Goal: Task Accomplishment & Management: Complete application form

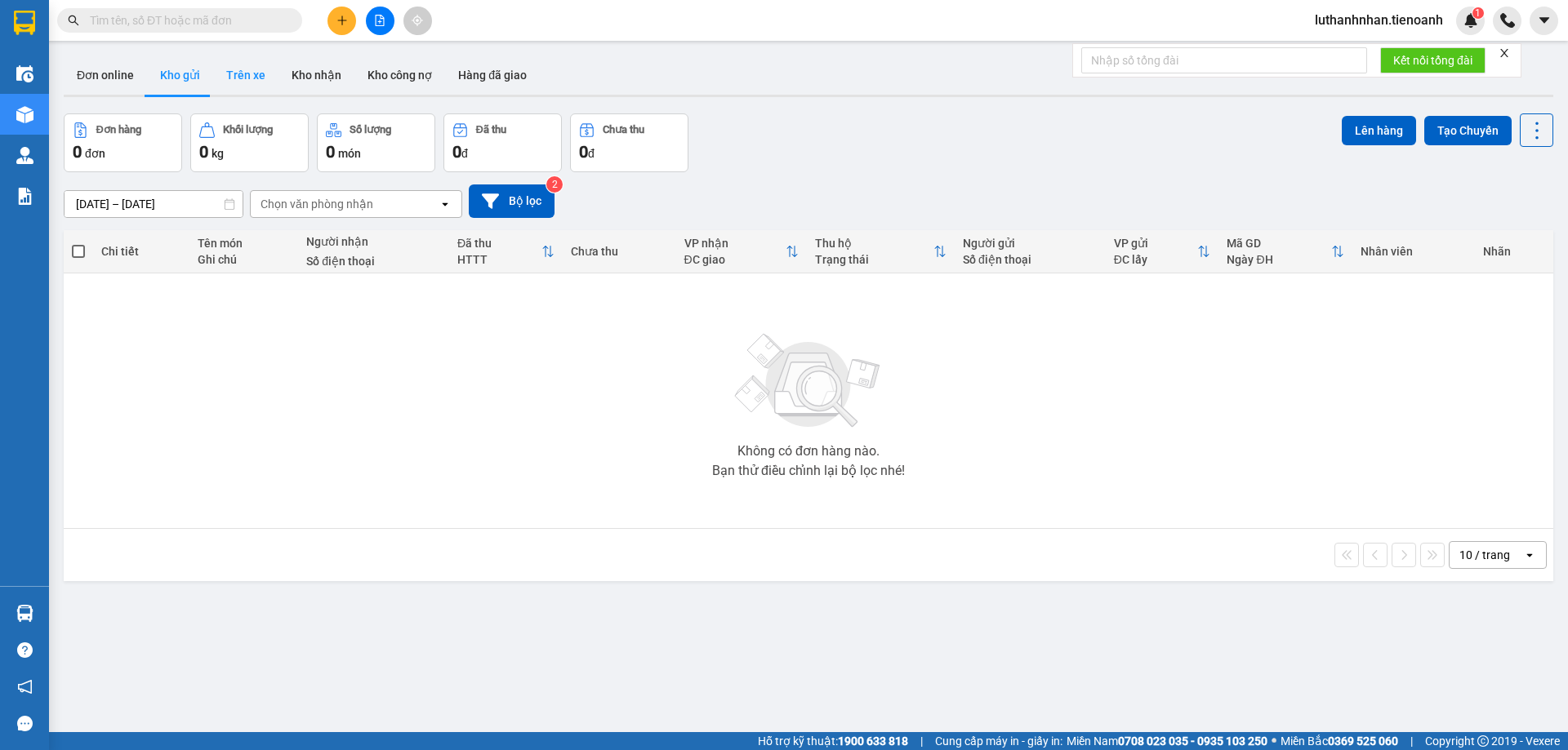
click at [257, 71] on button "Trên xe" at bounding box center [245, 74] width 65 height 39
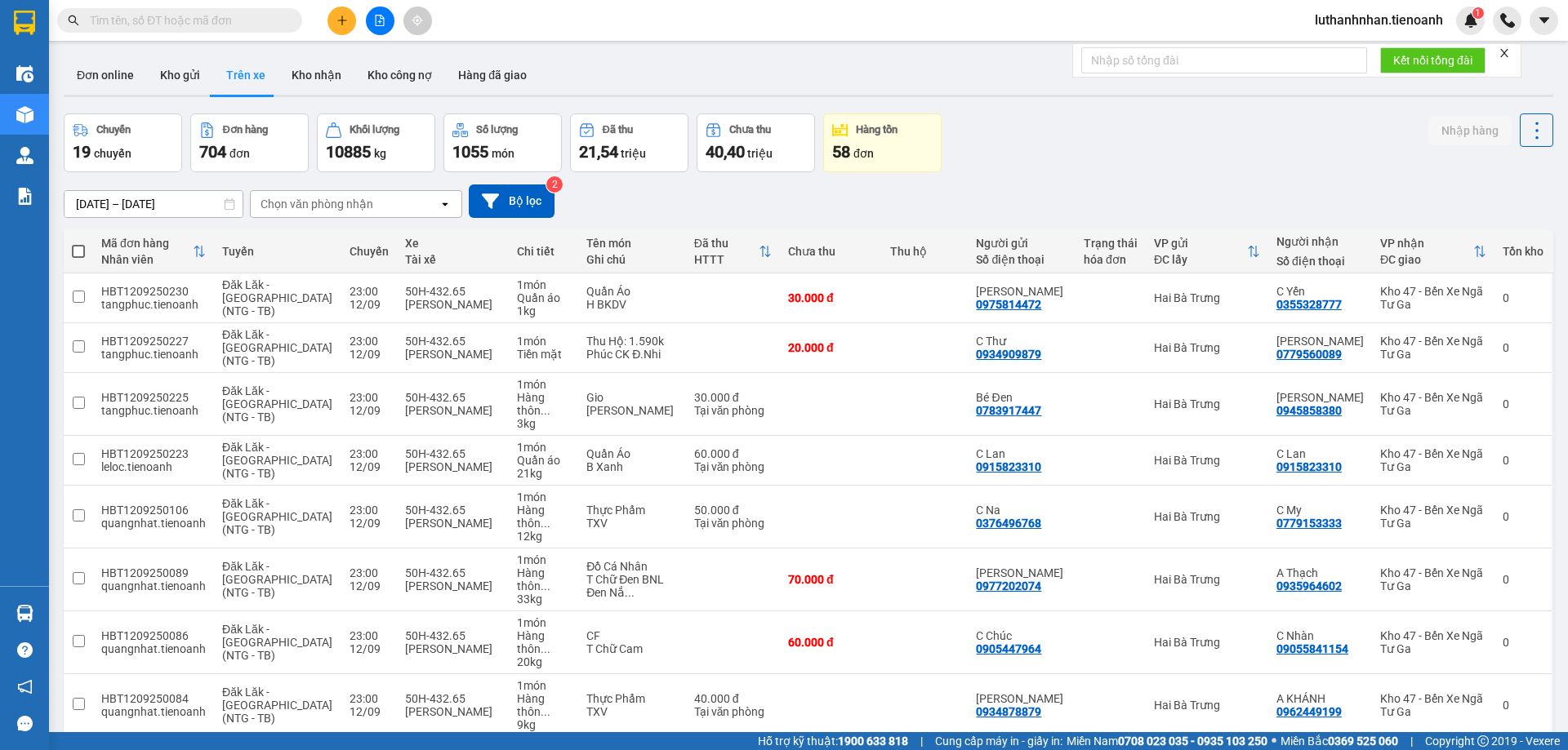
click at [368, 225] on div "11/09/2025 – 13/09/2025 Press the down arrow key to interact with the calendar …" at bounding box center [808, 201] width 1490 height 58
click at [372, 200] on div "Chọn văn phòng nhận" at bounding box center [345, 203] width 188 height 26
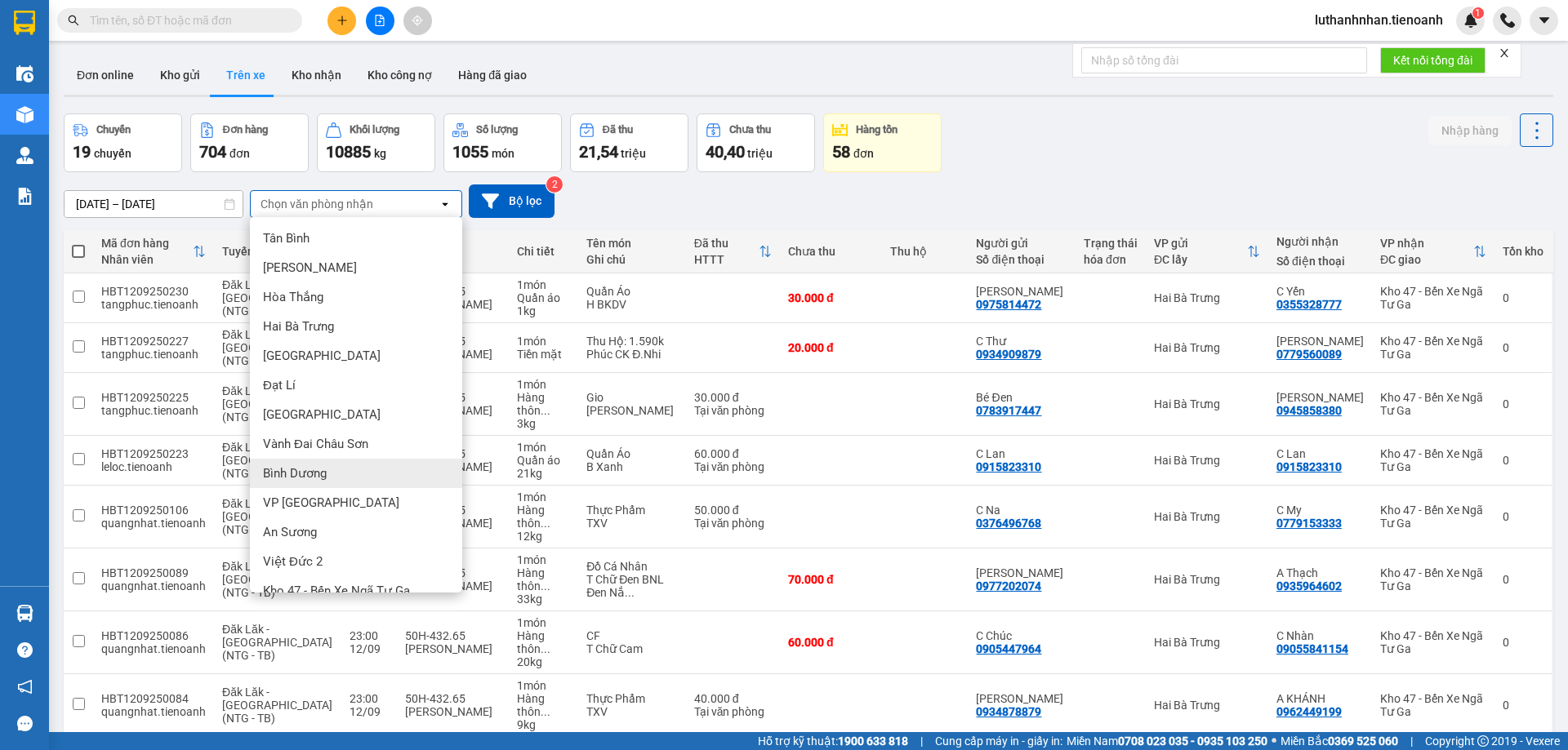
click at [335, 476] on div "Bình Dương" at bounding box center [356, 473] width 212 height 30
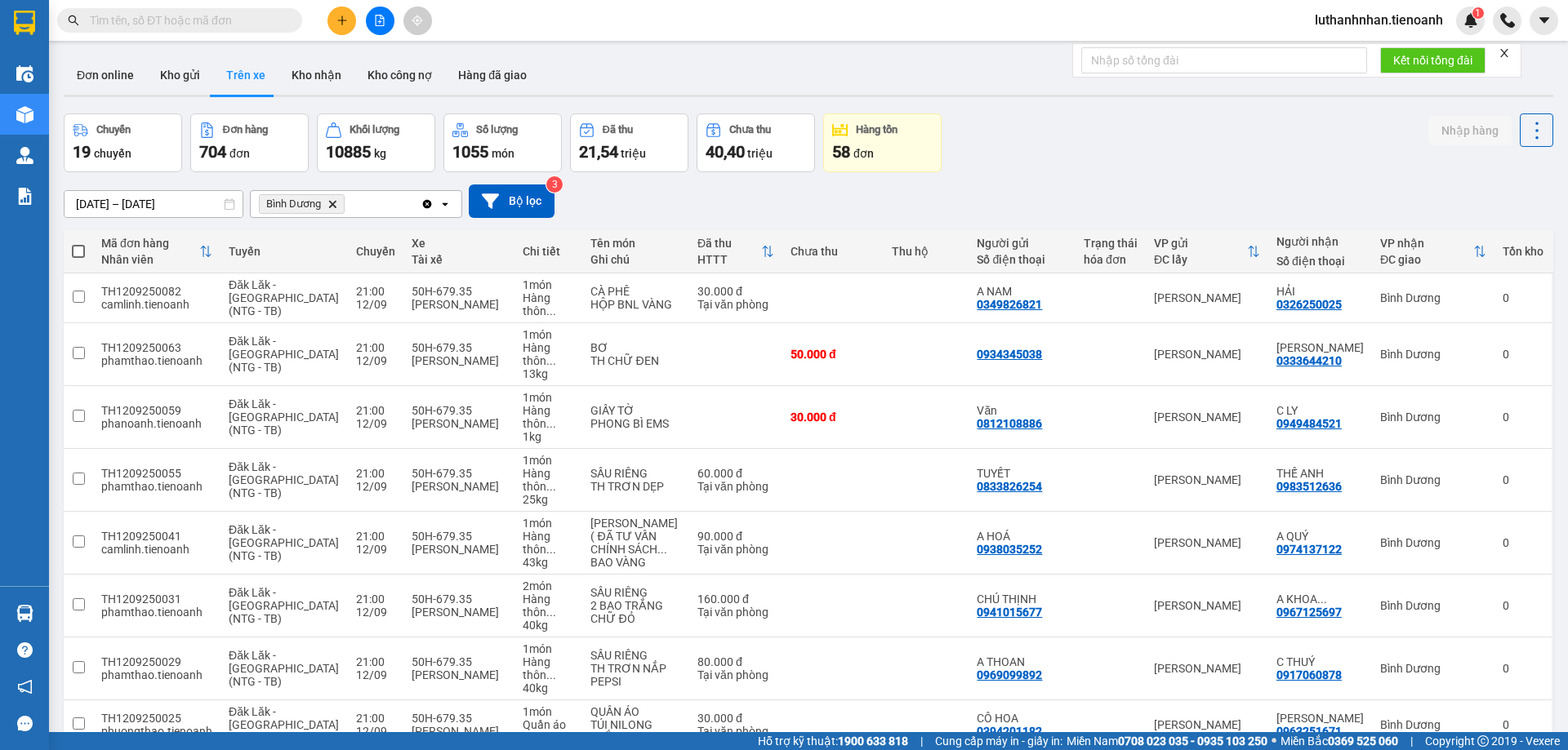
click at [81, 252] on span at bounding box center [78, 252] width 13 height 13
click at [78, 243] on input "checkbox" at bounding box center [78, 243] width 0 height 0
checkbox input "true"
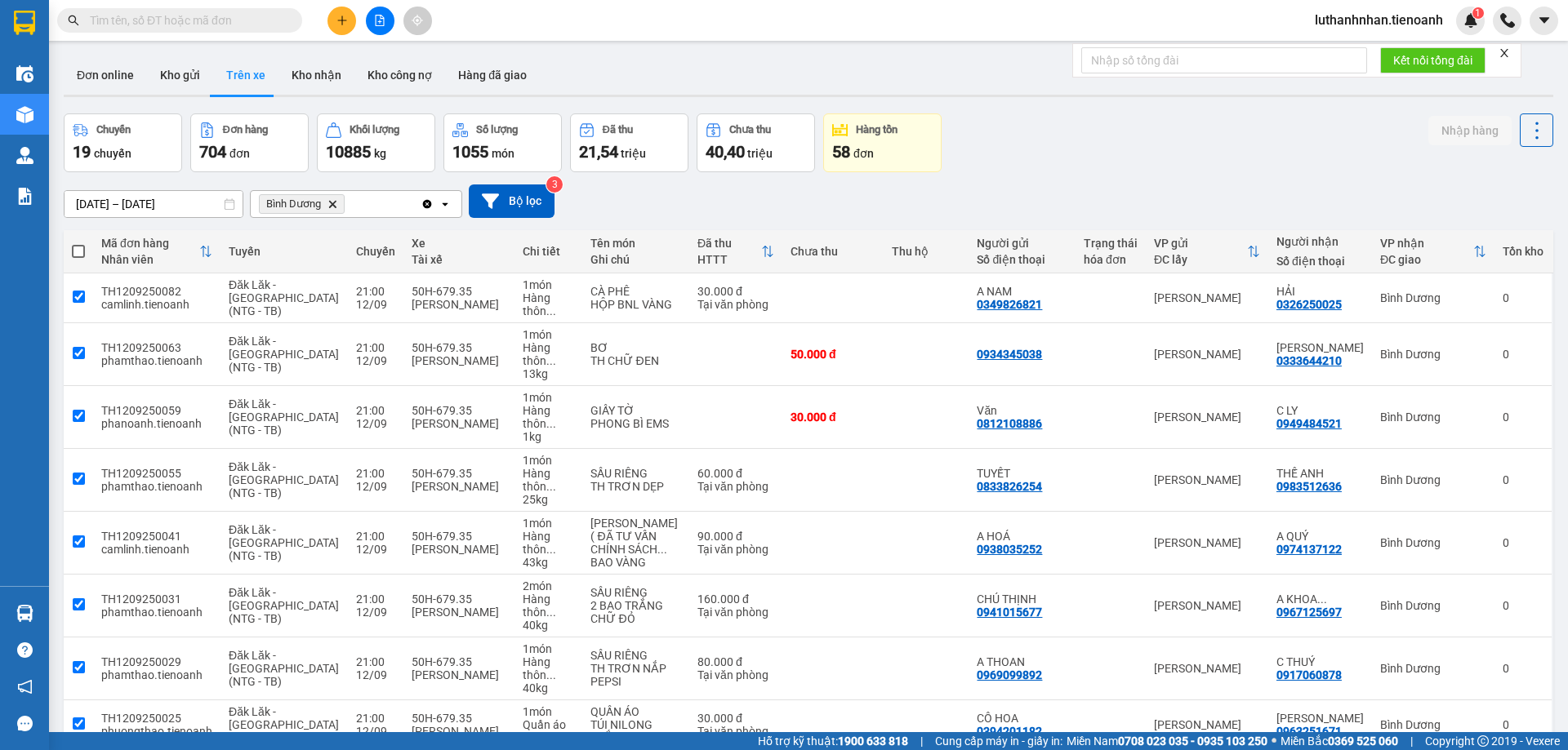
checkbox input "true"
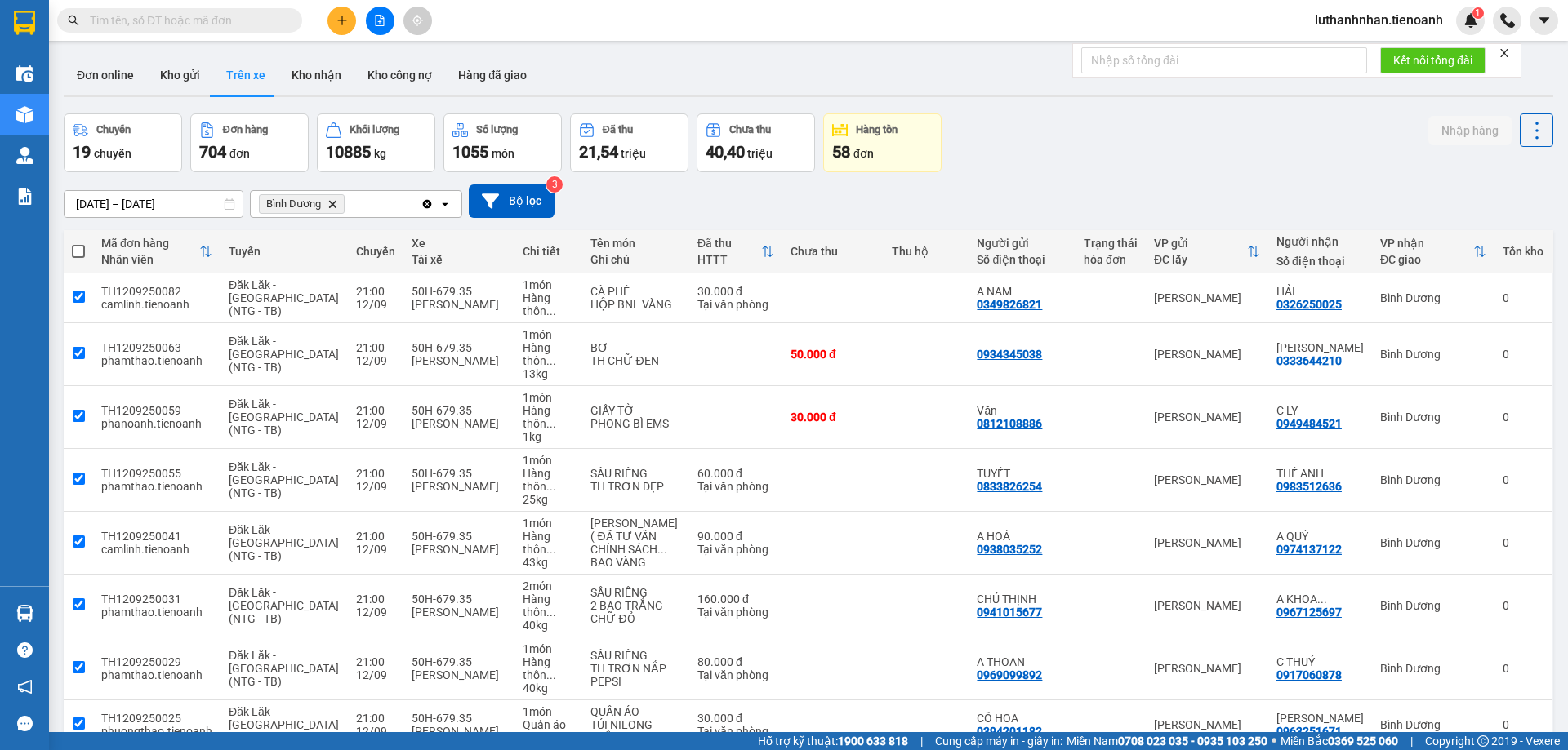
checkbox input "true"
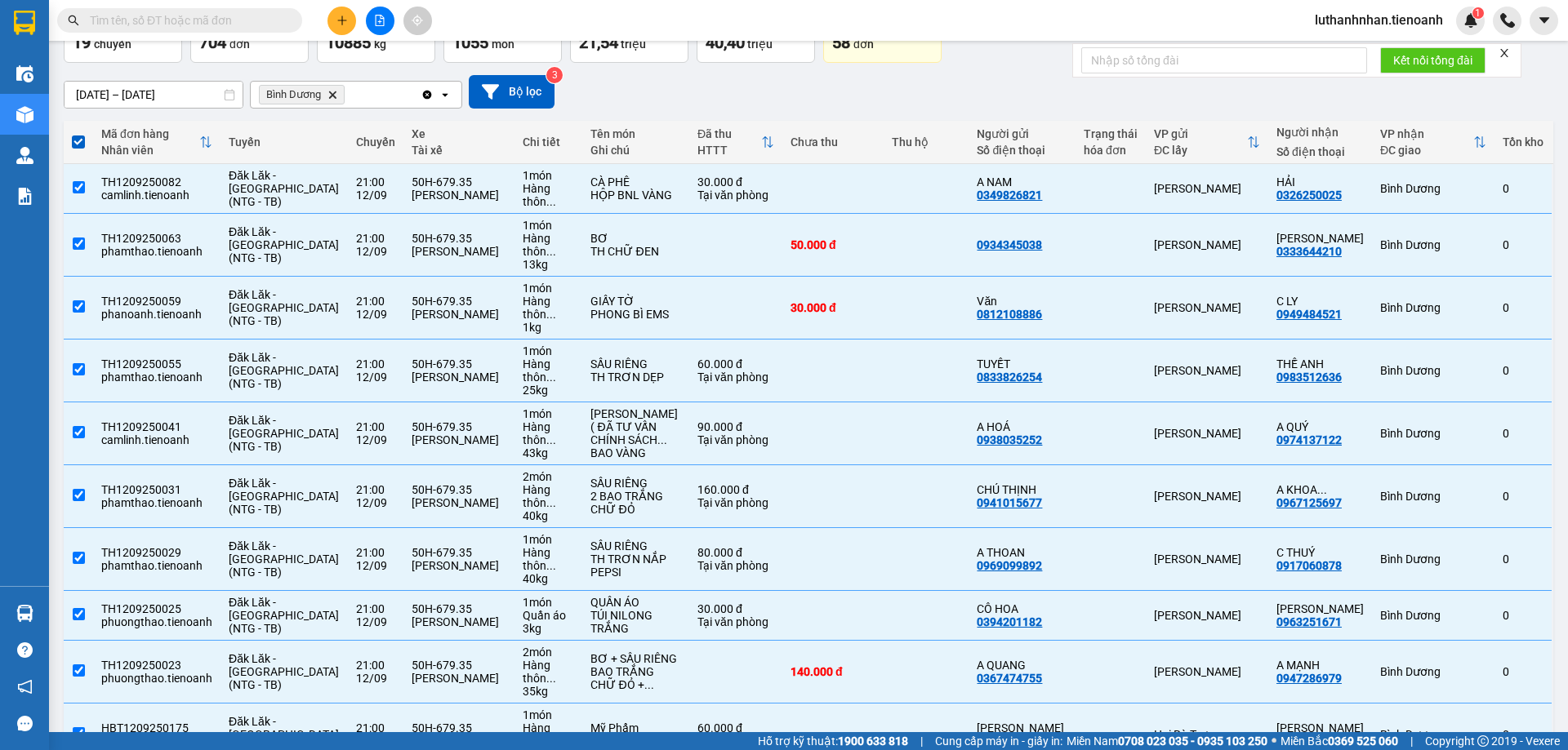
scroll to position [133, 0]
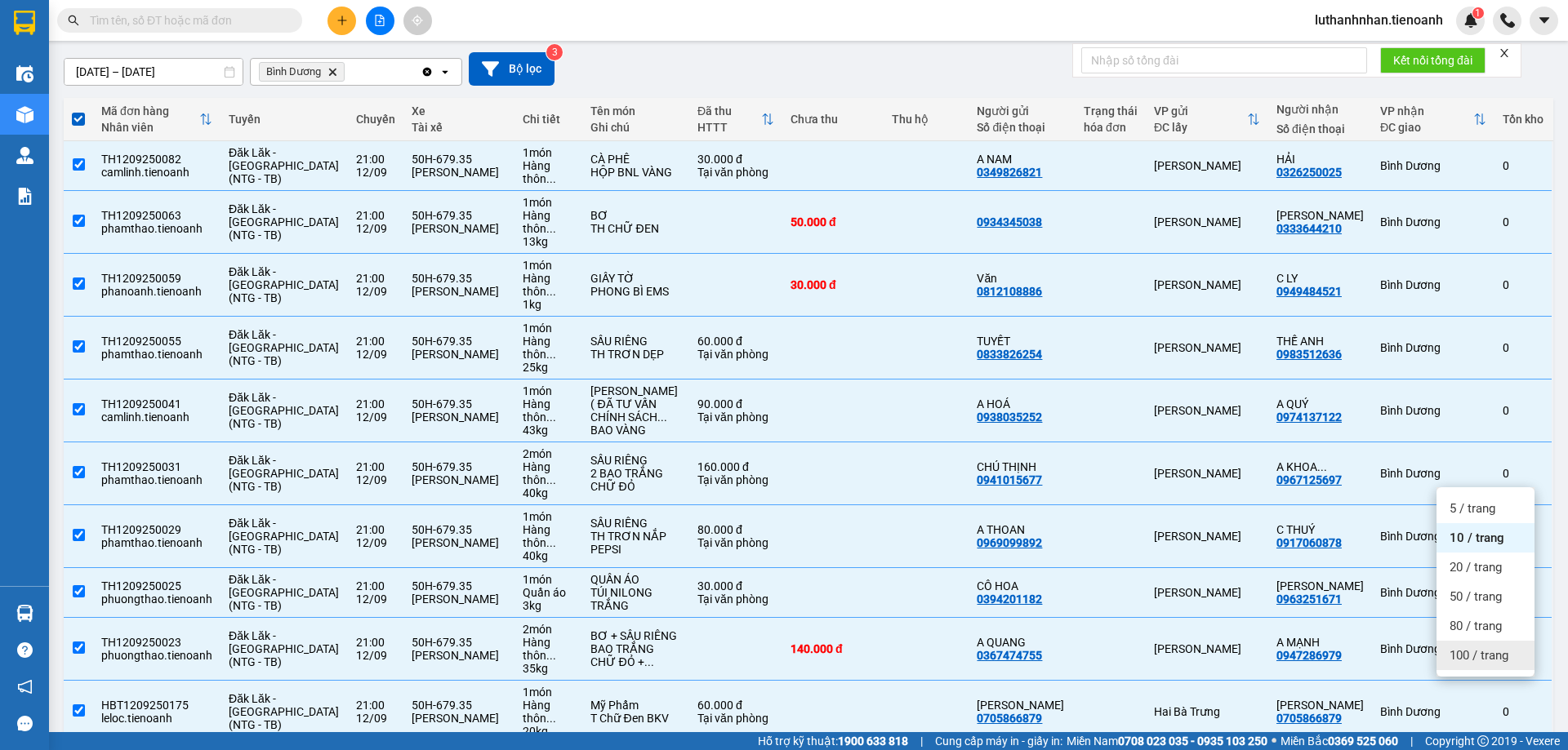
click at [1488, 655] on span "100 / trang" at bounding box center [1479, 656] width 59 height 16
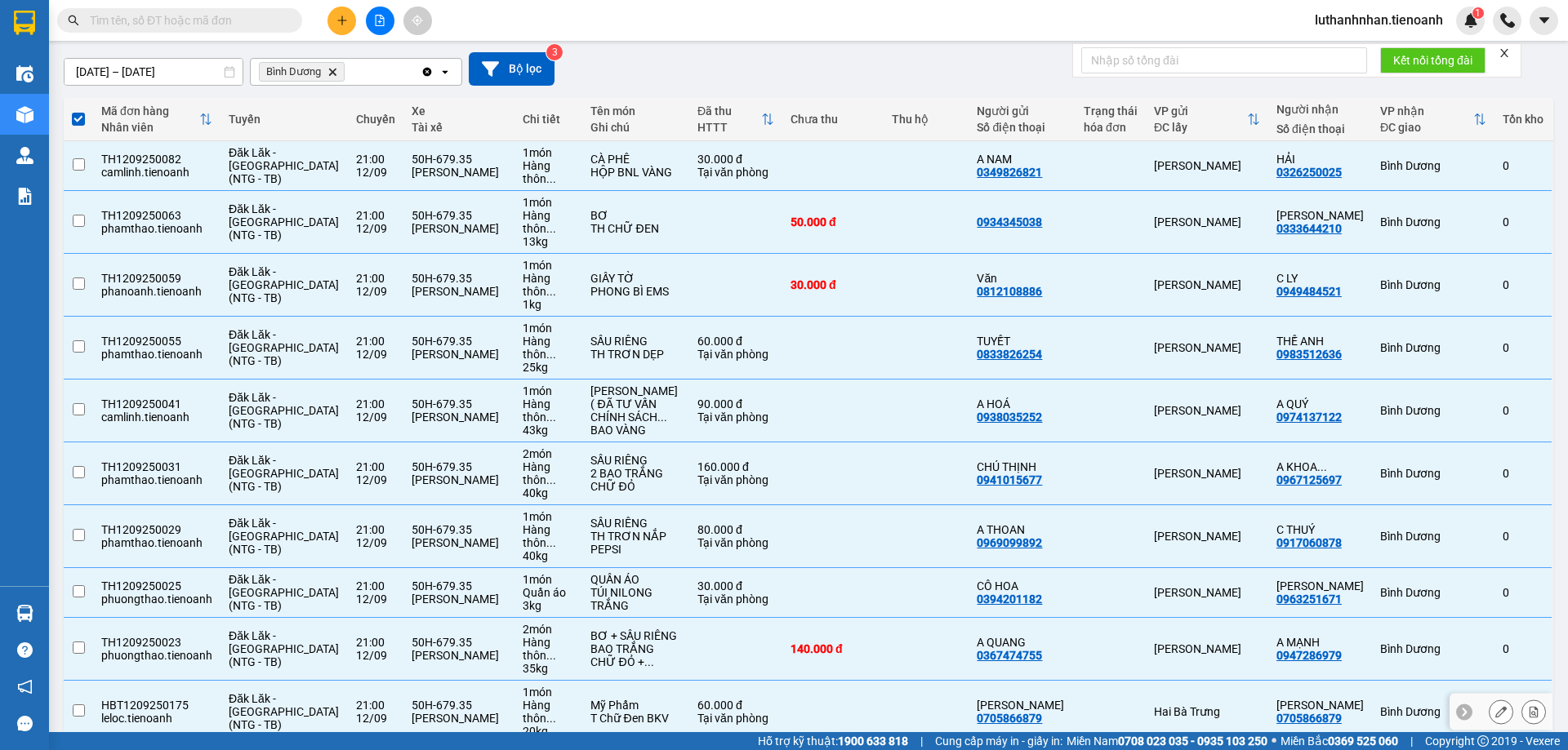
checkbox input "false"
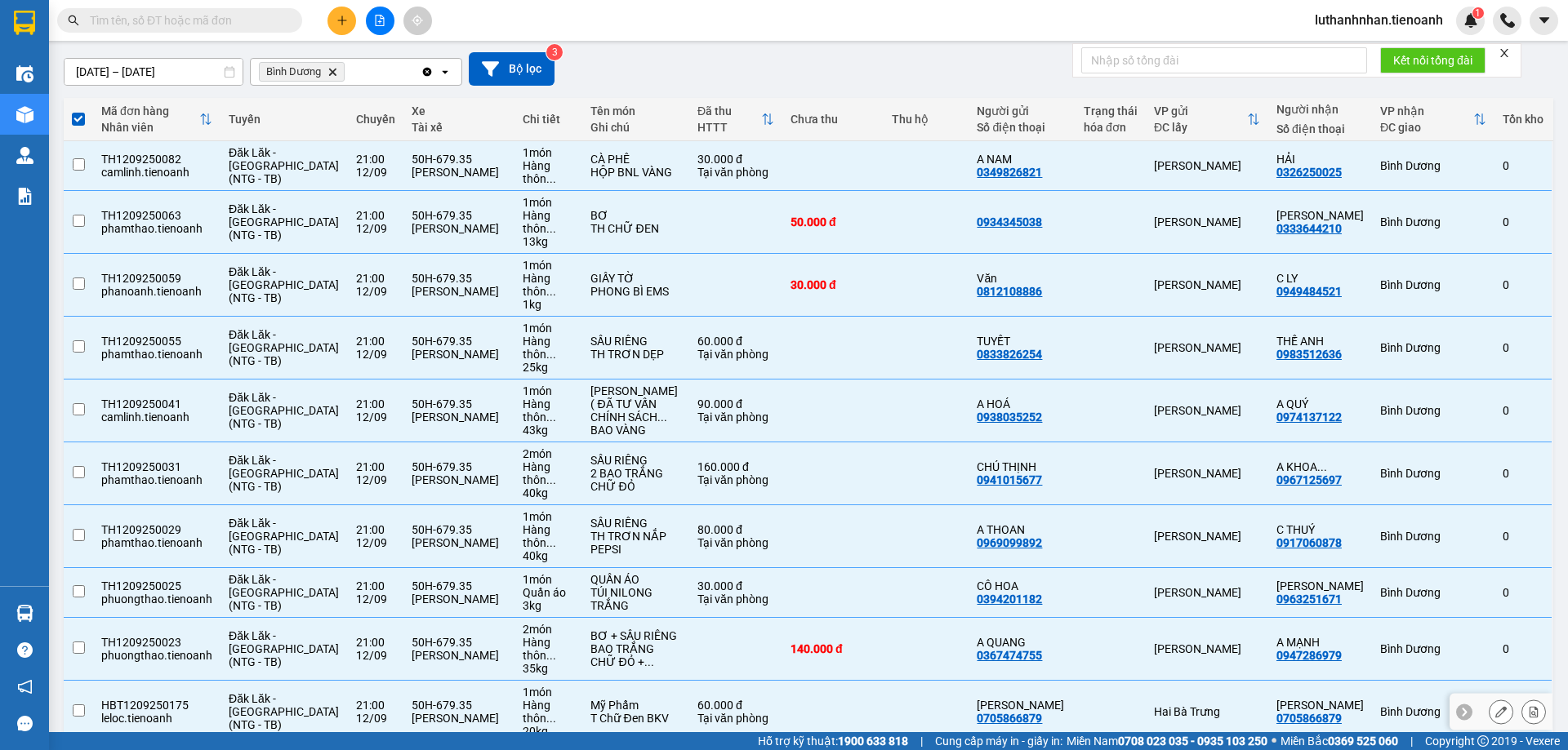
checkbox input "false"
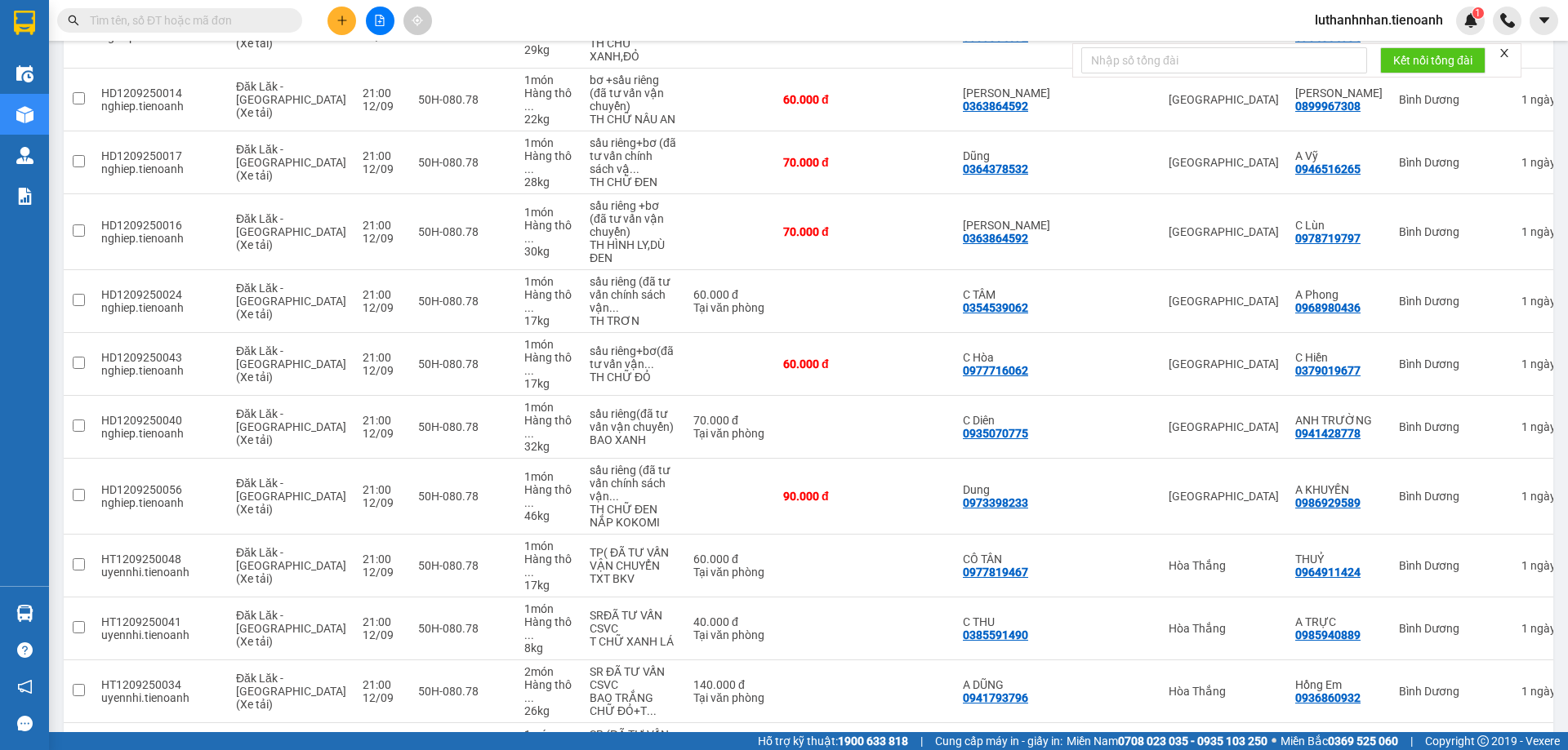
scroll to position [2129, 0]
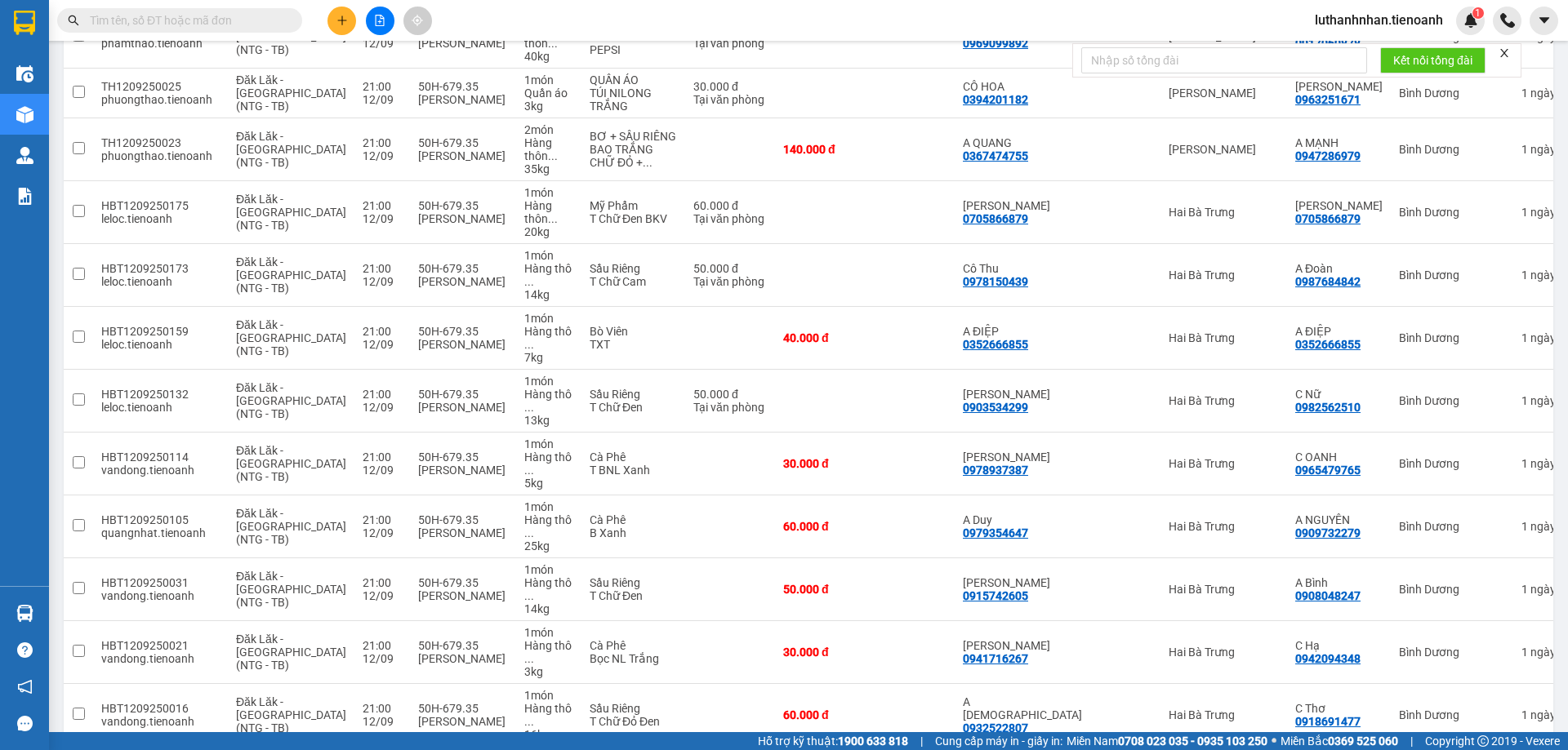
scroll to position [0, 0]
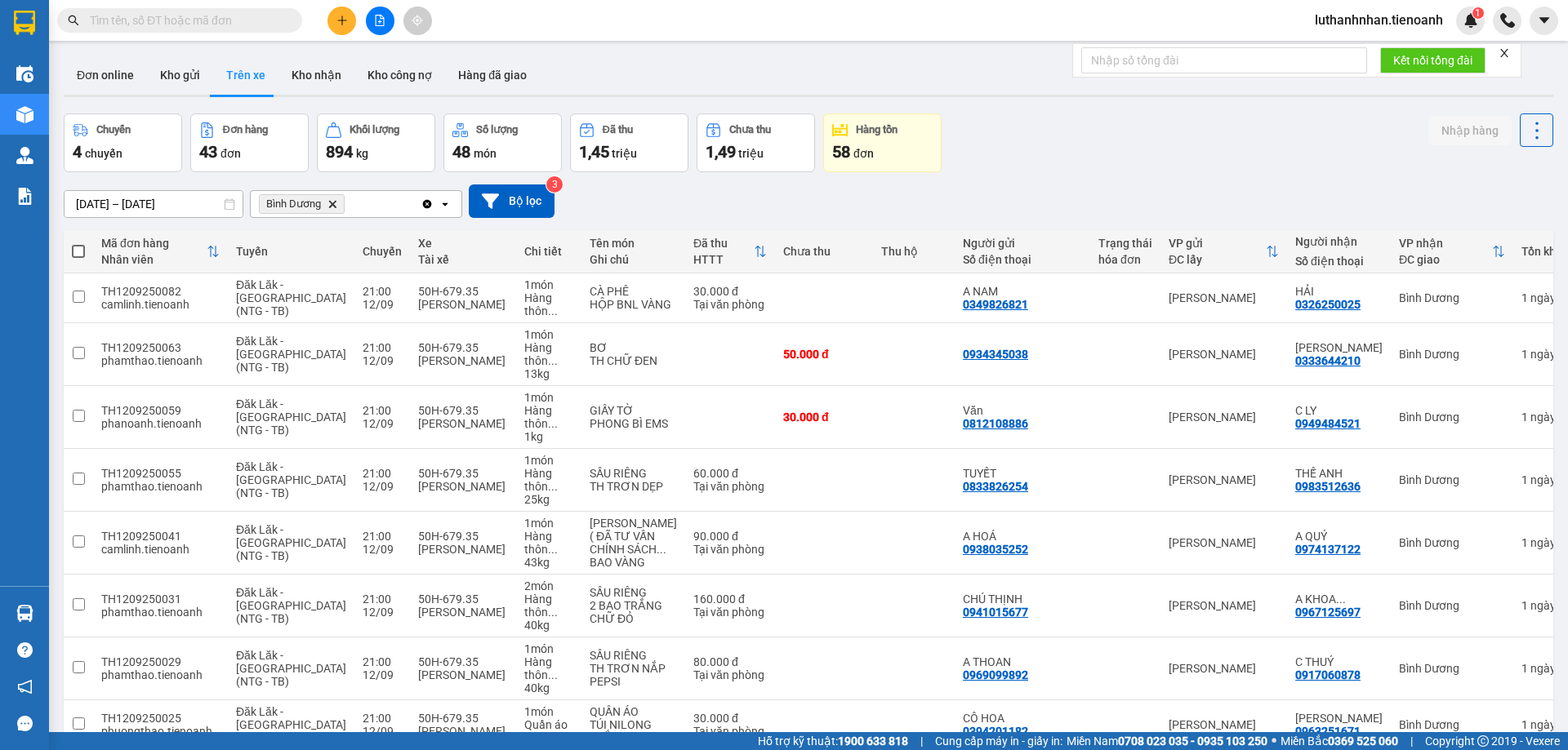
click at [81, 253] on span at bounding box center [78, 252] width 13 height 13
click at [78, 243] on input "checkbox" at bounding box center [78, 243] width 0 height 0
checkbox input "true"
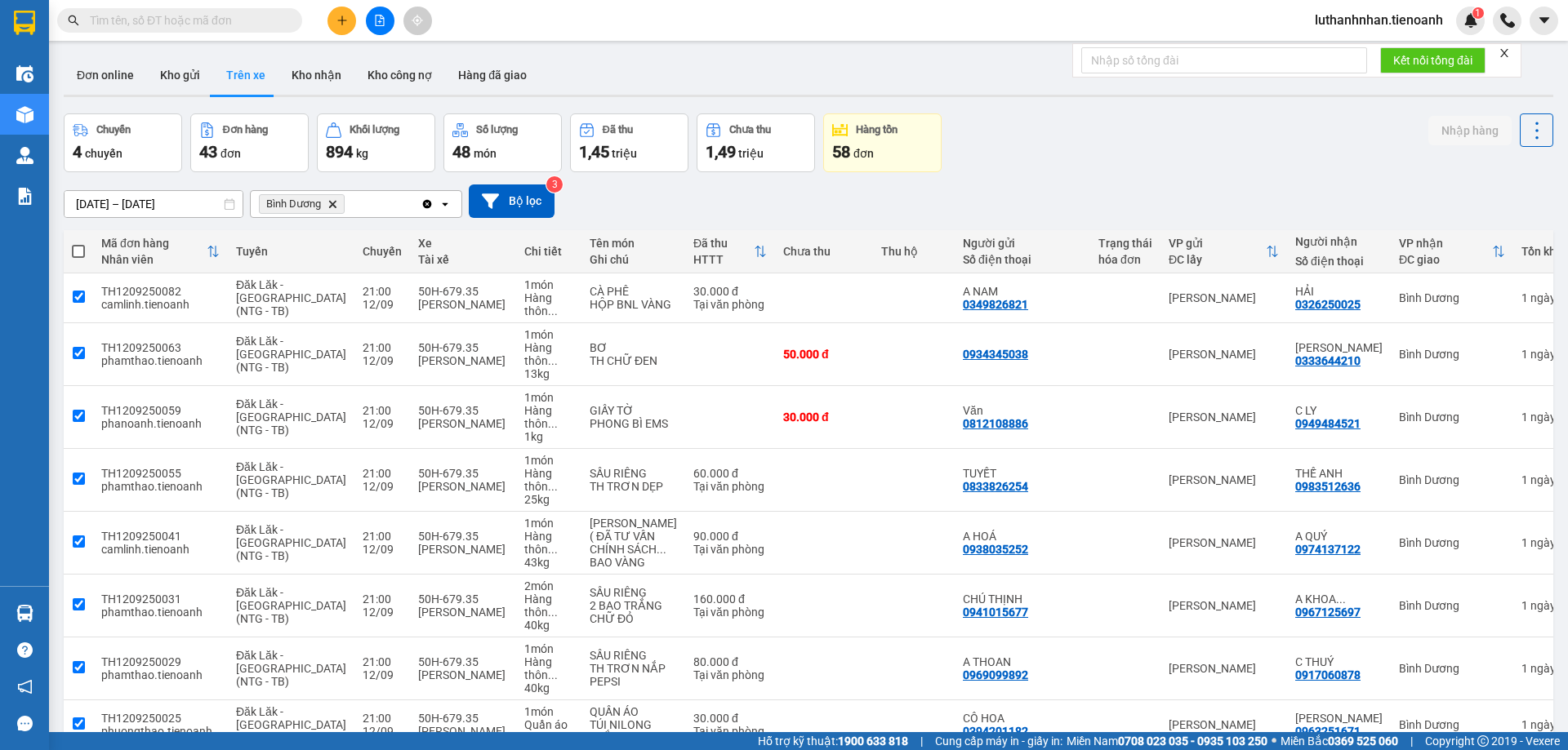
checkbox input "true"
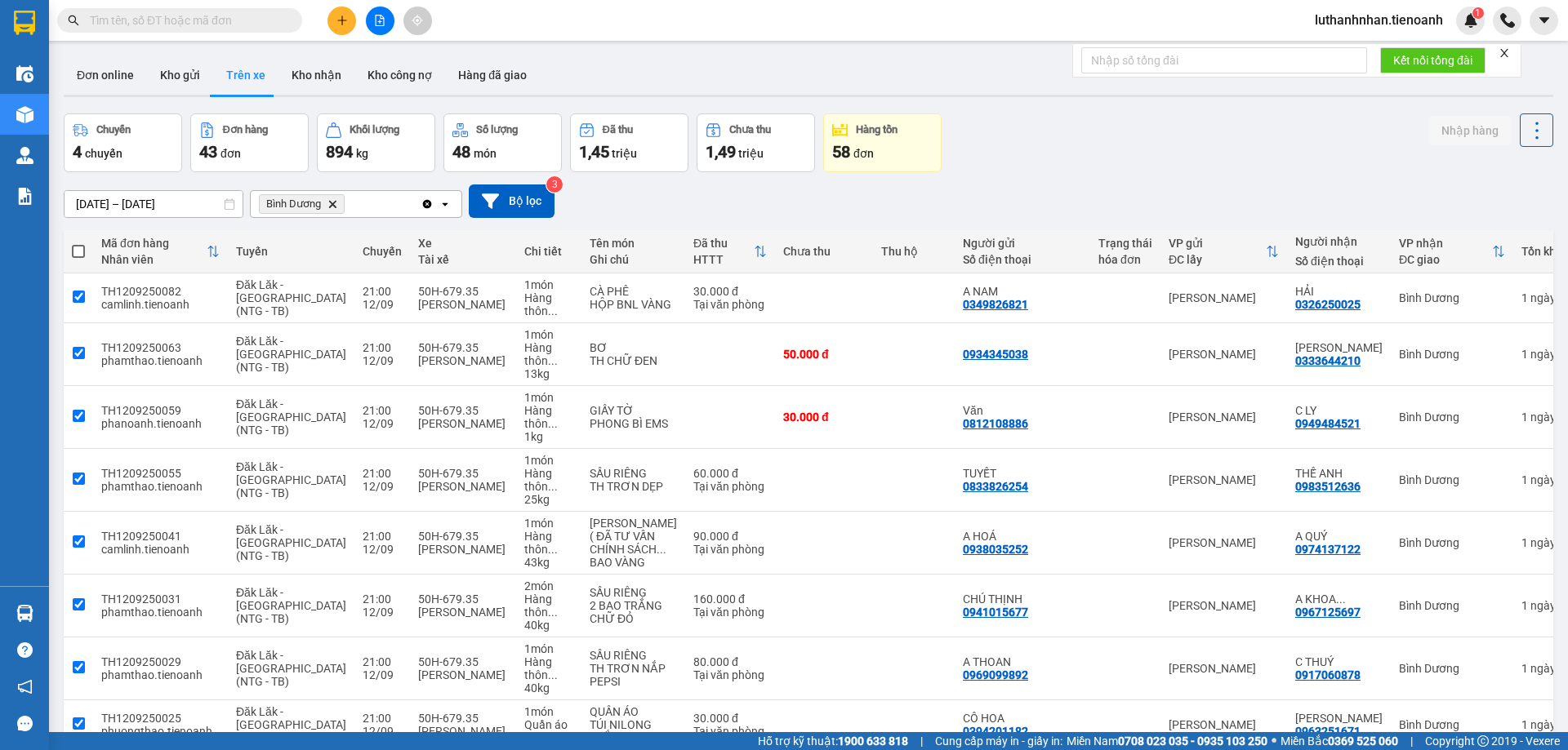
checkbox input "true"
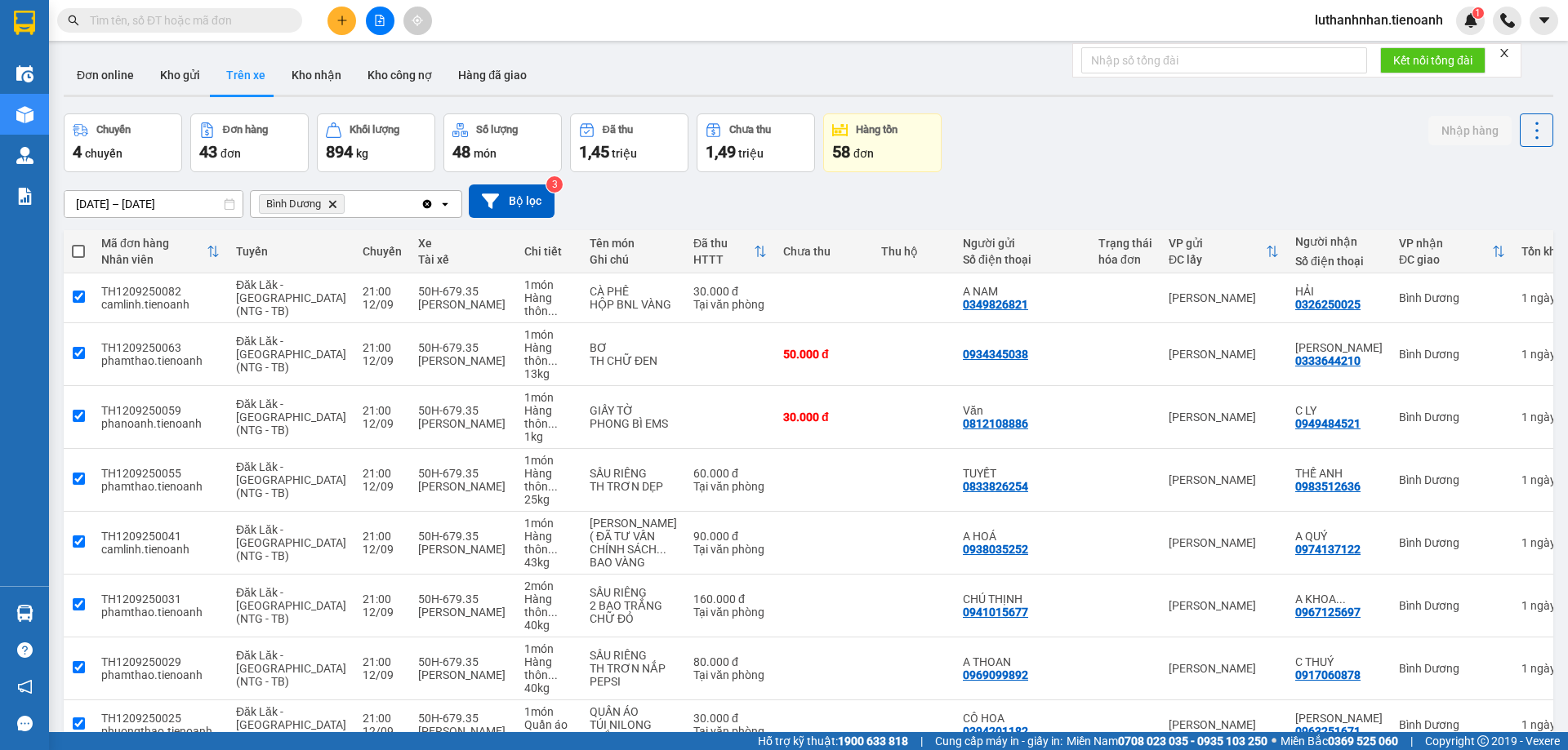
checkbox input "true"
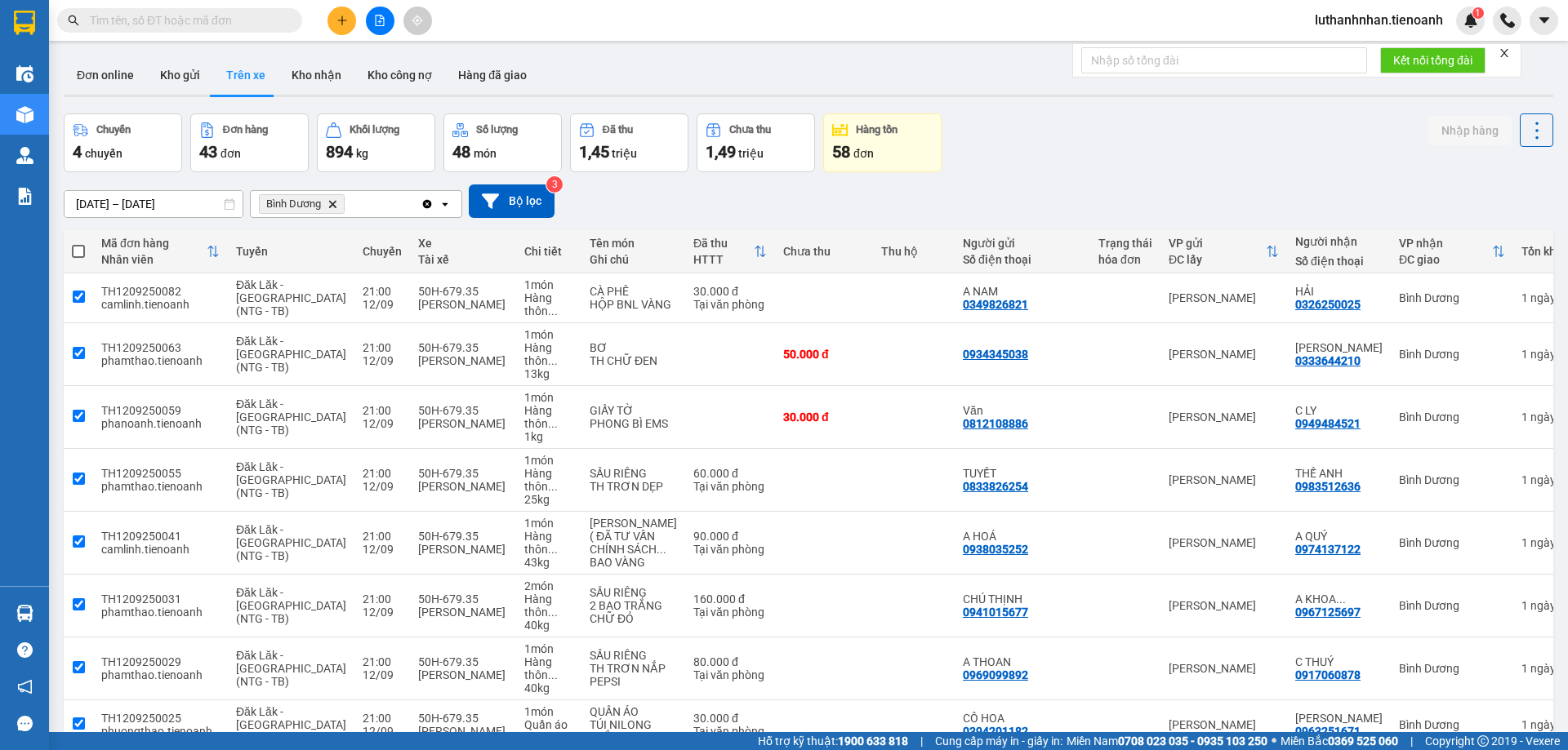
checkbox input "true"
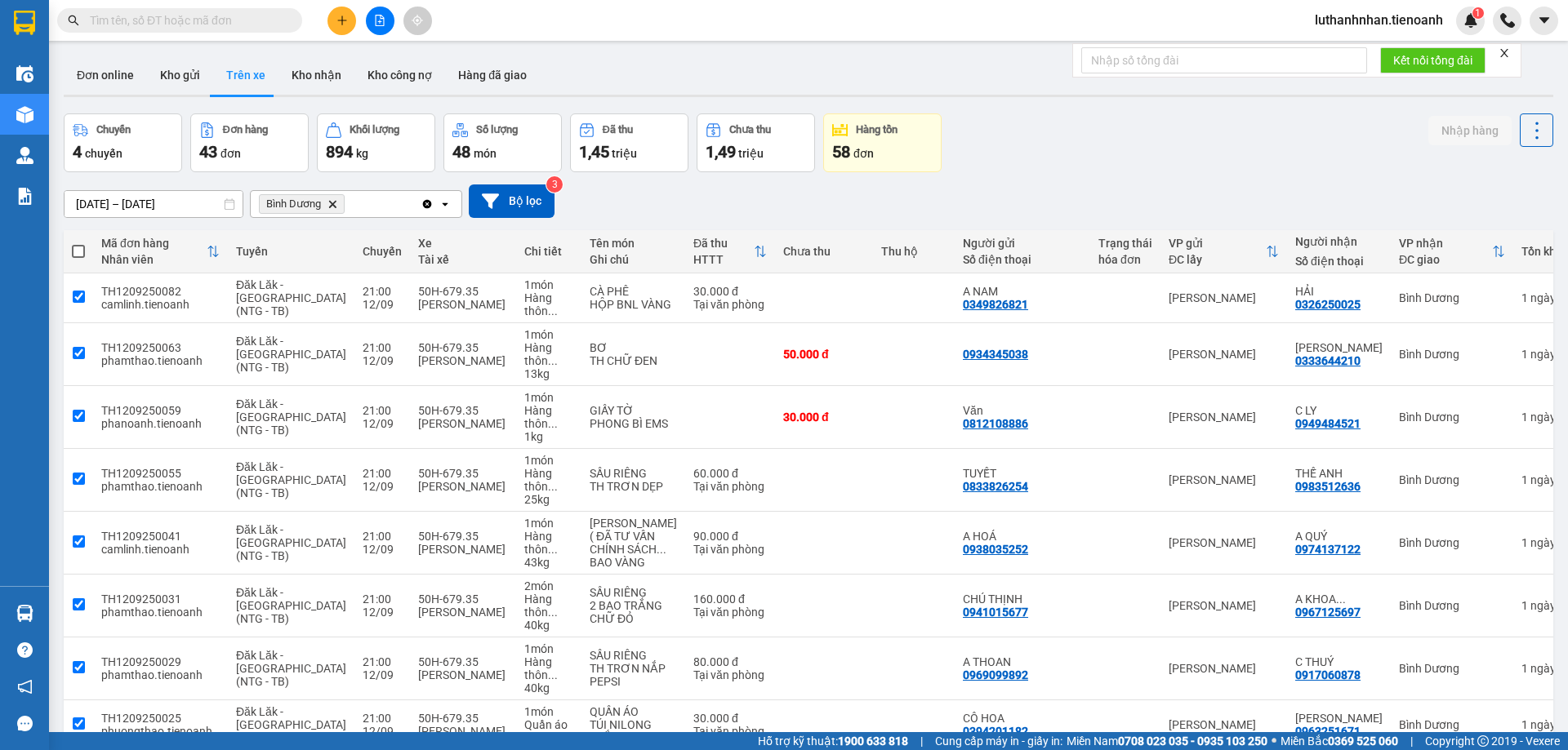
checkbox input "true"
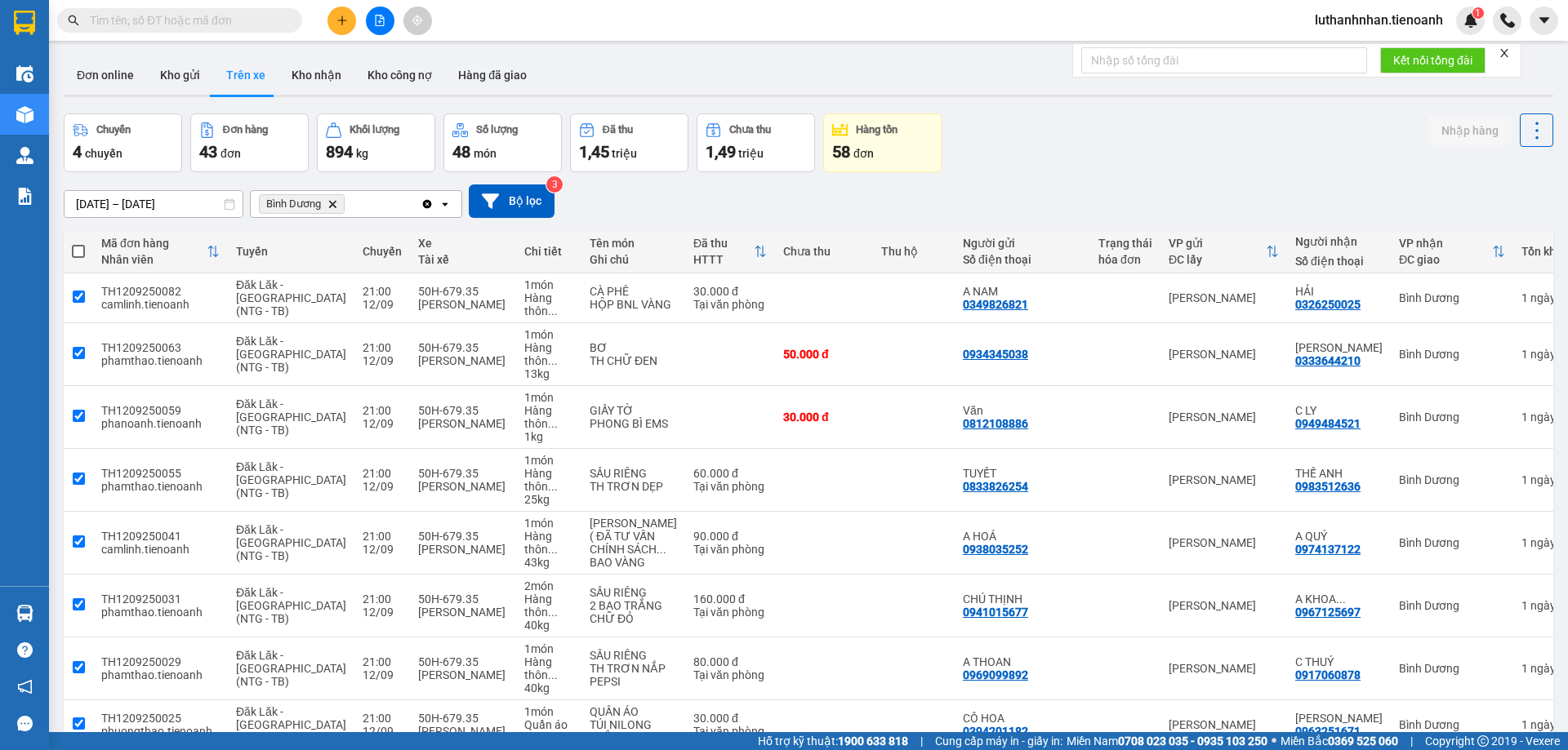
checkbox input "true"
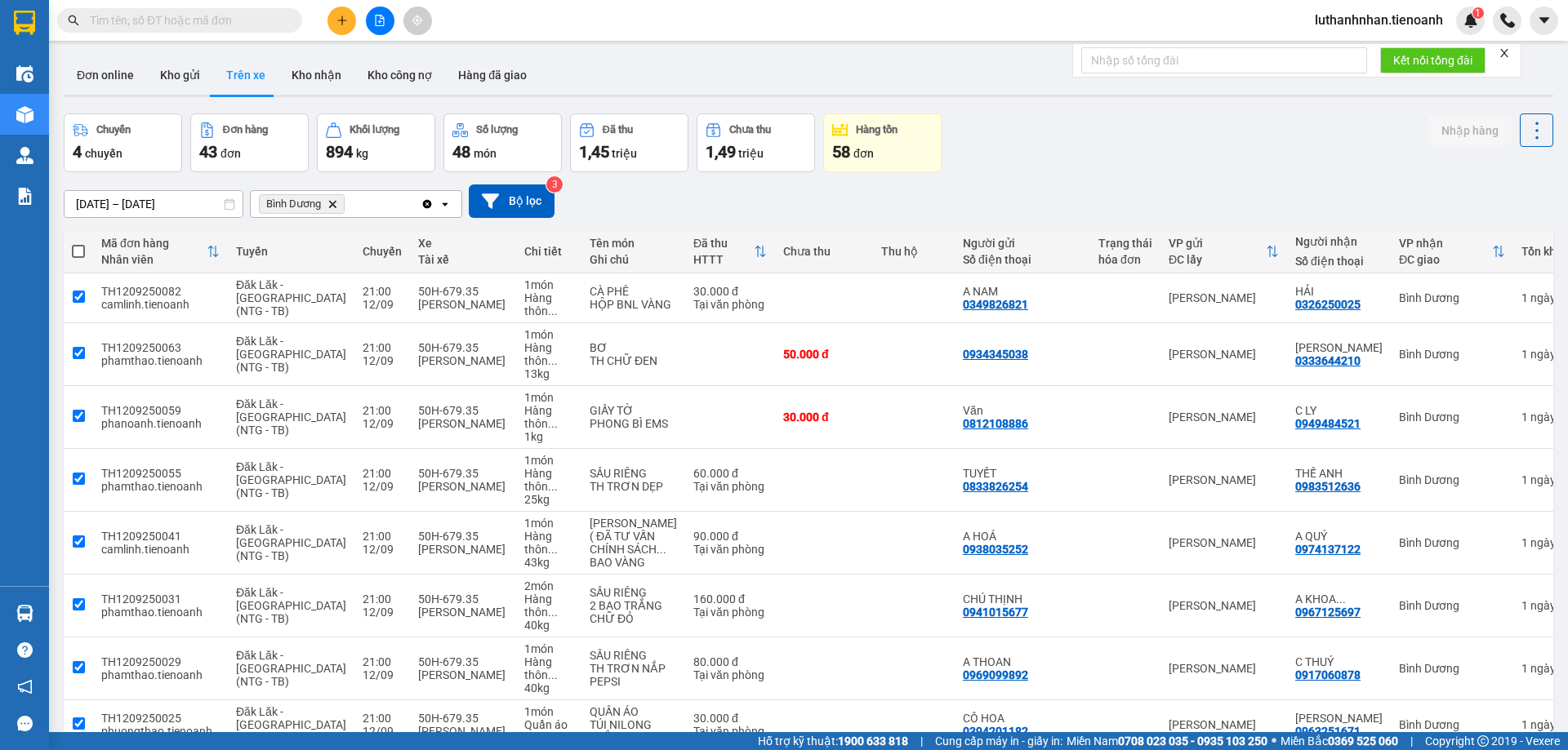
checkbox input "true"
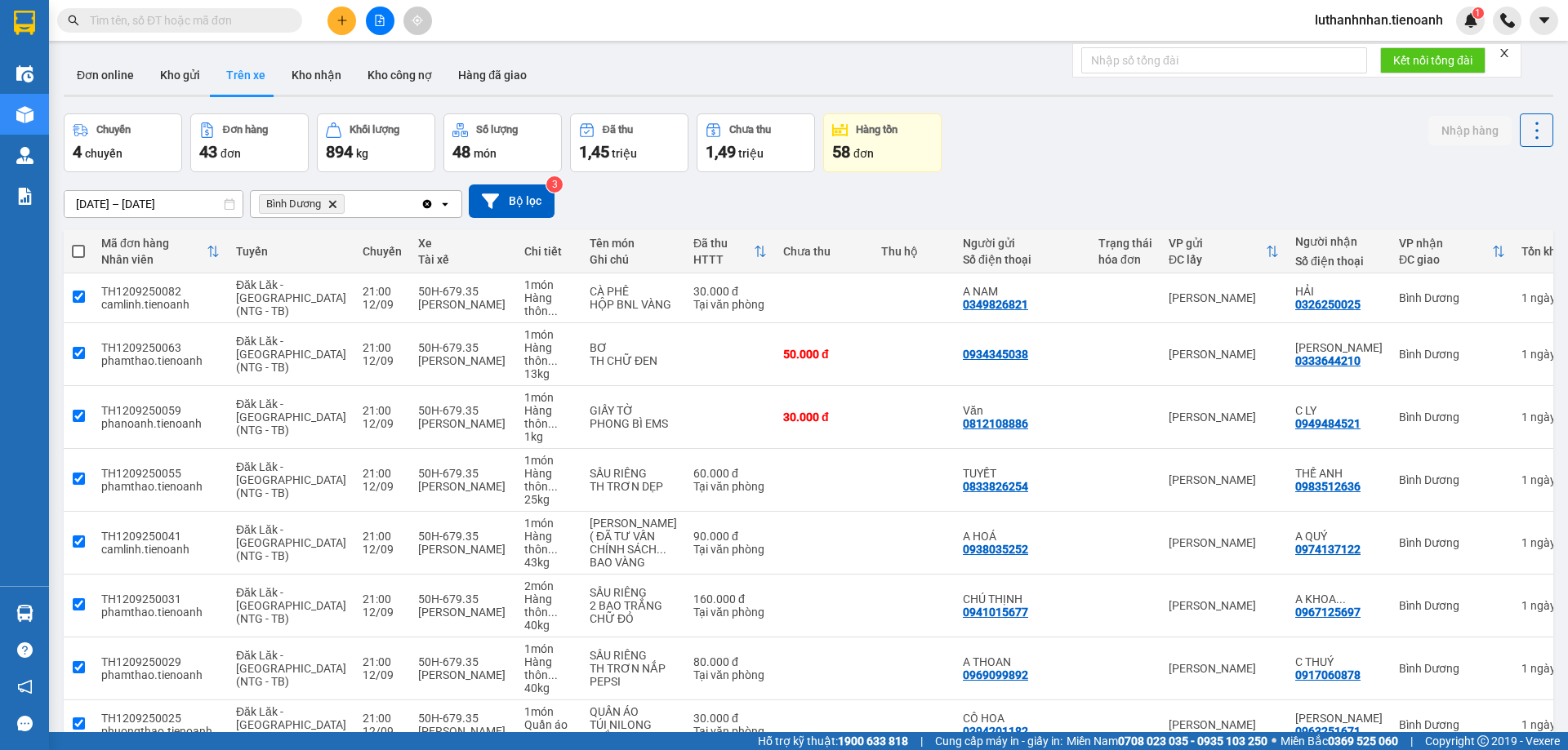
checkbox input "true"
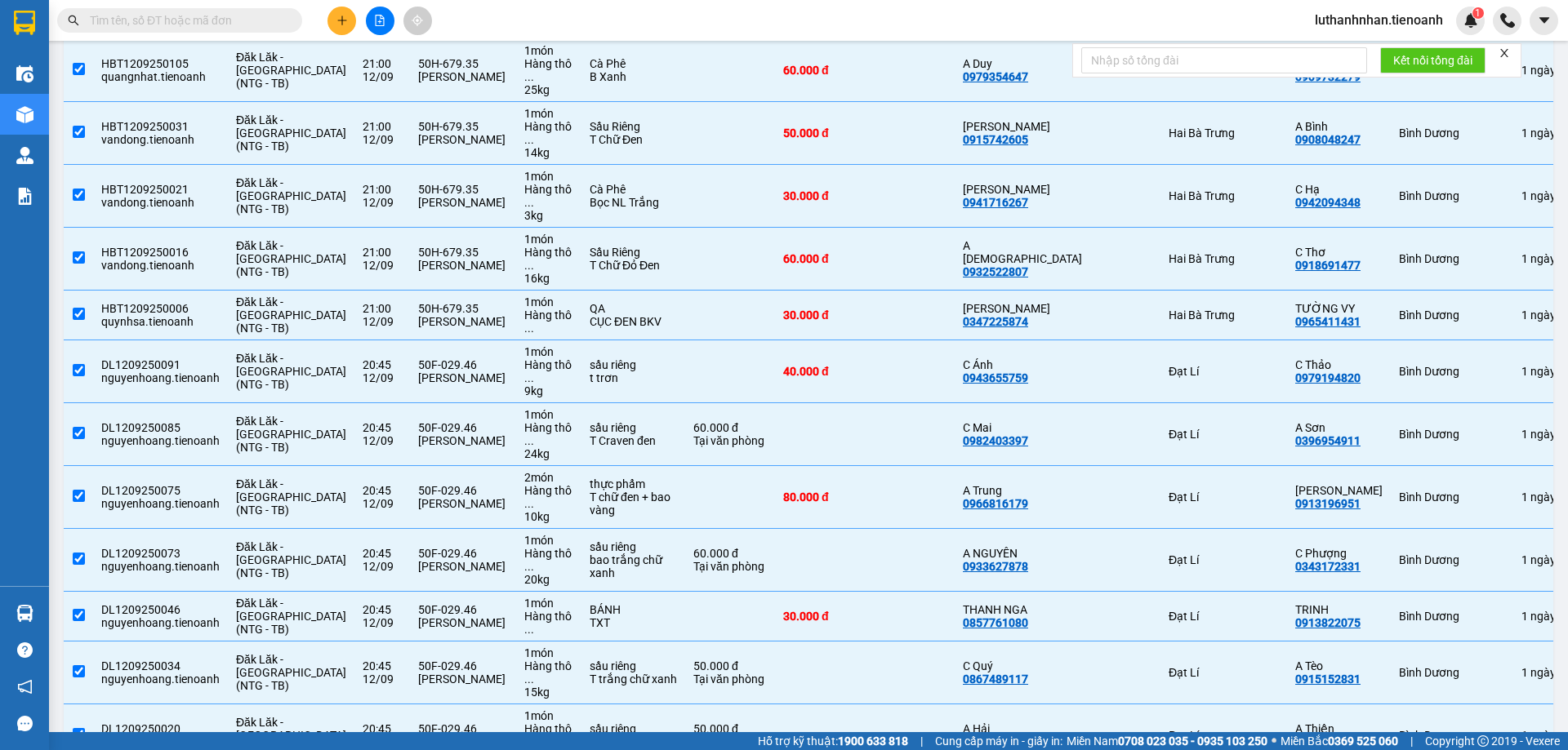
scroll to position [2129, 0]
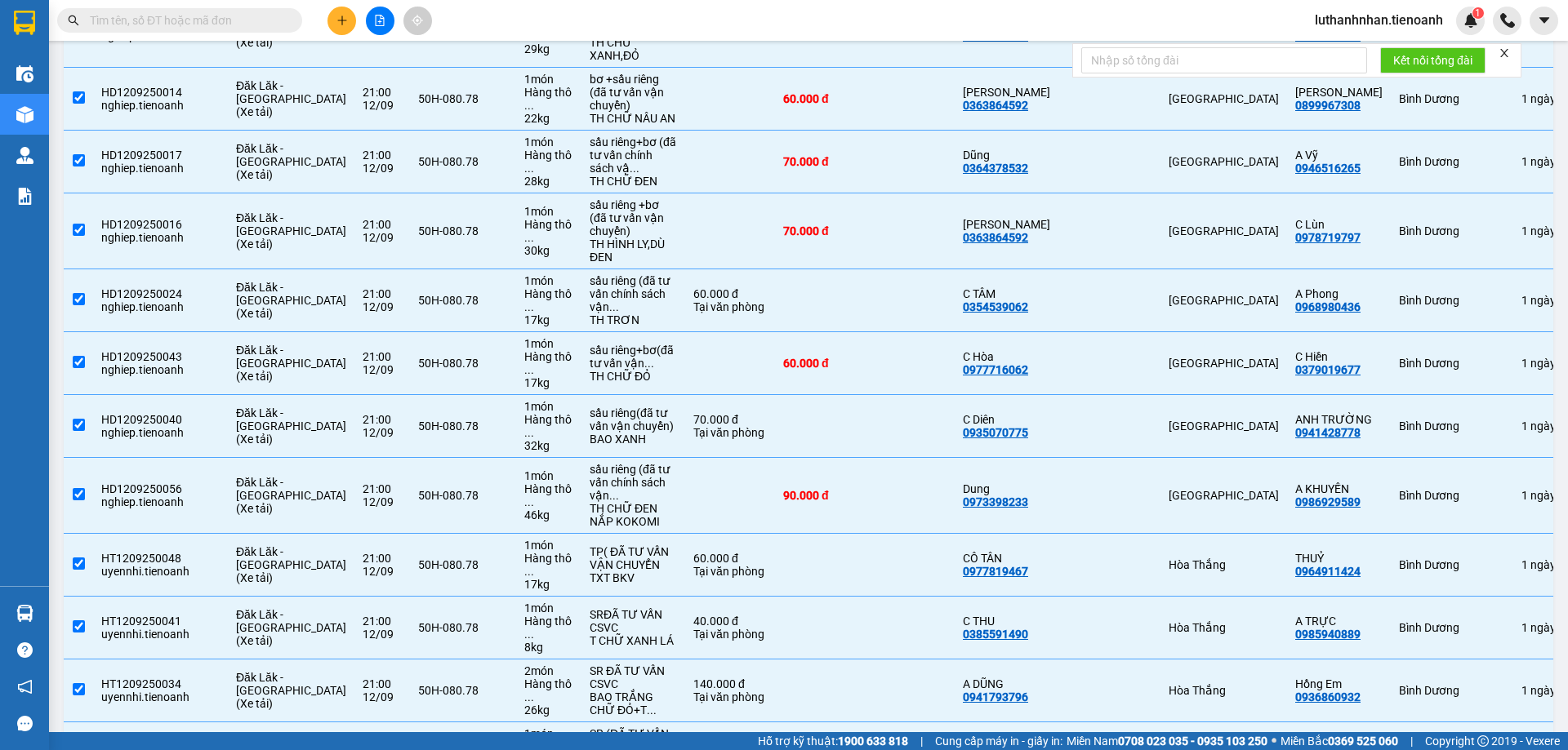
checkbox input "false"
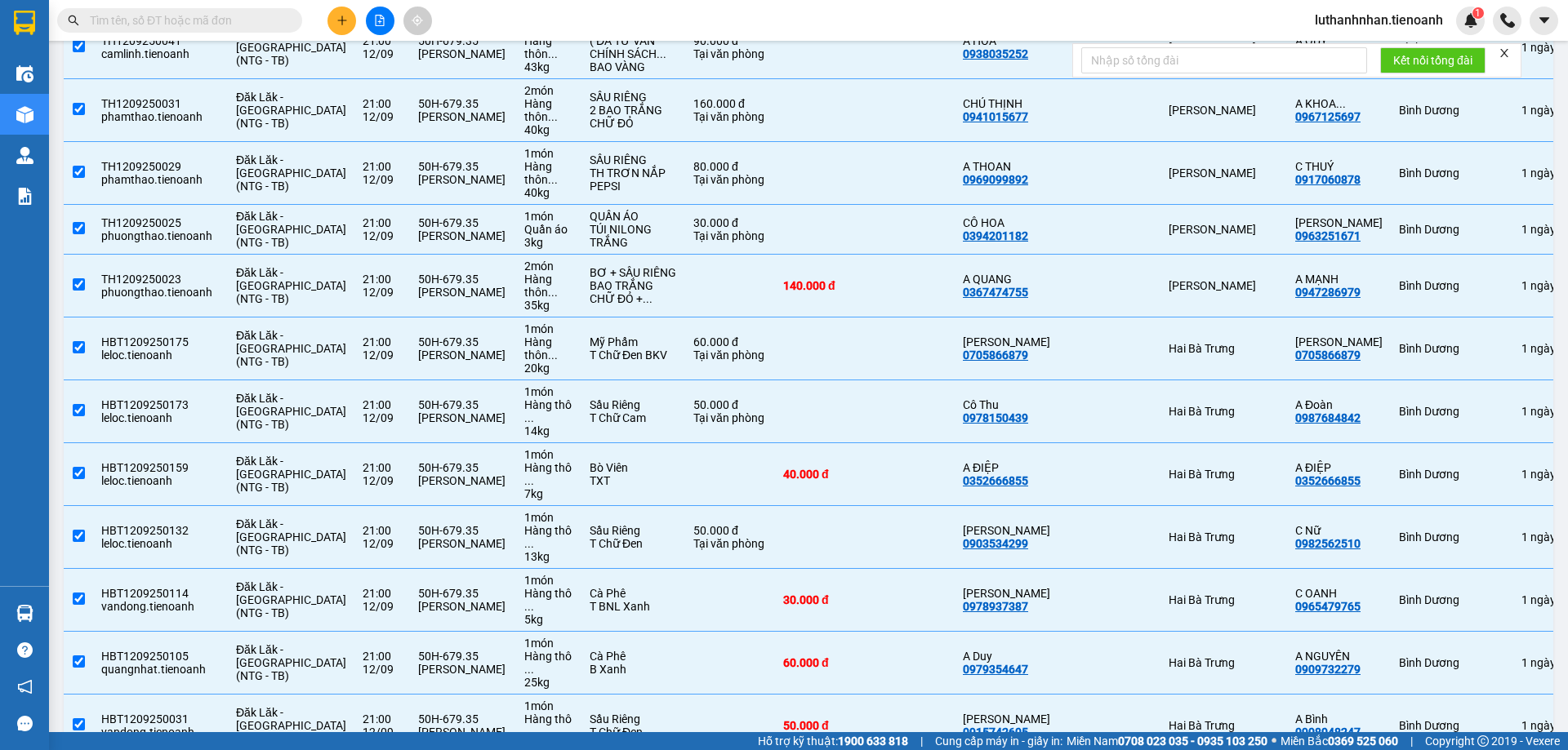
scroll to position [0, 0]
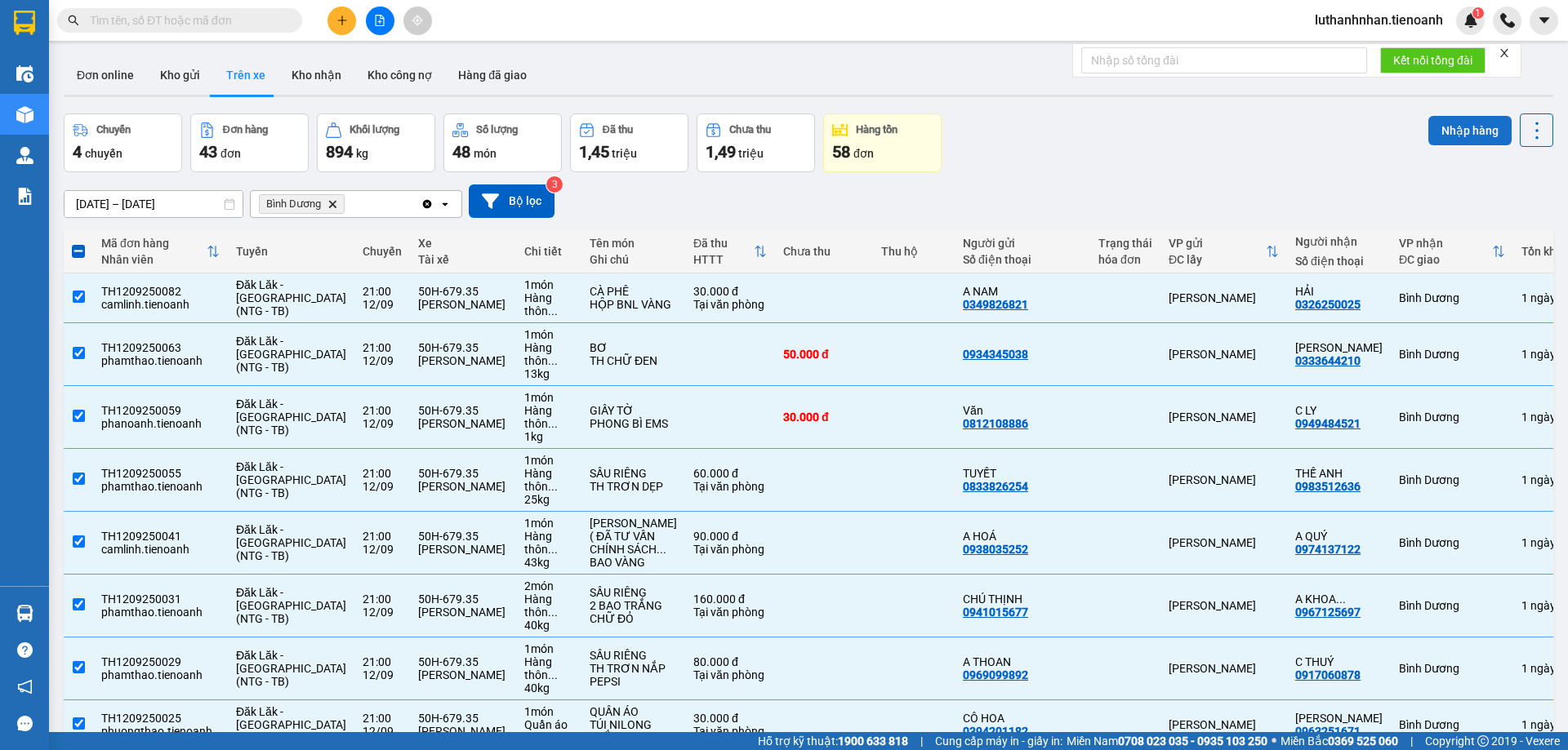
click at [1471, 131] on button "Nhập hàng" at bounding box center [1470, 131] width 83 height 30
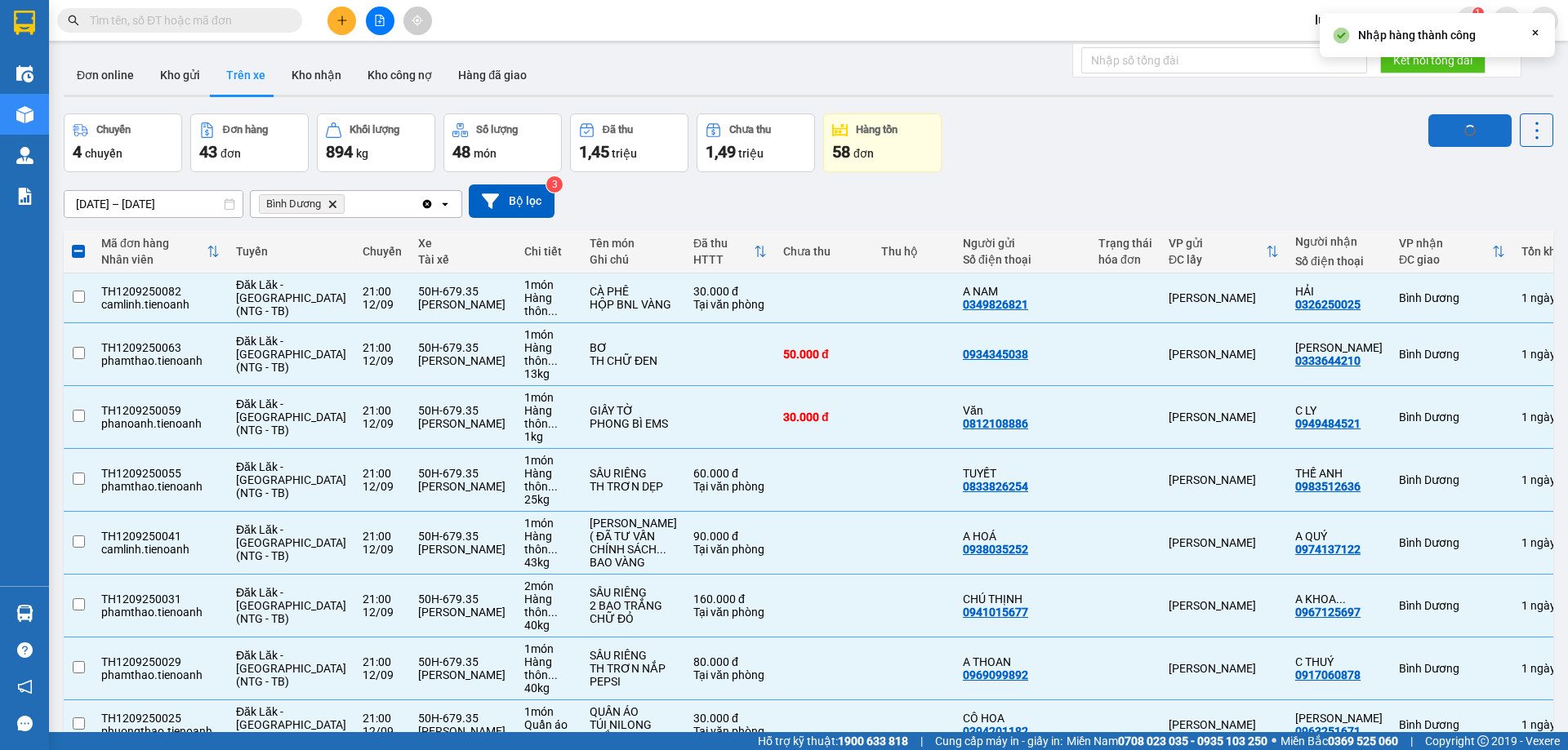
checkbox input "false"
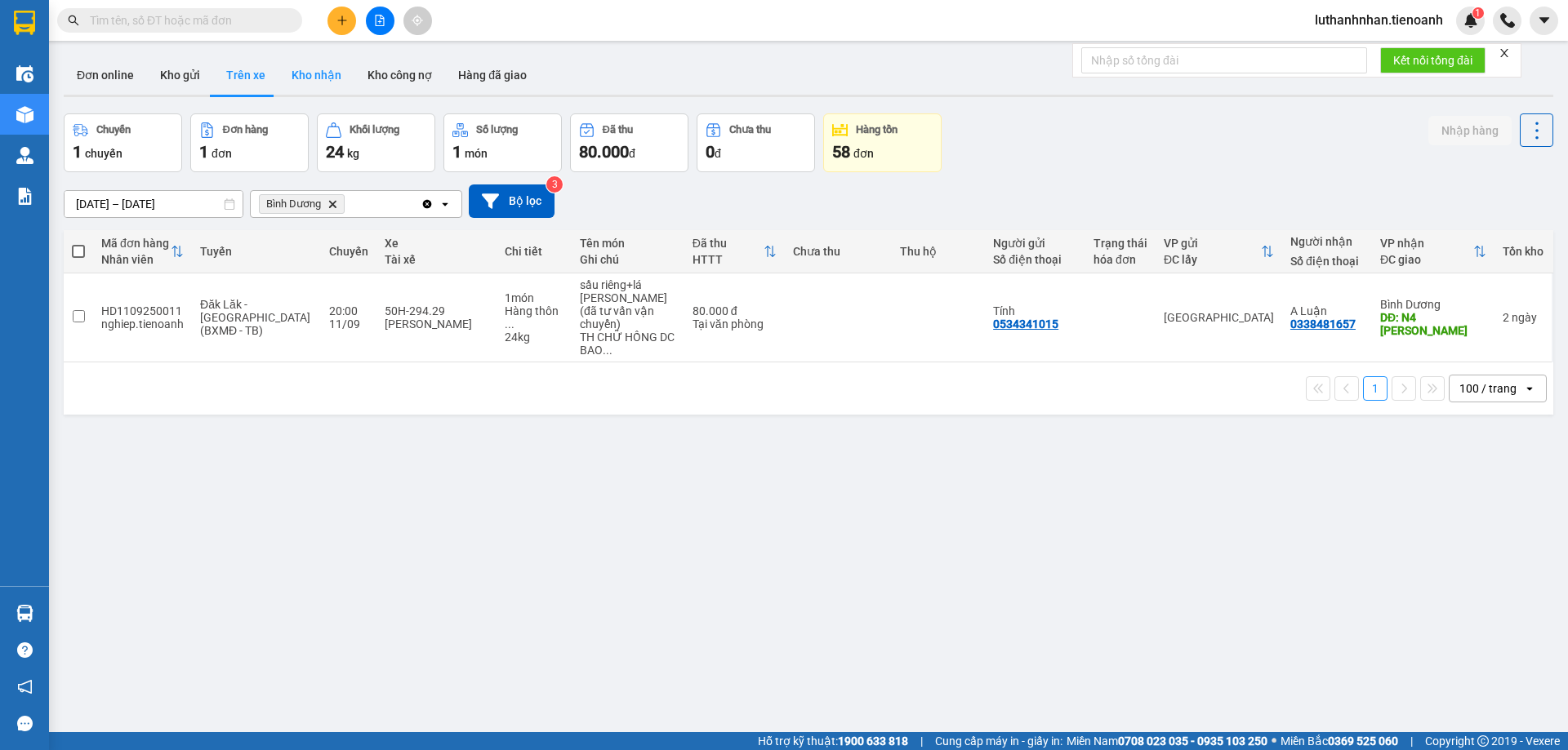
click at [295, 77] on button "Kho nhận" at bounding box center [317, 74] width 76 height 39
type input "[DATE] – [DATE]"
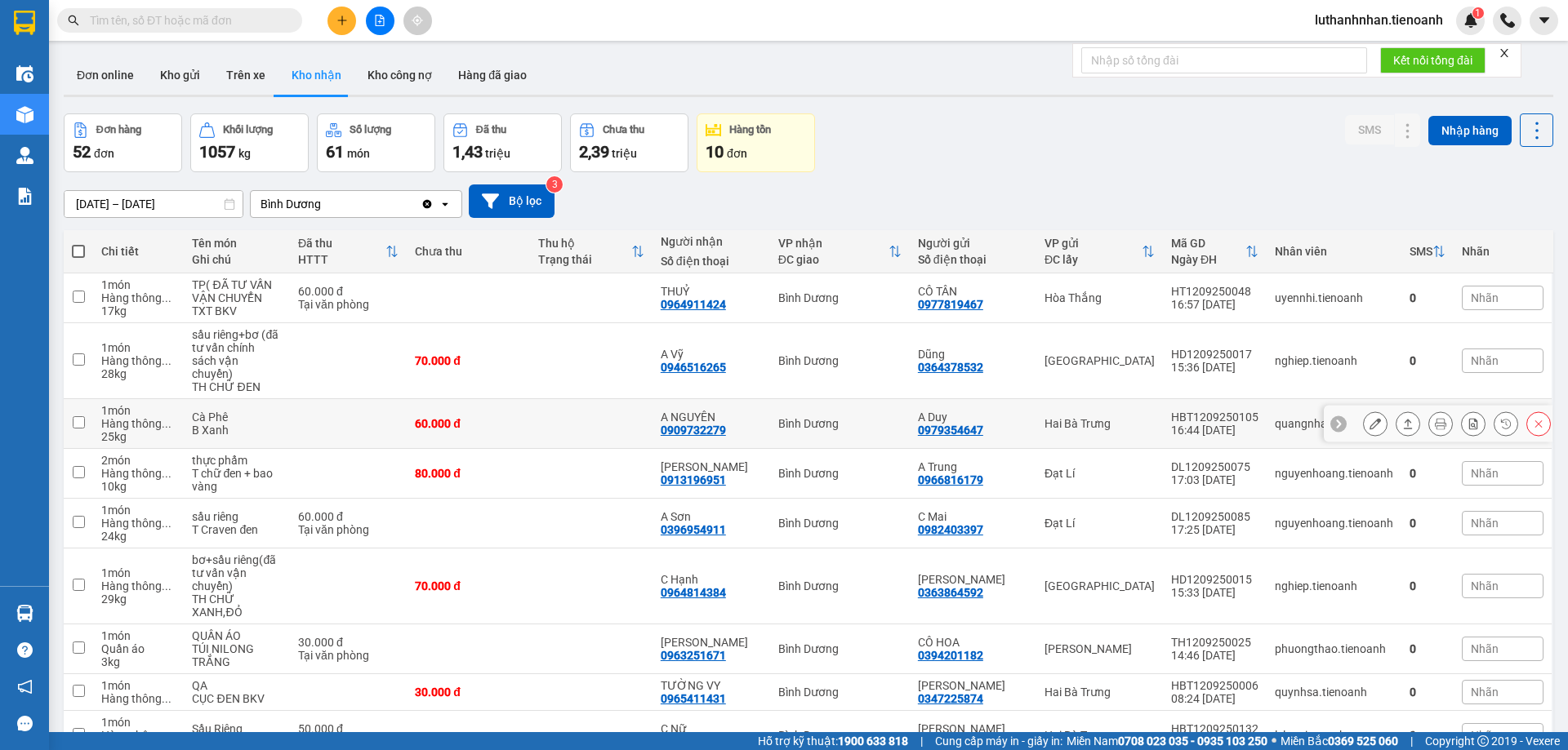
scroll to position [133, 0]
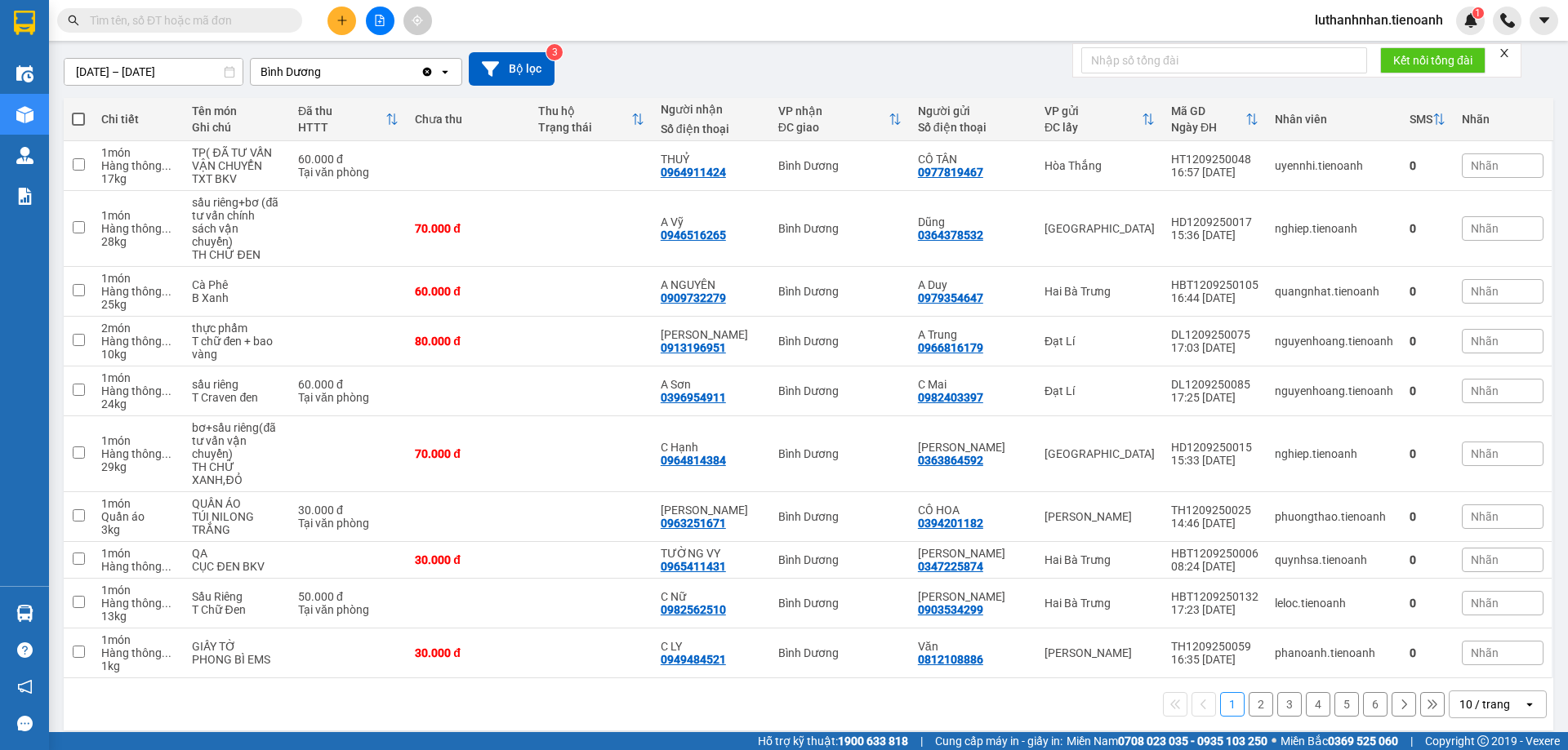
click at [1488, 697] on div "10 / trang" at bounding box center [1484, 704] width 51 height 16
click at [1477, 655] on span "100 / trang" at bounding box center [1479, 656] width 59 height 16
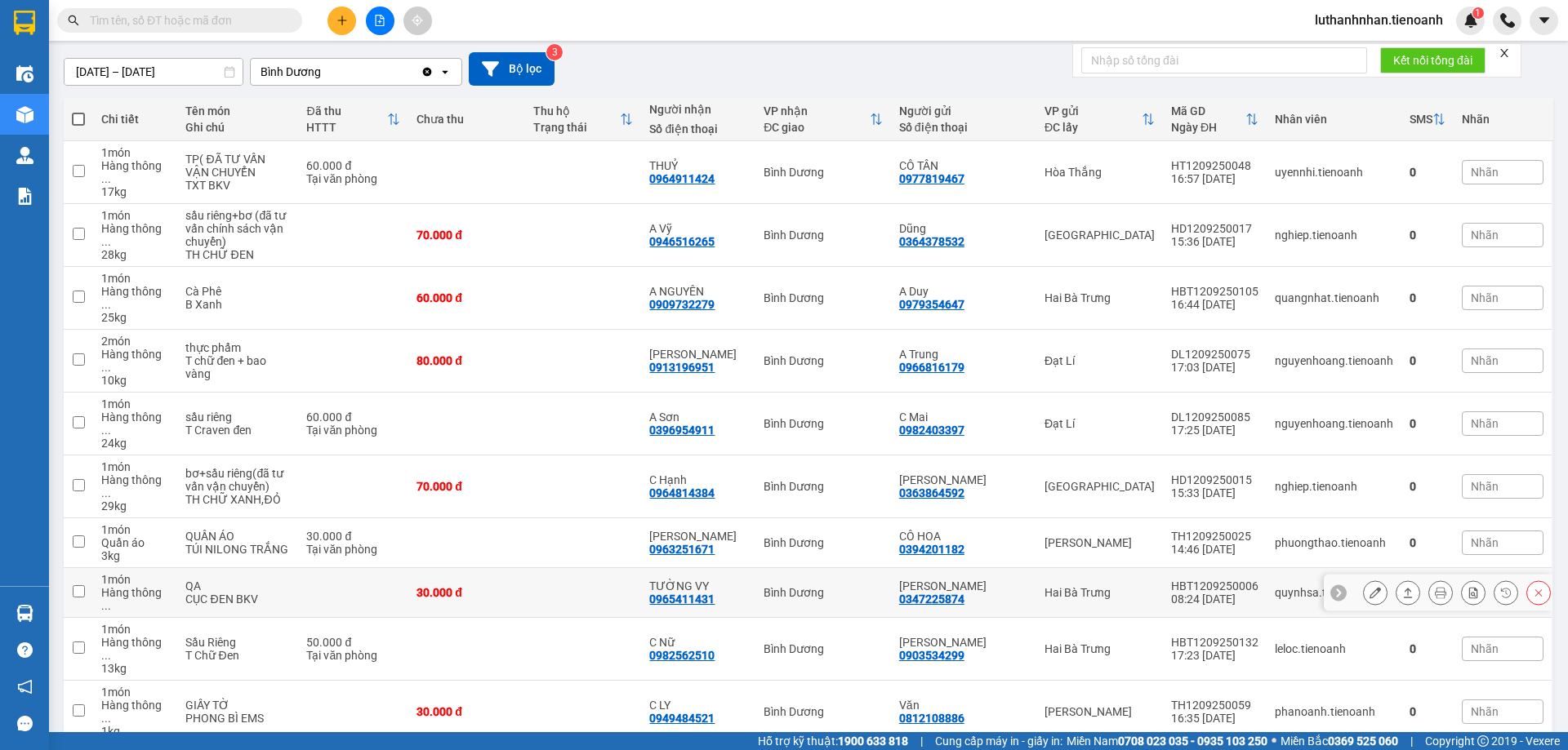
scroll to position [0, 0]
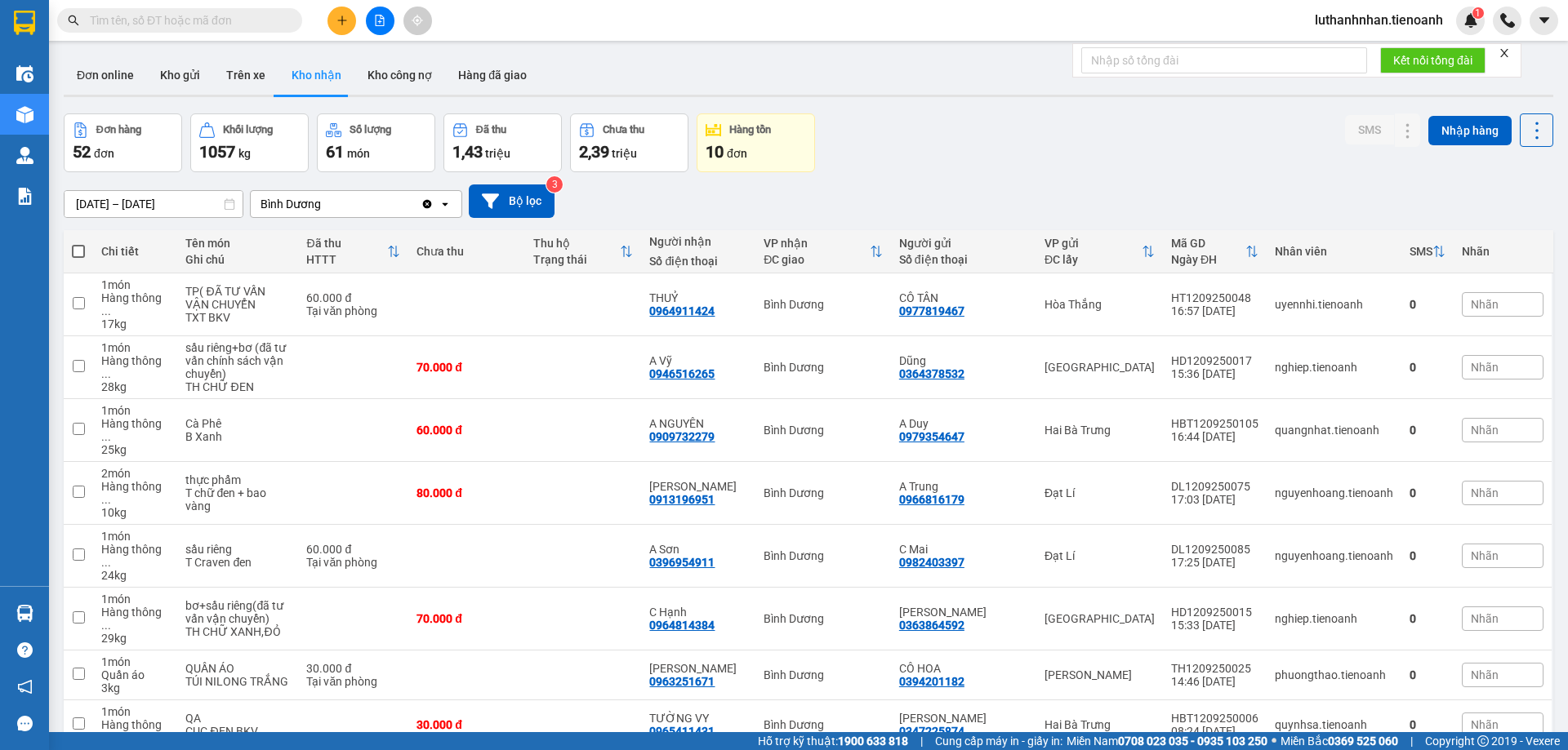
click at [217, 20] on input "text" at bounding box center [186, 20] width 193 height 18
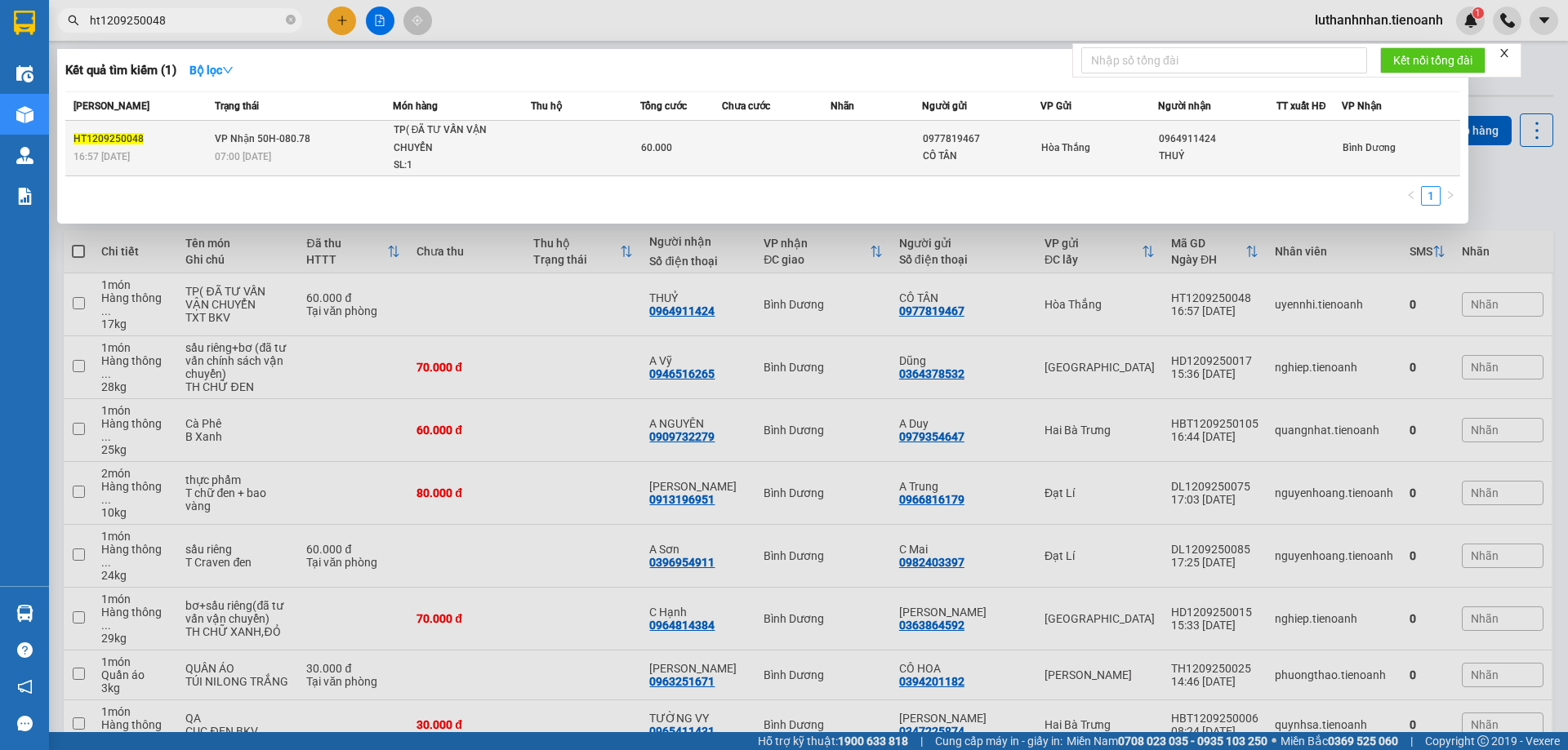
type input "ht1209250048"
click at [657, 145] on span "60.000" at bounding box center [657, 148] width 31 height 11
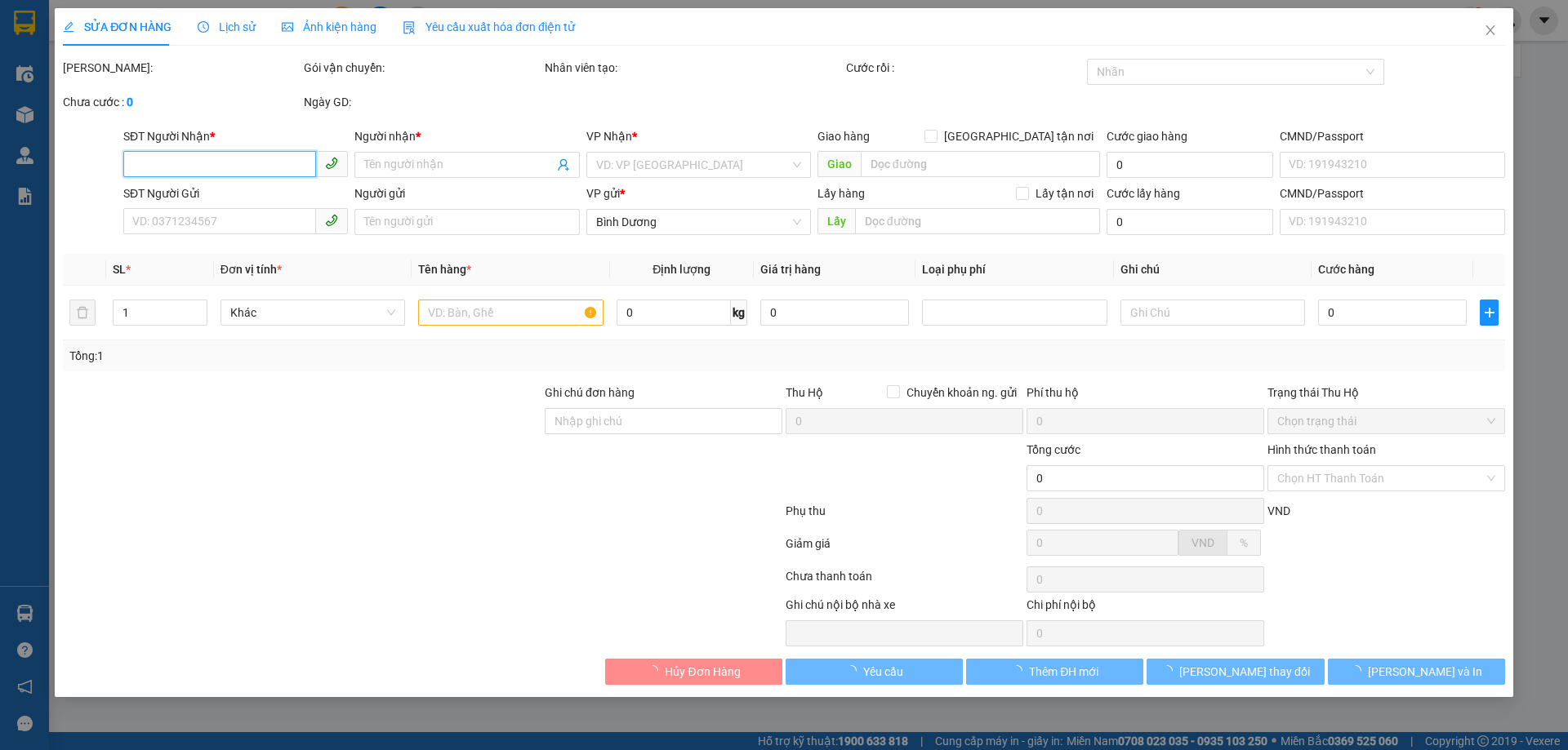
type input "0964911424"
type input "THUỶ"
type input "0977819467"
type input "CÔ TÂN"
type input "122200450"
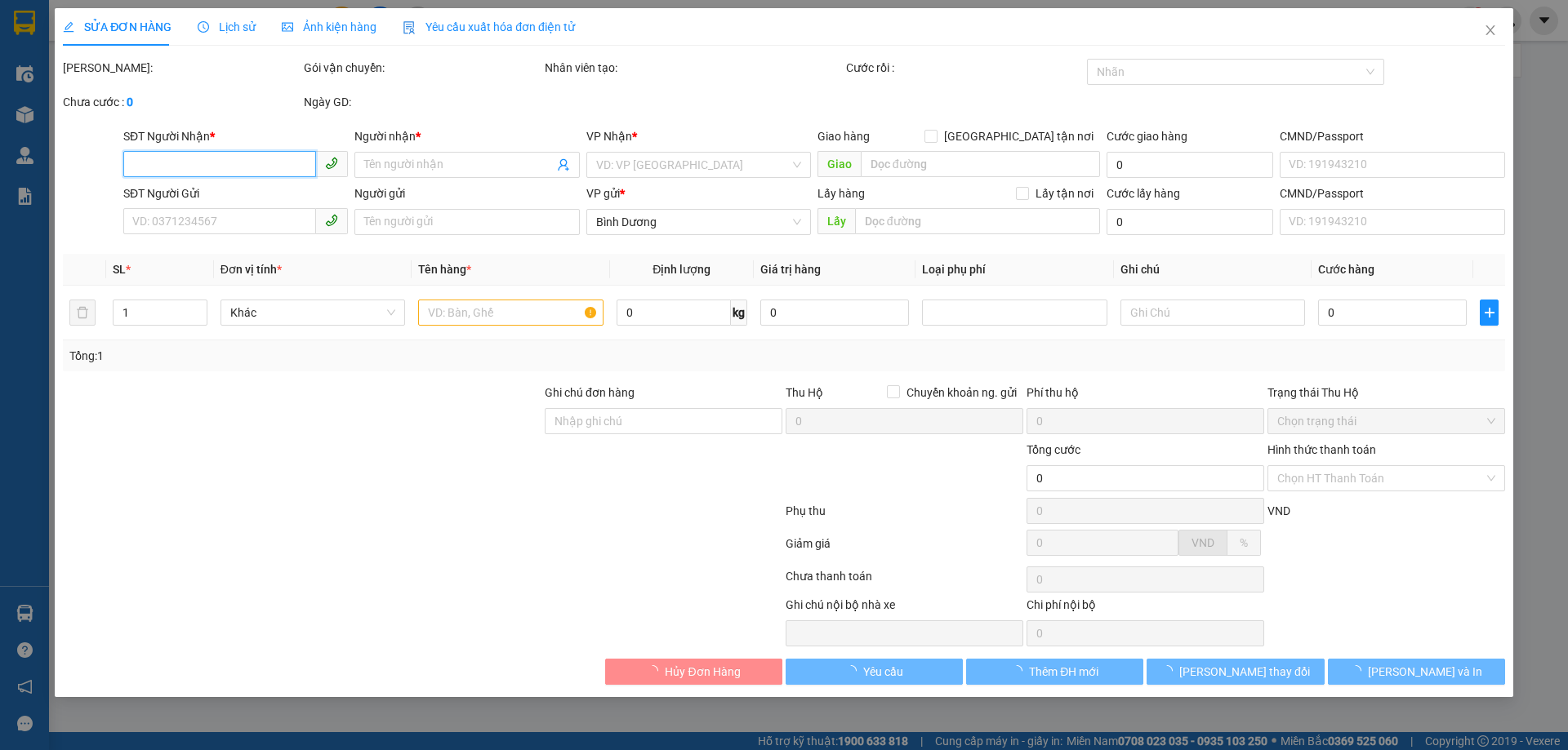
type input "60.000"
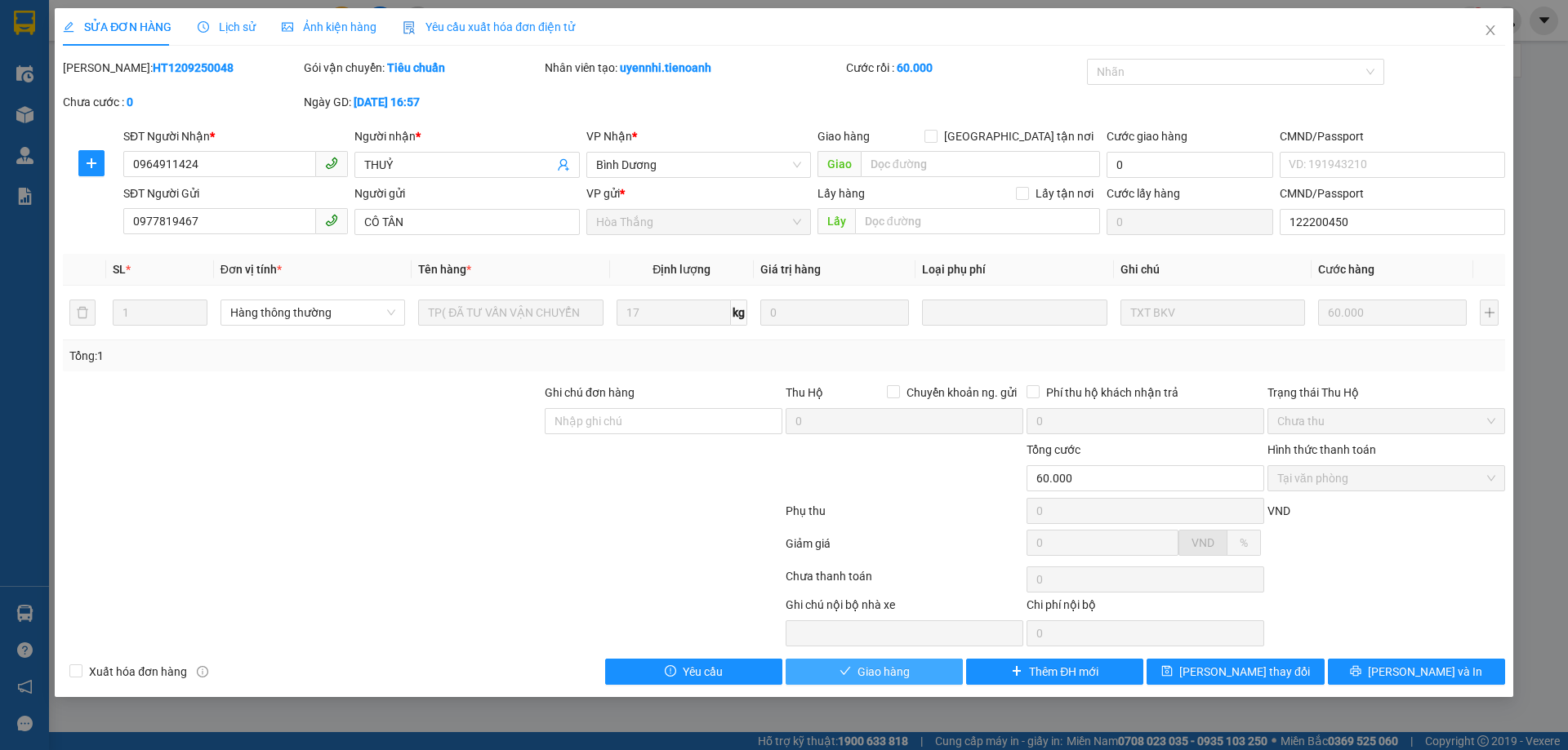
click at [903, 669] on span "Giao hàng" at bounding box center [884, 672] width 52 height 18
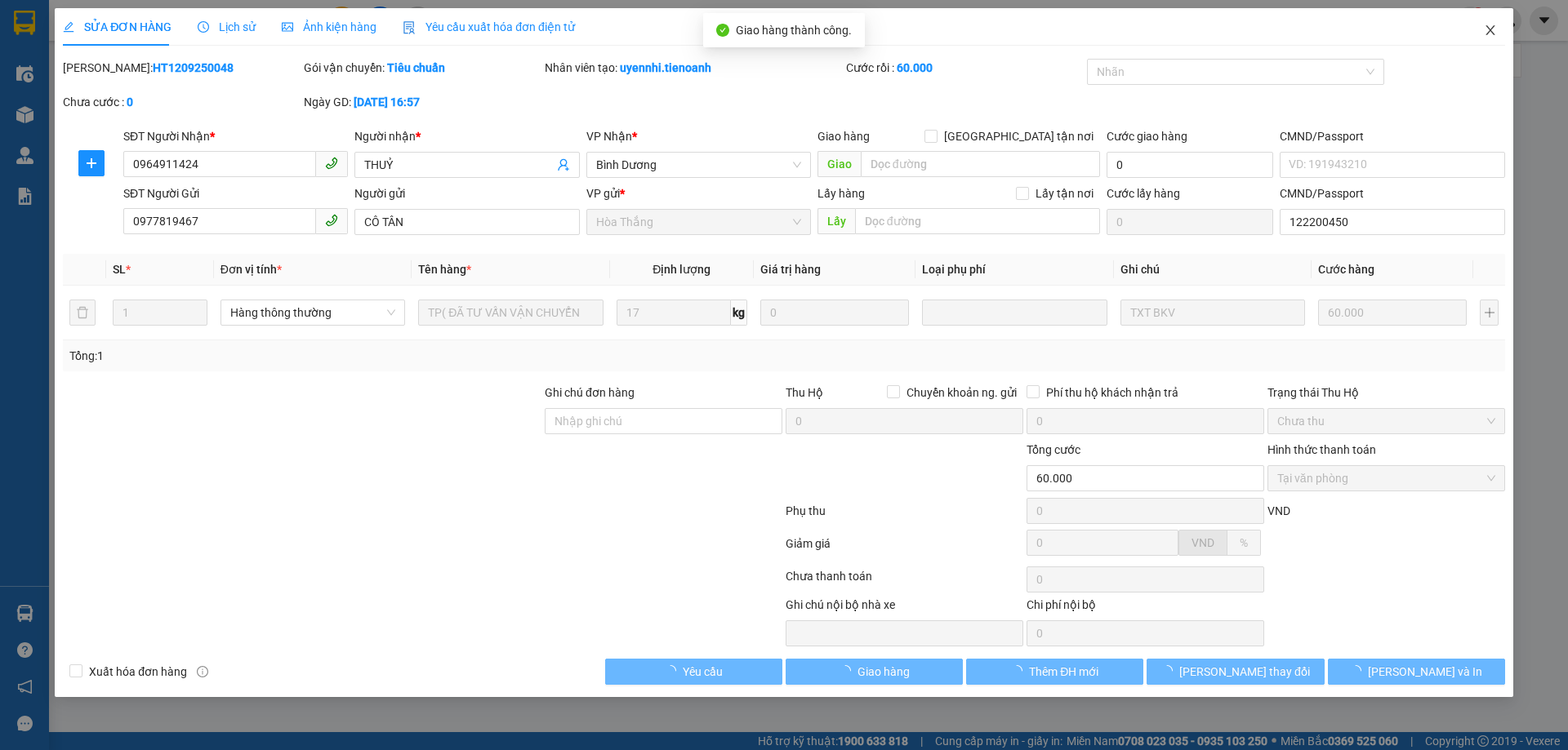
click at [1492, 31] on icon "close" at bounding box center [1491, 31] width 13 height 13
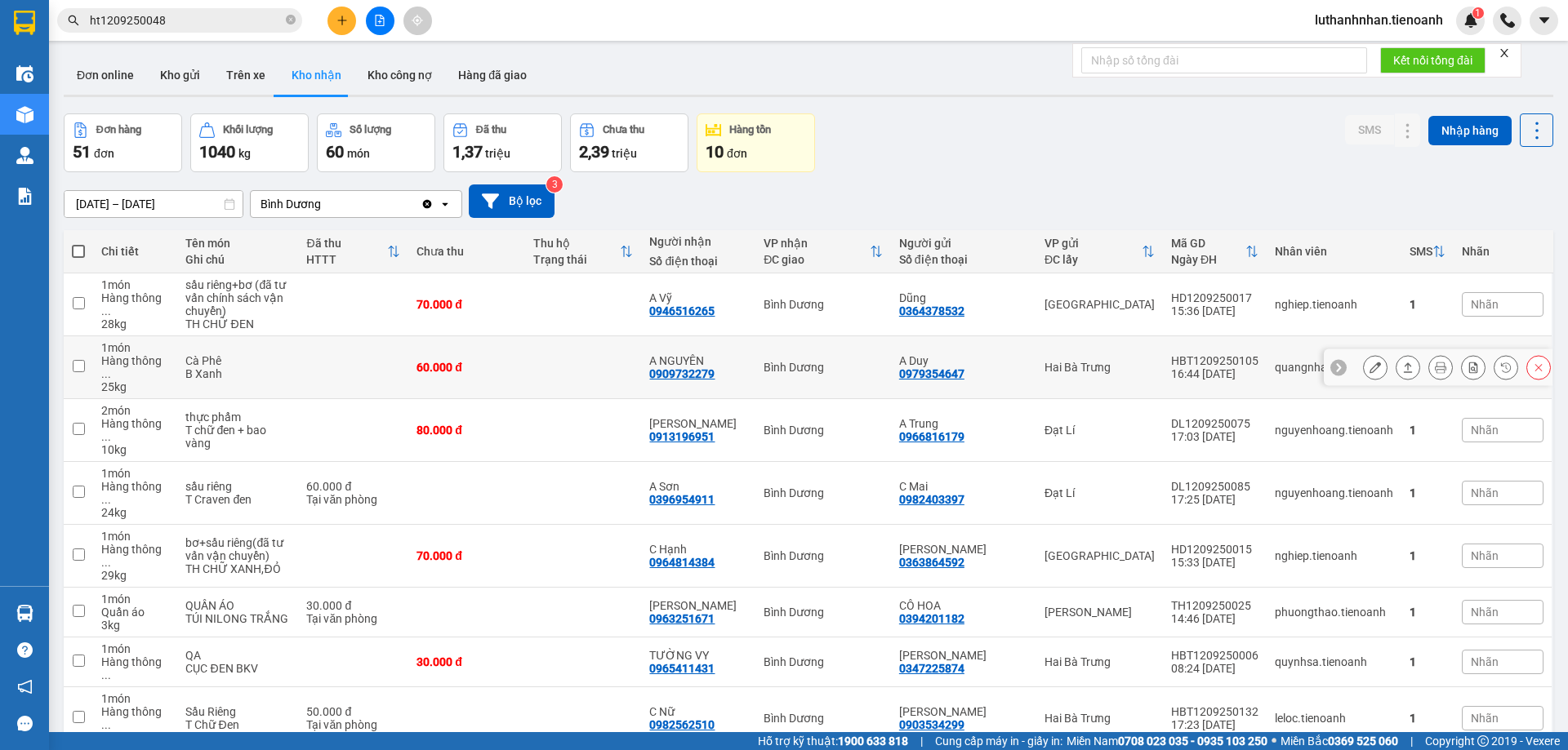
scroll to position [272, 0]
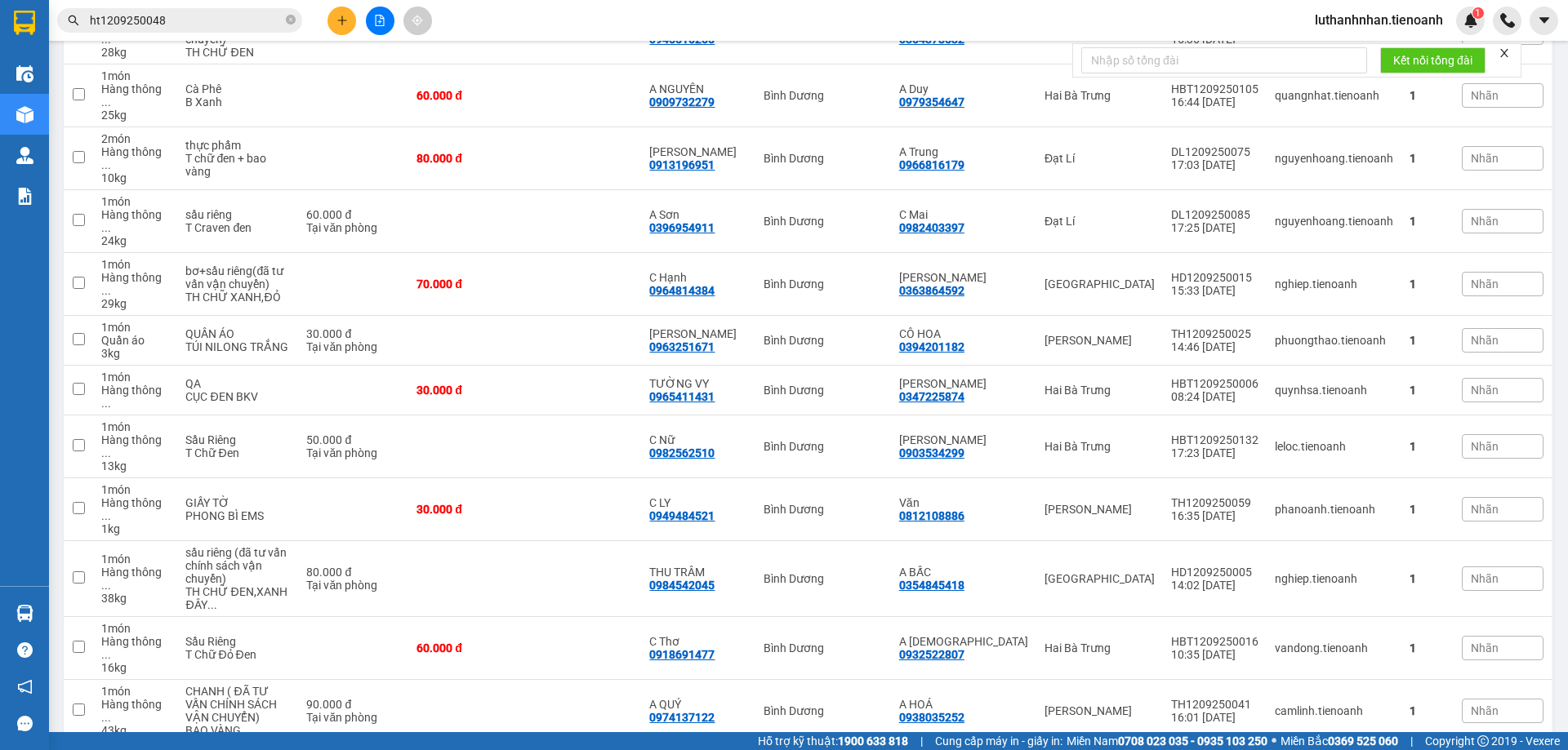
click at [180, 18] on input "ht1209250048" at bounding box center [186, 20] width 193 height 18
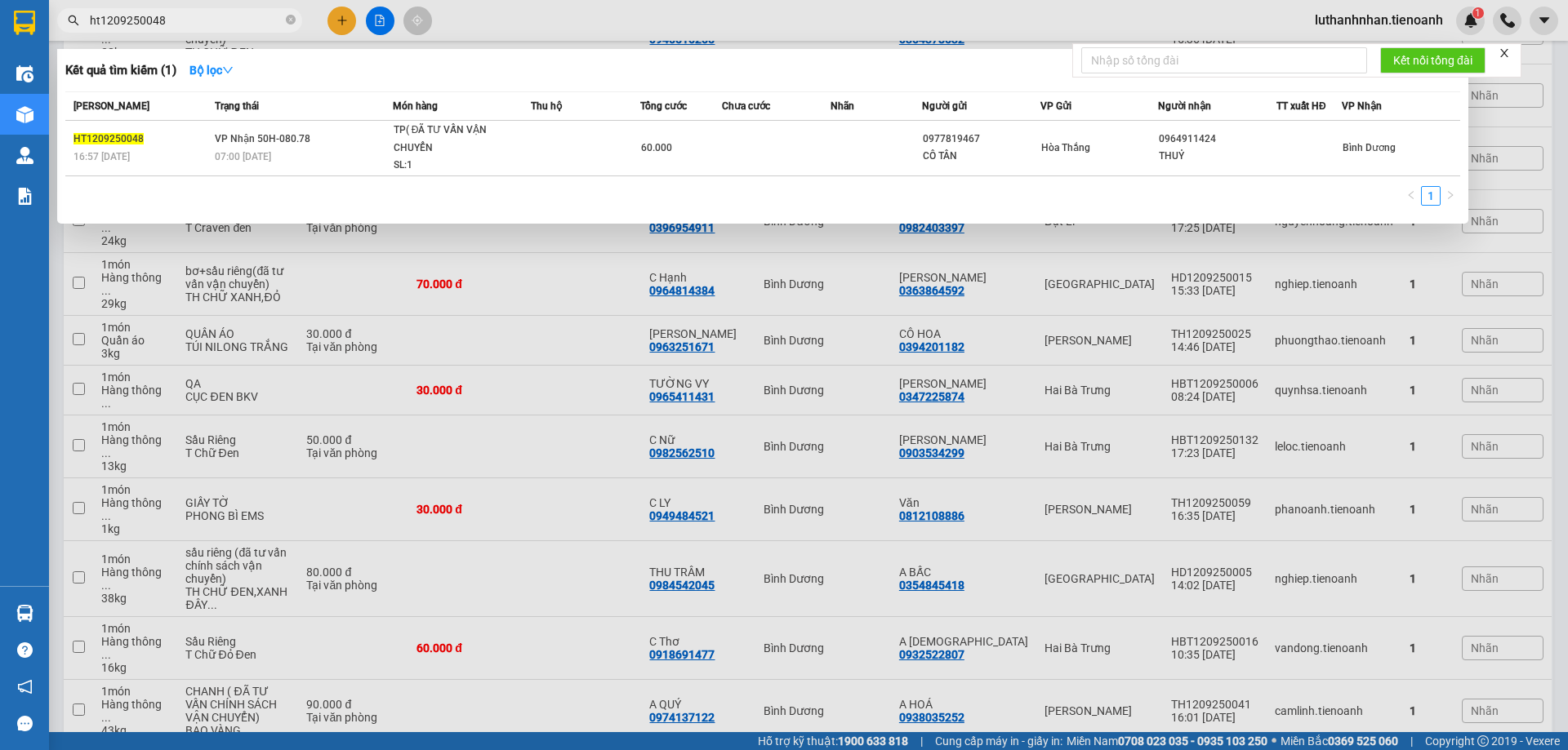
click at [180, 18] on input "ht1209250048" at bounding box center [186, 20] width 193 height 18
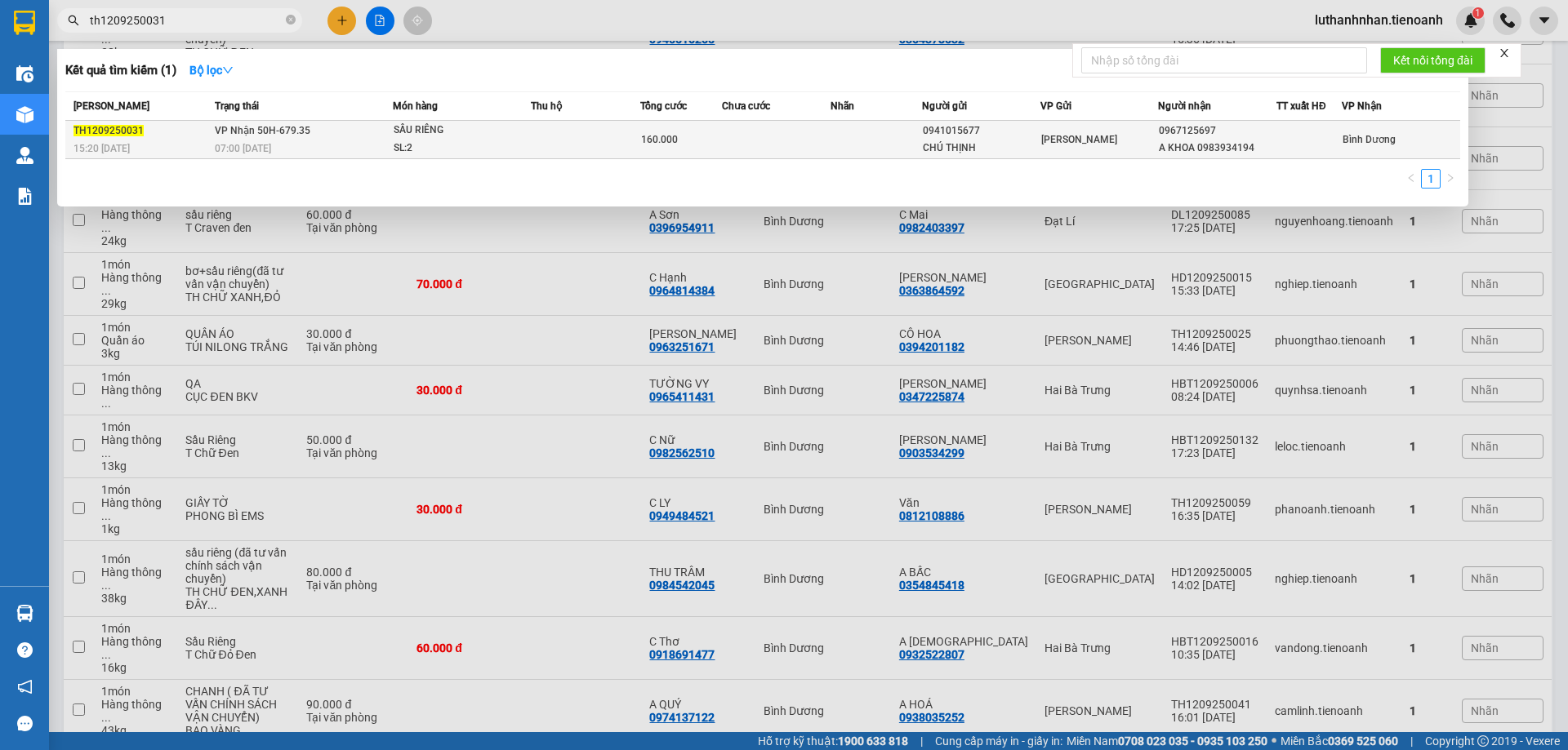
type input "th1209250031"
click at [340, 138] on td "VP Nhận 50H-679.35 07:00 - 13/09" at bounding box center [302, 140] width 182 height 38
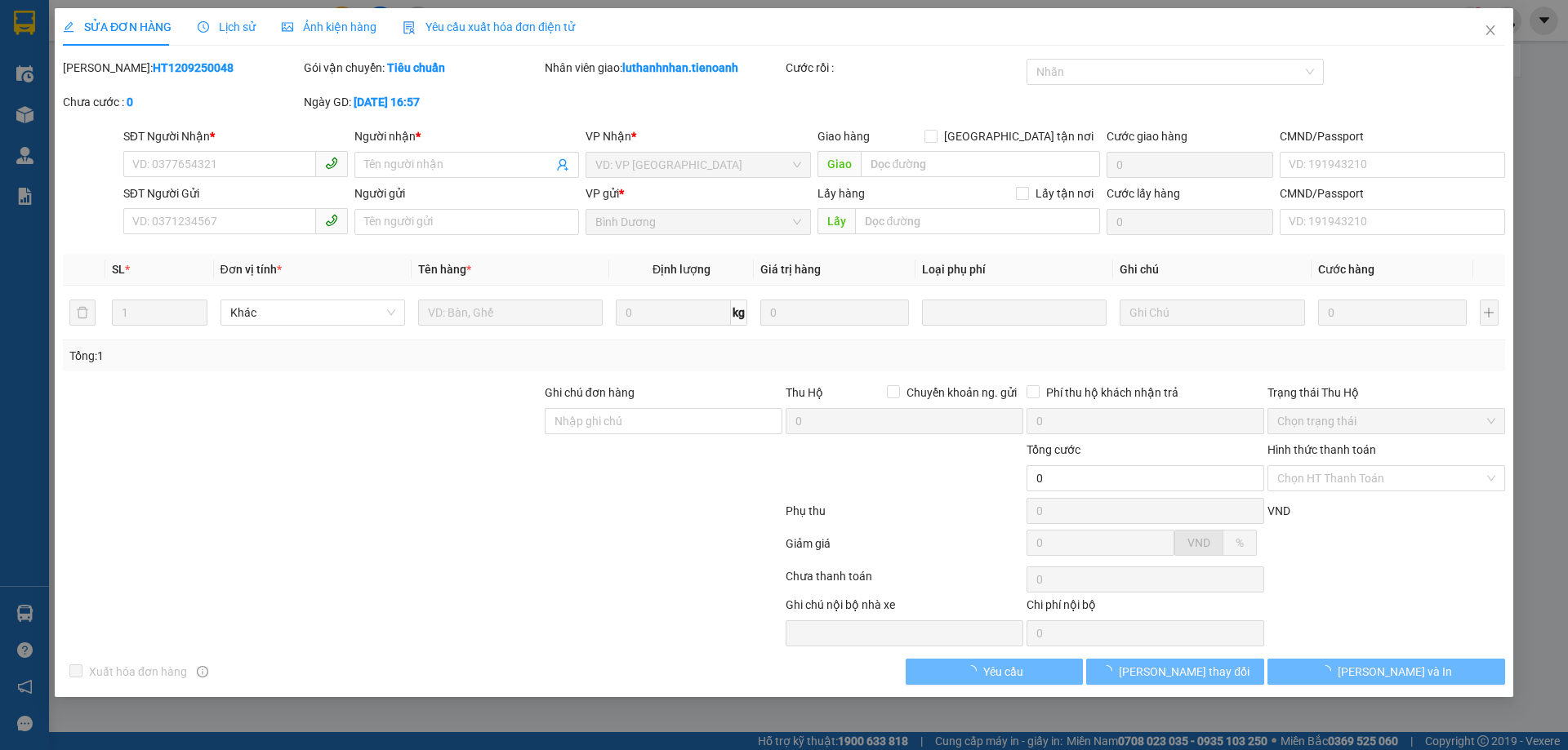
type input "0967125697"
type input "A KHOA 0983934194"
type input "0941015677"
type input "CHÚ THỊNH"
type input "160.000"
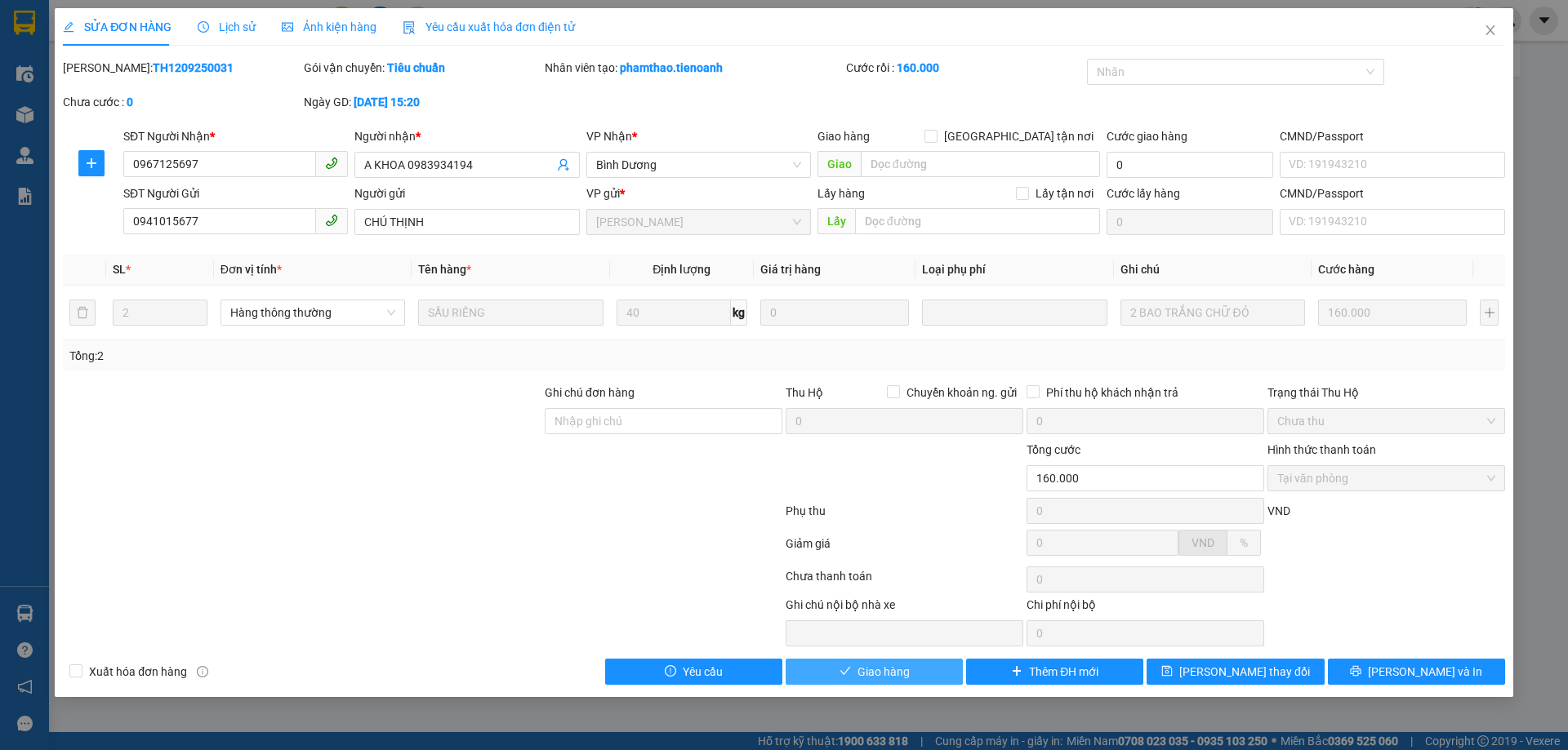
click at [858, 671] on span "Giao hàng" at bounding box center [884, 672] width 52 height 18
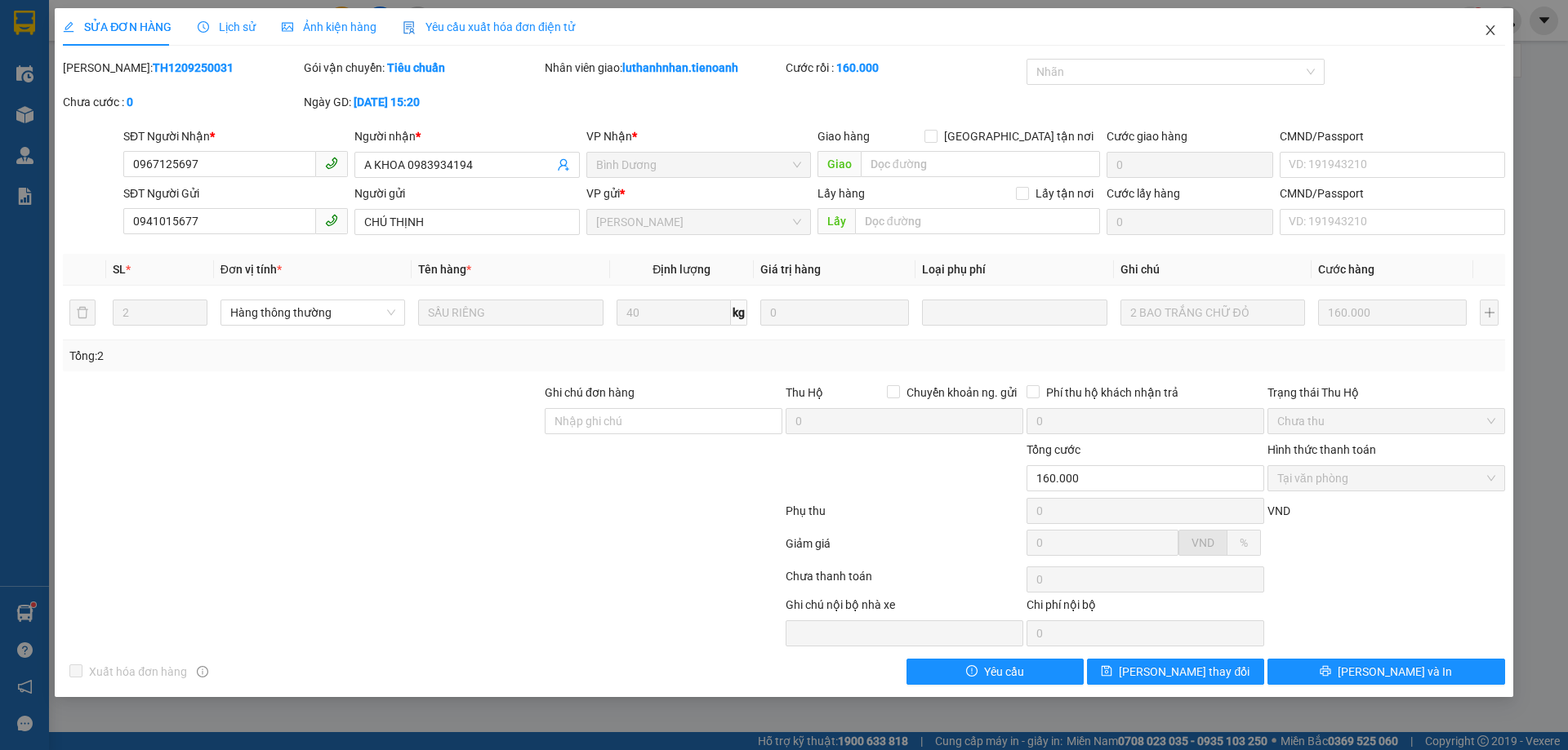
click at [1493, 37] on span "Close" at bounding box center [1491, 31] width 46 height 46
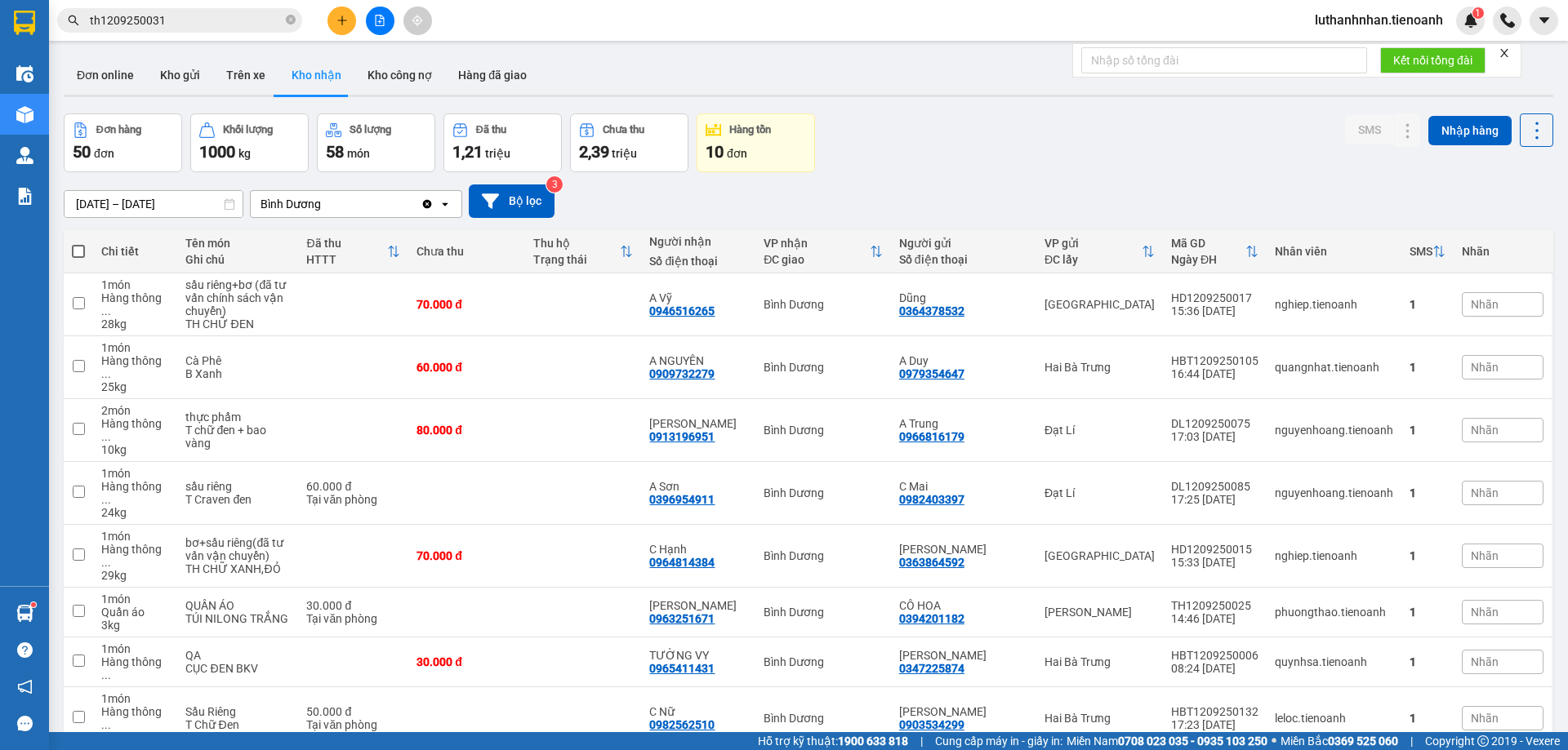
click at [259, 14] on input "th1209250031" at bounding box center [186, 20] width 193 height 18
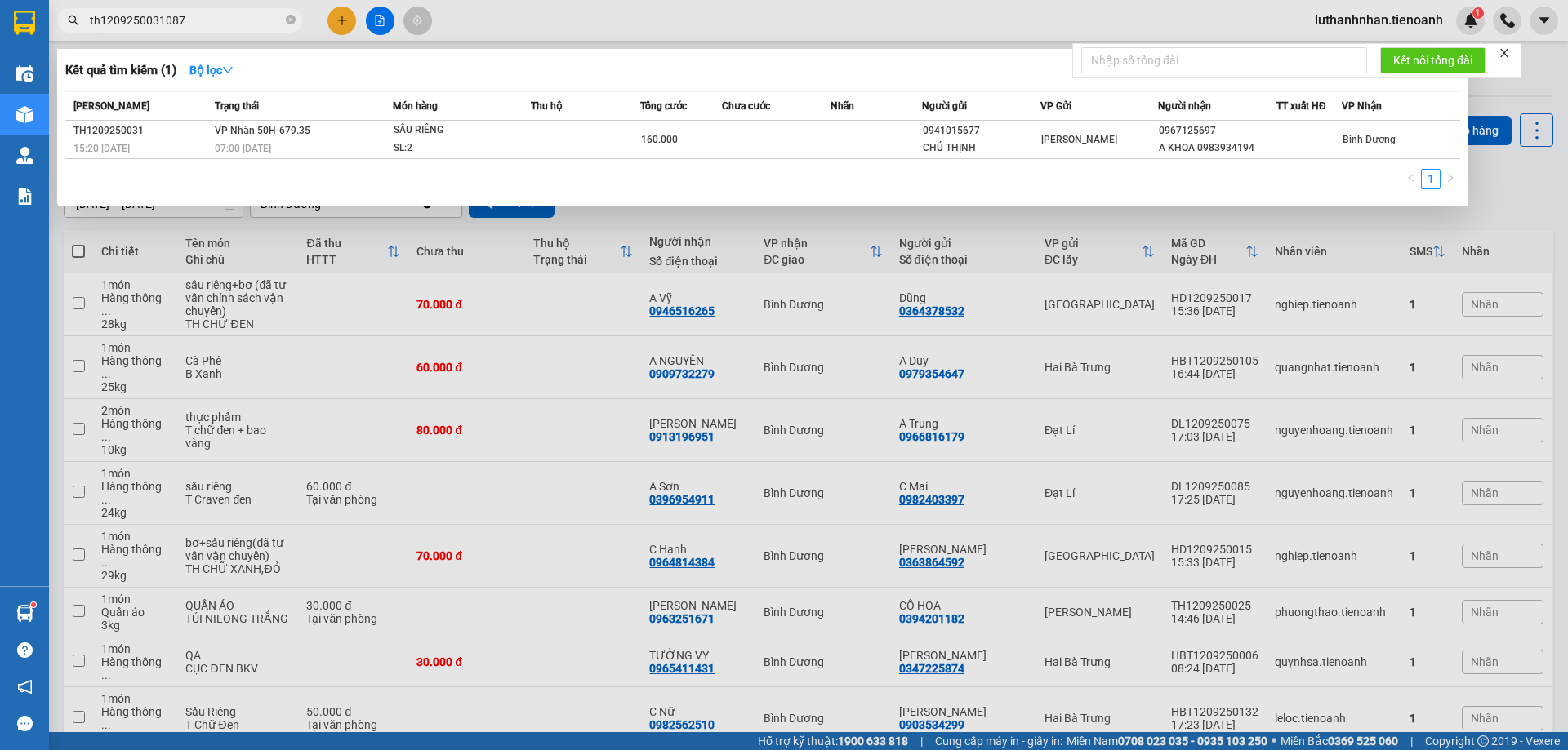
type input "th12092500310878"
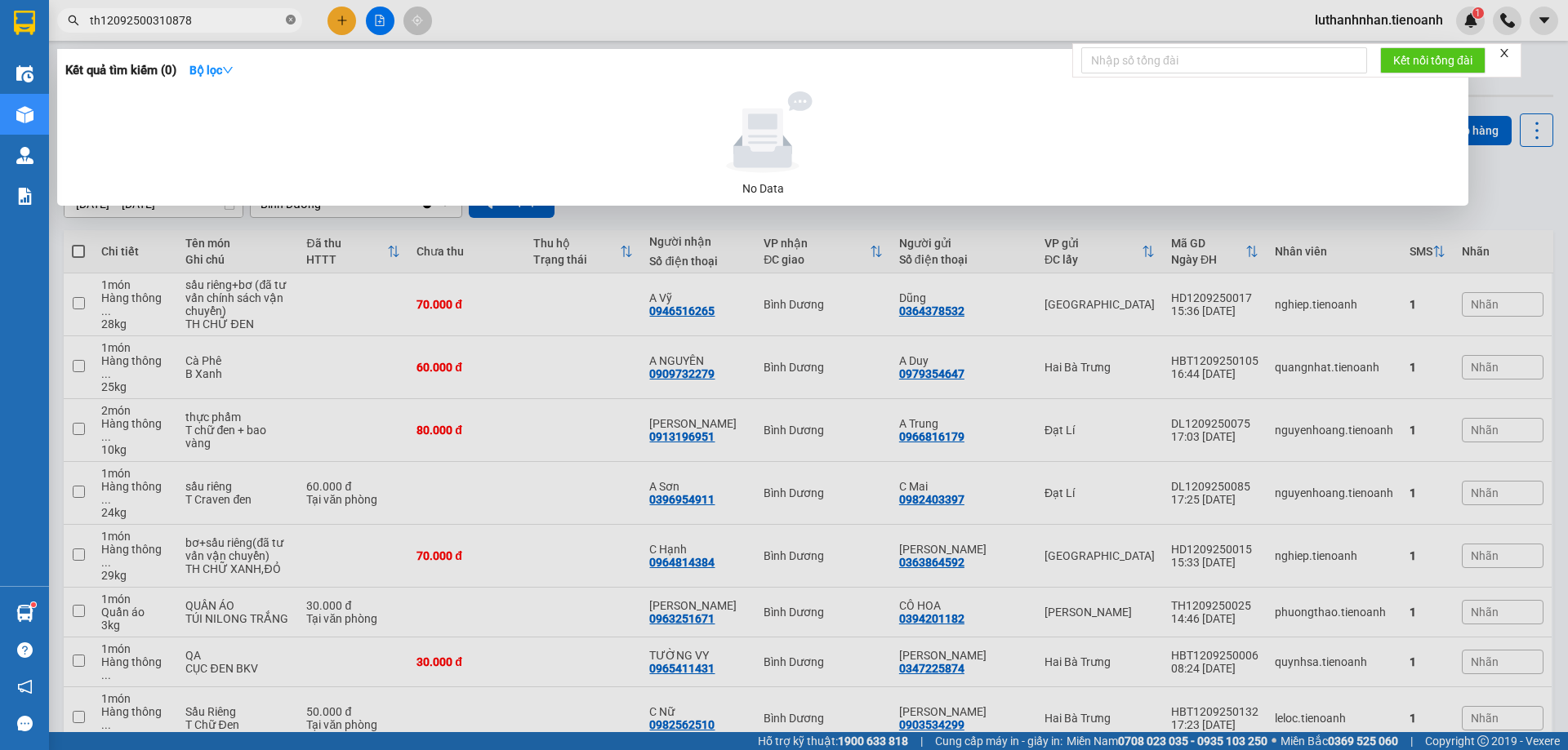
click at [287, 20] on icon "close-circle" at bounding box center [291, 19] width 10 height 10
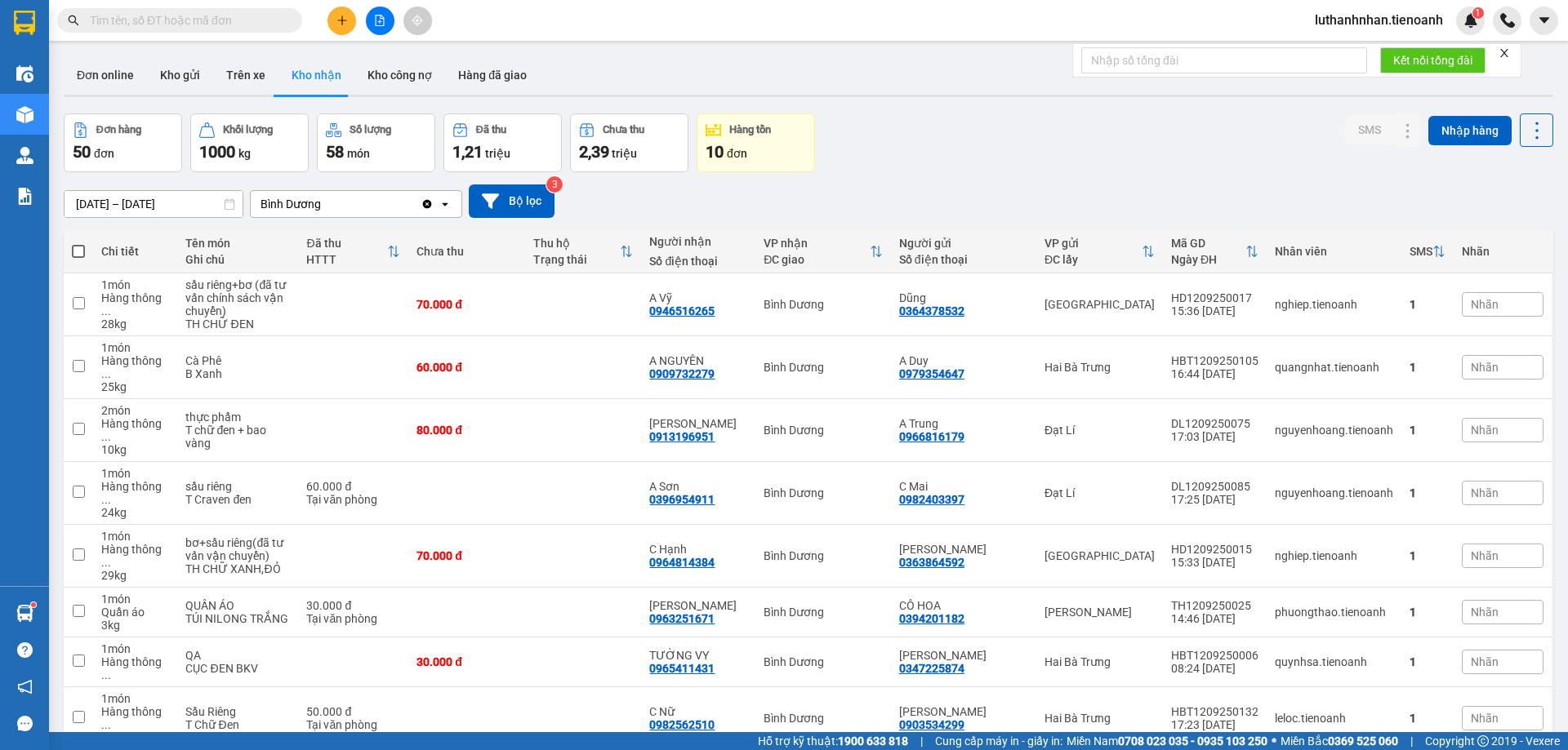
click at [242, 24] on input "text" at bounding box center [186, 20] width 193 height 18
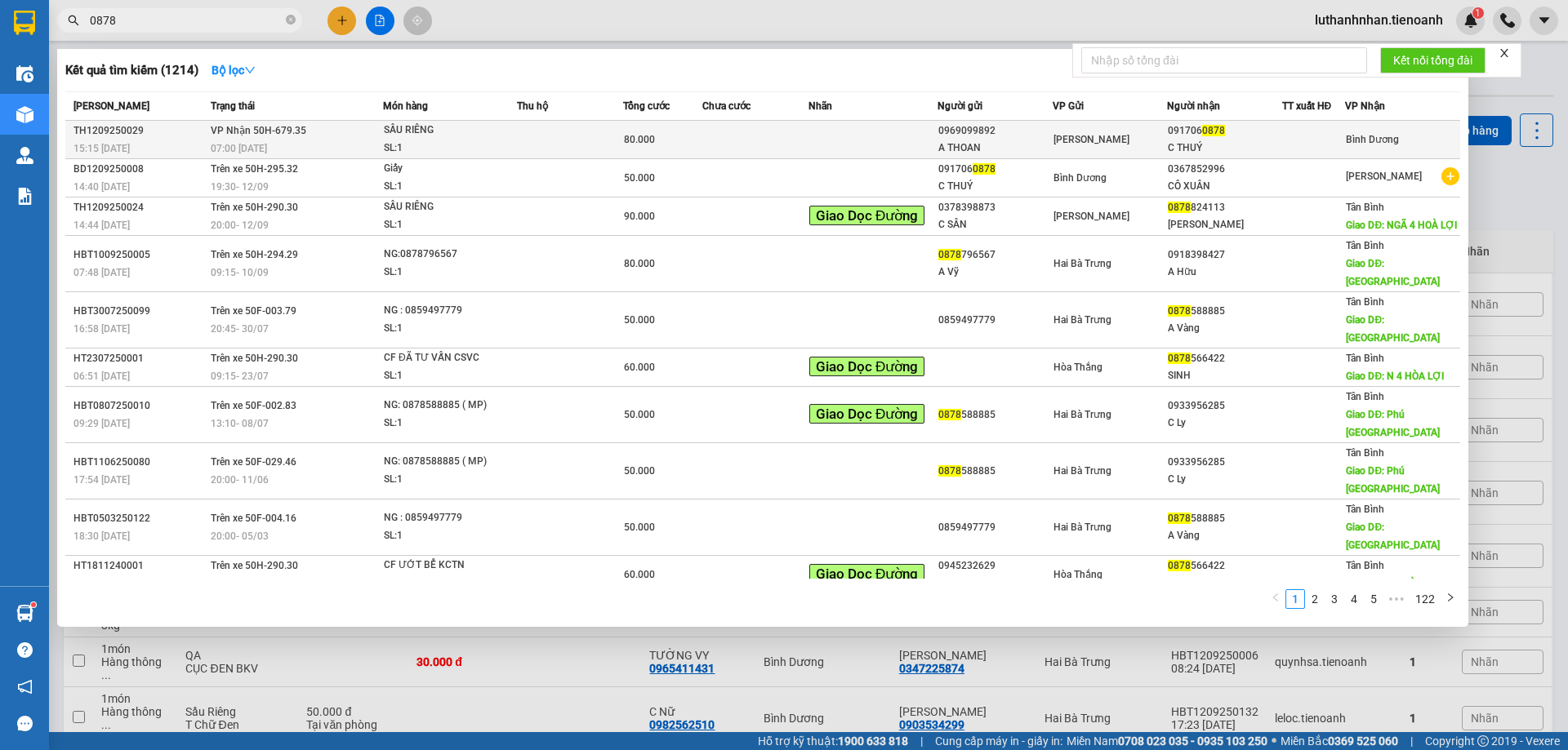
type input "0878"
click at [837, 149] on td at bounding box center [872, 140] width 129 height 38
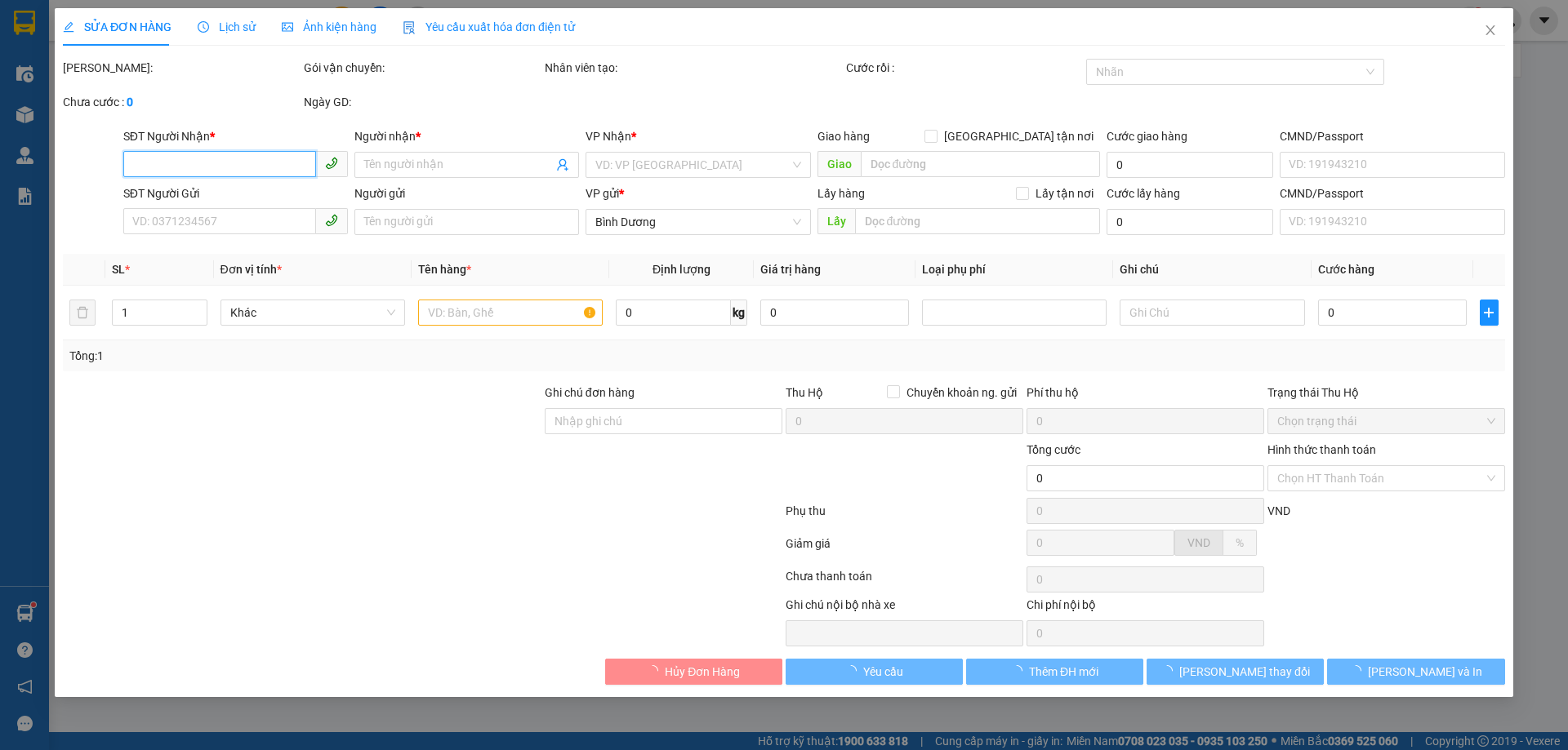
type input "0917060878"
type input "C THUÝ"
type input "0969099892"
type input "A THOAN"
type input "80.000"
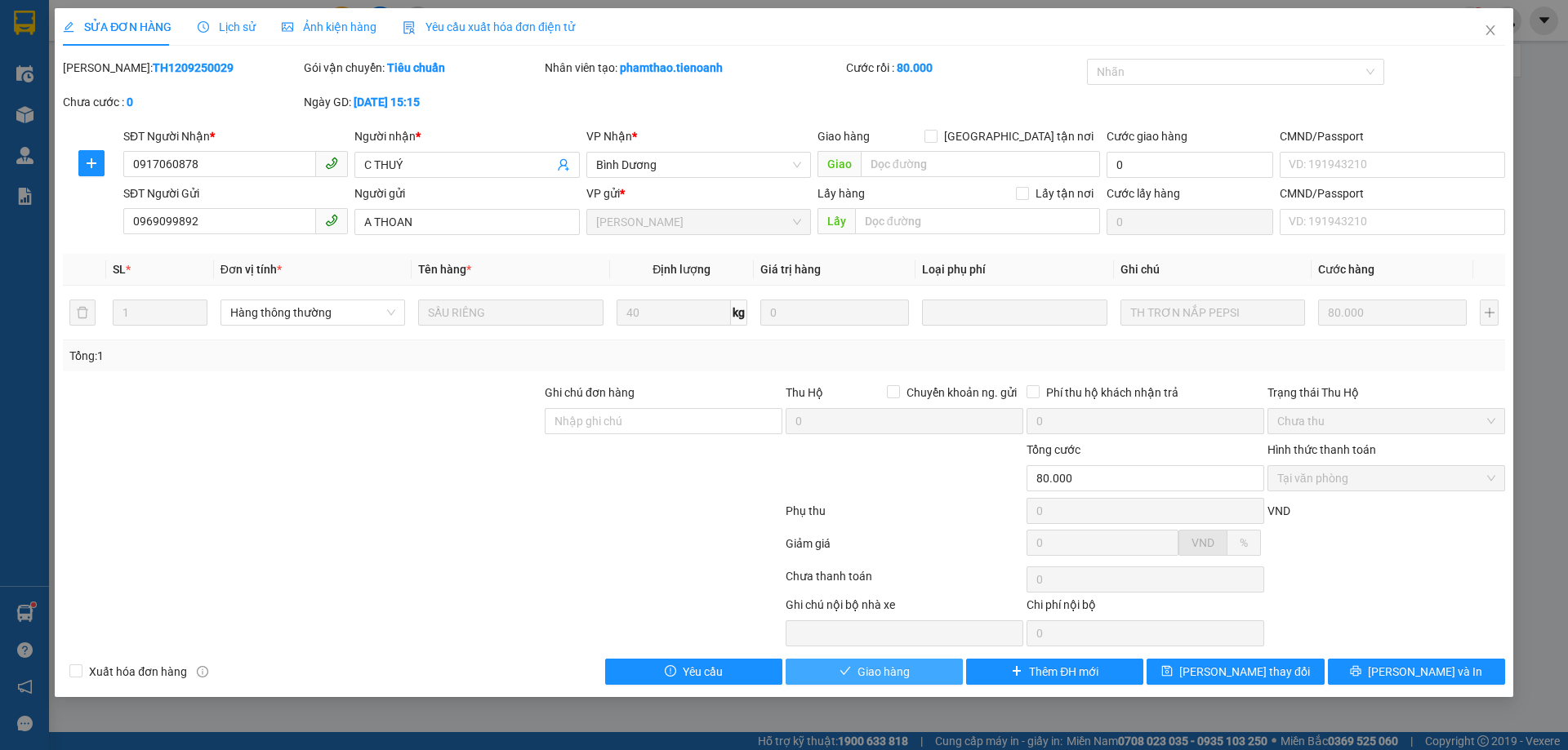
click at [924, 682] on button "Giao hàng" at bounding box center [874, 672] width 178 height 26
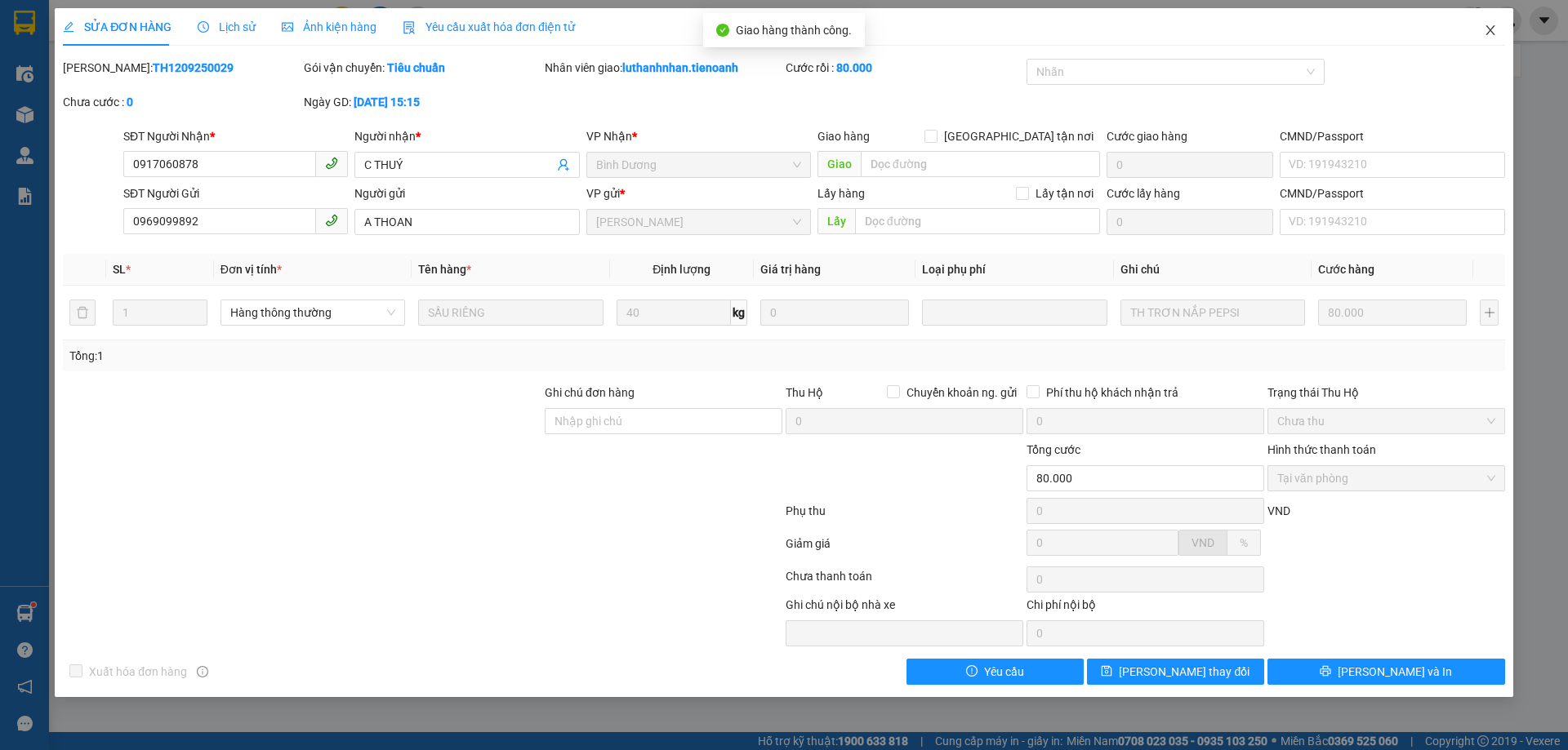
click at [1489, 32] on icon "close" at bounding box center [1490, 31] width 9 height 10
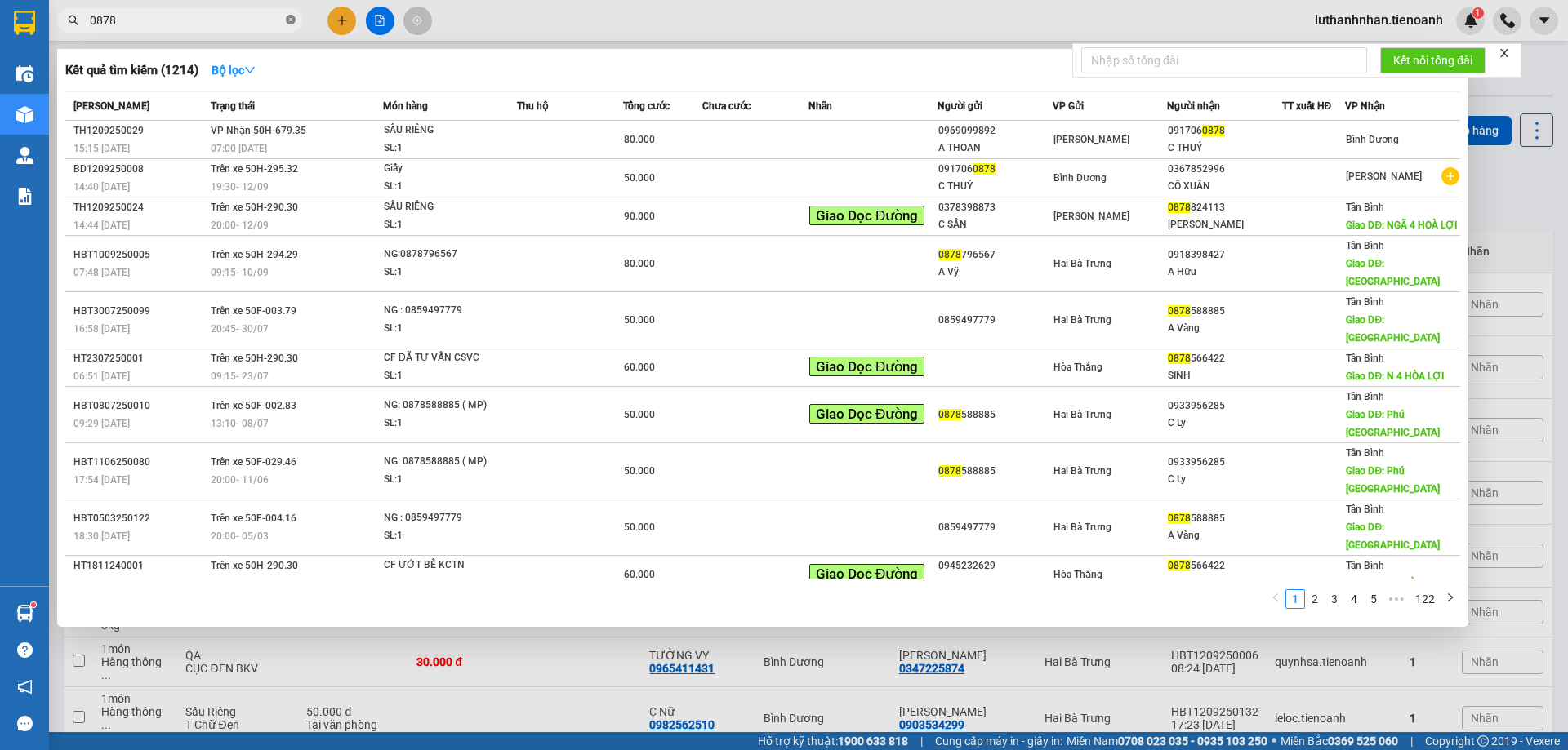
click at [291, 20] on icon "close-circle" at bounding box center [291, 19] width 10 height 10
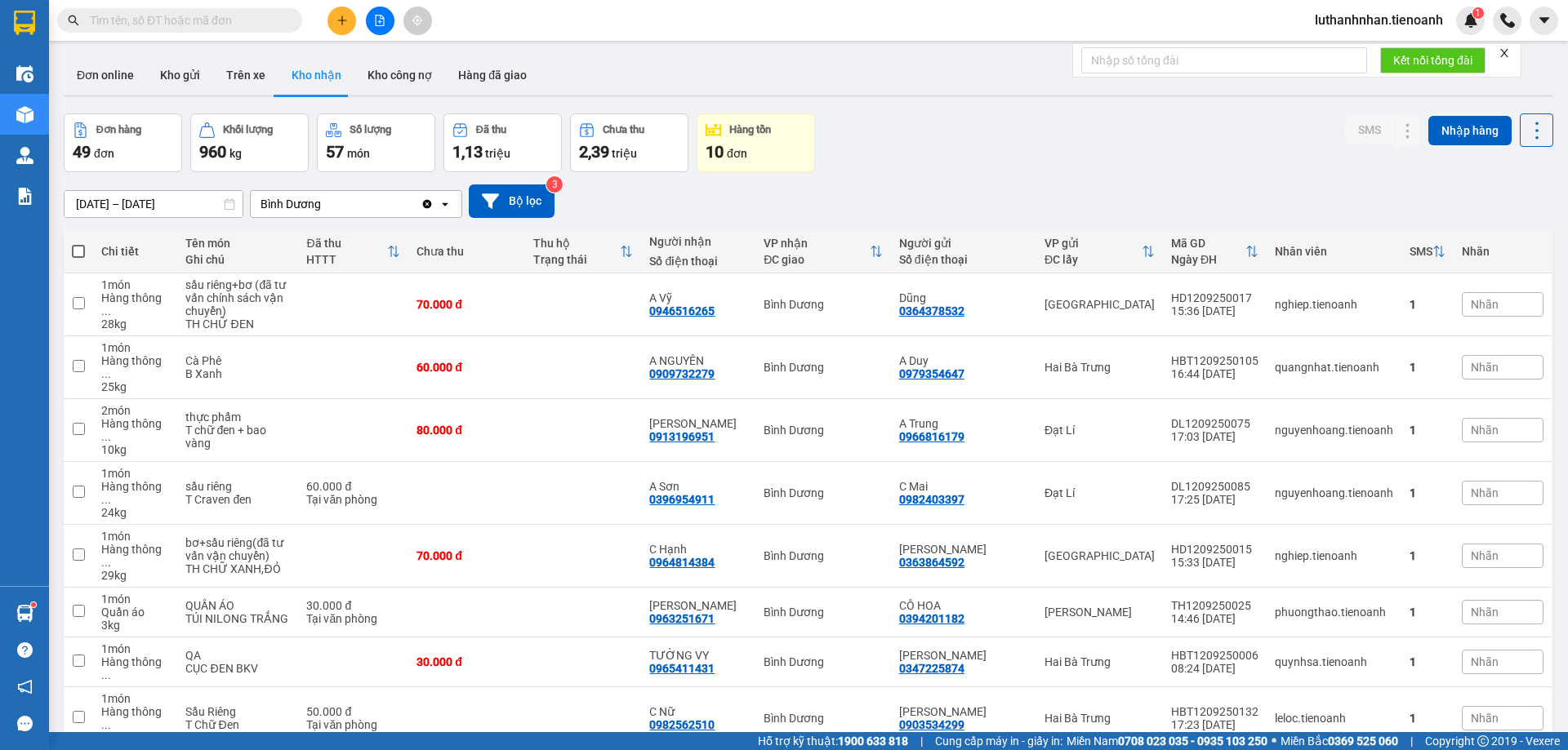
click at [233, 20] on input "text" at bounding box center [186, 20] width 193 height 18
click at [266, 13] on input "text" at bounding box center [186, 20] width 193 height 18
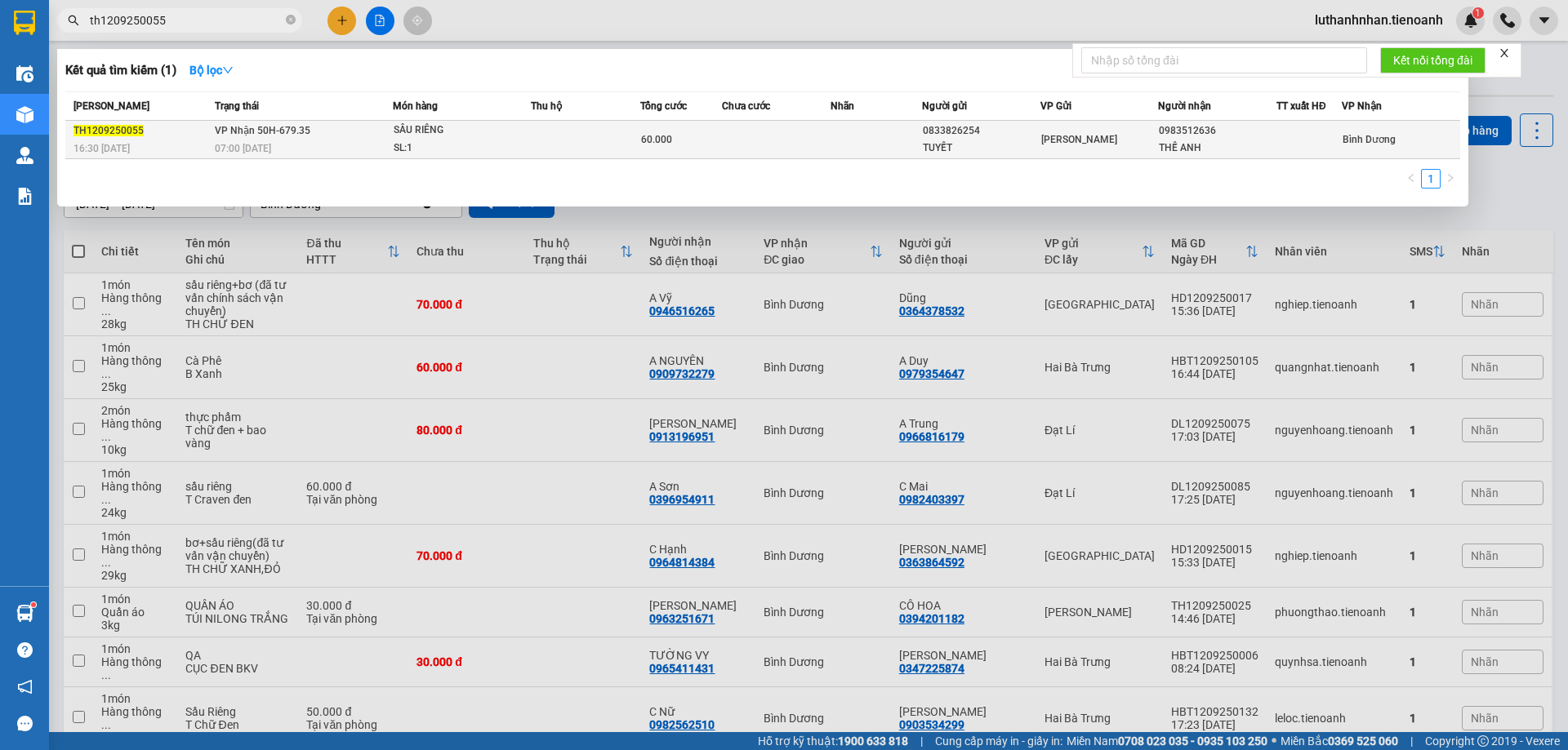
type input "th1209250055"
click at [439, 142] on div "SL: 1" at bounding box center [454, 148] width 122 height 18
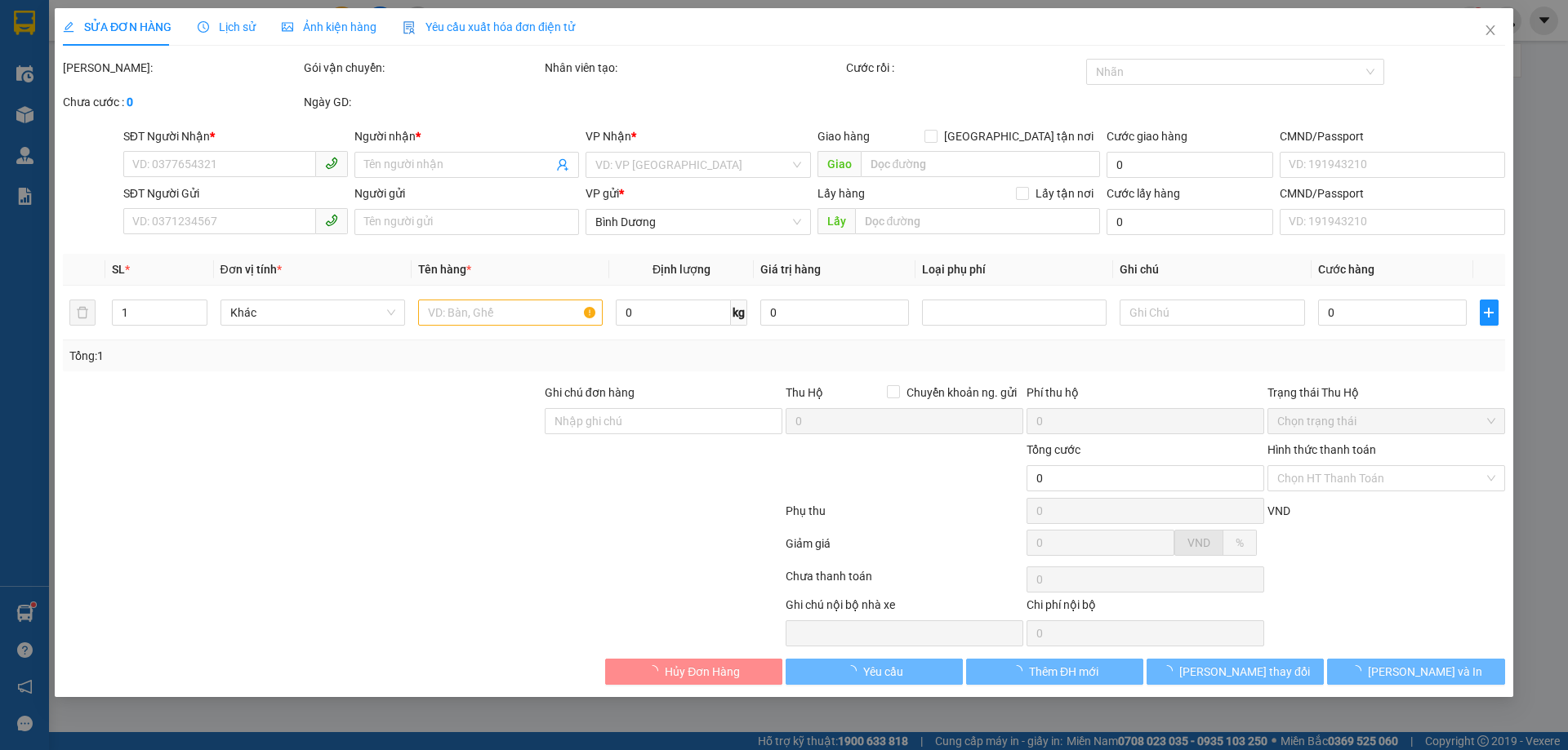
type input "0983512636"
type input "THẾ ANH"
type input "0833826254"
type input "TUYẾT"
type input "60.000"
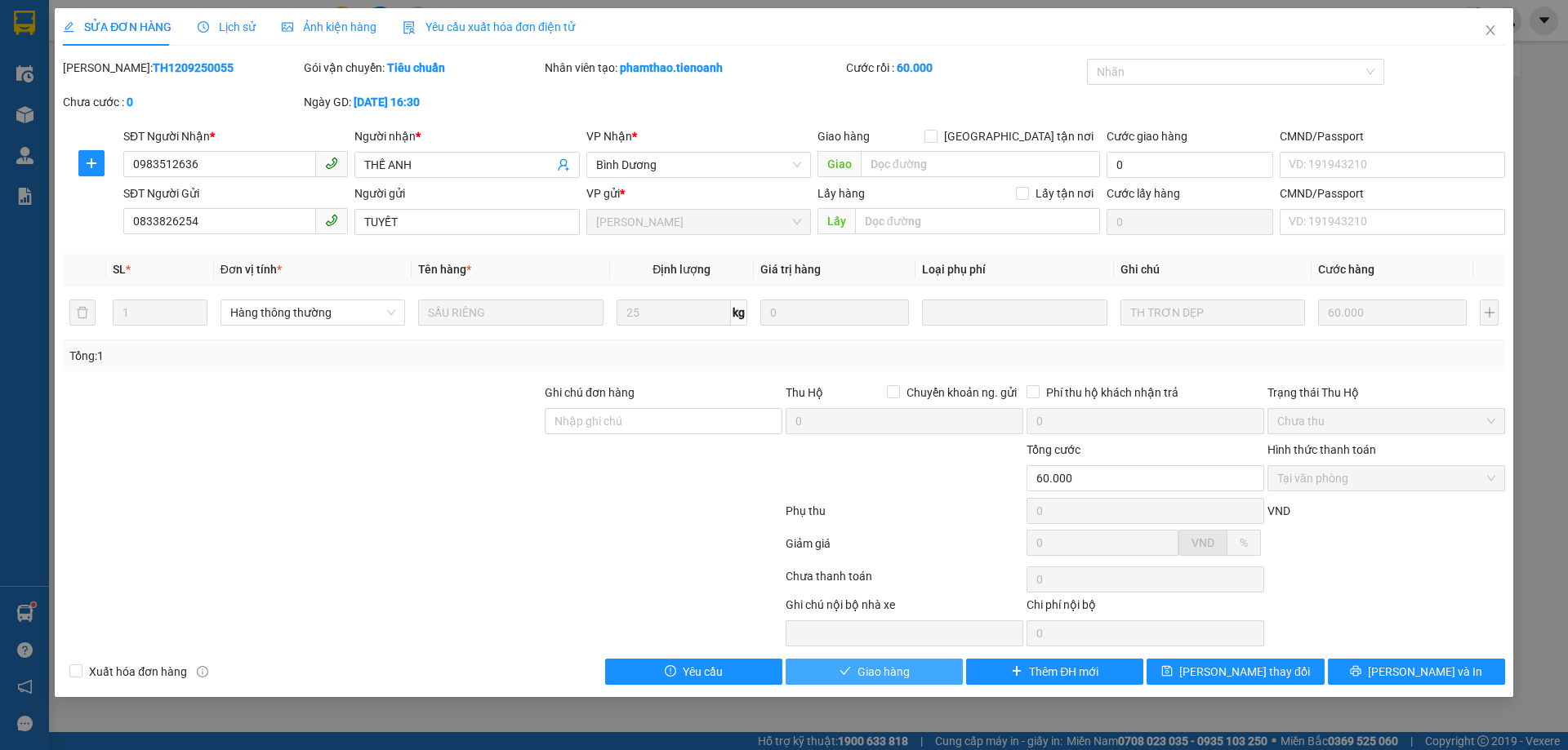
click at [936, 671] on button "Giao hàng" at bounding box center [874, 672] width 178 height 26
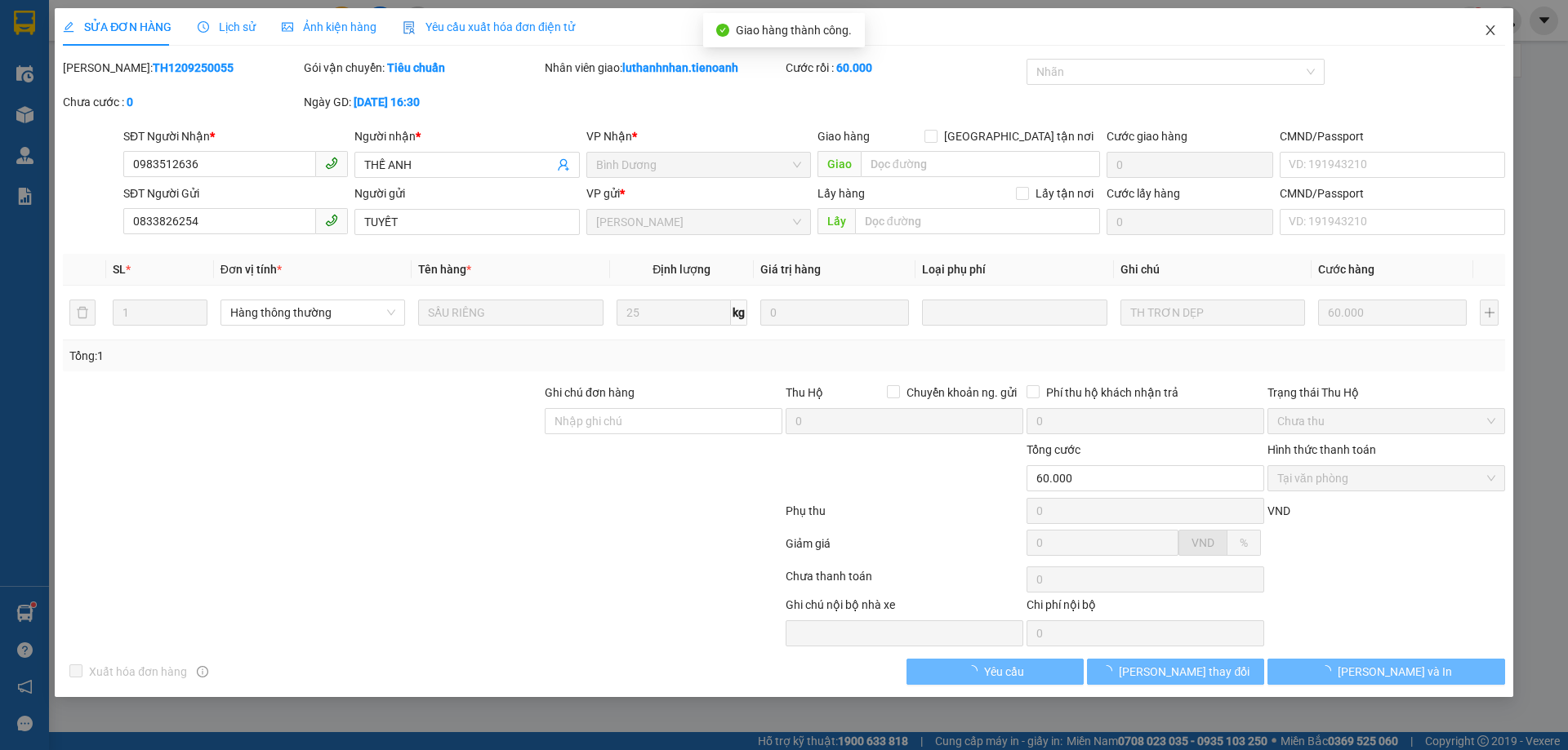
click at [1494, 34] on icon "close" at bounding box center [1490, 31] width 9 height 10
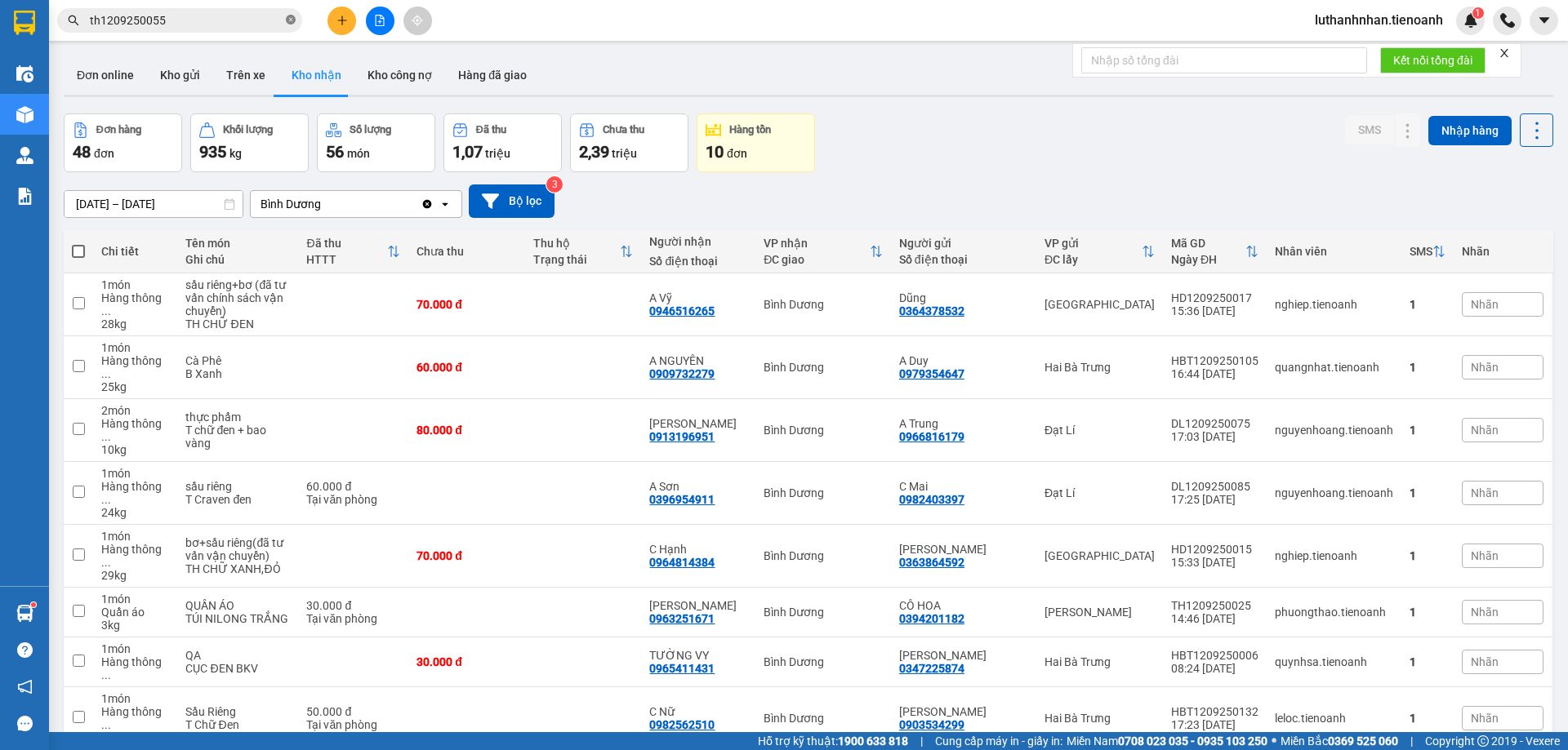
click at [291, 22] on icon "close-circle" at bounding box center [291, 19] width 10 height 10
click at [251, 20] on input "text" at bounding box center [186, 20] width 193 height 18
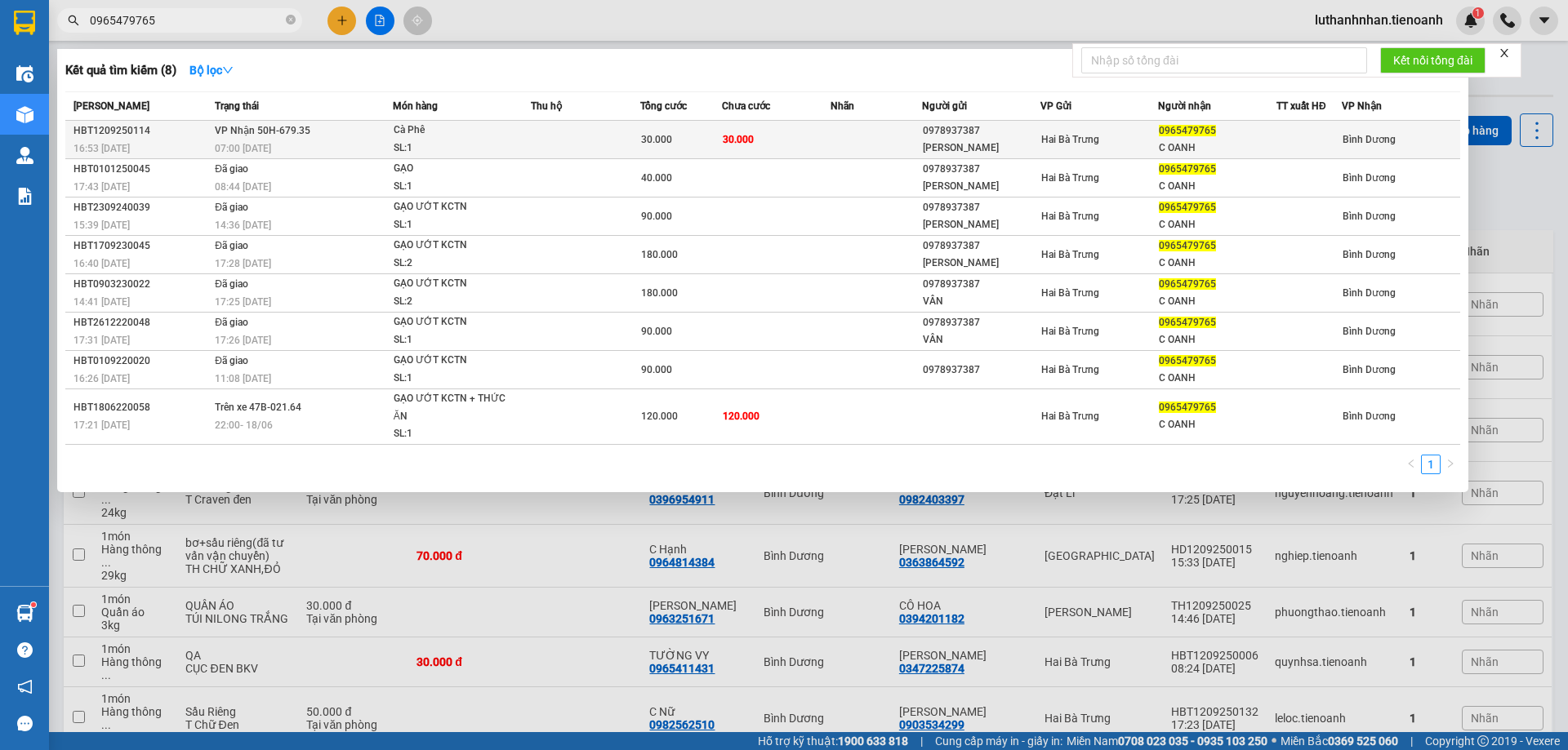
type input "0965479765"
click at [364, 141] on div "07:00 [DATE]" at bounding box center [303, 148] width 178 height 18
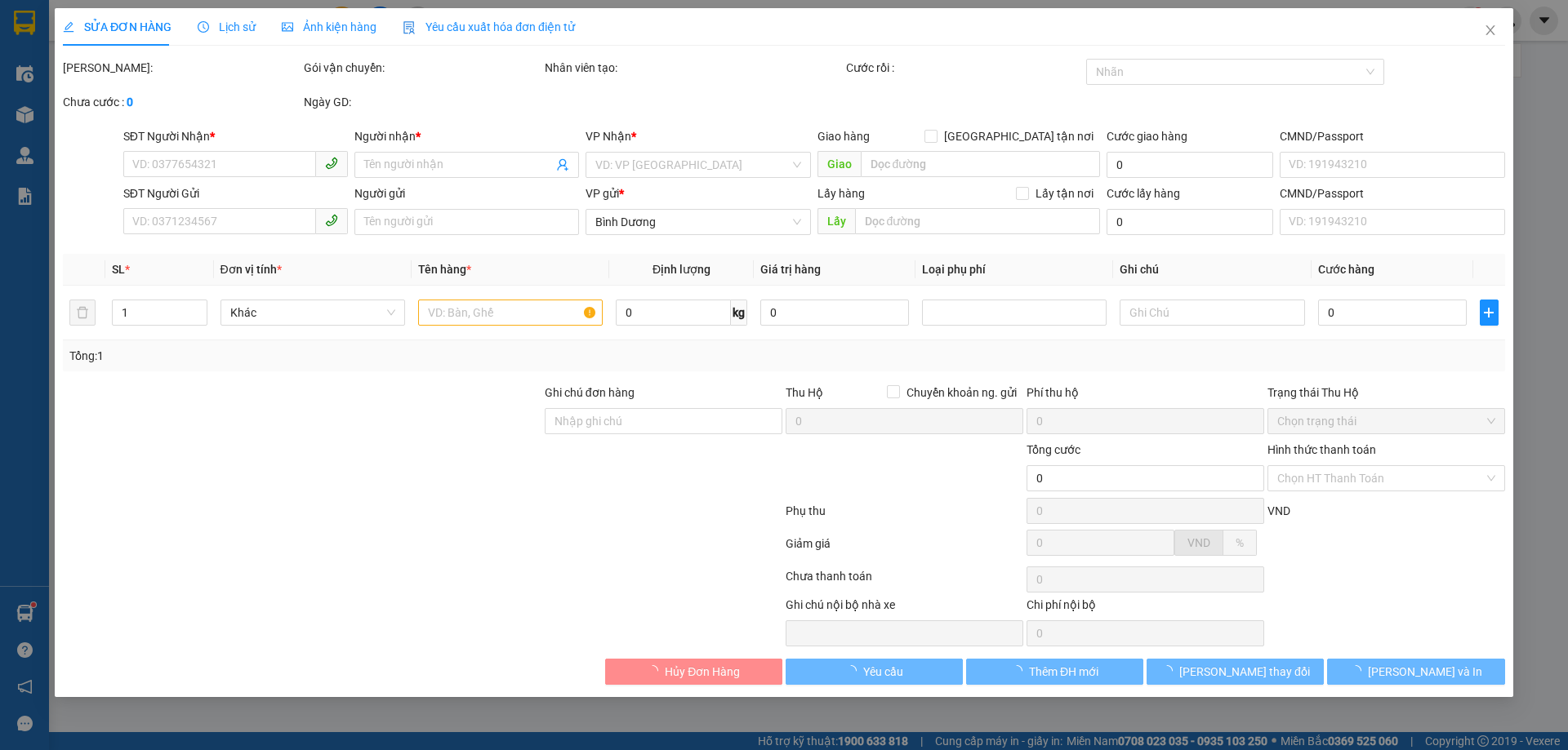
type input "0965479765"
type input "C OANH"
type input "281239184"
type input "0978937387"
type input "C VÂN"
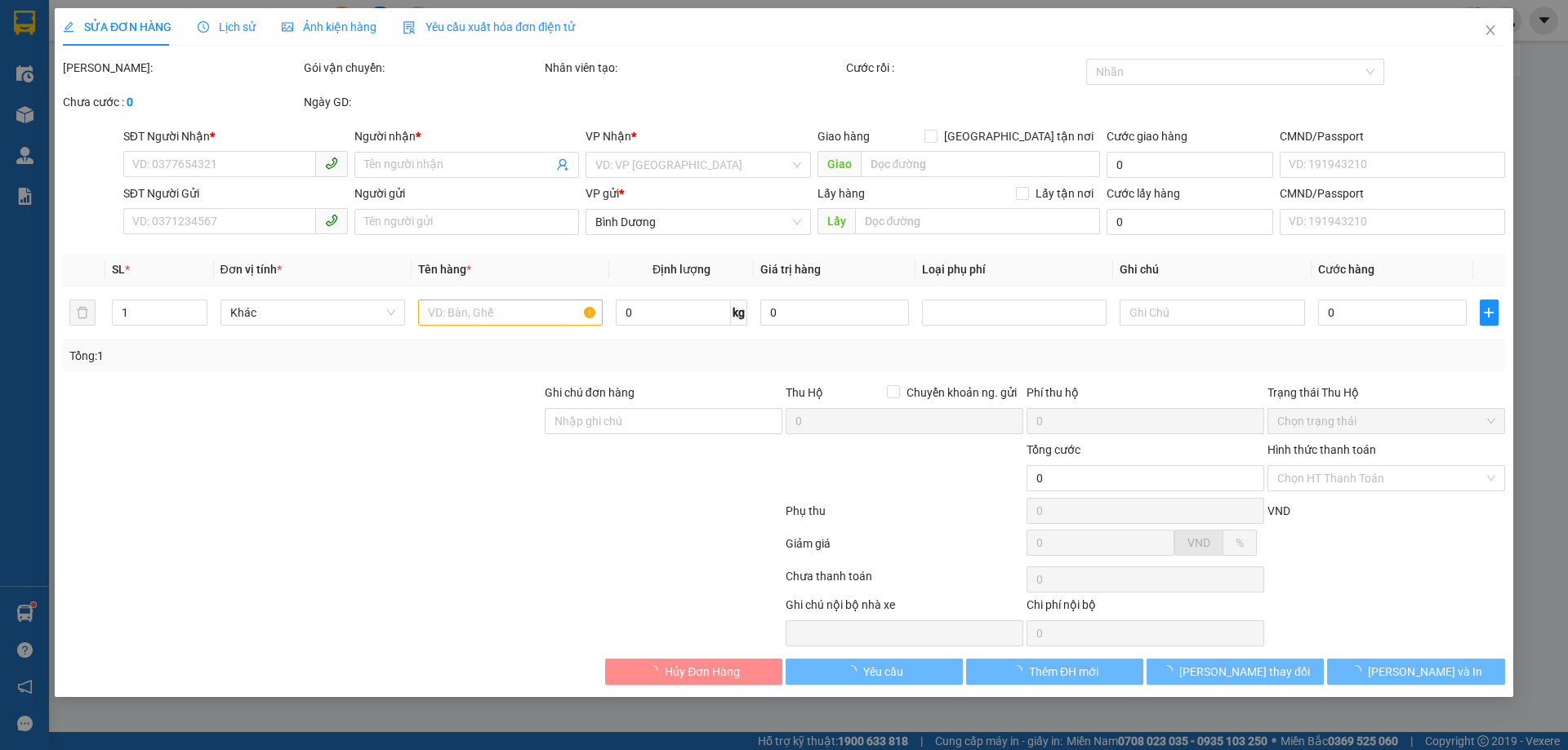
type input "241584543"
type input "30.000"
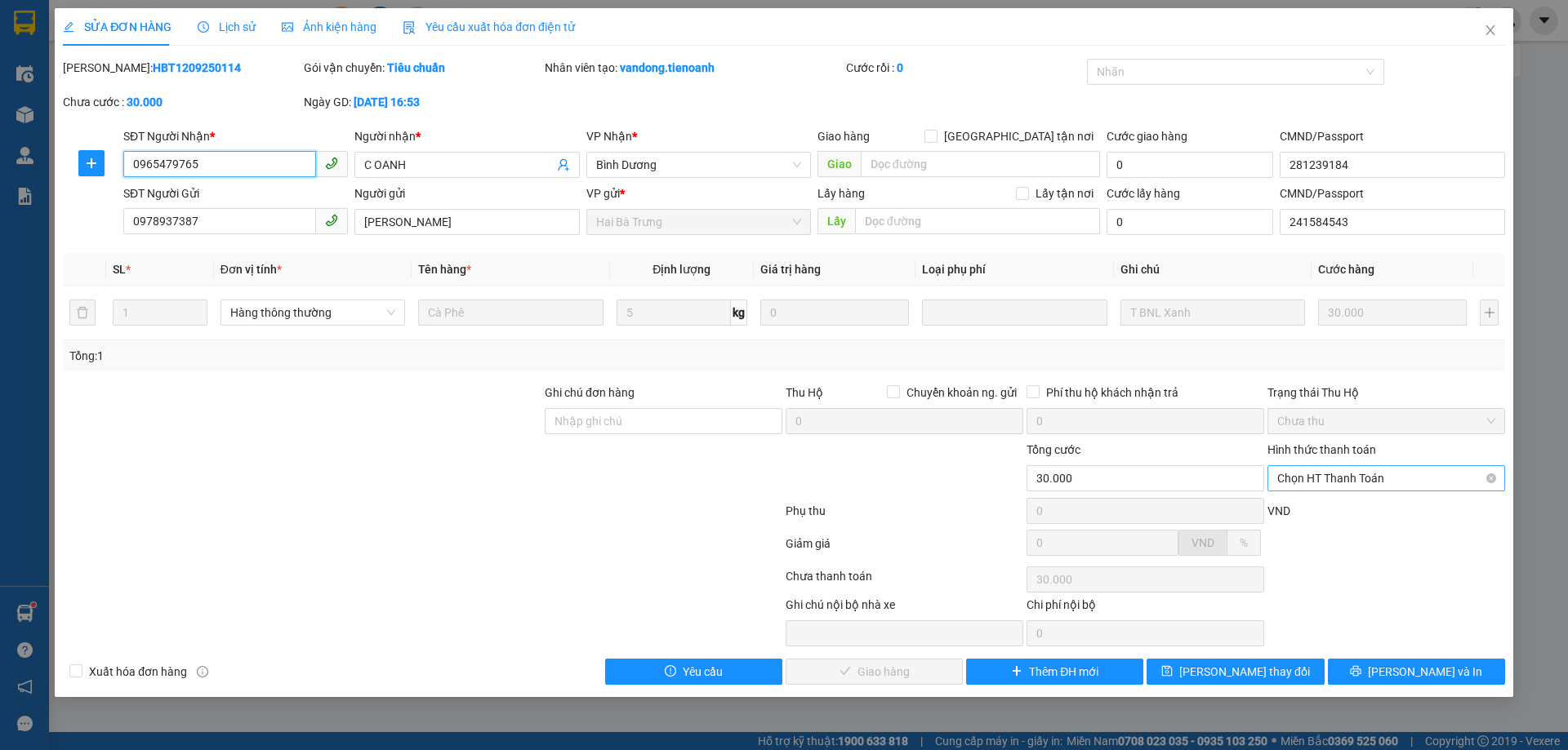
click at [1386, 480] on span "Chọn HT Thanh Toán" at bounding box center [1386, 479] width 218 height 25
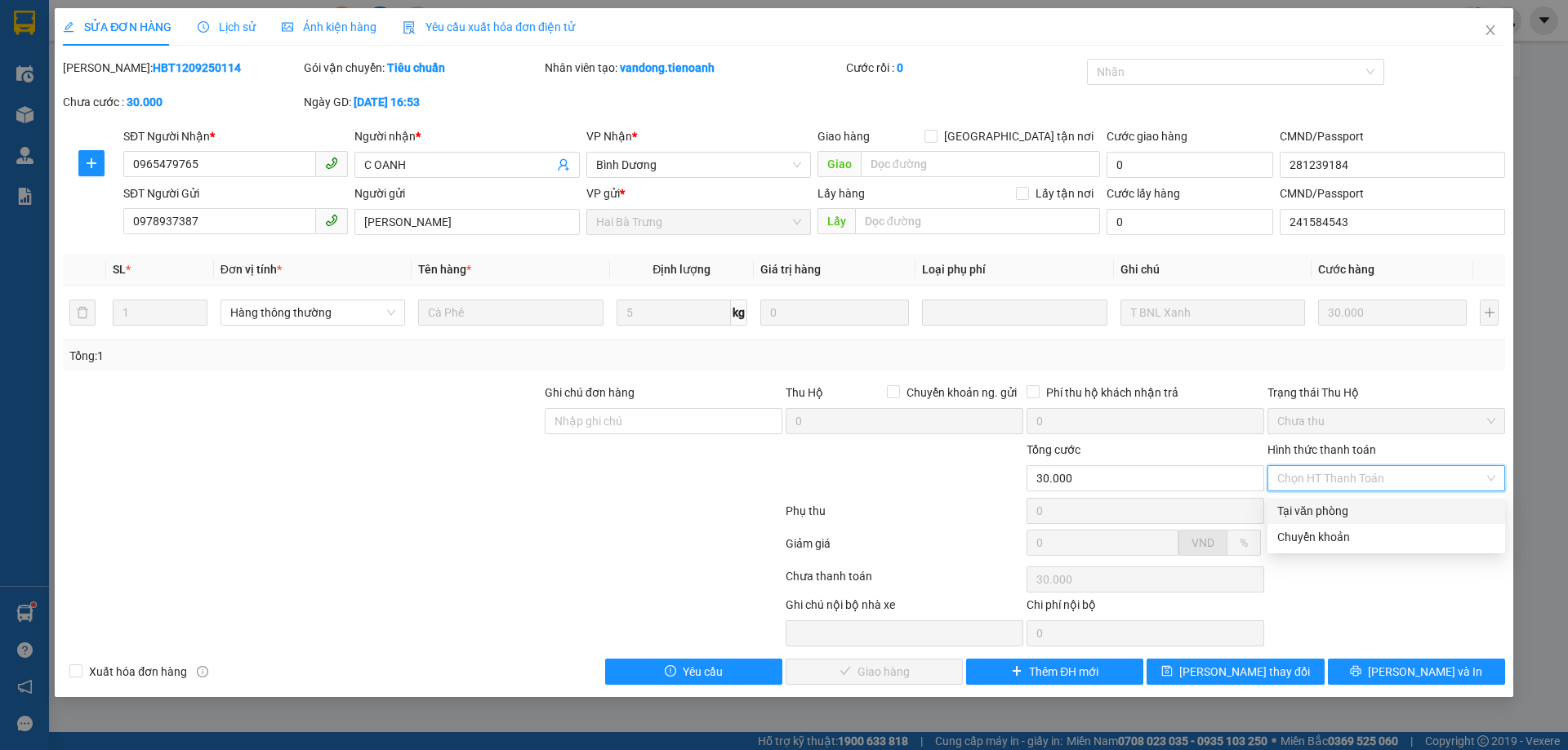
click at [1357, 506] on div "Tại văn phòng" at bounding box center [1386, 510] width 218 height 18
type input "0"
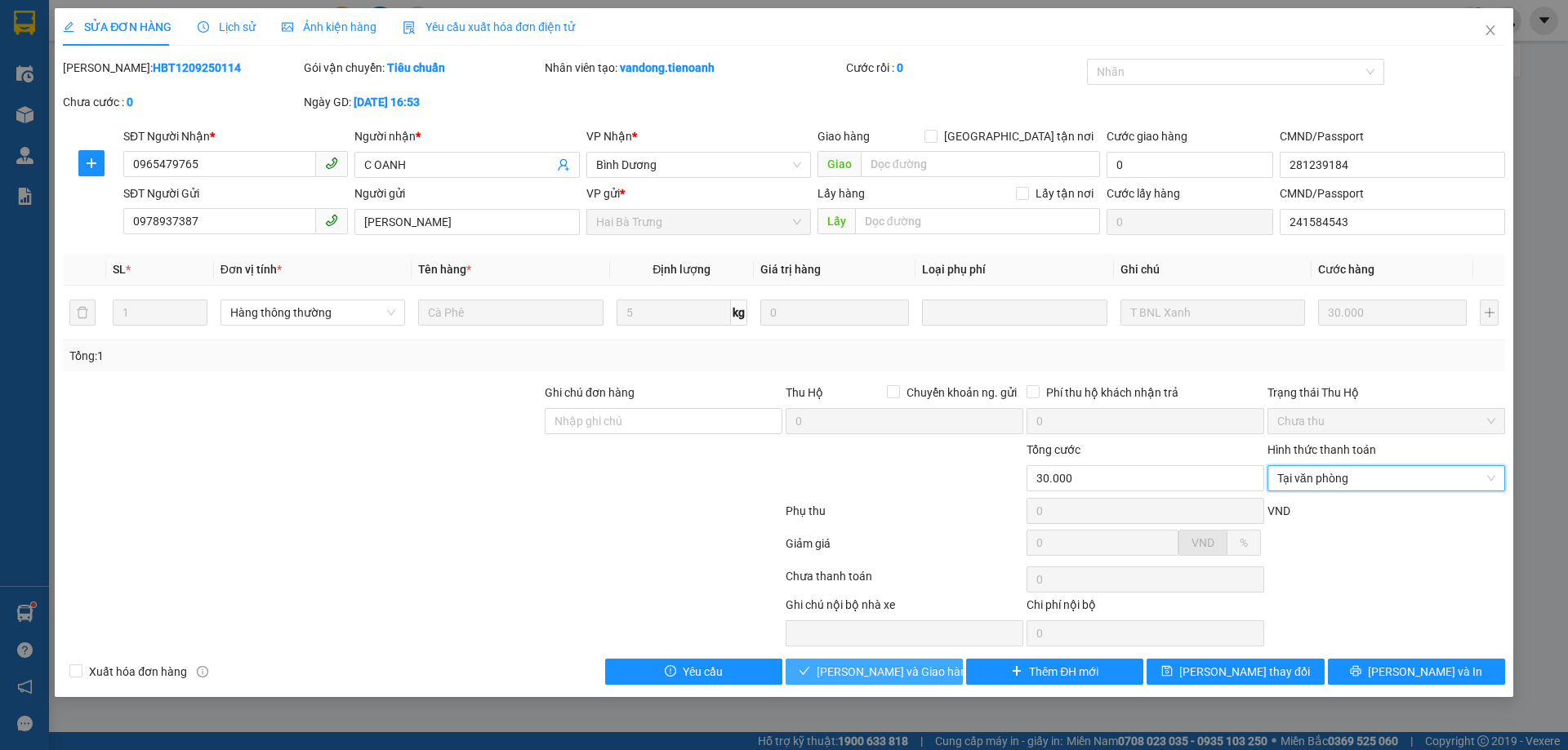
click at [925, 679] on span "[PERSON_NAME] và Giao hàng" at bounding box center [895, 672] width 157 height 18
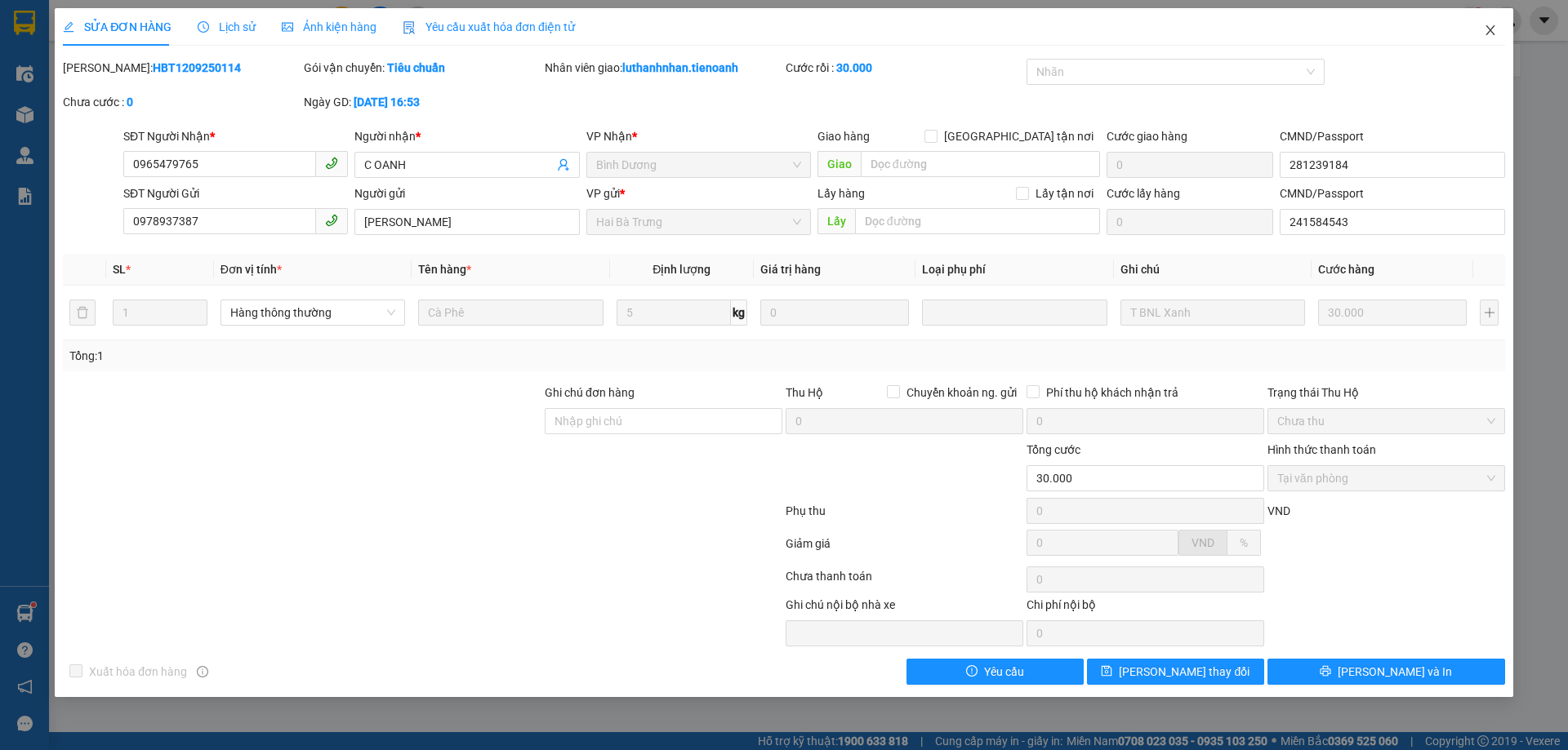
click at [1489, 30] on icon "close" at bounding box center [1490, 31] width 9 height 10
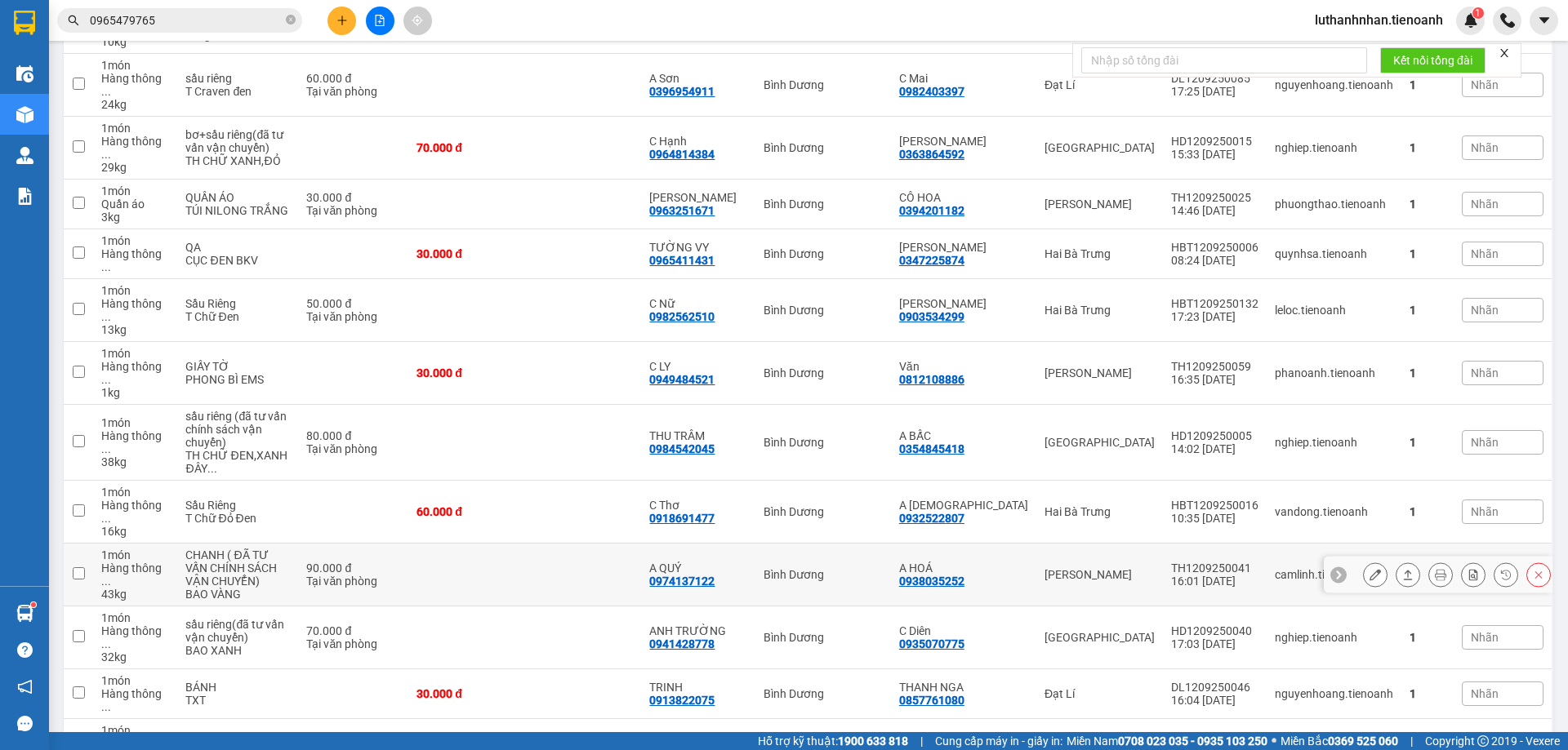
scroll to position [136, 0]
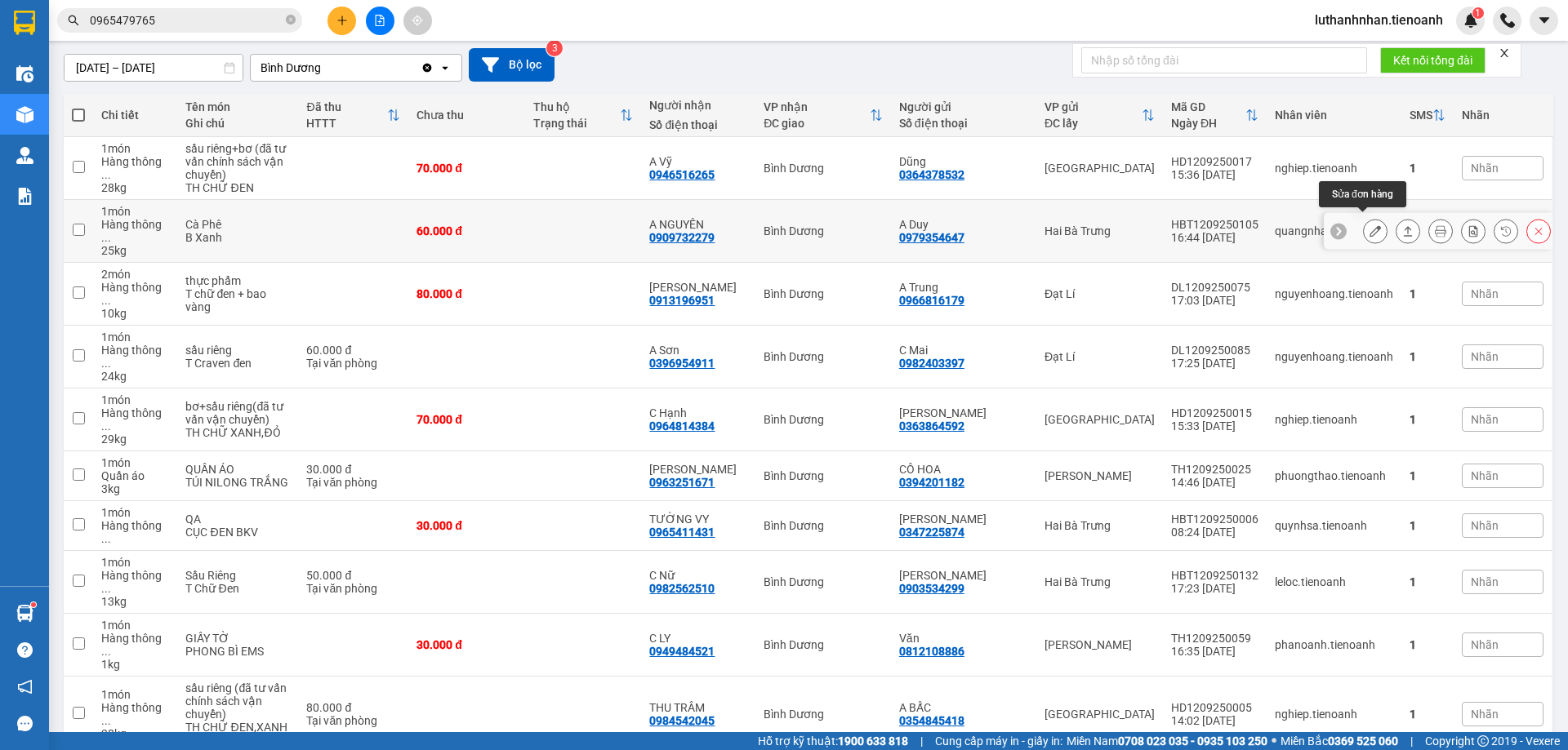
click at [1369, 225] on icon at bounding box center [1375, 231] width 11 height 11
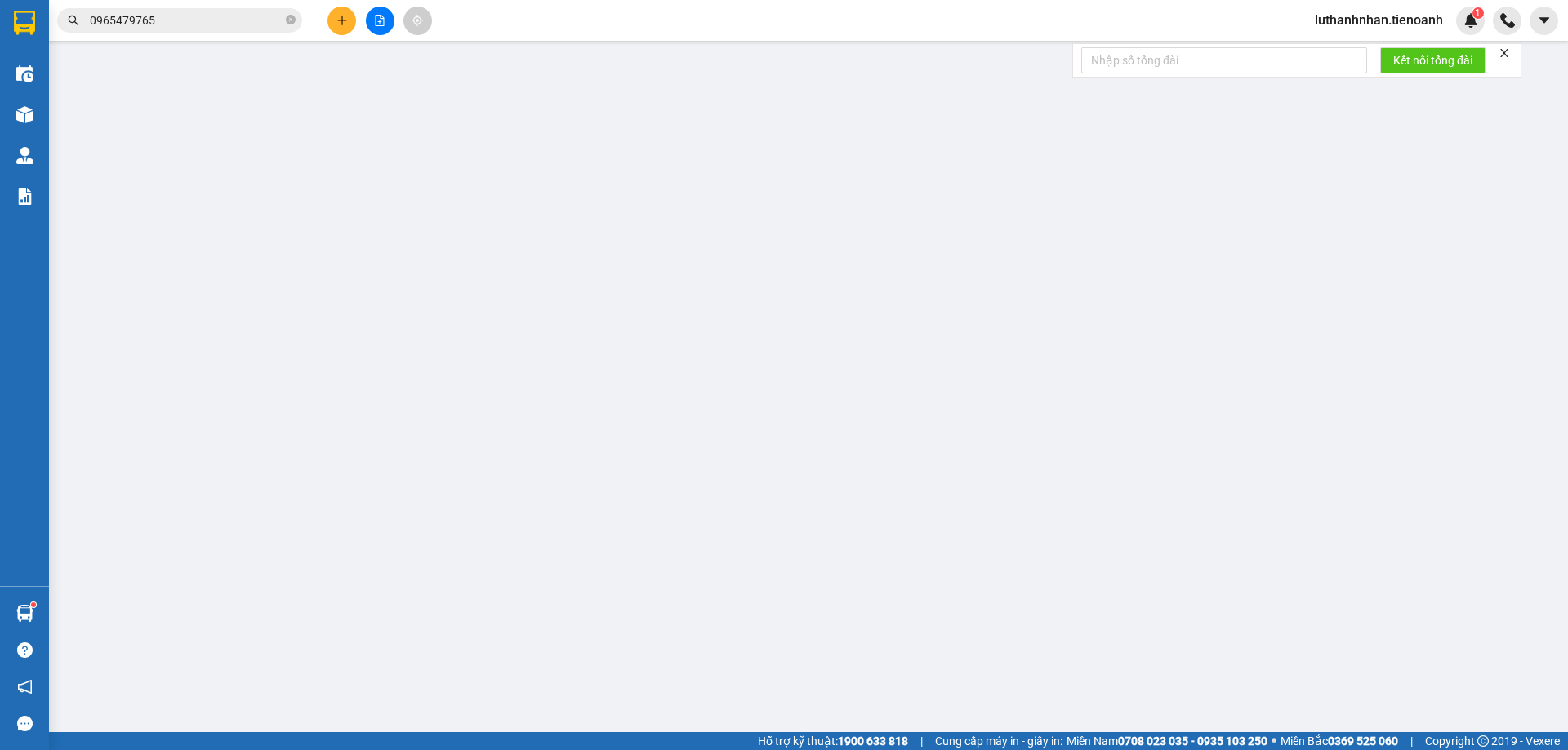
type input "0909732279"
type input "A NGUYÊN"
type input "0979354647"
type input "A Duy"
type input "60.000"
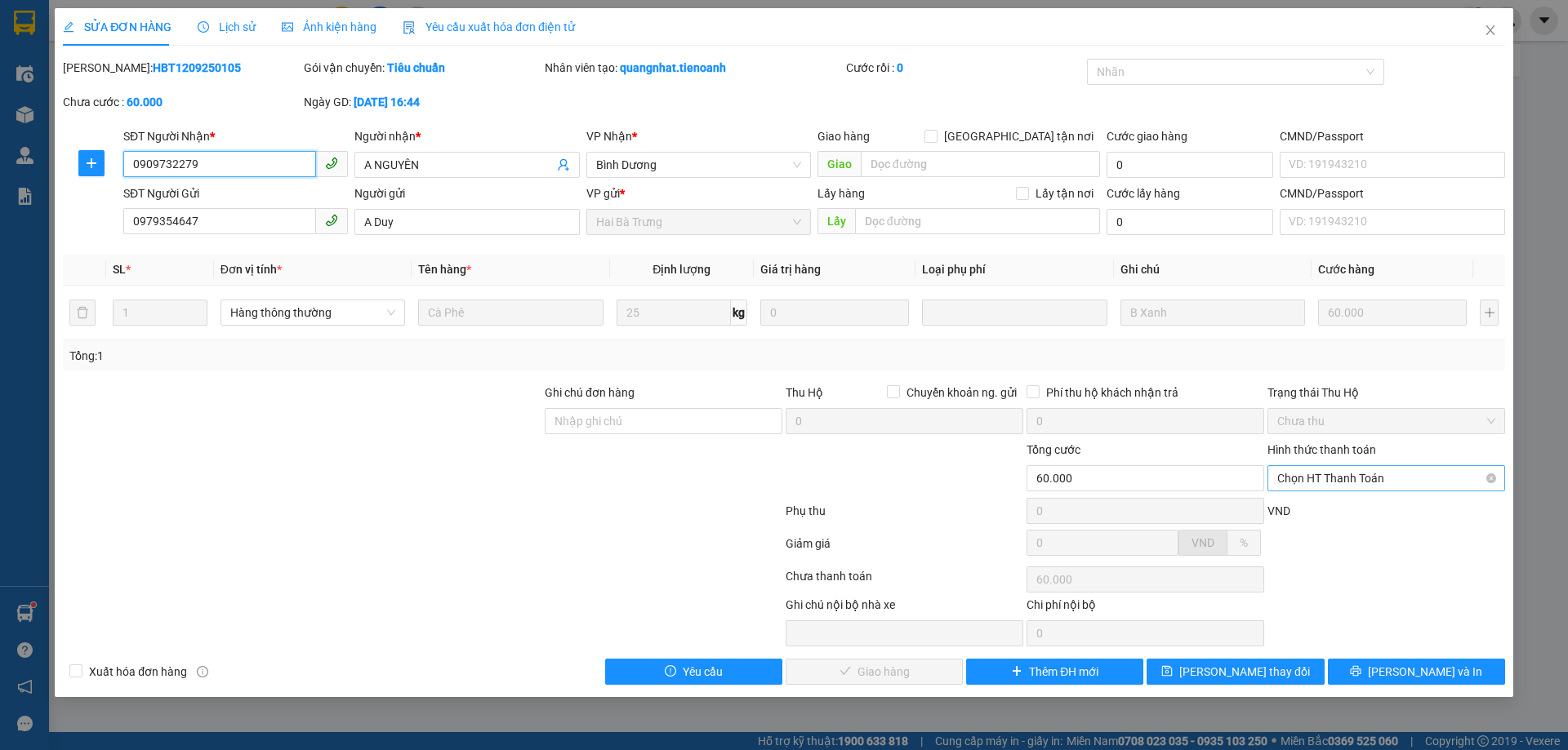
click at [1333, 480] on span "Chọn HT Thanh Toán" at bounding box center [1386, 479] width 218 height 25
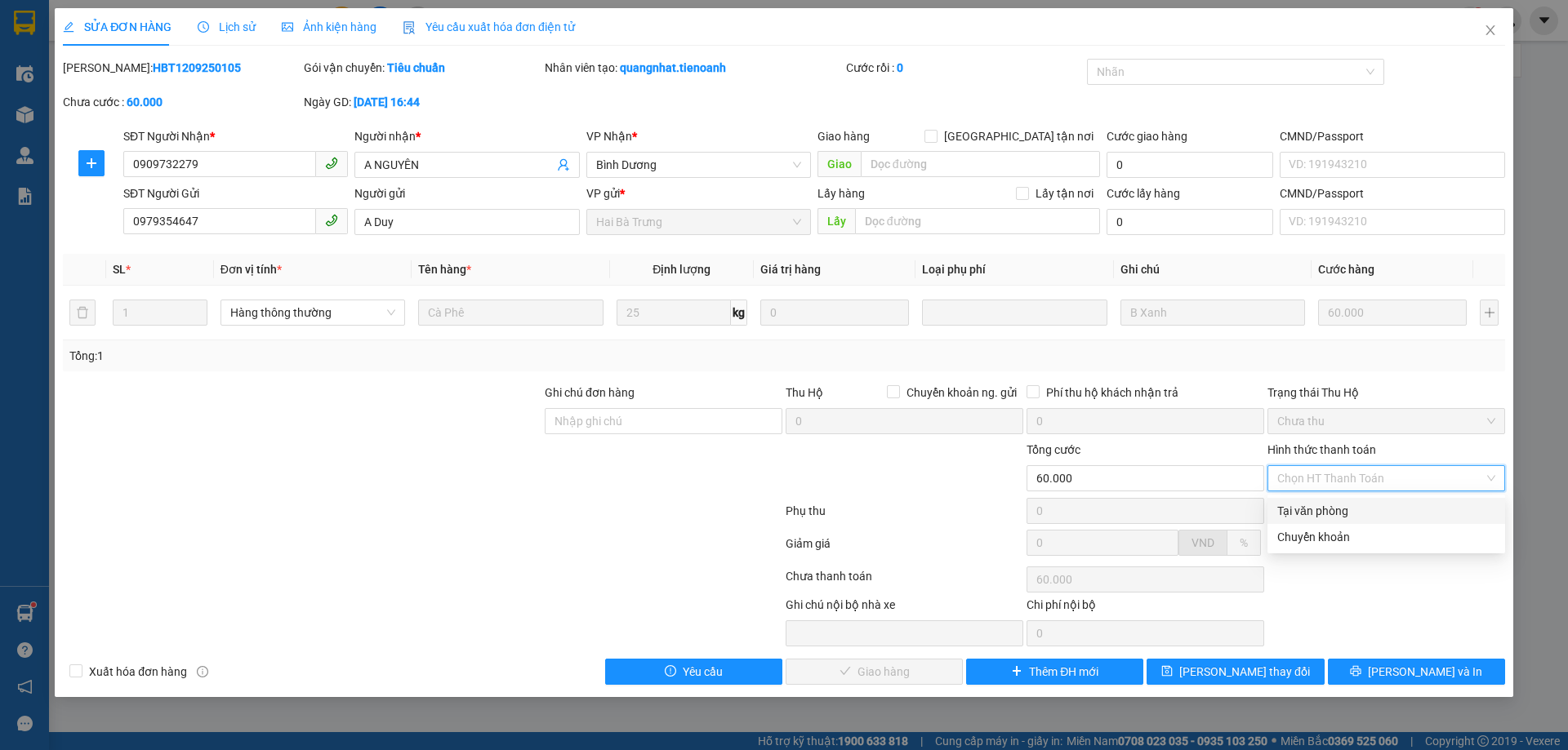
click at [1319, 520] on div "Tại văn phòng" at bounding box center [1386, 510] width 238 height 26
type input "0"
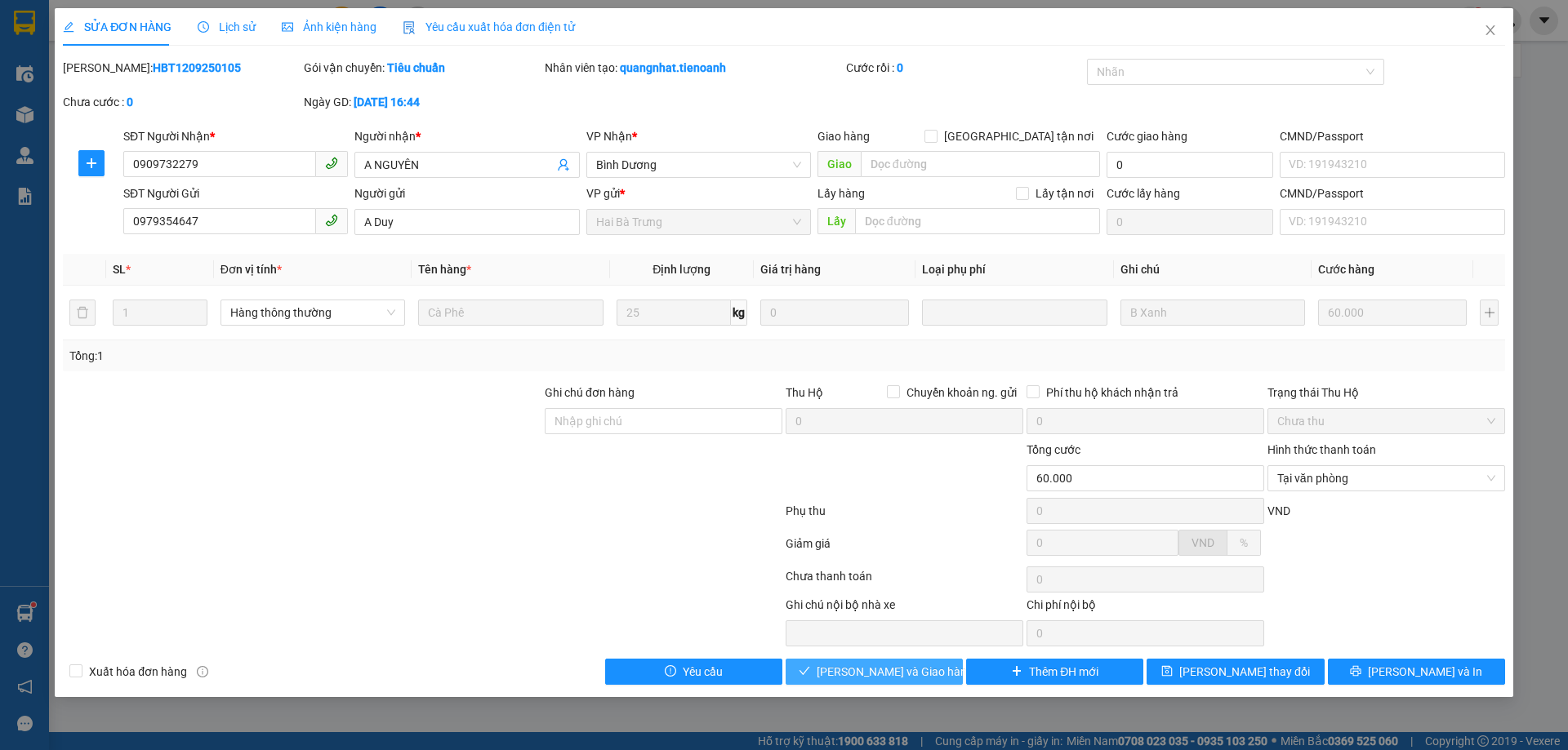
click at [912, 675] on span "[PERSON_NAME] và Giao hàng" at bounding box center [895, 672] width 157 height 18
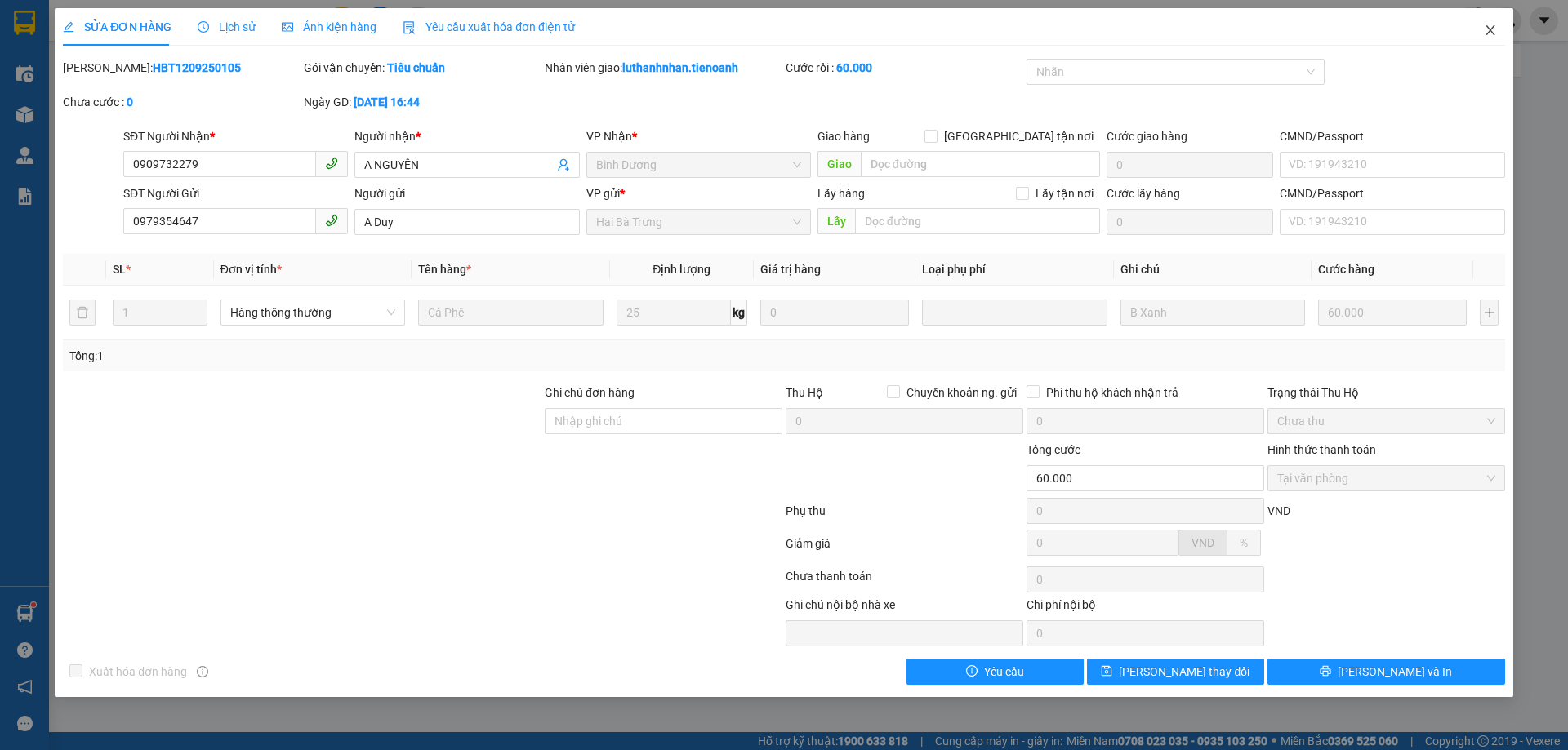
click at [1488, 31] on icon "close" at bounding box center [1491, 31] width 13 height 13
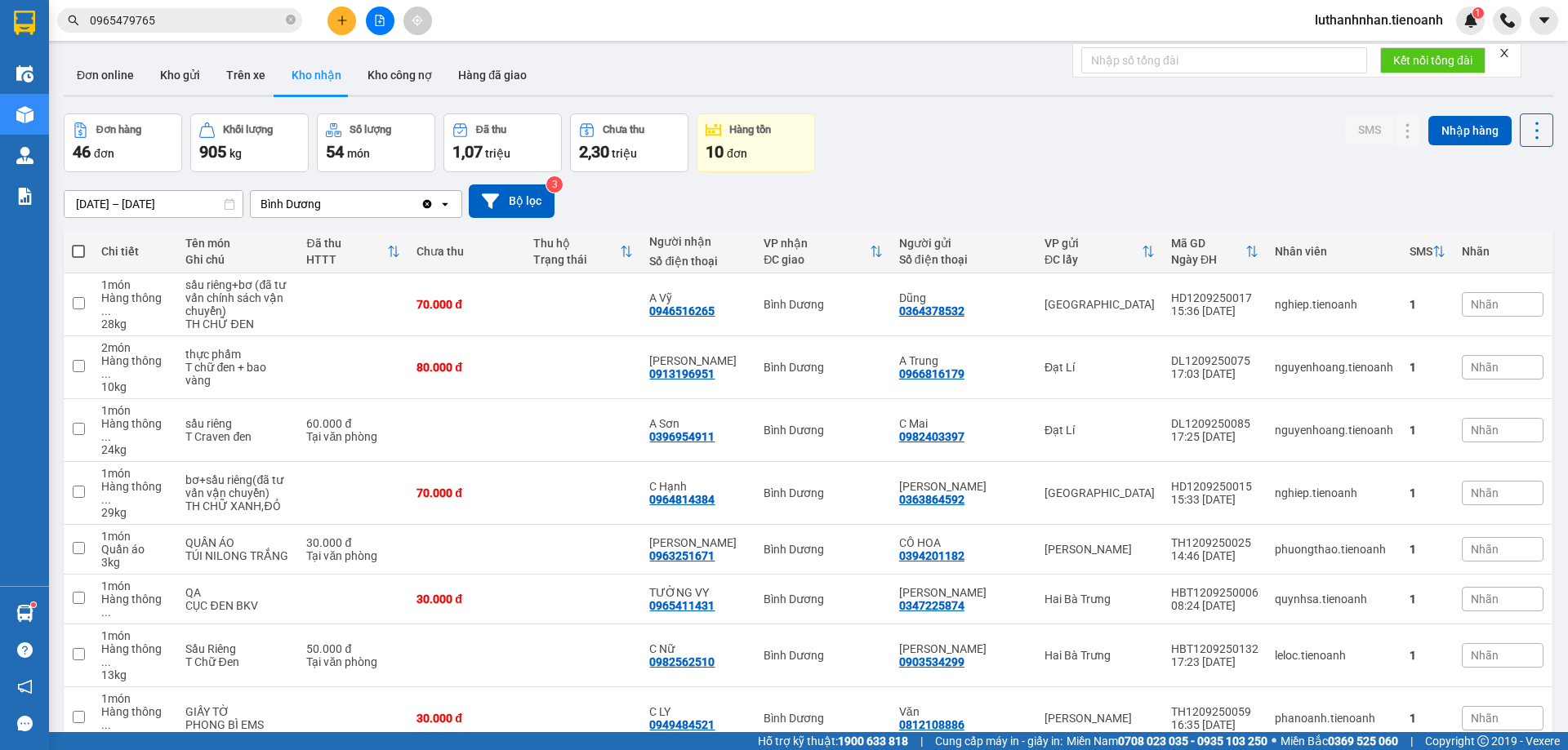
click at [223, 14] on input "0965479765" at bounding box center [186, 20] width 193 height 18
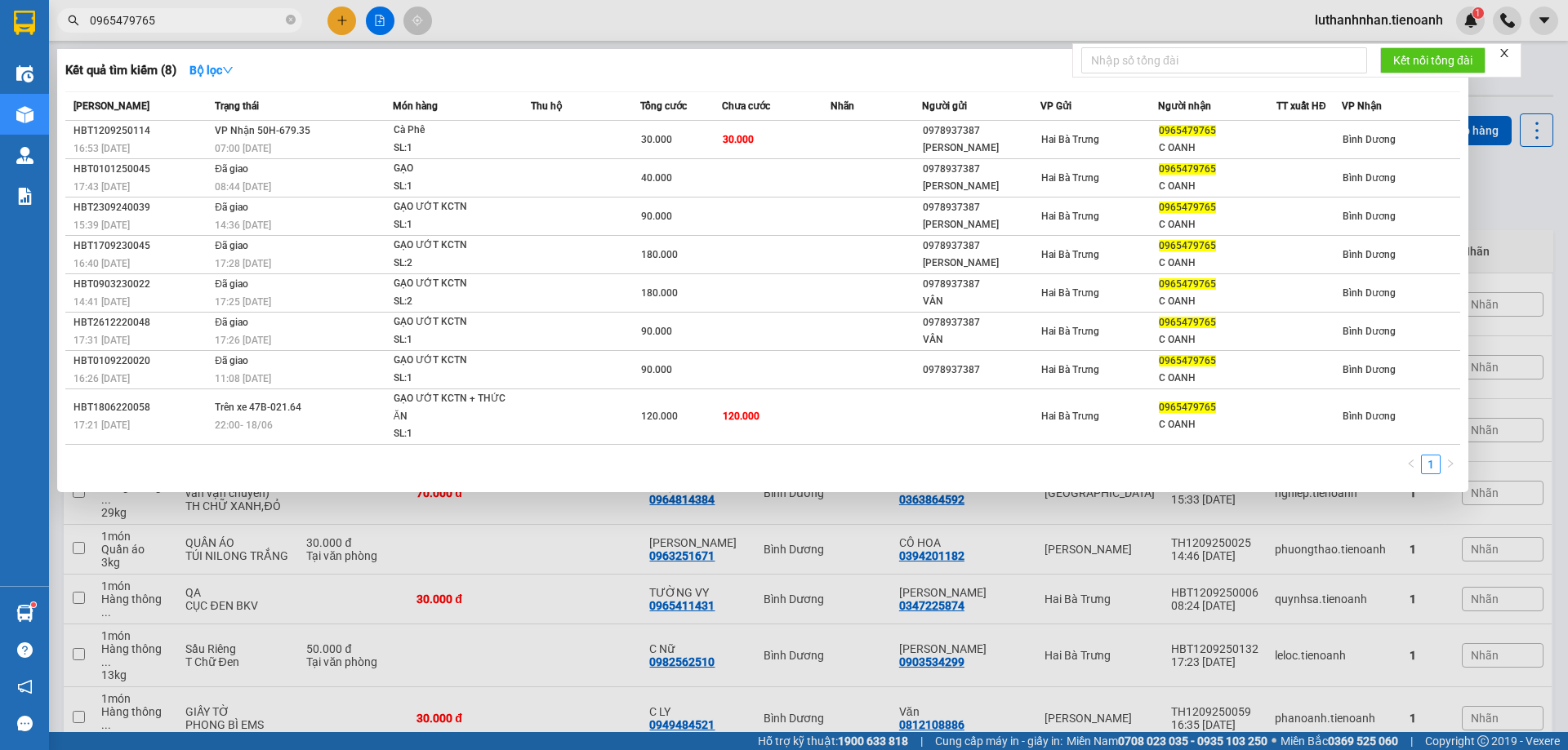
click at [223, 14] on input "0965479765" at bounding box center [186, 20] width 193 height 18
click at [289, 20] on icon "close-circle" at bounding box center [291, 19] width 10 height 10
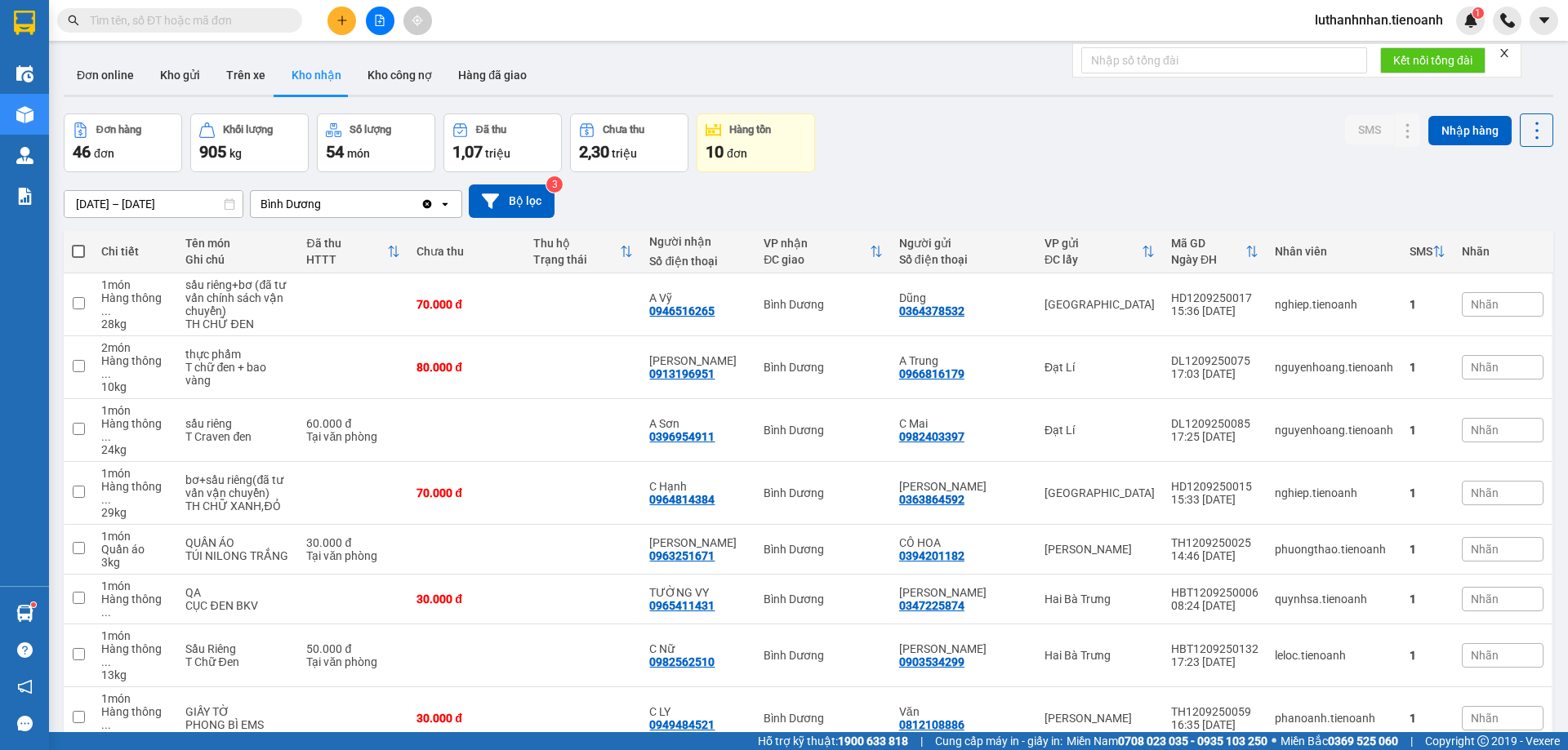
click at [199, 19] on input "text" at bounding box center [186, 20] width 193 height 18
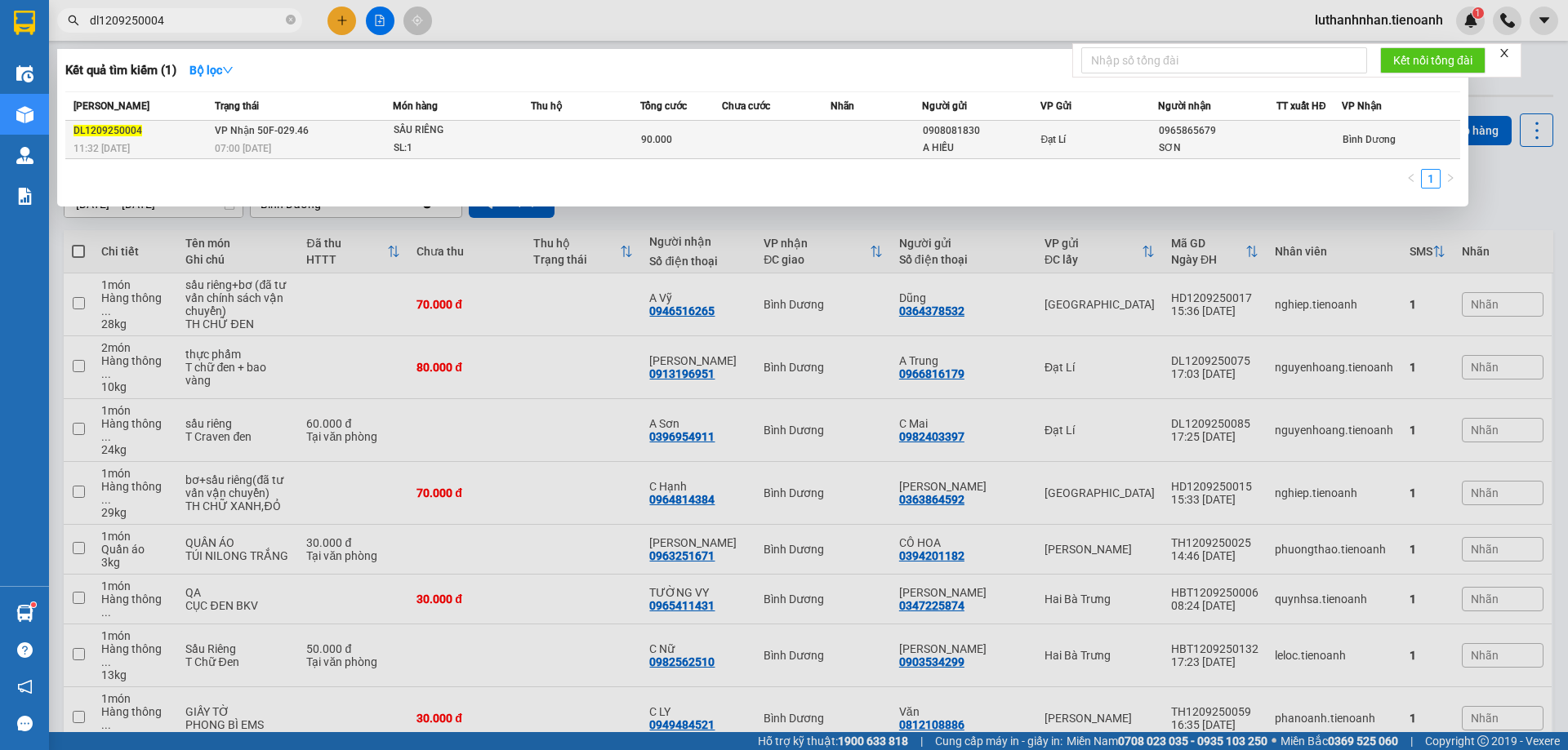
type input "dl1209250004"
click at [465, 142] on div "SL: 1" at bounding box center [454, 148] width 122 height 18
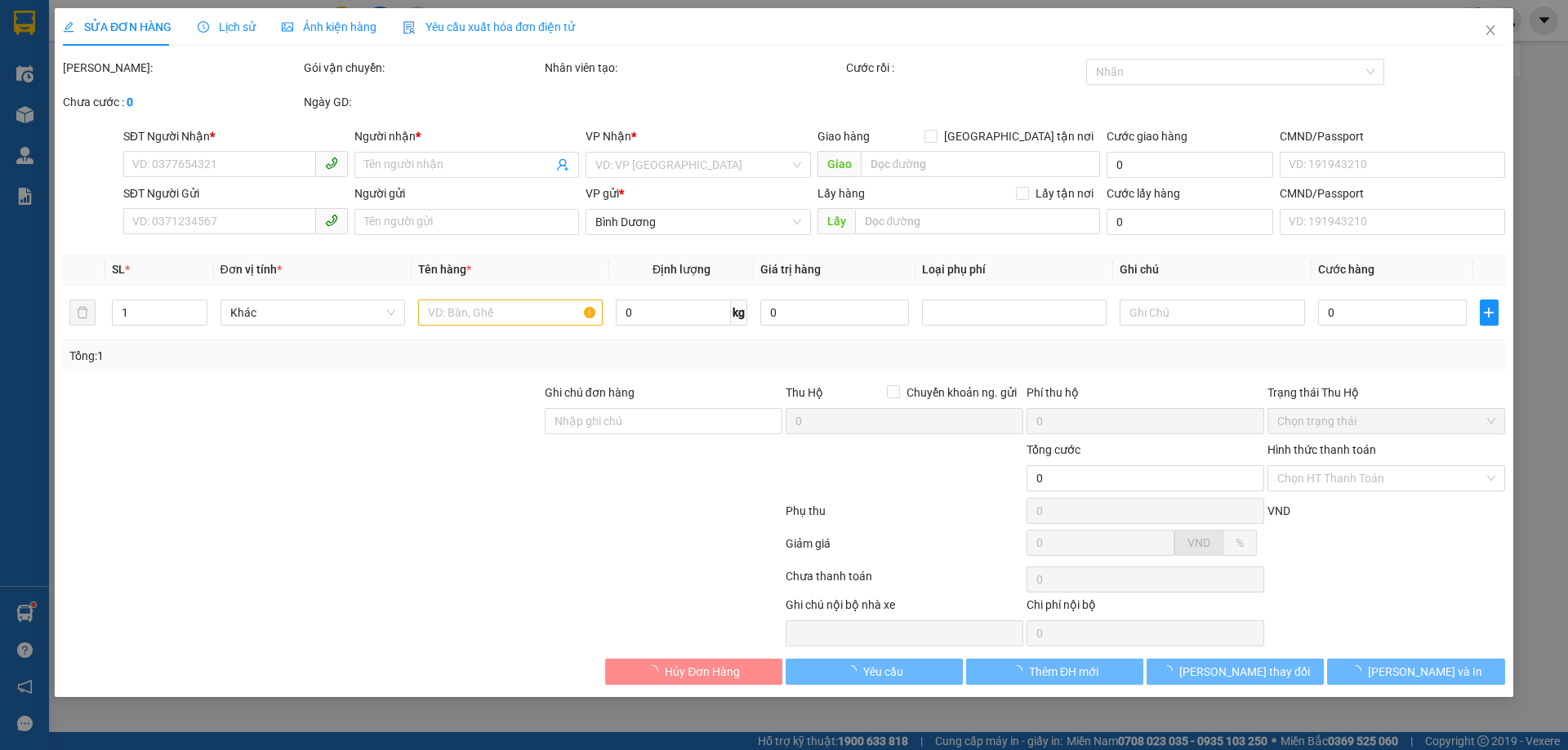
type input "0965865679"
type input "SƠN"
type input "0908081830"
type input "A HIẾU"
type input "90.000"
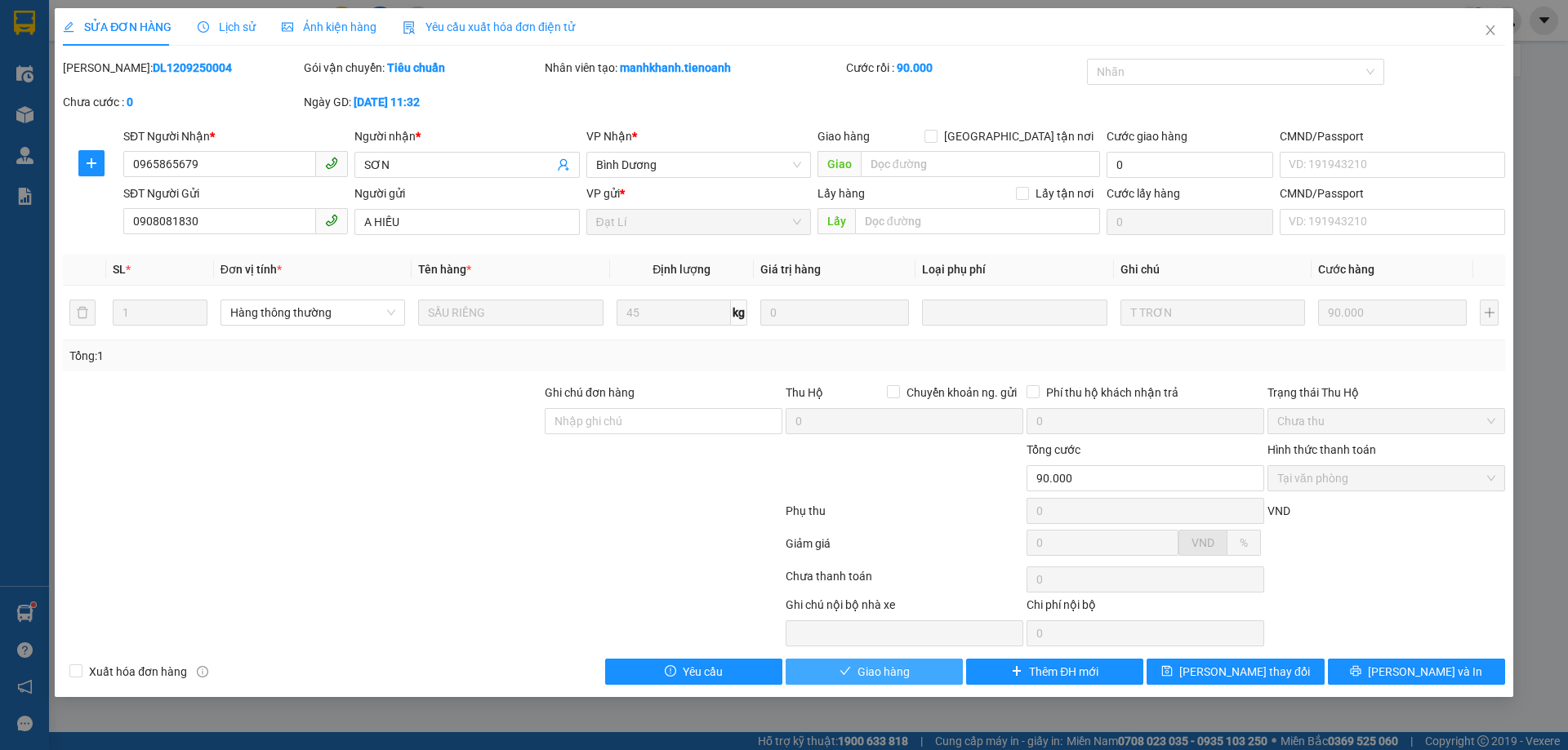
click at [903, 672] on span "Giao hàng" at bounding box center [884, 672] width 52 height 18
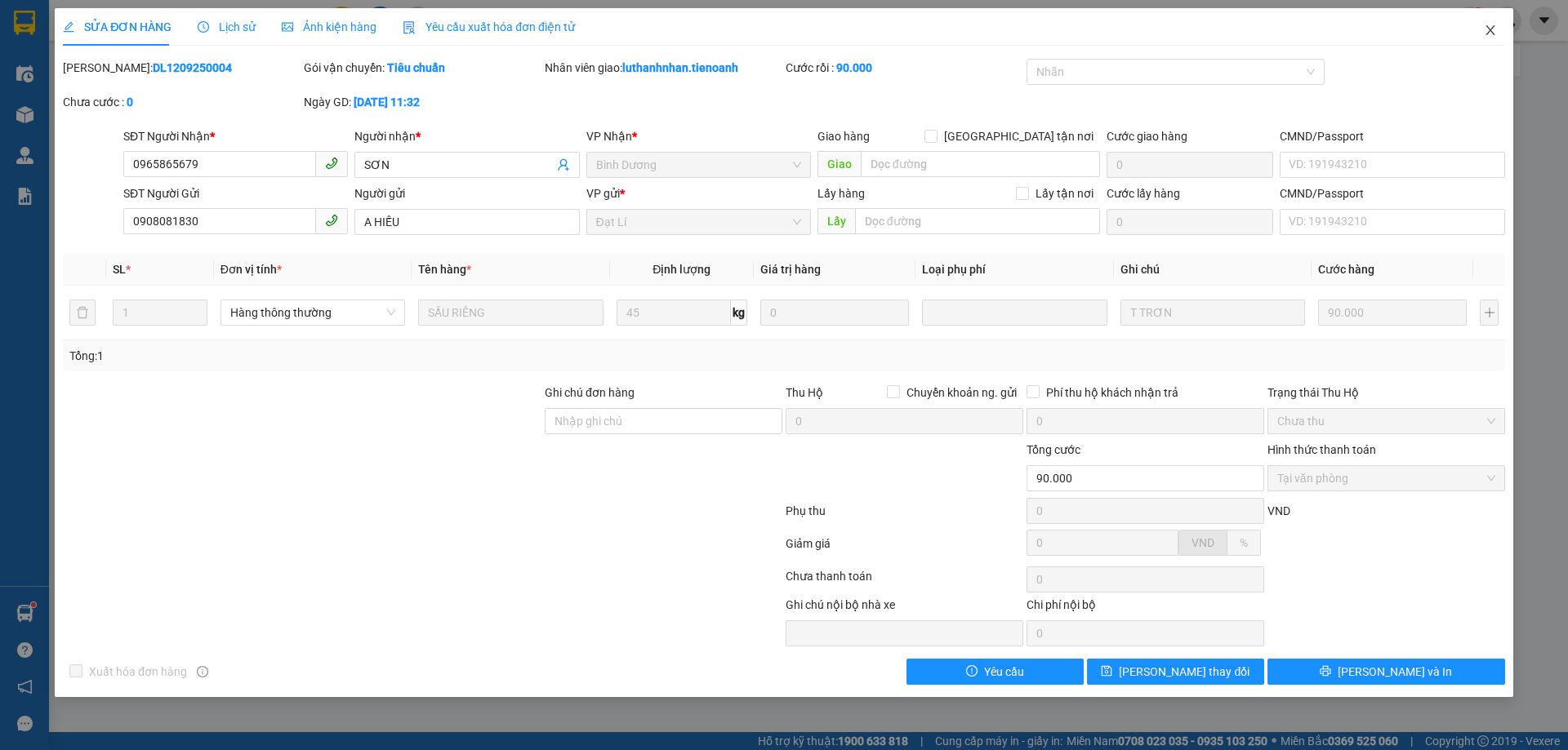
click at [1486, 26] on icon "close" at bounding box center [1491, 31] width 13 height 13
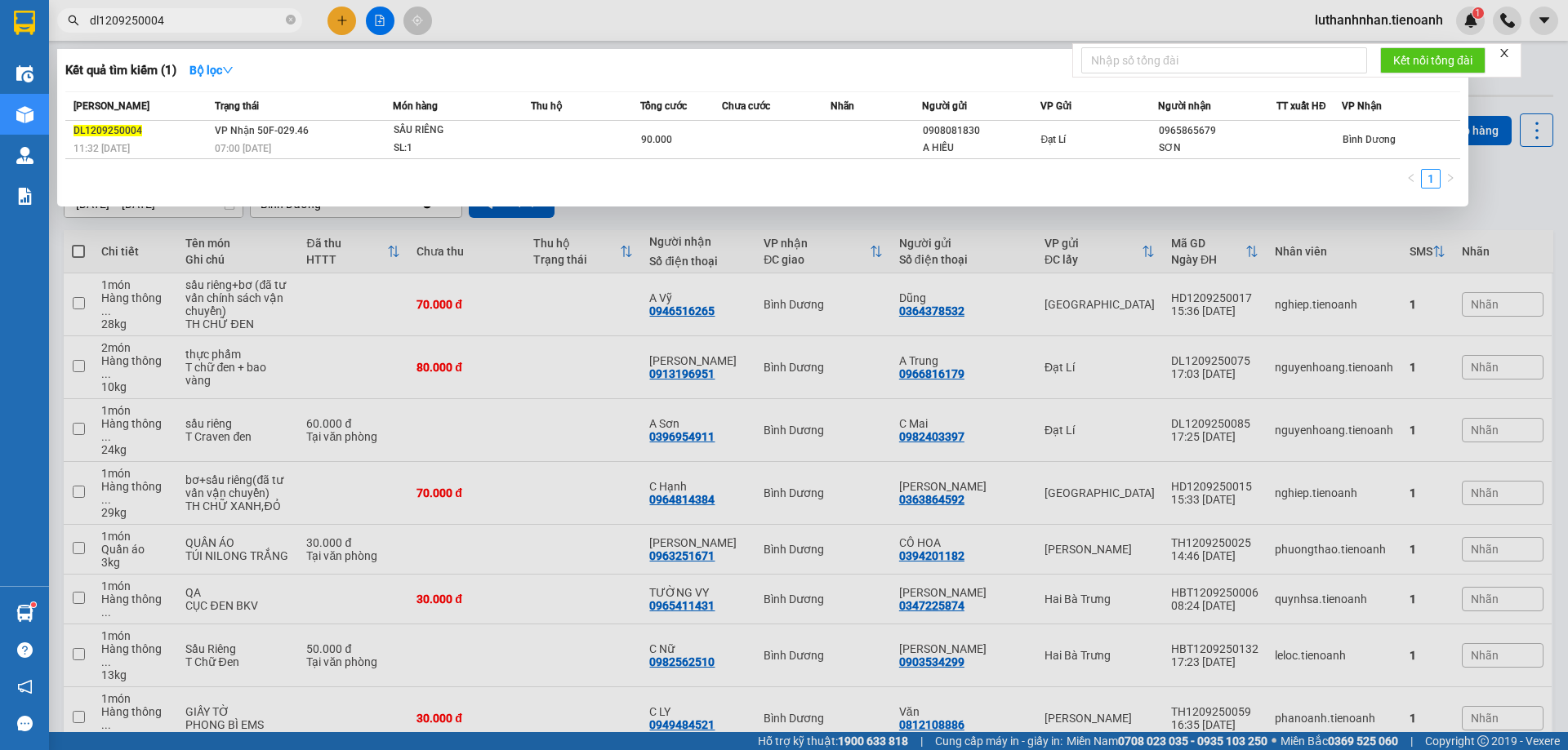
click at [218, 12] on input "dl1209250004" at bounding box center [186, 20] width 193 height 18
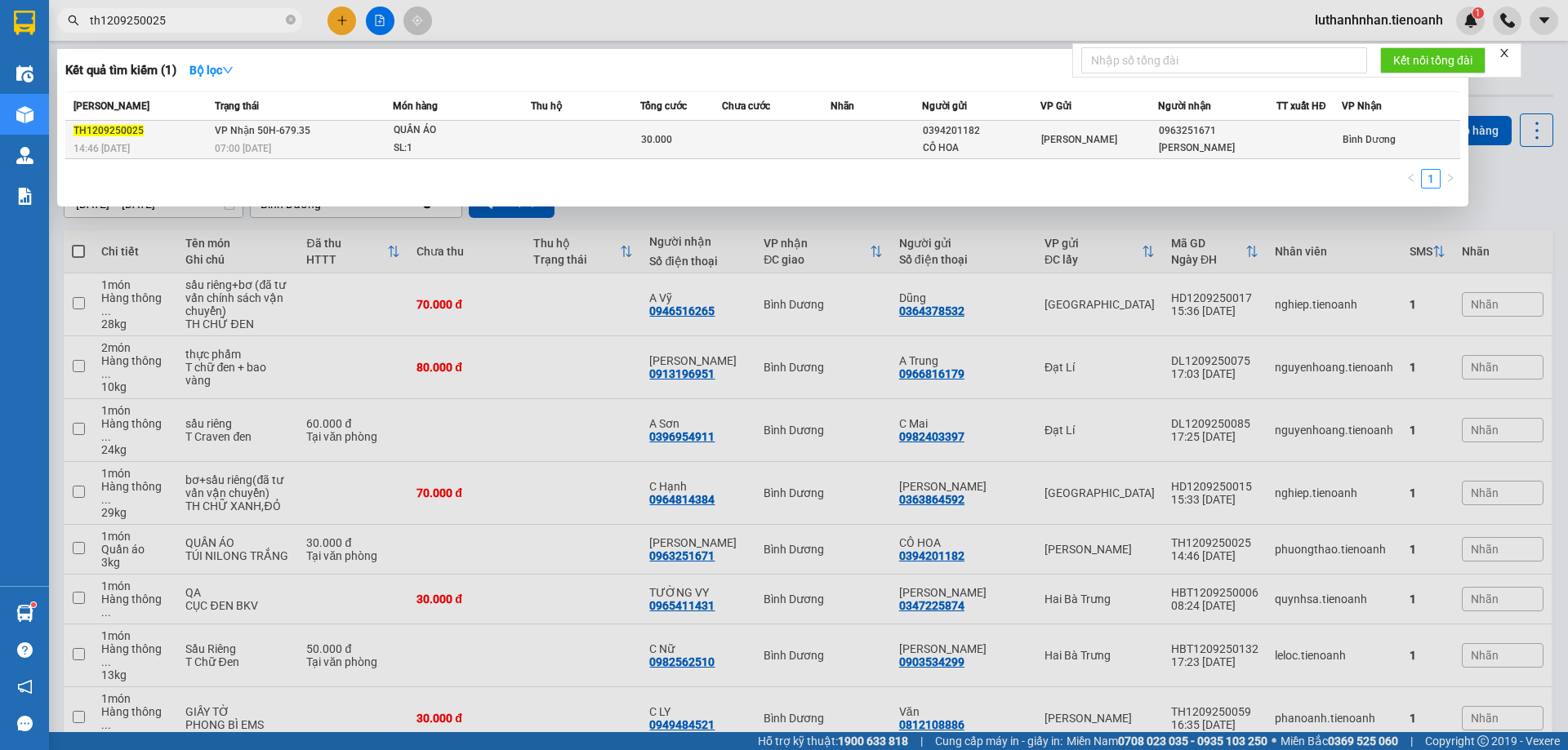
type input "th1209250025"
click at [376, 145] on div "07:00 [DATE]" at bounding box center [303, 148] width 178 height 18
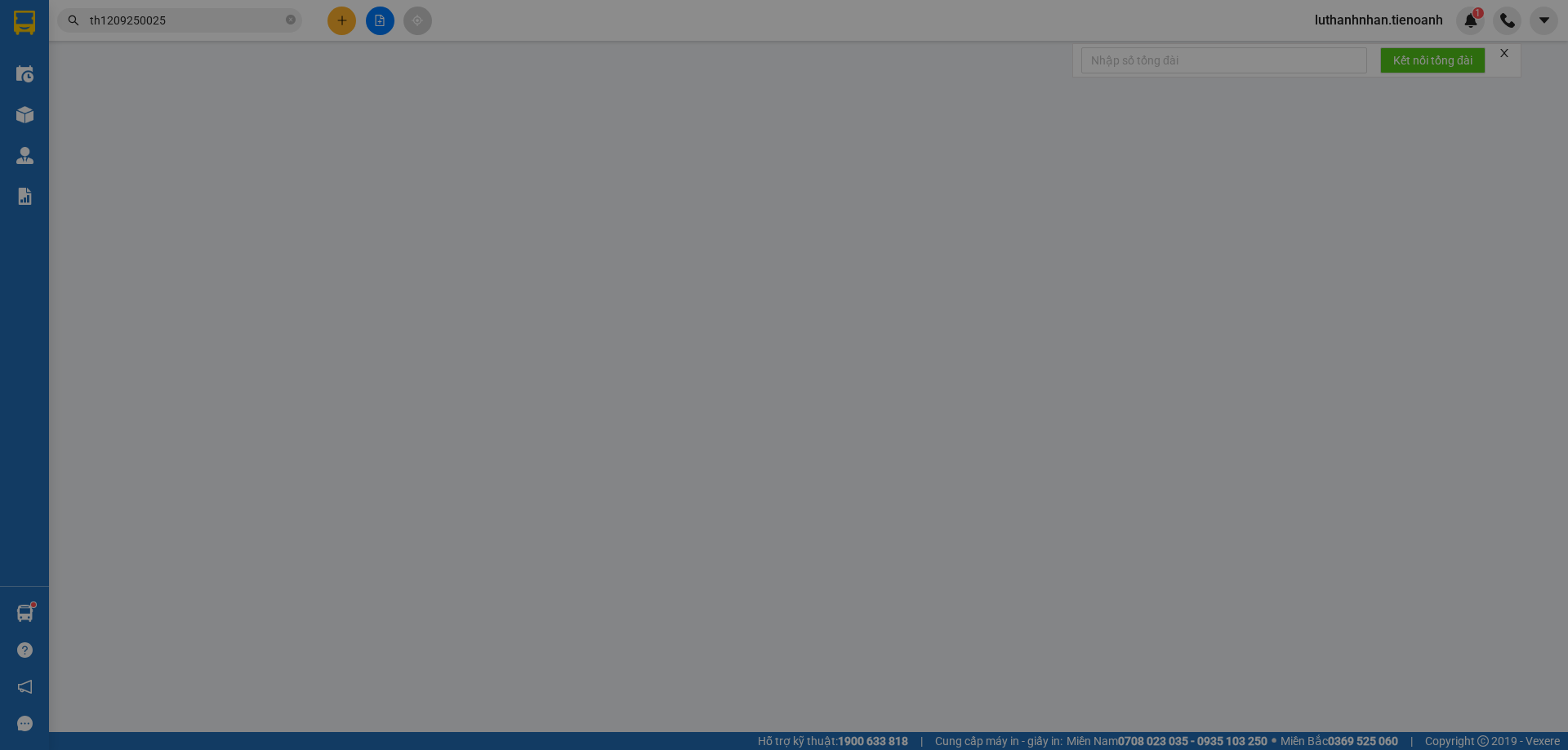
type input "0963251671"
type input "VÂN ANH"
type input "0394201182"
type input "CÔ HOA"
type input "30.000"
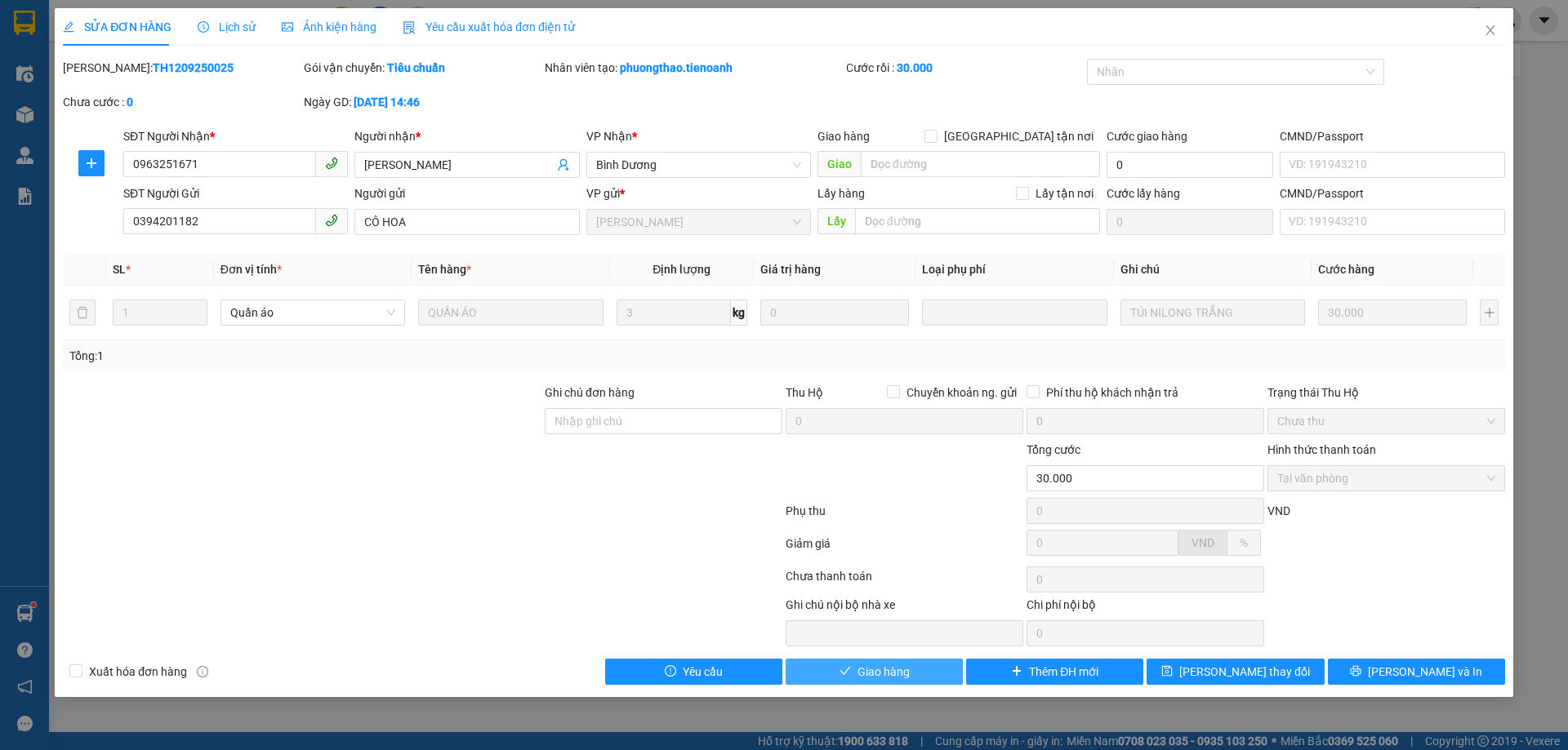
click at [890, 674] on span "Giao hàng" at bounding box center [884, 672] width 52 height 18
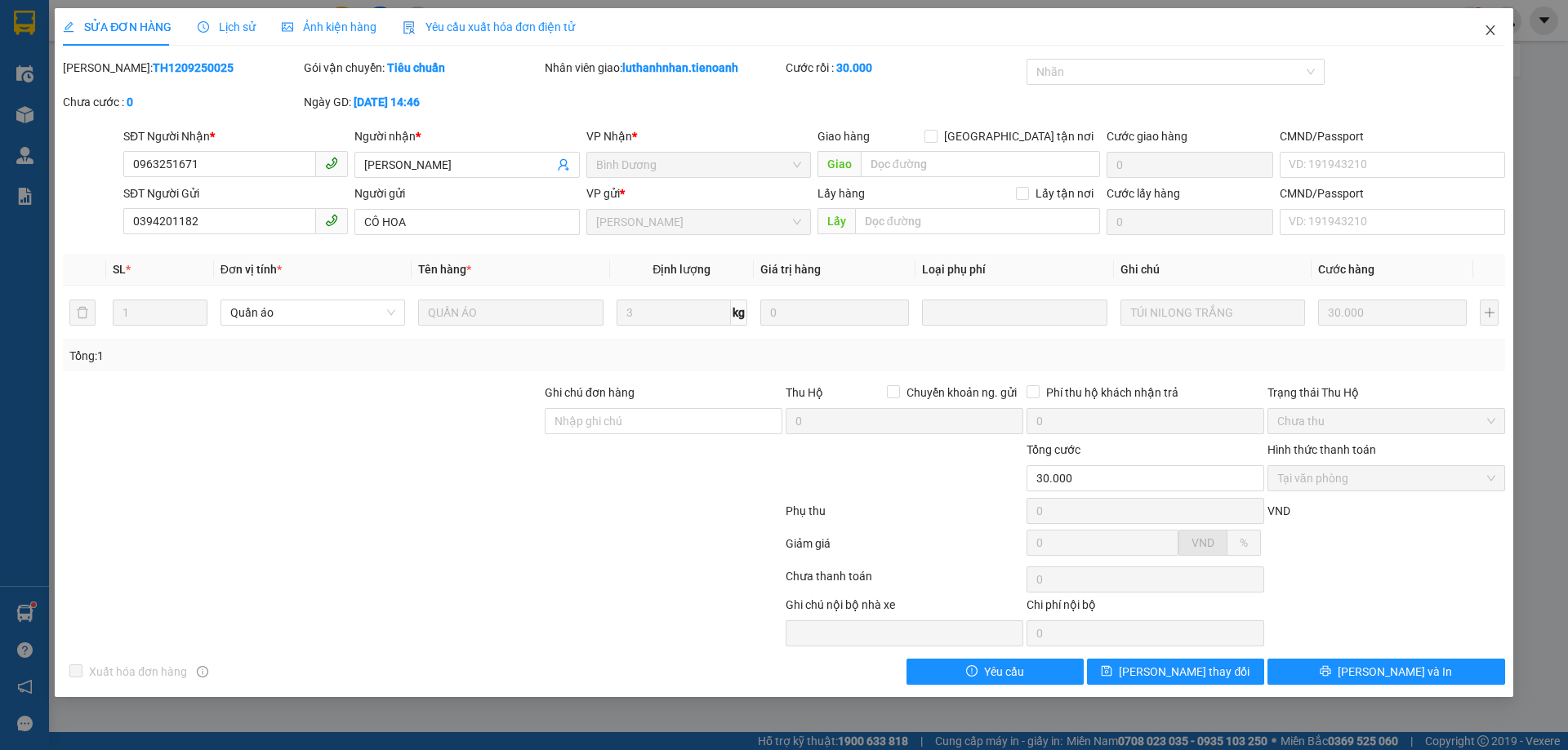
click at [1493, 31] on icon "close" at bounding box center [1491, 31] width 13 height 13
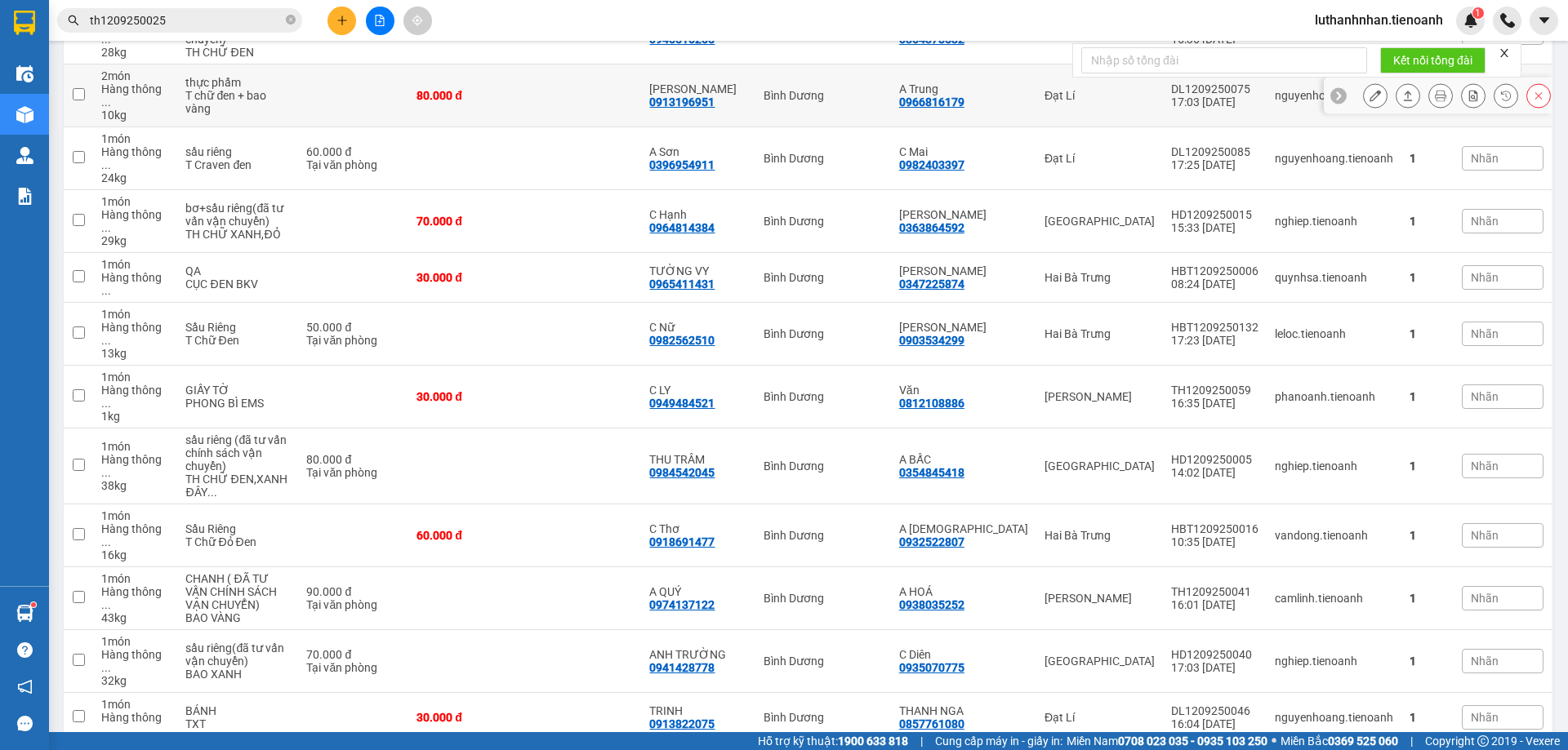
scroll to position [136, 0]
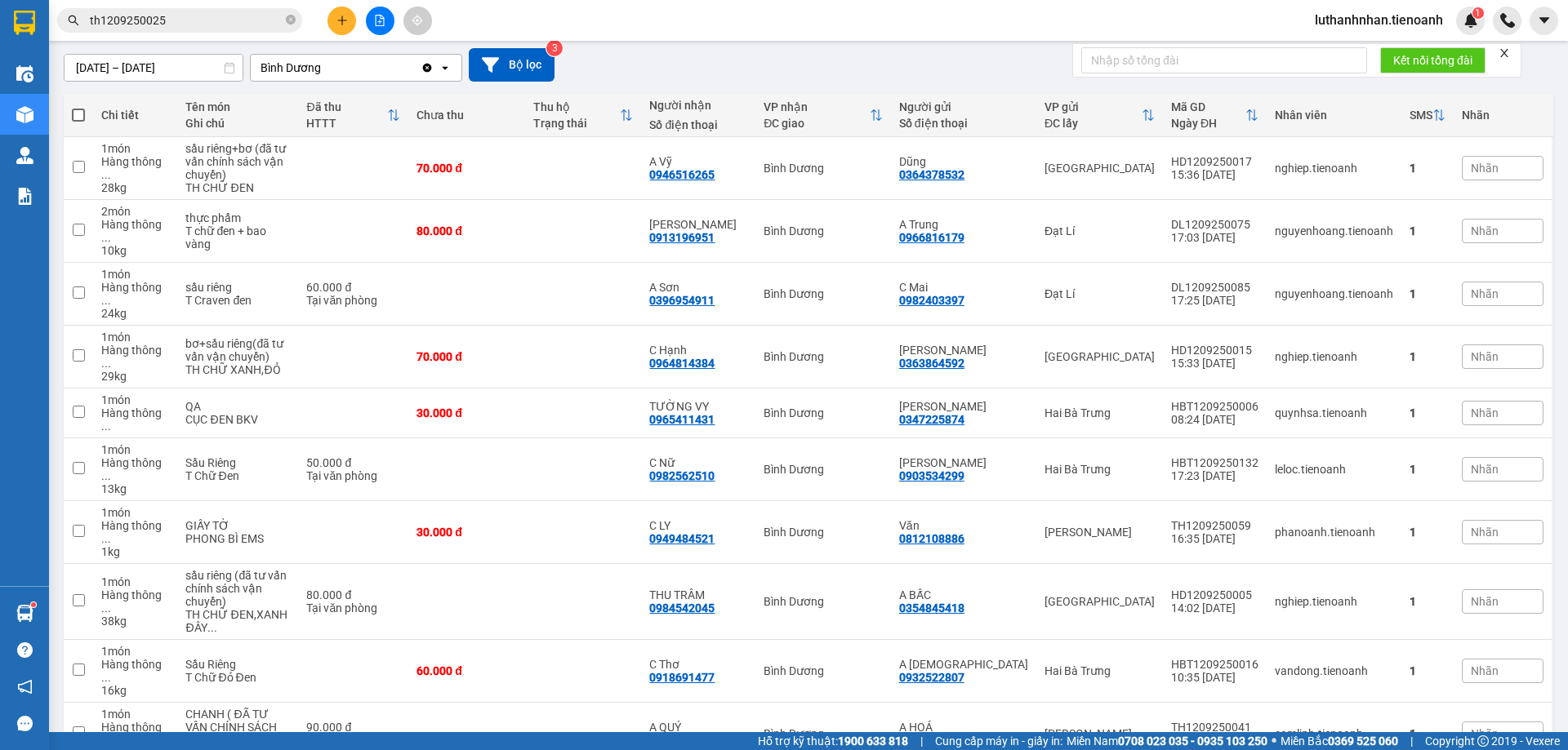
click at [179, 22] on input "th1209250025" at bounding box center [186, 20] width 193 height 18
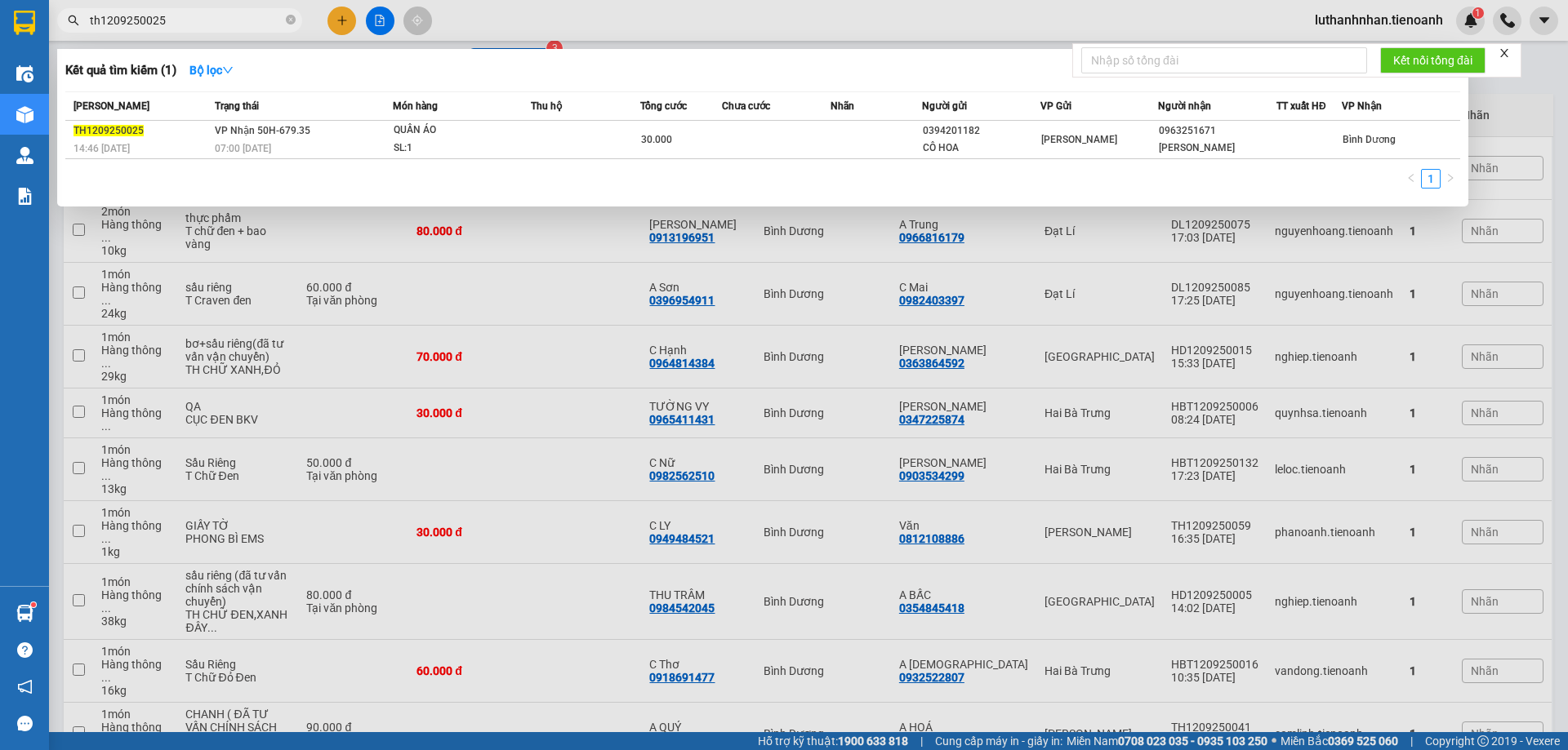
click at [179, 22] on input "th1209250025" at bounding box center [186, 20] width 193 height 18
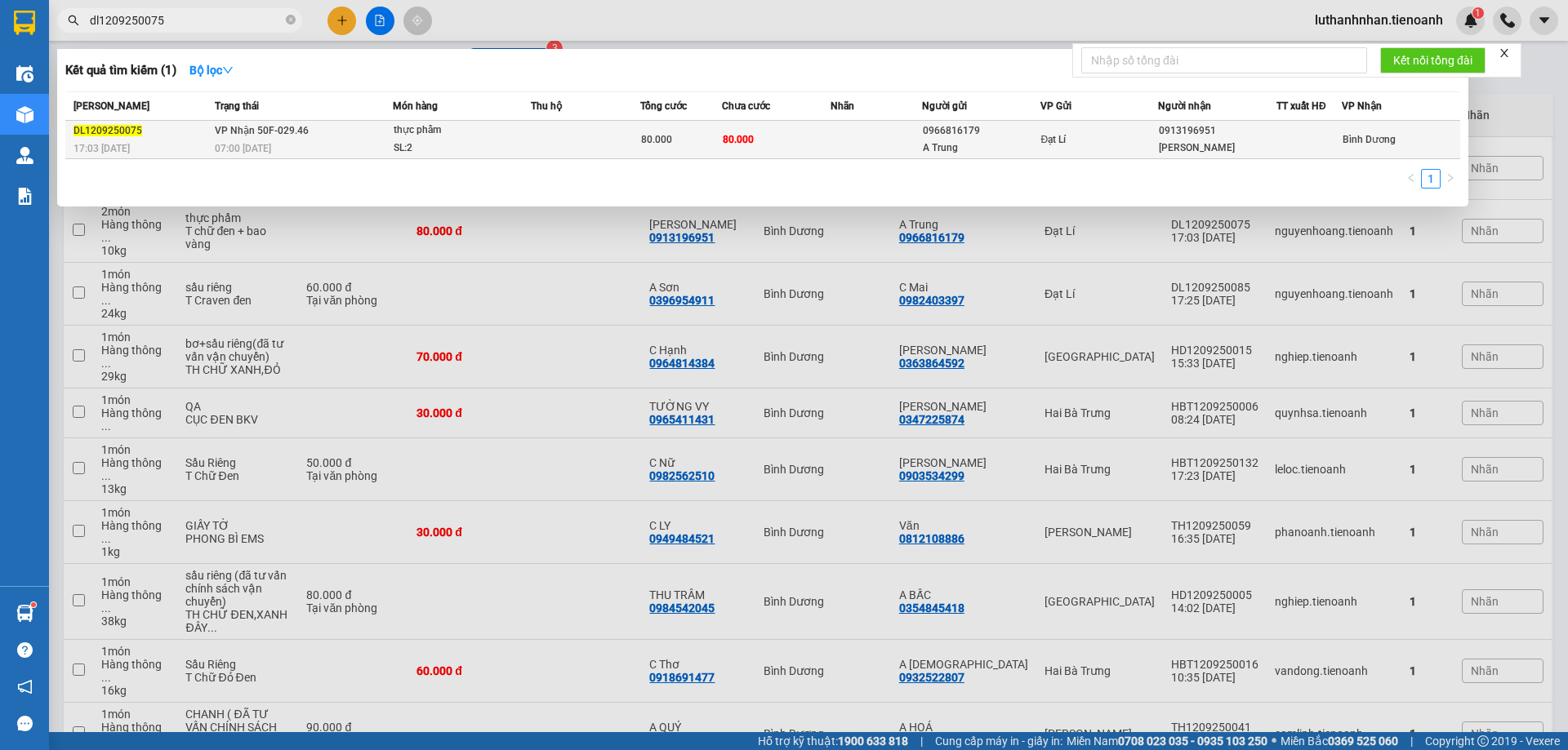
type input "dl1209250075"
click at [444, 140] on div "SL: 2" at bounding box center [454, 148] width 122 height 18
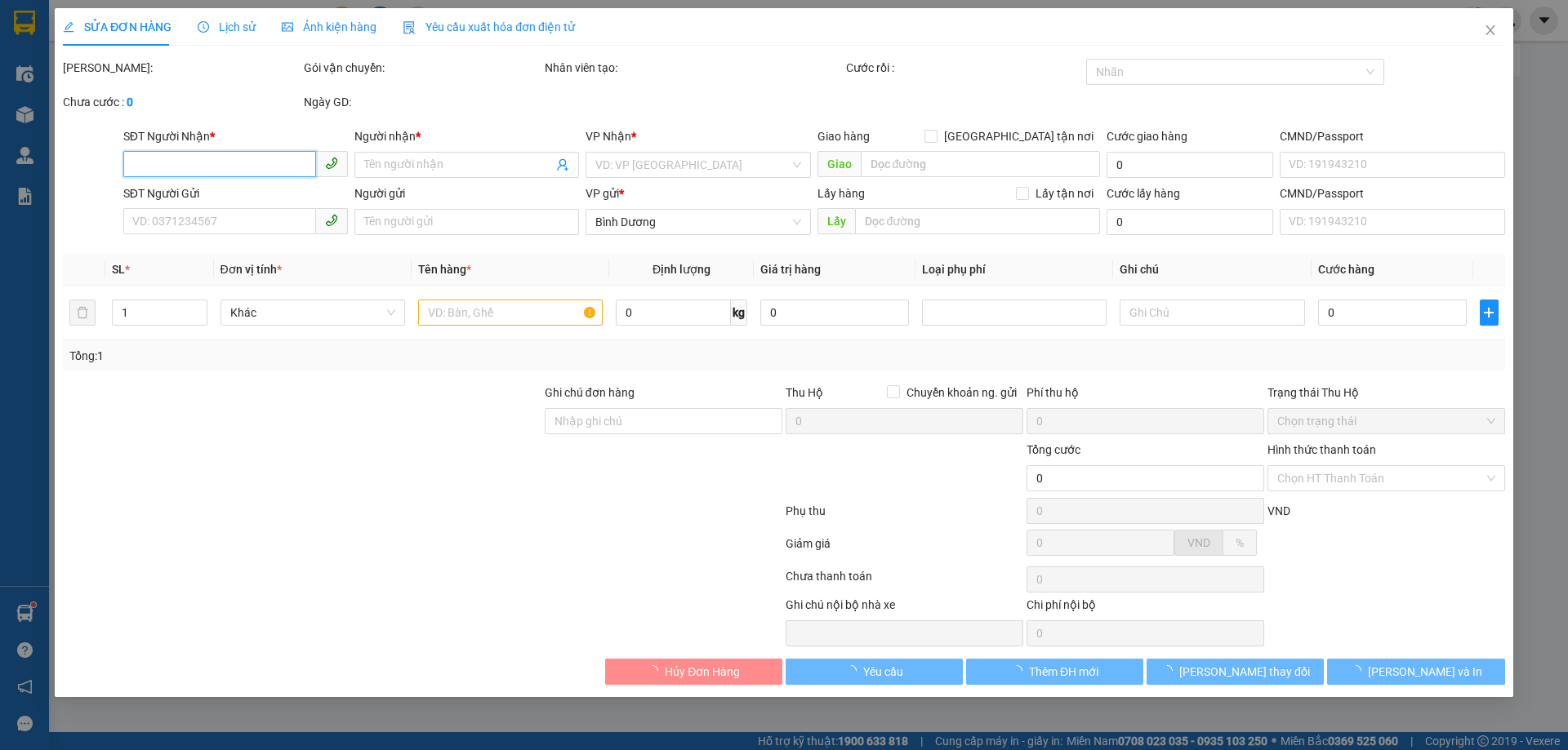
type input "0913196951"
type input "Chú Tấn"
type input "0966816179"
type input "A Trung"
type input "80.000"
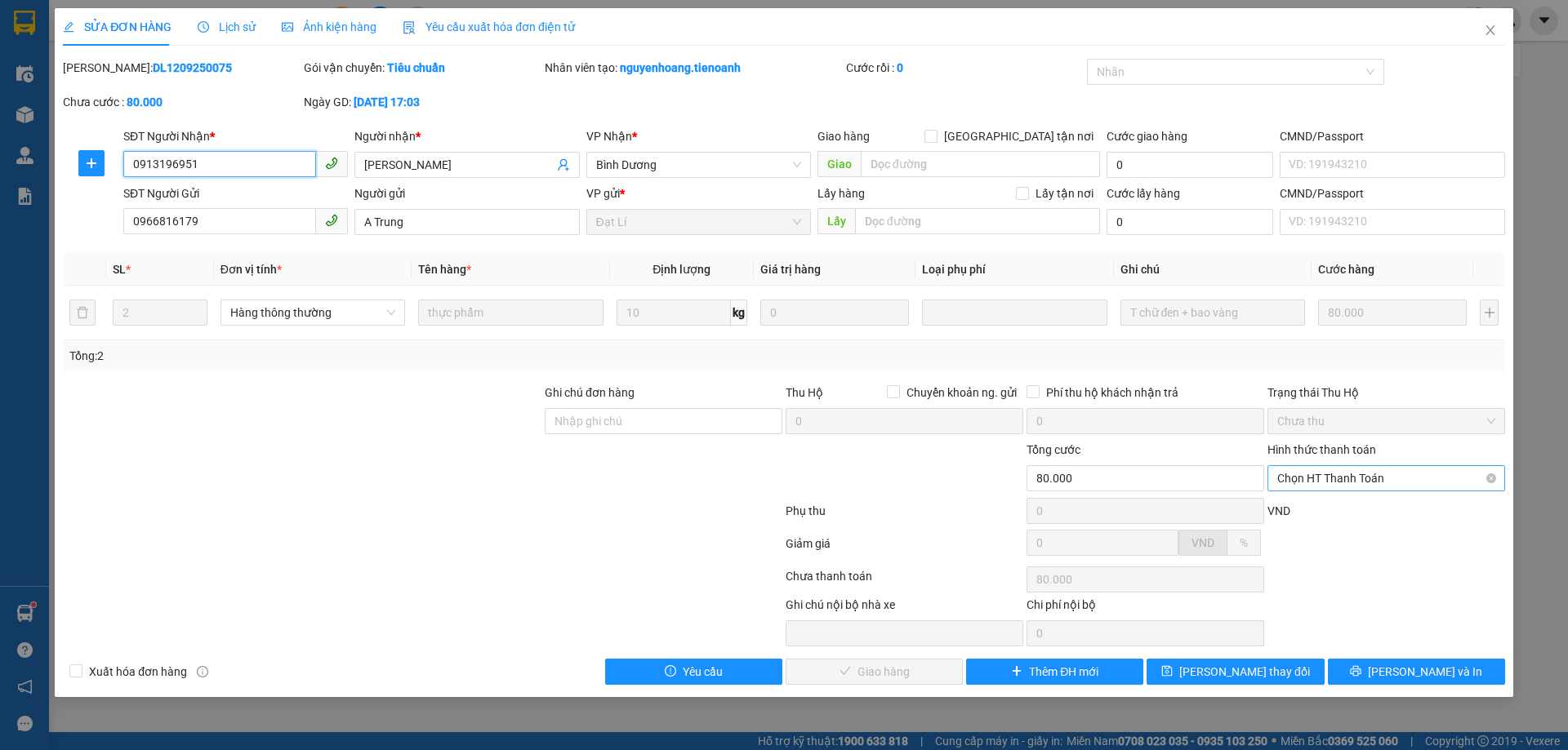
click at [1347, 482] on span "Chọn HT Thanh Toán" at bounding box center [1386, 479] width 218 height 25
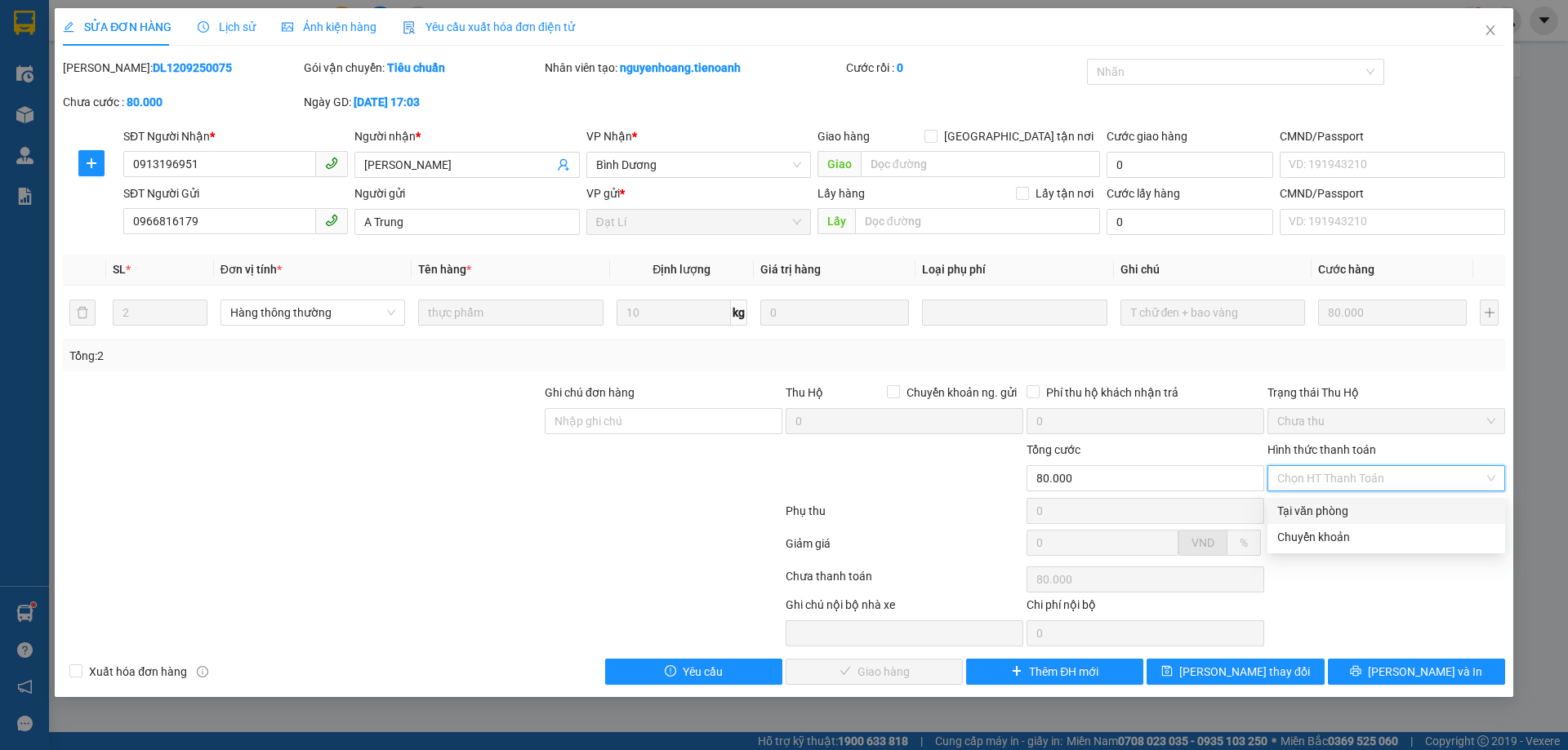
click at [1331, 516] on div "Tại văn phòng" at bounding box center [1386, 510] width 218 height 18
type input "0"
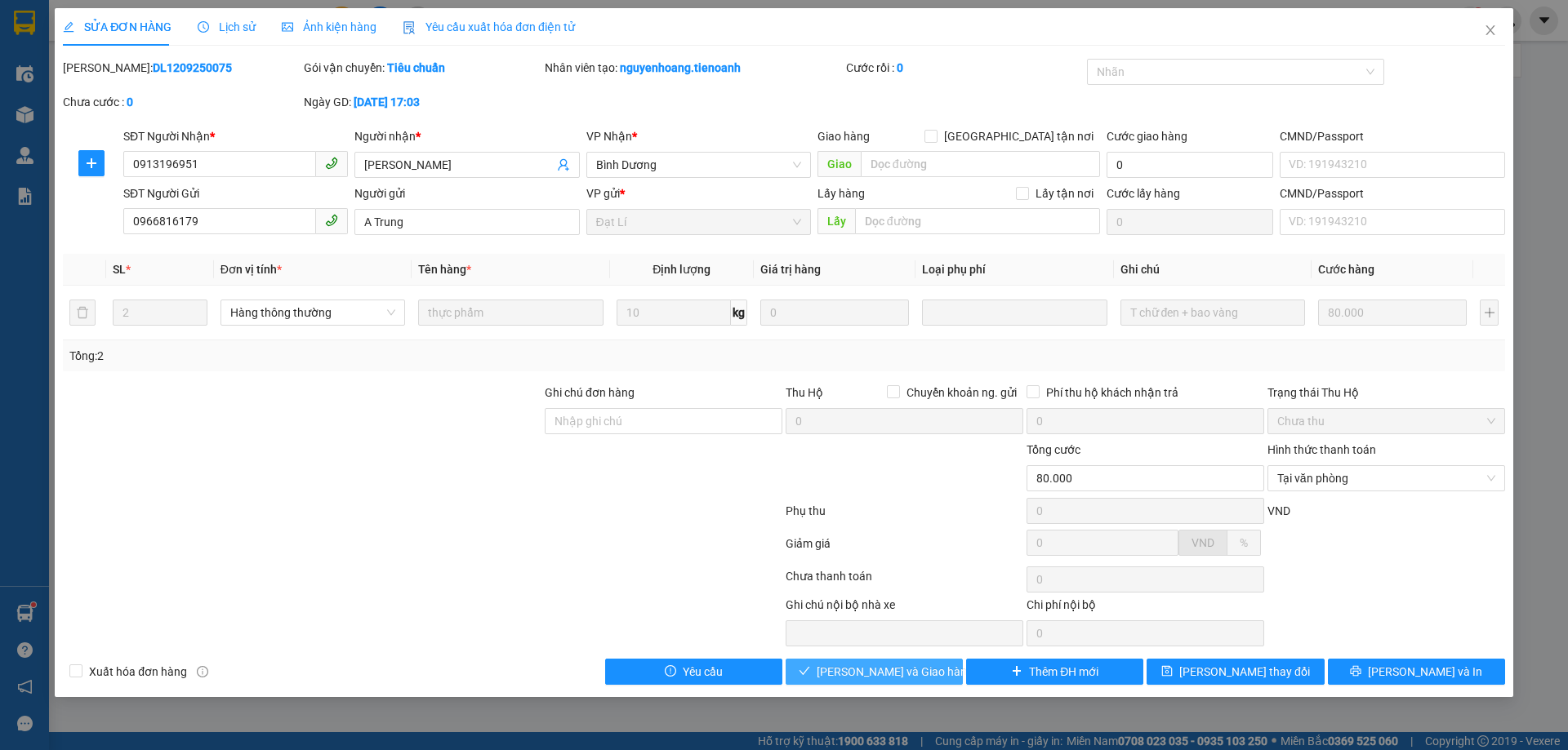
click at [853, 677] on span "[PERSON_NAME] và Giao hàng" at bounding box center [895, 672] width 157 height 18
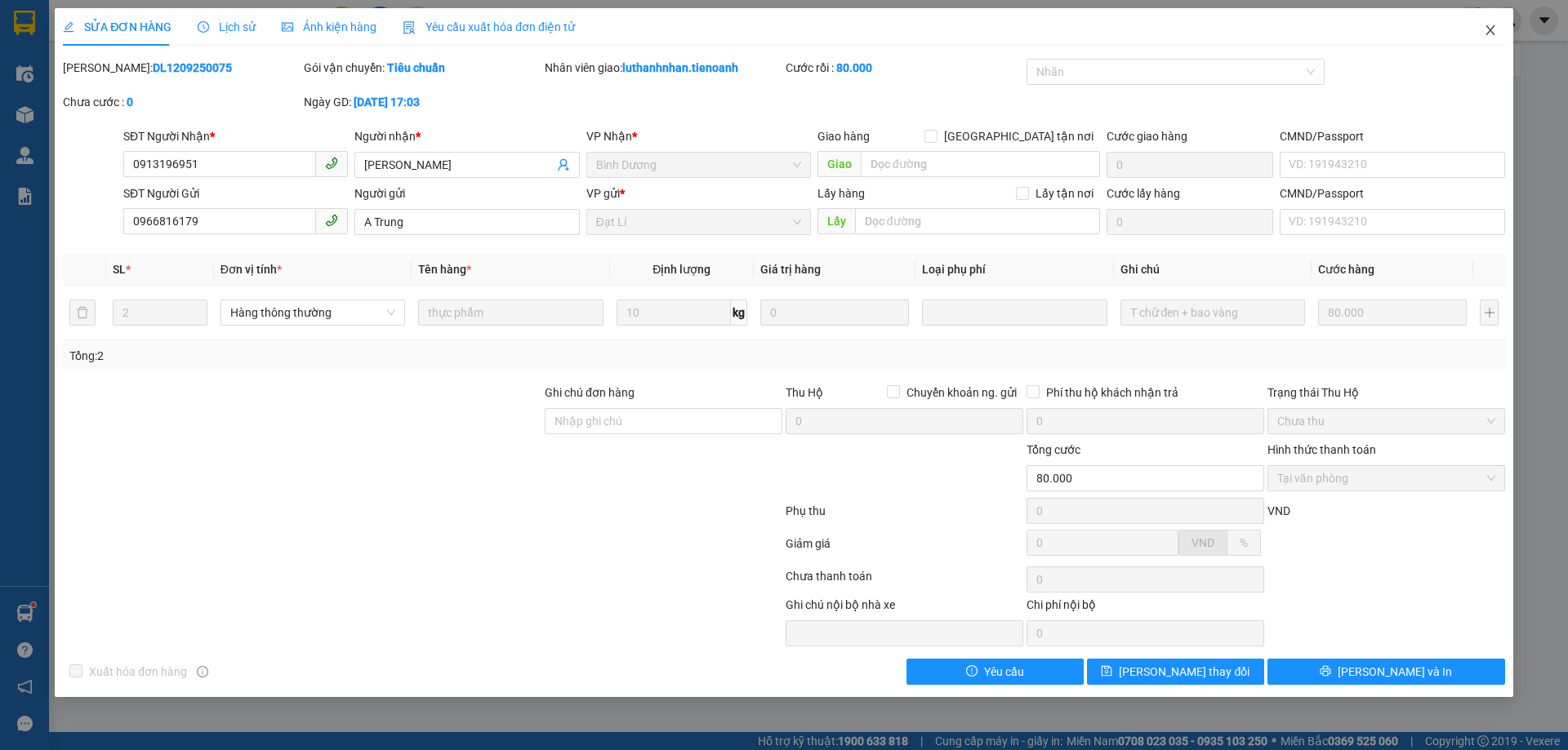
click at [1495, 29] on icon "close" at bounding box center [1491, 31] width 13 height 13
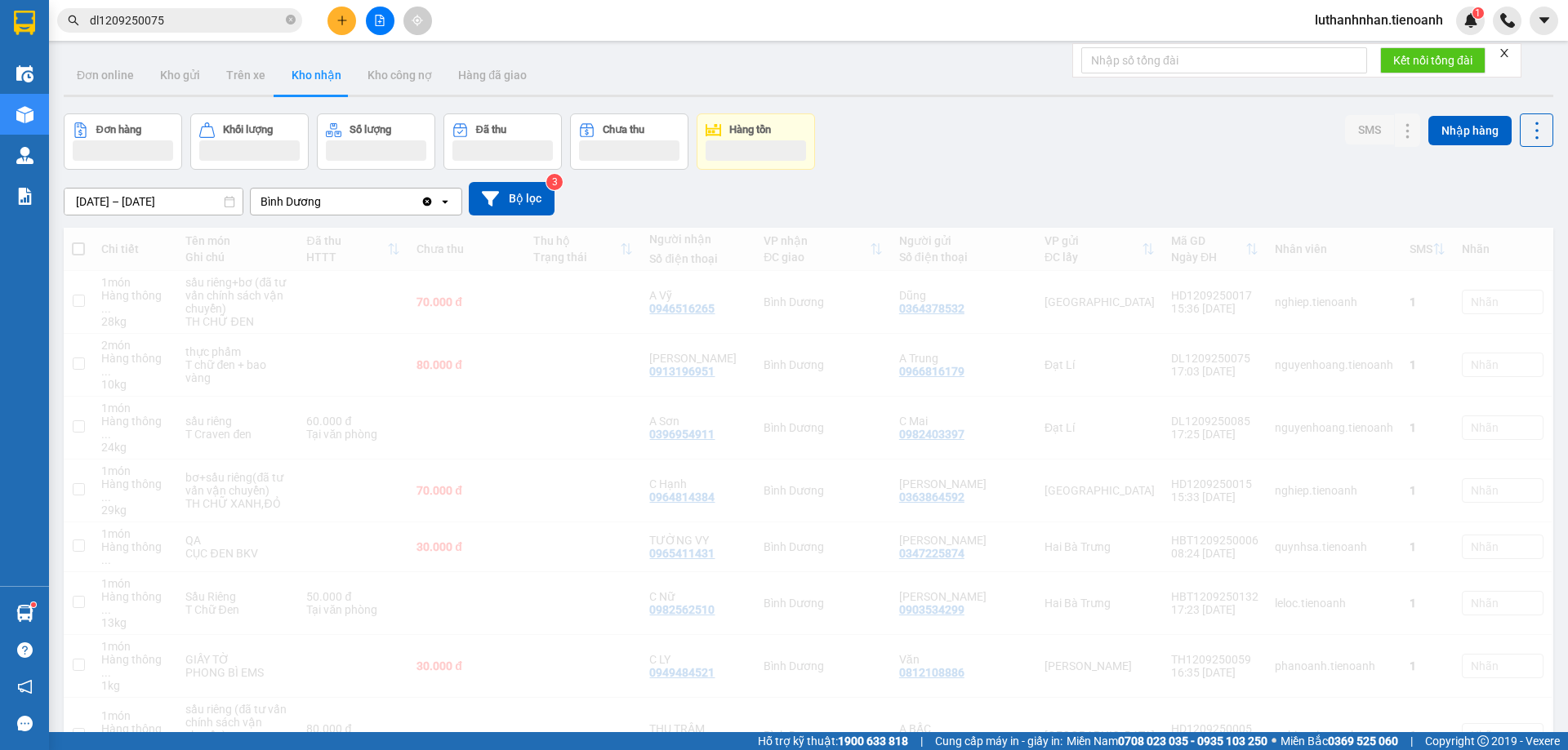
click at [190, 16] on input "dl1209250075" at bounding box center [186, 20] width 193 height 18
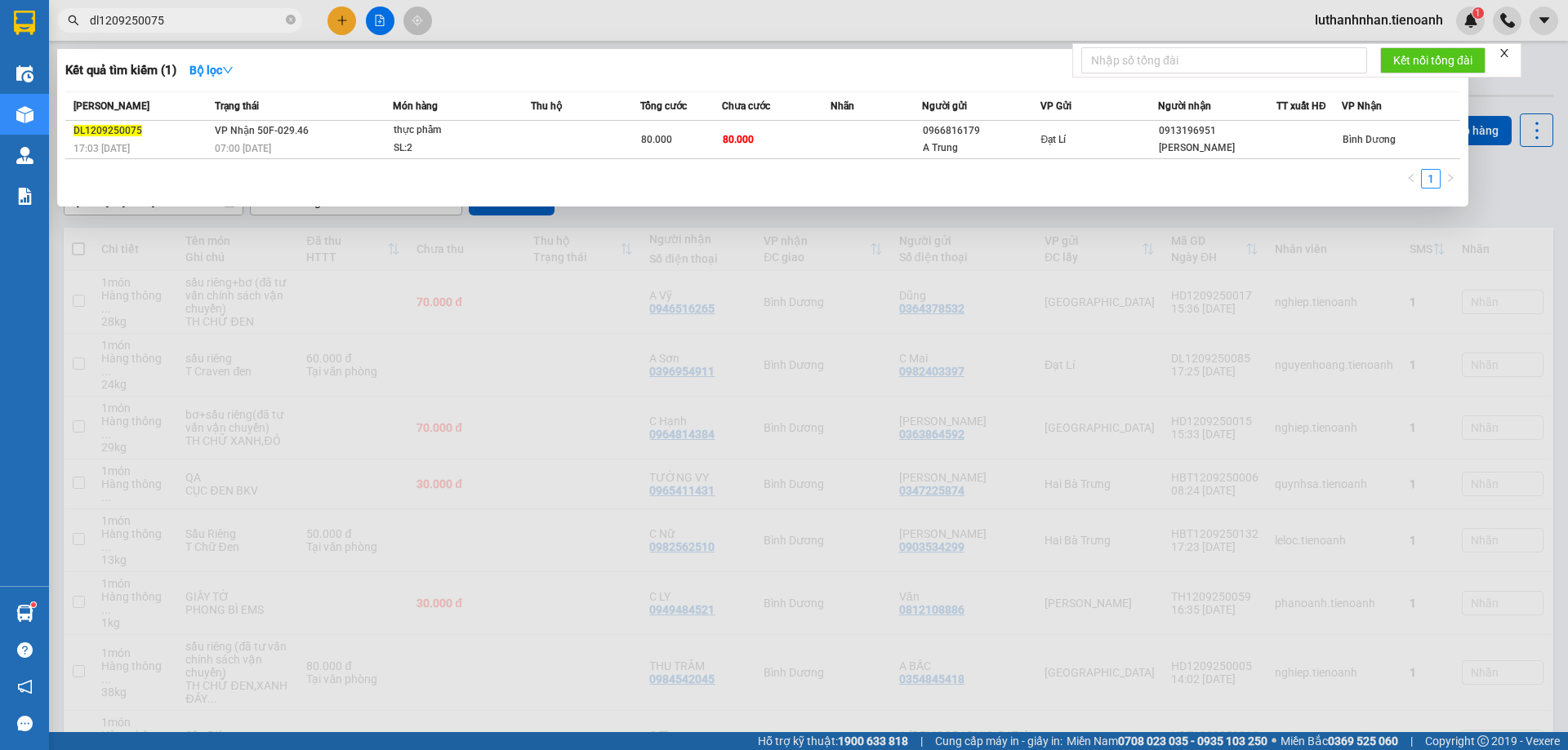
click at [190, 16] on input "dl1209250075" at bounding box center [186, 20] width 193 height 18
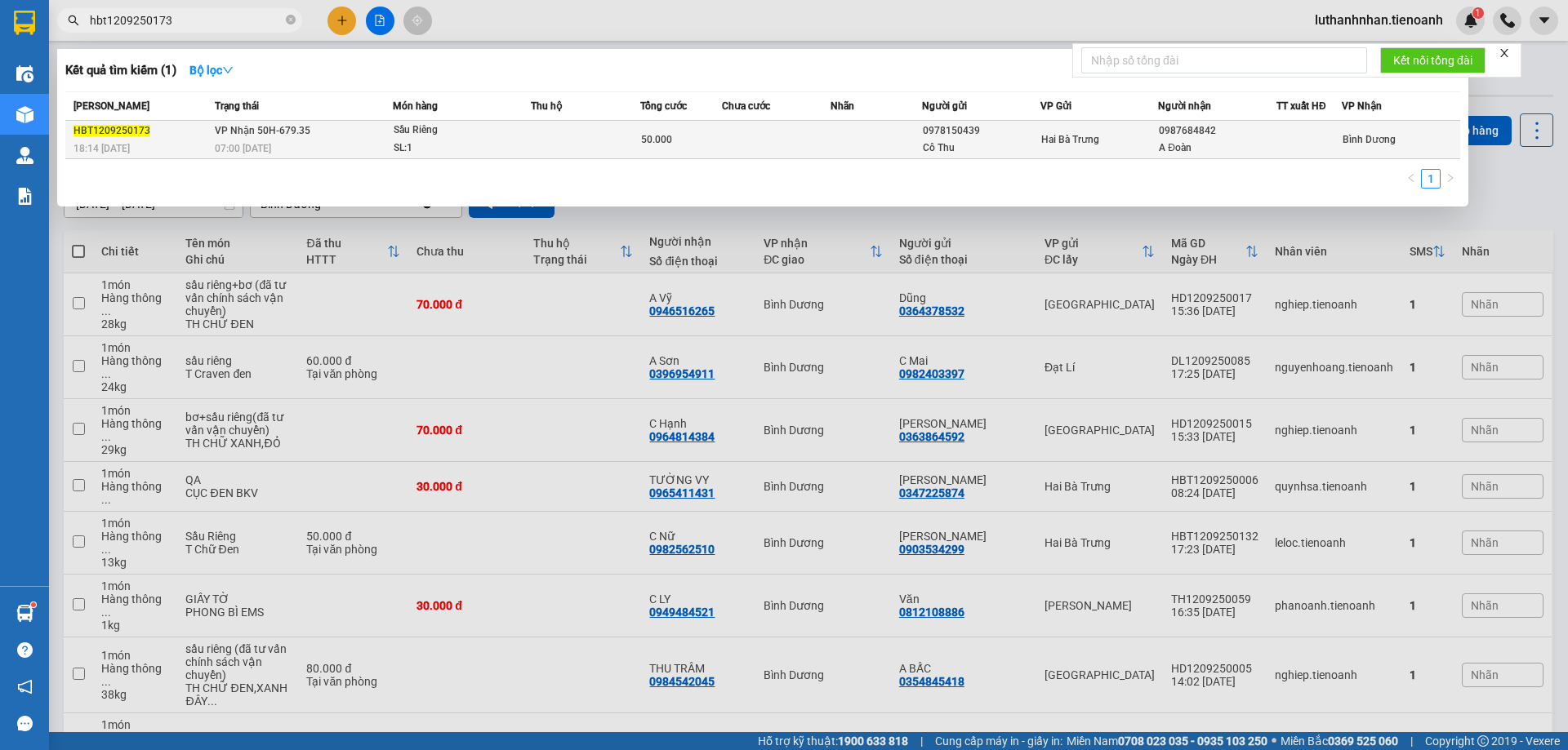
type input "hbt1209250173"
click at [389, 138] on td "VP Nhận 50H-679.35 07:00 - 13/09" at bounding box center [302, 140] width 182 height 38
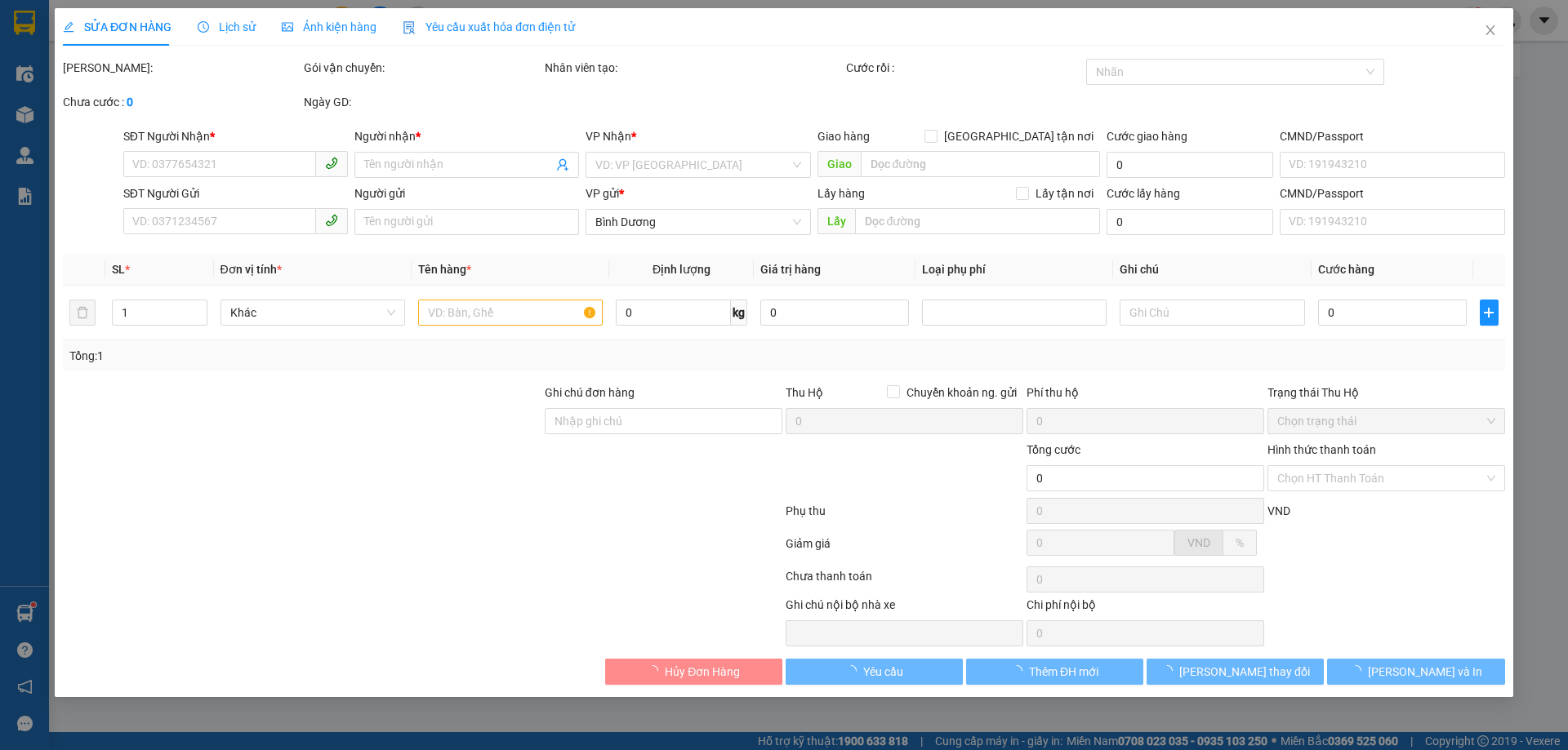
type input "0987684842"
type input "A Đoàn"
type input "0978150439"
type input "Cô Thu"
type input "240838940"
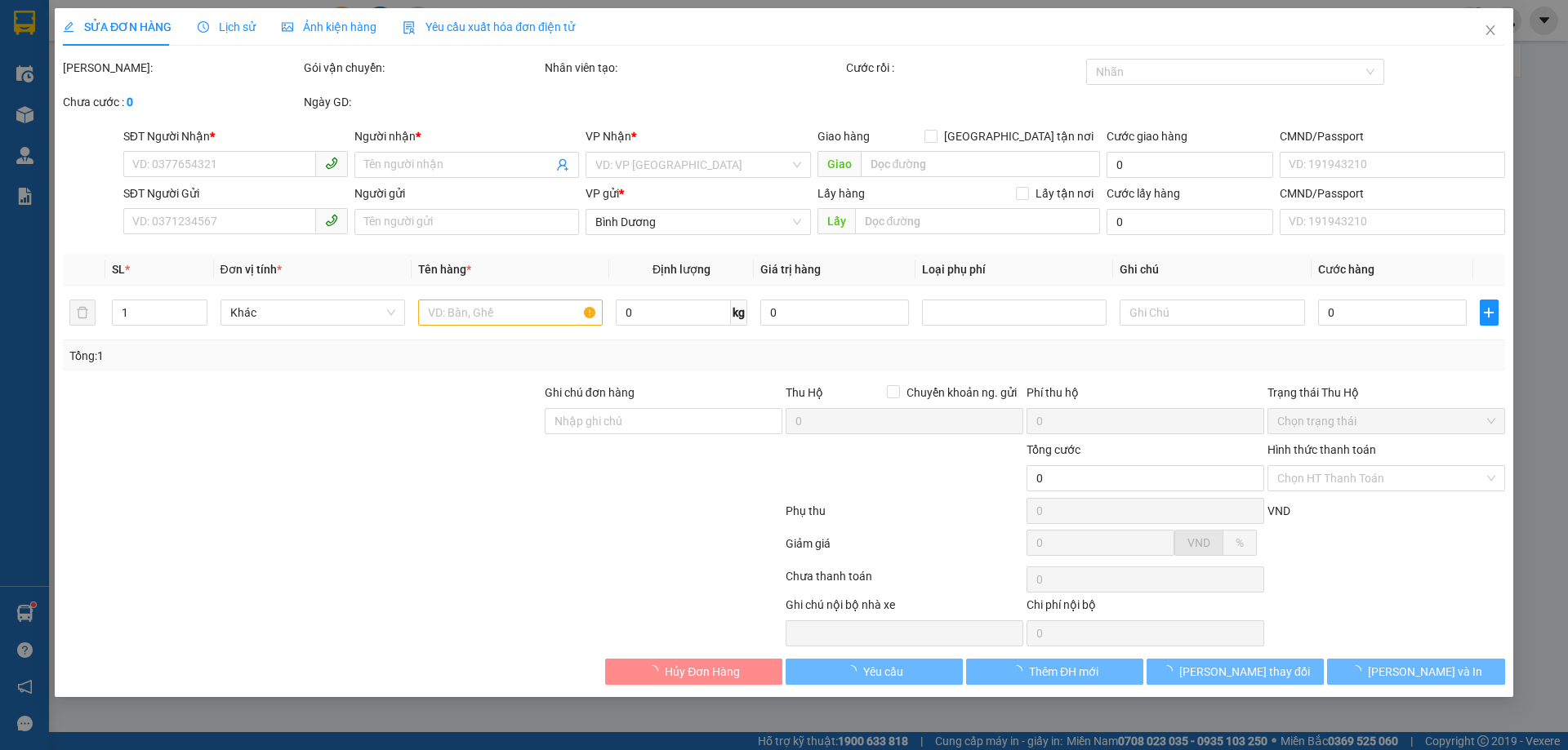
type input "50.000"
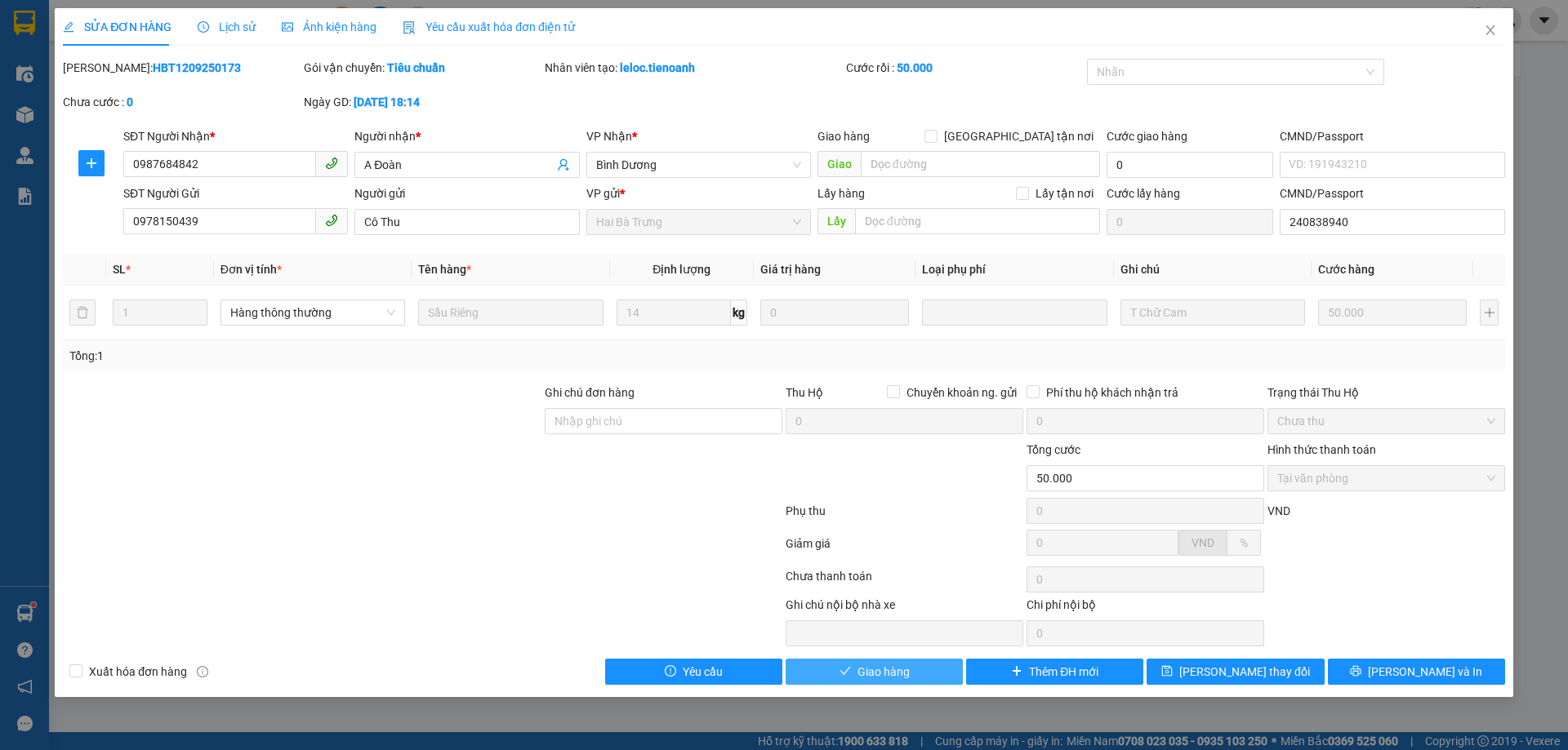
click at [887, 677] on span "Giao hàng" at bounding box center [884, 672] width 52 height 18
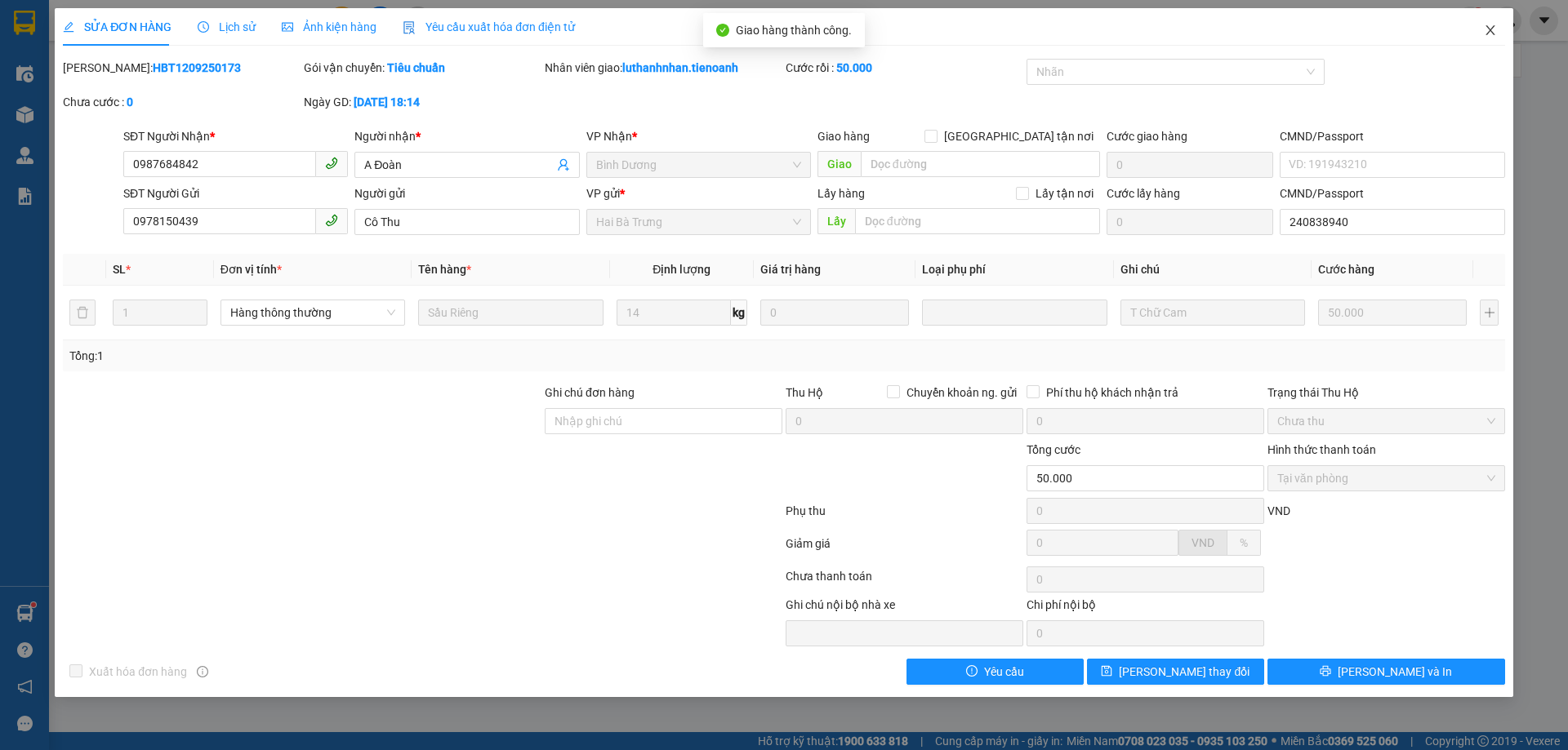
click at [1489, 33] on icon "close" at bounding box center [1491, 31] width 13 height 13
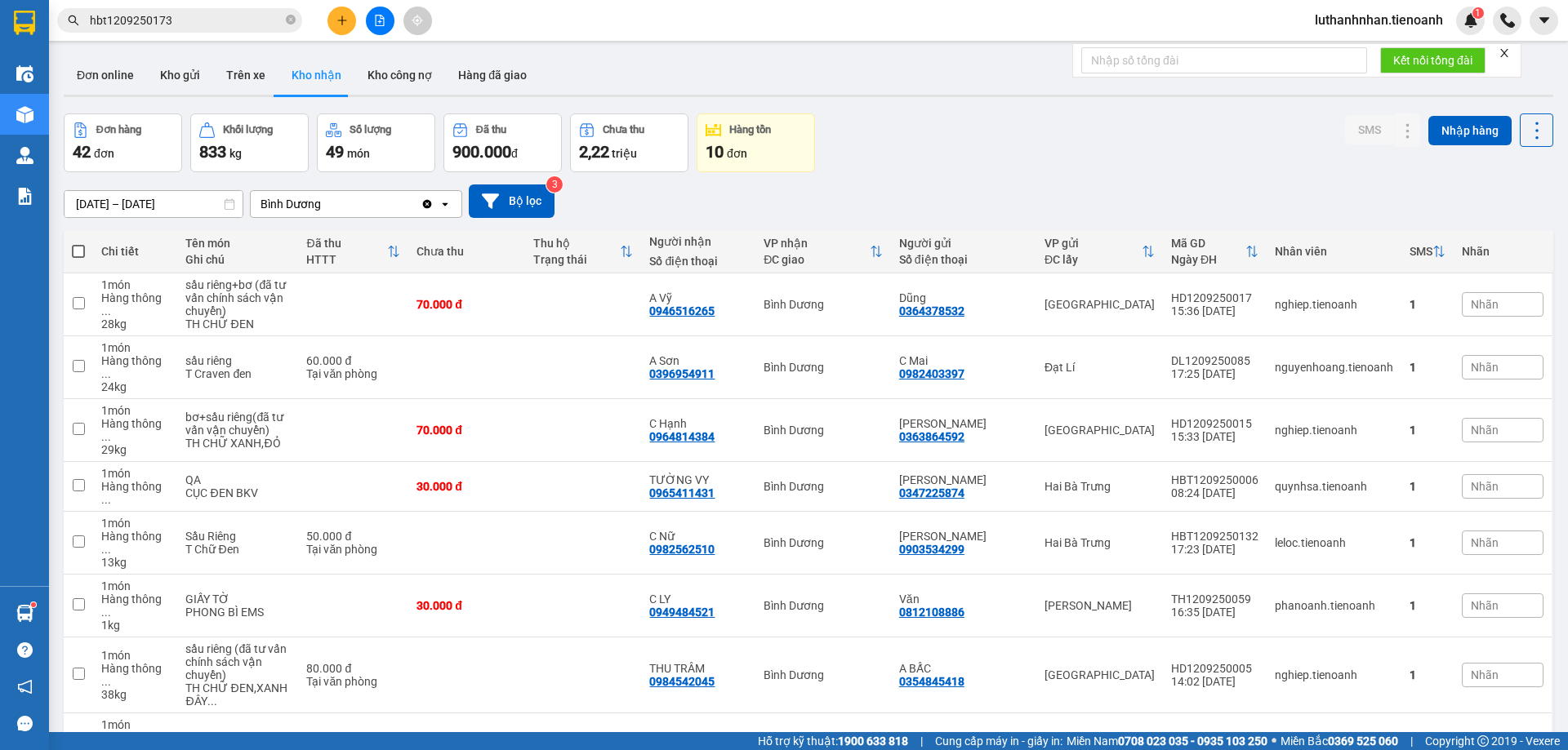
click at [340, 21] on icon "plus" at bounding box center [343, 20] width 11 height 11
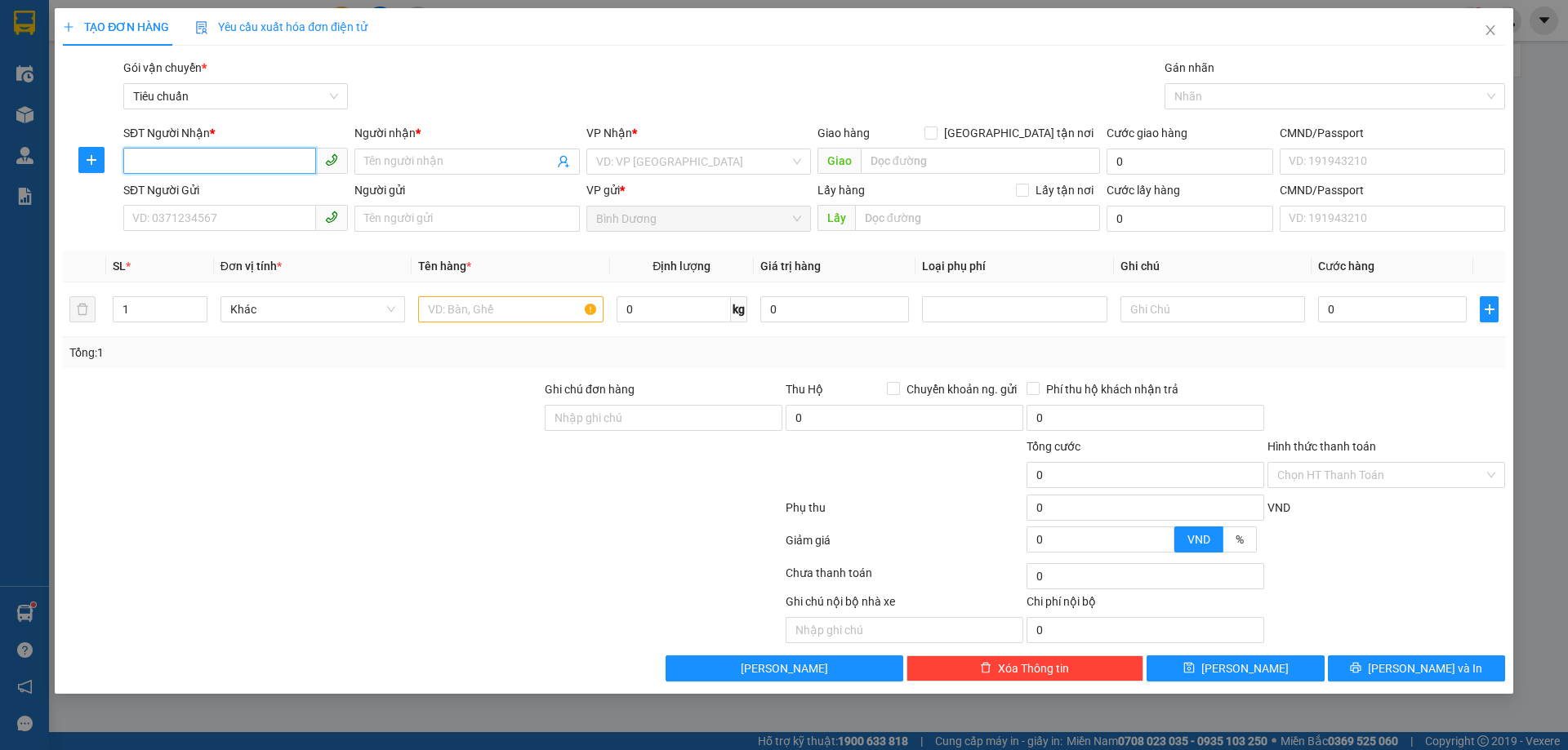
click at [244, 156] on input "SĐT Người Nhận *" at bounding box center [220, 160] width 193 height 26
click at [244, 157] on input "SĐT Người Nhận *" at bounding box center [220, 160] width 193 height 26
type input "0974647711"
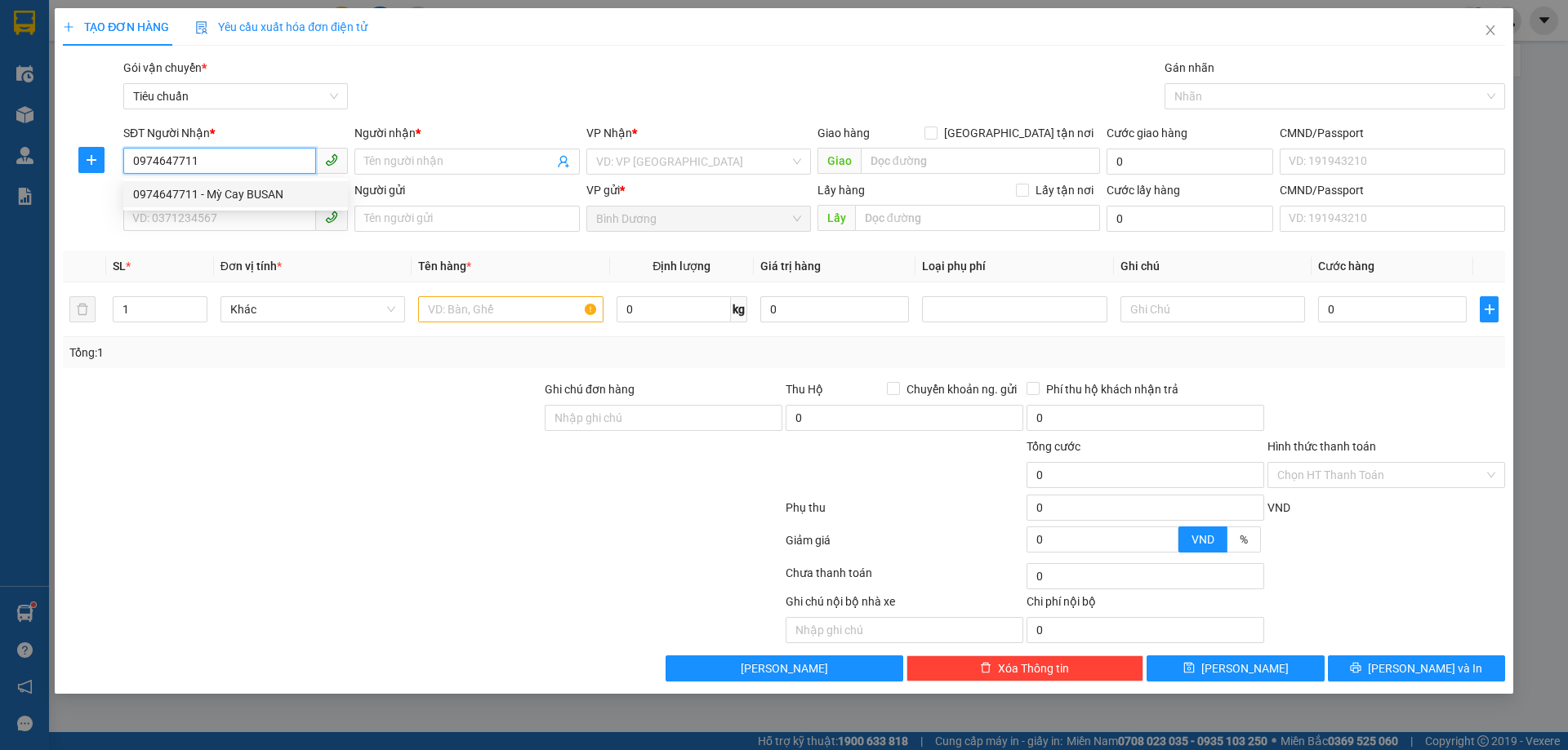
click at [254, 196] on div "0974647711 - Mỳ Cay BUSAN" at bounding box center [235, 194] width 205 height 18
type input "Mỳ Cay BUSAN"
type input "CƯ JUT"
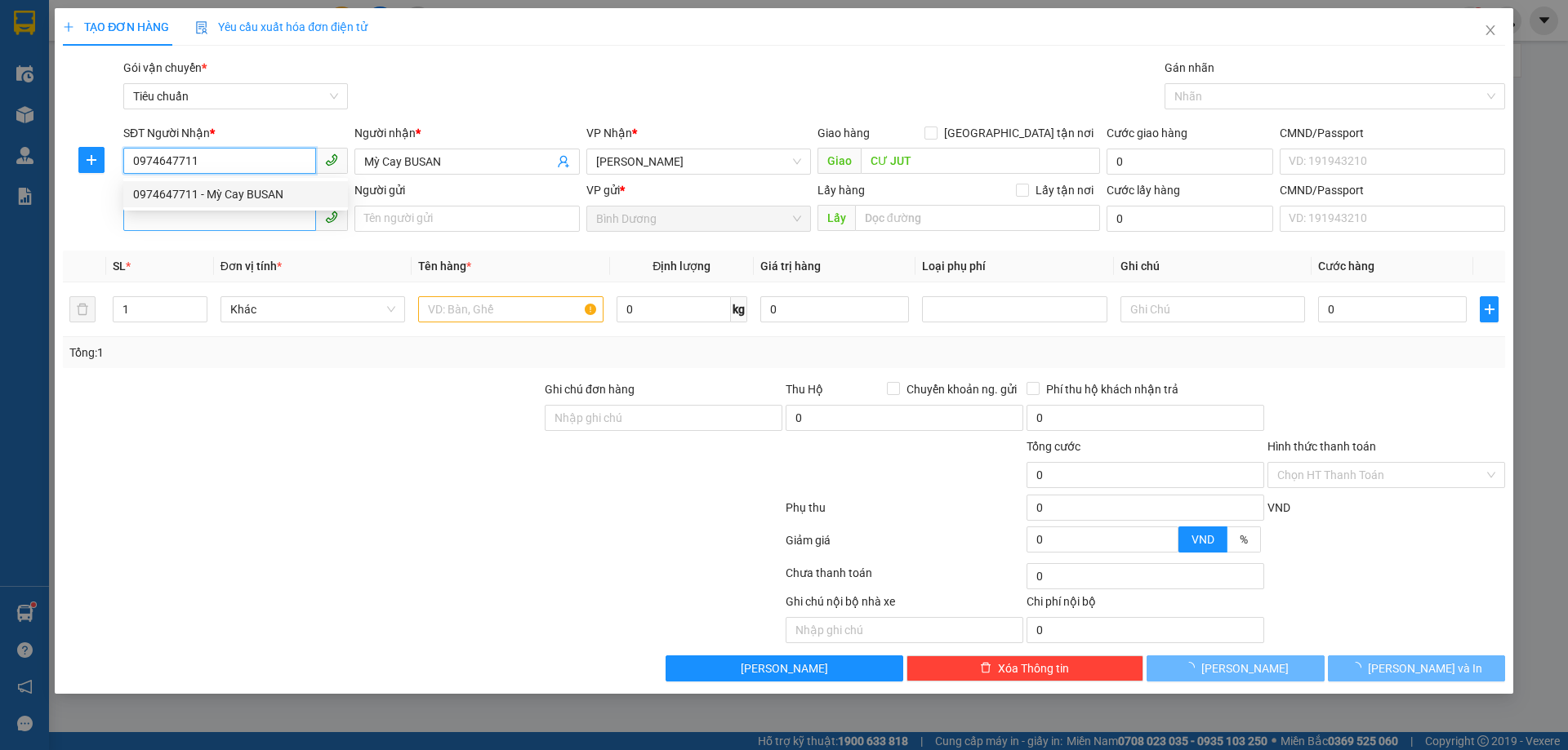
type input "100.000"
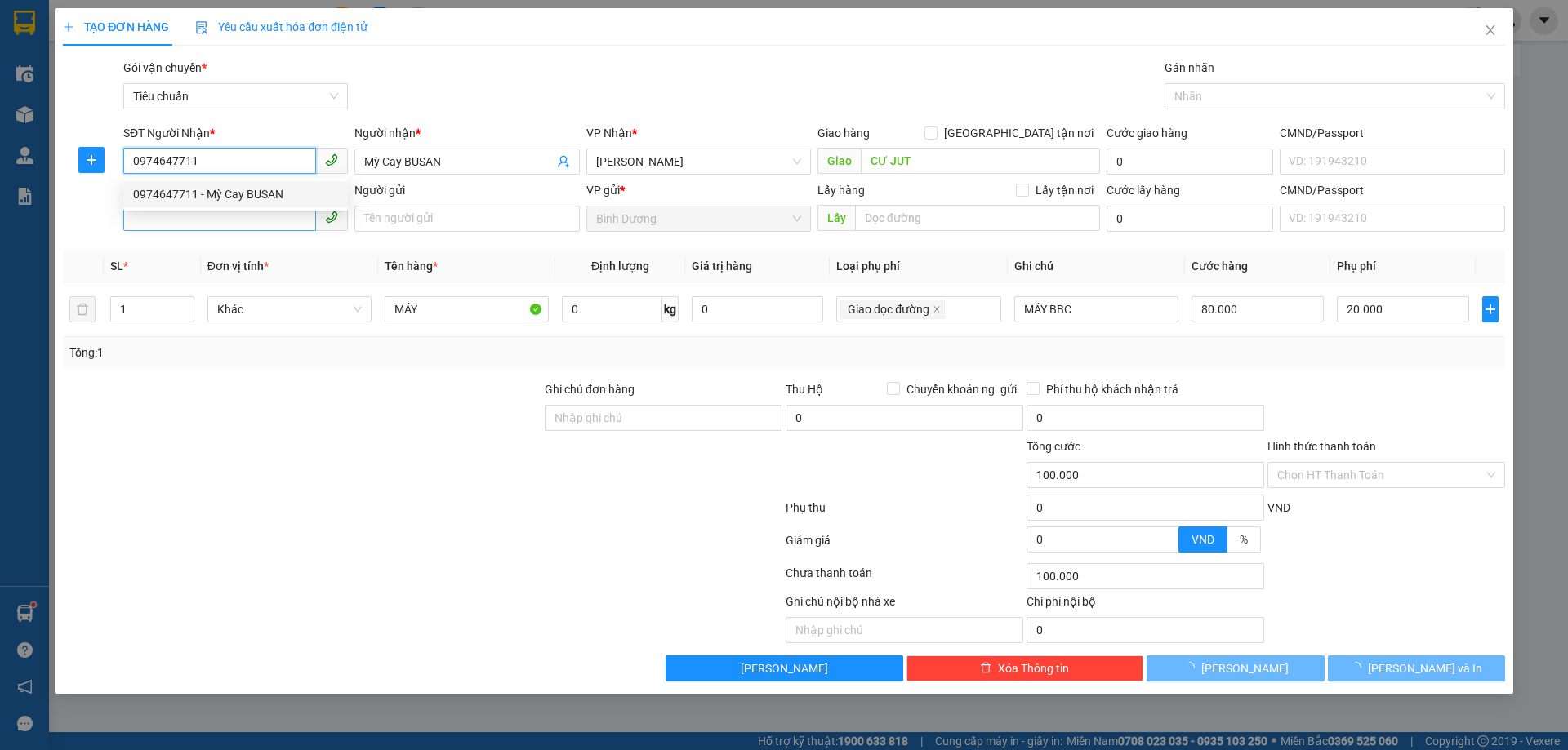
type input "0974647711"
click at [264, 218] on input "SĐT Người Gửi" at bounding box center [220, 218] width 193 height 26
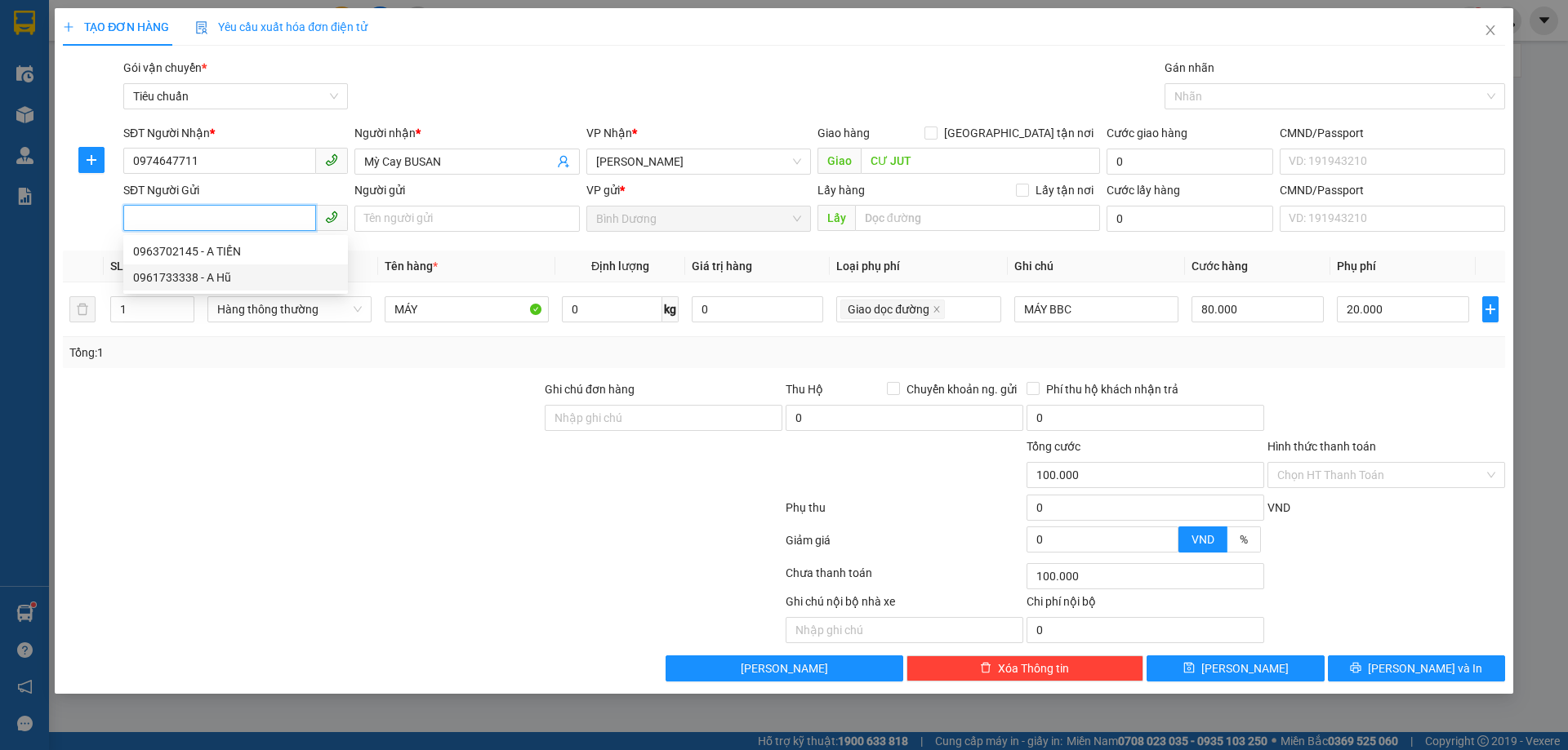
click at [239, 277] on div "0961733338 - A Hũ" at bounding box center [235, 278] width 205 height 18
type input "0961733338"
type input "A Hũ"
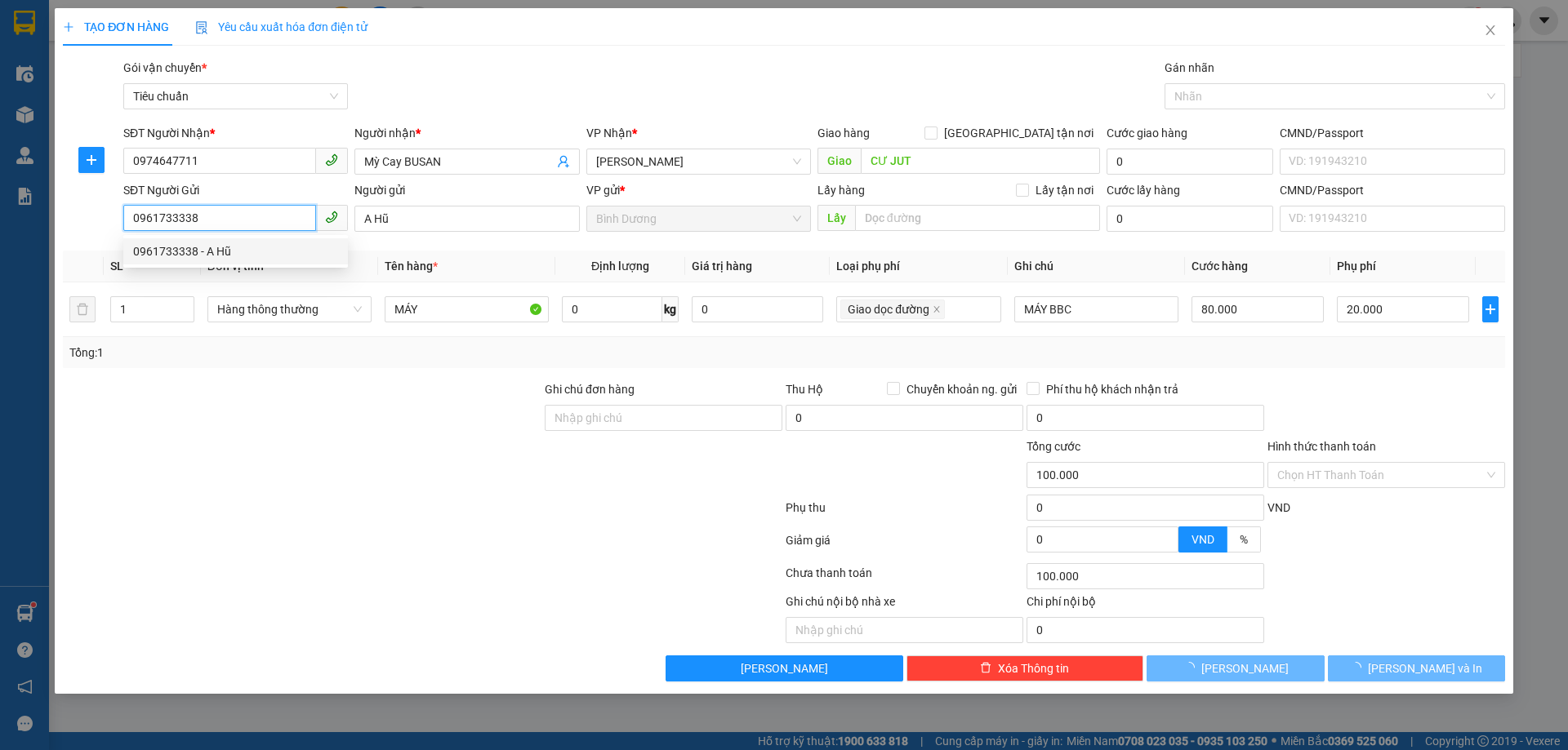
type input "490.000"
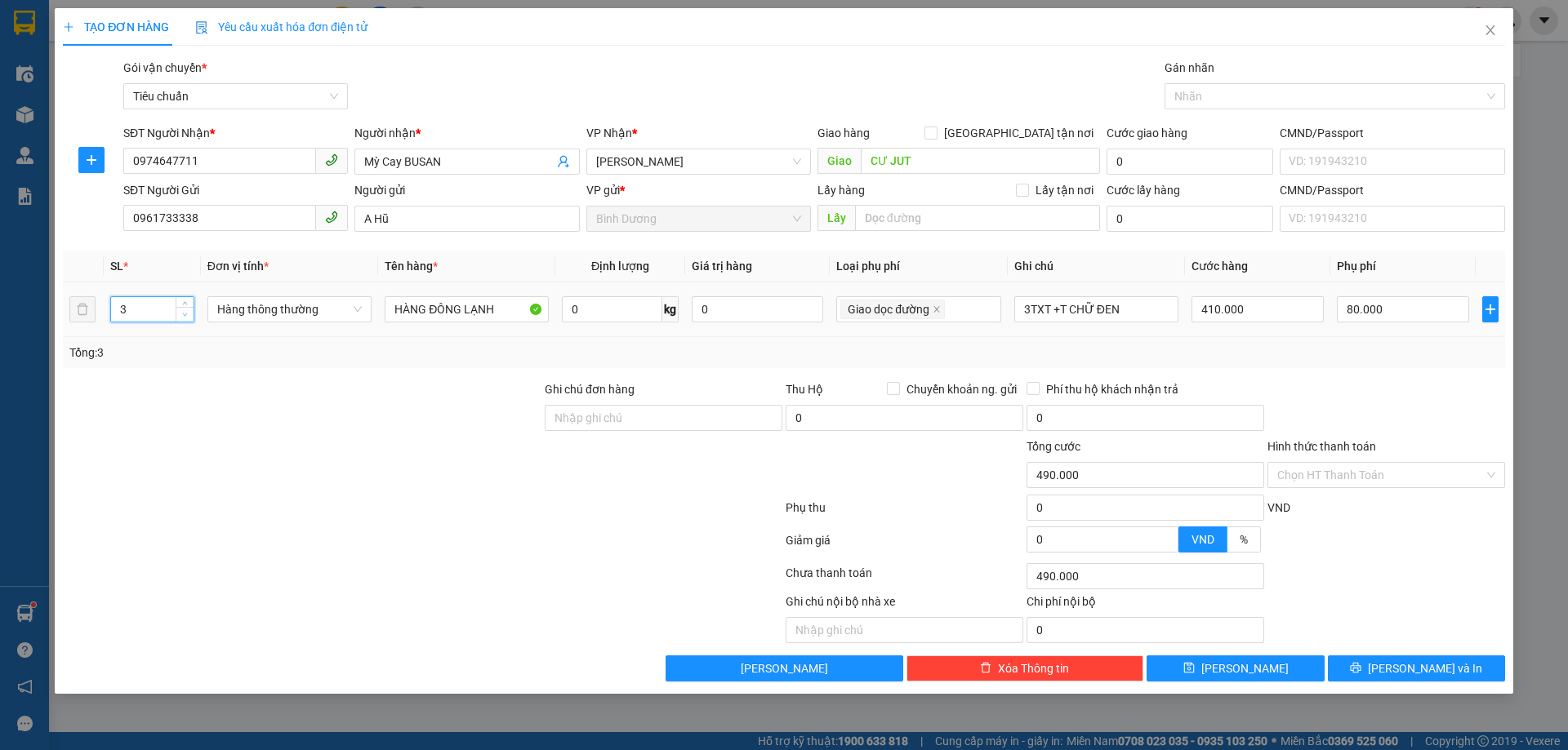
click at [183, 320] on span "Decrease Value" at bounding box center [184, 314] width 18 height 14
type input "1"
click at [183, 320] on span "Decrease Value" at bounding box center [184, 314] width 18 height 14
click at [598, 312] on input "0" at bounding box center [612, 309] width 99 height 26
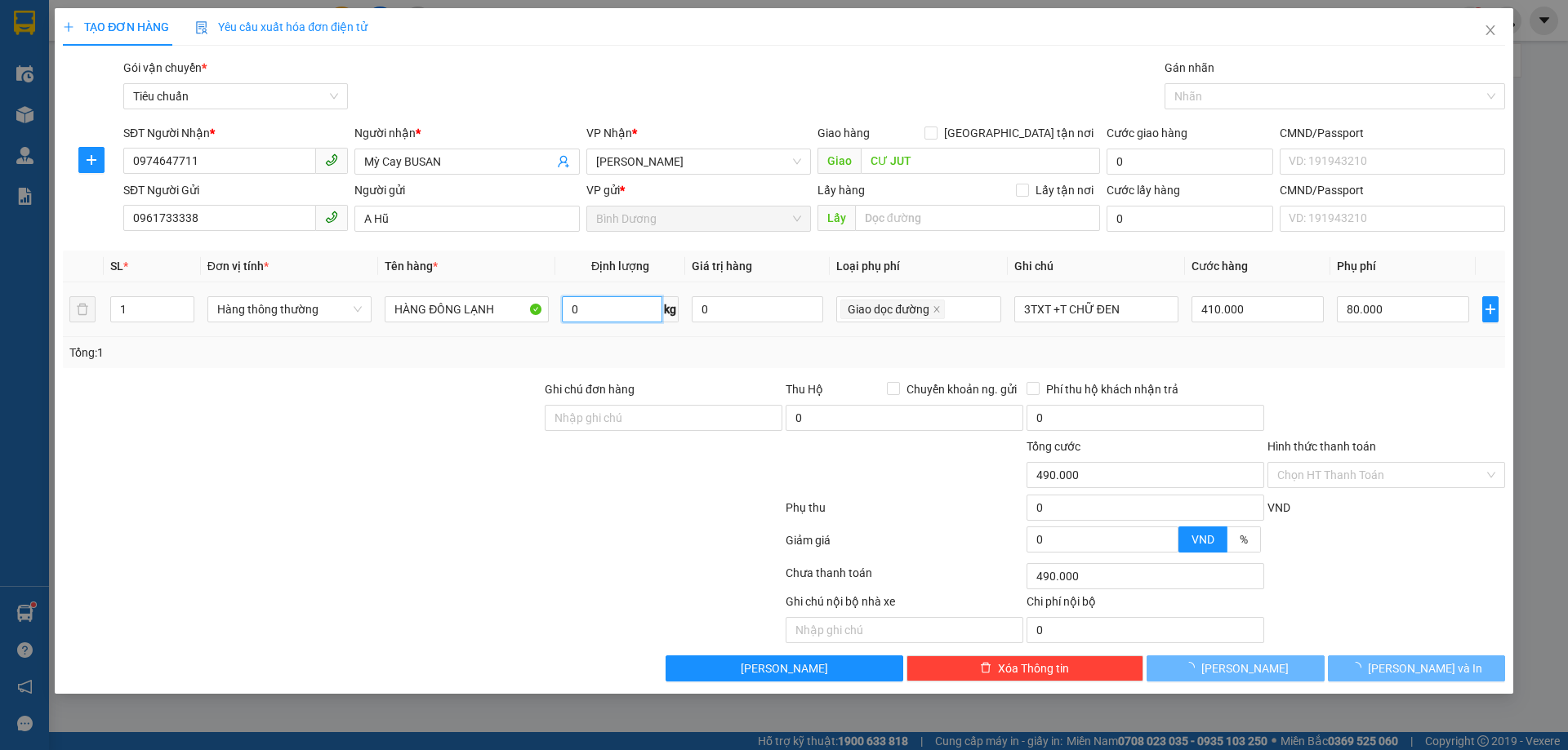
click at [598, 312] on input "0" at bounding box center [612, 309] width 99 height 26
type input "20.000"
type input "0"
type input "20.000"
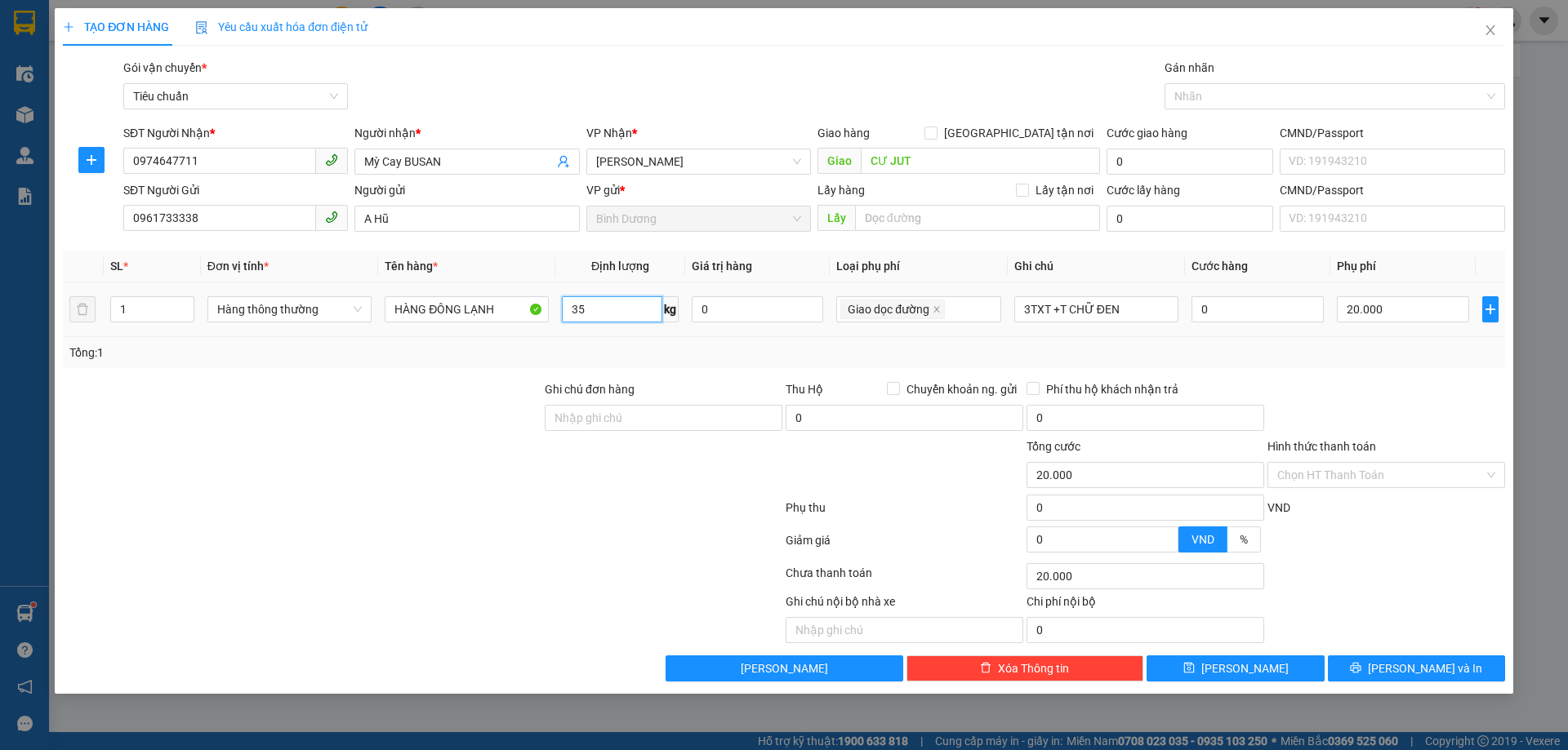
type input "35"
click at [642, 346] on div "Tổng: 1" at bounding box center [784, 352] width 1430 height 18
type input "90.000"
type input "70.000"
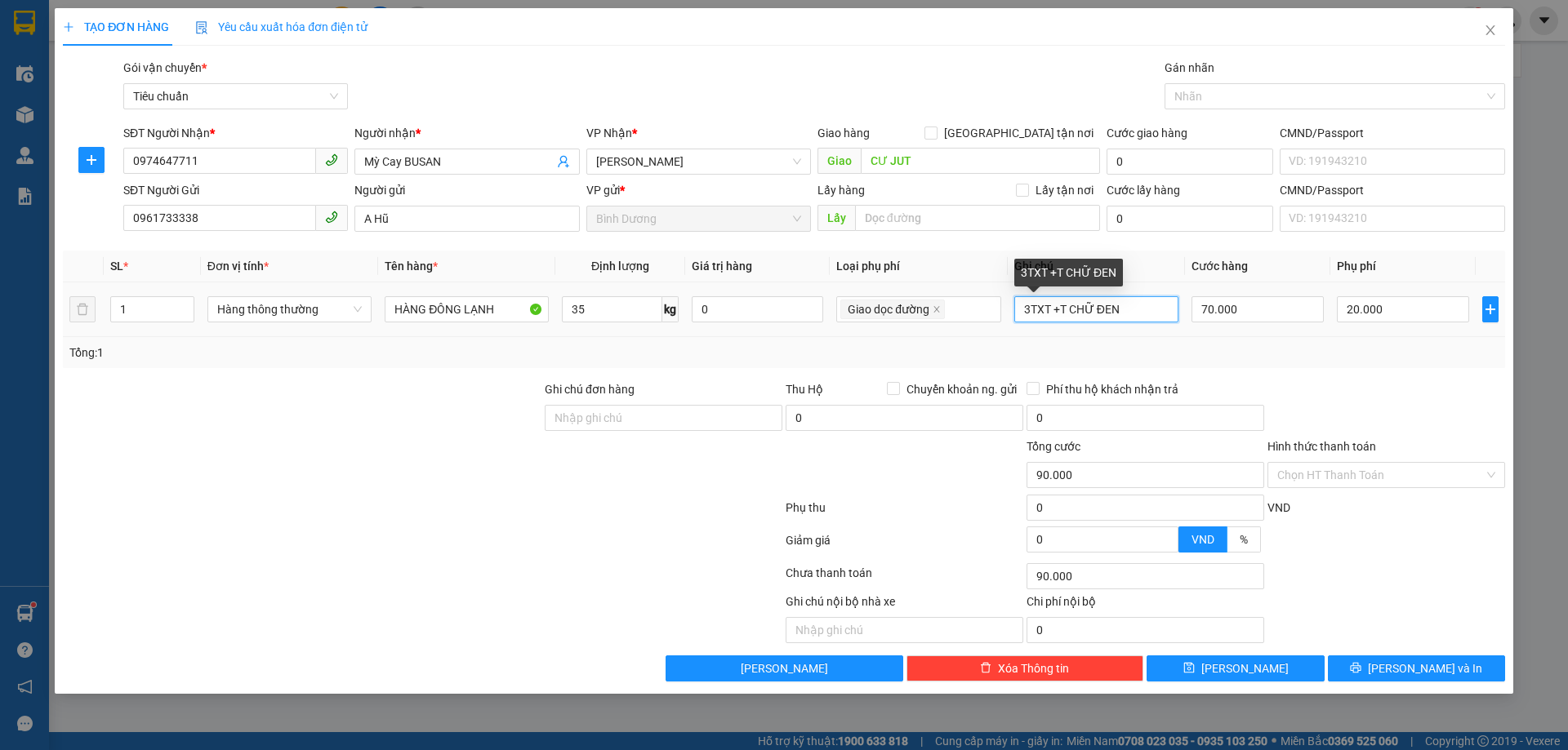
drag, startPoint x: 1043, startPoint y: 310, endPoint x: 1159, endPoint y: 310, distance: 116.0
click at [1159, 310] on input "3TXT +T CHỮ ĐEN" at bounding box center [1097, 309] width 164 height 26
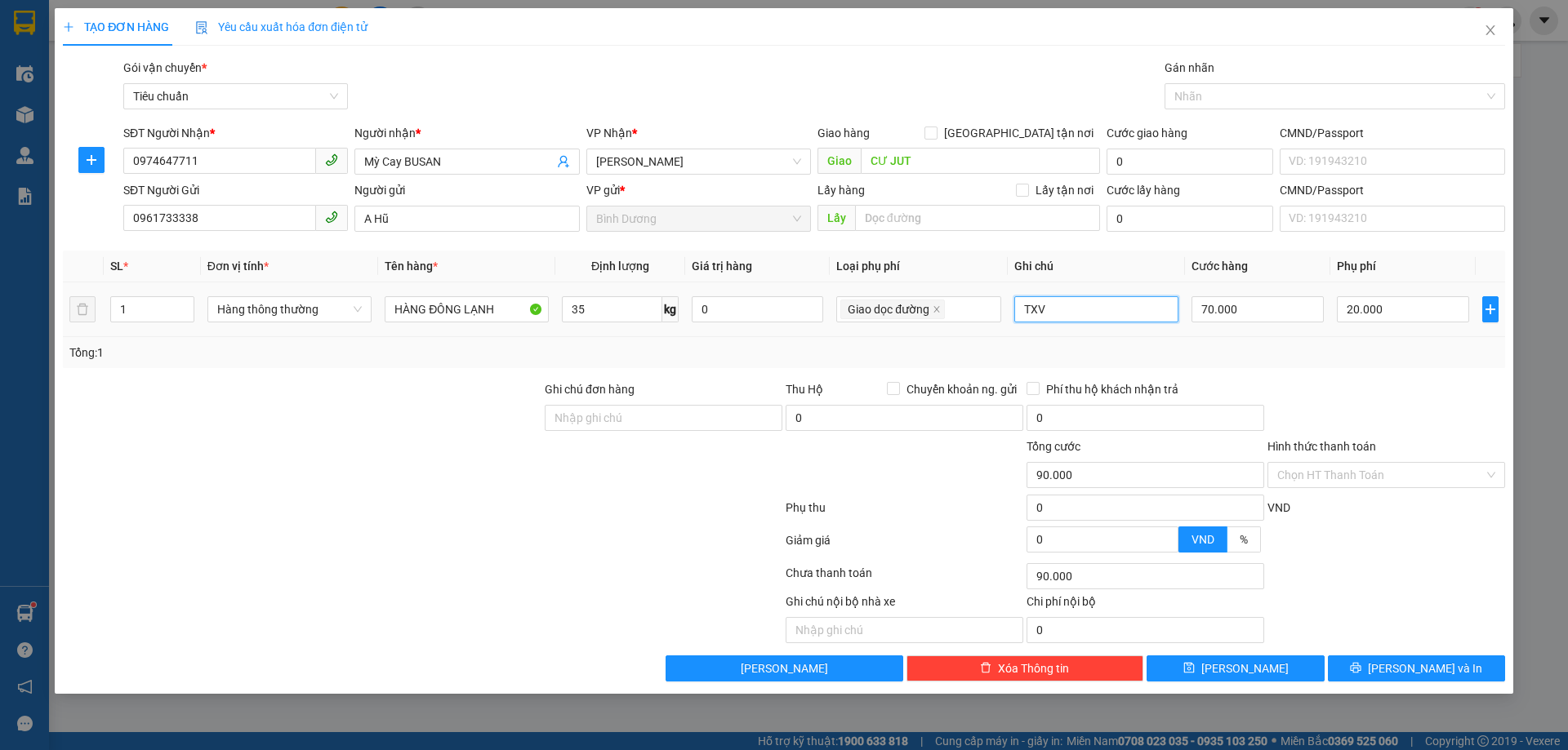
type input "TXV"
click at [806, 346] on div "Tổng: 1" at bounding box center [784, 352] width 1430 height 18
click at [1350, 465] on input "Hình thức thanh toán" at bounding box center [1380, 475] width 207 height 25
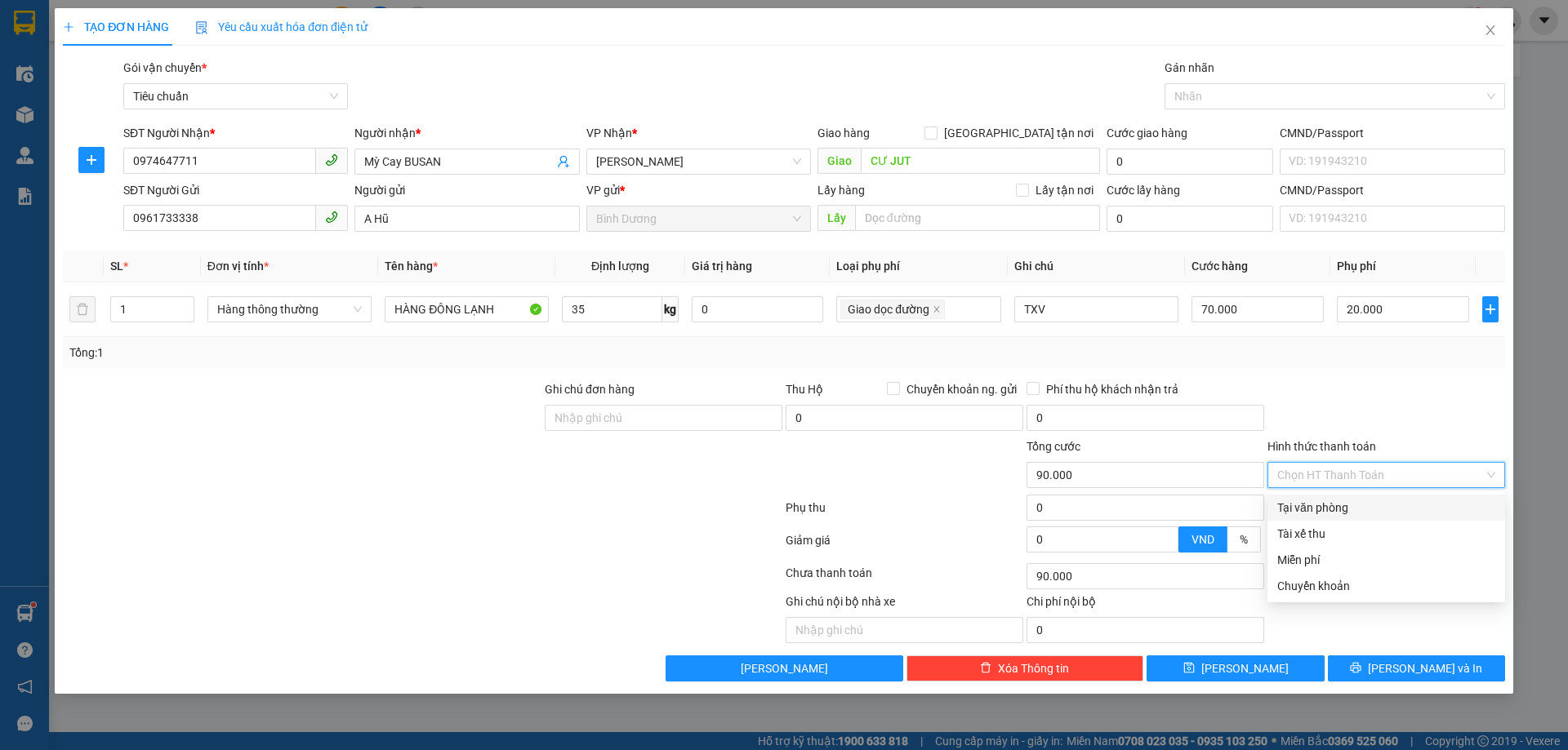
click at [1361, 506] on div "Tại văn phòng" at bounding box center [1386, 508] width 218 height 18
type input "0"
click at [1327, 508] on div "Tại văn phòng" at bounding box center [1386, 508] width 218 height 18
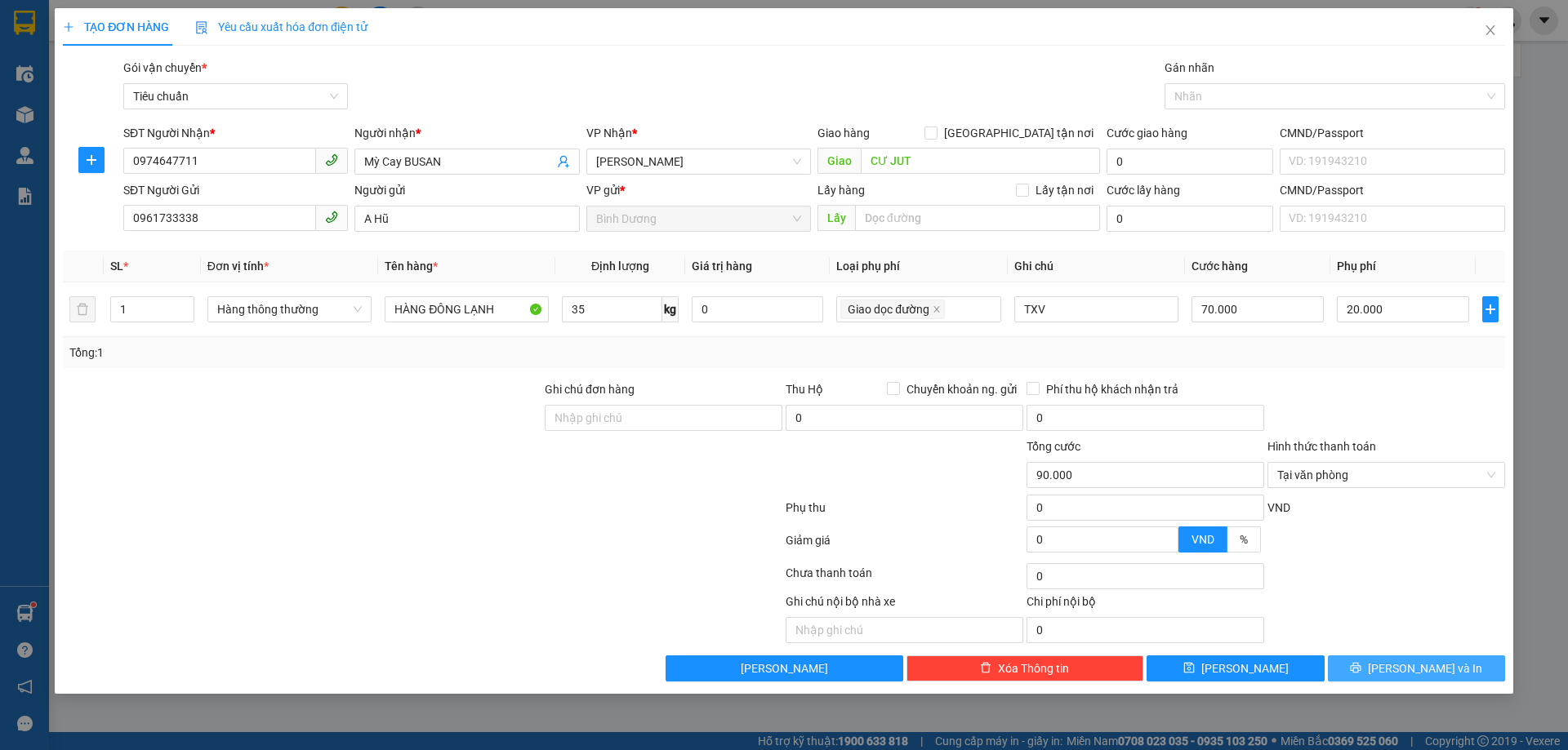
click at [1442, 671] on span "[PERSON_NAME] và In" at bounding box center [1425, 668] width 115 height 18
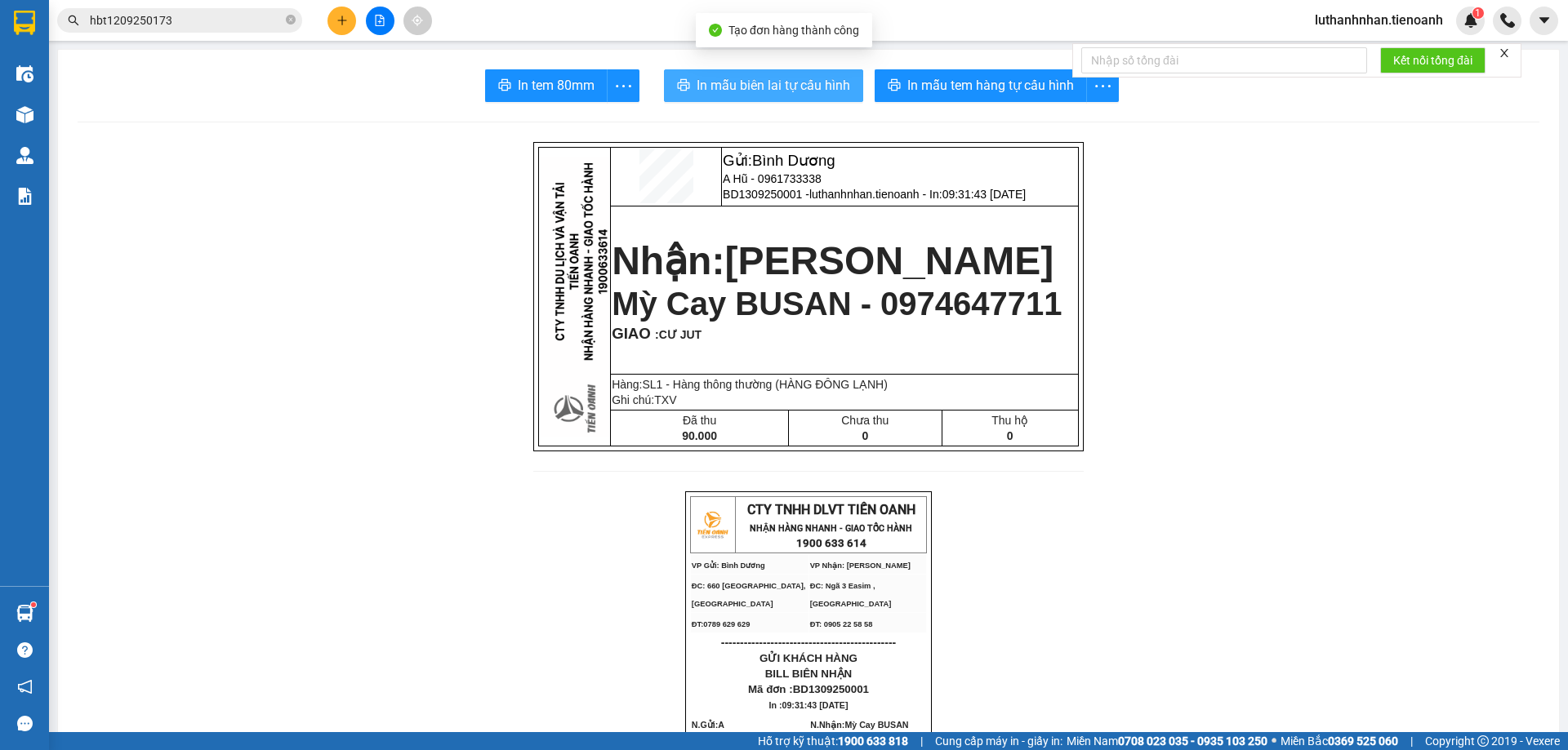
click at [769, 82] on span "In mẫu biên lai tự cấu hình" at bounding box center [773, 85] width 154 height 20
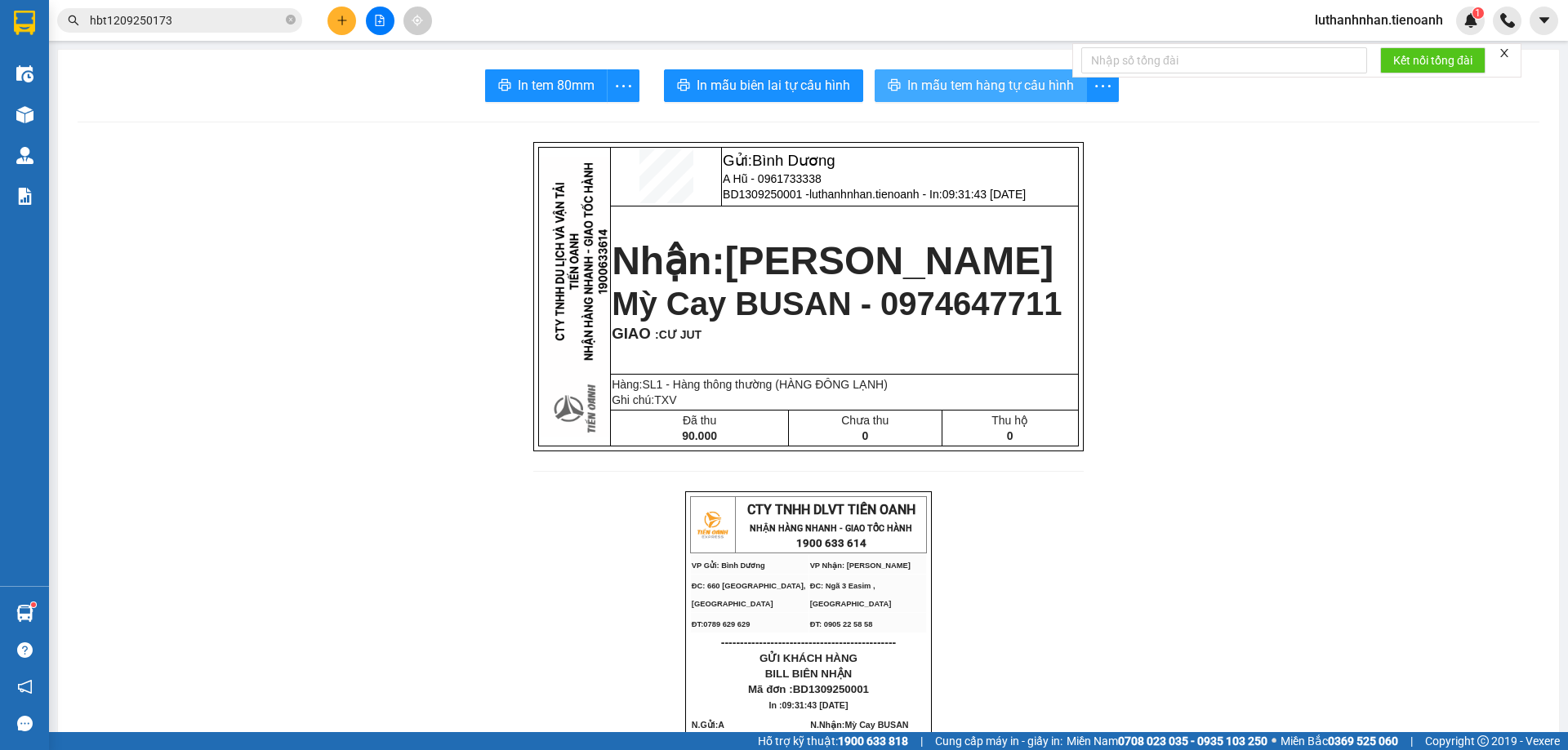
click at [1010, 88] on span "In mẫu tem hàng tự cấu hình" at bounding box center [991, 85] width 167 height 20
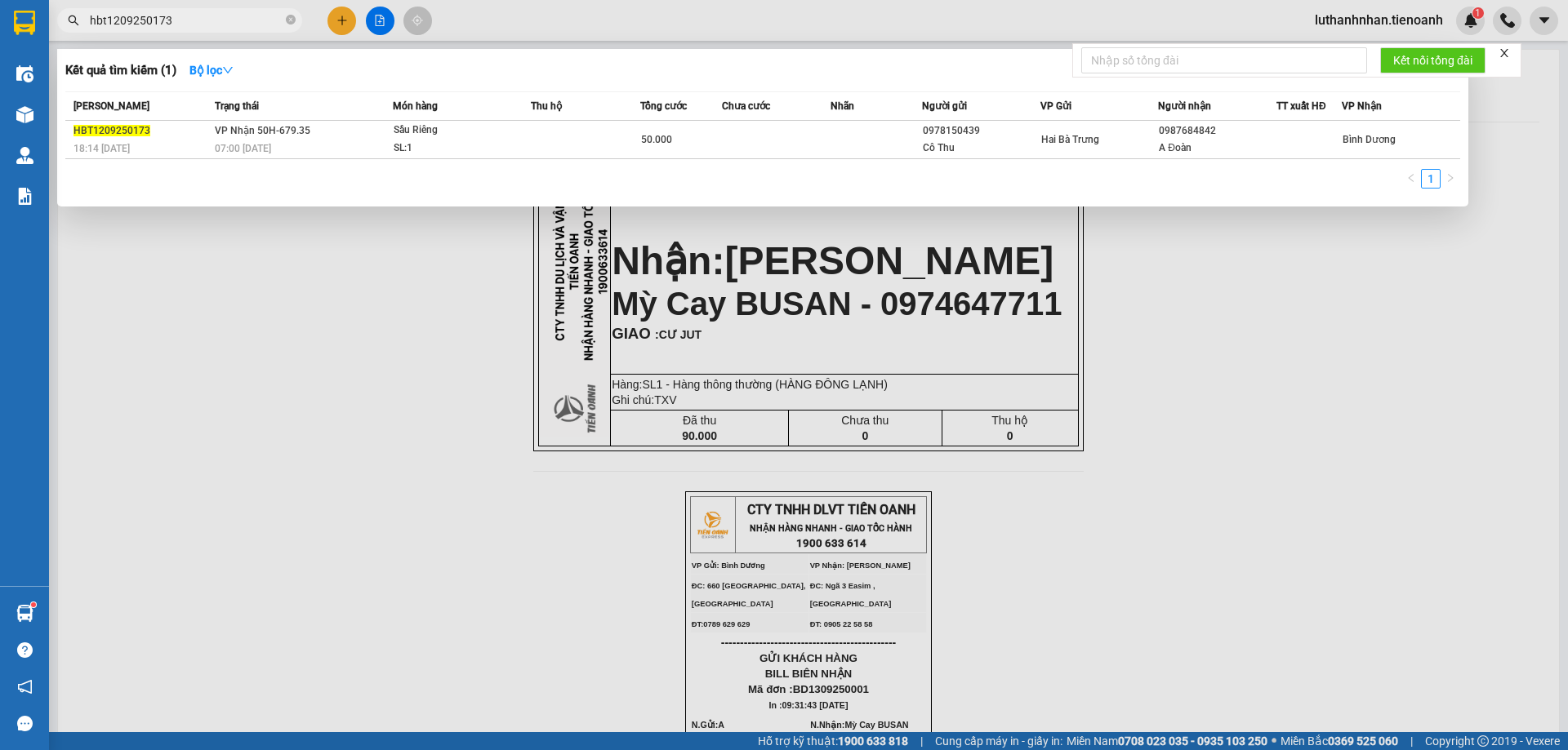
click at [219, 11] on input "hbt1209250173" at bounding box center [186, 20] width 193 height 18
click at [292, 23] on icon "close-circle" at bounding box center [291, 19] width 10 height 10
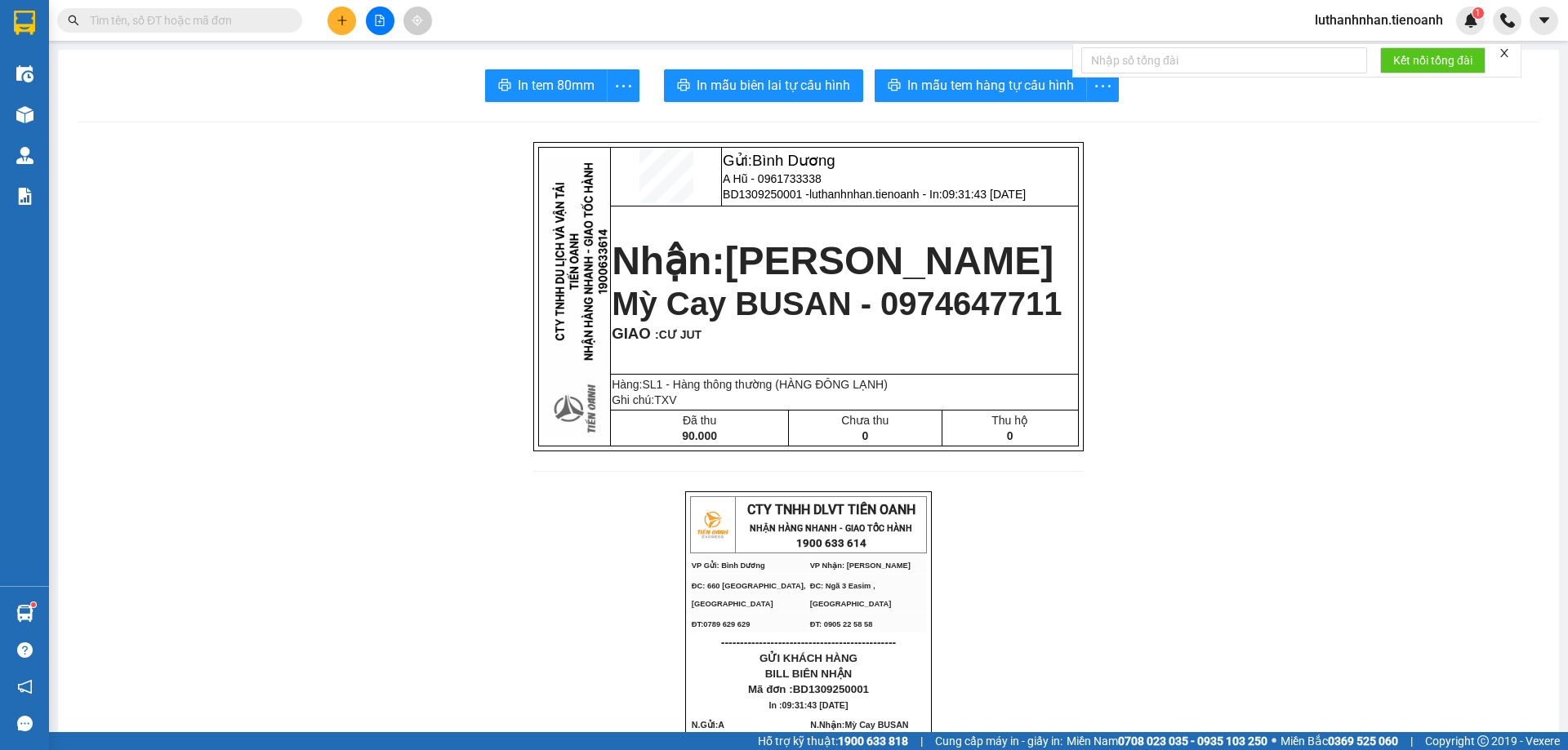
click at [239, 22] on input "text" at bounding box center [186, 20] width 193 height 18
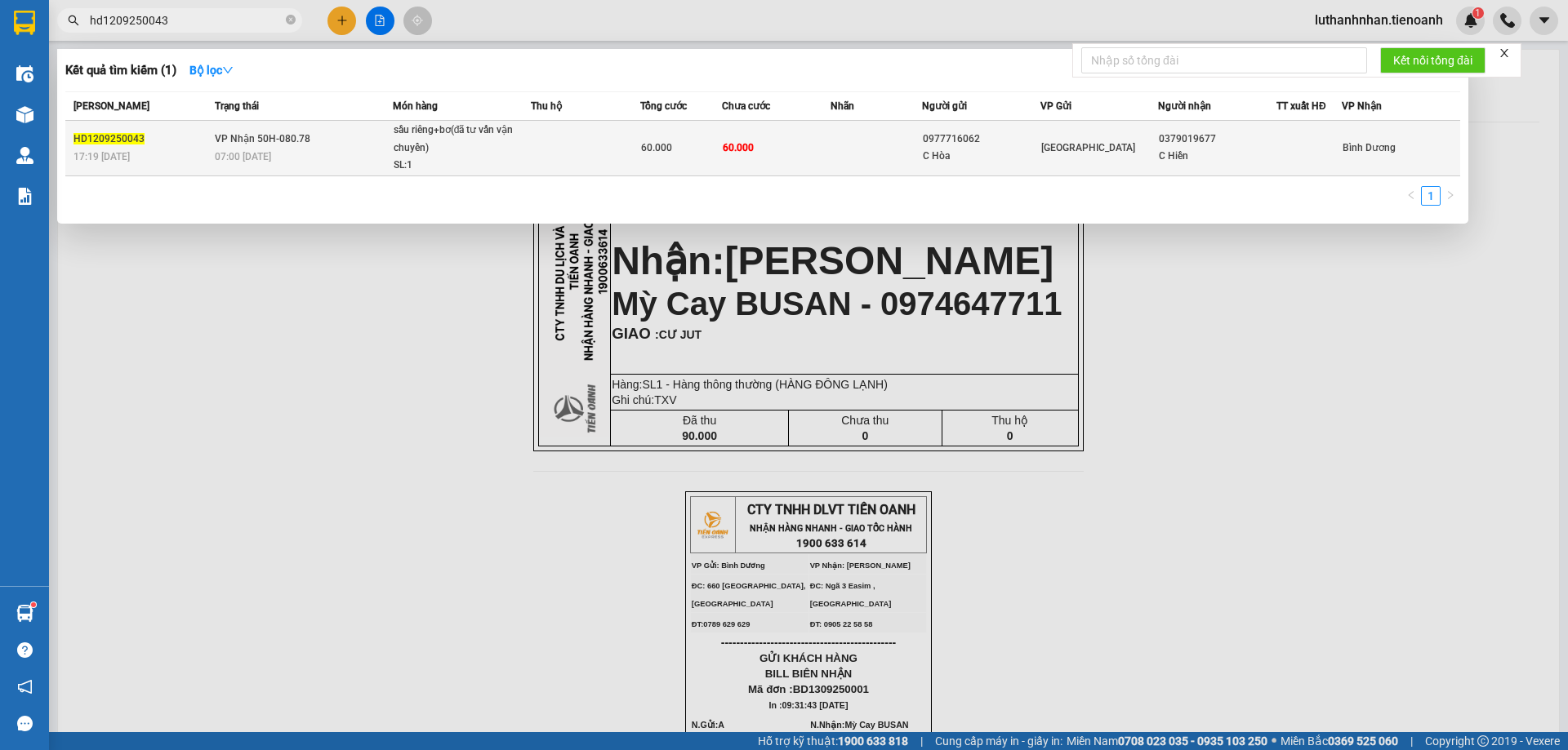
type input "hd1209250043"
click at [483, 141] on div "sầu riêng+bơ(đã tư vấn vận chuyển)" at bounding box center [454, 139] width 122 height 35
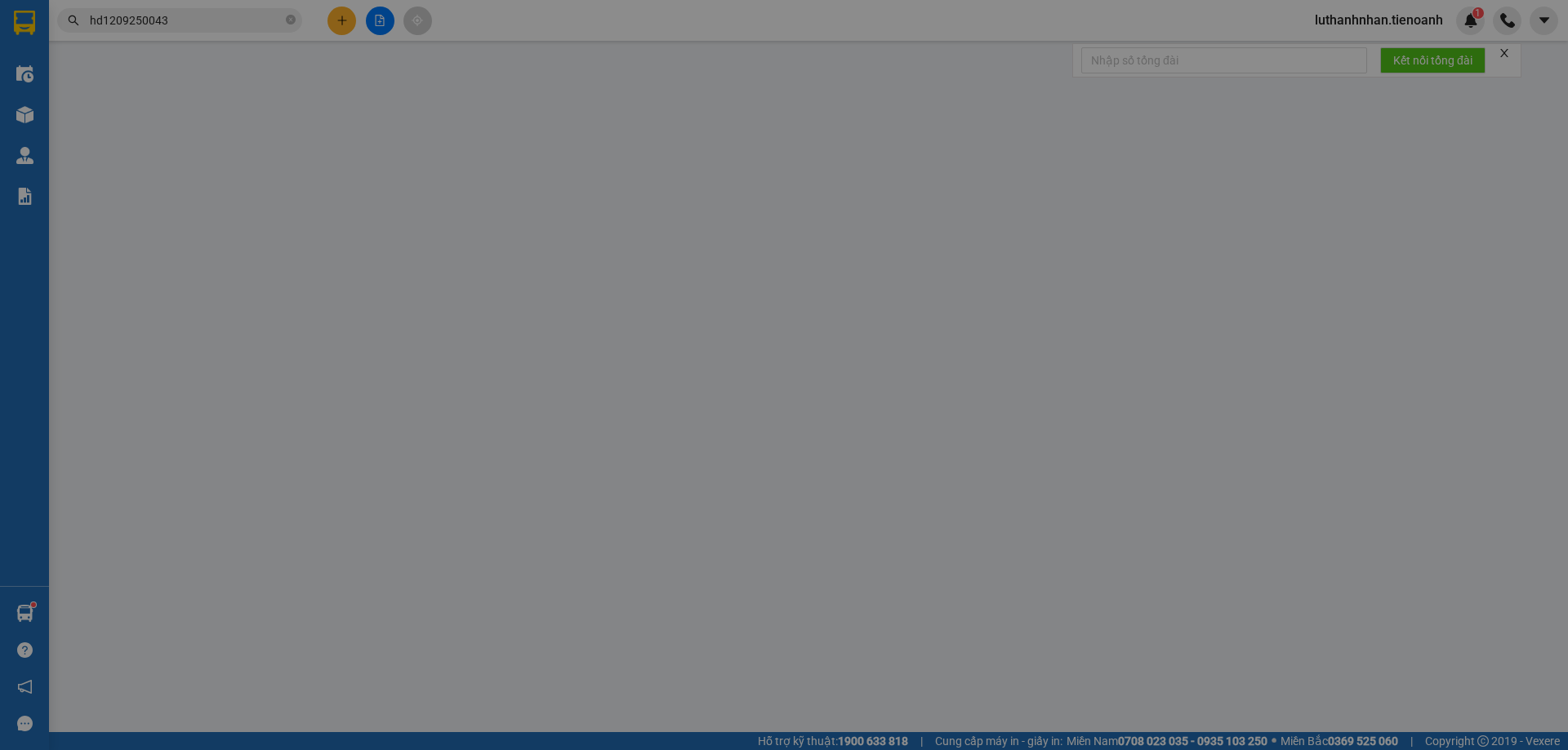
type input "0379019677"
type input "C Hiền"
type input "0977716062"
type input "C Hòa"
type input "60.000"
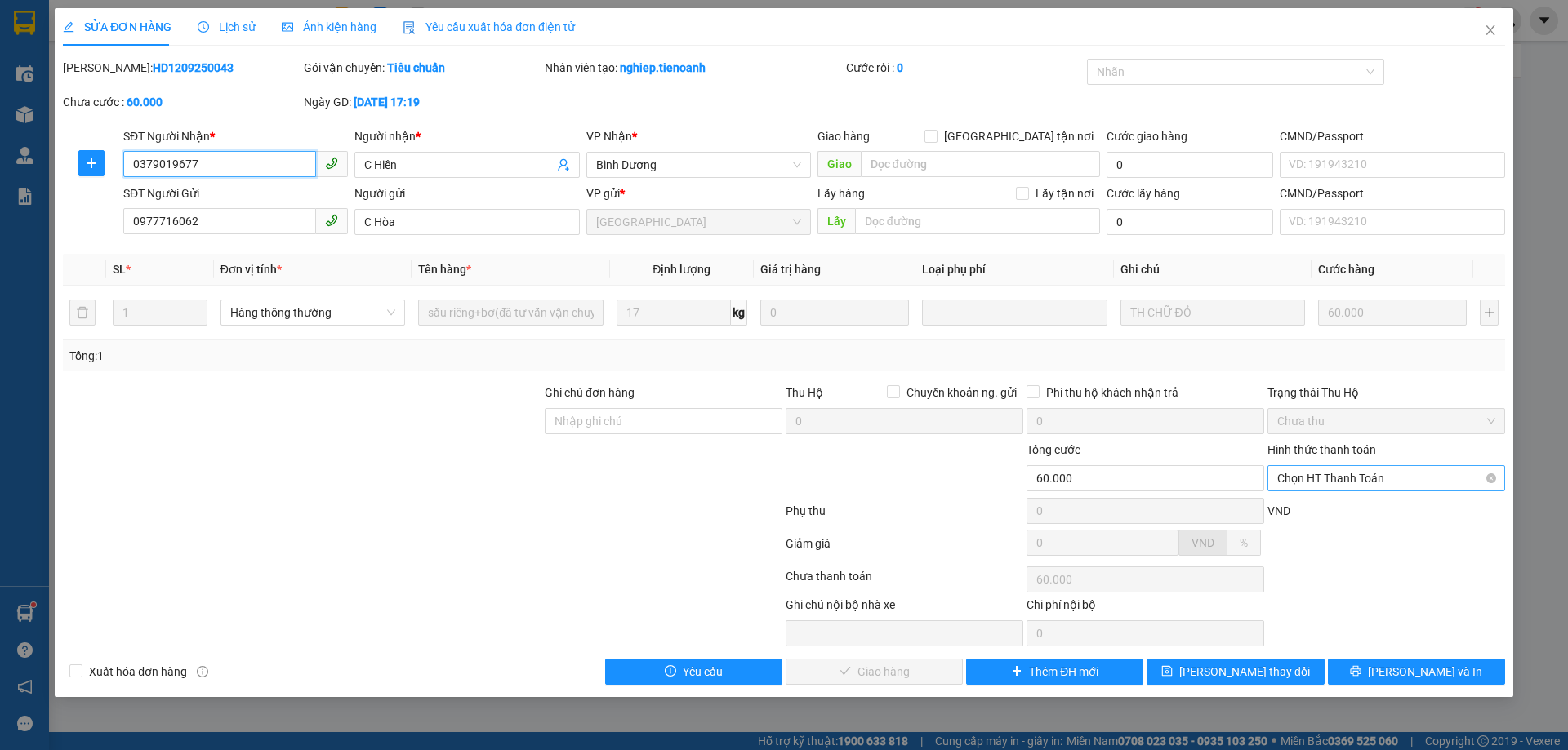
click at [1344, 482] on span "Chọn HT Thanh Toán" at bounding box center [1386, 479] width 218 height 25
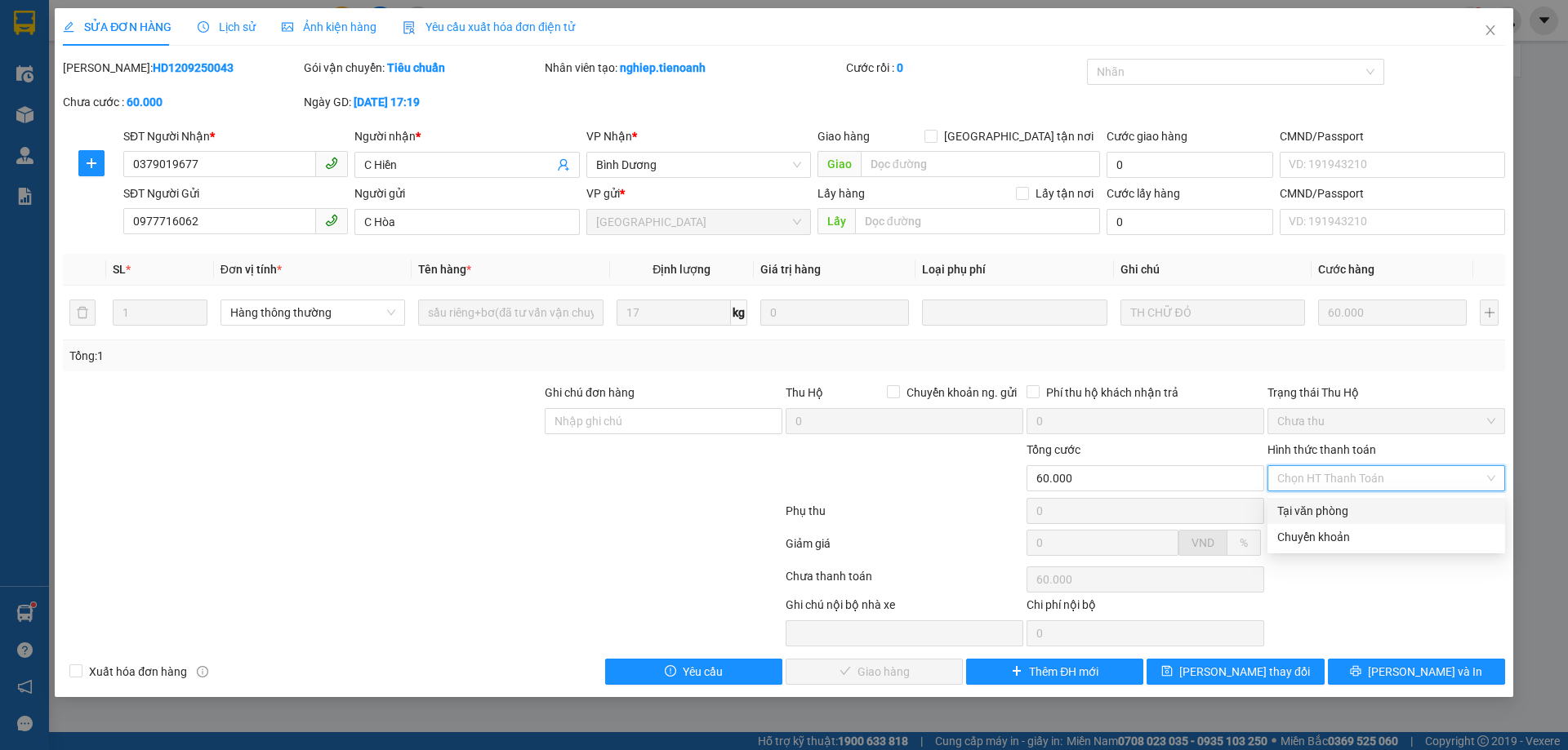
click at [1345, 517] on div "Tại văn phòng" at bounding box center [1386, 510] width 218 height 18
type input "0"
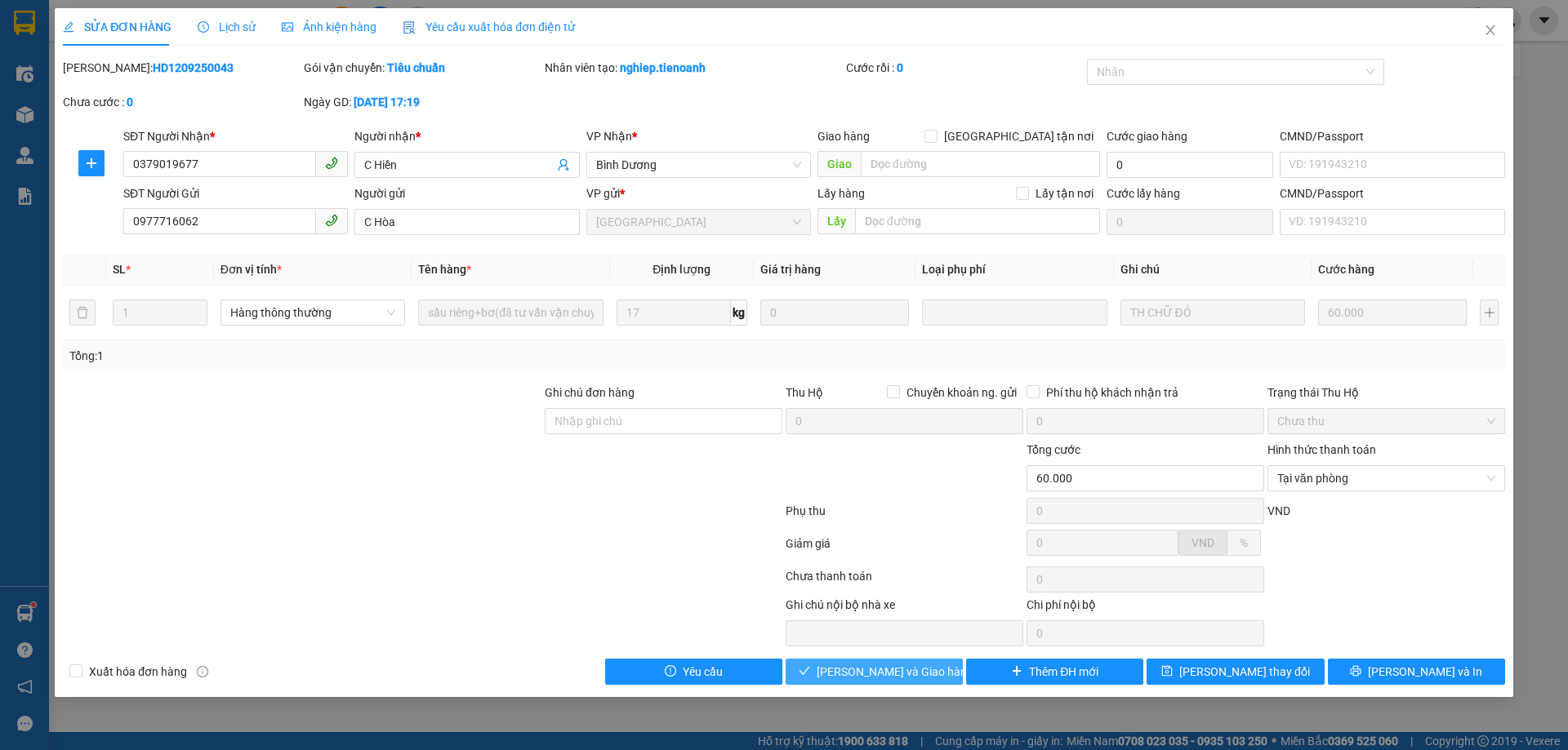
click at [914, 671] on span "[PERSON_NAME] và Giao hàng" at bounding box center [895, 672] width 157 height 18
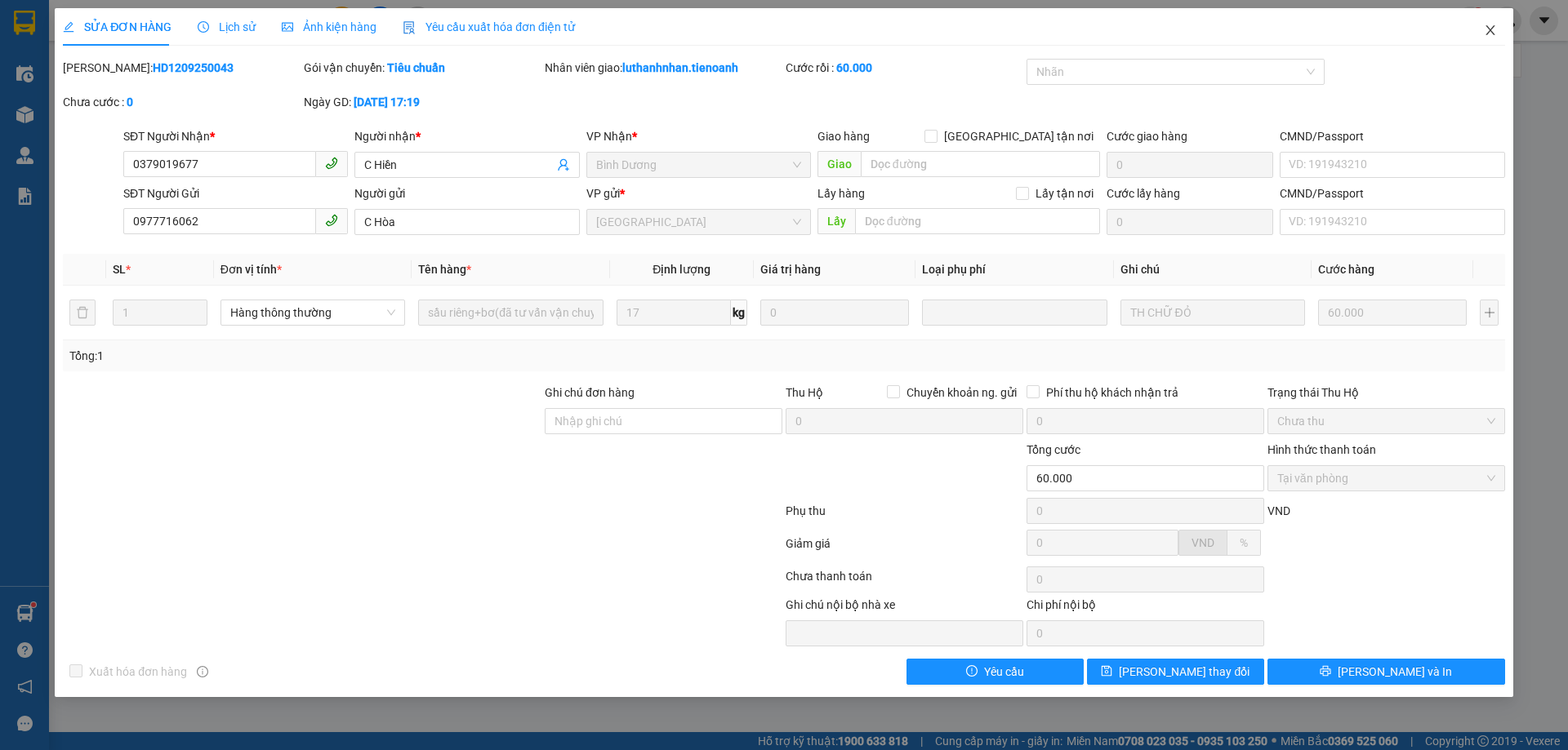
click at [1491, 32] on icon "close" at bounding box center [1491, 31] width 13 height 13
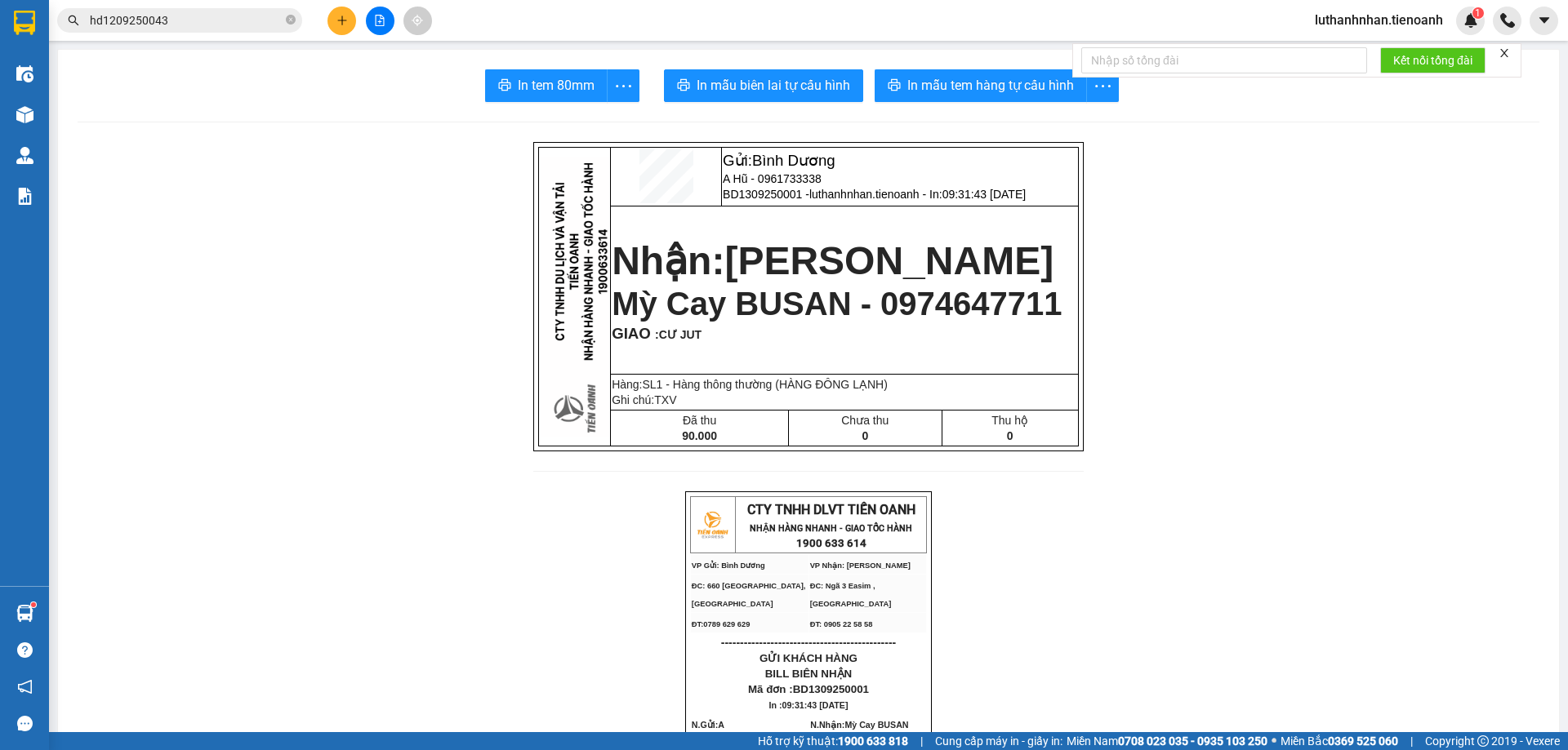
click at [119, 10] on span "hd1209250043" at bounding box center [179, 21] width 245 height 25
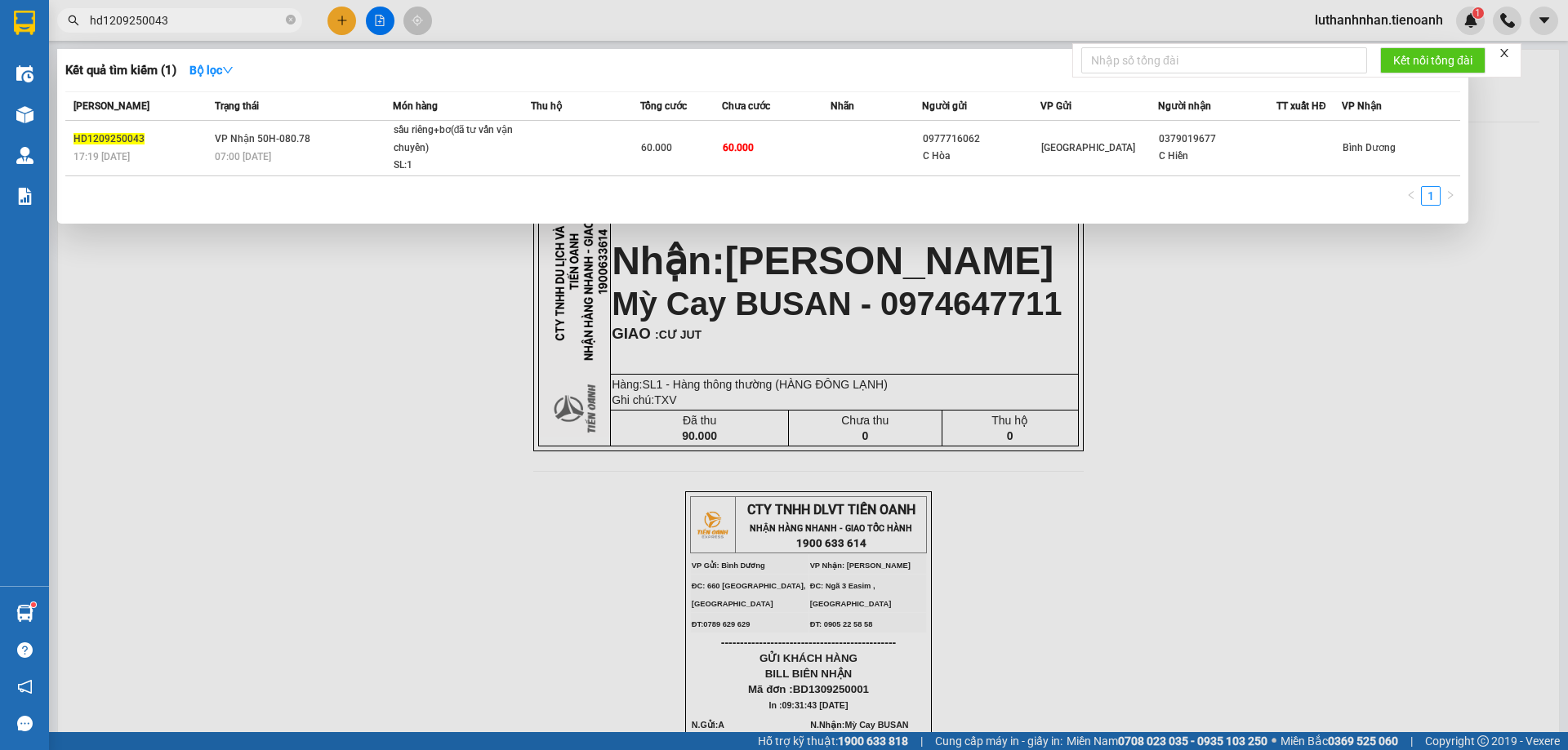
click at [127, 24] on input "hd1209250043" at bounding box center [186, 20] width 193 height 18
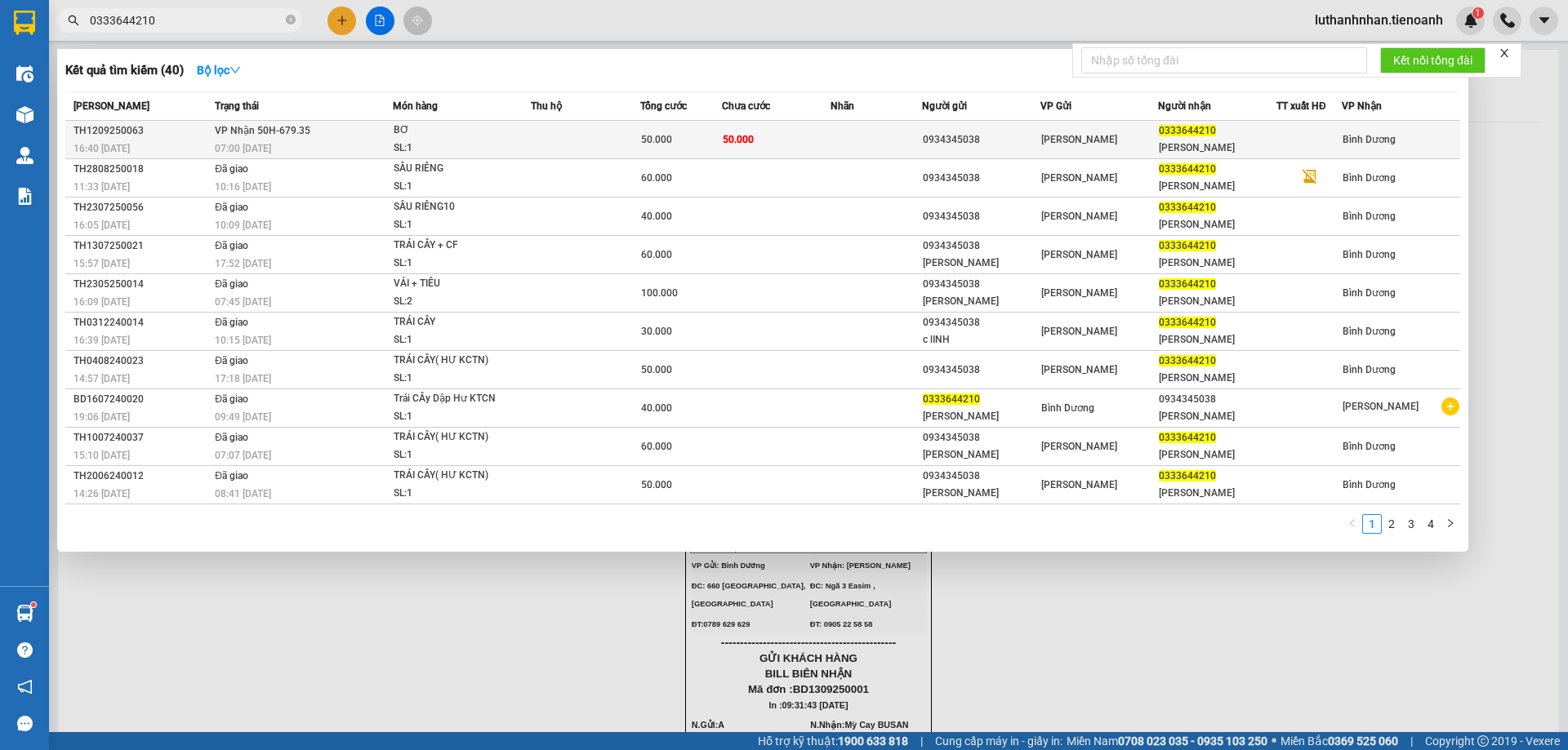
type input "0333644210"
click at [648, 144] on span "50.000" at bounding box center [657, 139] width 31 height 11
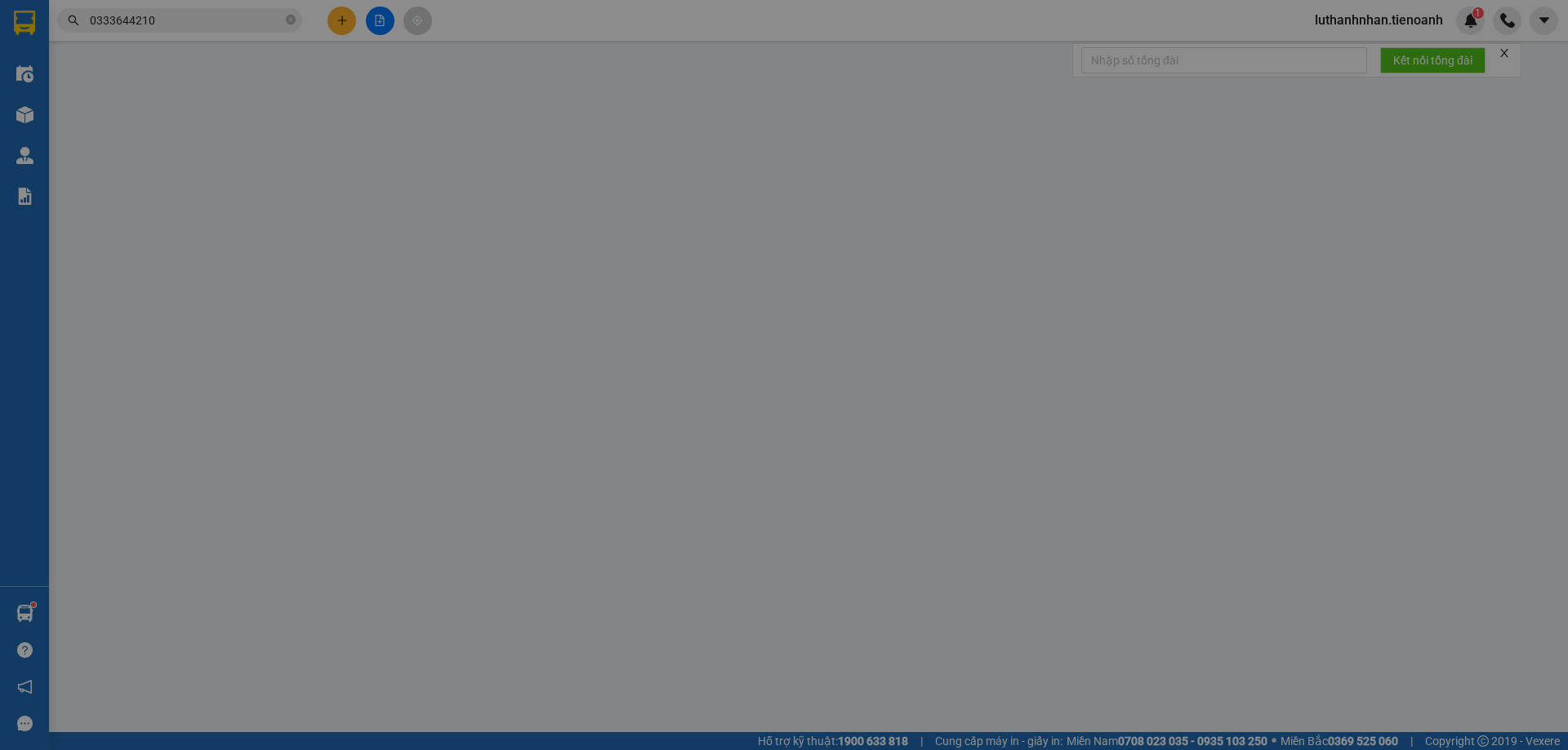
type input "0333644210"
type input "[PERSON_NAME]"
type input "241710518"
type input "0934345038"
type input "50.000"
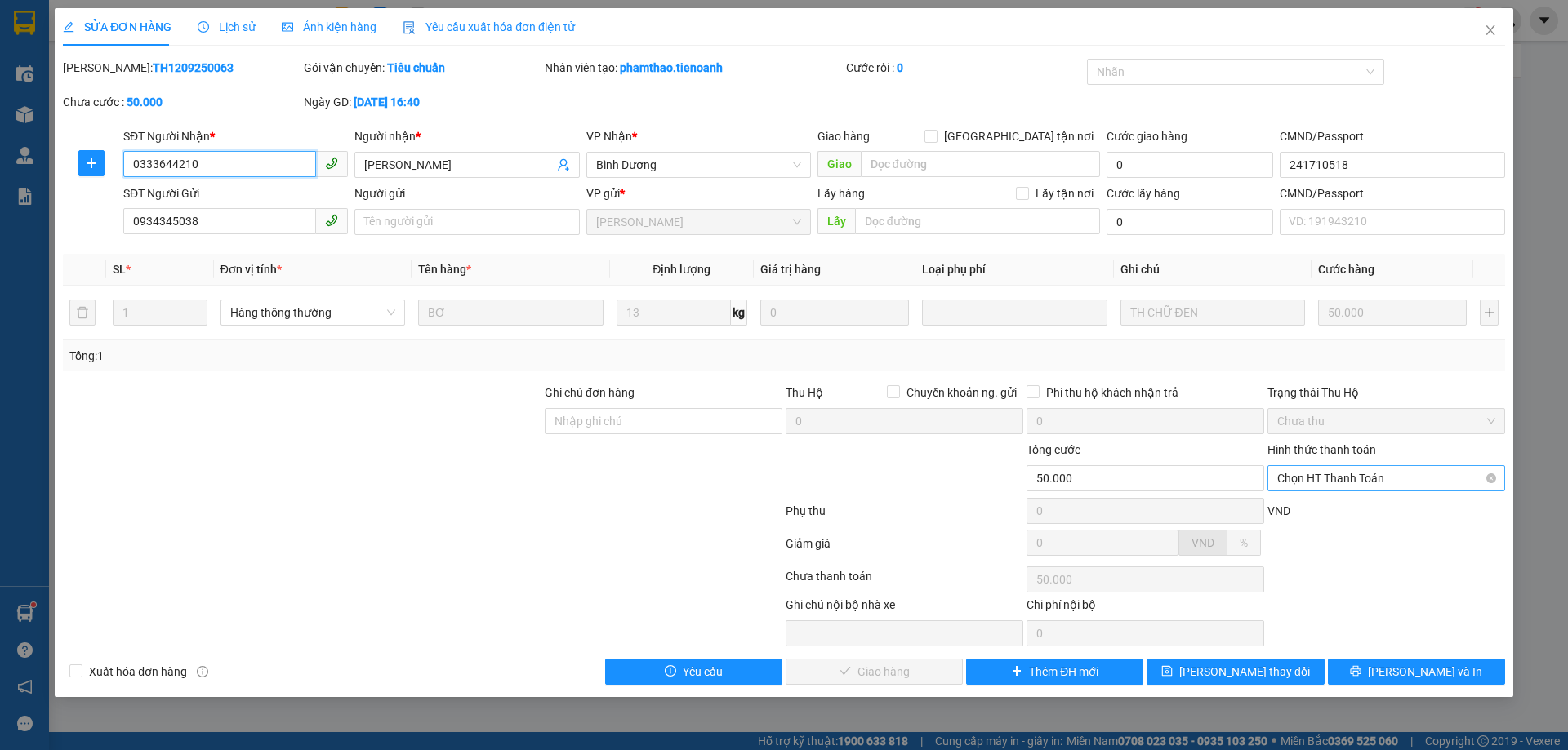
click at [1430, 479] on span "Chọn HT Thanh Toán" at bounding box center [1386, 479] width 218 height 25
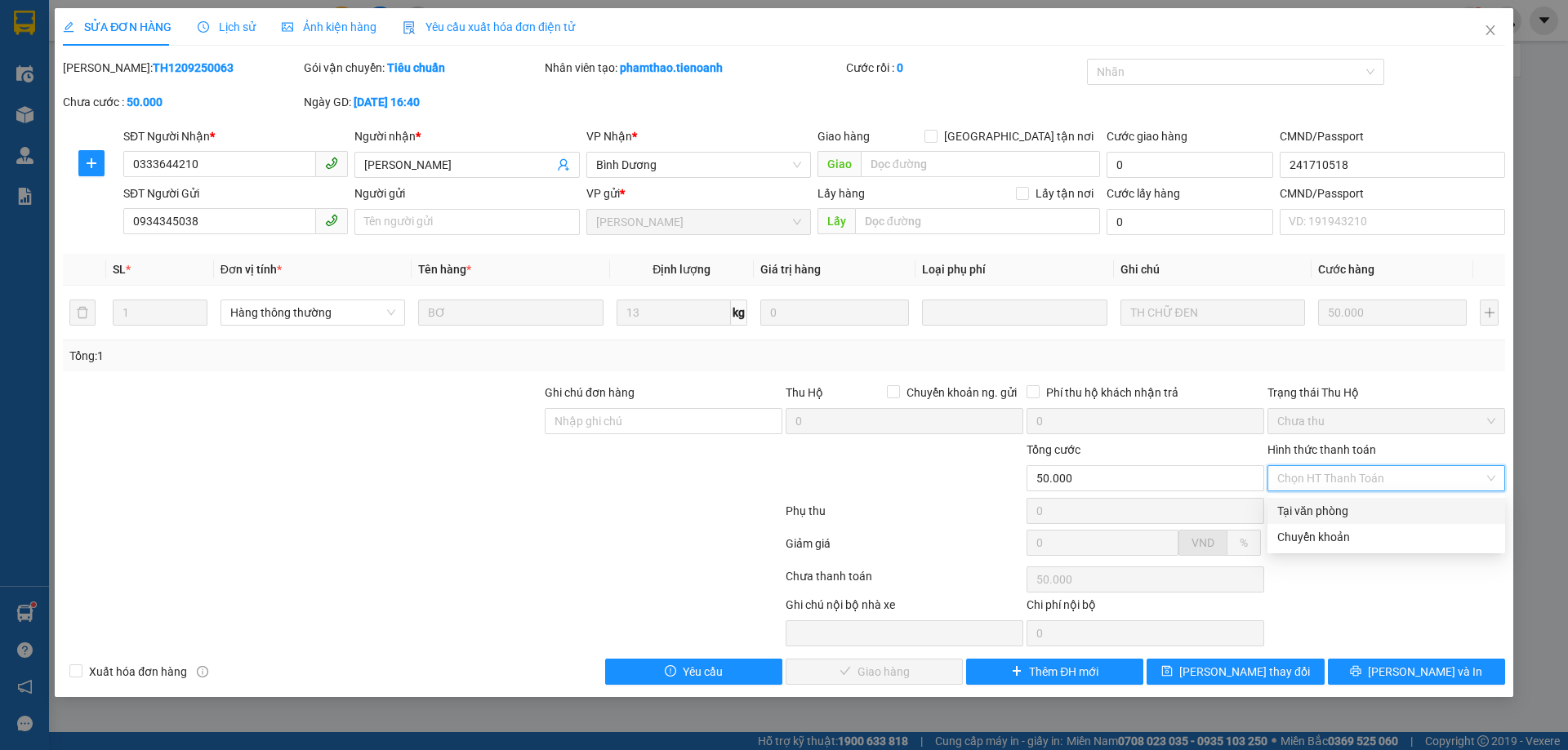
click at [1358, 515] on div "Tại văn phòng" at bounding box center [1386, 510] width 218 height 18
type input "0"
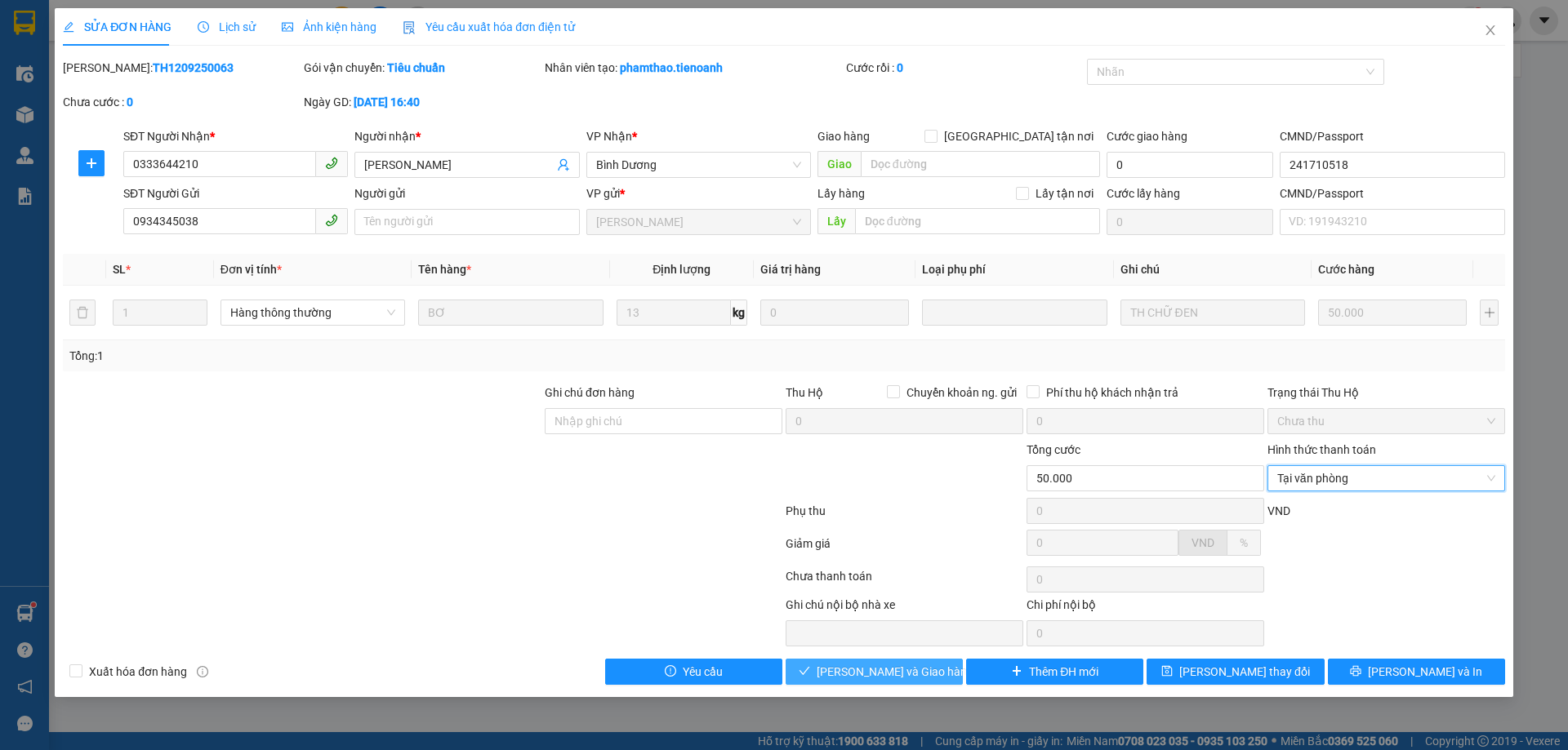
click at [885, 677] on span "[PERSON_NAME] và Giao hàng" at bounding box center [895, 672] width 157 height 18
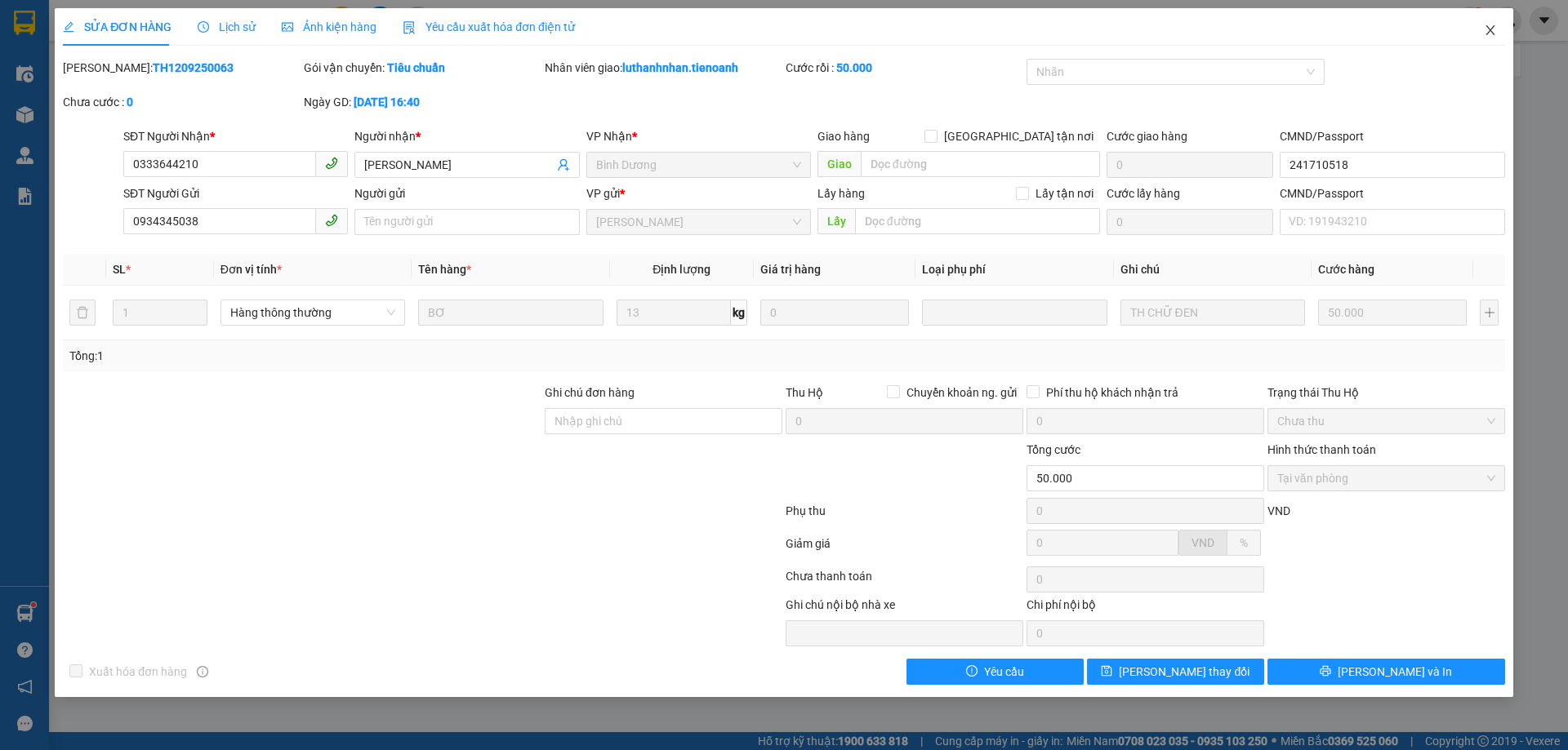
click at [1490, 31] on icon "close" at bounding box center [1490, 31] width 9 height 10
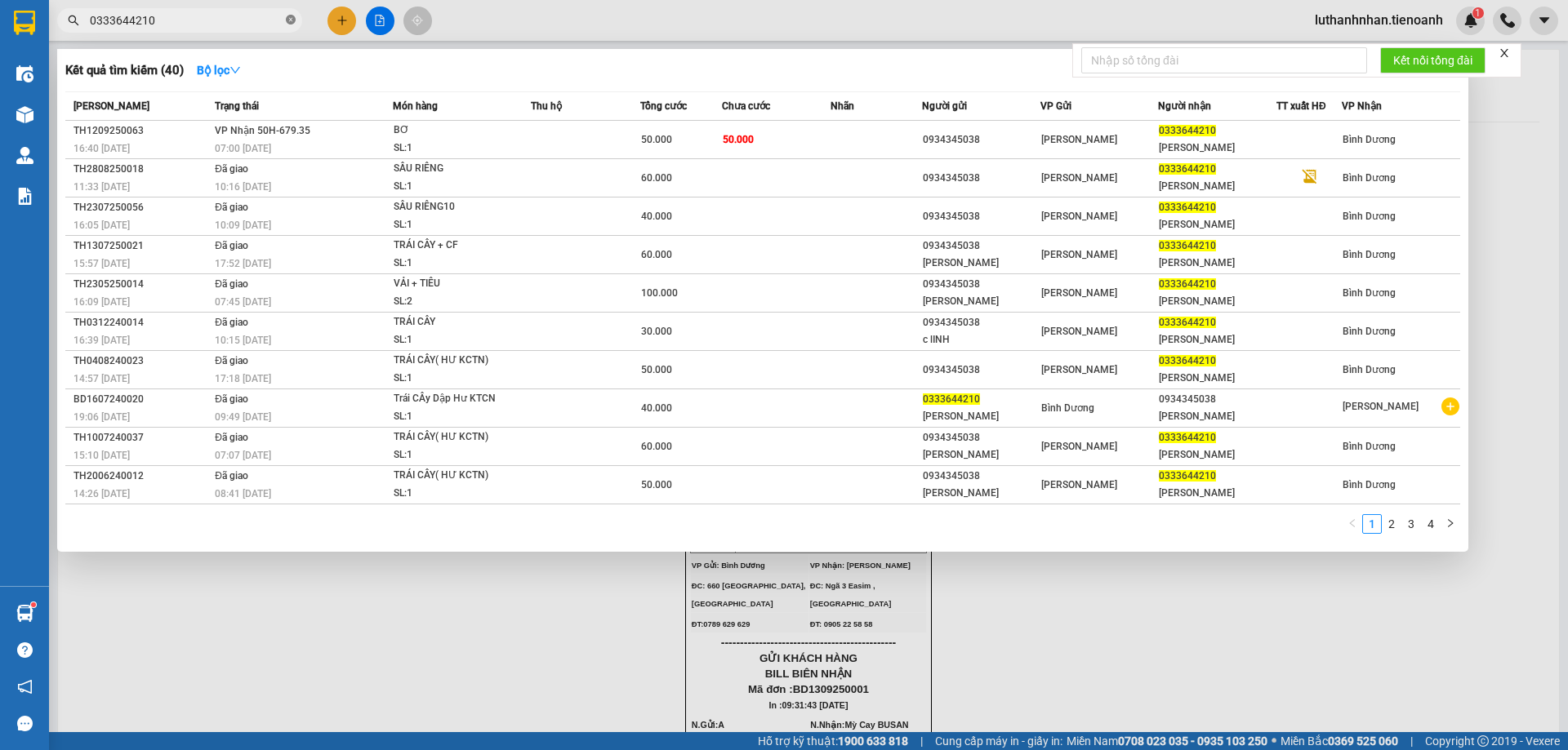
click at [289, 20] on icon "close-circle" at bounding box center [291, 19] width 10 height 10
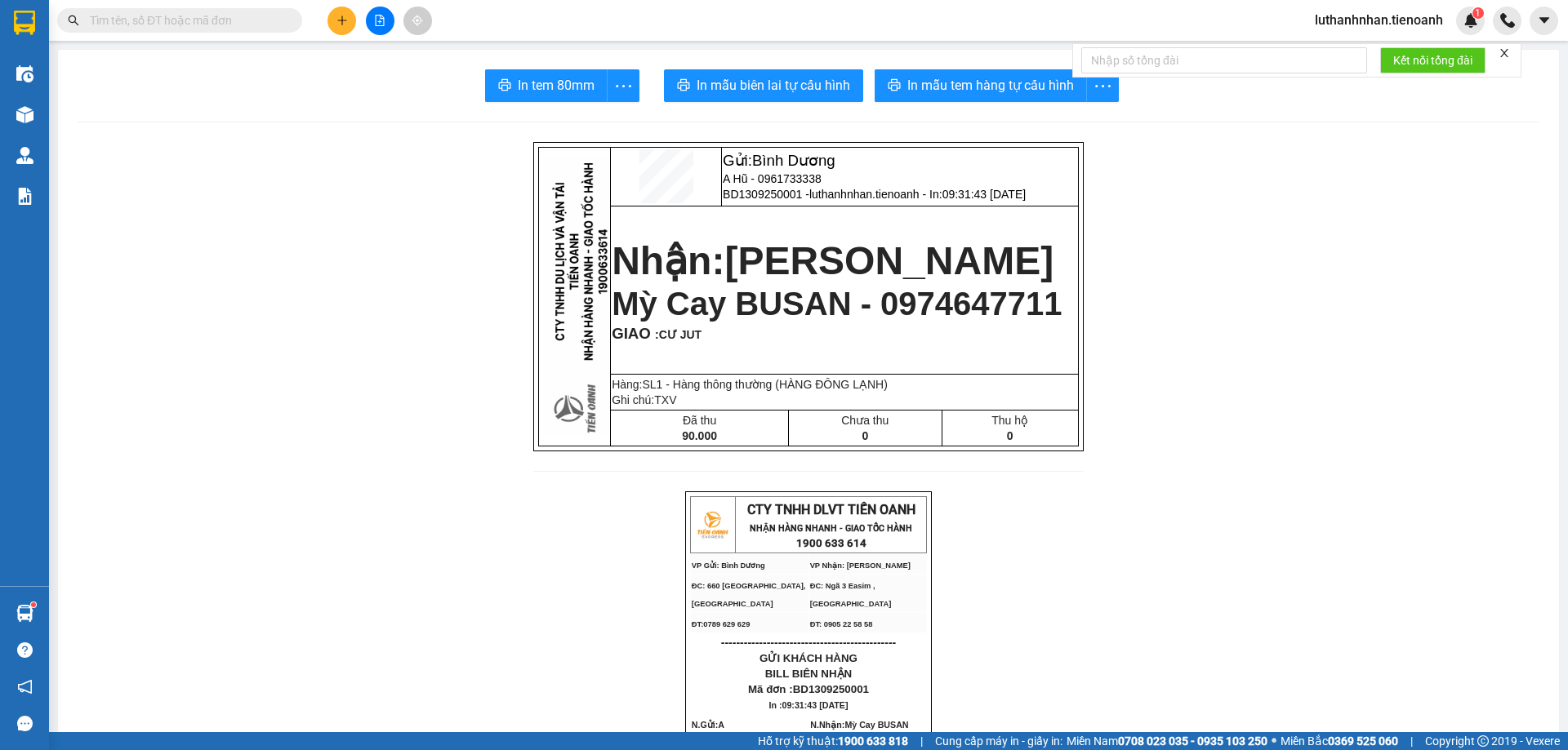
click at [152, 20] on input "text" at bounding box center [186, 20] width 193 height 18
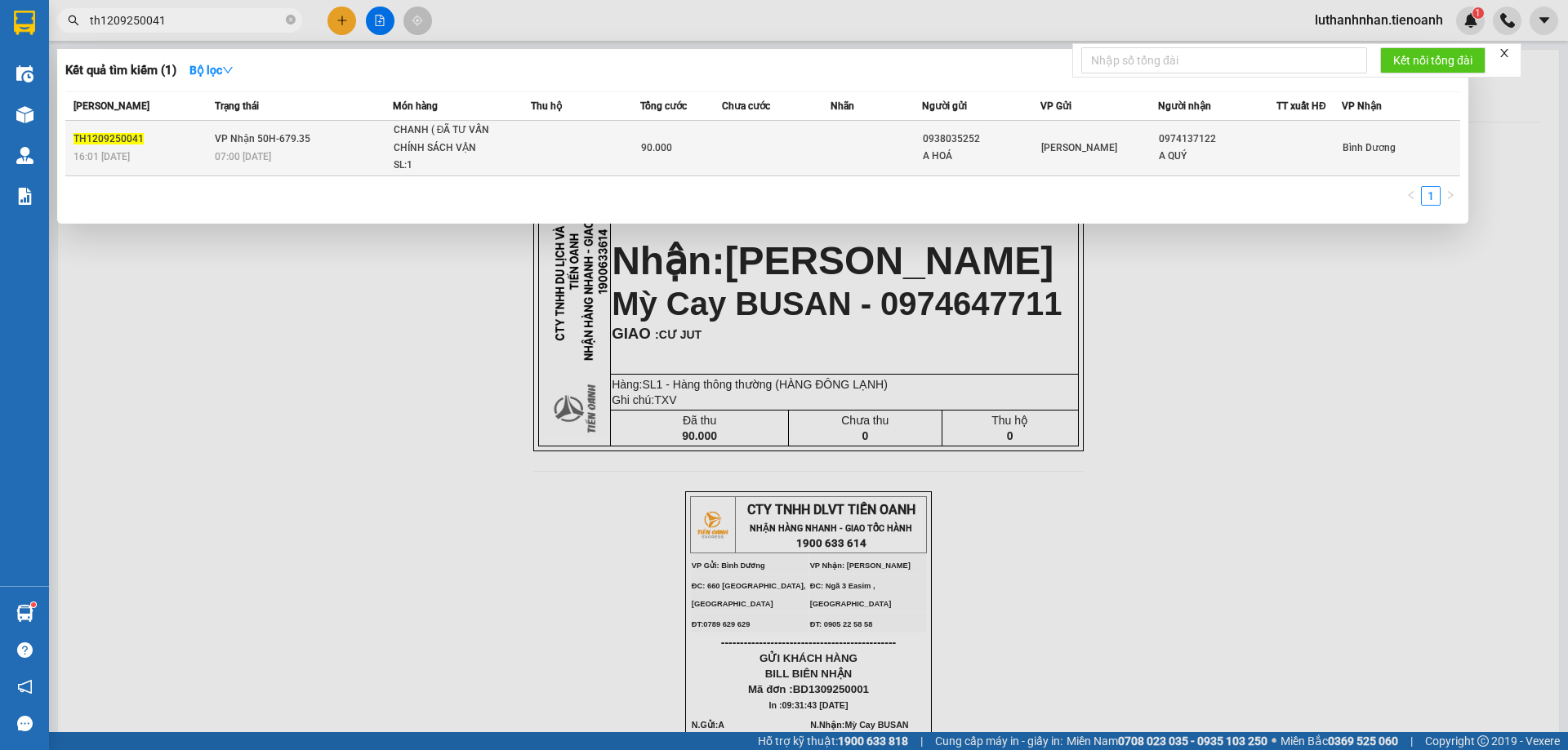
type input "th1209250041"
click at [579, 156] on td at bounding box center [585, 149] width 110 height 55
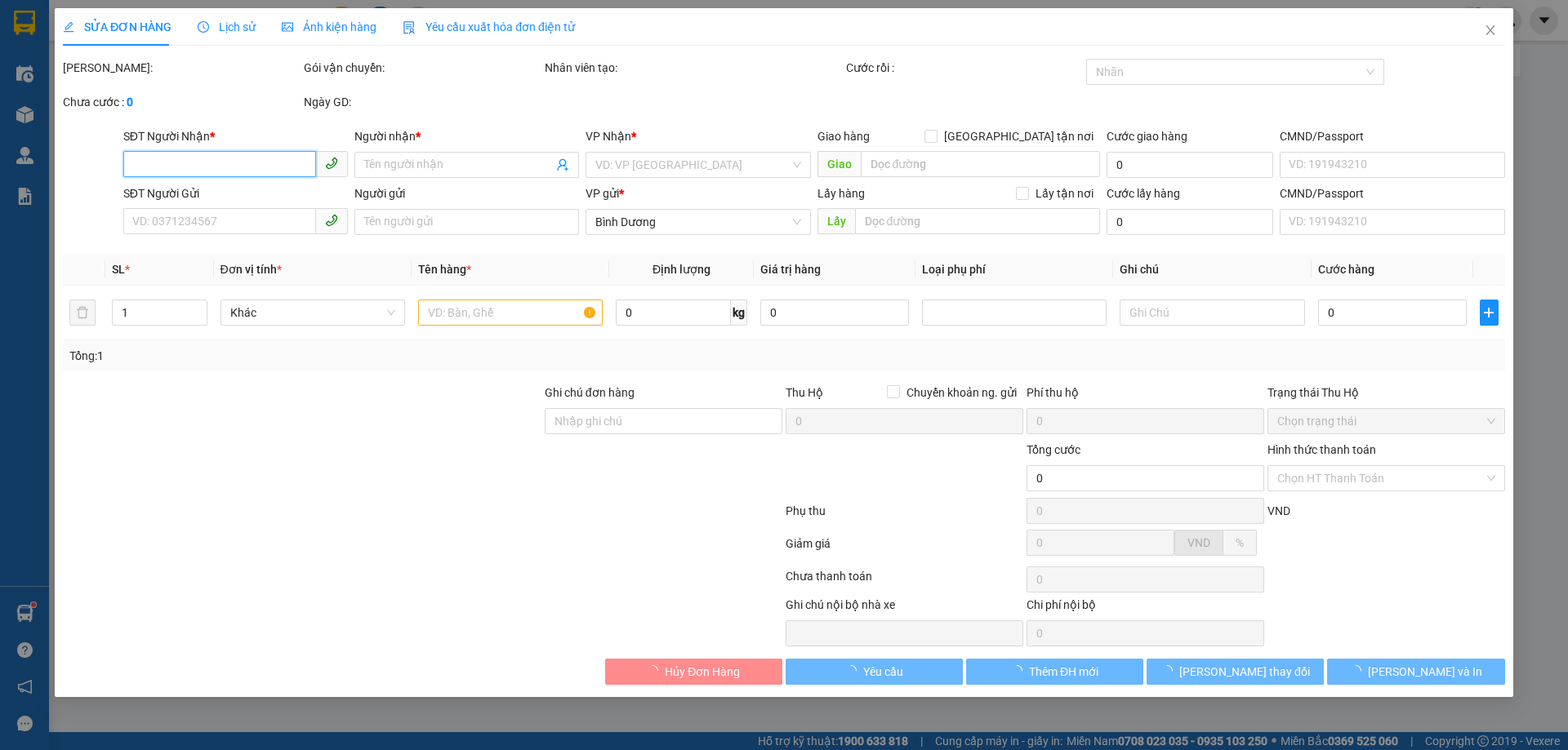
type input "0974137122"
type input "A QUÝ"
type input "0938035252"
type input "A HOÁ"
type input "90.000"
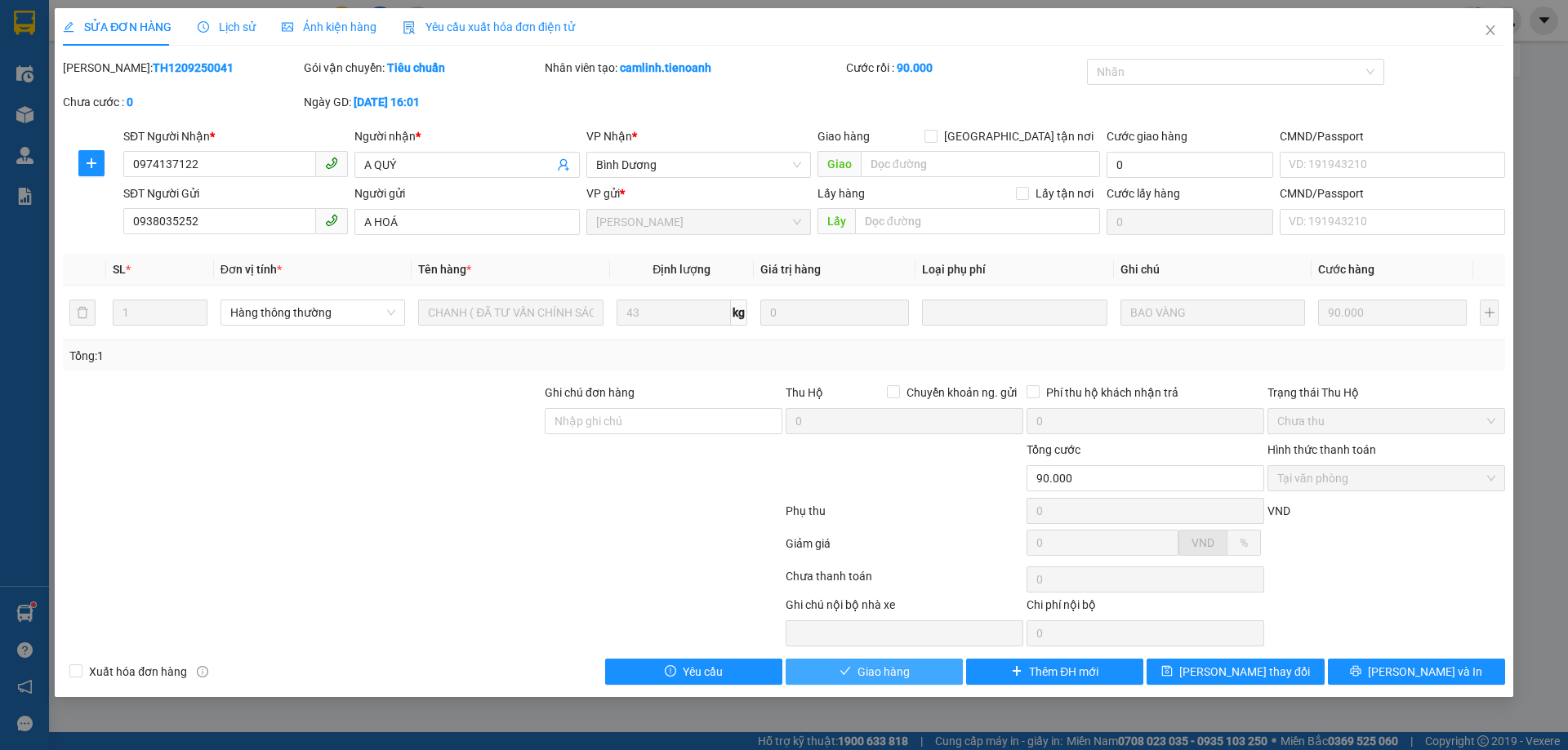
click at [907, 673] on span "Giao hàng" at bounding box center [884, 672] width 52 height 18
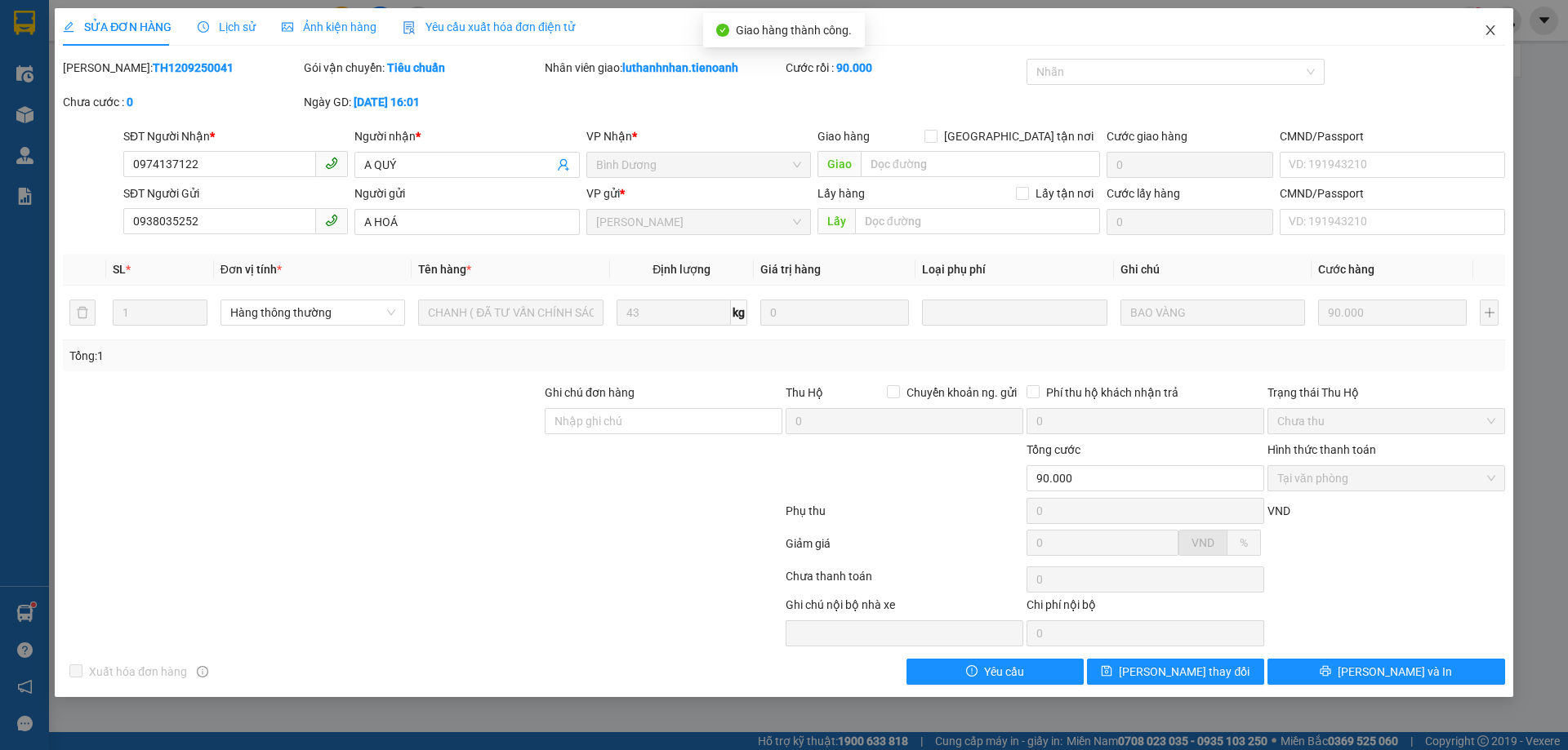
click at [1488, 31] on icon "close" at bounding box center [1491, 31] width 13 height 13
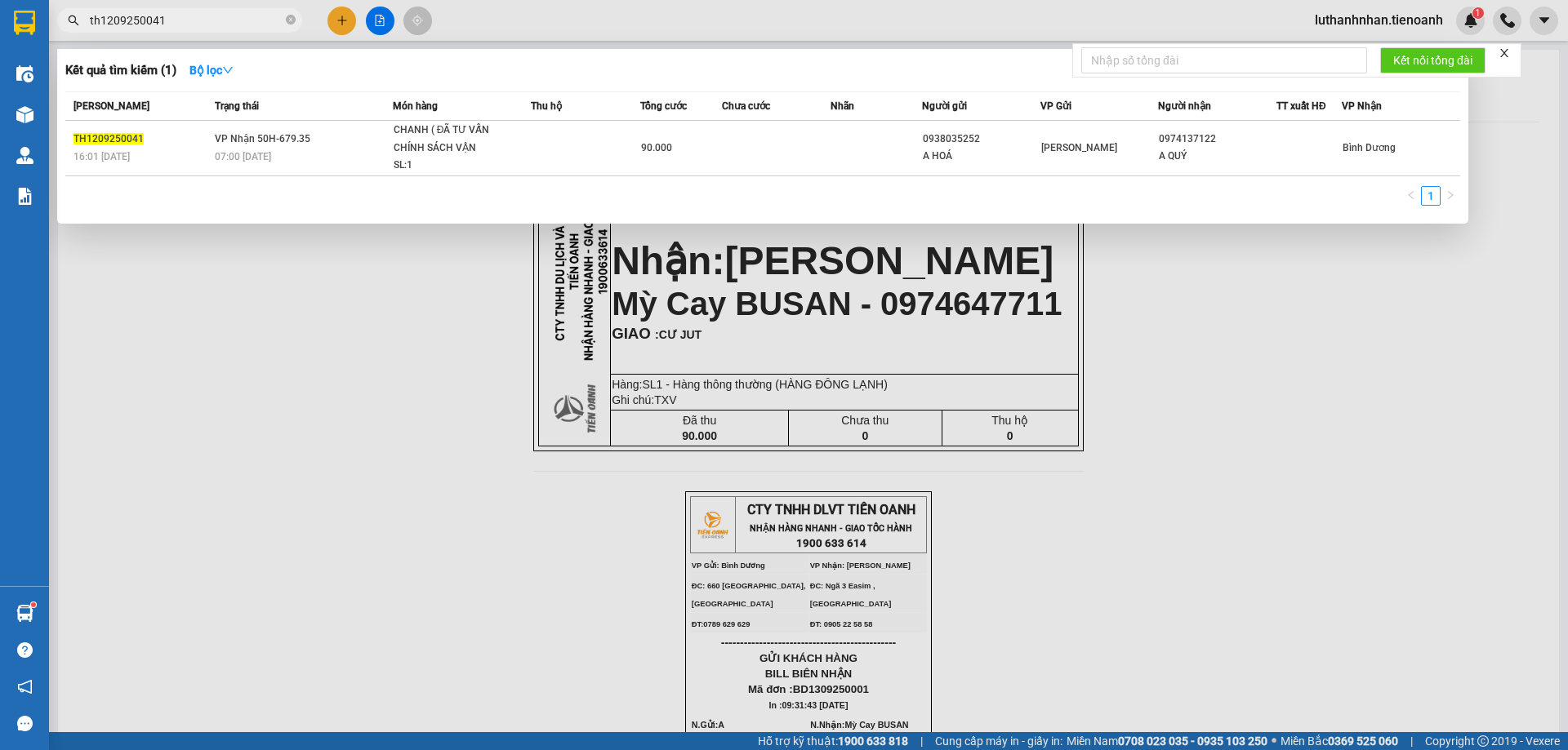
click at [167, 20] on input "th1209250041" at bounding box center [186, 20] width 193 height 18
click at [296, 21] on span "th1209250041" at bounding box center [179, 21] width 245 height 25
click at [288, 20] on icon "close-circle" at bounding box center [291, 19] width 10 height 10
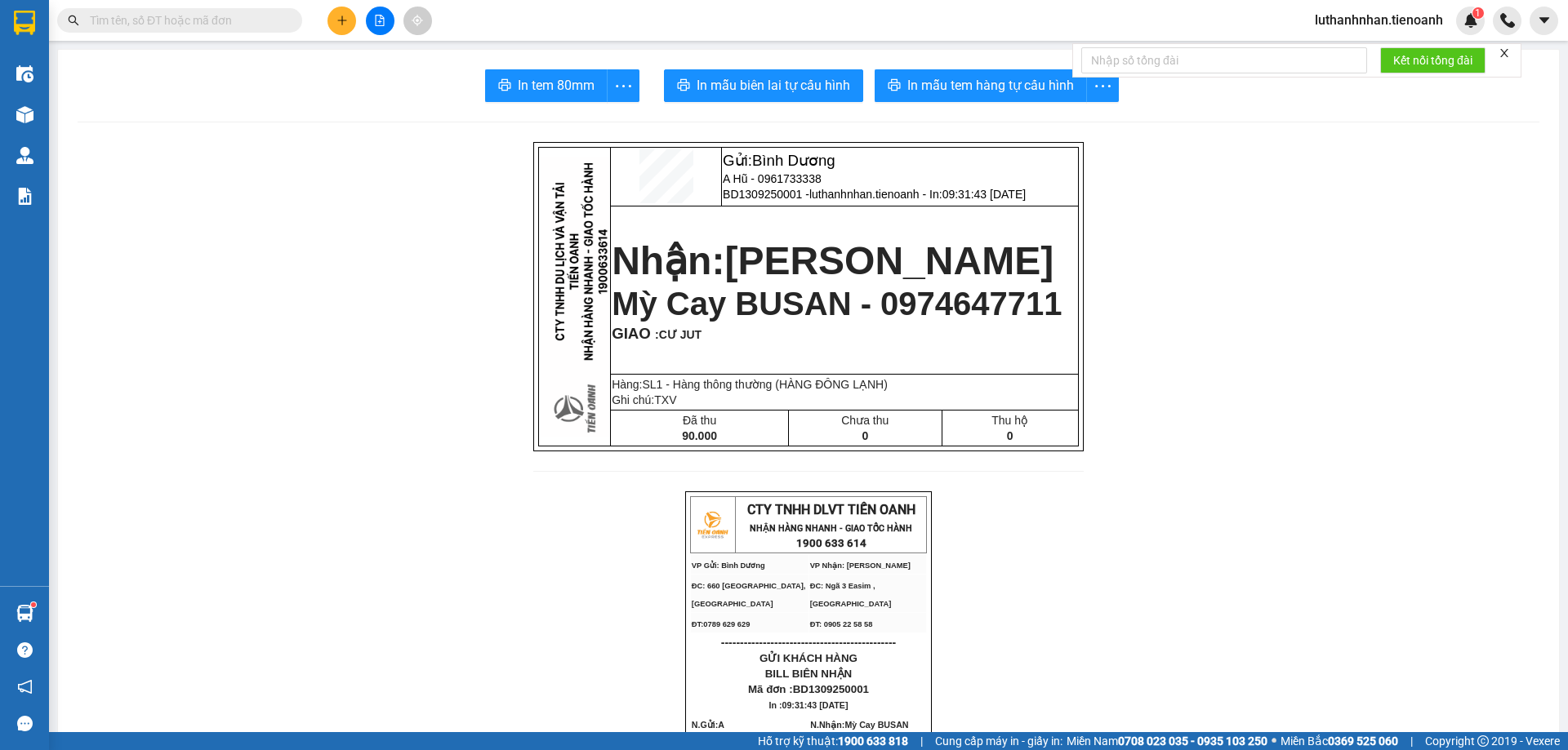
click at [341, 20] on icon "plus" at bounding box center [341, 20] width 9 height 1
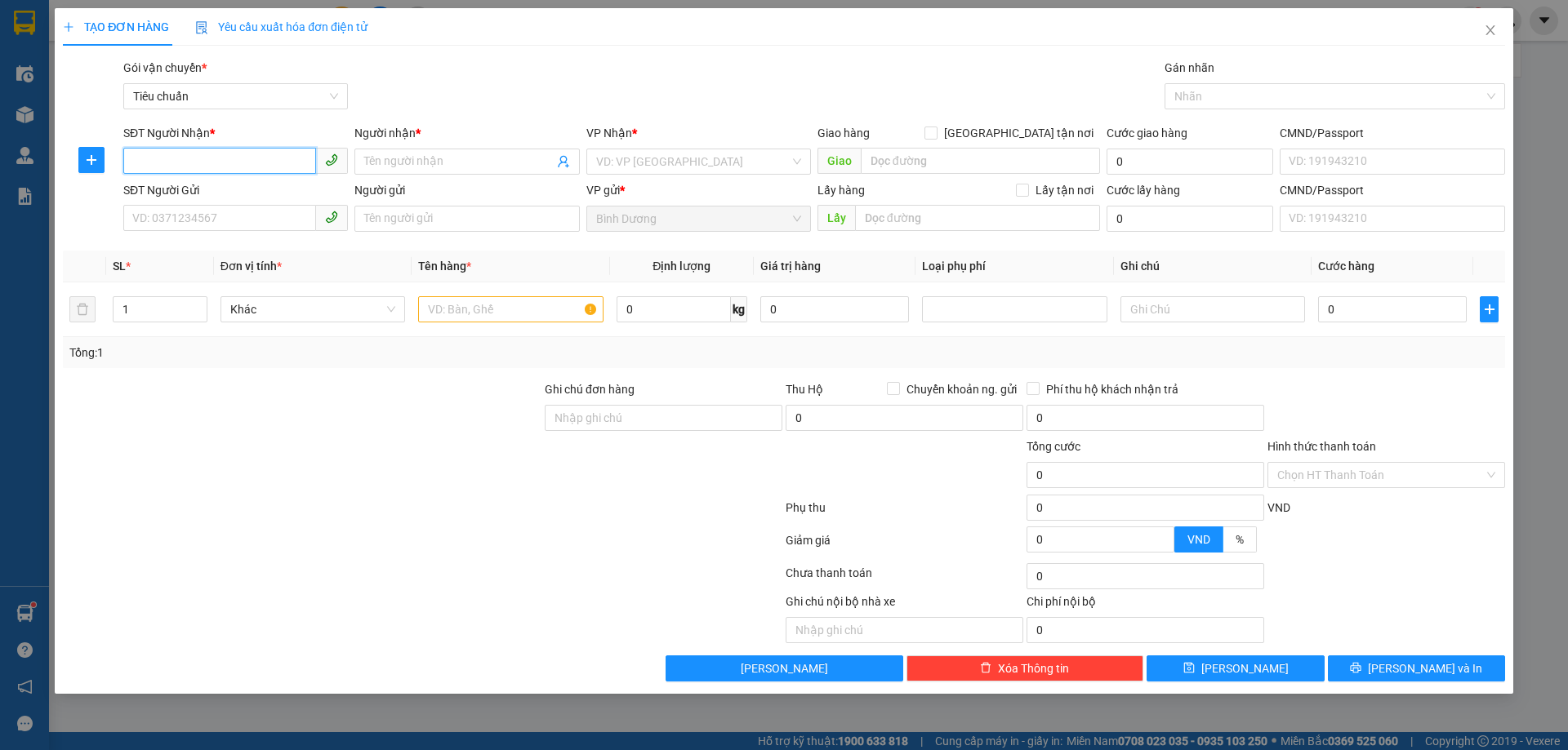
click at [249, 162] on input "SĐT Người Nhận *" at bounding box center [220, 160] width 193 height 26
type input "0905055746"
click at [399, 158] on input "Người nhận *" at bounding box center [459, 161] width 189 height 18
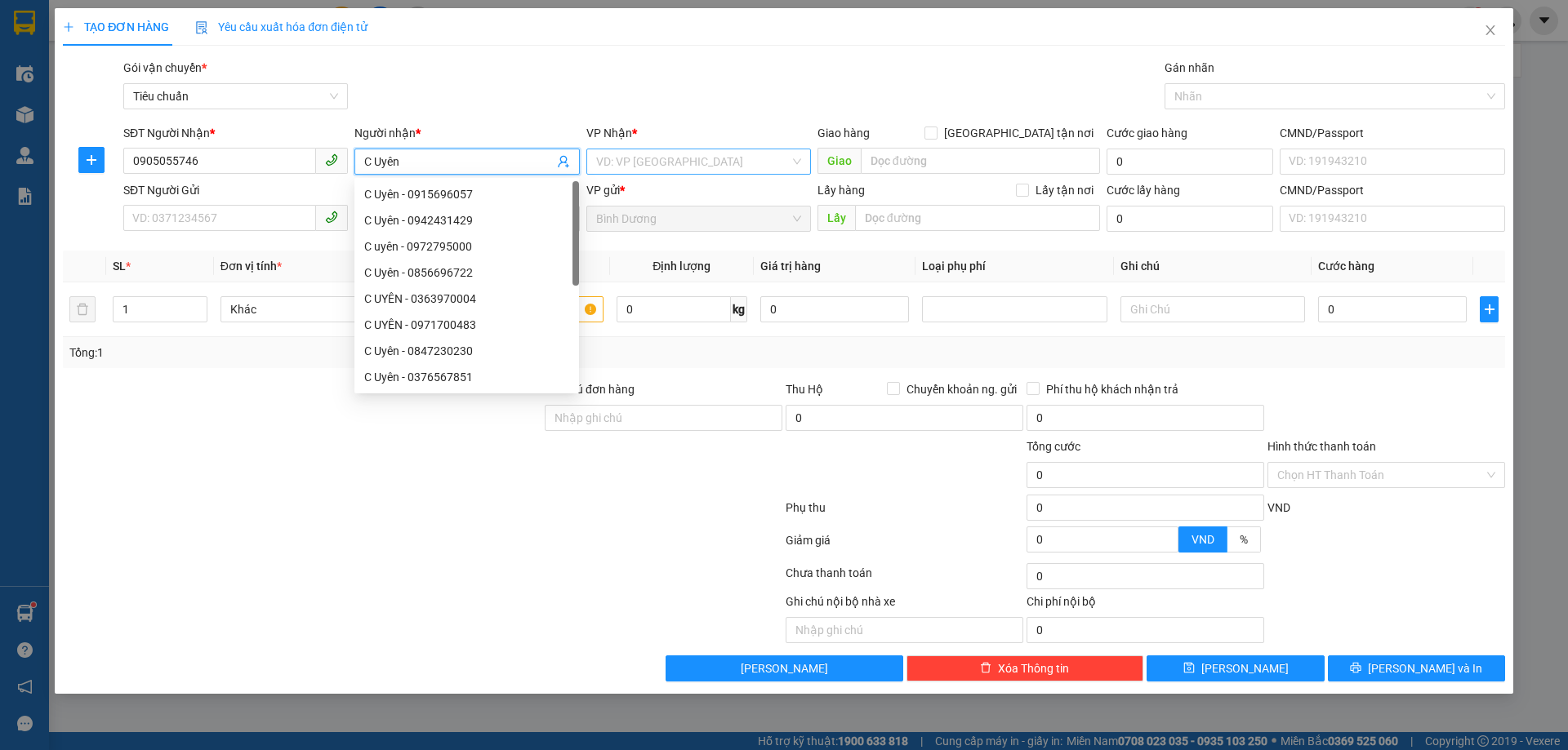
type input "C Uyên"
click at [660, 165] on input "search" at bounding box center [693, 162] width 194 height 25
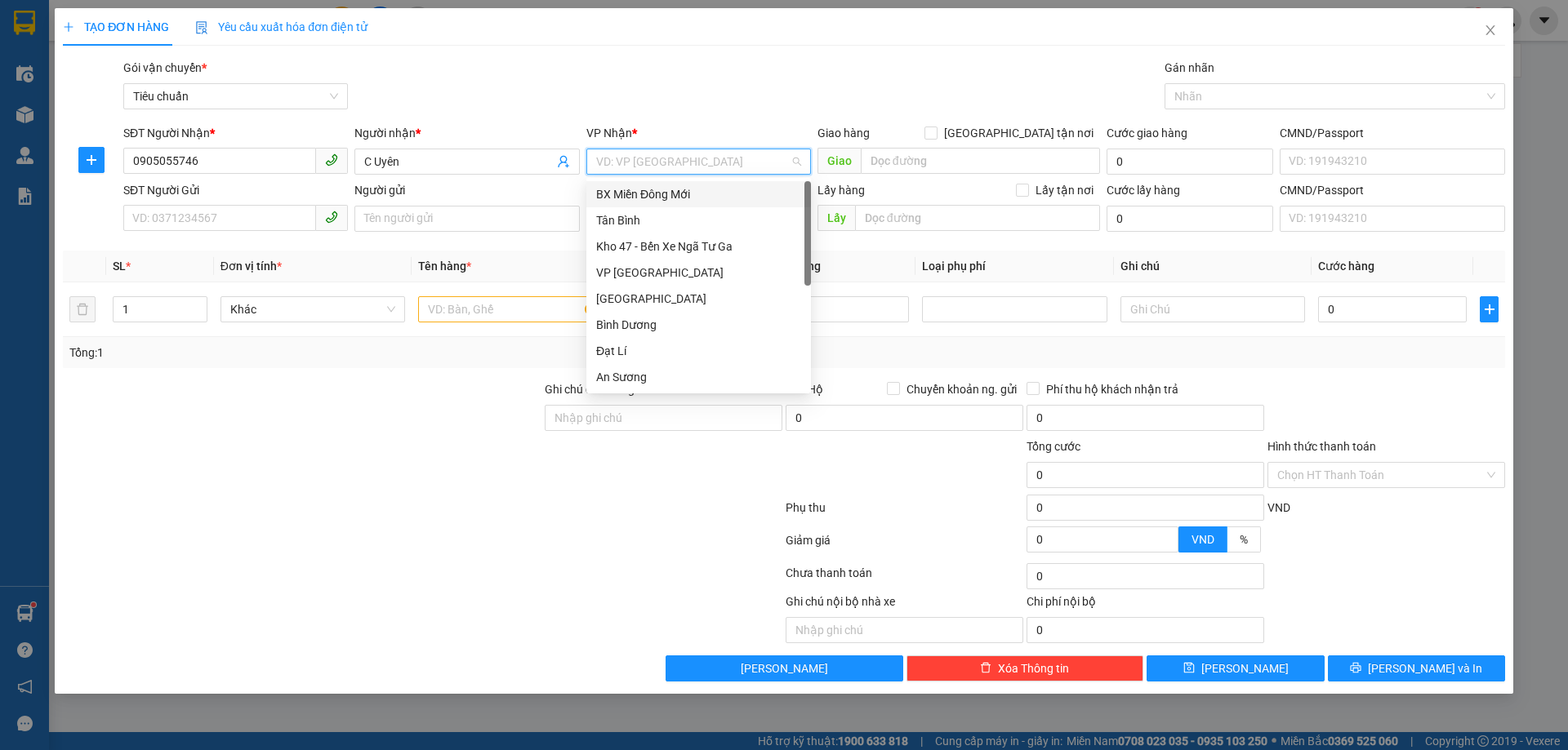
click at [630, 164] on input "search" at bounding box center [693, 162] width 194 height 25
click at [659, 250] on div "Hai Bà Trưng" at bounding box center [699, 246] width 205 height 18
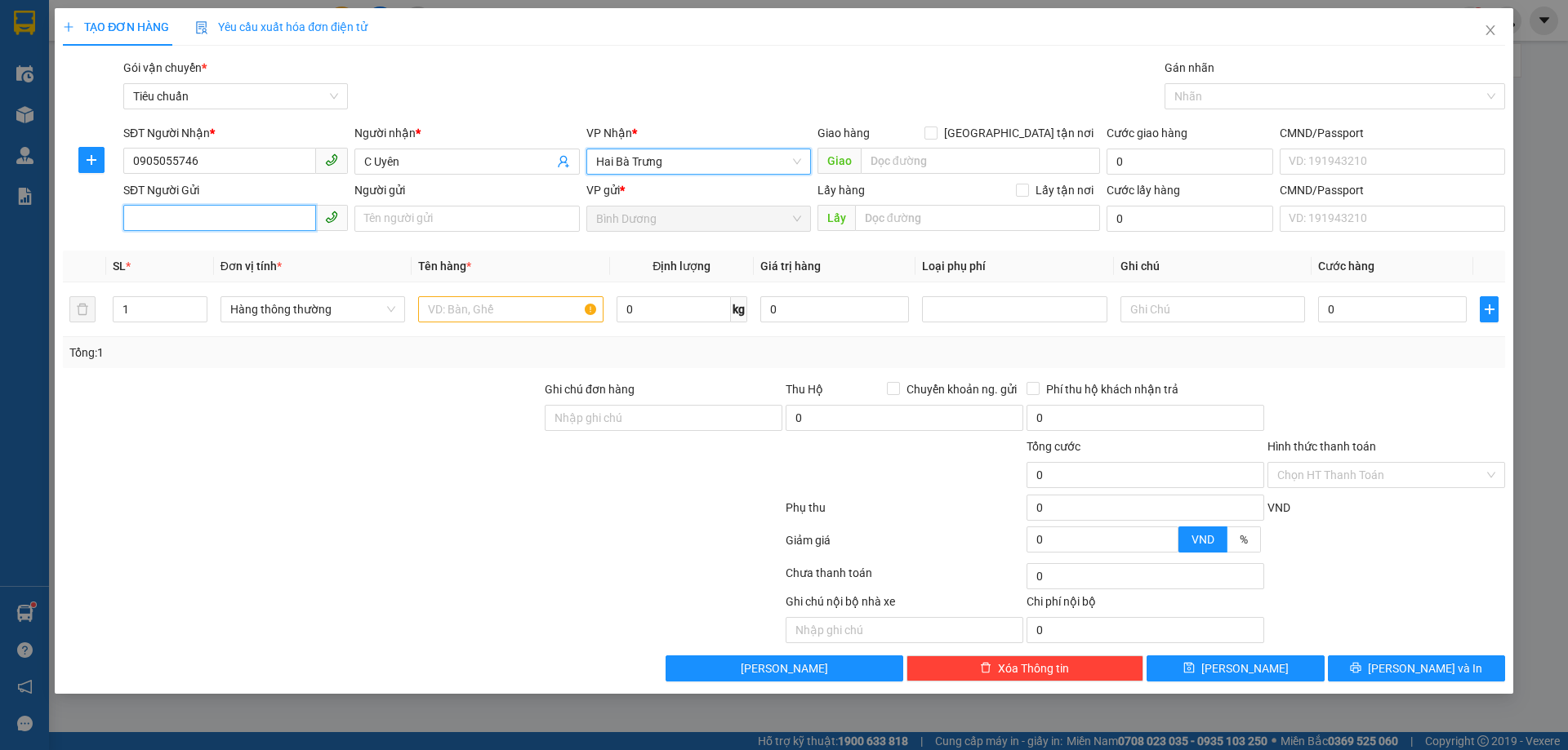
click at [180, 224] on input "SĐT Người Gửi" at bounding box center [220, 218] width 193 height 26
click at [252, 220] on input "0905055746" at bounding box center [220, 218] width 193 height 26
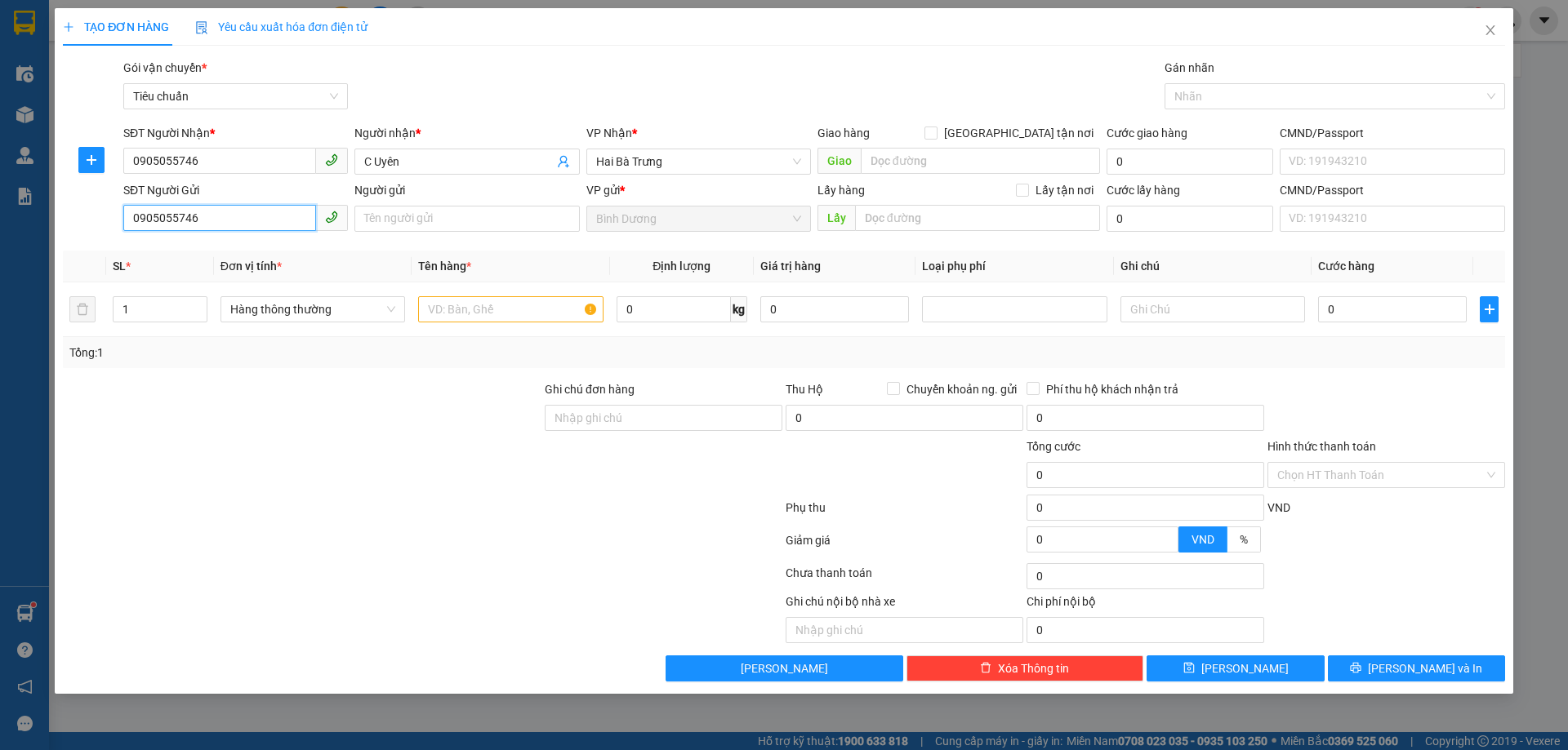
click at [252, 220] on input "0905055746" at bounding box center [220, 218] width 193 height 26
type input "0977846677"
click at [384, 220] on input "Người gửi" at bounding box center [466, 219] width 224 height 26
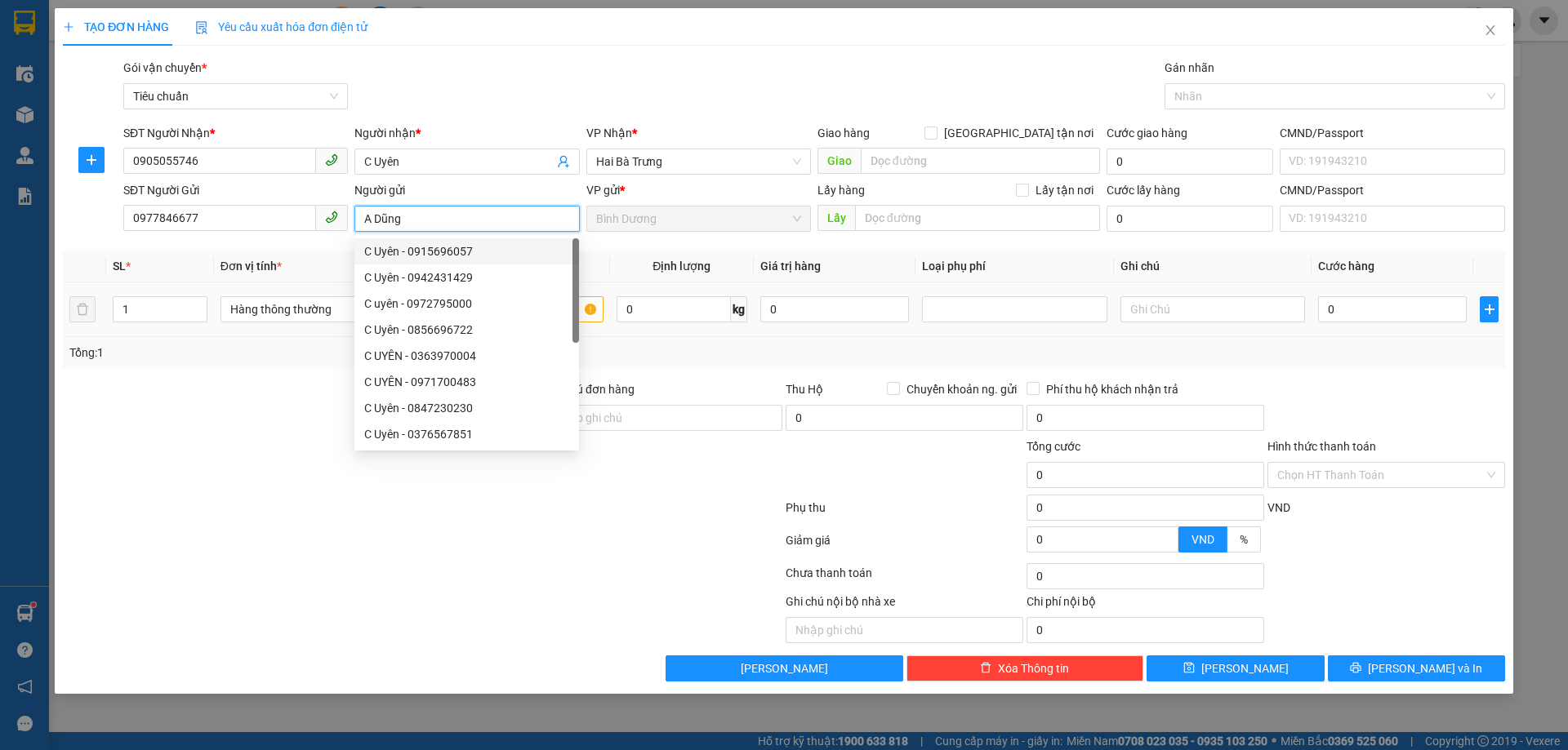
type input "A Dũng"
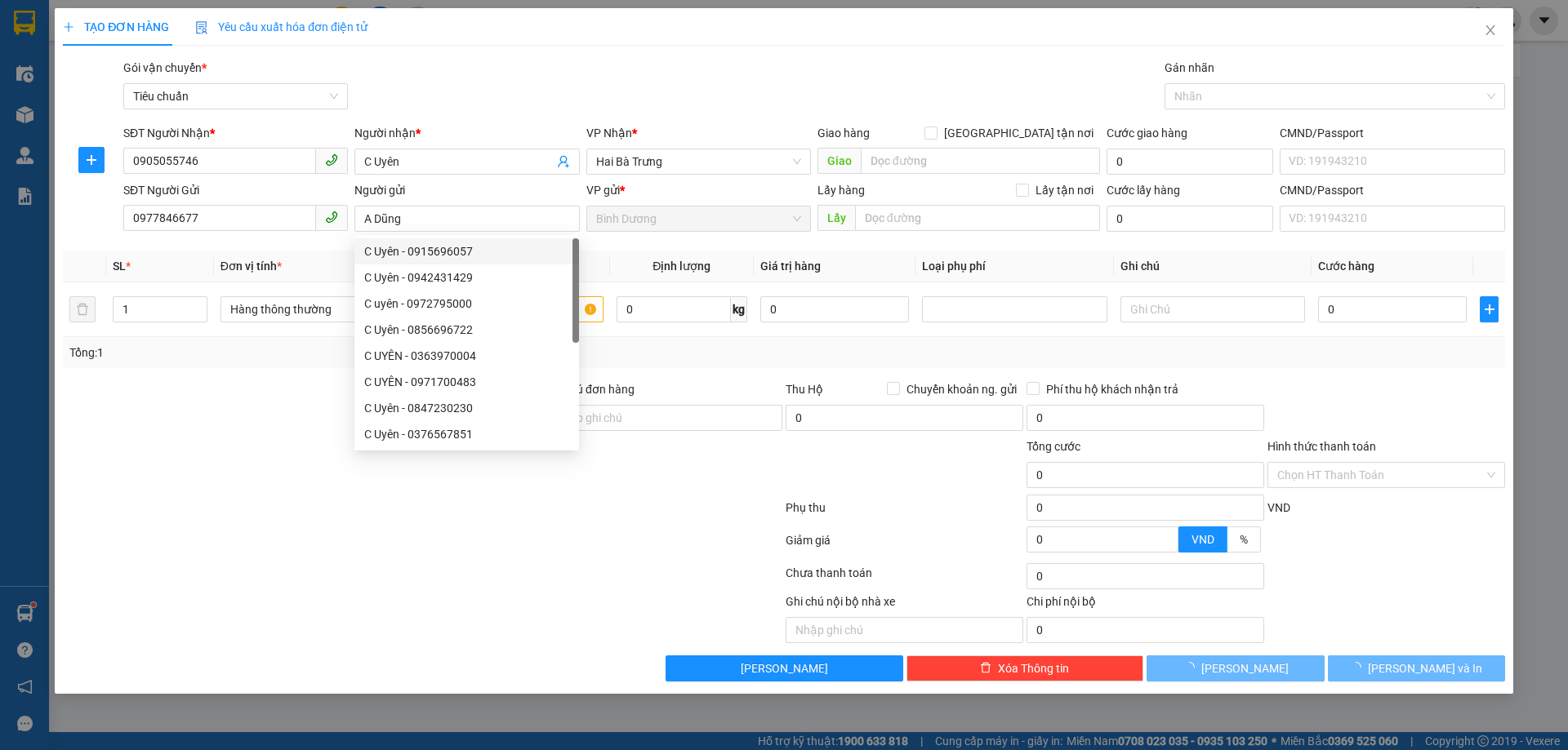
click at [203, 406] on div at bounding box center [302, 409] width 482 height 57
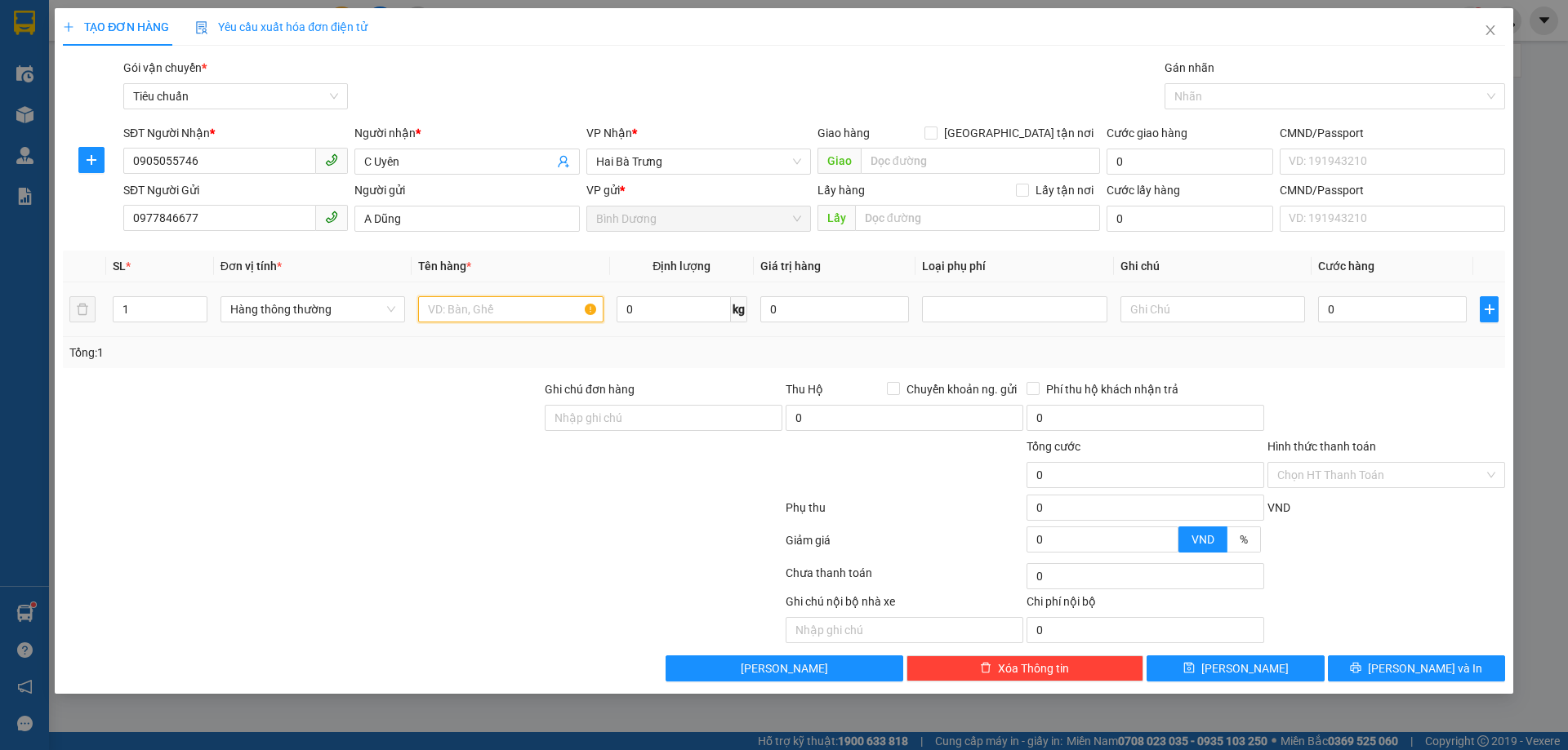
click at [447, 311] on input "text" at bounding box center [510, 309] width 184 height 26
type input "THUỐC LÁ"
click at [501, 356] on div "Tổng: 1" at bounding box center [337, 352] width 535 height 18
click at [638, 313] on input "0" at bounding box center [674, 309] width 115 height 26
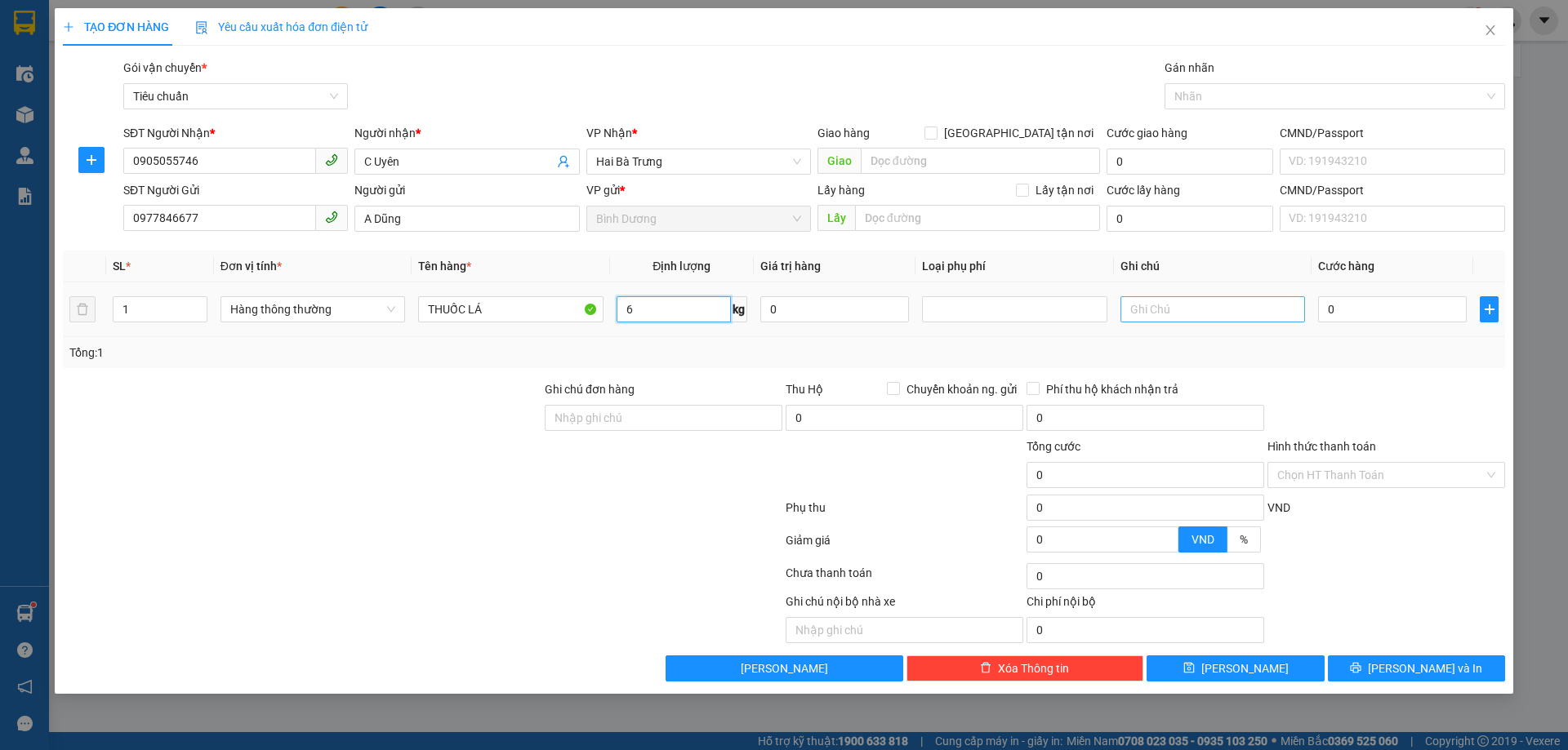
type input "6"
click at [1206, 318] on input "text" at bounding box center [1212, 309] width 184 height 26
type input "40.000"
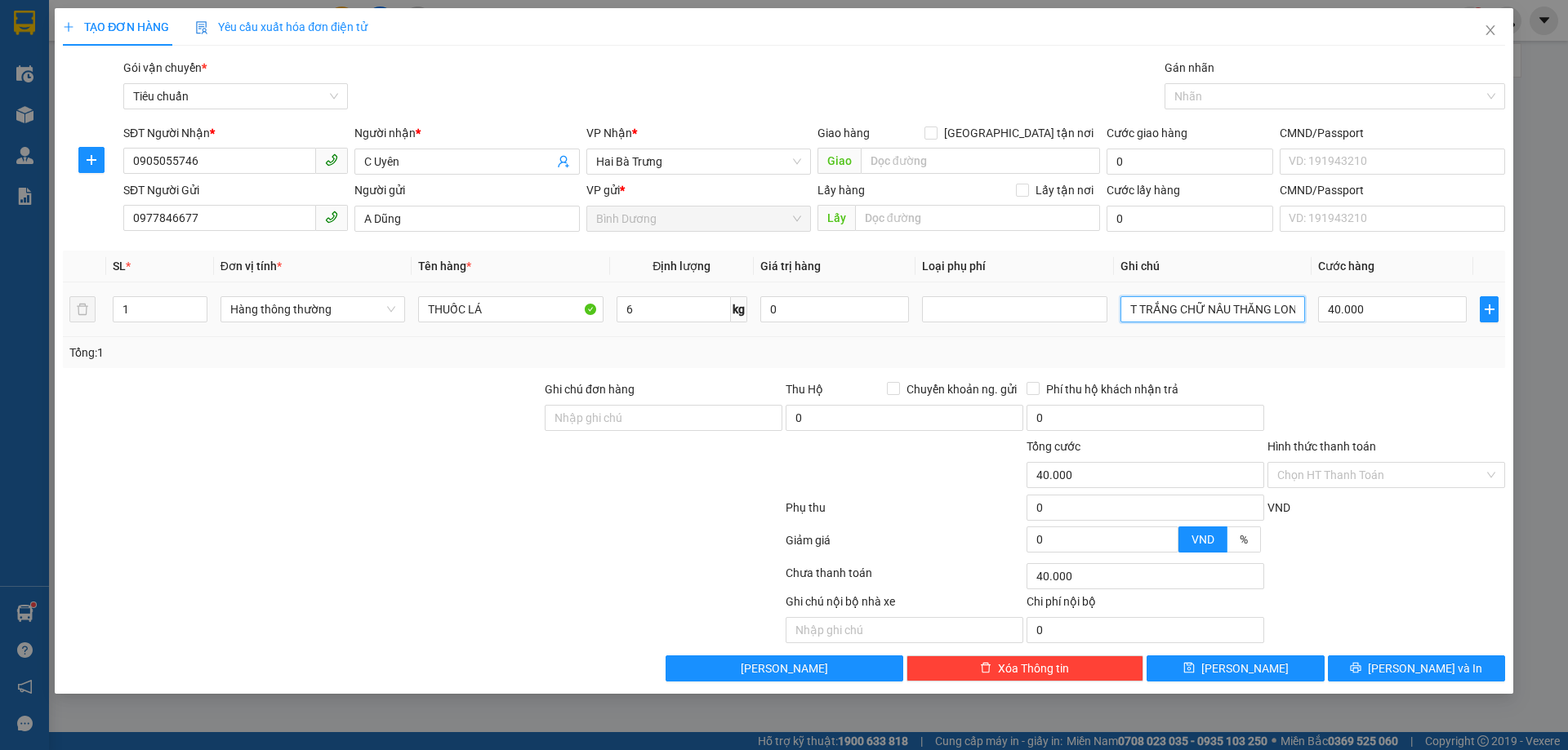
scroll to position [0, 8]
type input "T TRẮNG CHỮ NÂU THĂNG LONG"
drag, startPoint x: 1348, startPoint y: 360, endPoint x: 1363, endPoint y: 429, distance: 70.6
click at [1350, 360] on div "Tổng: 1" at bounding box center [784, 352] width 1430 height 18
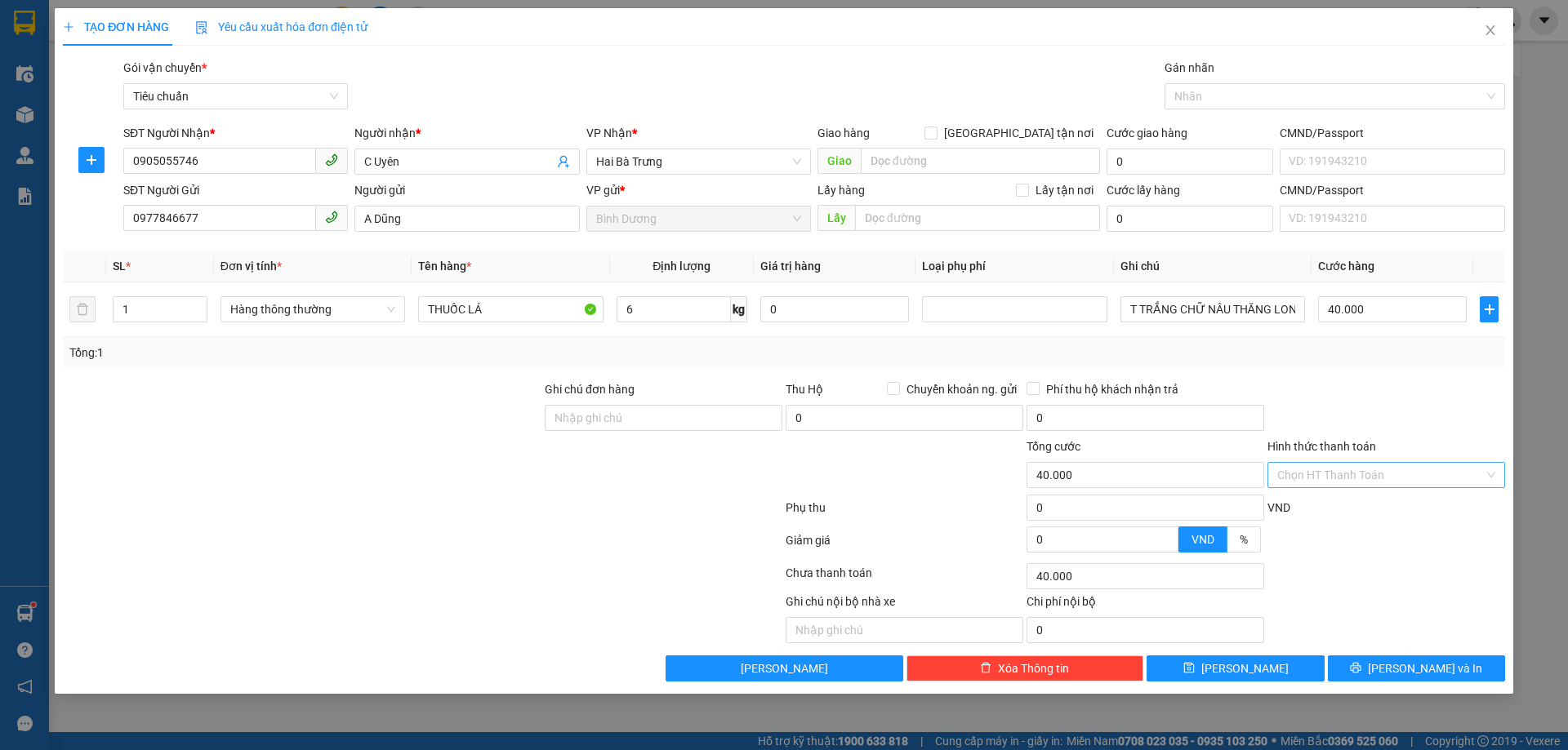
click at [1371, 472] on input "Hình thức thanh toán" at bounding box center [1380, 475] width 207 height 25
click at [1364, 508] on div "Tại văn phòng" at bounding box center [1386, 508] width 218 height 18
type input "0"
drag, startPoint x: 1399, startPoint y: 665, endPoint x: 1390, endPoint y: 642, distance: 24.7
click at [1400, 665] on button "[PERSON_NAME] và In" at bounding box center [1416, 668] width 178 height 26
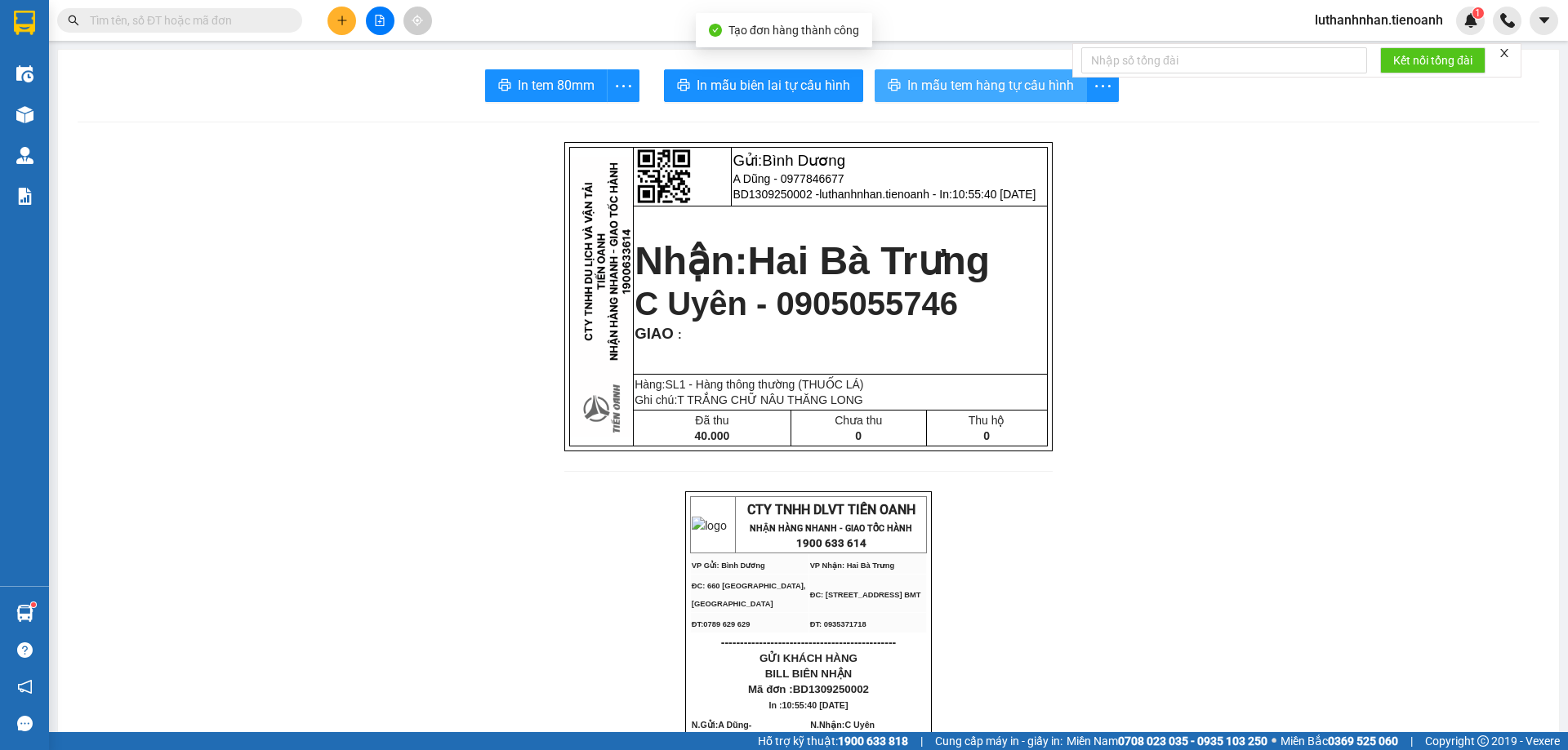
click at [978, 96] on button "In mẫu tem hàng tự cấu hình" at bounding box center [981, 86] width 212 height 32
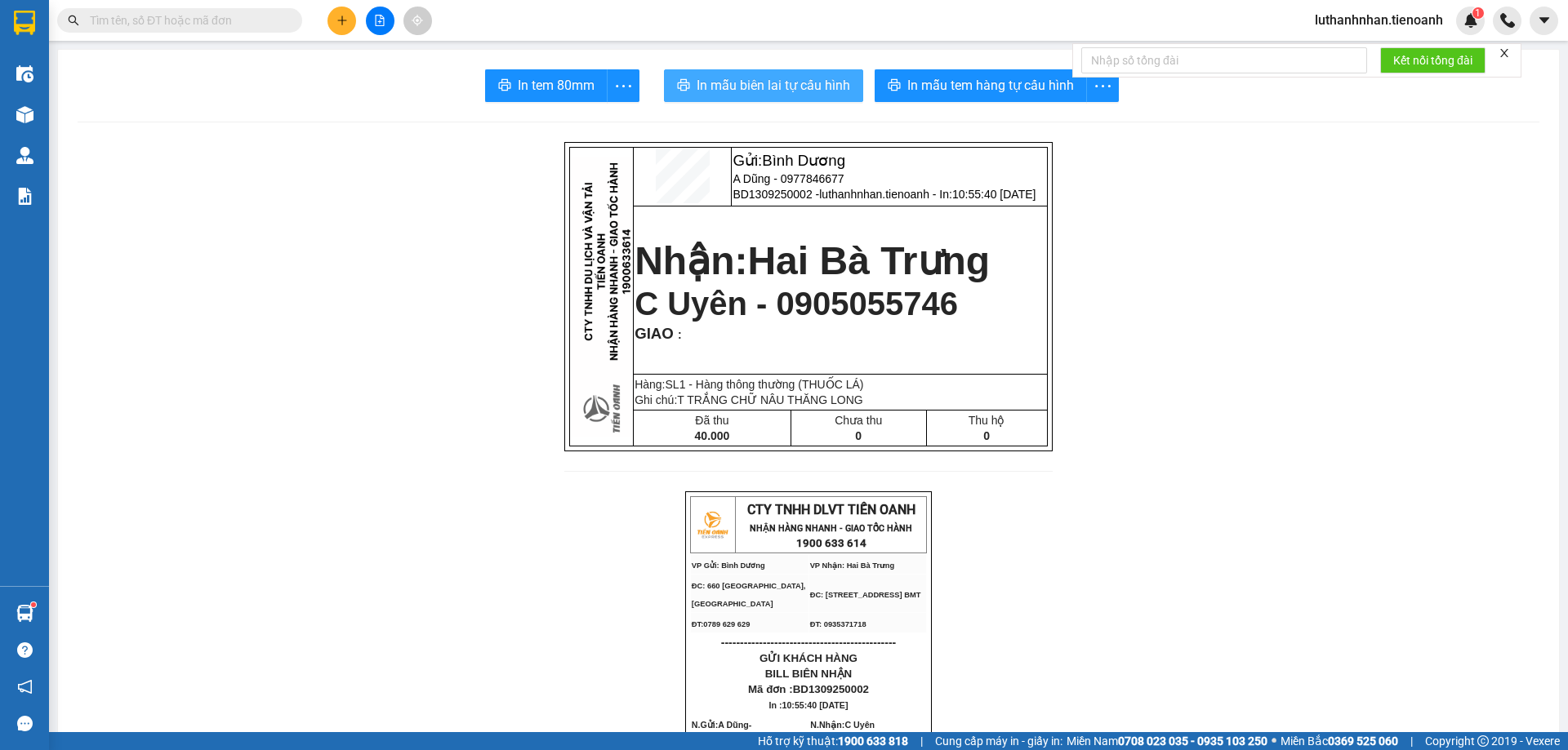
click at [827, 77] on span "In mẫu biên lai tự cấu hình" at bounding box center [773, 85] width 154 height 20
click at [328, 27] on button at bounding box center [342, 21] width 29 height 29
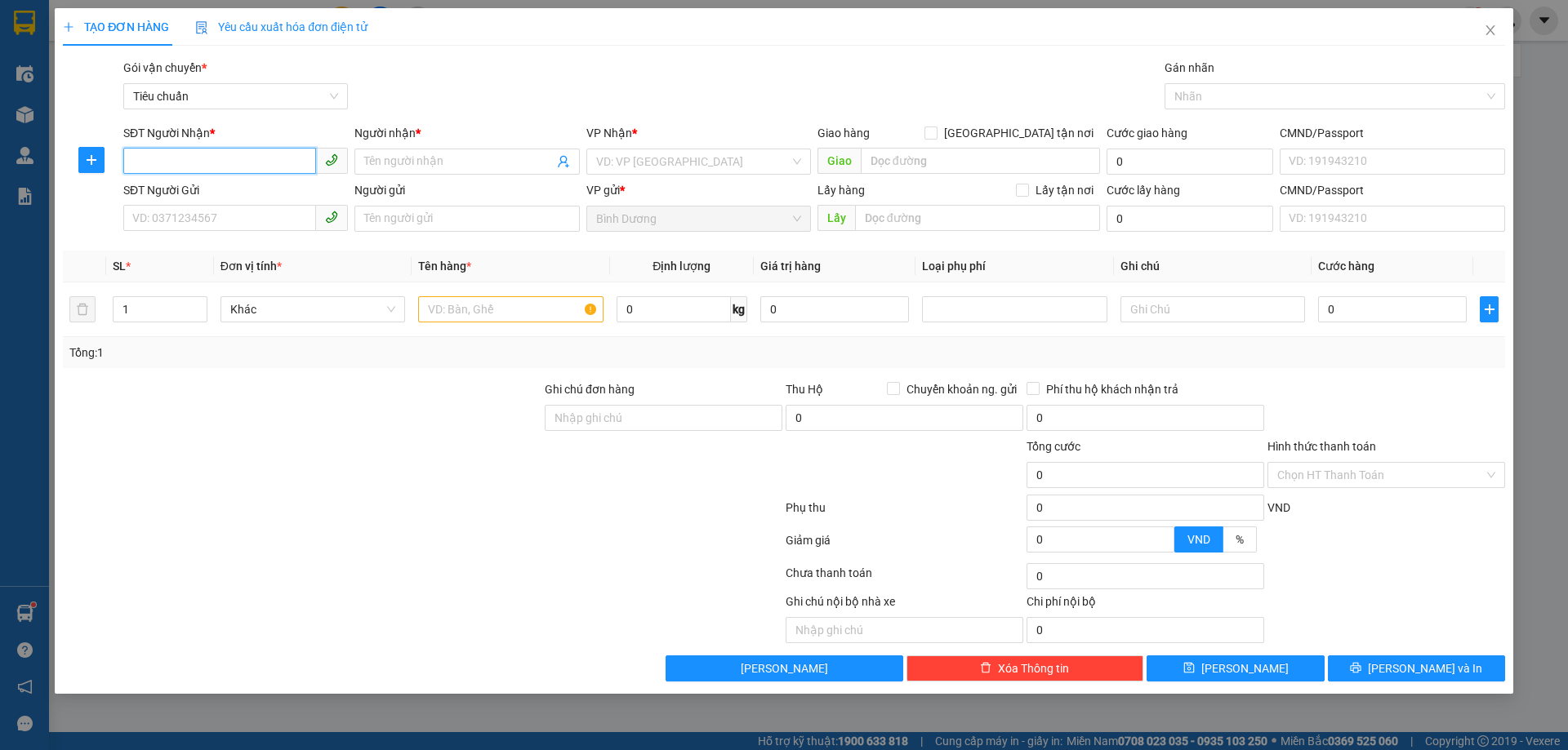
click at [248, 164] on input "SĐT Người Nhận *" at bounding box center [220, 160] width 193 height 26
type input "0905848435"
click at [243, 200] on div "0905848435 - A Trường" at bounding box center [235, 194] width 205 height 18
type input "A Trường"
checkbox input "true"
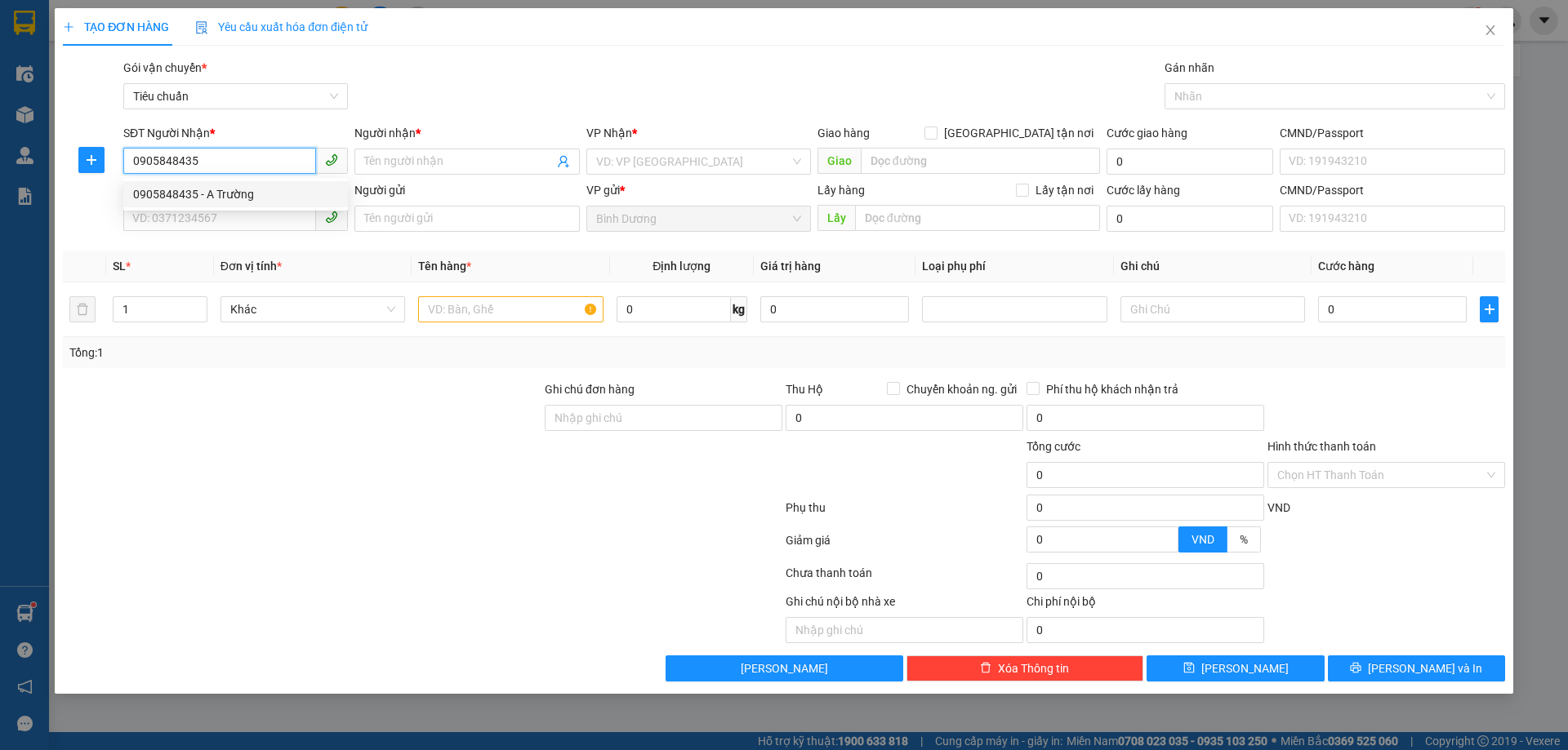
type input "128 Lý Thường Kiệt P Thắng Lợi"
type input "50.000"
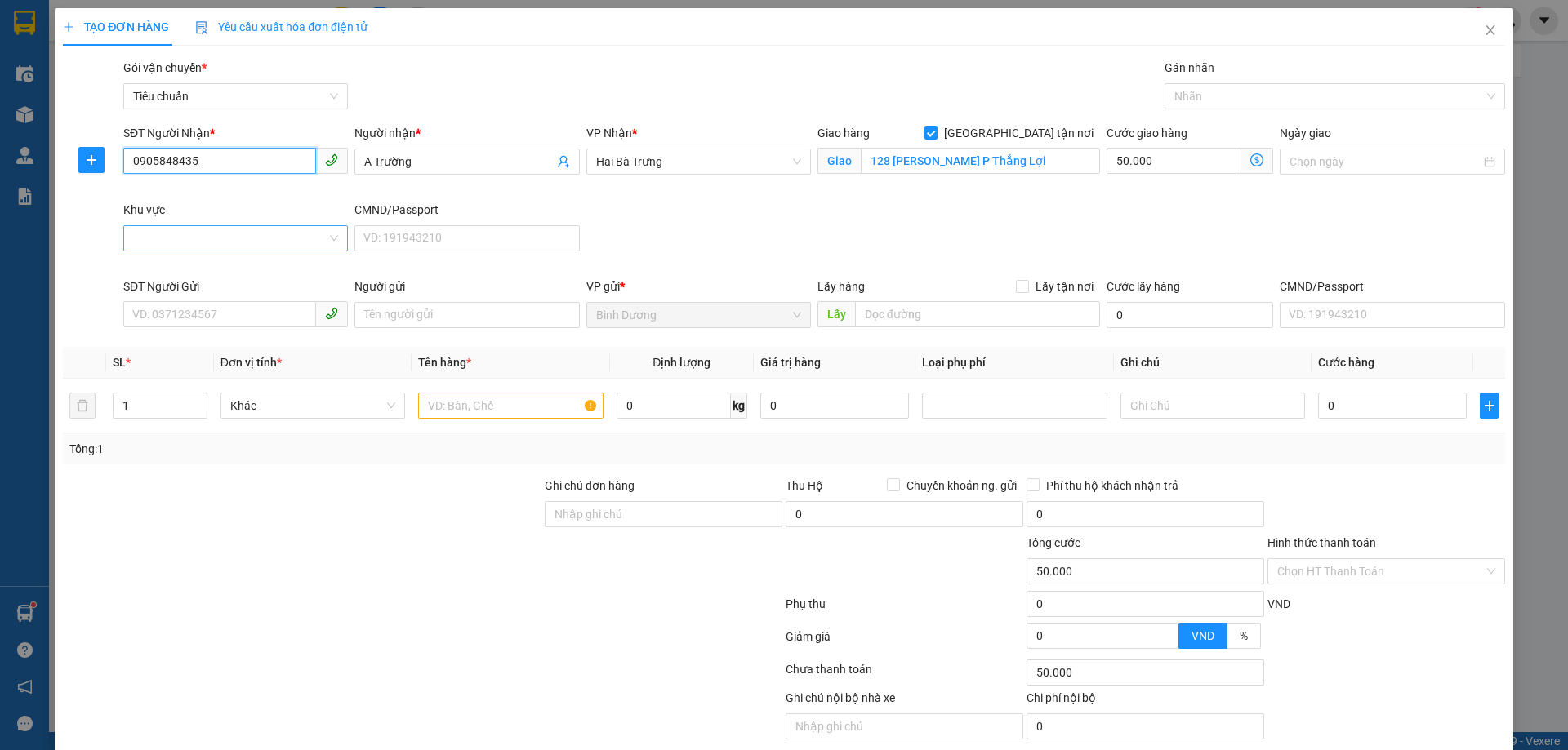
type input "110.000"
type input "0905848435"
click at [220, 319] on input "SĐT Người Gửi" at bounding box center [220, 314] width 193 height 26
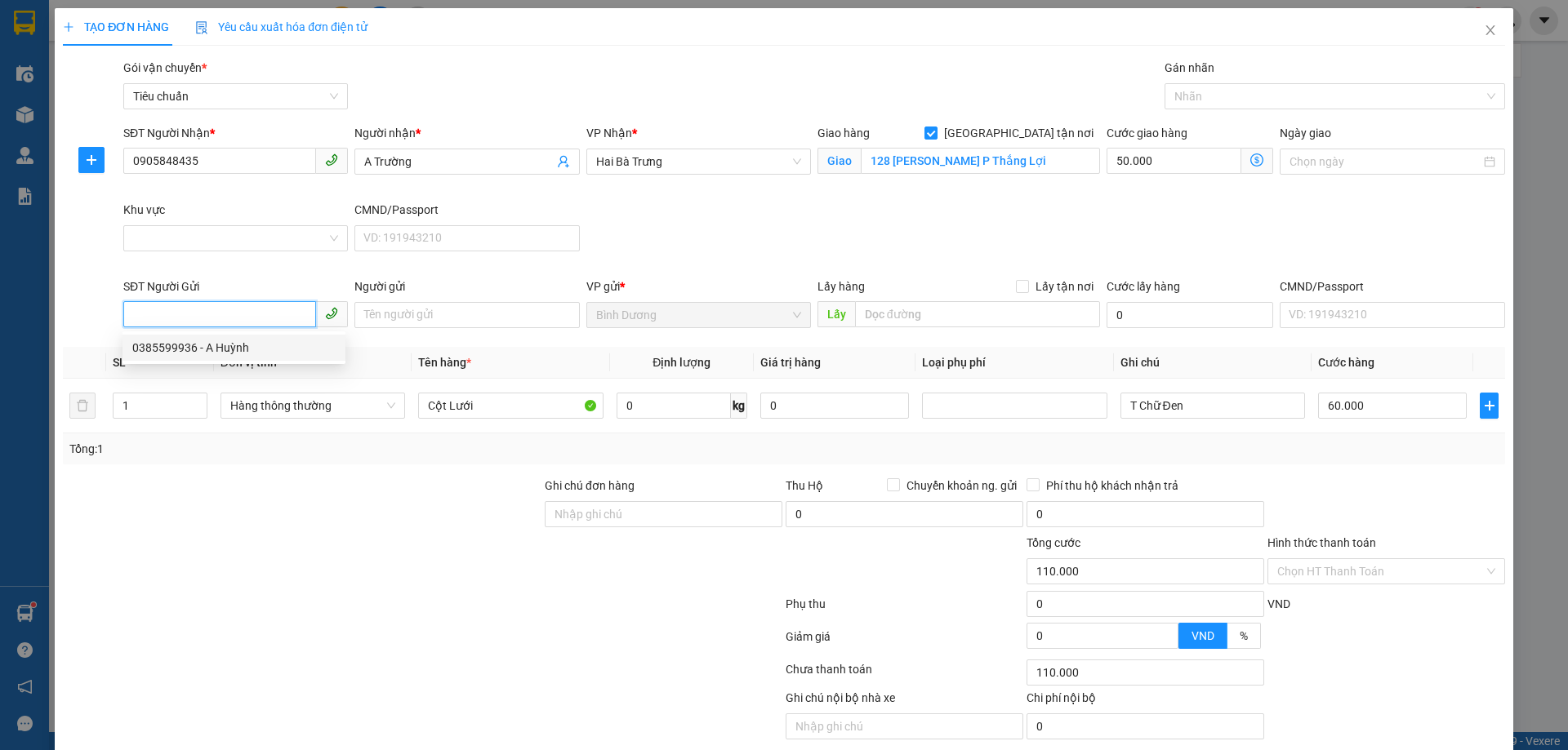
click at [238, 345] on div "0385599936 - A Huỳnh" at bounding box center [234, 347] width 203 height 18
type input "0385599936"
type input "A Huỳnh"
click at [244, 237] on input "Khu vực" at bounding box center [229, 239] width 194 height 25
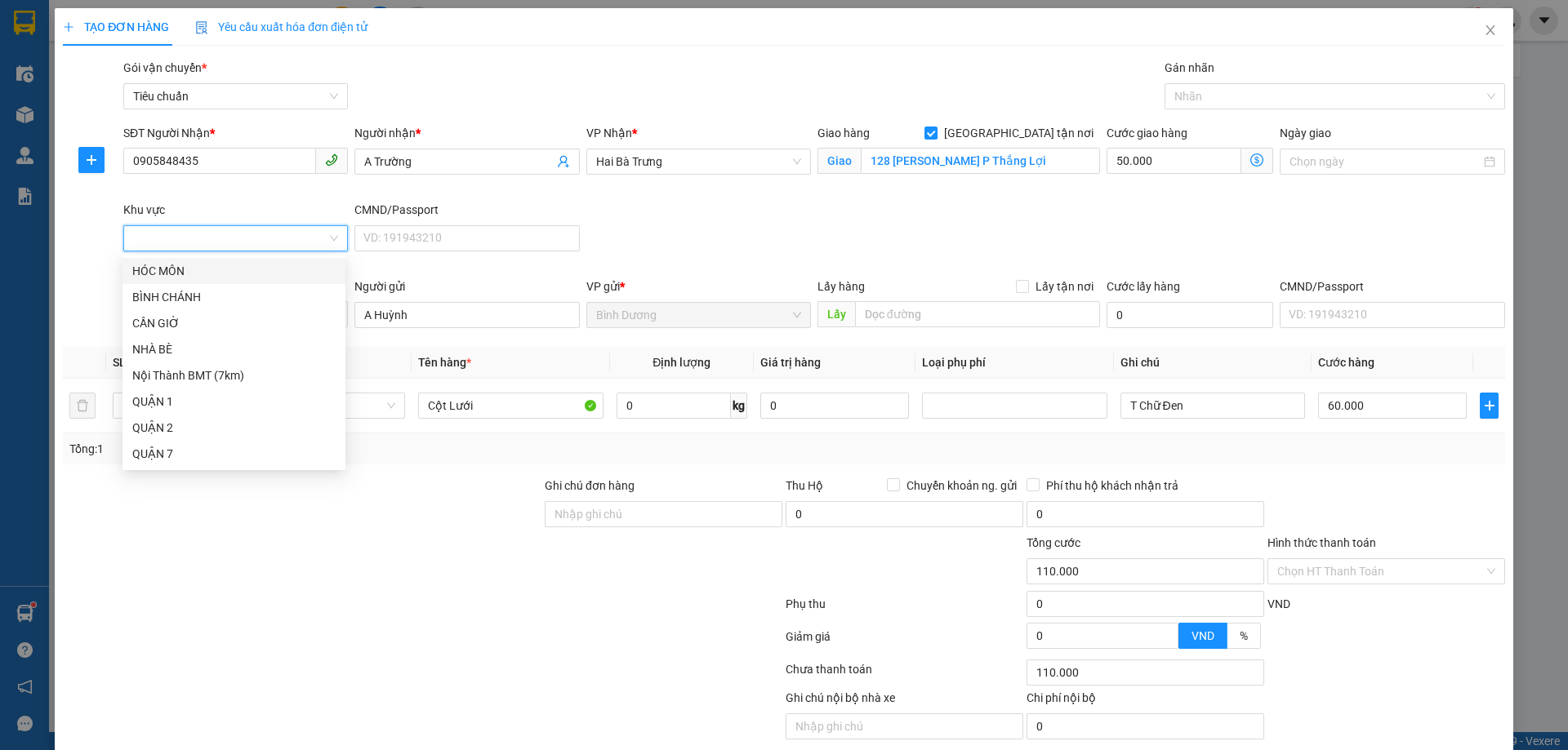
click at [863, 210] on div "SĐT Người Nhận * 0905848435 Người nhận * A Trường VP Nhận * Hai Bà Trưng Giao h…" at bounding box center [814, 200] width 1389 height 154
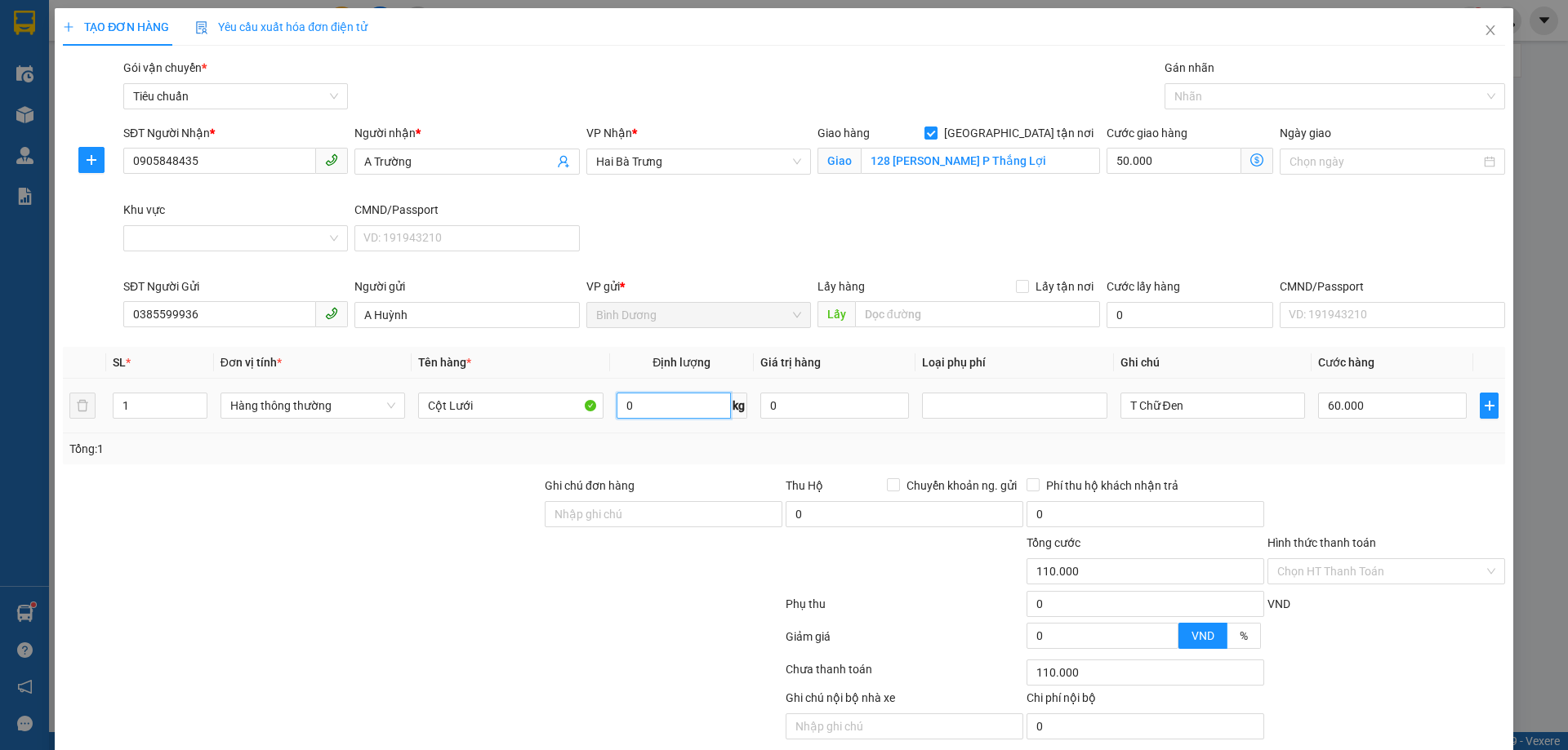
click at [664, 400] on input "0" at bounding box center [674, 406] width 115 height 26
type input "25"
click at [693, 455] on div "Tổng: 1" at bounding box center [784, 448] width 1430 height 18
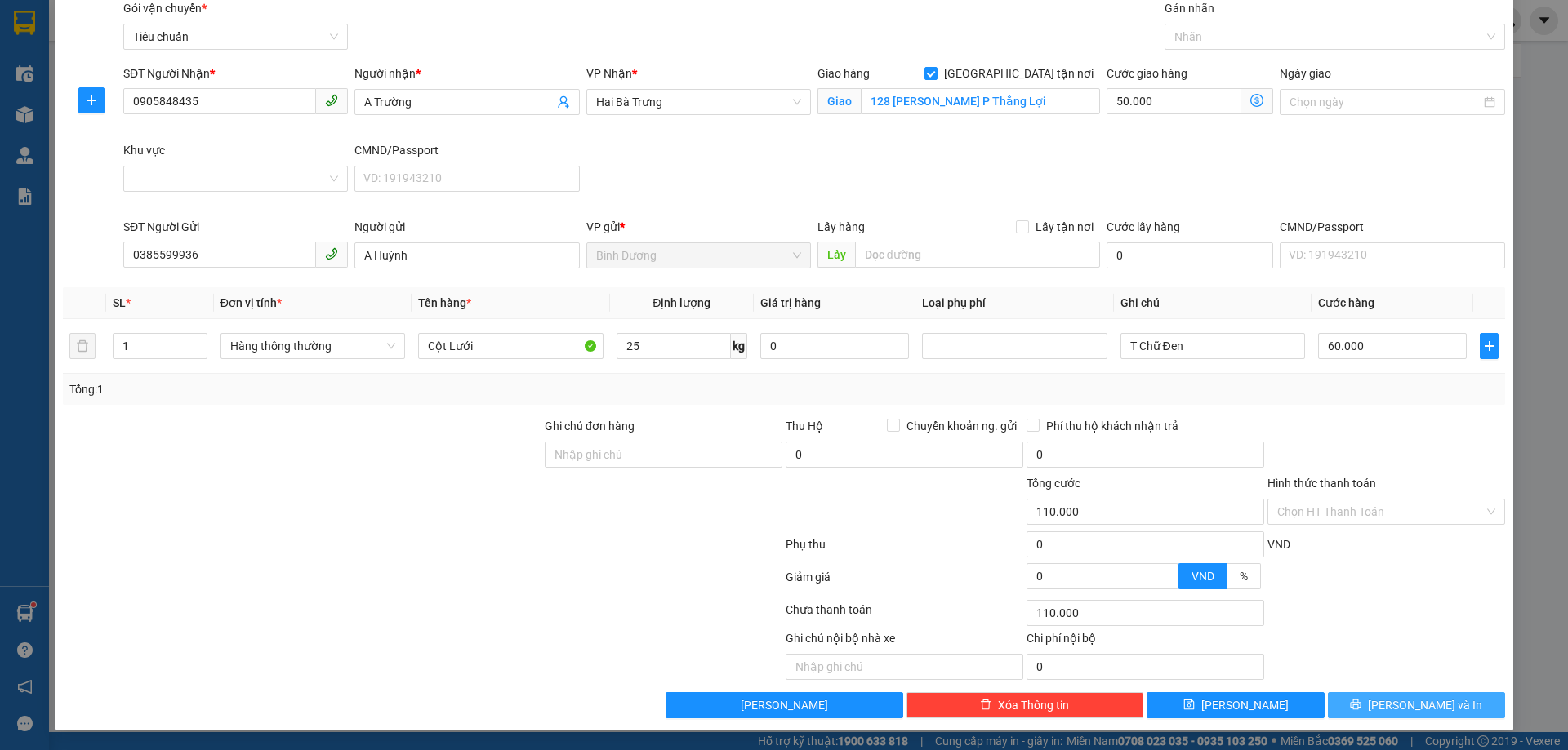
click at [1388, 700] on button "[PERSON_NAME] và In" at bounding box center [1416, 705] width 178 height 26
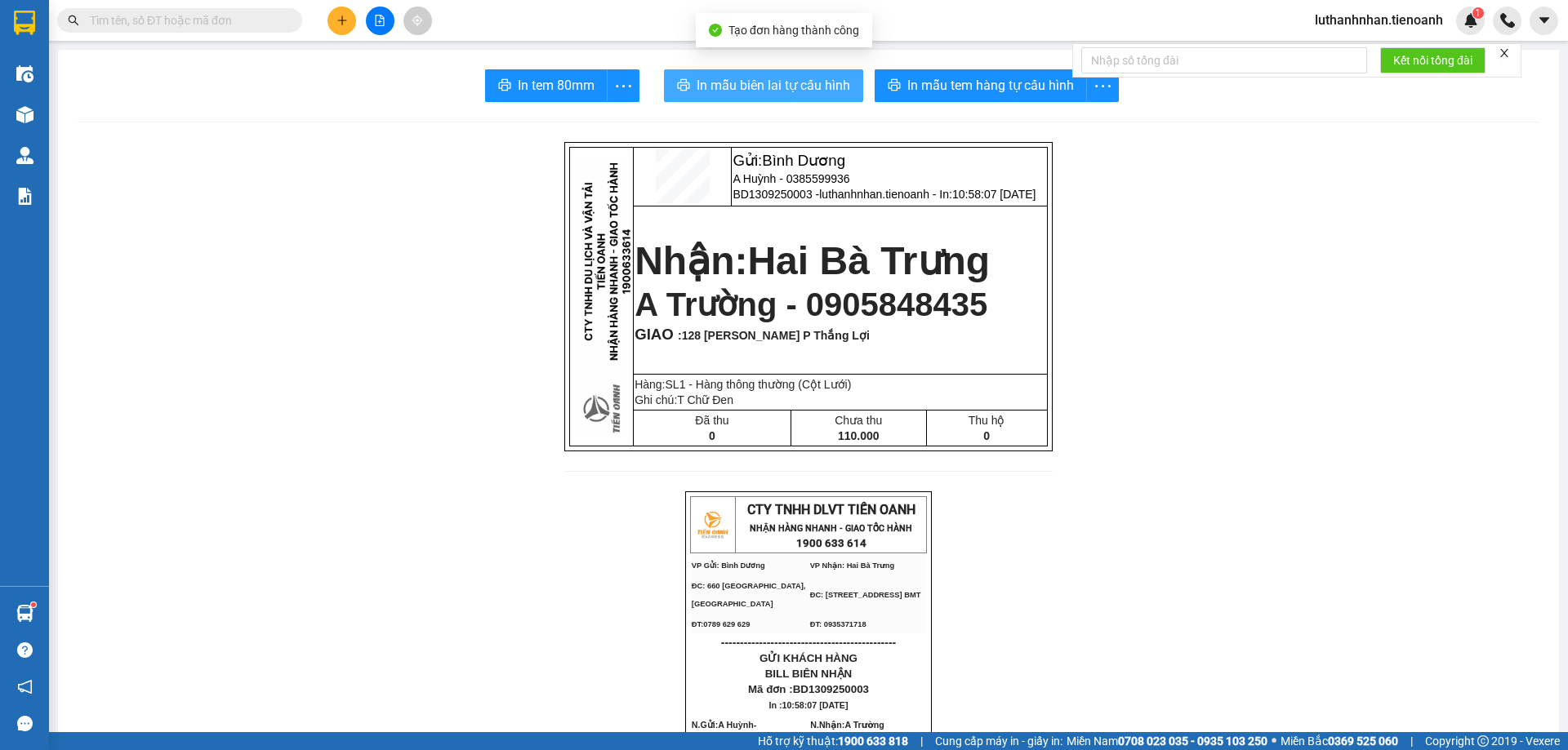
click at [771, 94] on span "In mẫu biên lai tự cấu hình" at bounding box center [773, 85] width 154 height 20
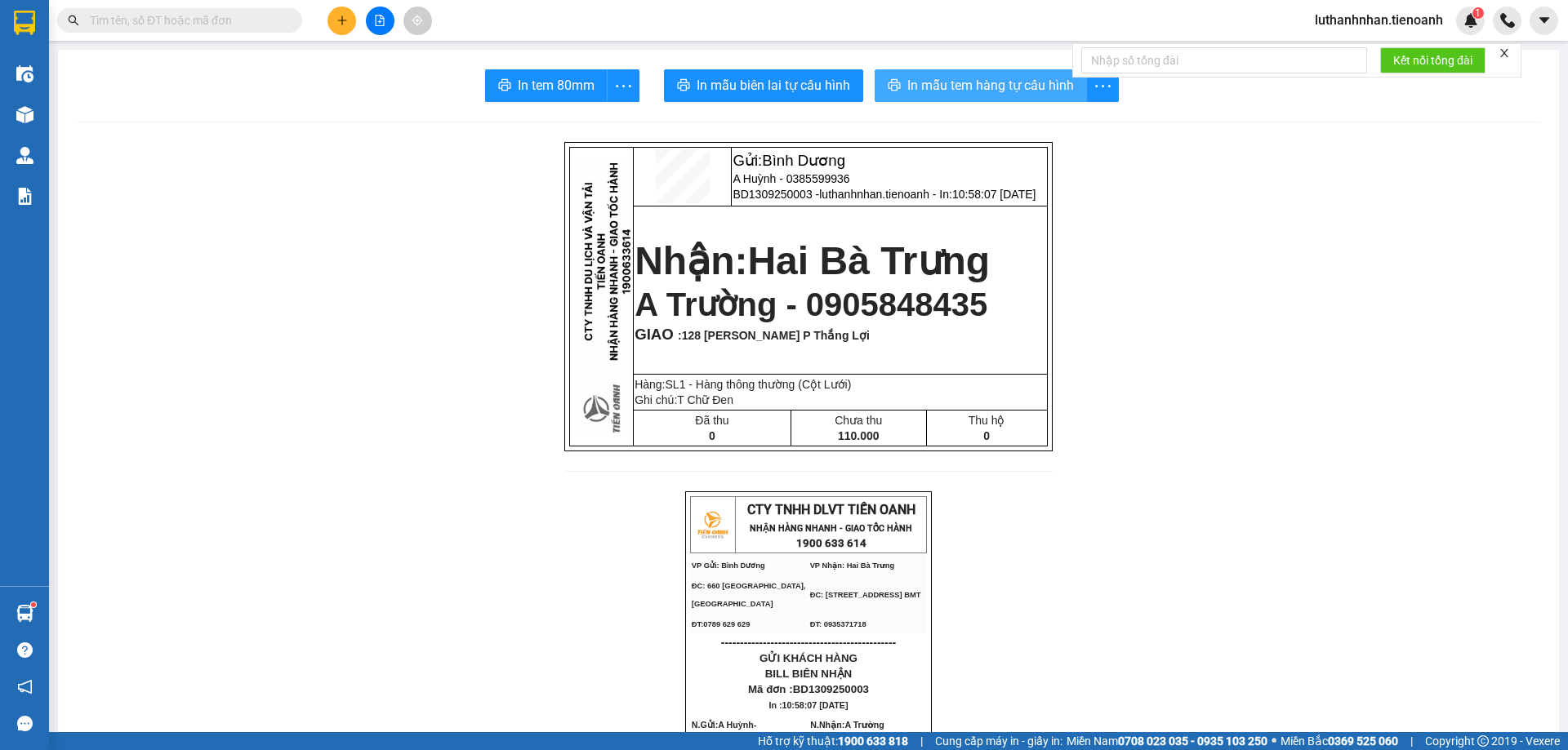
click at [1011, 83] on span "In mẫu tem hàng tự cấu hình" at bounding box center [991, 85] width 167 height 20
click at [205, 17] on input "text" at bounding box center [186, 20] width 193 height 18
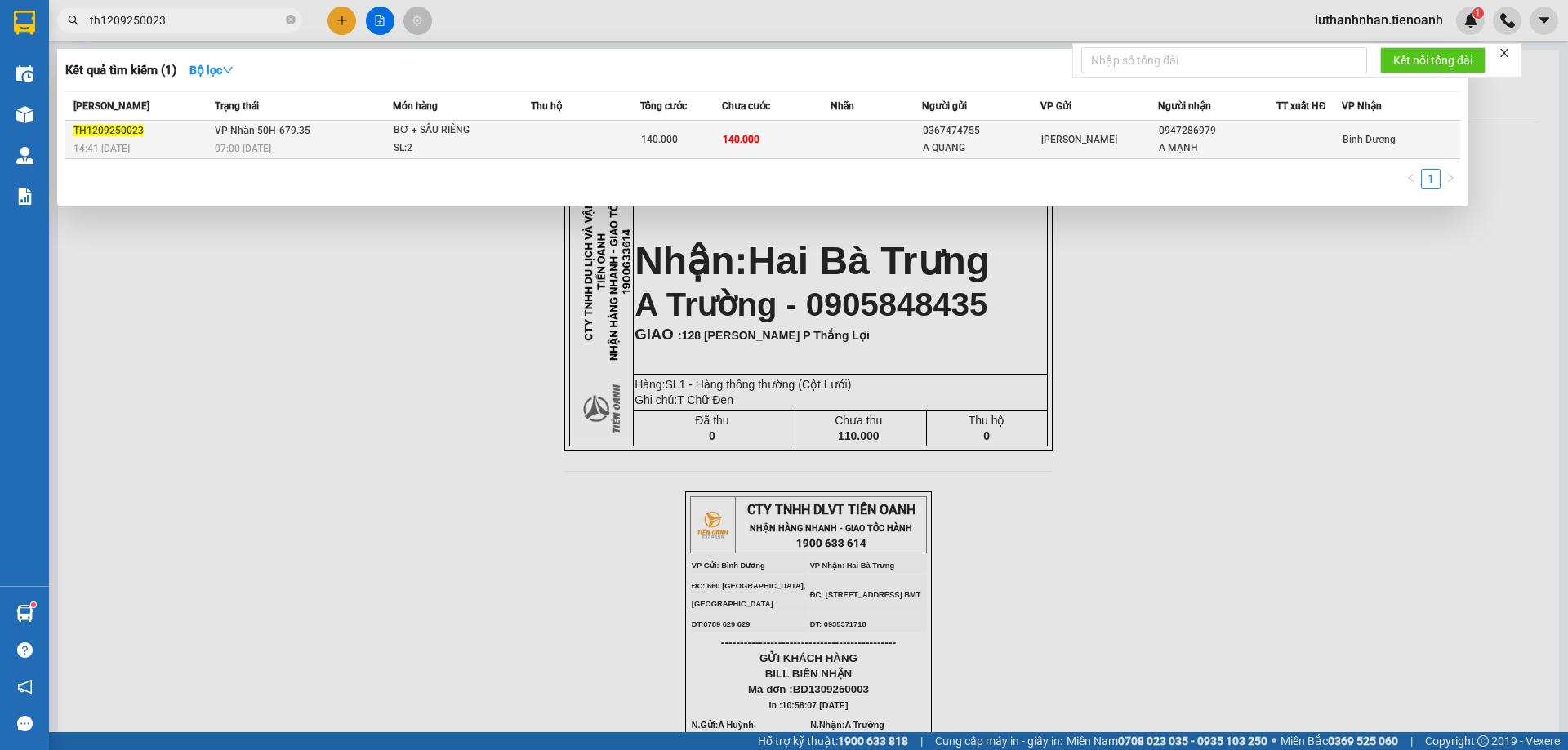
type input "th1209250023"
click at [478, 156] on div "SL: 2" at bounding box center [454, 148] width 122 height 18
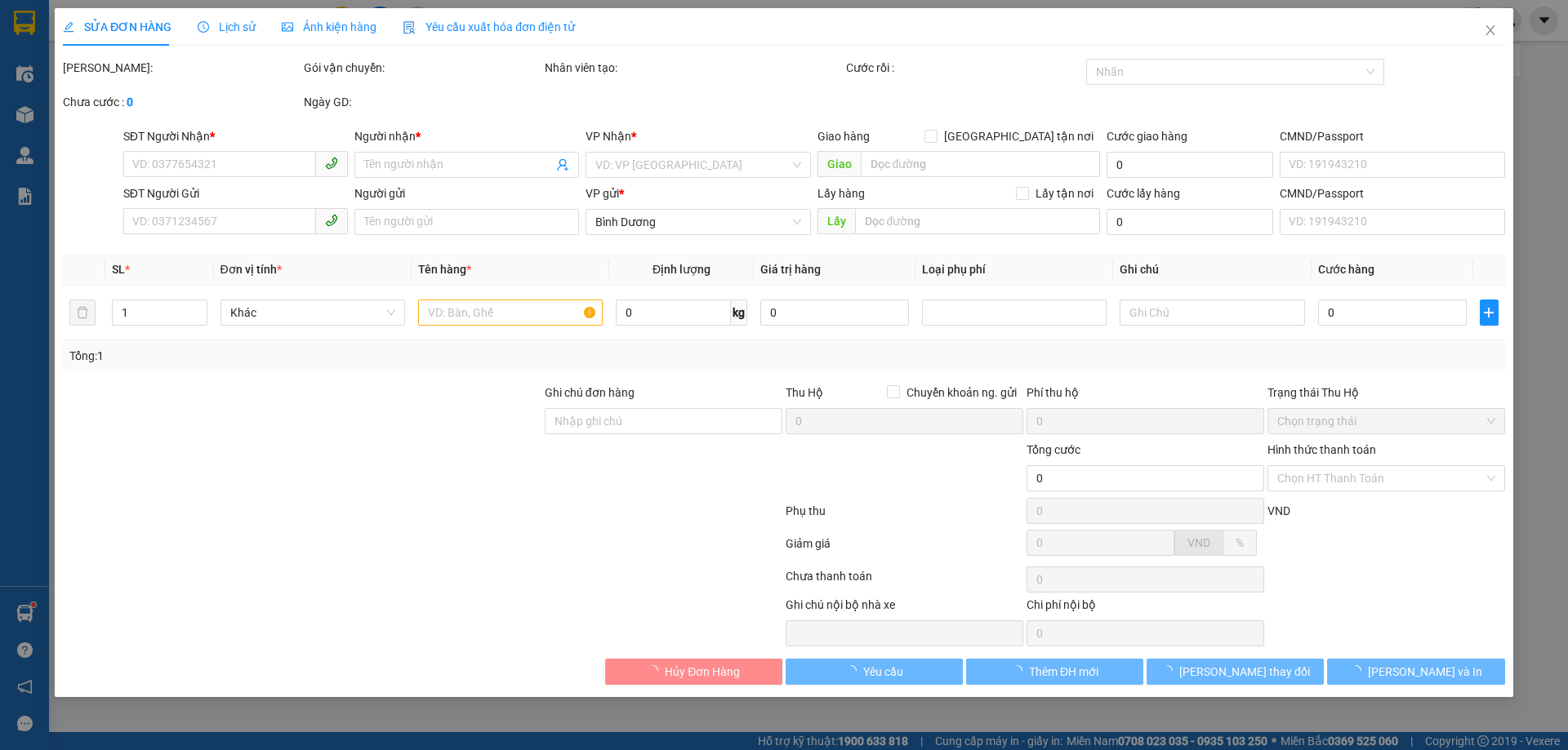
type input "0947286979"
type input "A MẠNH"
type input "0367474755"
type input "A QUANG"
type input "140.000"
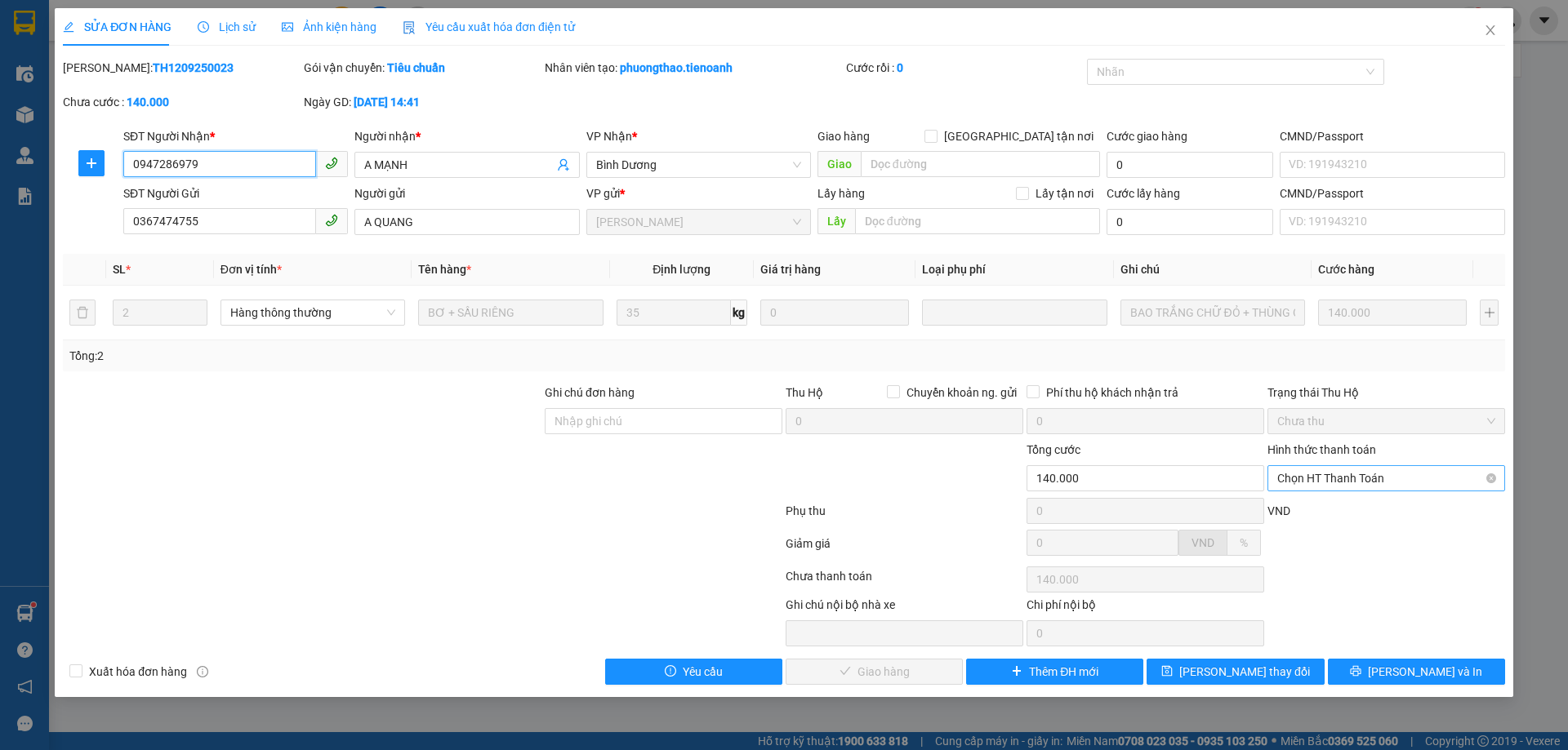
click at [1406, 485] on span "Chọn HT Thanh Toán" at bounding box center [1386, 479] width 218 height 25
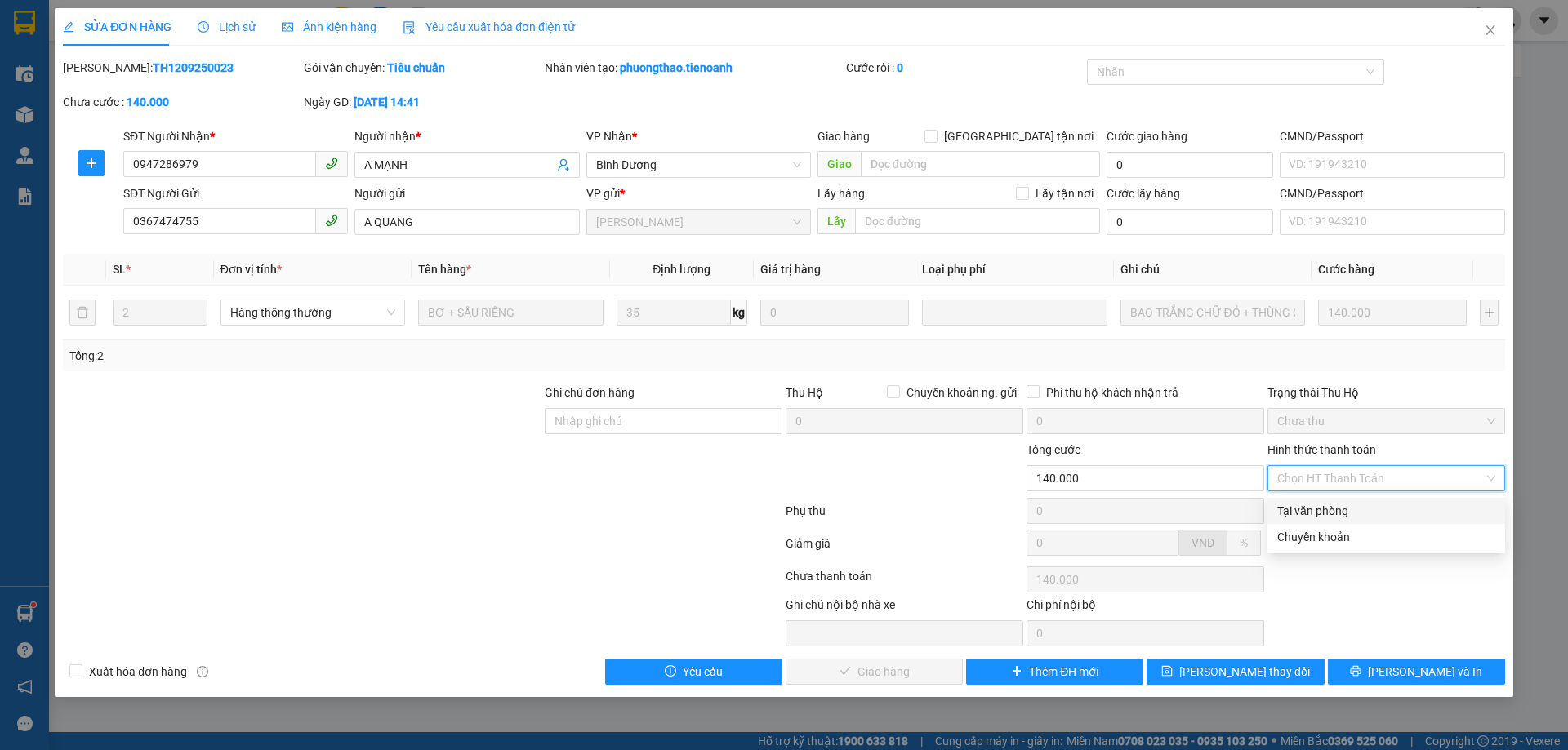
click at [1334, 517] on div "Tại văn phòng" at bounding box center [1386, 510] width 218 height 18
type input "0"
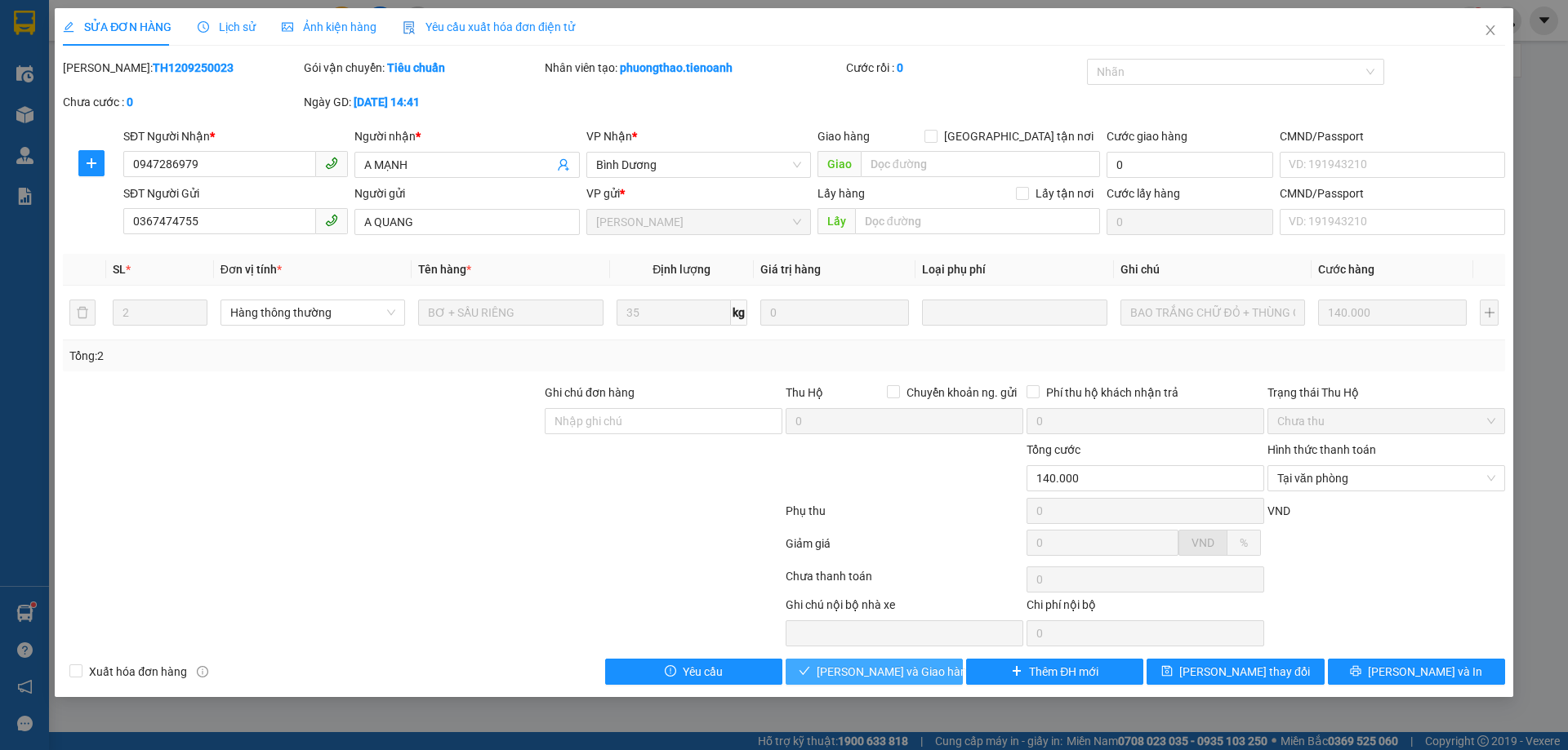
click at [880, 678] on span "[PERSON_NAME] và Giao hàng" at bounding box center [895, 672] width 157 height 18
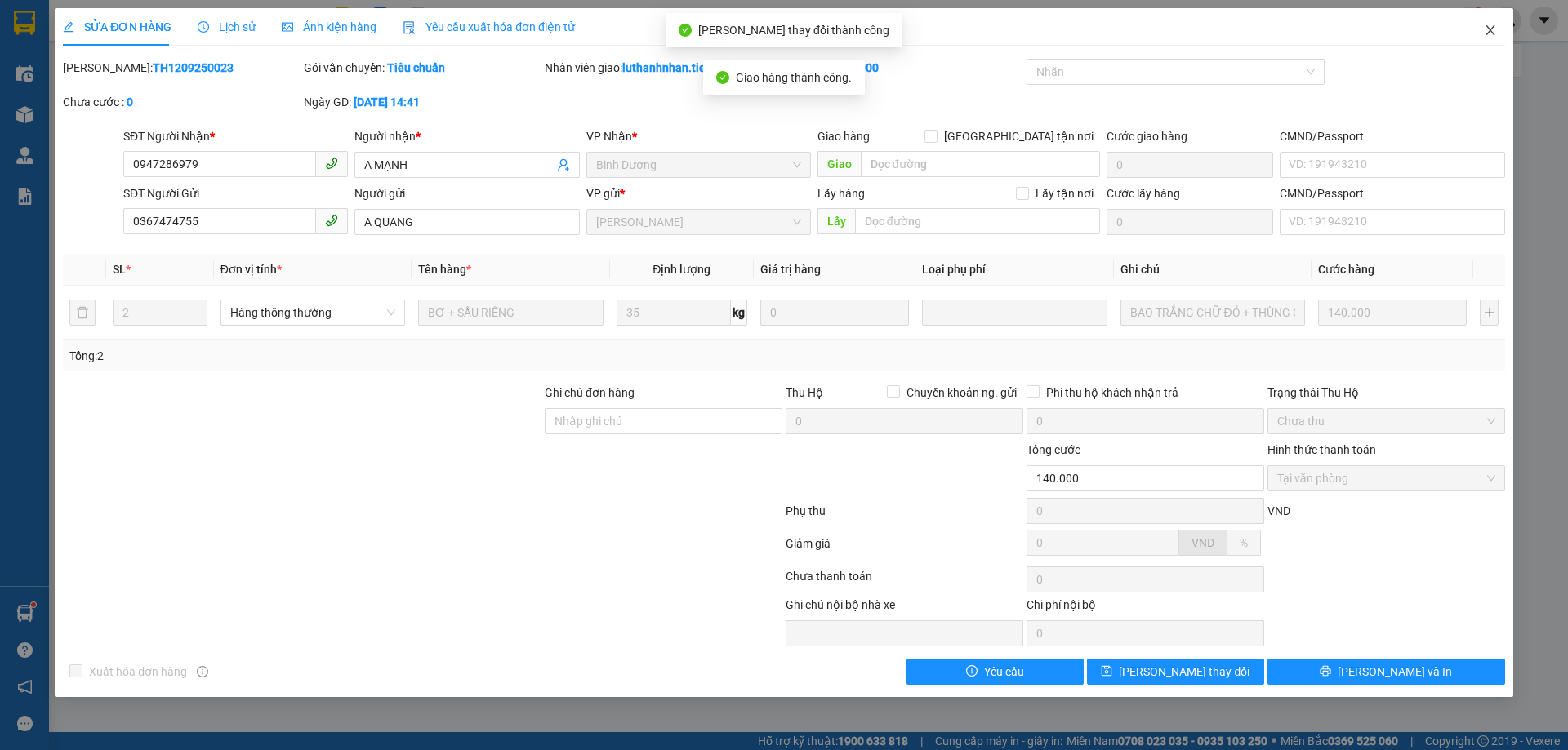
click at [1492, 32] on icon "close" at bounding box center [1490, 31] width 9 height 10
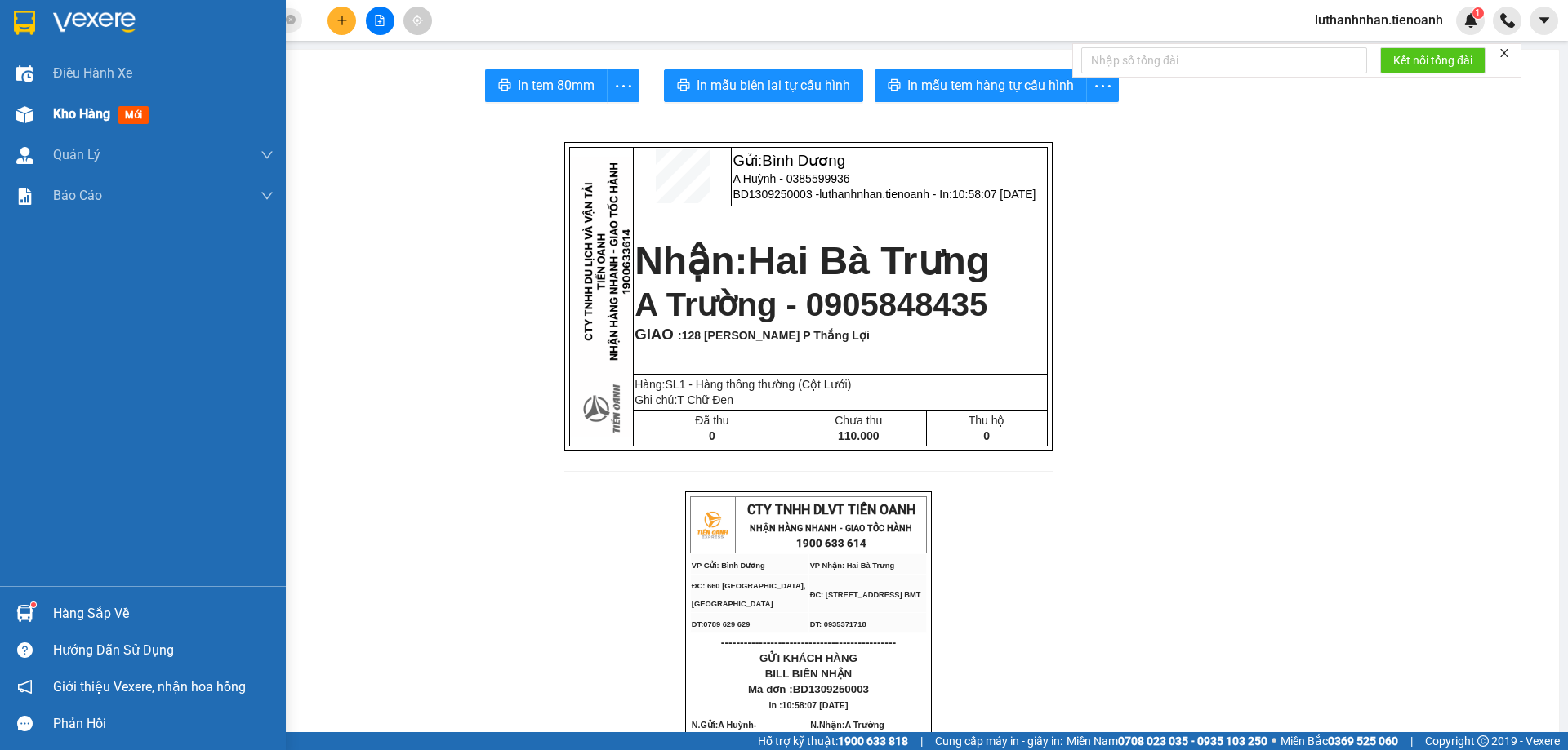
click at [115, 108] on div "Kho hàng mới" at bounding box center [104, 114] width 102 height 20
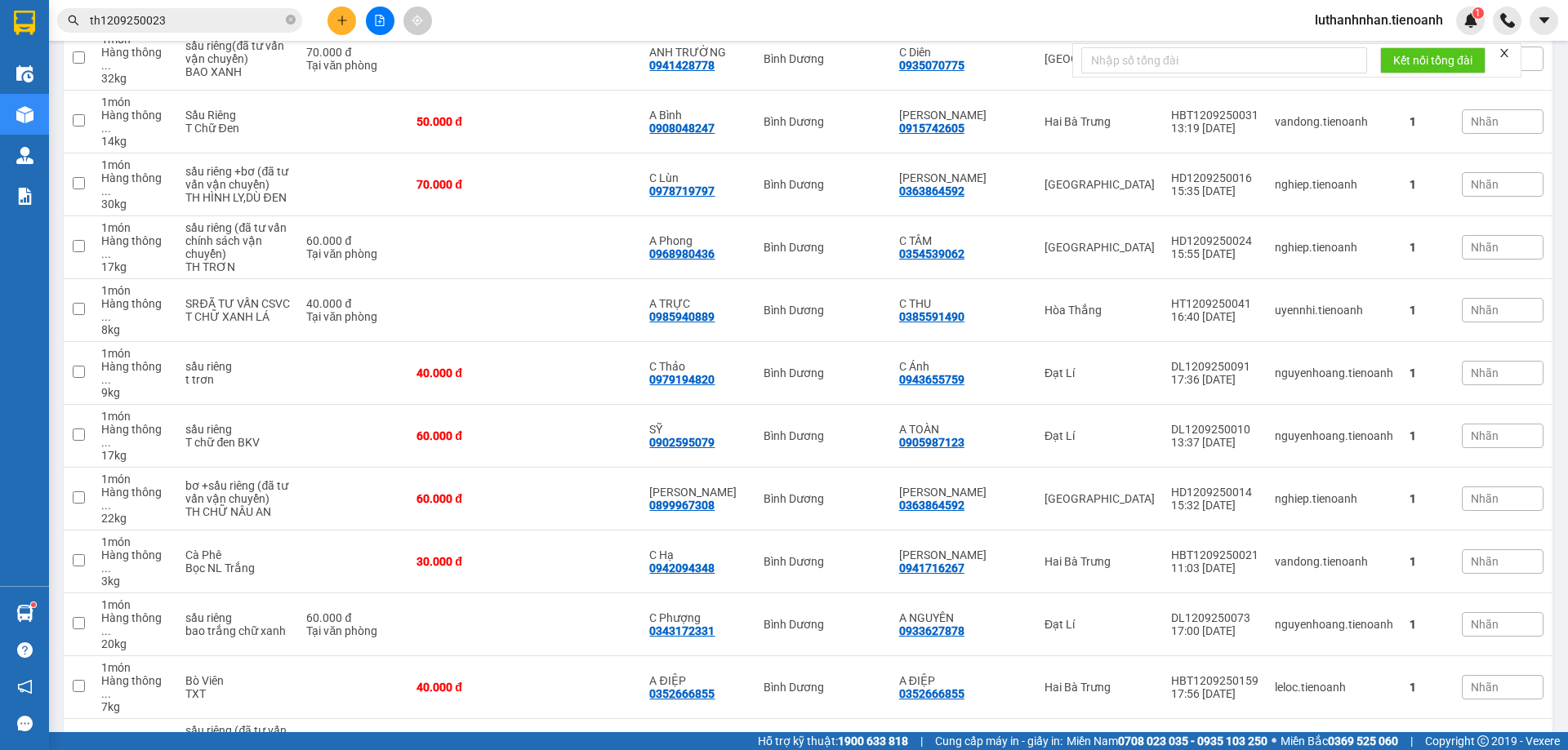
scroll to position [779, 0]
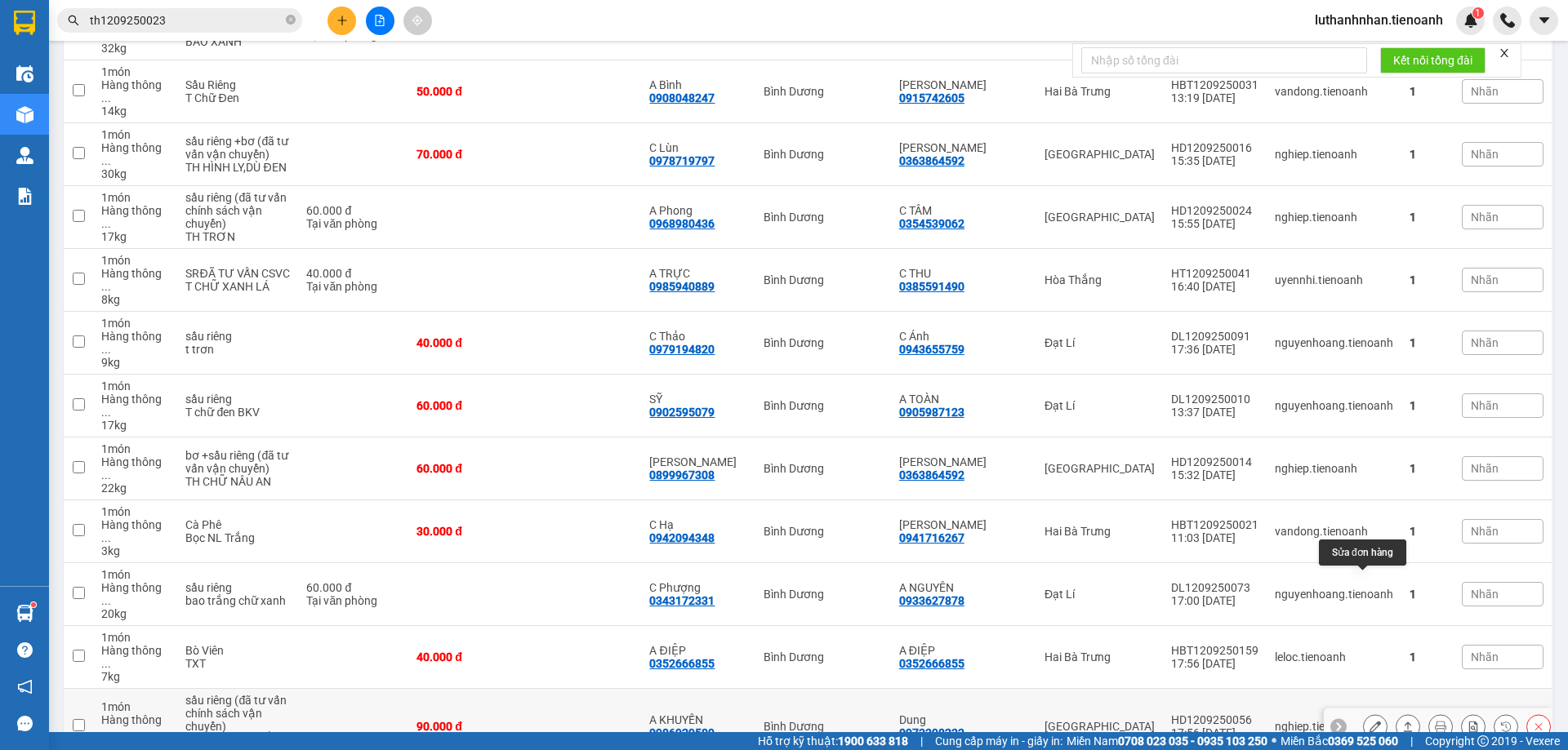
click at [1369, 721] on icon at bounding box center [1375, 727] width 11 height 11
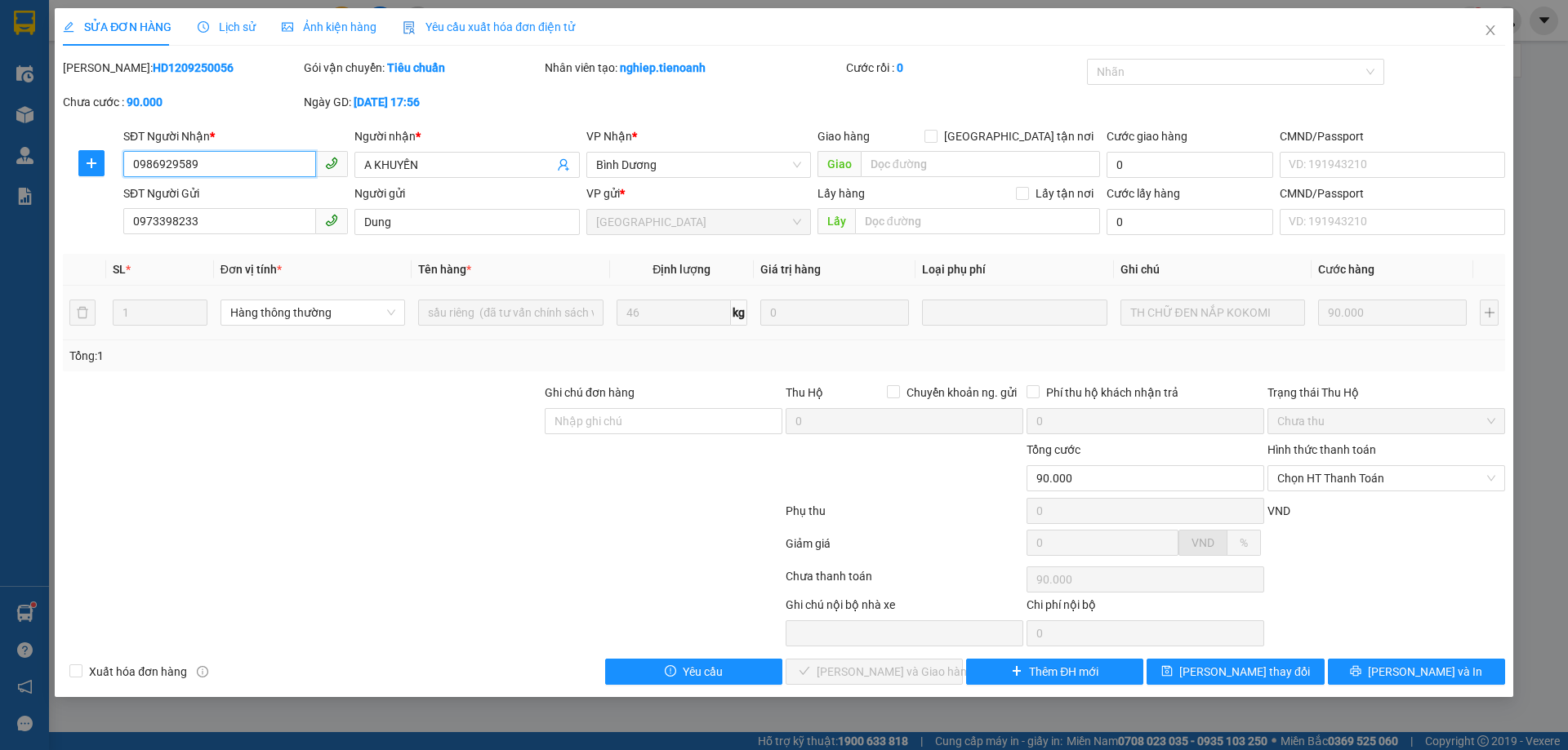
type input "0986929589"
type input "A KHUYẾN"
type input "0973398233"
type input "Dung"
type input "90.000"
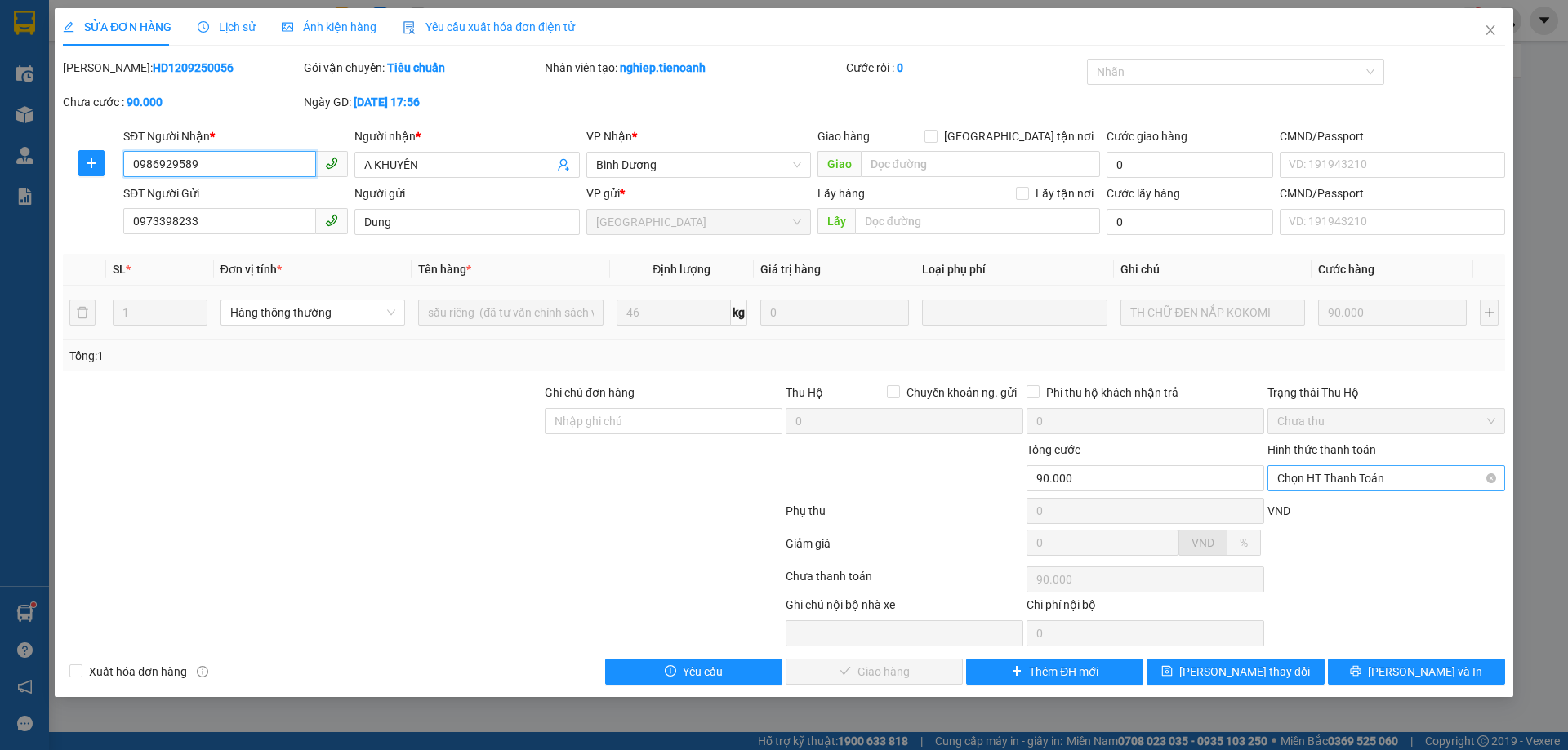
drag, startPoint x: 1339, startPoint y: 472, endPoint x: 1344, endPoint y: 493, distance: 21.6
click at [1340, 472] on span "Chọn HT Thanh Toán" at bounding box center [1386, 479] width 218 height 25
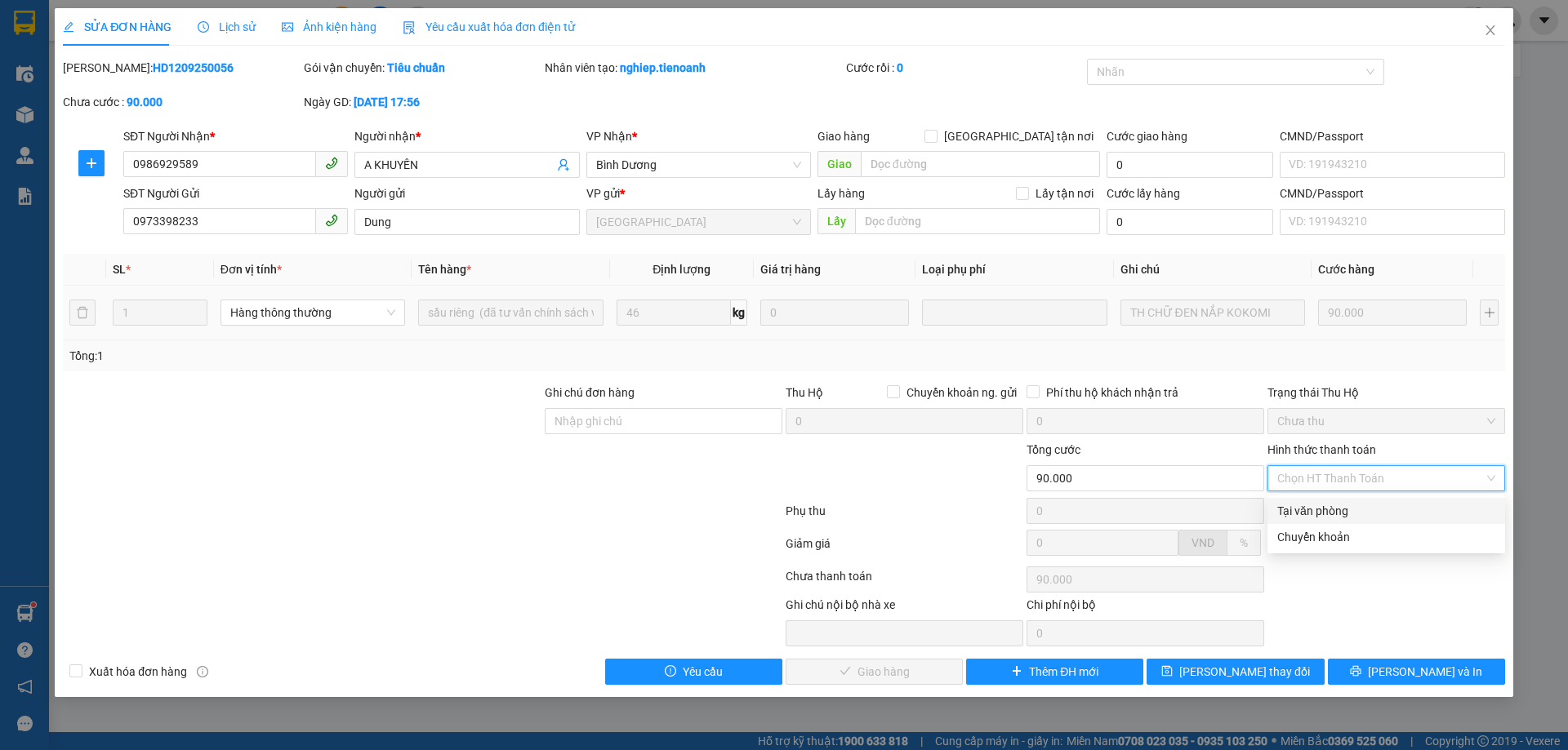
click at [1341, 512] on div "Tại văn phòng" at bounding box center [1386, 510] width 218 height 18
type input "0"
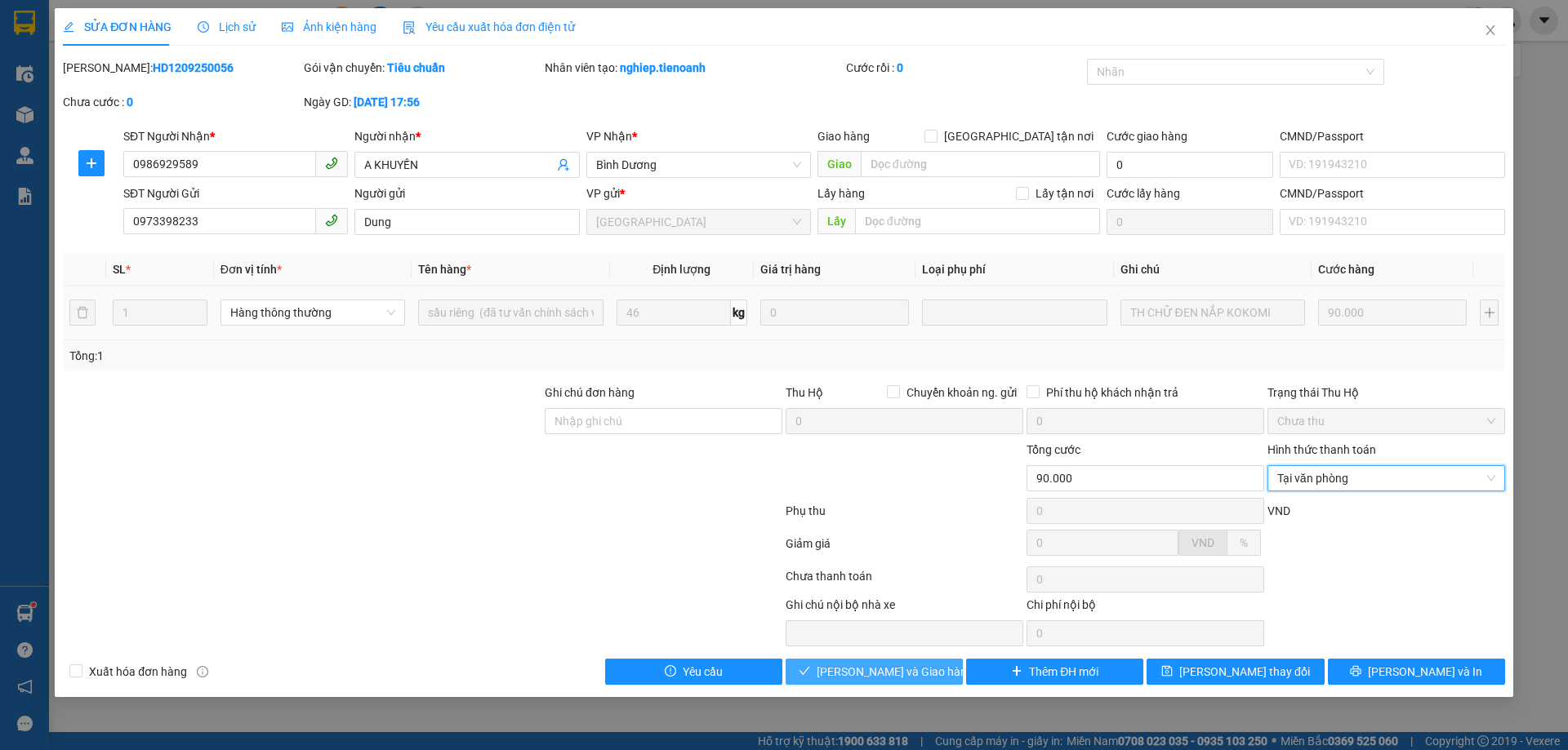
click at [909, 669] on span "[PERSON_NAME] và Giao hàng" at bounding box center [895, 672] width 157 height 18
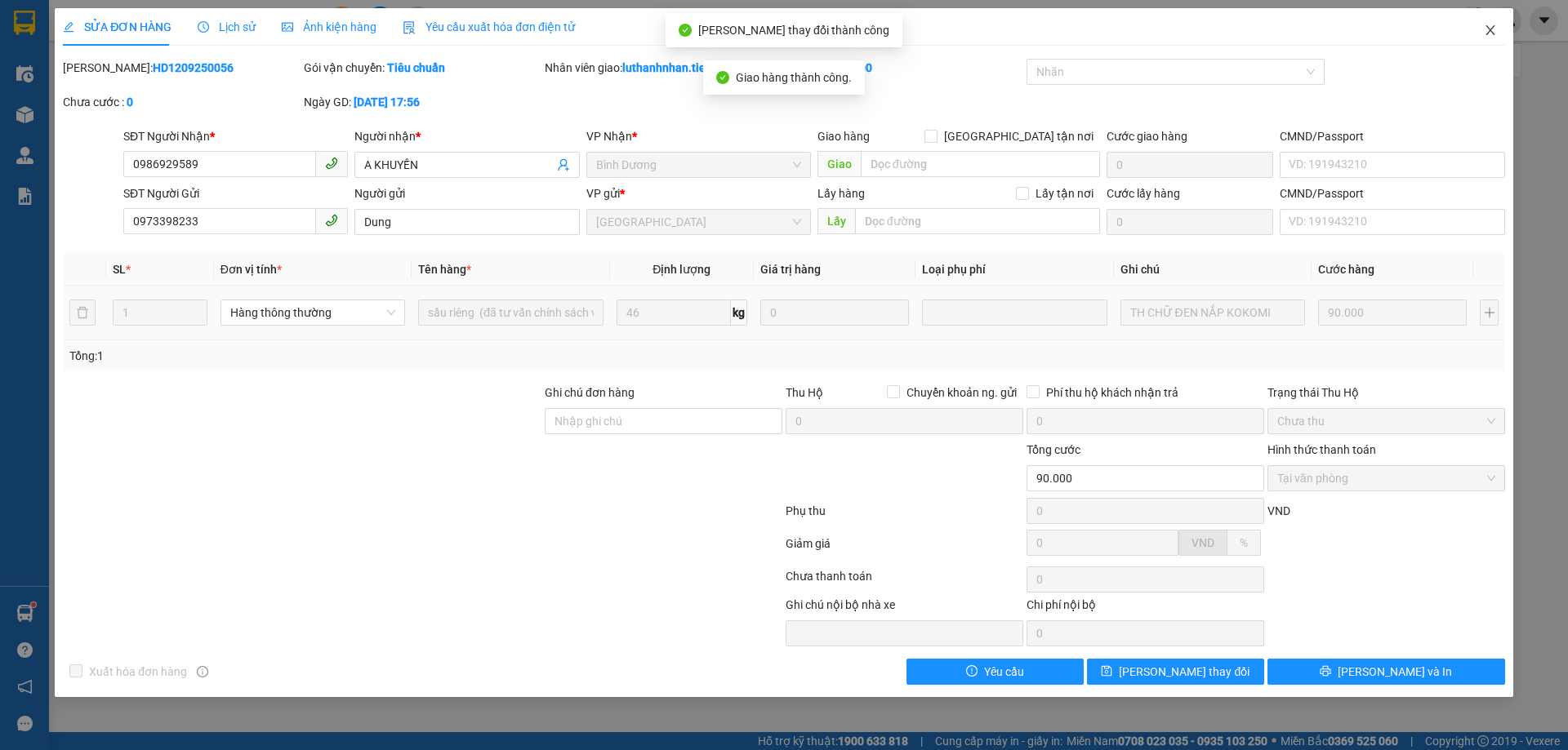
click at [1495, 31] on icon "close" at bounding box center [1491, 31] width 13 height 13
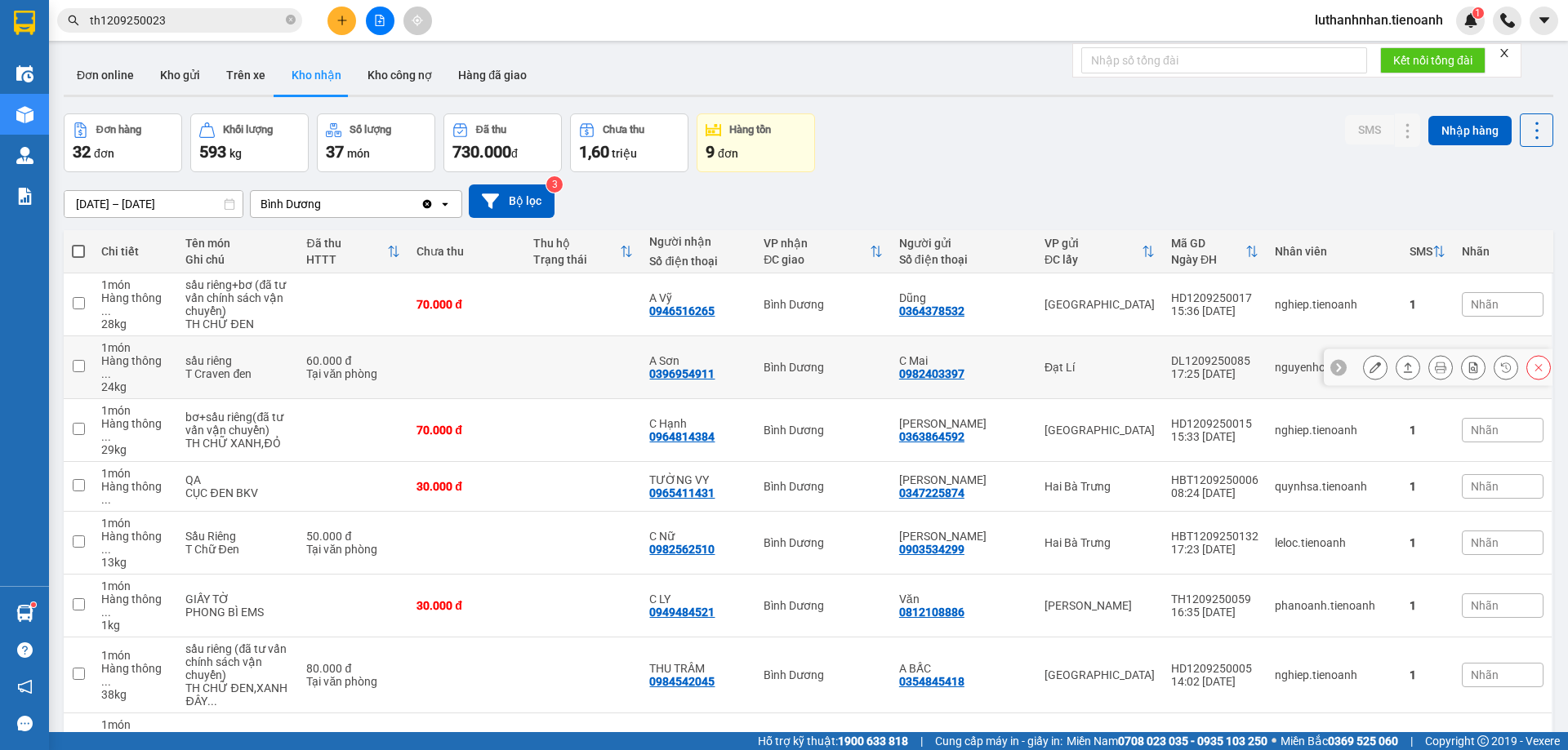
scroll to position [272, 0]
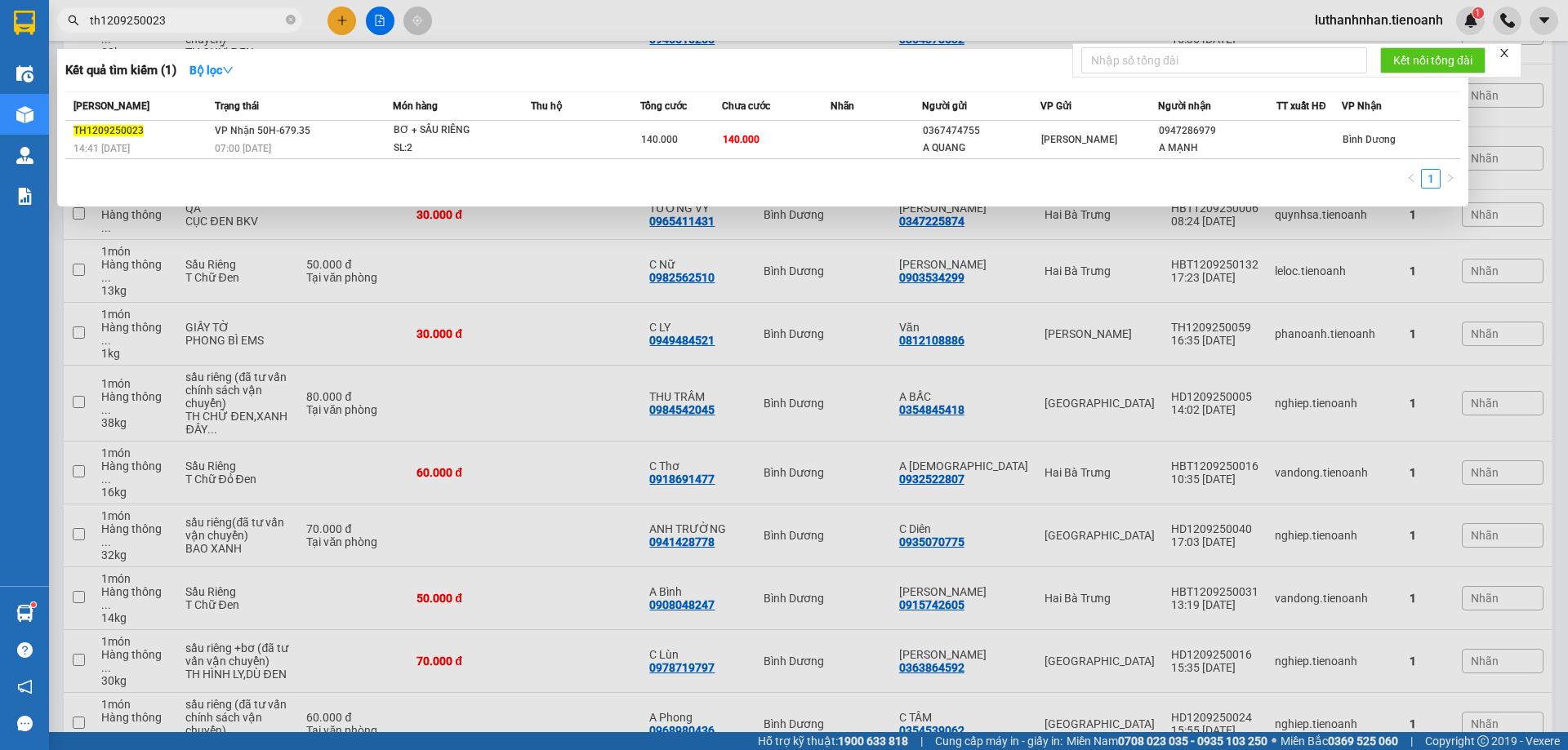
click at [225, 21] on input "th1209250023" at bounding box center [186, 20] width 193 height 18
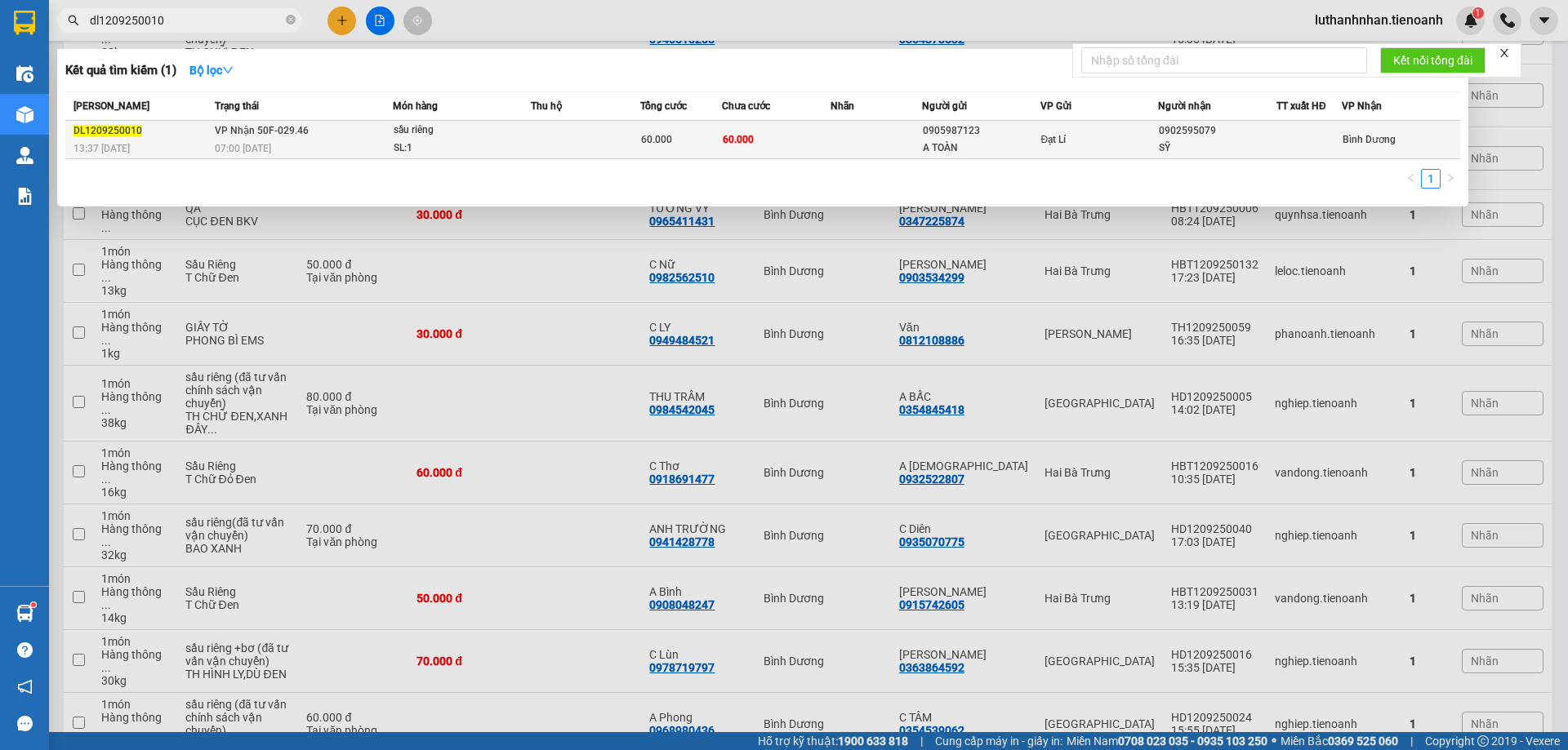
type input "dl1209250010"
click at [519, 130] on span "sầu riêng SL: 1" at bounding box center [461, 139] width 136 height 35
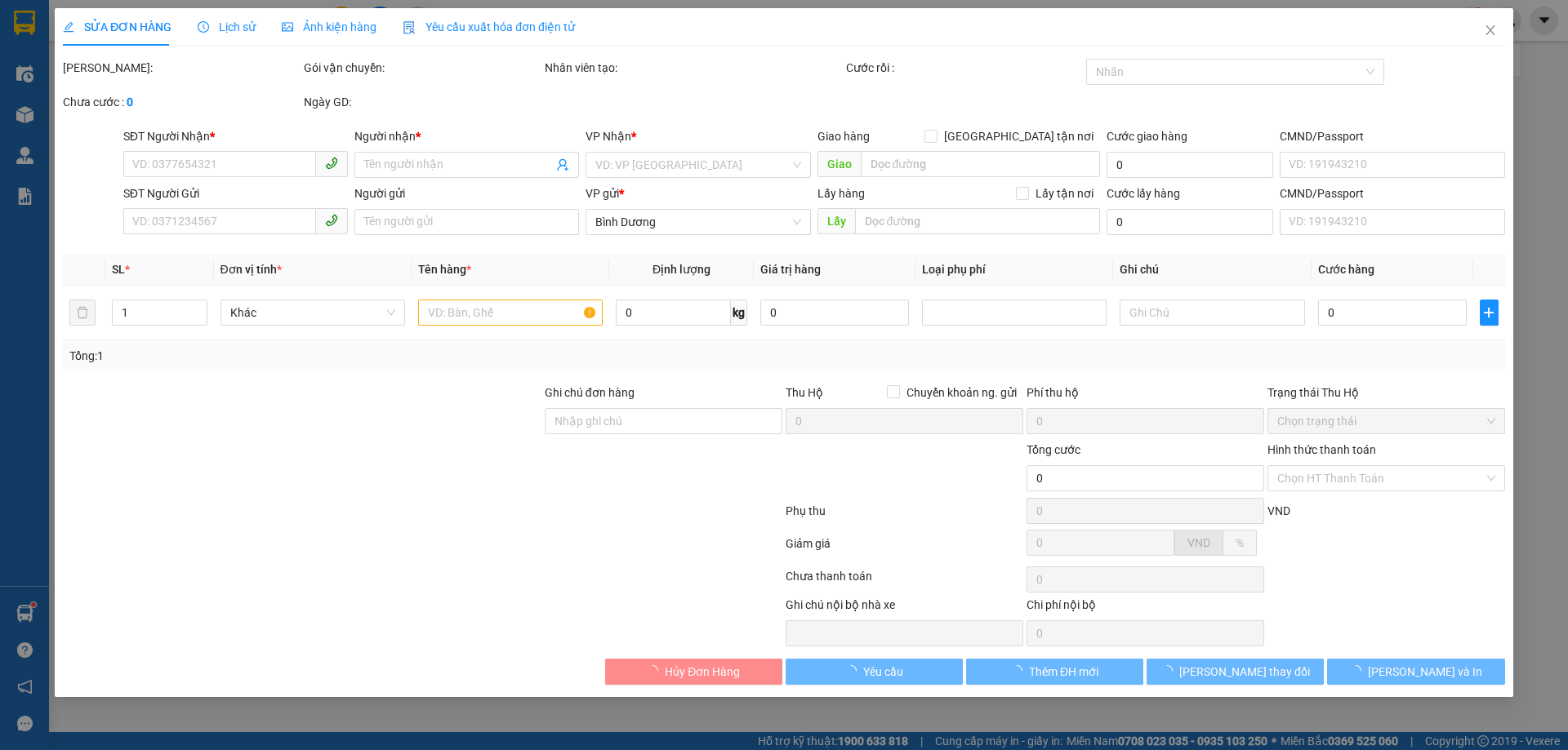
type input "0902595079"
type input "SỸ"
type input "0905987123"
type input "A TOÀN"
type input "240517177"
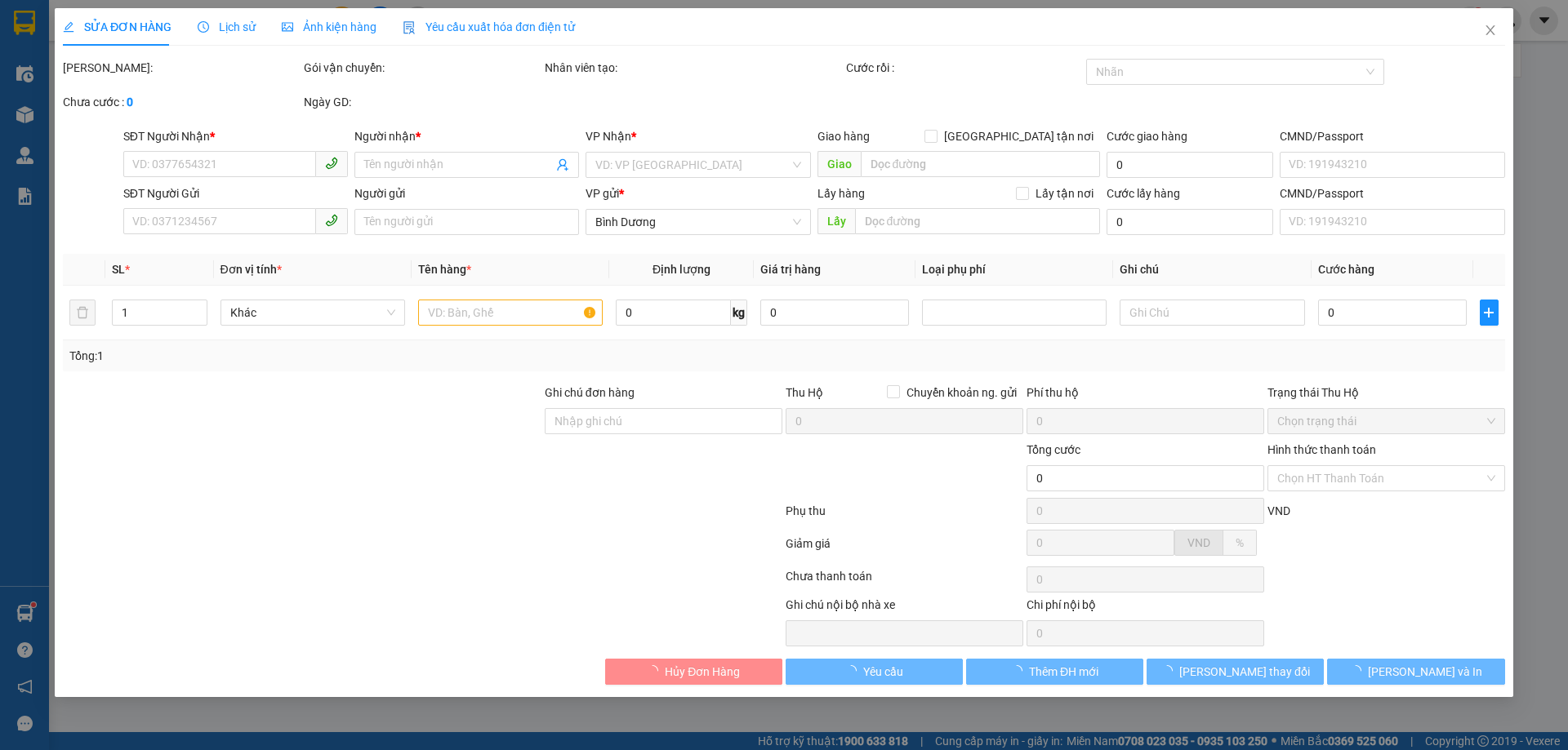
type input "60.000"
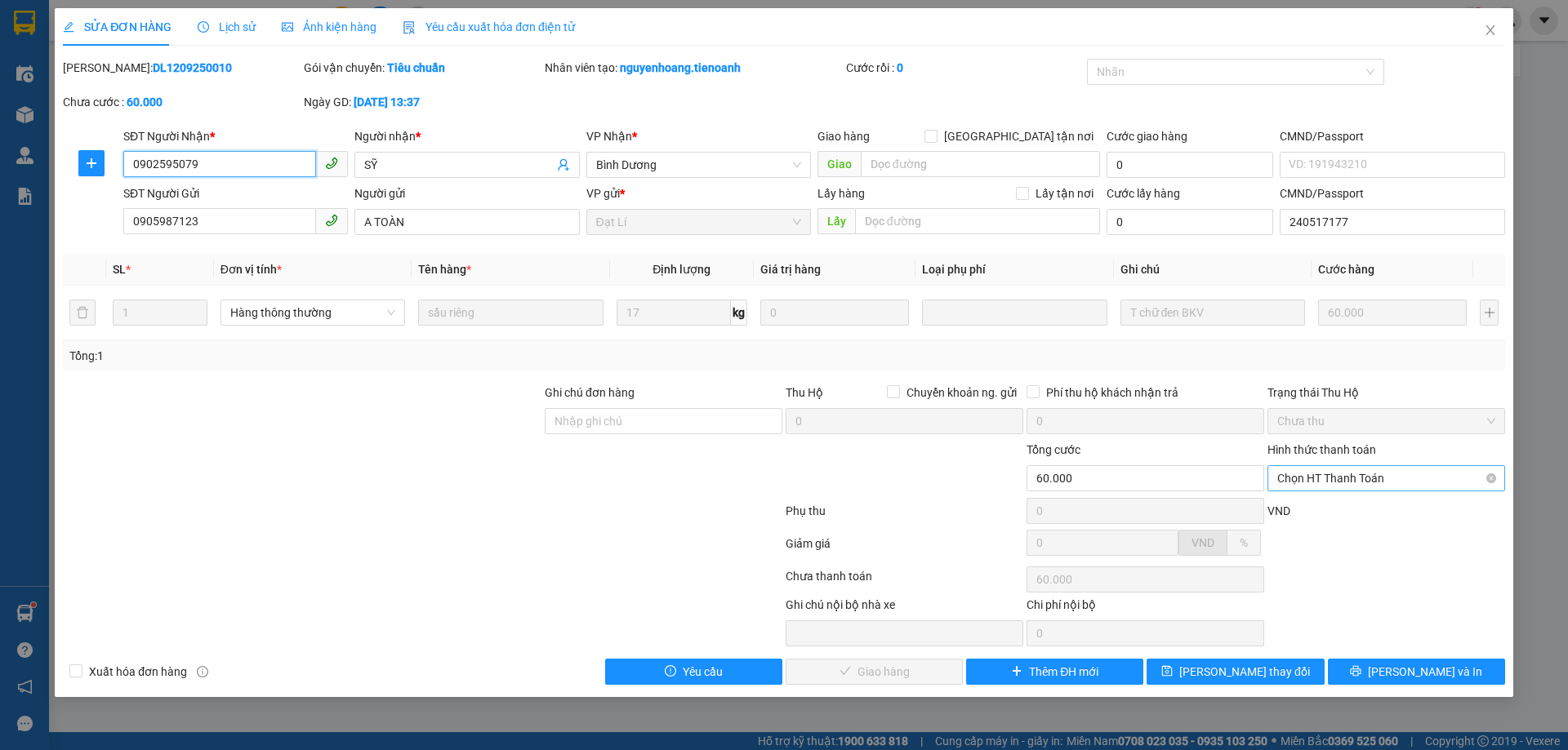
click at [1403, 469] on span "Chọn HT Thanh Toán" at bounding box center [1386, 479] width 218 height 25
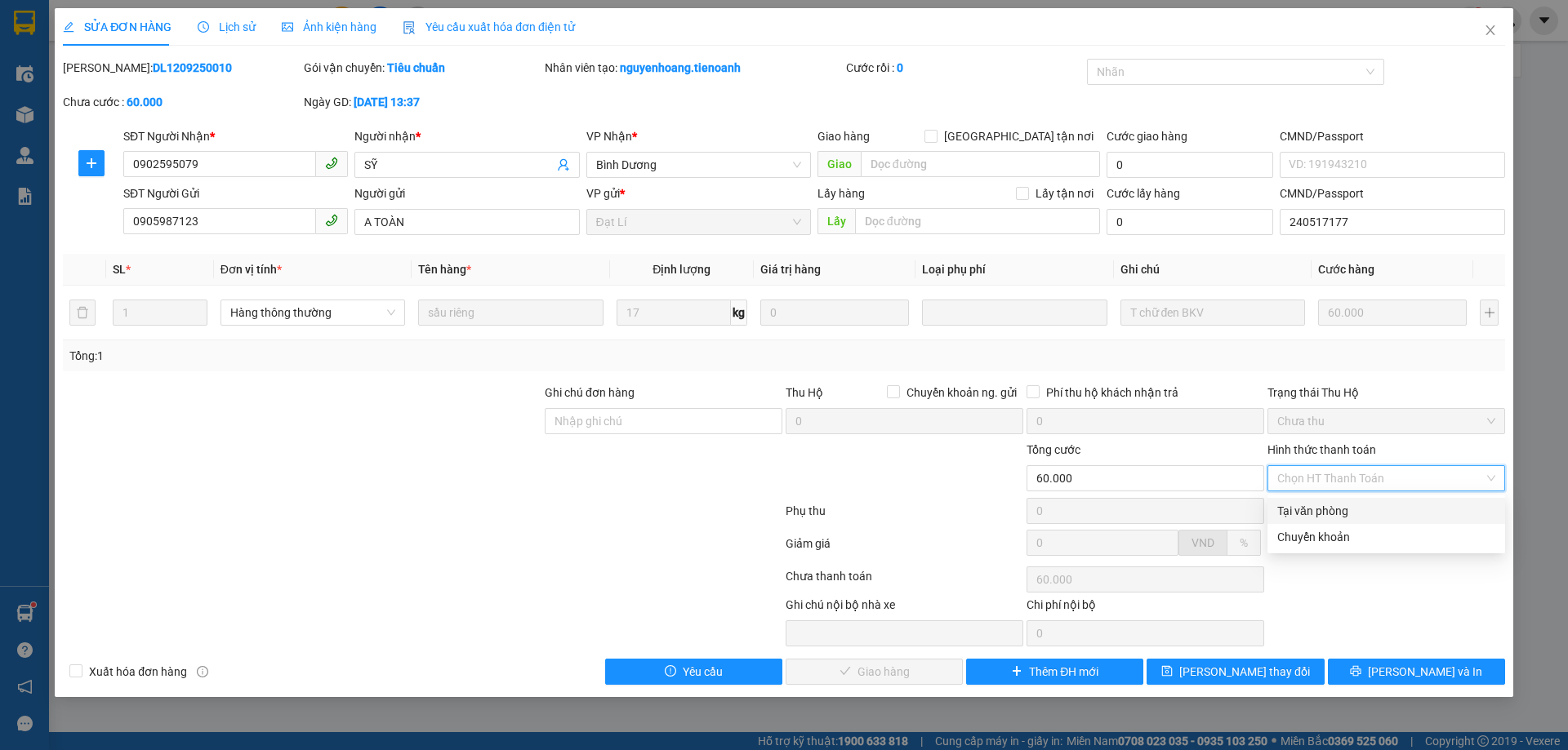
click at [1356, 513] on div "Tại văn phòng" at bounding box center [1386, 510] width 218 height 18
type input "0"
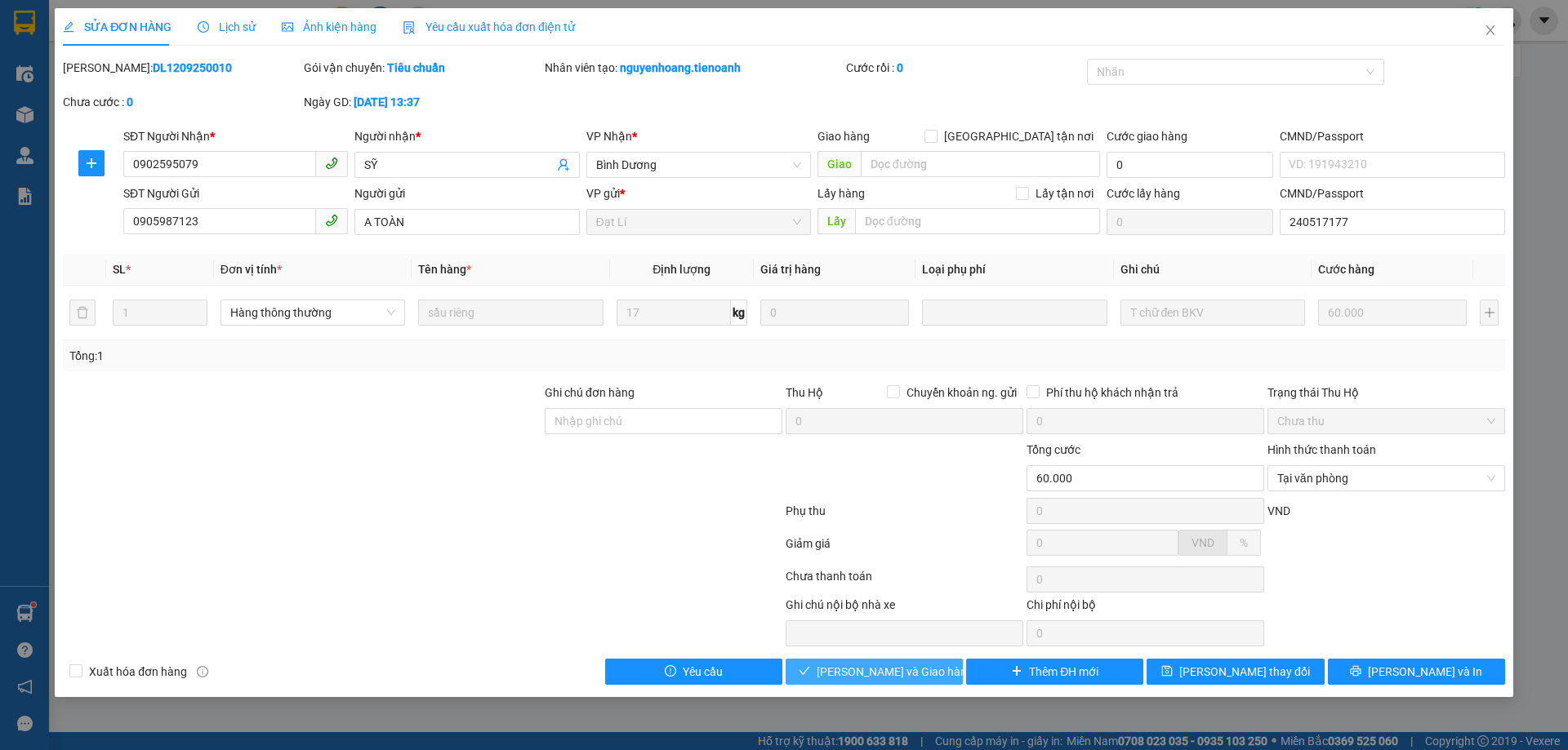
click at [919, 672] on span "[PERSON_NAME] và Giao hàng" at bounding box center [895, 672] width 157 height 18
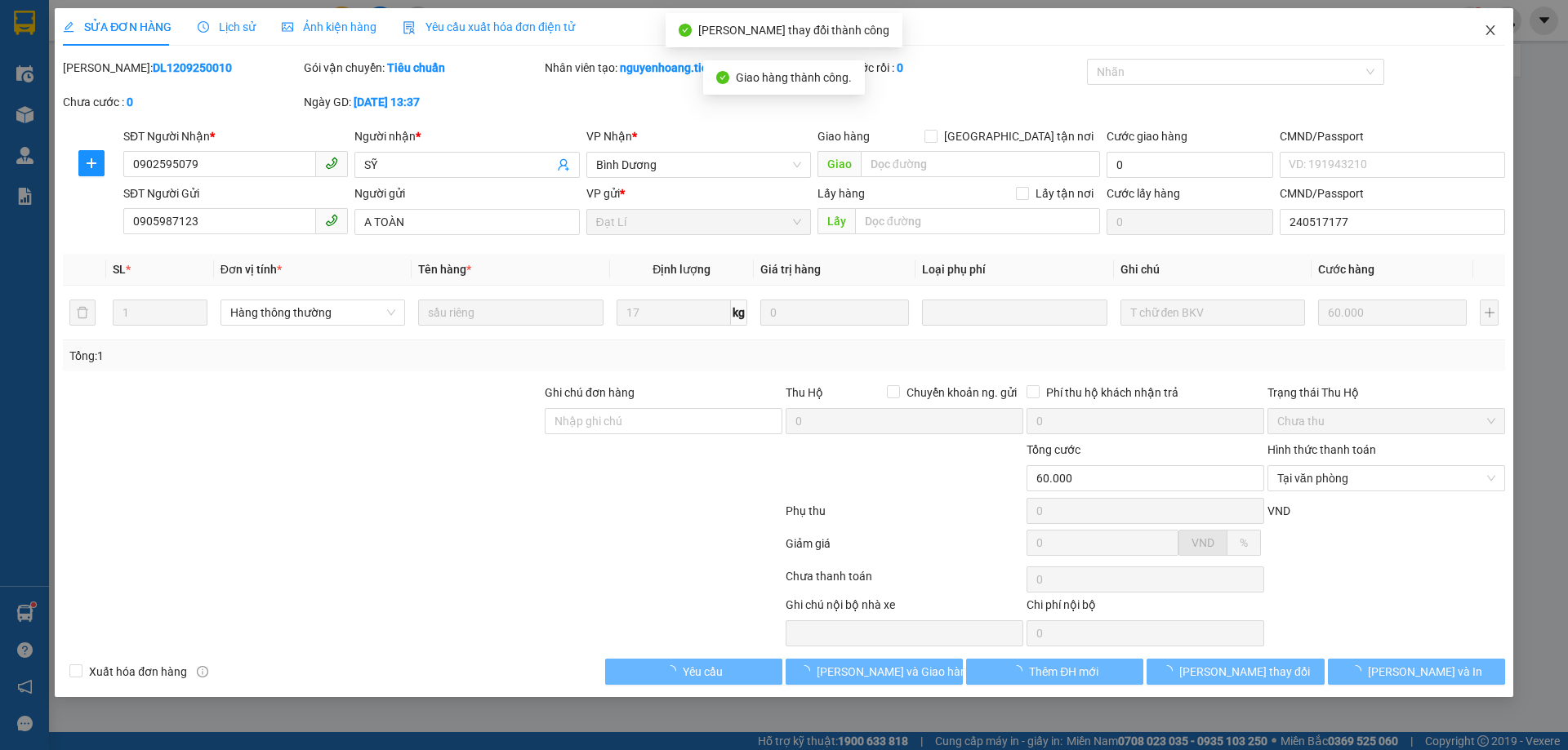
click at [1492, 31] on icon "close" at bounding box center [1491, 31] width 13 height 13
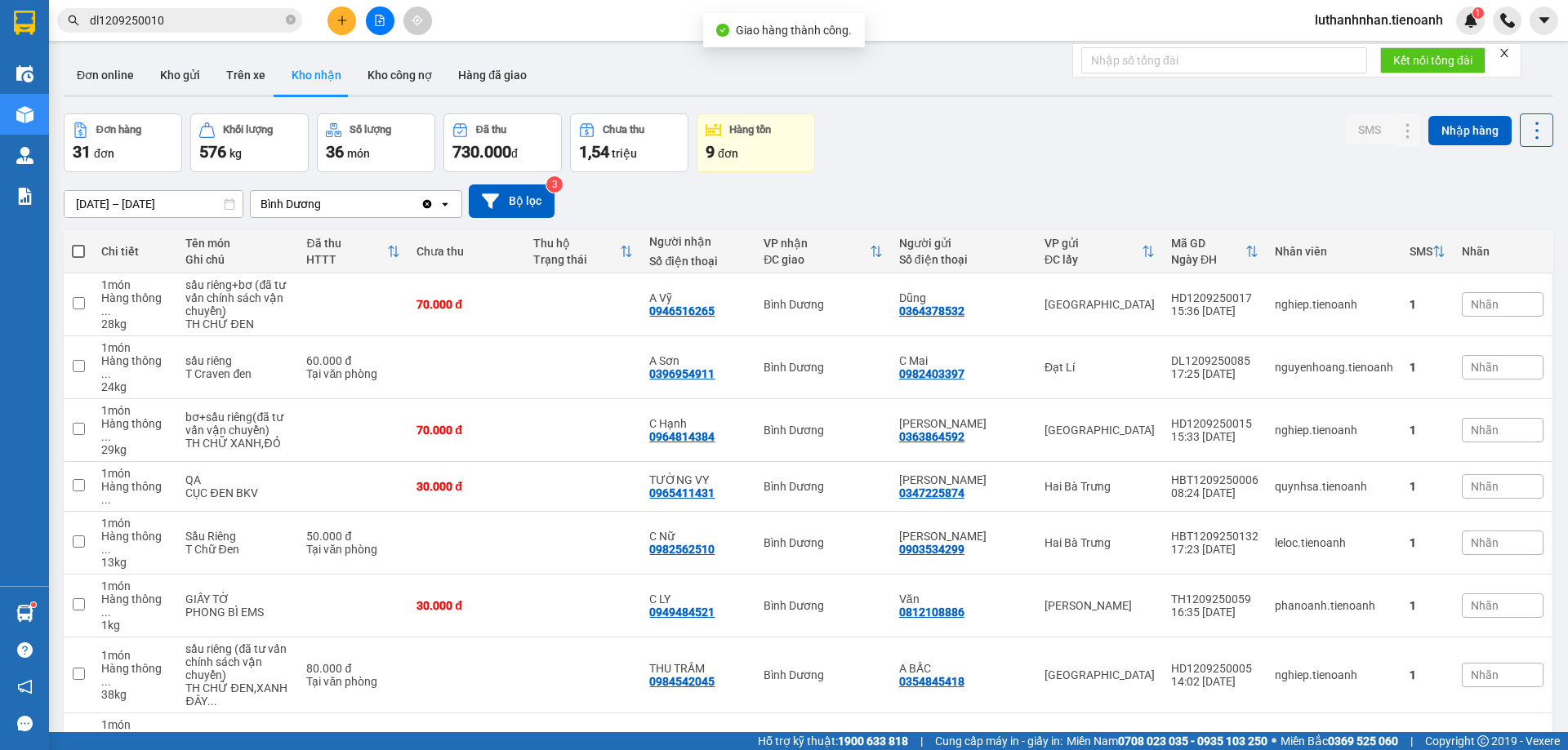
click at [191, 9] on span "dl1209250010" at bounding box center [179, 21] width 245 height 25
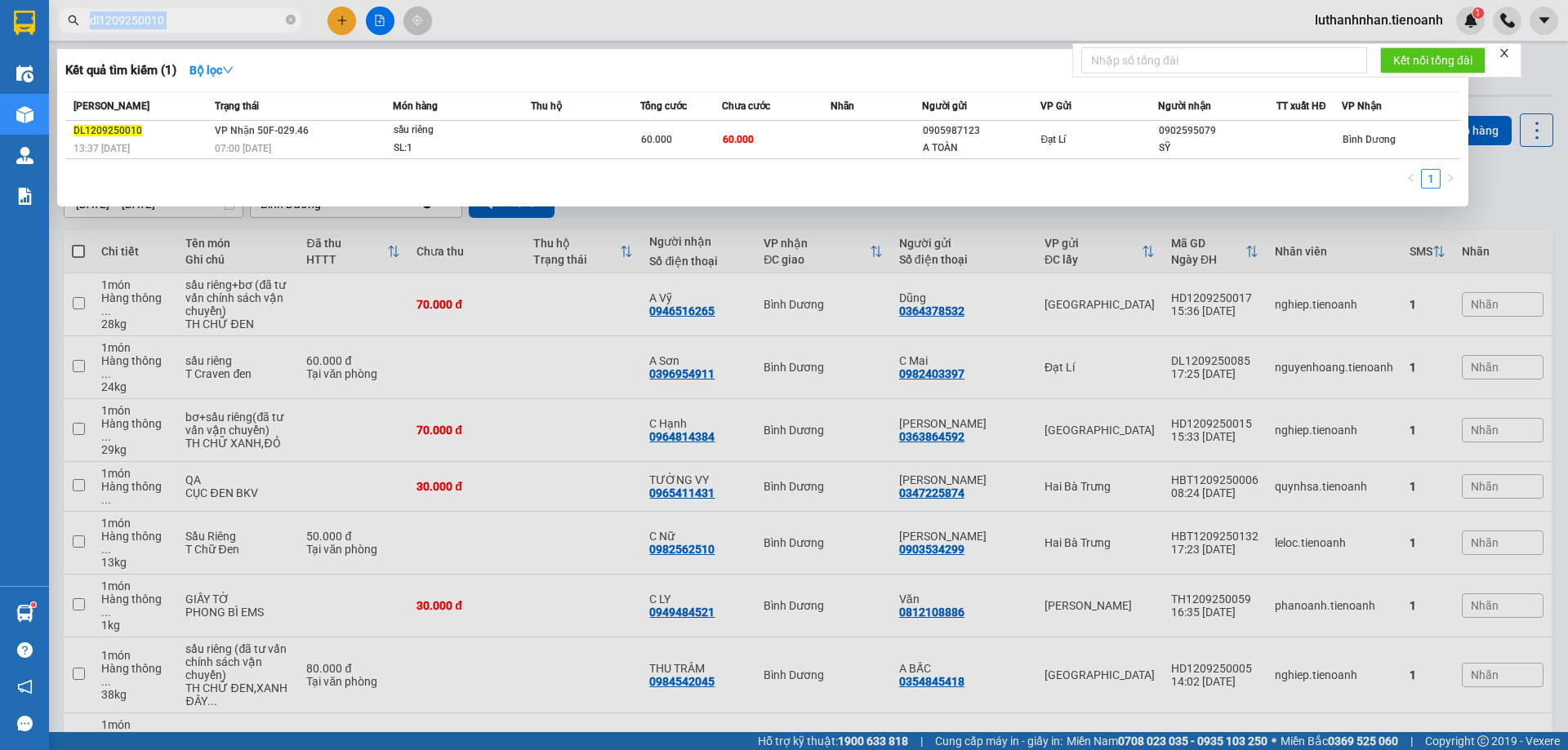
click at [191, 9] on span "dl1209250010" at bounding box center [179, 21] width 245 height 25
click at [196, 15] on input "dl1209250010" at bounding box center [186, 20] width 193 height 18
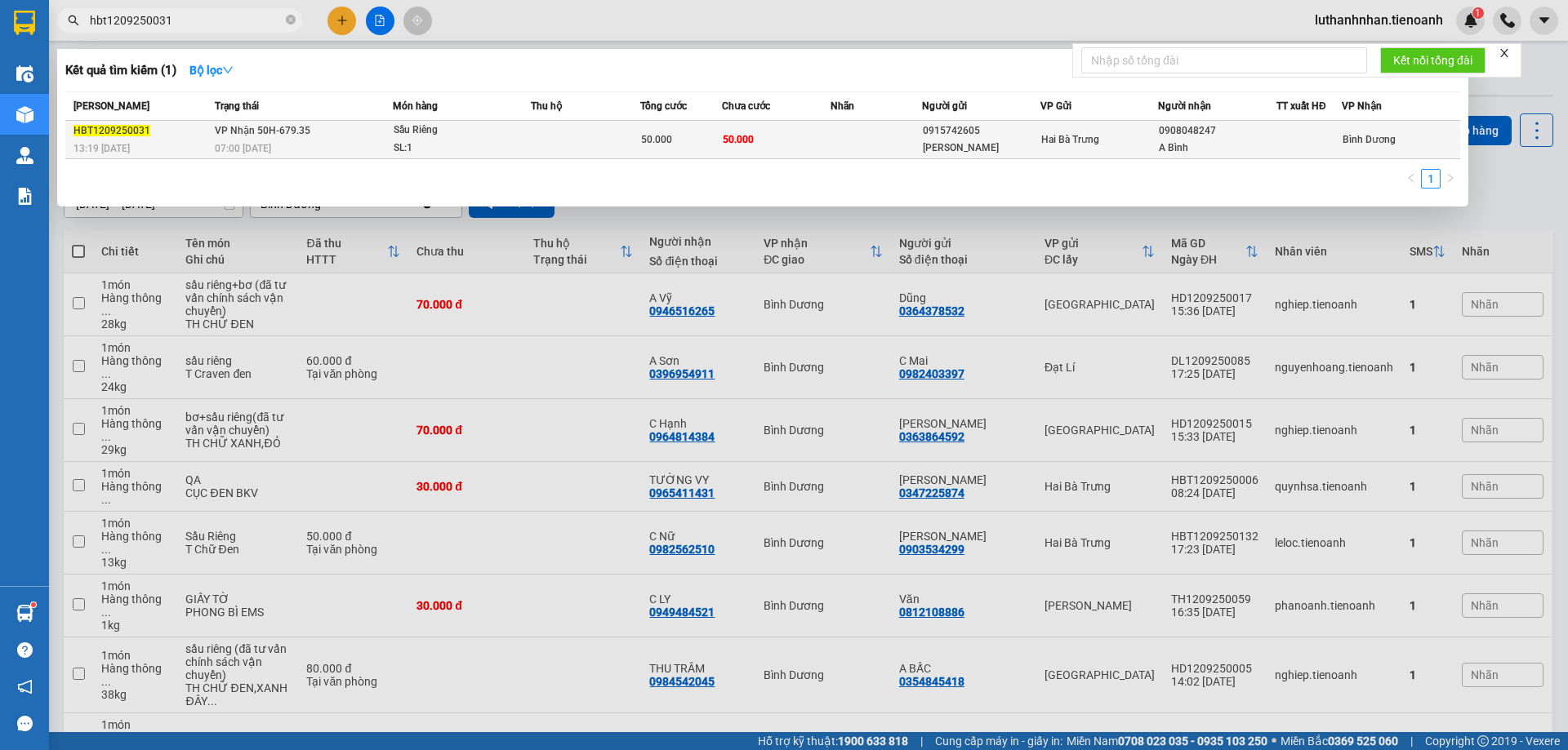
type input "hbt1209250031"
click at [629, 132] on td at bounding box center [585, 140] width 110 height 38
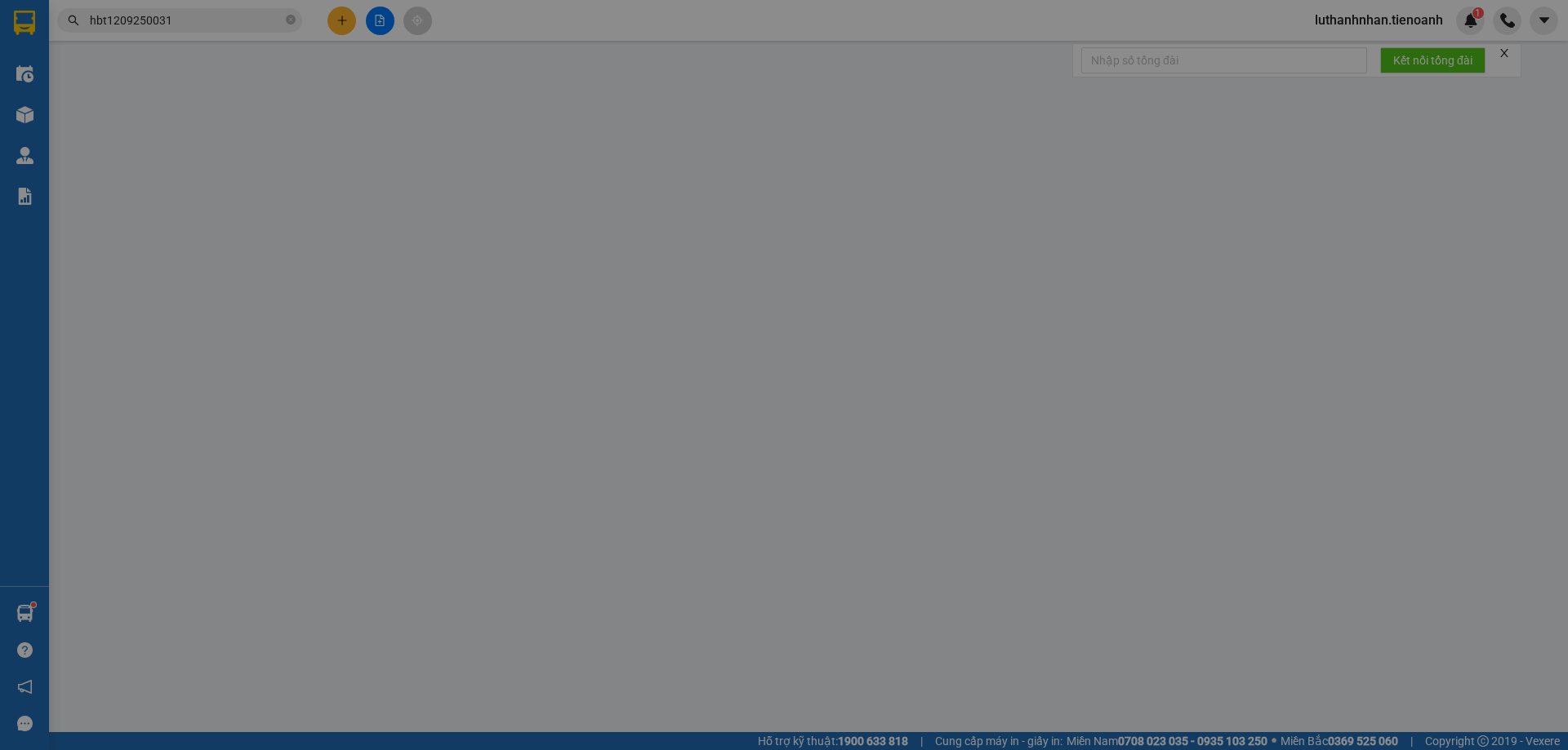
type input "0908048247"
type input "A Bình"
type input "0915742605"
type input "[PERSON_NAME]"
type input "50.000"
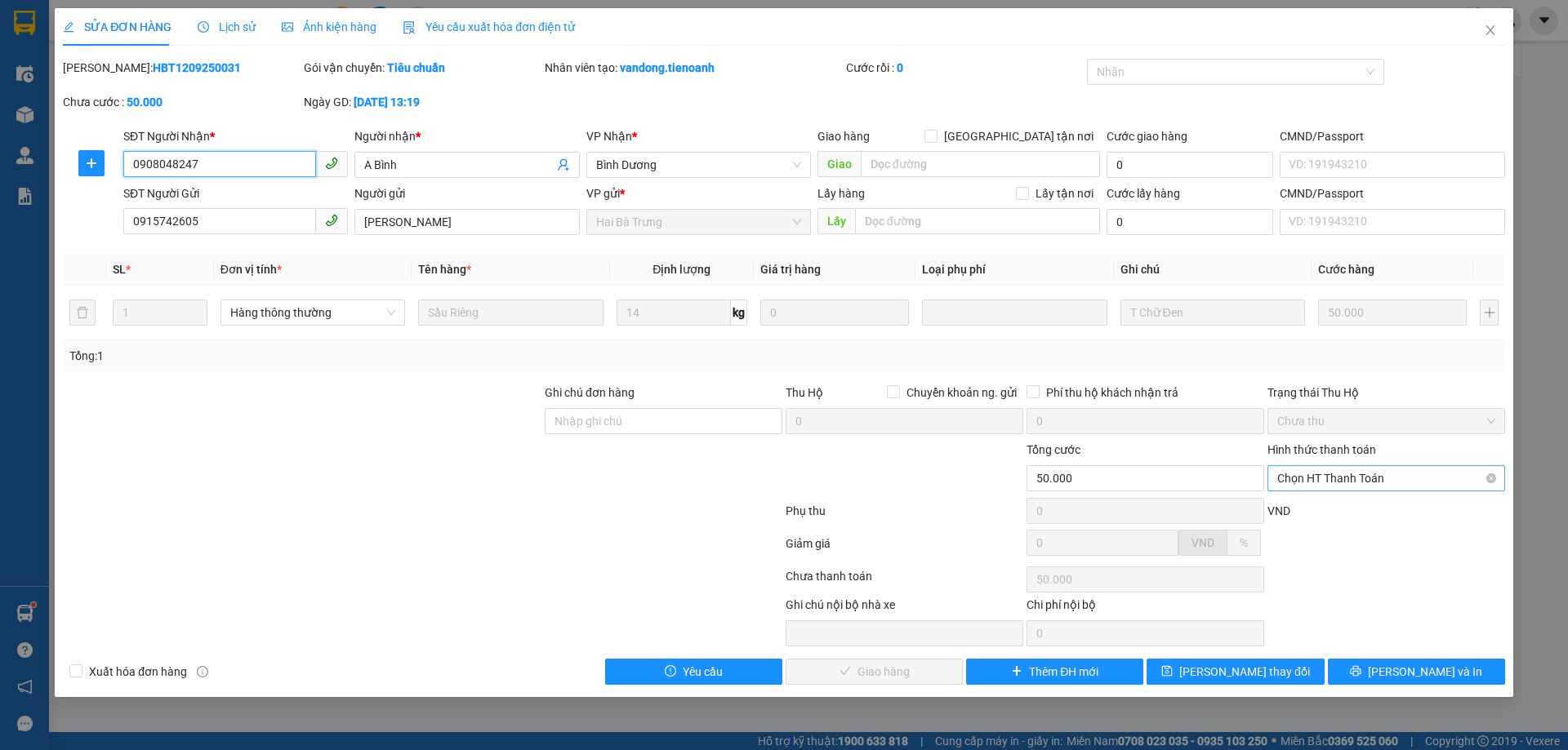
click at [1386, 474] on span "Chọn HT Thanh Toán" at bounding box center [1386, 479] width 218 height 25
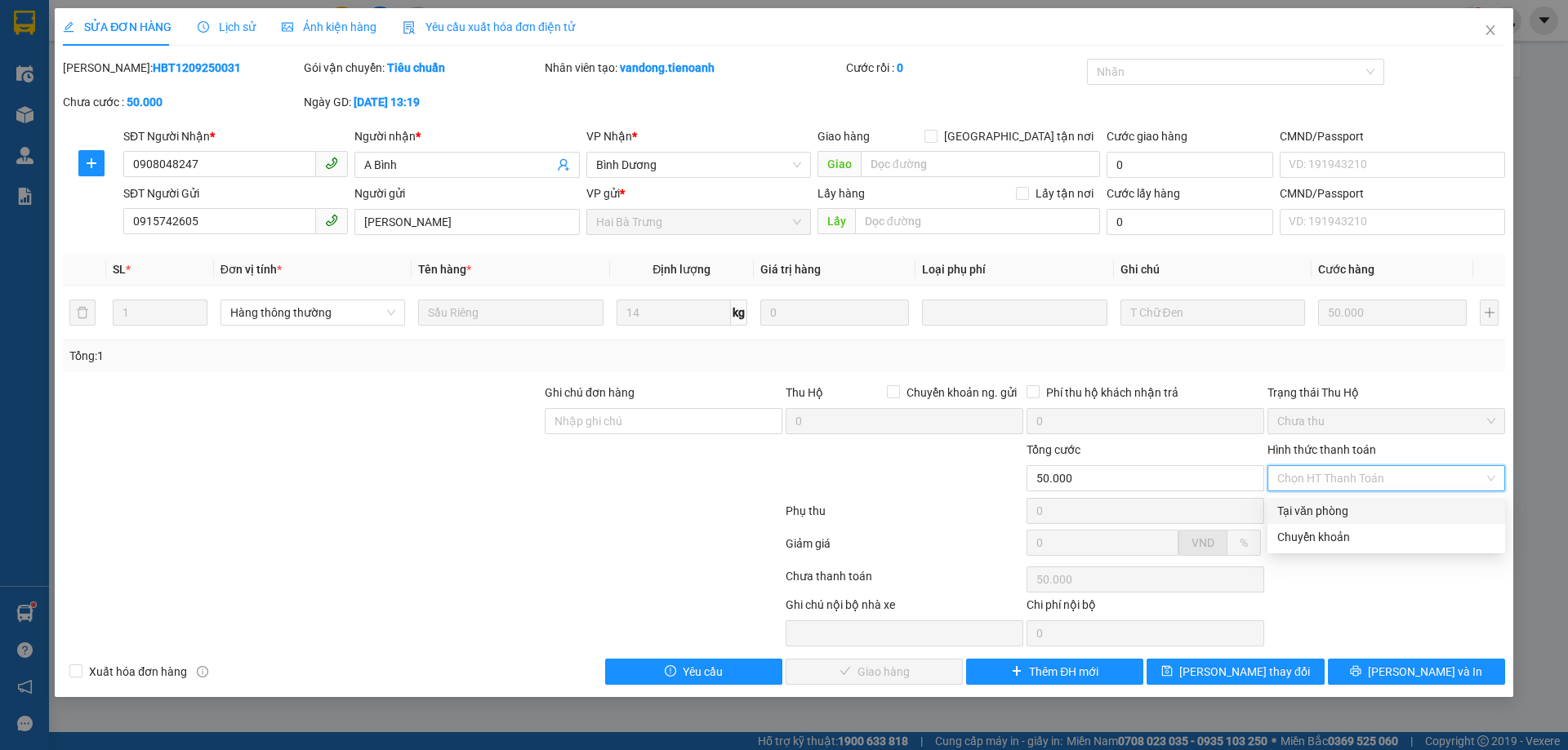
click at [1394, 506] on div "Tại văn phòng" at bounding box center [1386, 510] width 218 height 18
type input "0"
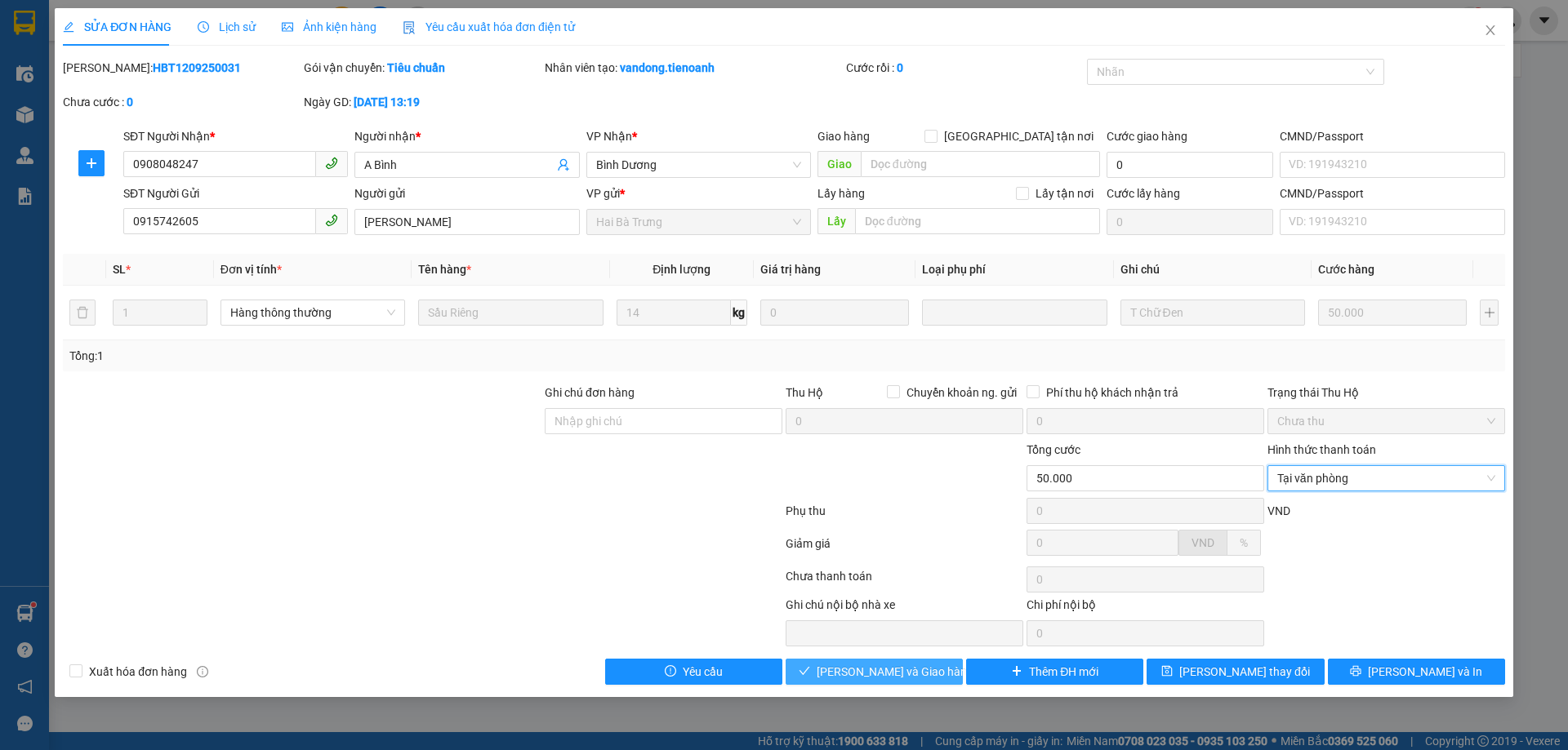
click at [864, 672] on span "[PERSON_NAME] và Giao hàng" at bounding box center [895, 672] width 157 height 18
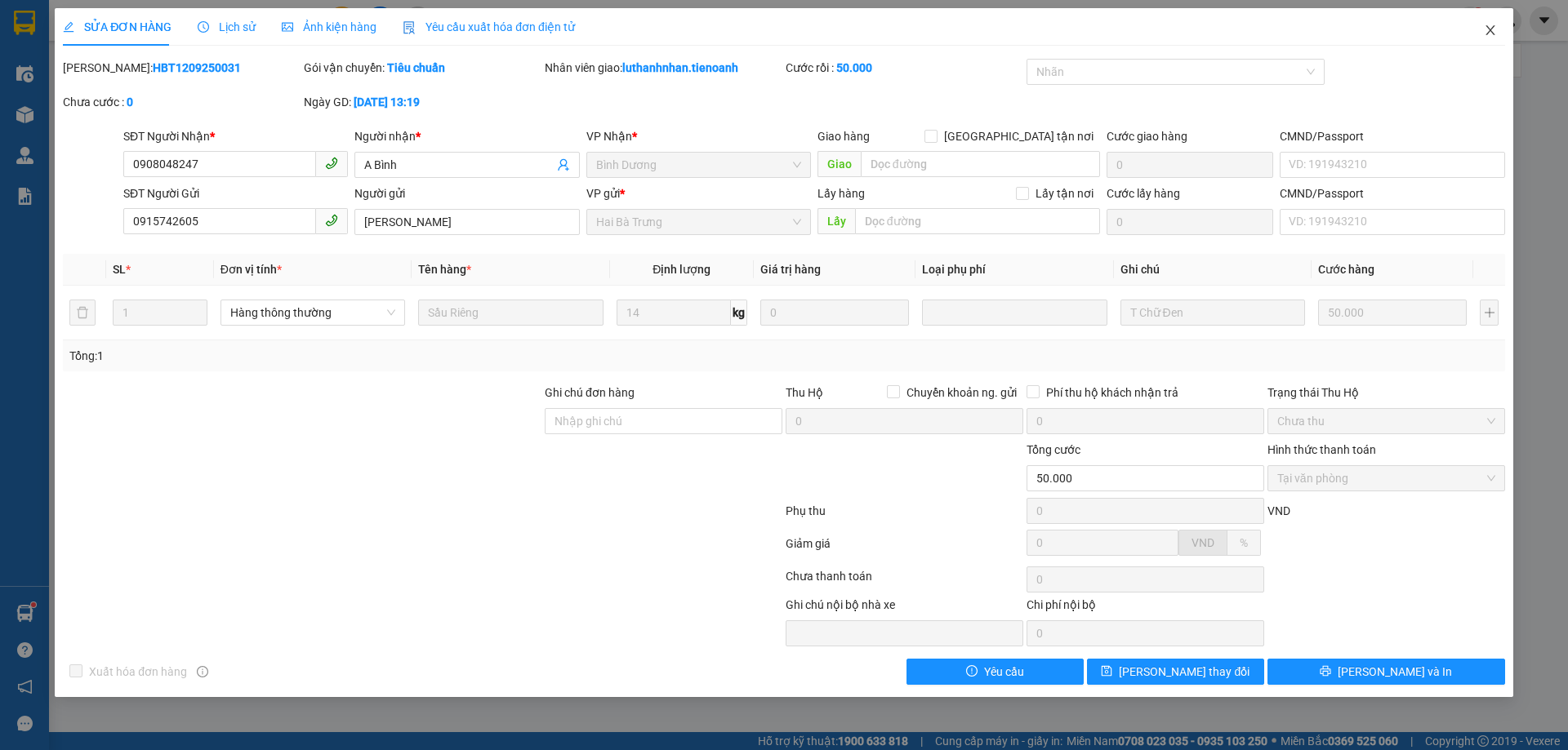
click at [1495, 31] on icon "close" at bounding box center [1491, 31] width 13 height 13
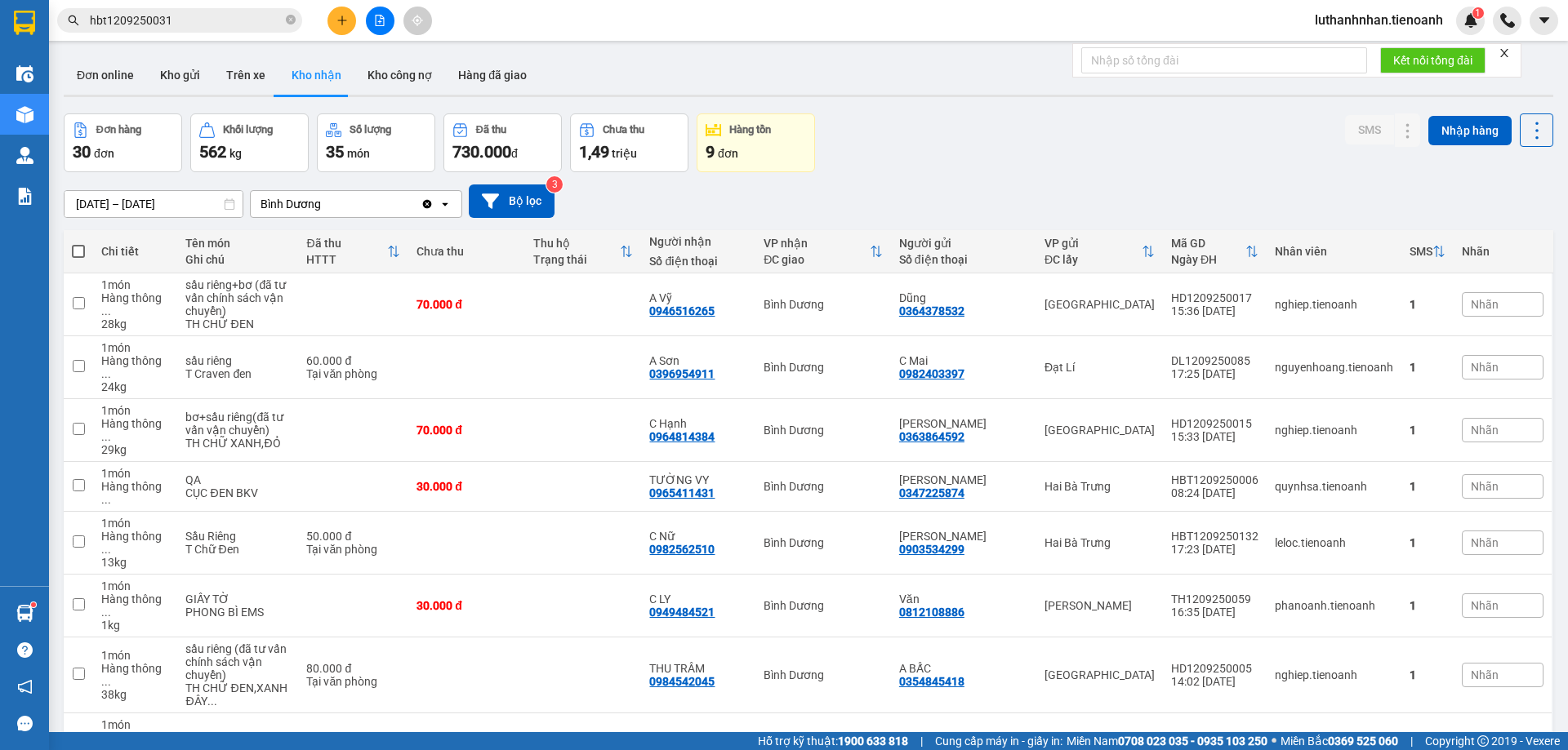
click at [165, 15] on input "hbt1209250031" at bounding box center [186, 20] width 193 height 18
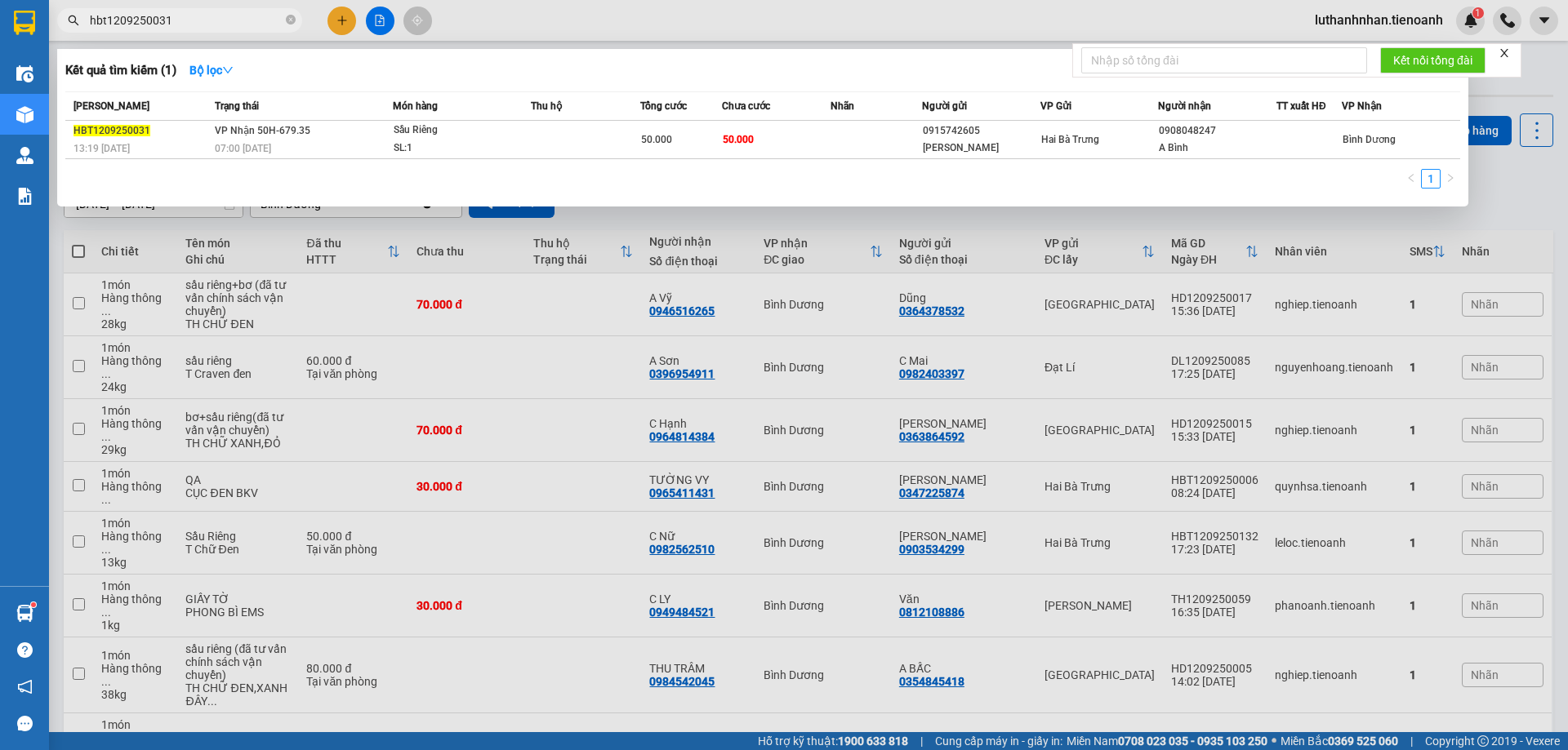
click at [165, 15] on input "hbt1209250031" at bounding box center [186, 20] width 193 height 18
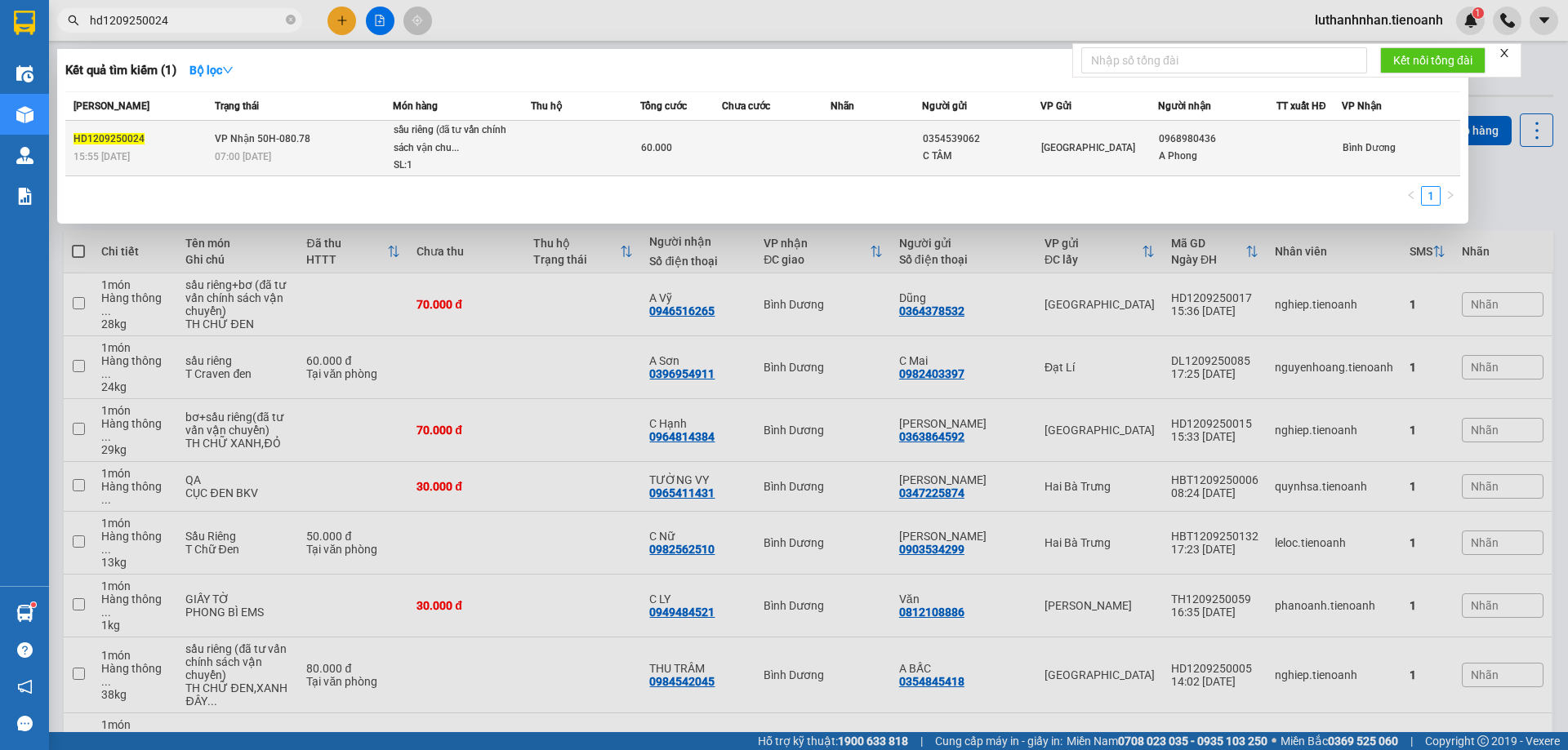
type input "hd1209250024"
click at [572, 154] on td at bounding box center [585, 149] width 110 height 55
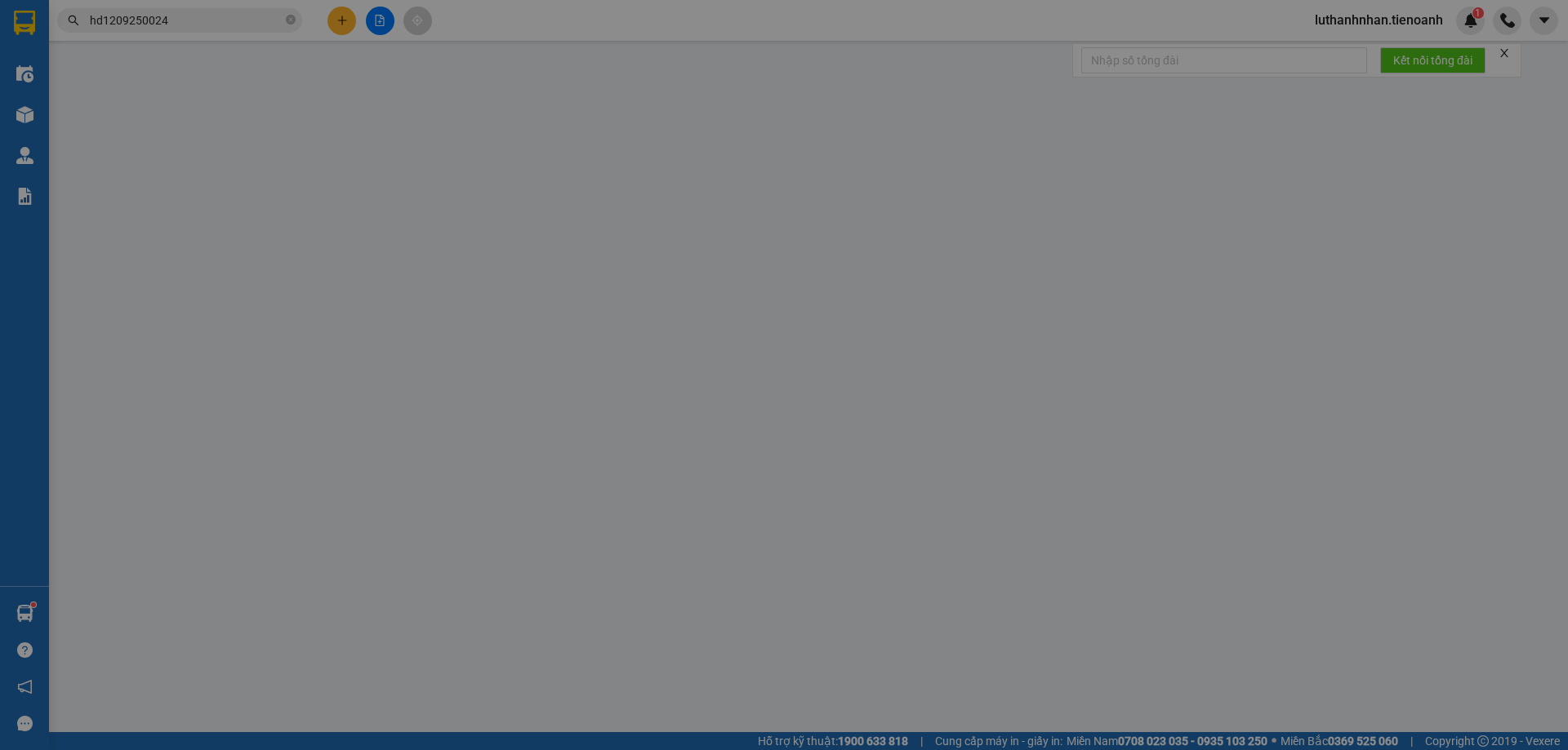
type input "0968980436"
type input "A Phong"
type input "0354539062"
type input "C TÂM"
type input "60.000"
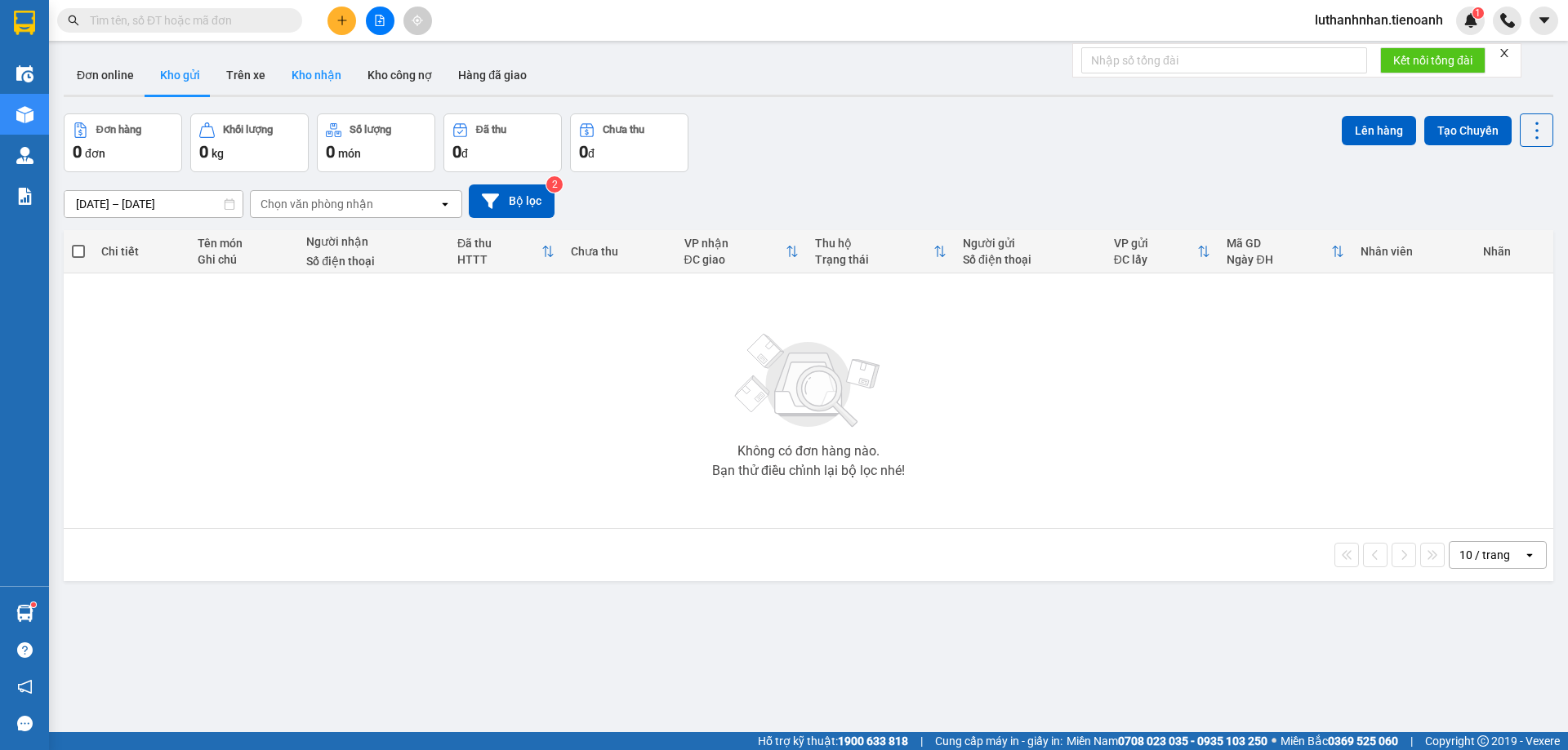
click at [321, 73] on button "Kho nhận" at bounding box center [317, 74] width 76 height 39
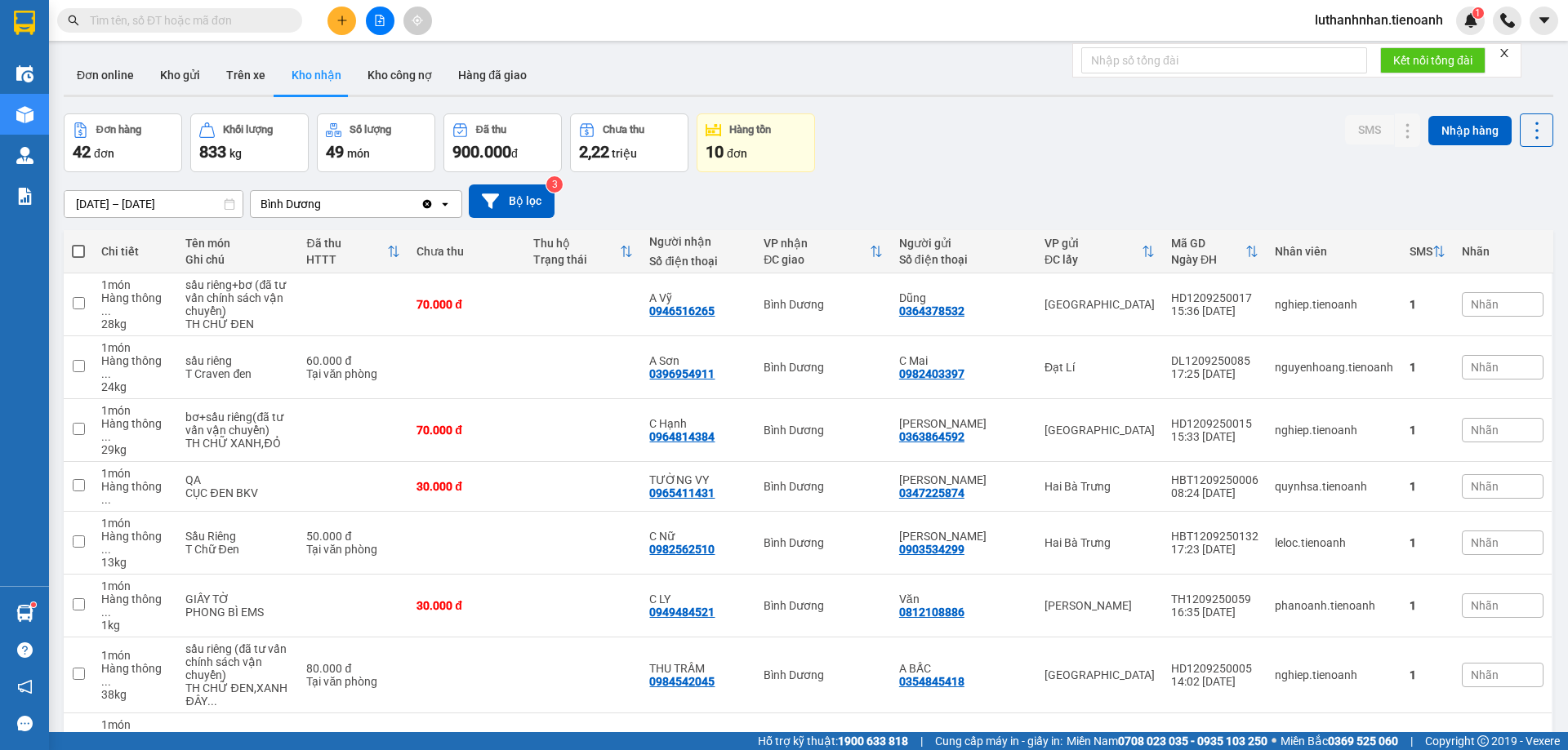
click at [153, 4] on div "Kết quả tìm kiếm ( 0 ) Bộ lọc No Data luthanhnhan.tienoanh 1" at bounding box center [784, 20] width 1568 height 41
click at [157, 14] on input "text" at bounding box center [186, 20] width 193 height 18
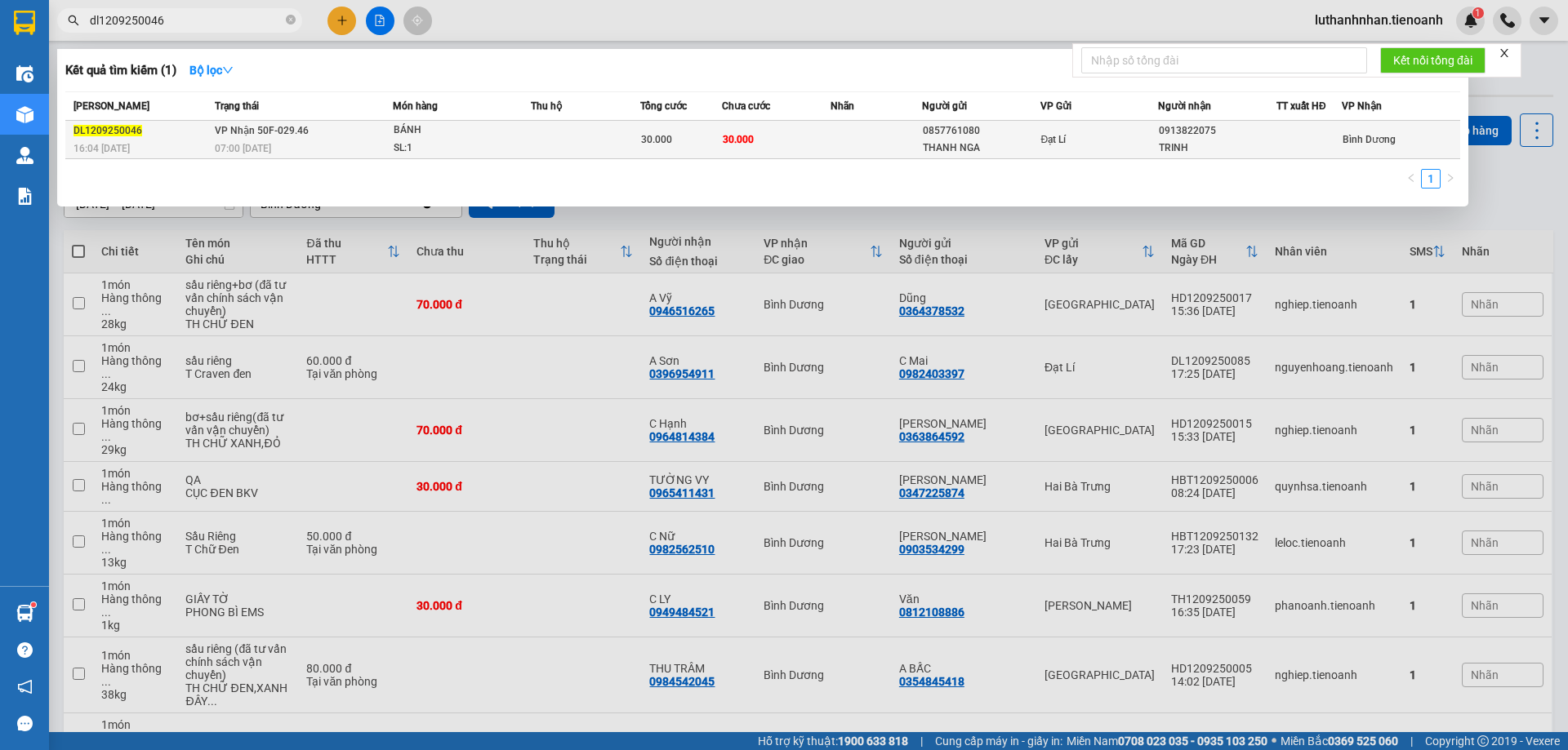
type input "dl1209250046"
click at [344, 145] on div "07:00 [DATE]" at bounding box center [303, 148] width 178 height 18
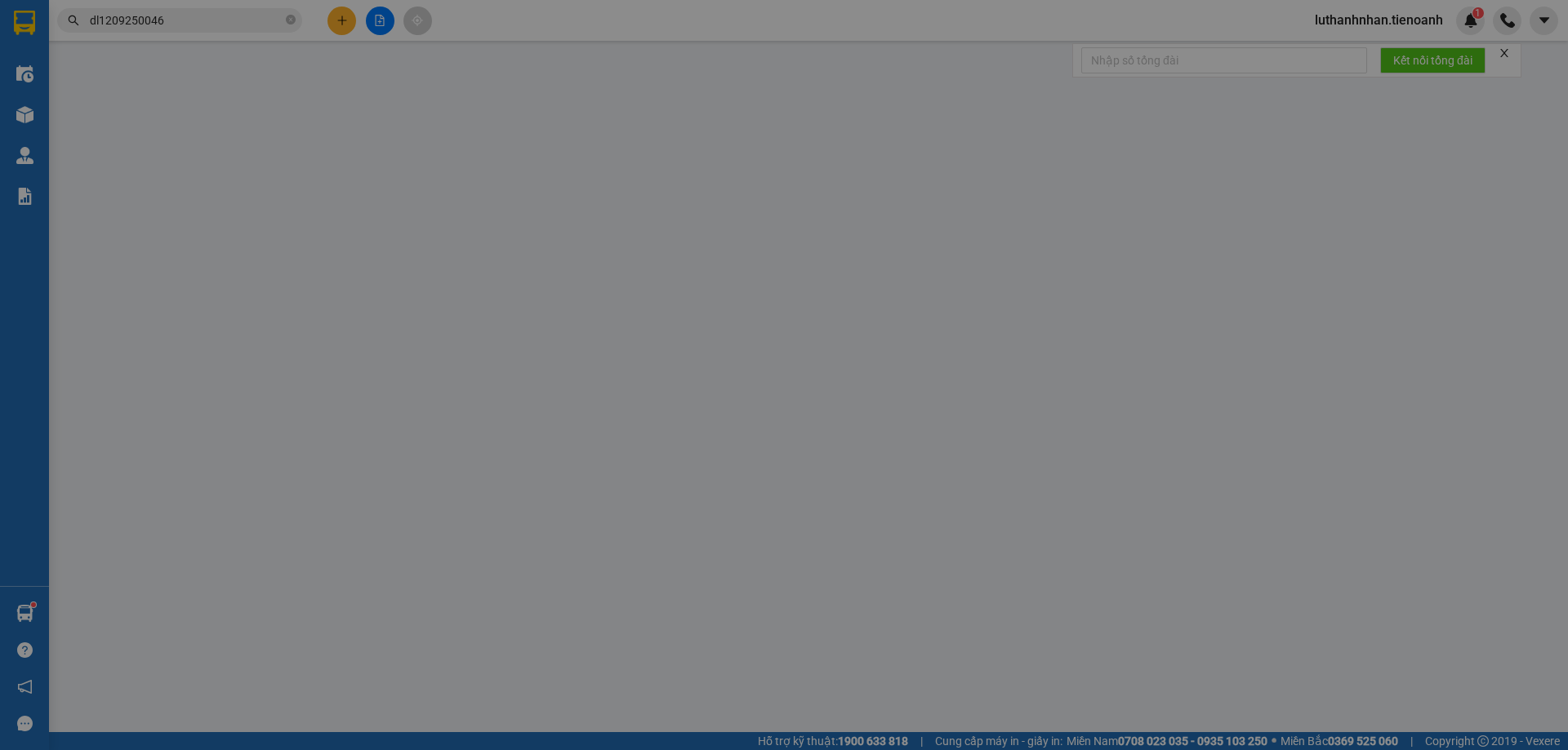
type input "0913822075"
type input "TRINH"
type input "0857761080"
type input "THANH NGA"
type input "241040185"
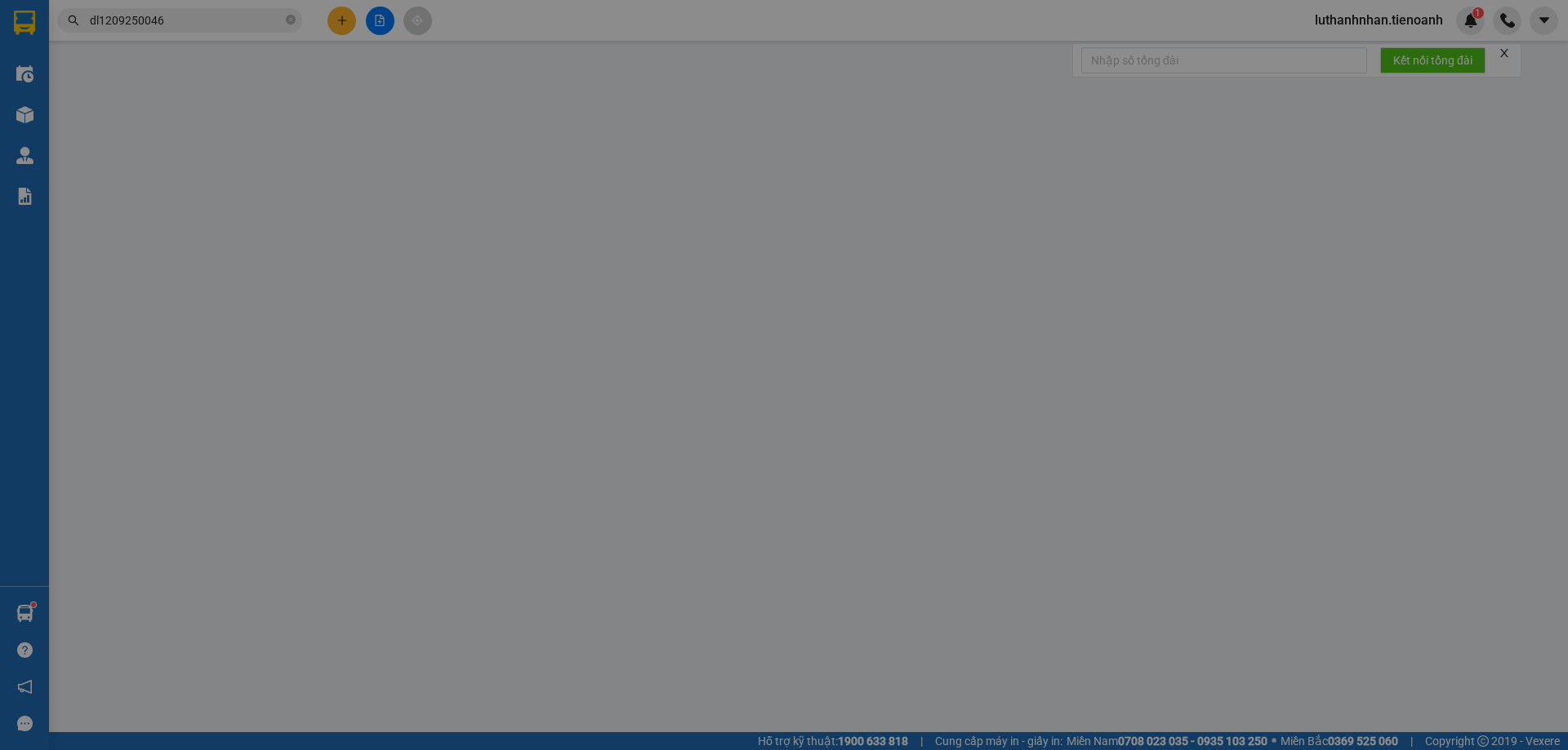
type input "30.000"
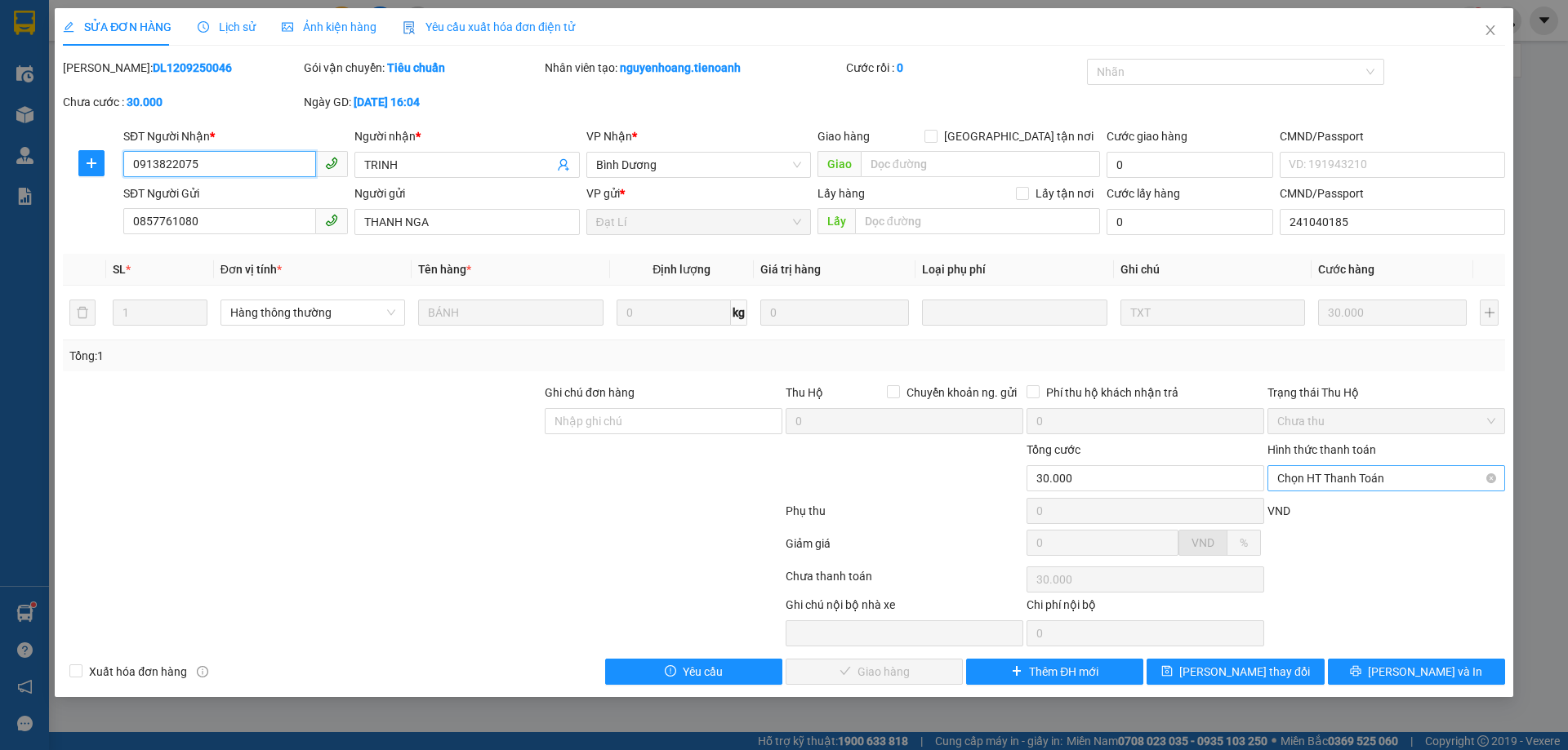
click at [1429, 479] on span "Chọn HT Thanh Toán" at bounding box center [1386, 479] width 218 height 25
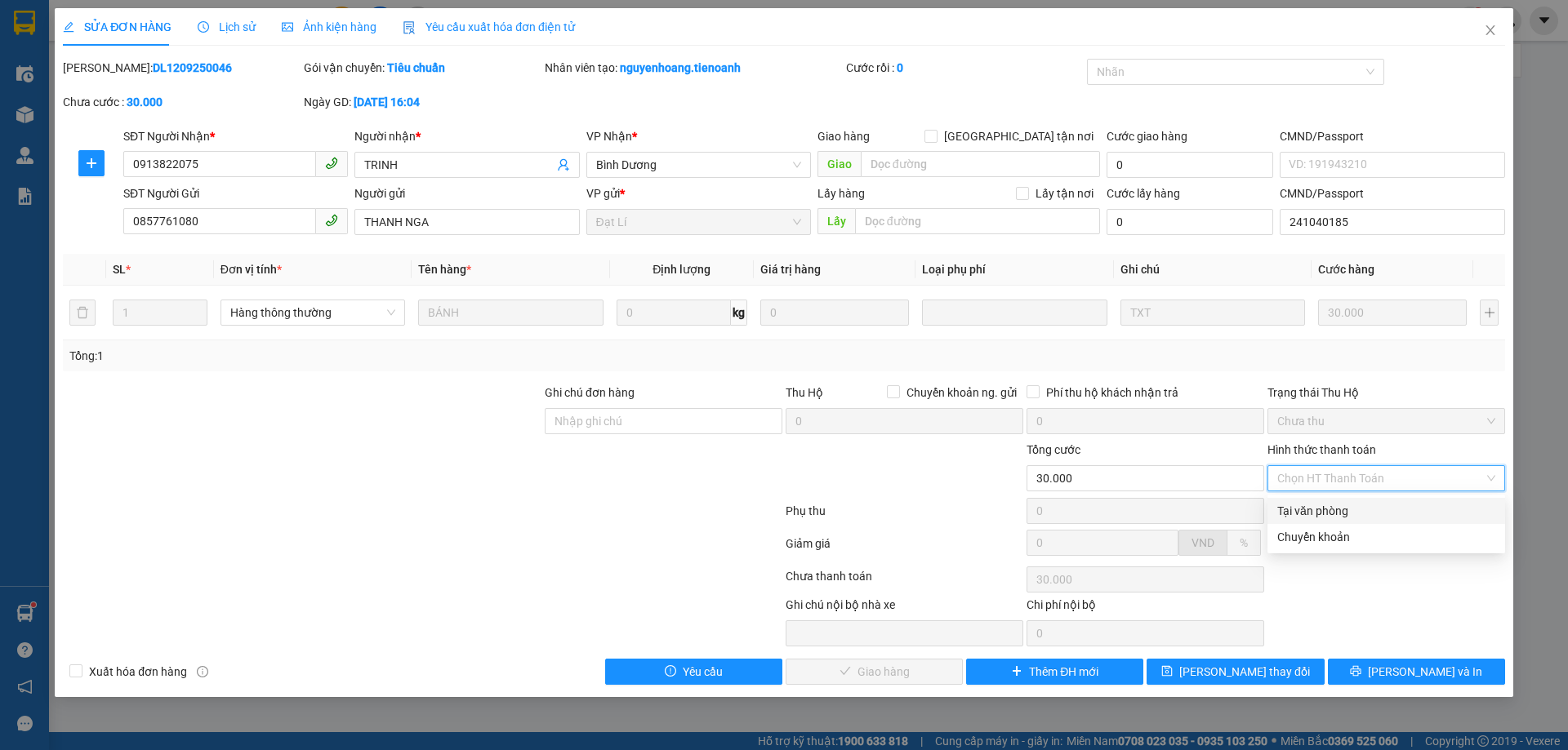
click at [1393, 512] on div "Tại văn phòng" at bounding box center [1386, 510] width 218 height 18
type input "0"
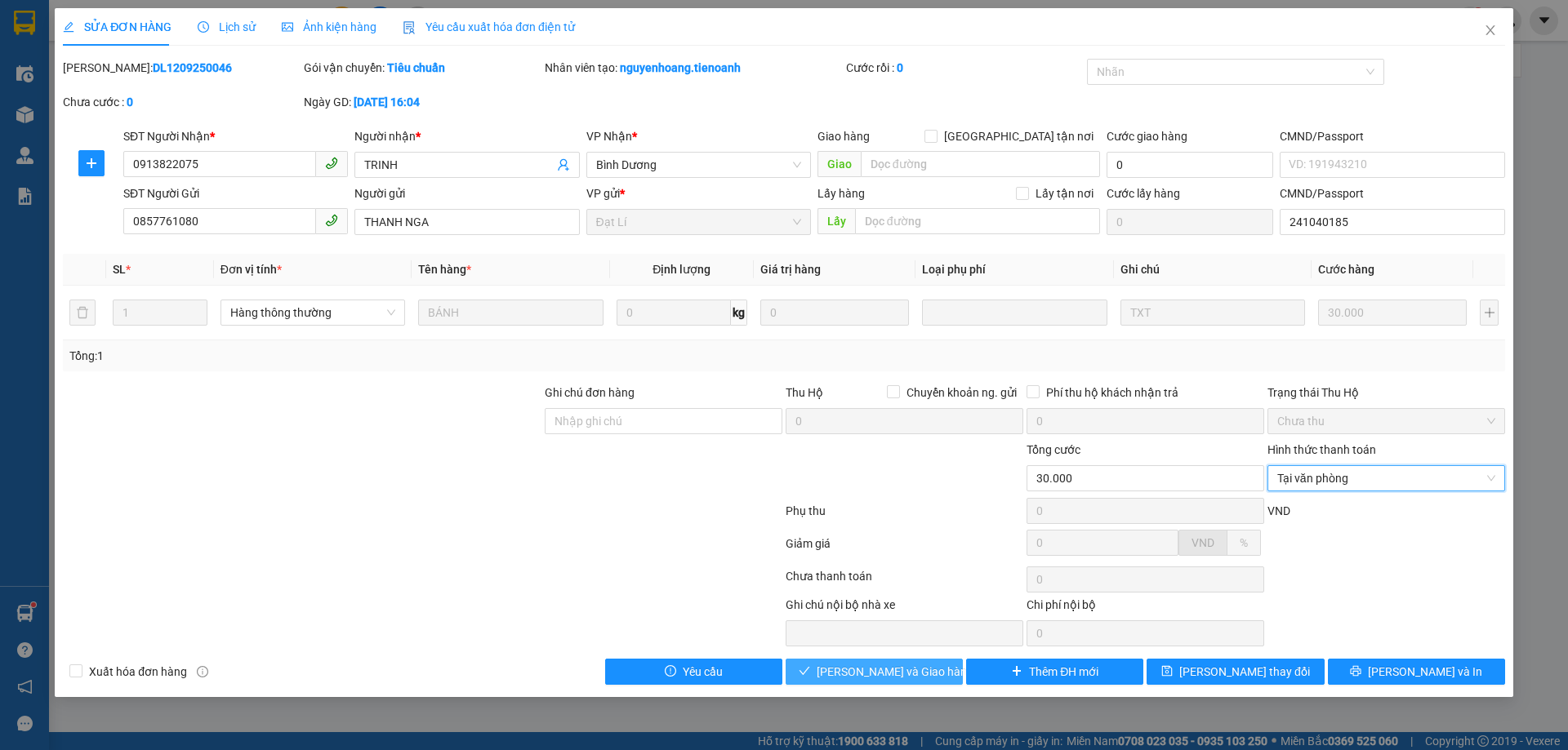
click at [907, 671] on span "[PERSON_NAME] và Giao hàng" at bounding box center [895, 672] width 157 height 18
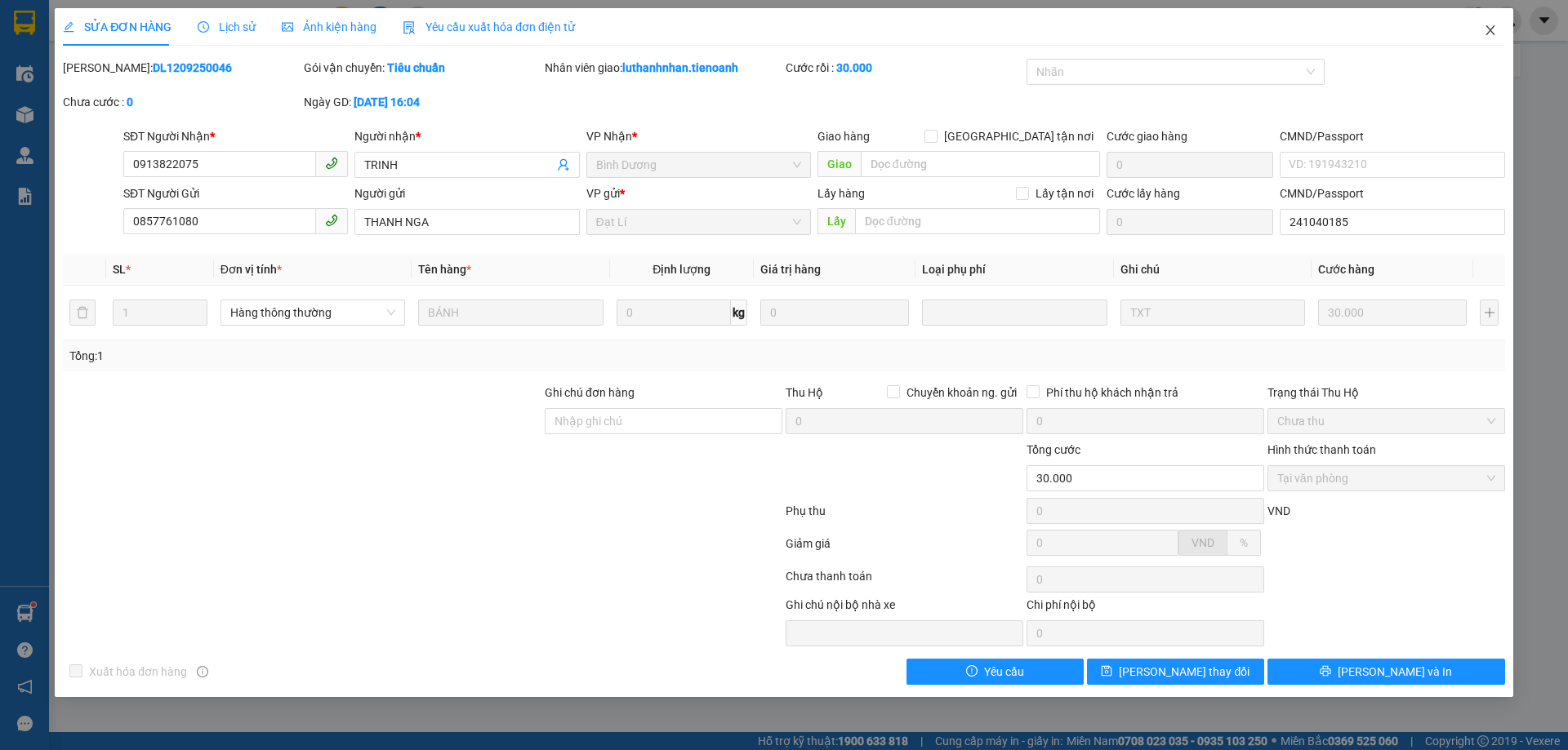
drag, startPoint x: 1491, startPoint y: 31, endPoint x: 150, endPoint y: 5, distance: 1341.3
click at [1492, 31] on icon "close" at bounding box center [1490, 31] width 9 height 10
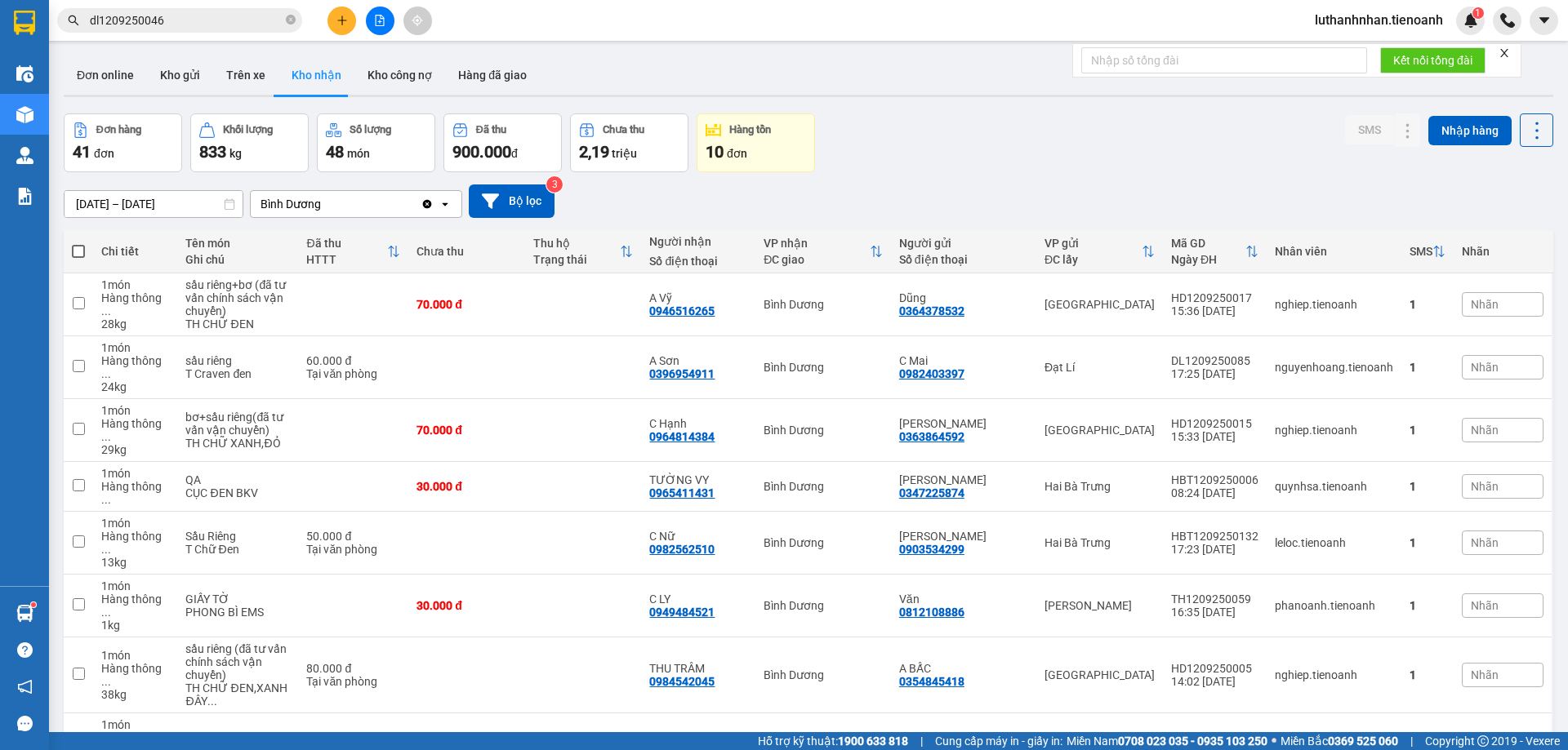
click at [238, 16] on input "dl1209250046" at bounding box center [186, 20] width 193 height 18
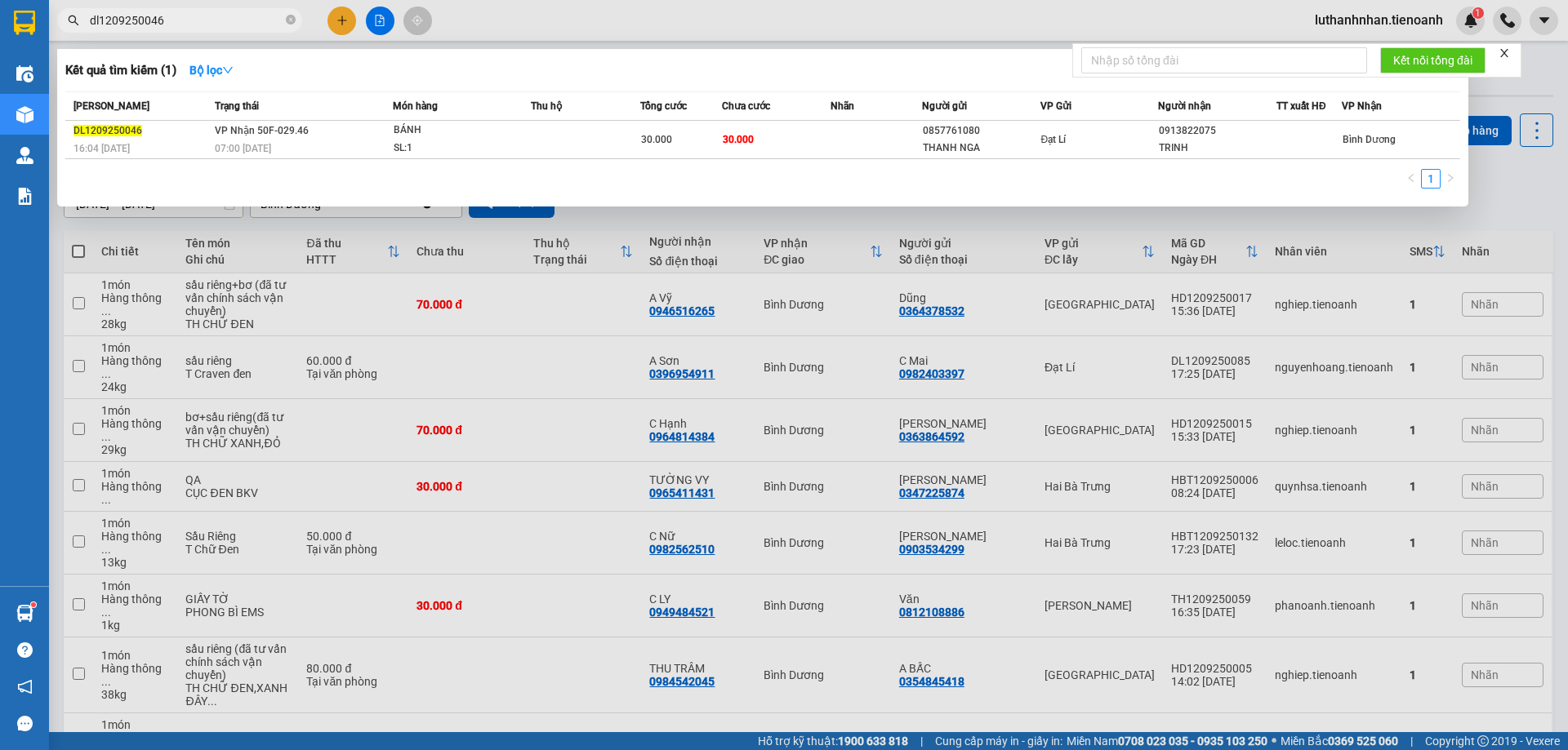
click at [238, 16] on input "dl1209250046" at bounding box center [186, 20] width 193 height 18
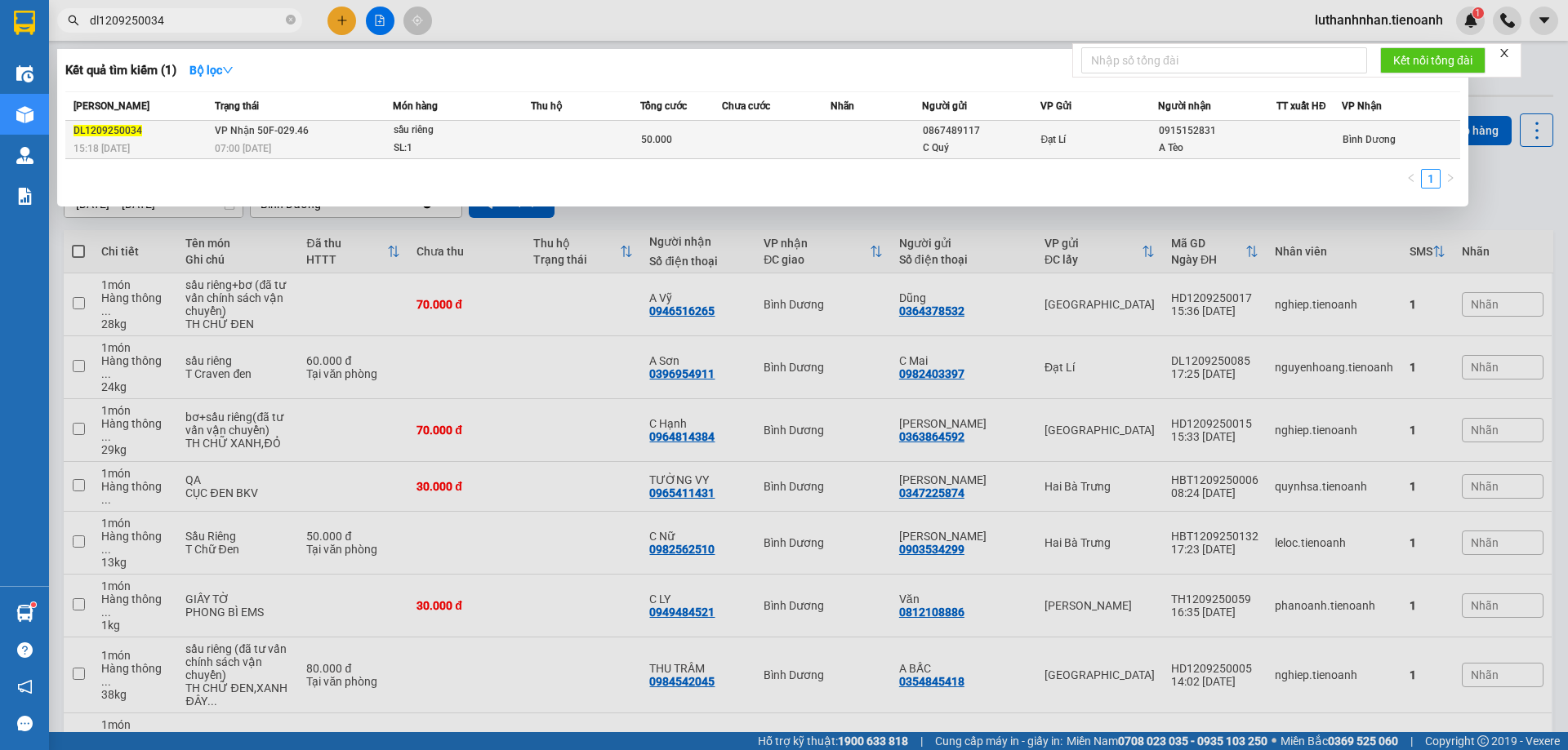
type input "dl1209250034"
click at [458, 146] on div "SL: 1" at bounding box center [454, 148] width 122 height 18
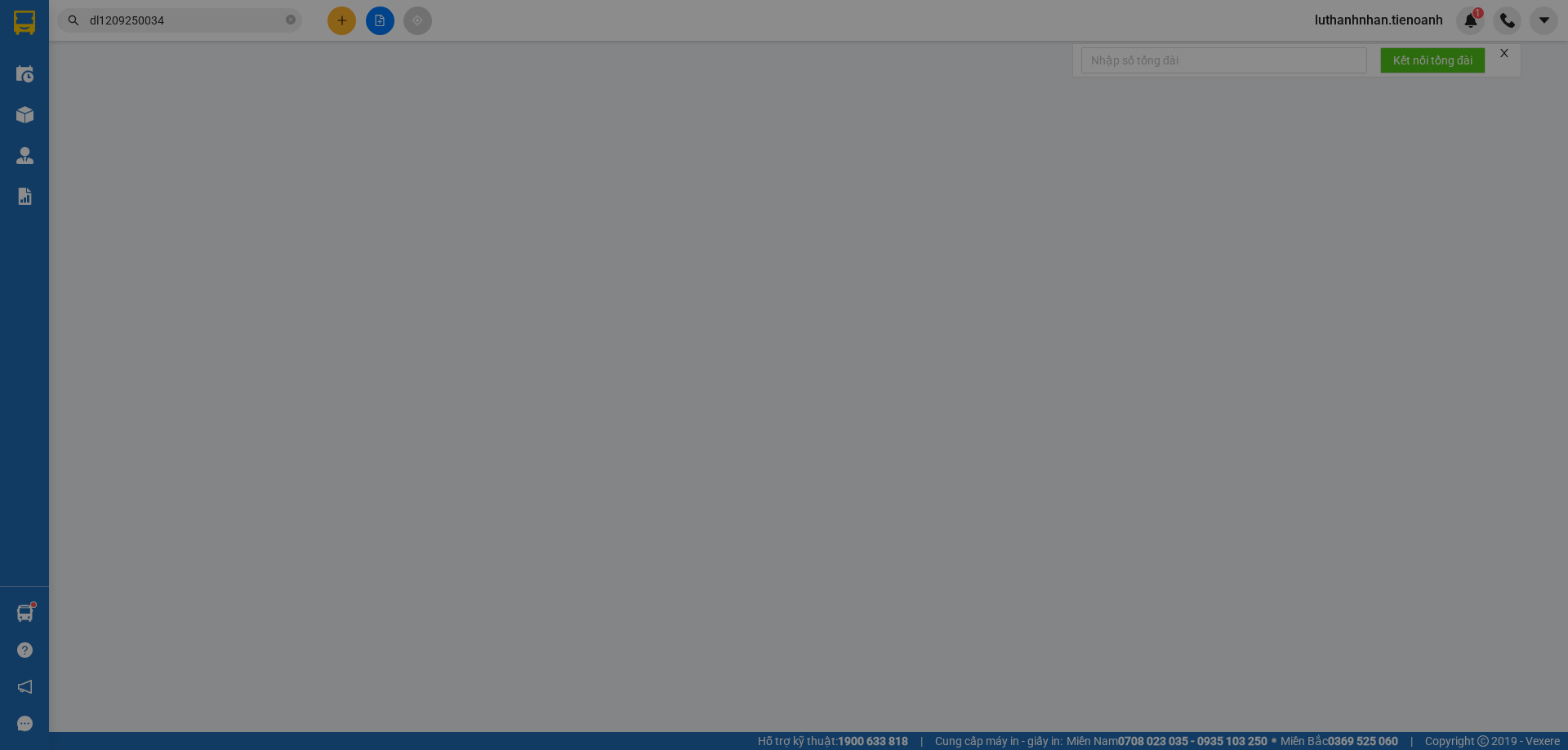
type input "0915152831"
type input "A Tèo"
type input "0867489117"
type input "C Quý"
type input "50.000"
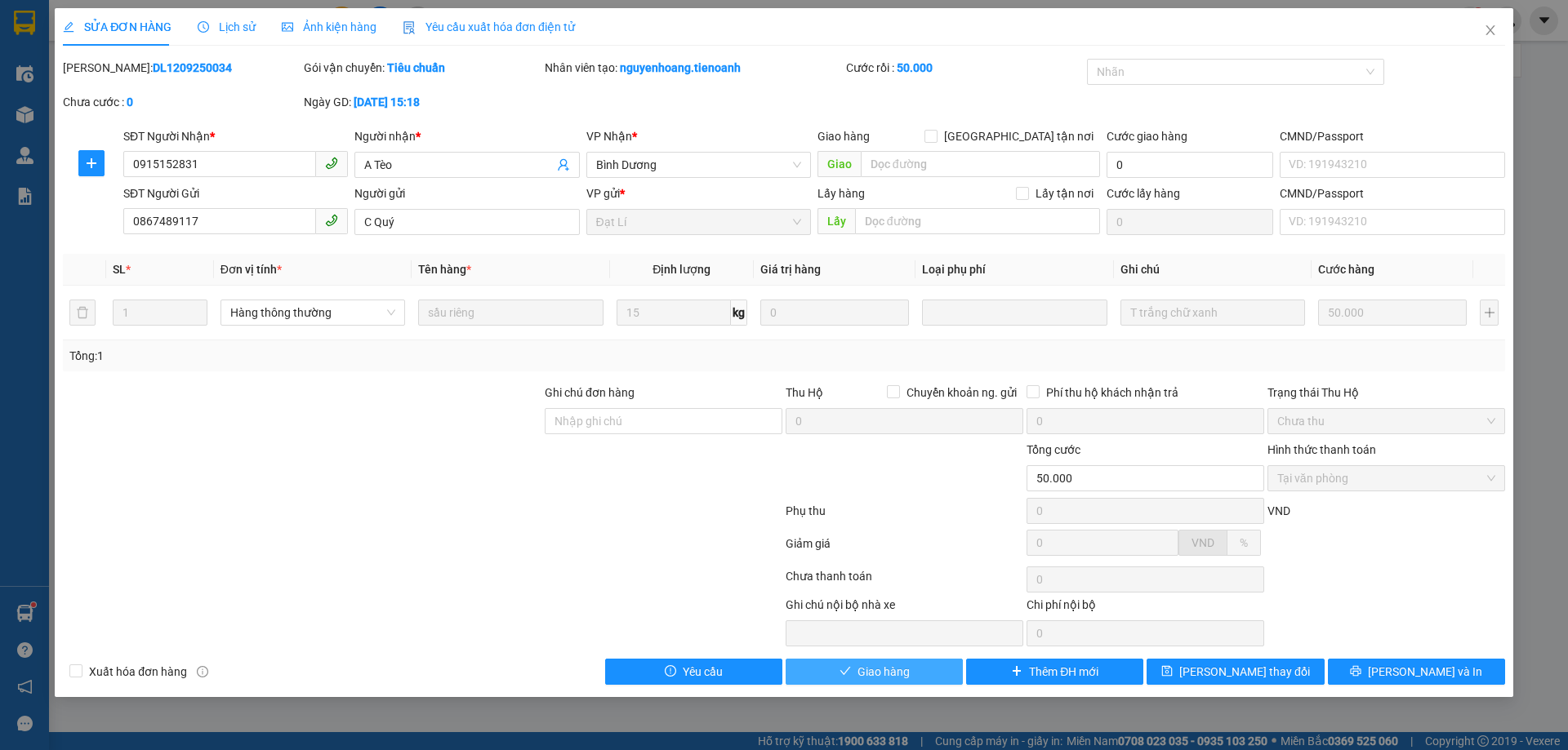
click at [883, 673] on span "Giao hàng" at bounding box center [884, 672] width 52 height 18
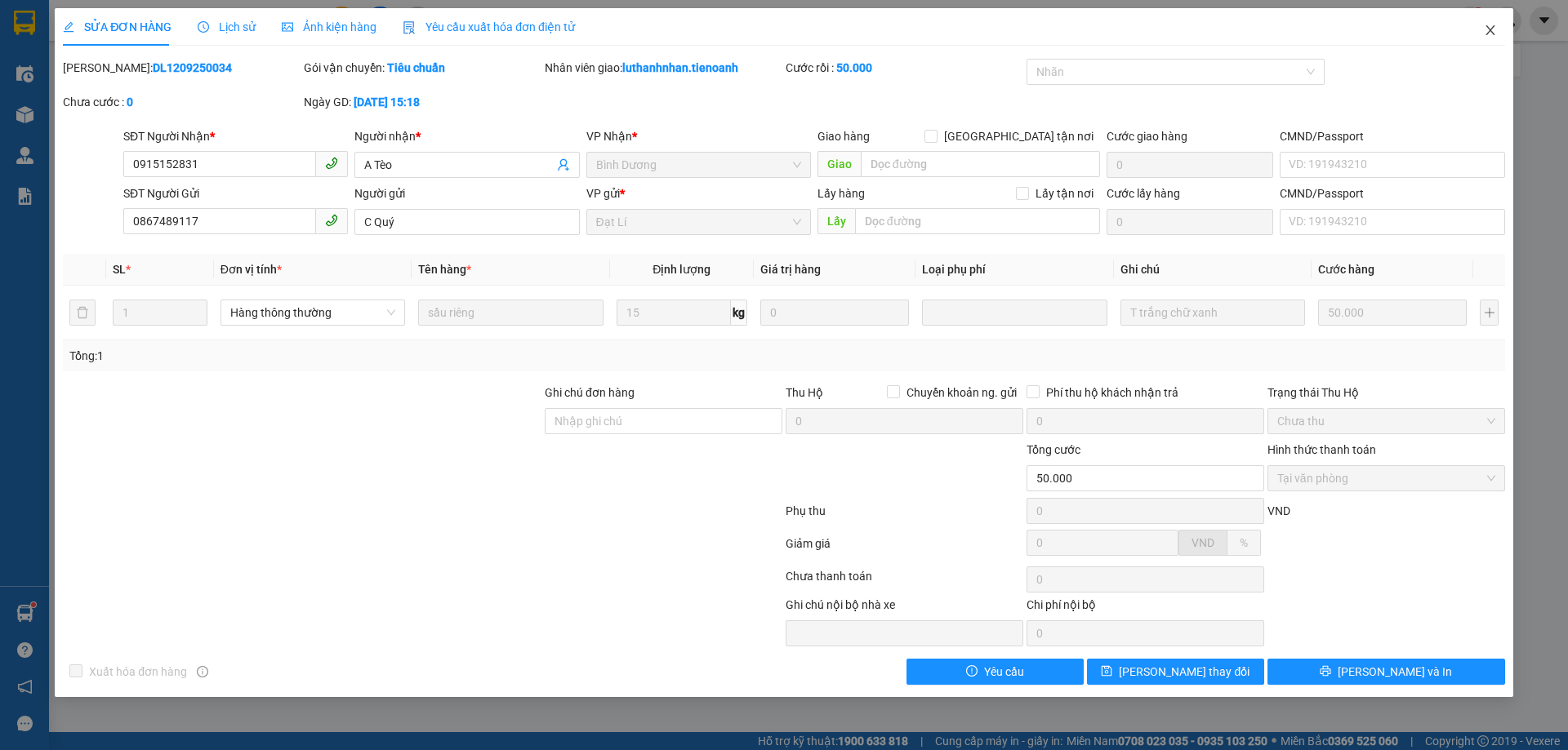
click at [1492, 31] on icon "close" at bounding box center [1490, 31] width 9 height 10
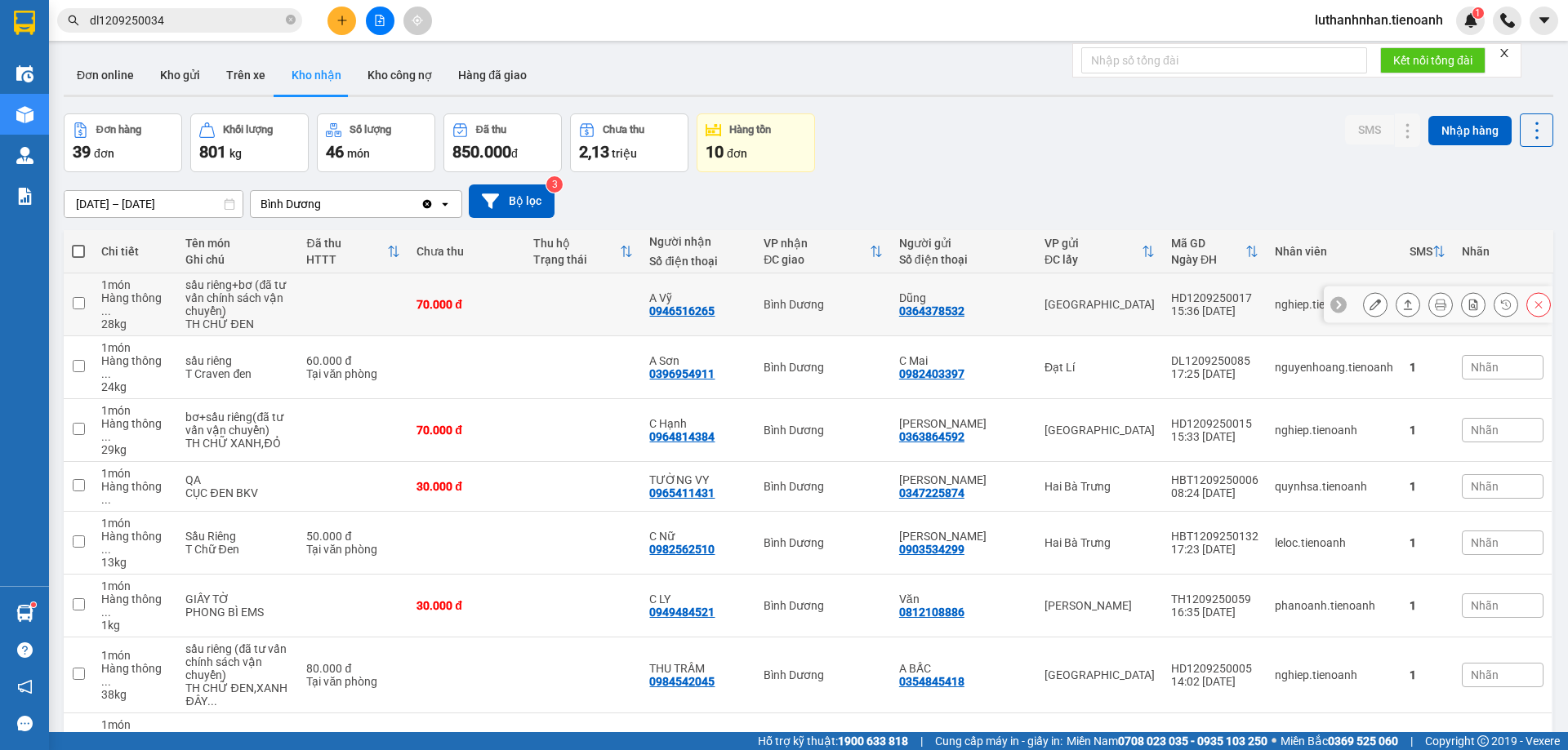
scroll to position [545, 0]
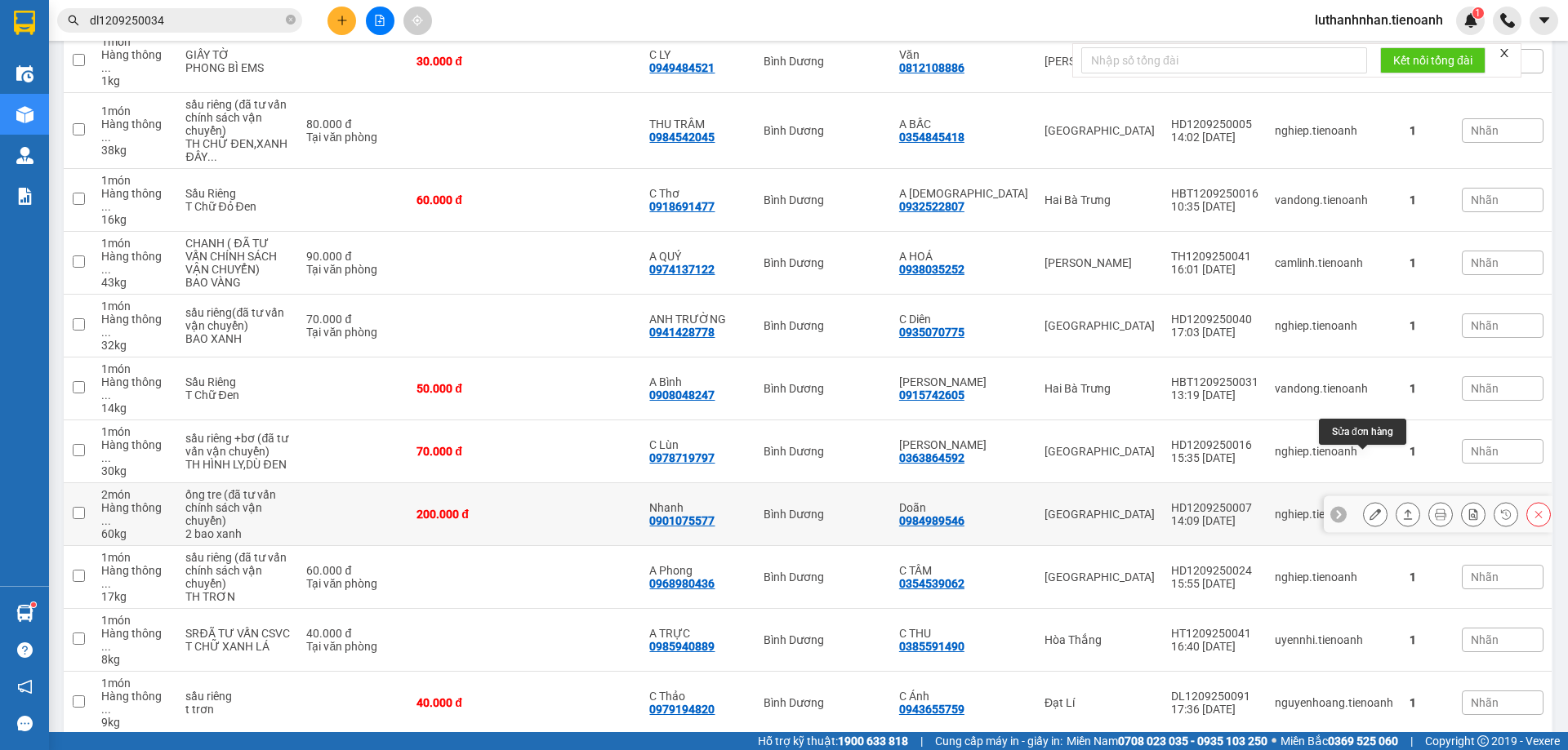
click at [1369, 509] on icon at bounding box center [1375, 514] width 11 height 11
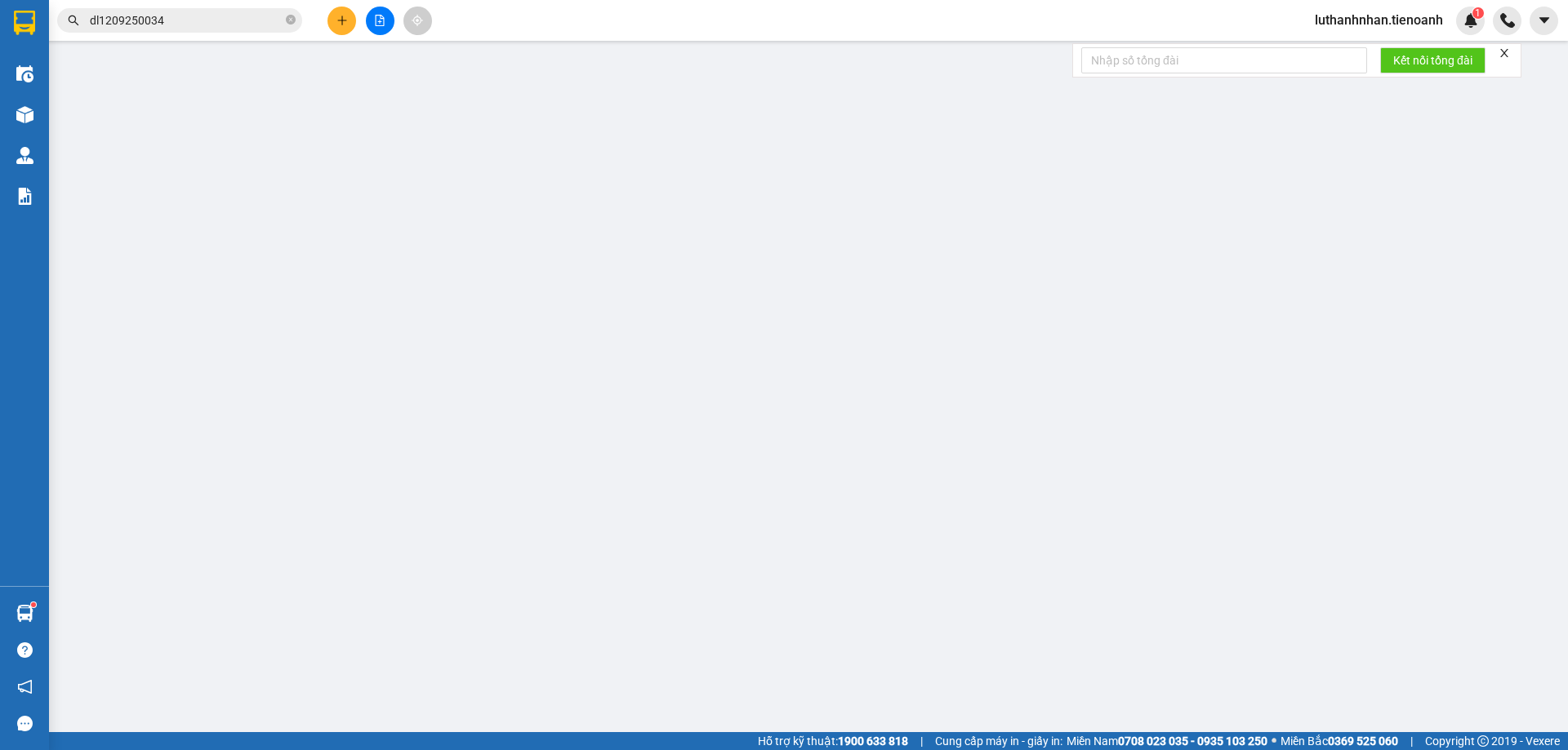
type input "0901075577"
type input "Nhanh"
type input "0984989546"
type input "Doãn"
type input "030070018193"
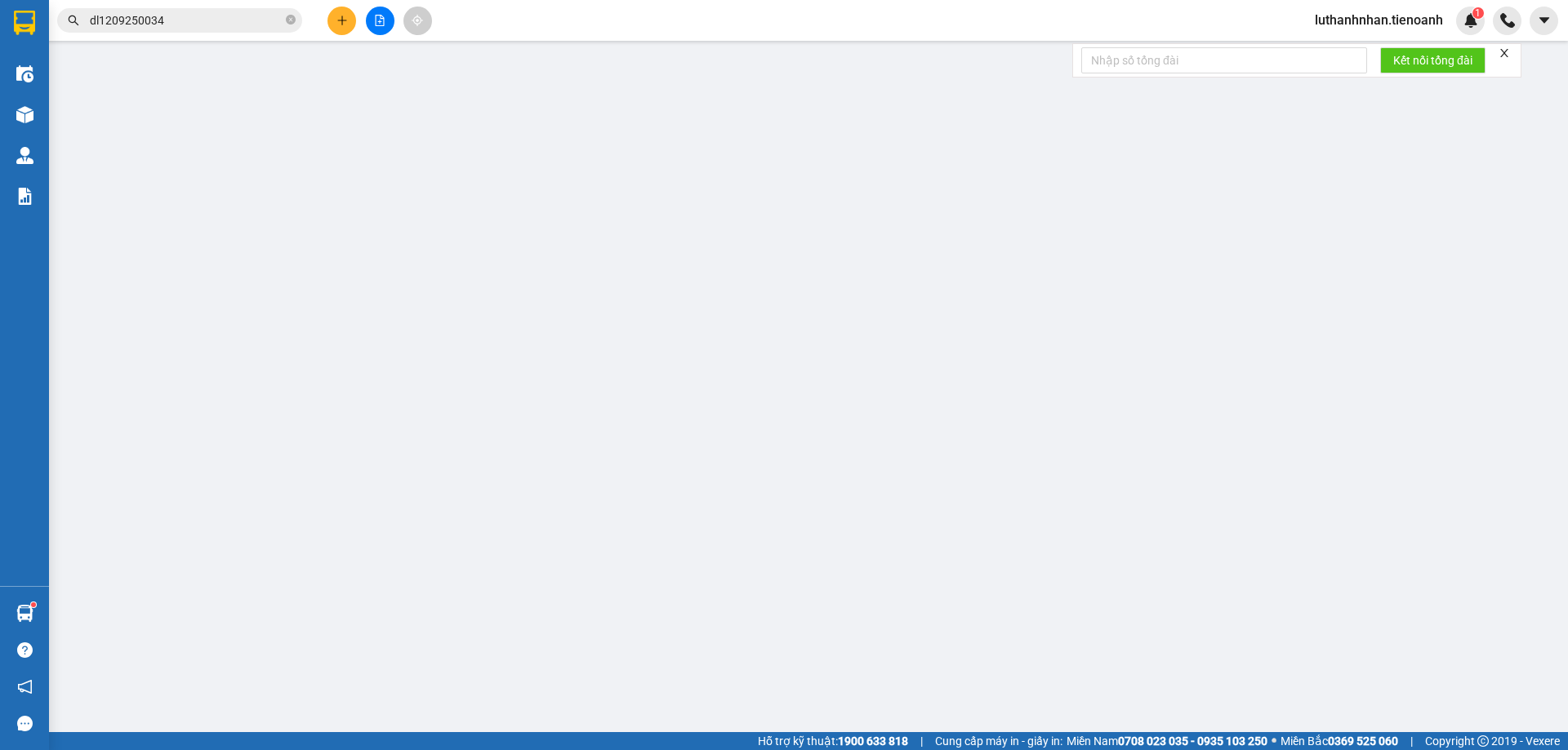
type input "200.000"
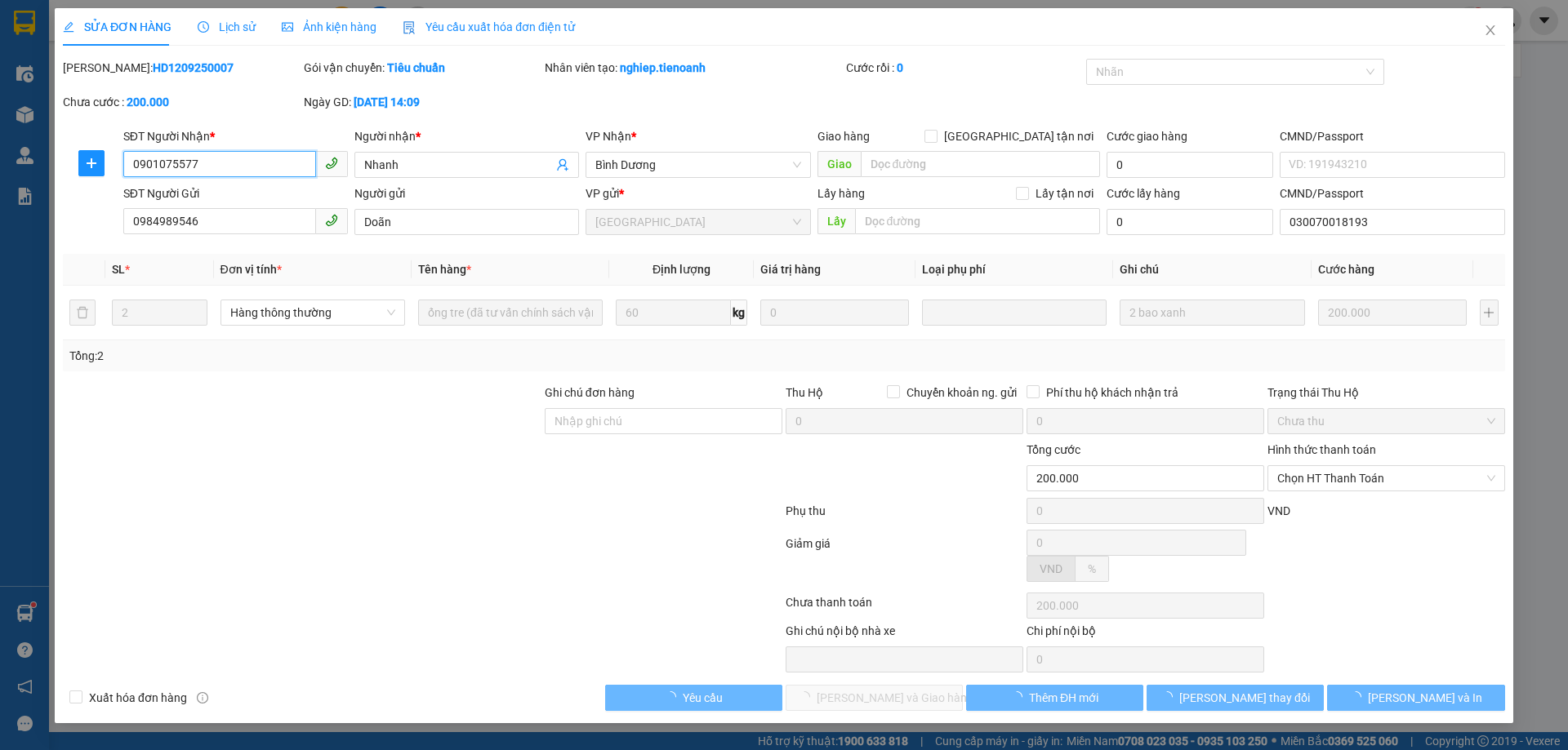
click at [1376, 474] on span "Chọn HT Thanh Toán" at bounding box center [1386, 479] width 218 height 25
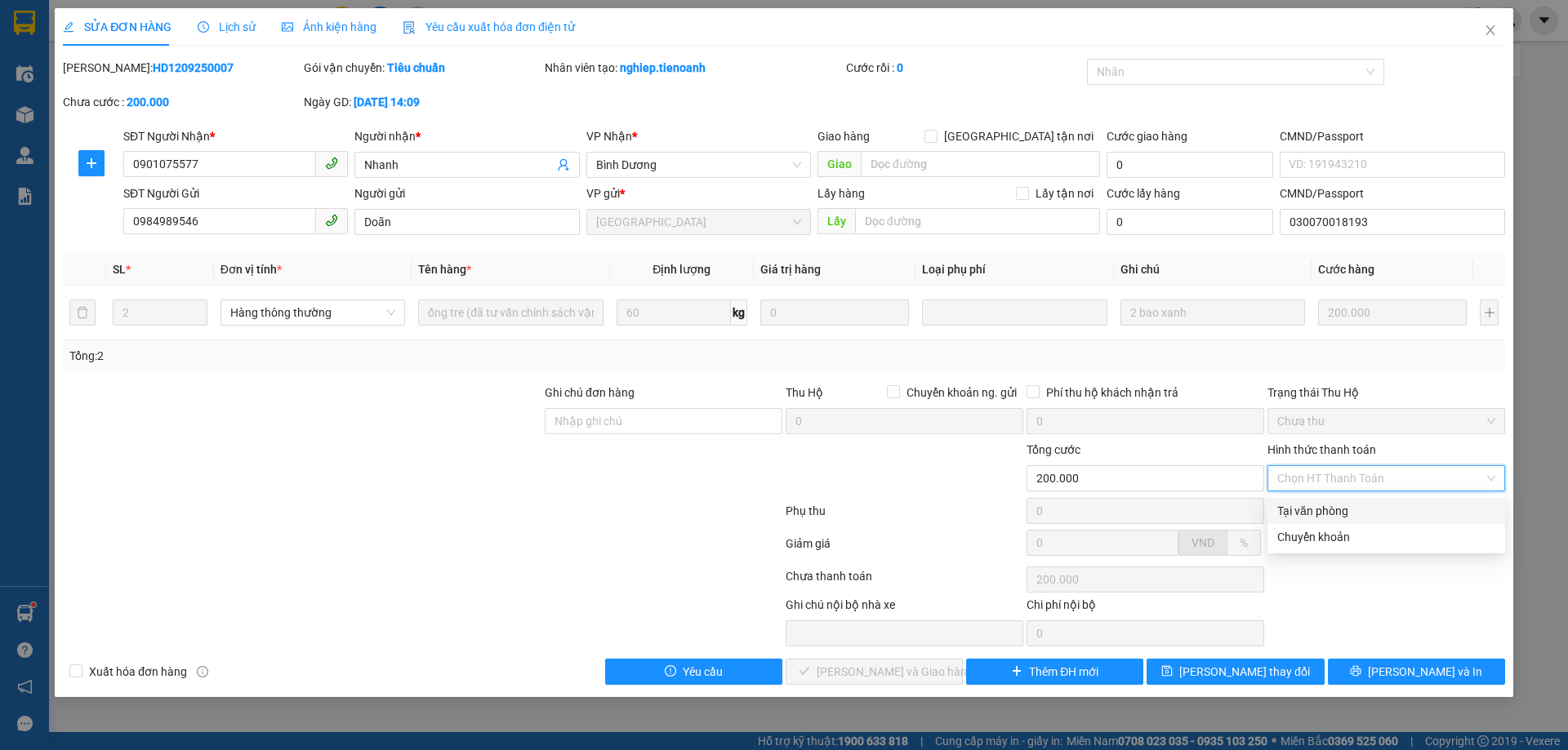
click at [1368, 507] on div "Tại văn phòng" at bounding box center [1386, 510] width 218 height 18
type input "0"
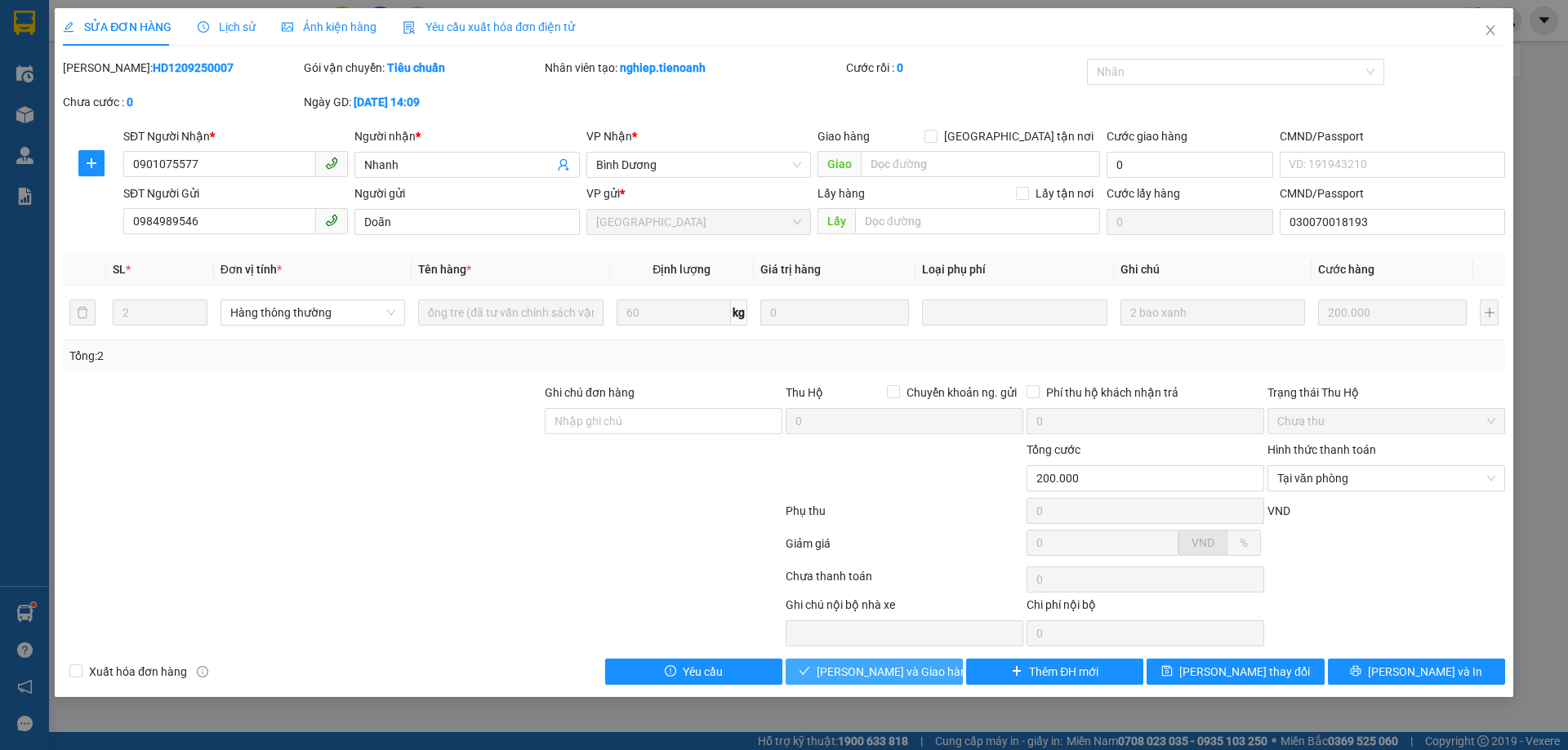
click at [950, 676] on button "[PERSON_NAME] và Giao hàng" at bounding box center [874, 672] width 178 height 26
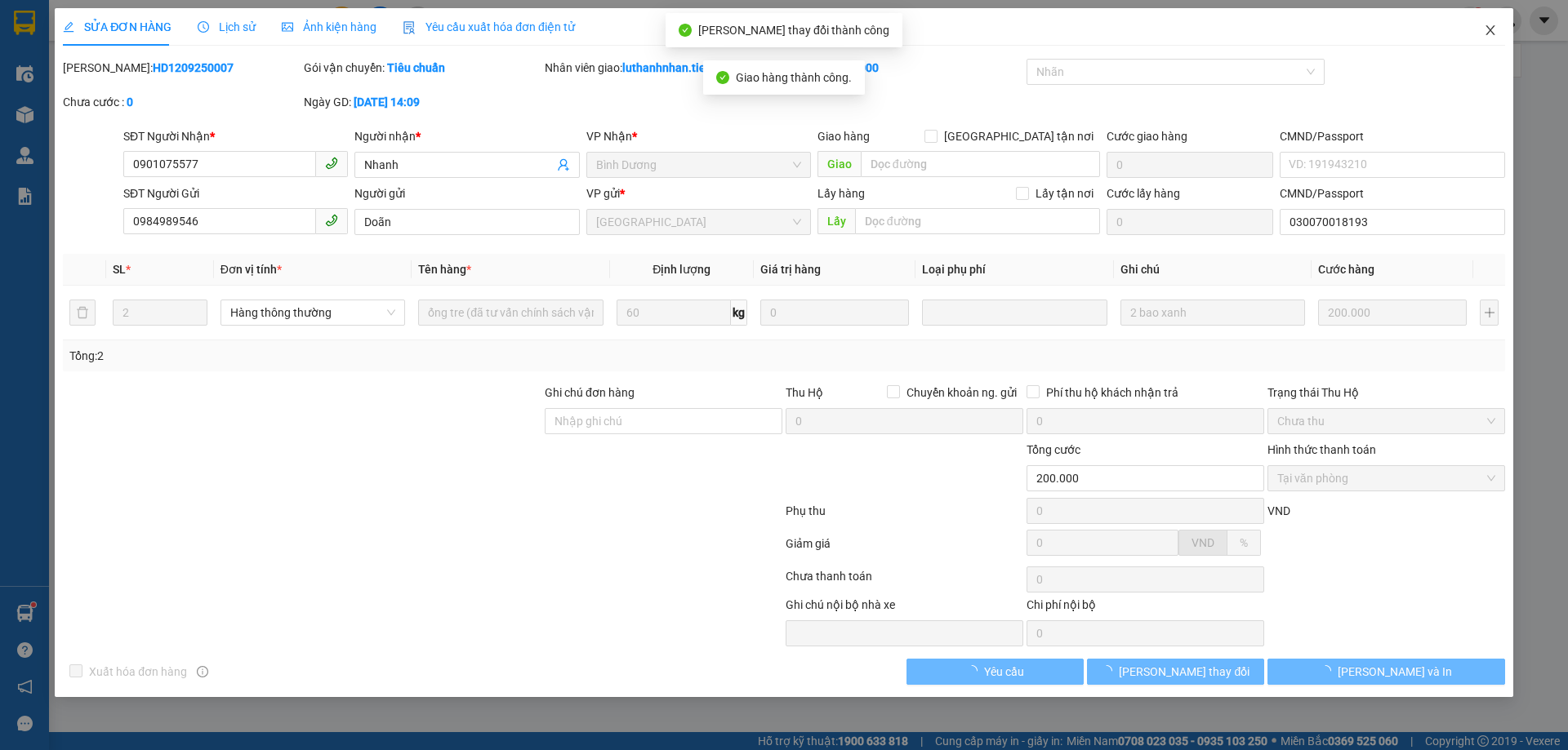
click at [1493, 31] on icon "close" at bounding box center [1491, 31] width 13 height 13
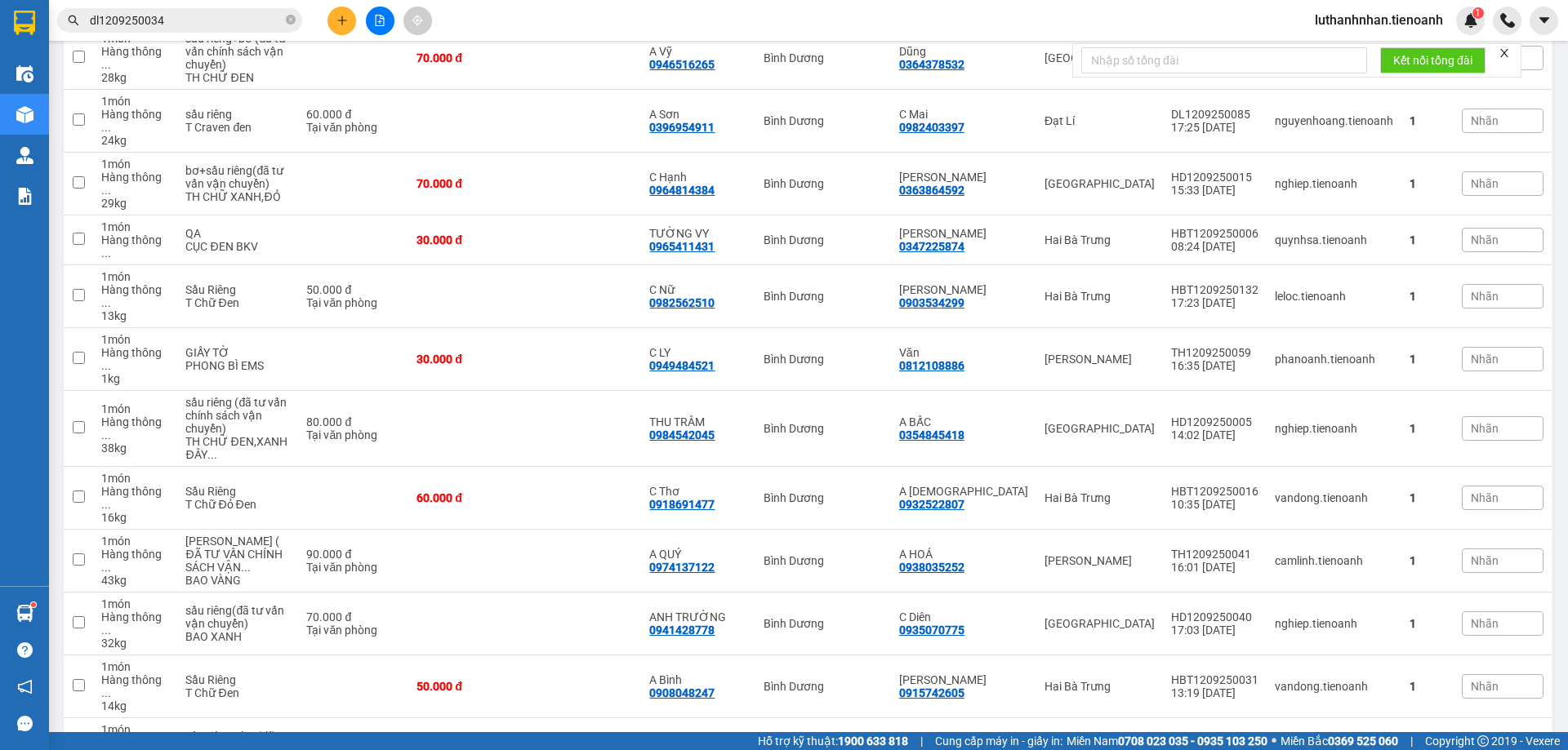
scroll to position [111, 0]
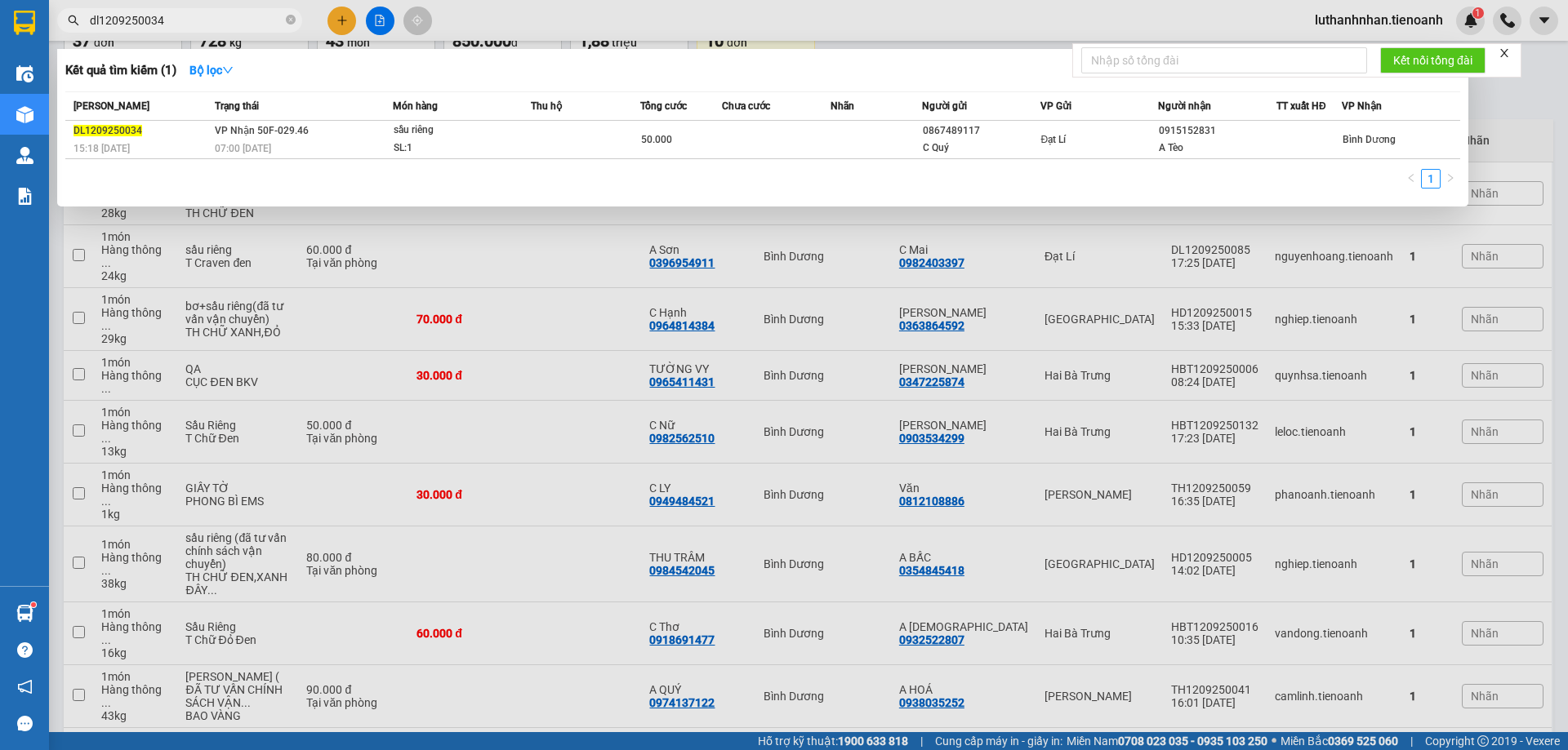
click at [205, 14] on input "dl1209250034" at bounding box center [186, 20] width 193 height 18
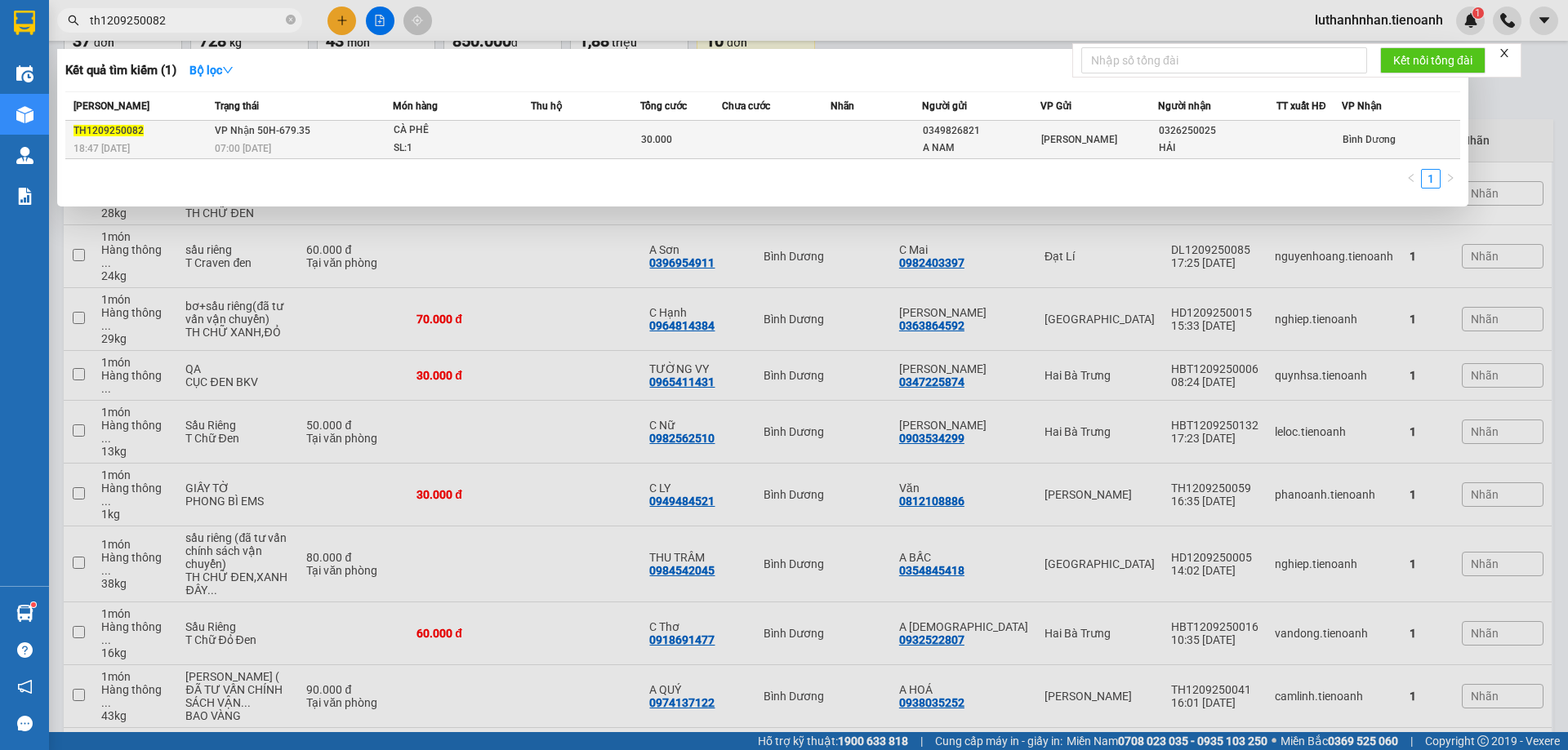
type input "th1209250082"
click at [428, 150] on div "SL: 1" at bounding box center [454, 148] width 122 height 18
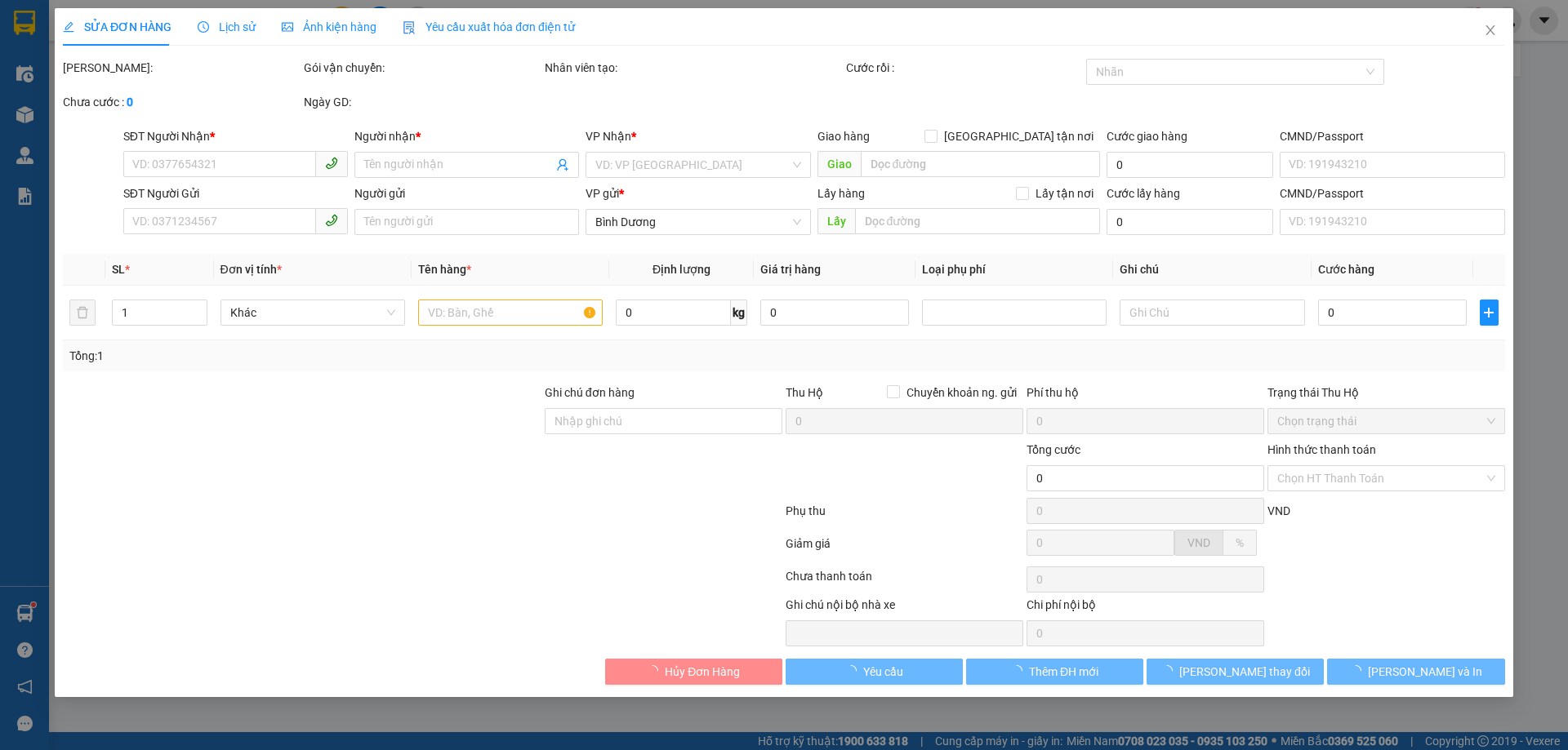
type input "0326250025"
type input "HẢI"
type input "0349826821"
type input "A NAM"
type input "30.000"
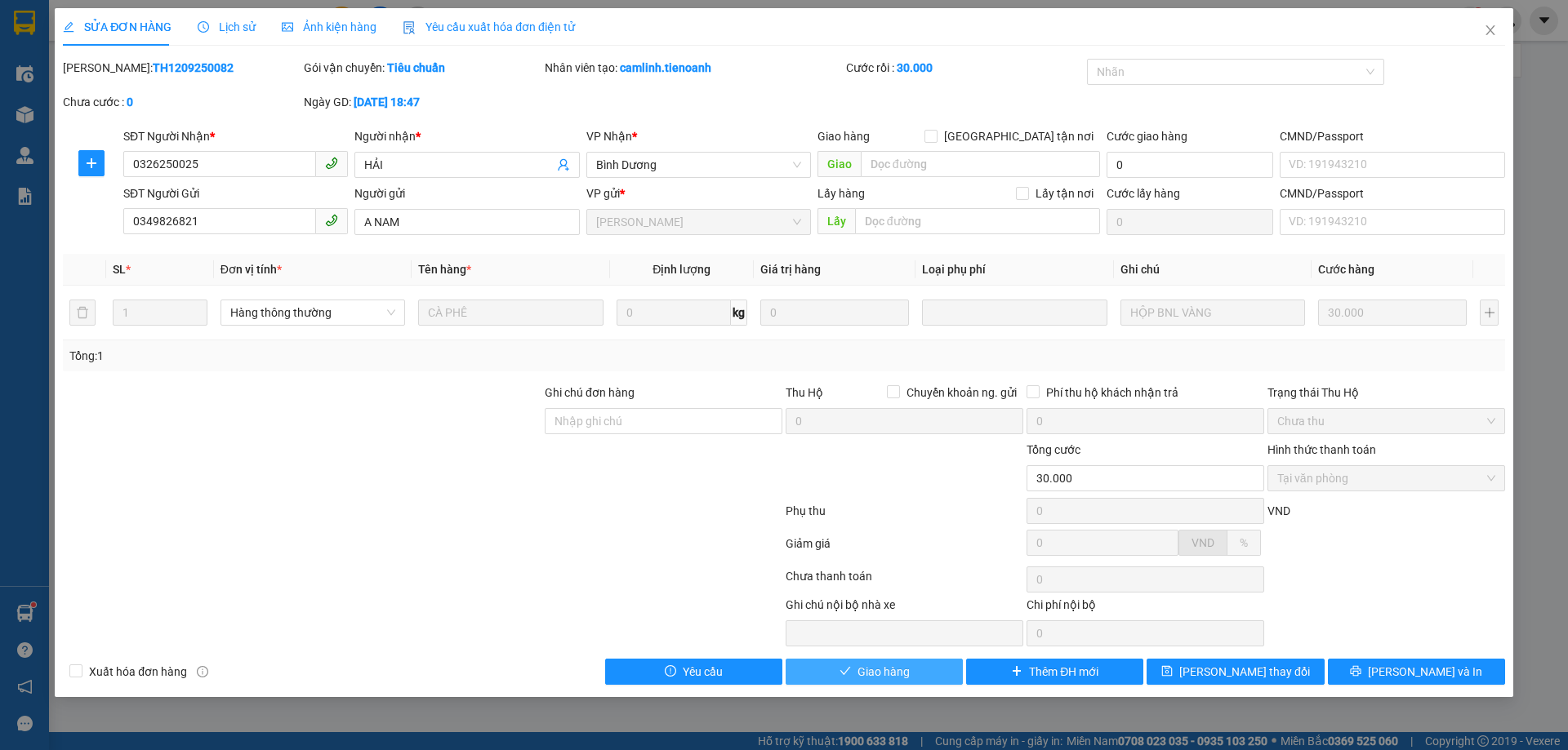
click at [923, 676] on button "Giao hàng" at bounding box center [874, 672] width 178 height 26
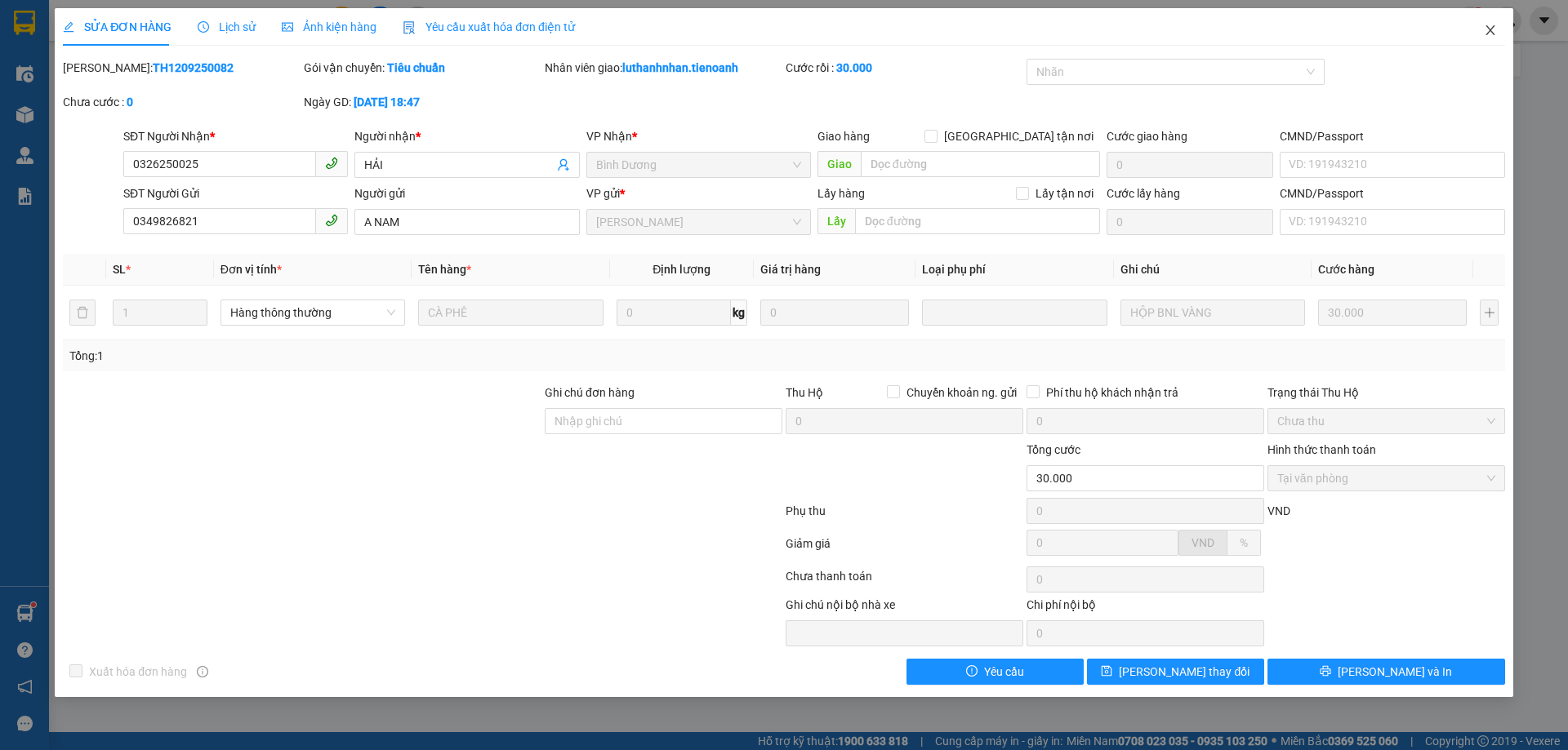
click at [1480, 34] on span "Close" at bounding box center [1491, 31] width 46 height 46
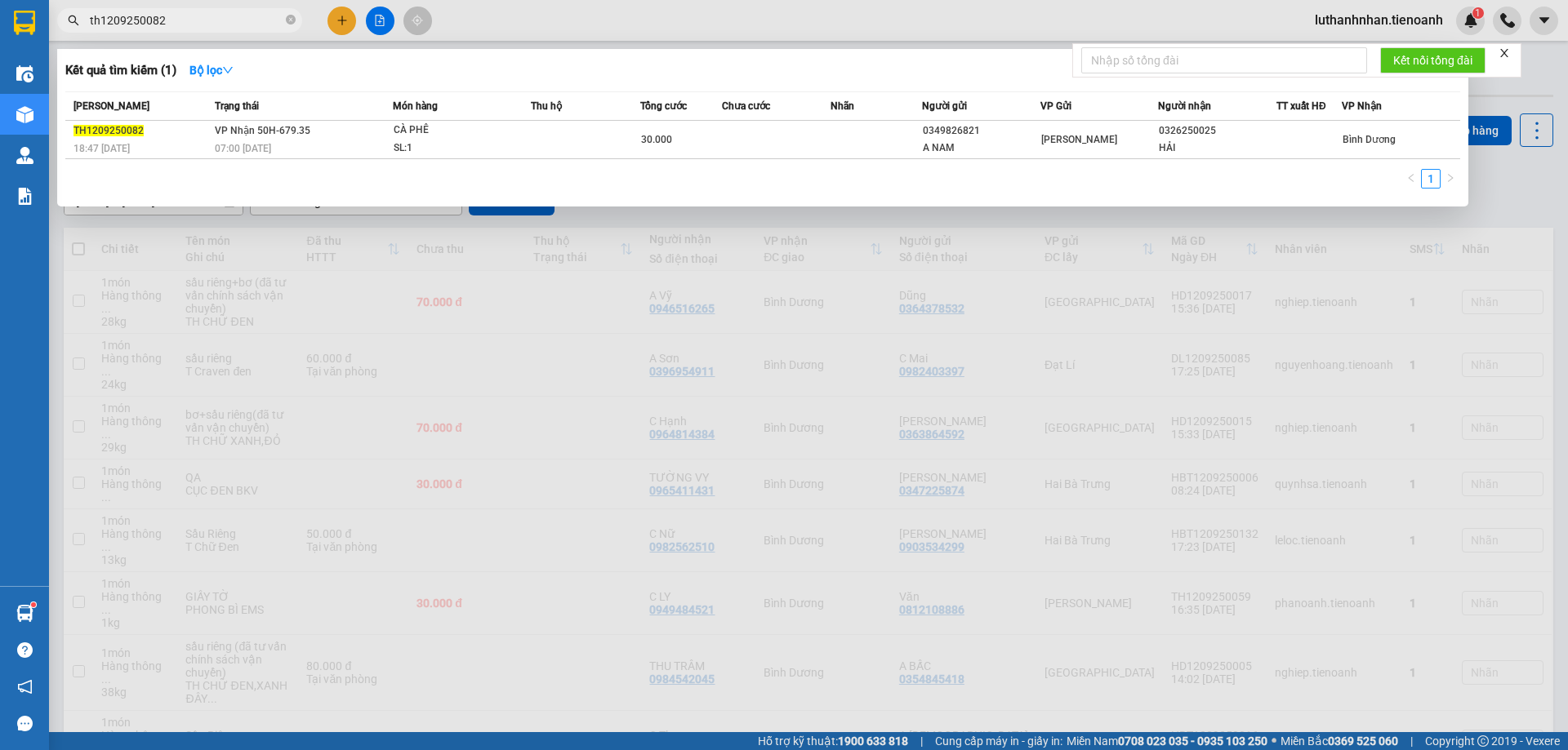
click at [190, 22] on input "th1209250082" at bounding box center [186, 20] width 193 height 18
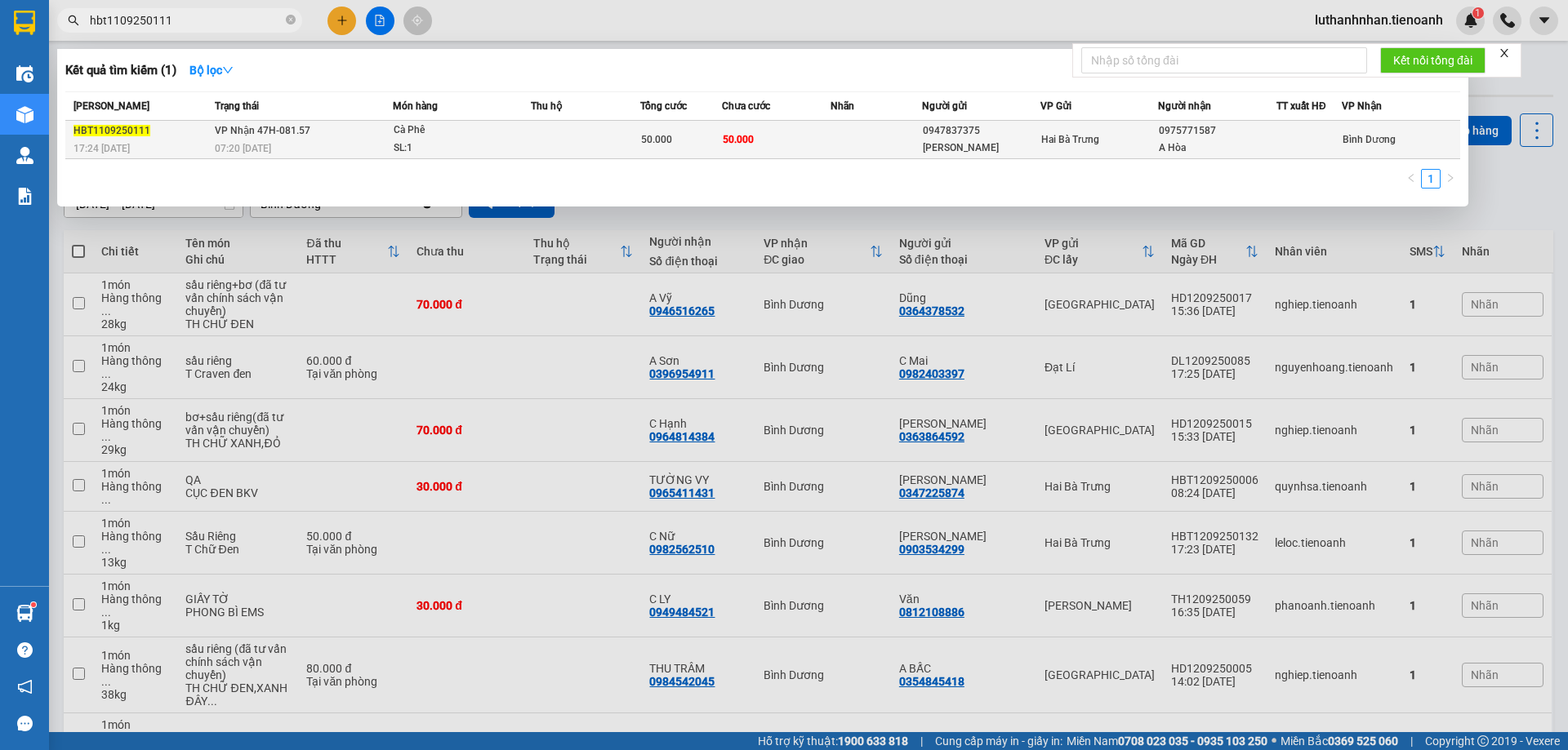
type input "hbt1109250111"
click at [429, 137] on div "Cà Phê" at bounding box center [454, 131] width 122 height 18
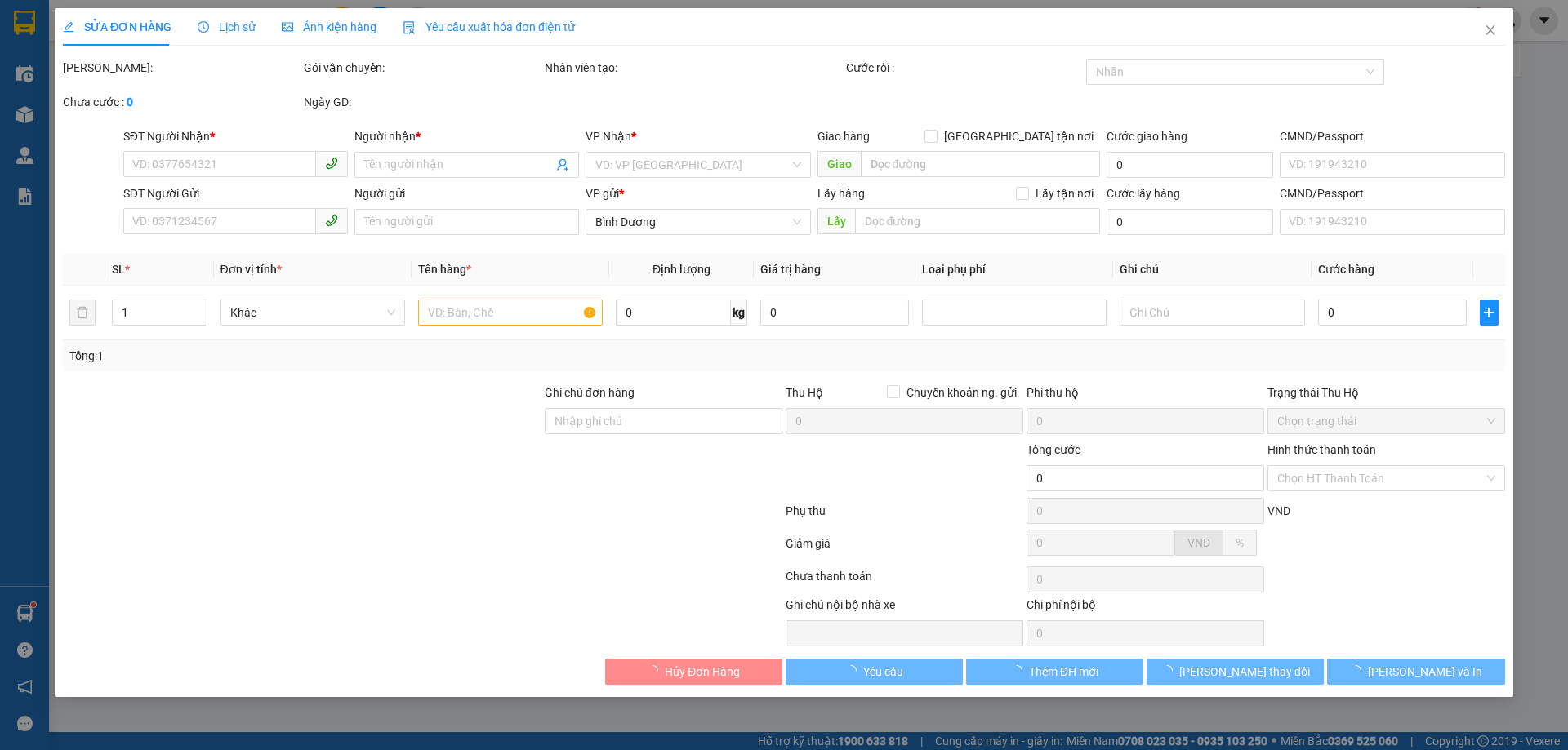
type input "0975771587"
type input "A Hòa"
type input "0947837375"
type input "[PERSON_NAME]"
type input "50.000"
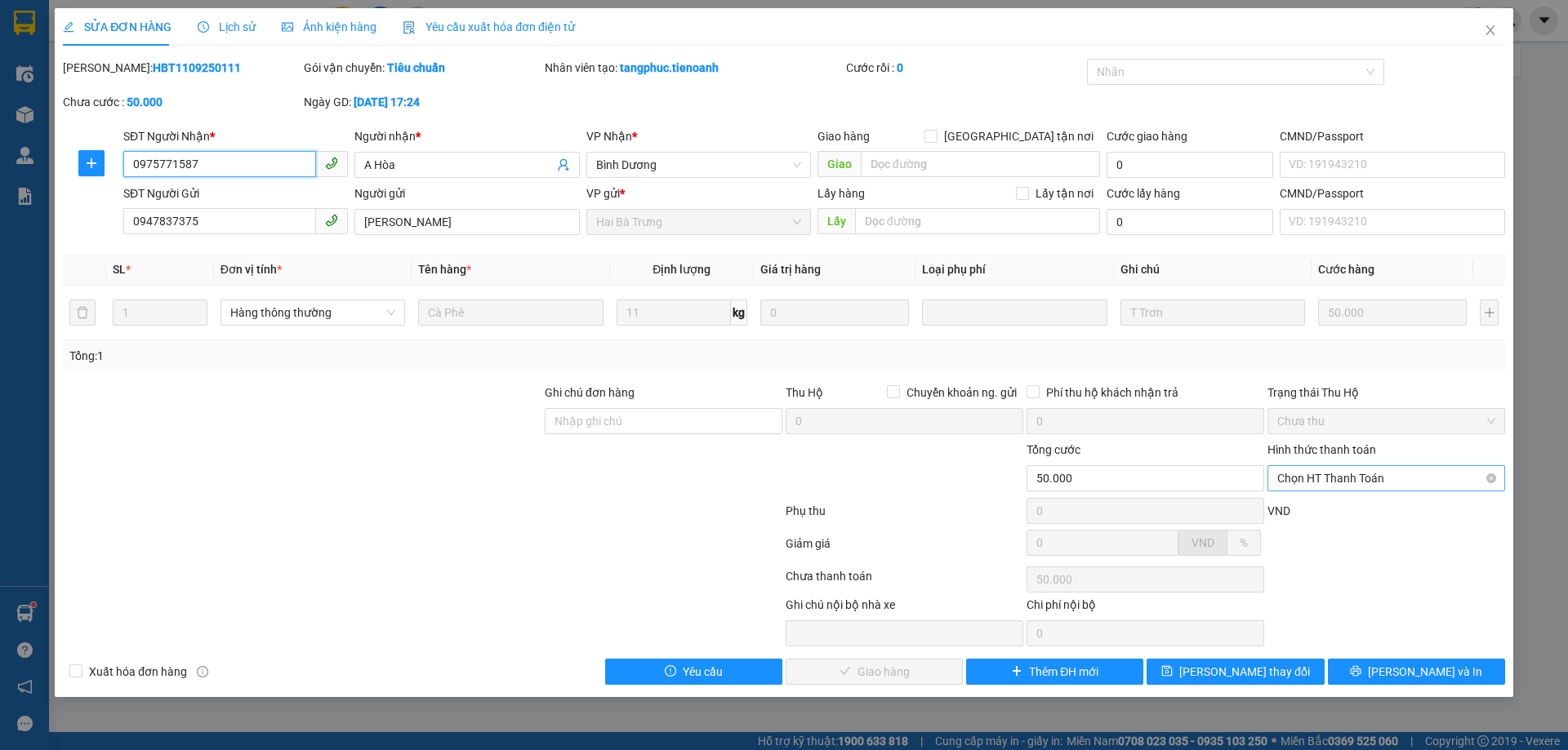
click at [1318, 483] on span "Chọn HT Thanh Toán" at bounding box center [1386, 479] width 218 height 25
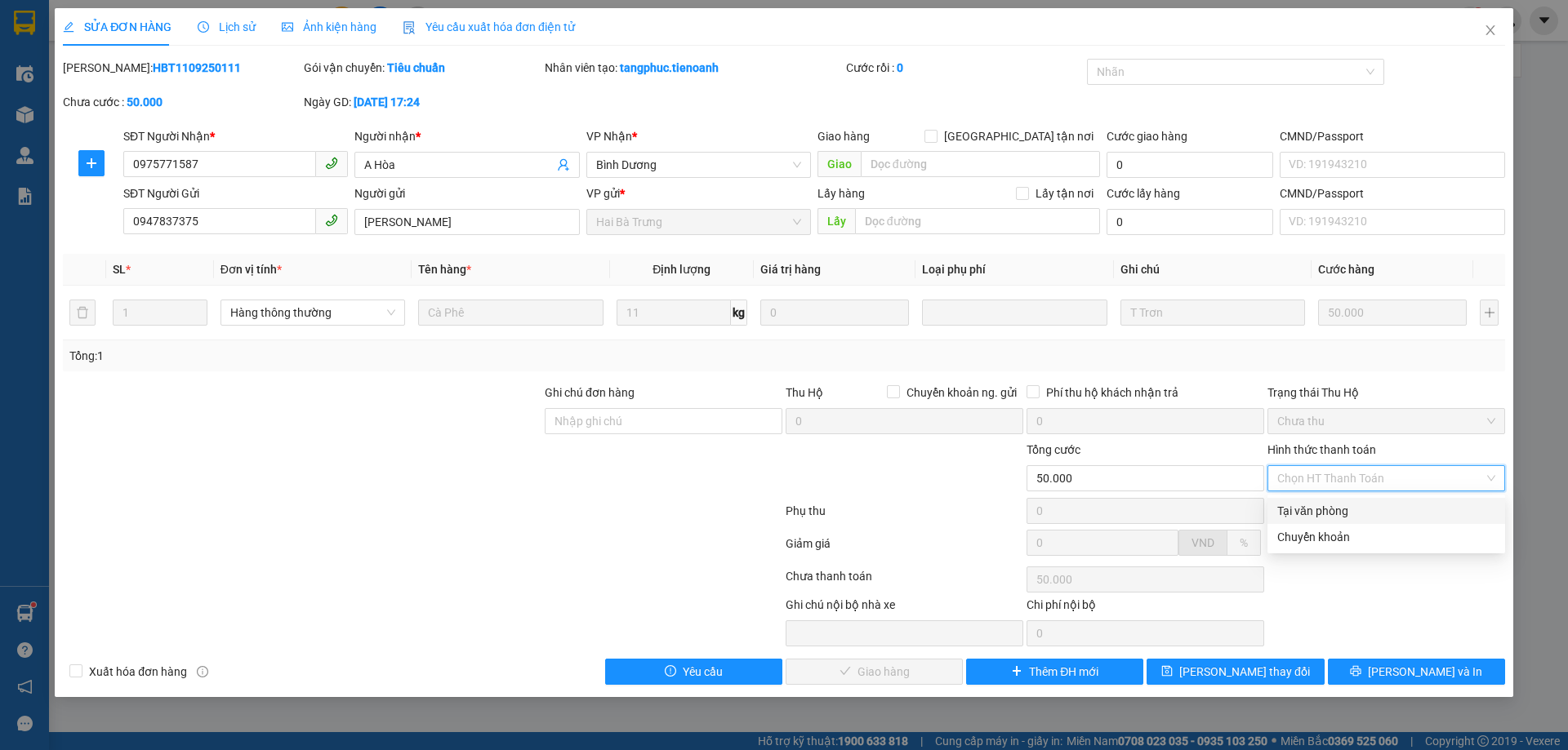
click at [1317, 515] on div "Tại văn phòng" at bounding box center [1386, 510] width 218 height 18
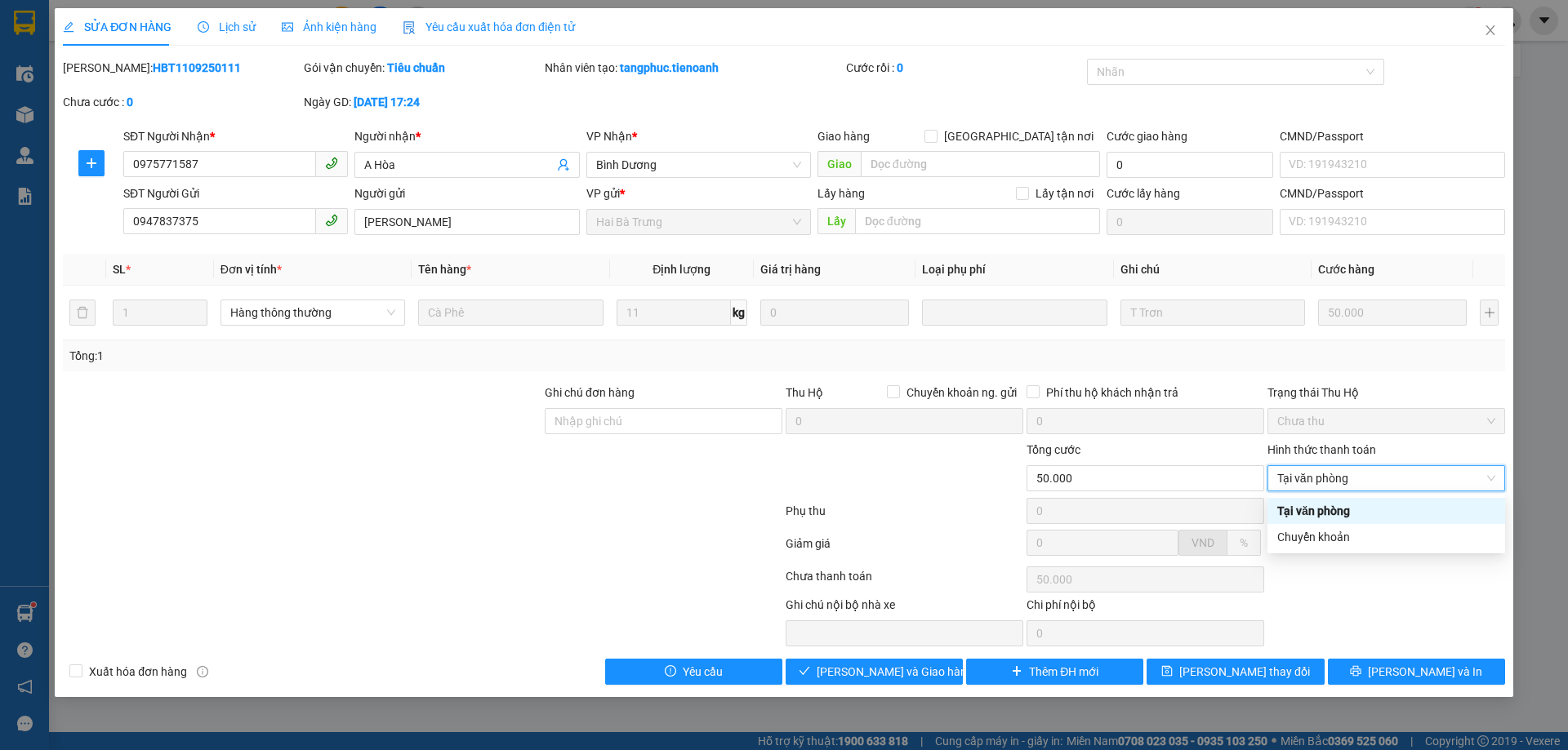
type input "0"
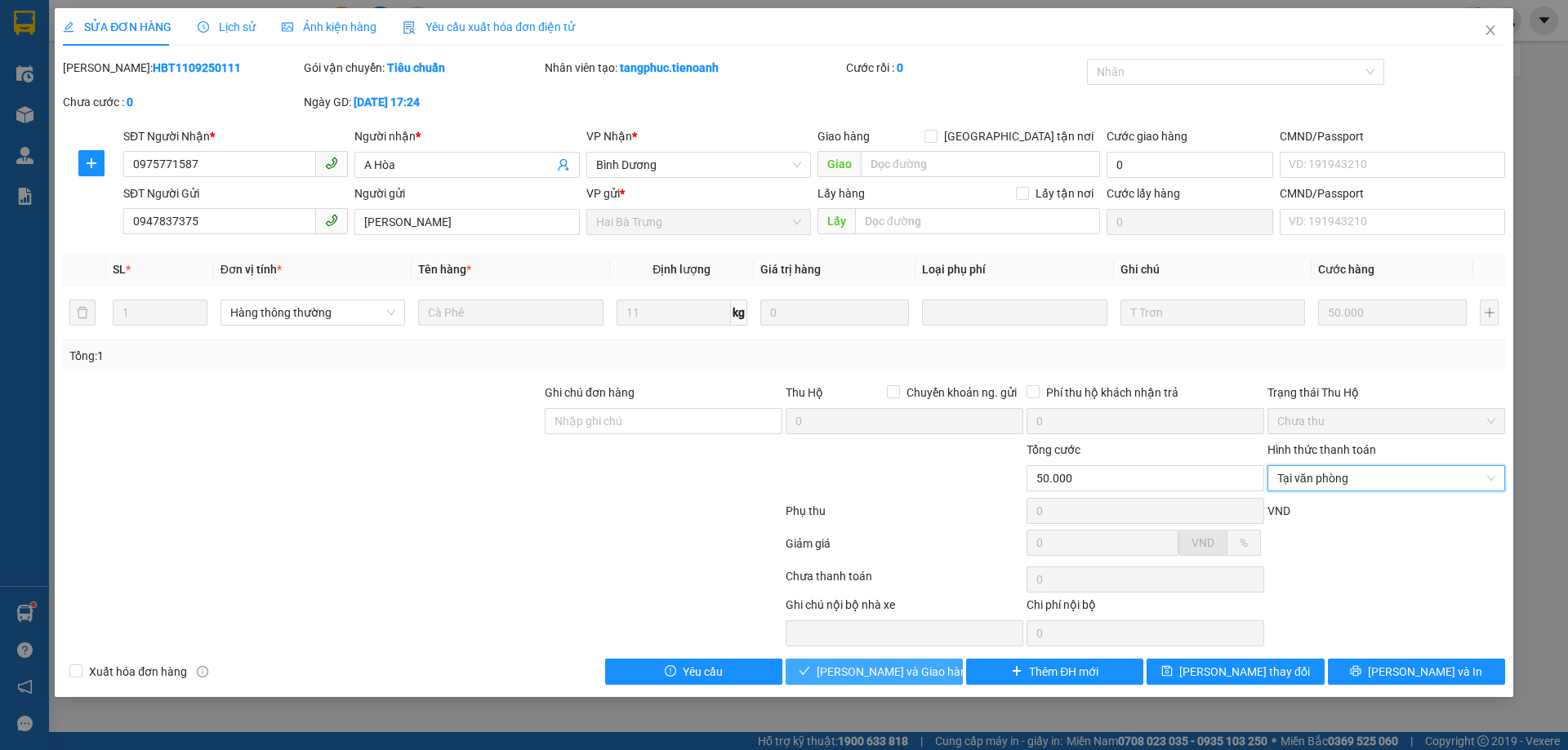
click at [911, 672] on span "[PERSON_NAME] và Giao hàng" at bounding box center [895, 672] width 157 height 18
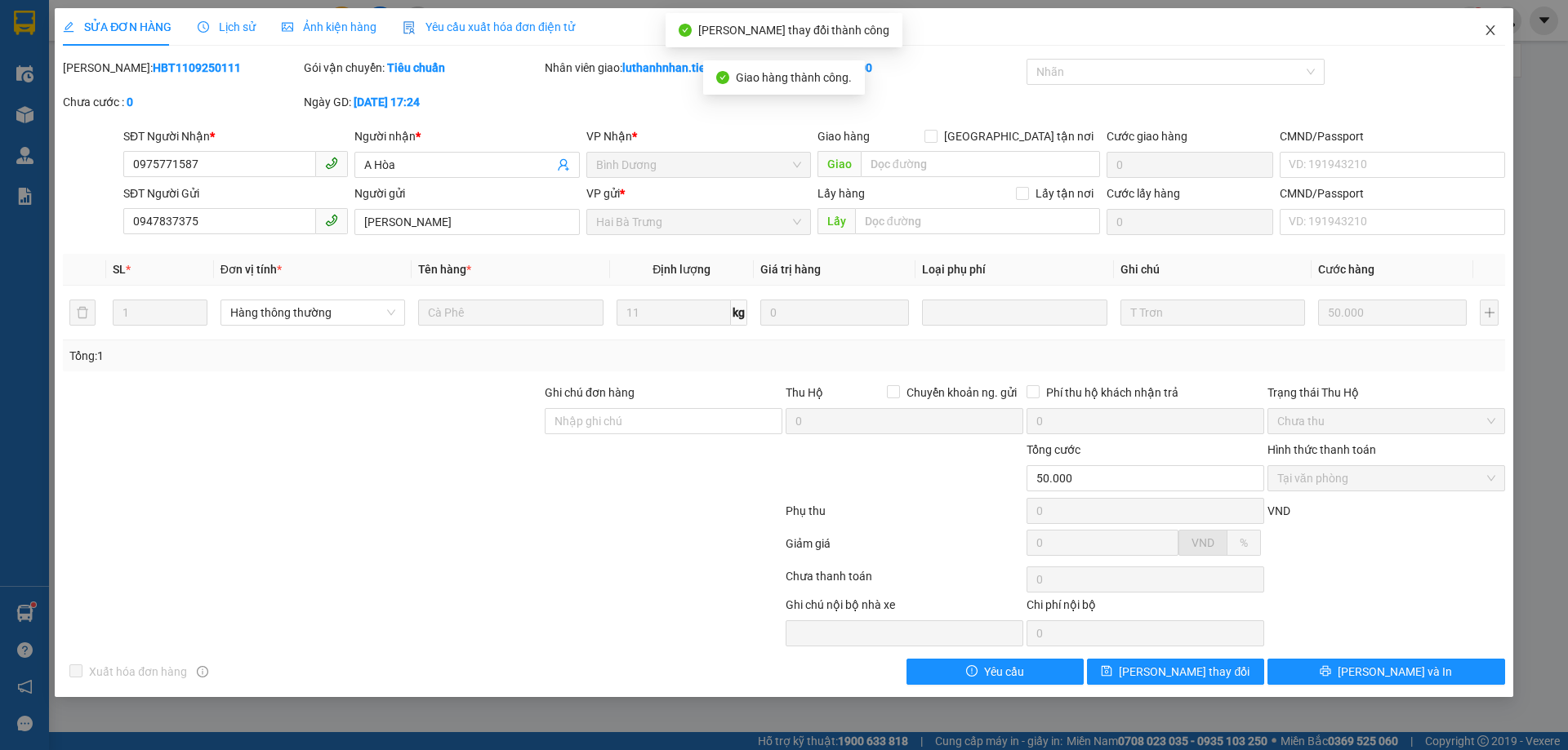
drag, startPoint x: 1490, startPoint y: 31, endPoint x: 1169, endPoint y: 14, distance: 321.4
click at [1492, 31] on icon "close" at bounding box center [1491, 31] width 13 height 13
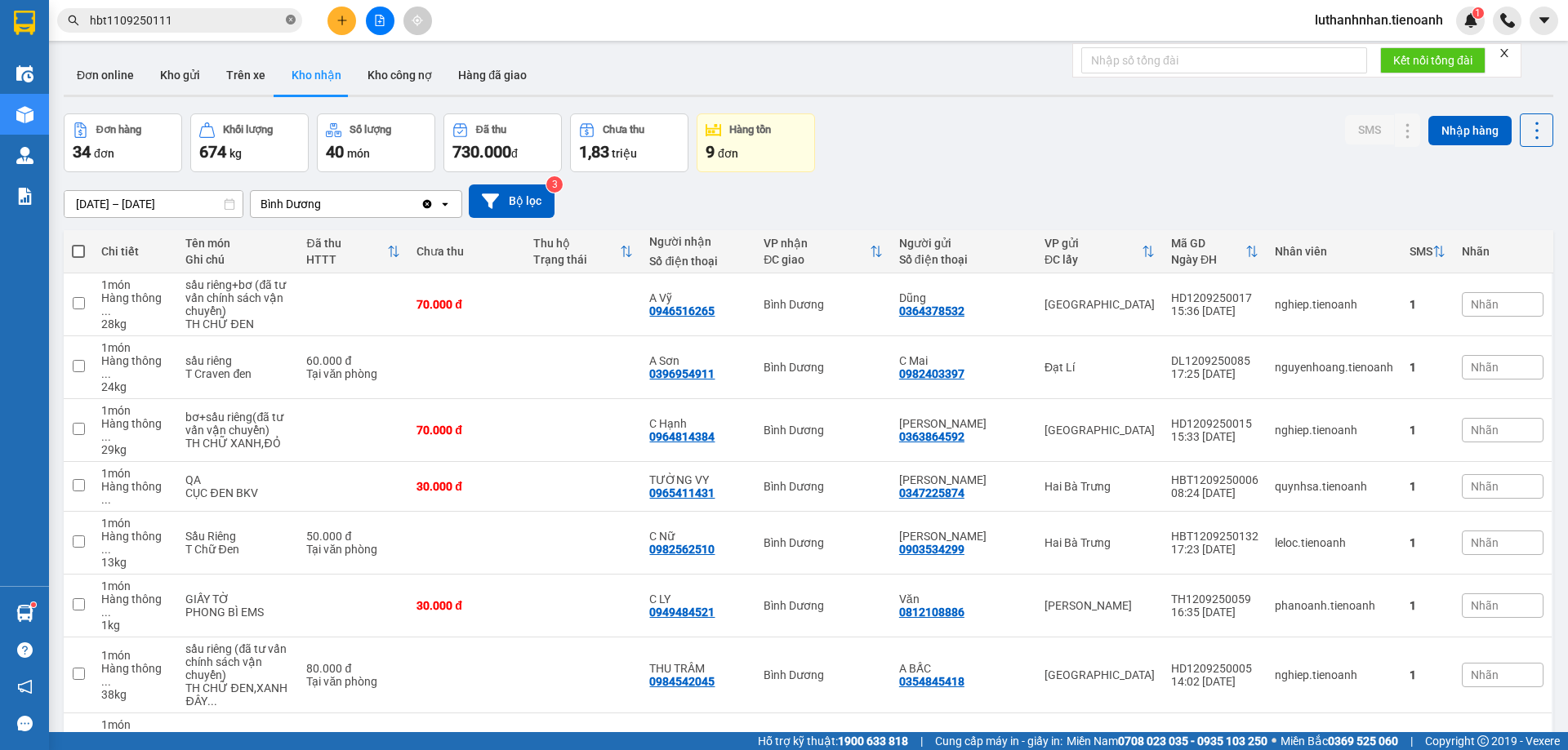
click at [291, 22] on icon "close-circle" at bounding box center [291, 19] width 10 height 10
click at [207, 21] on input "text" at bounding box center [186, 20] width 193 height 18
click at [208, 21] on input "text" at bounding box center [186, 20] width 193 height 18
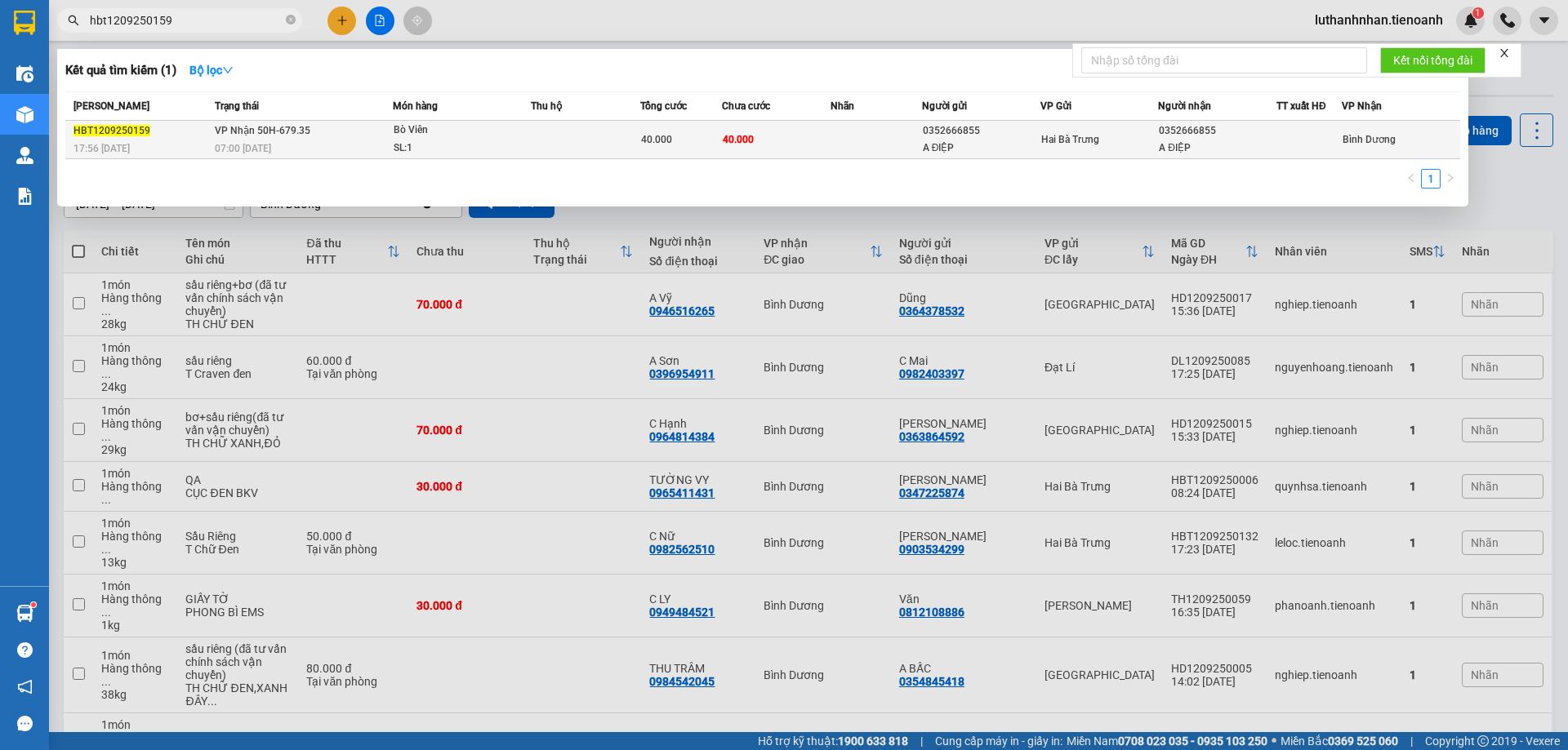
type input "hbt1209250159"
click at [547, 153] on td at bounding box center [585, 140] width 110 height 38
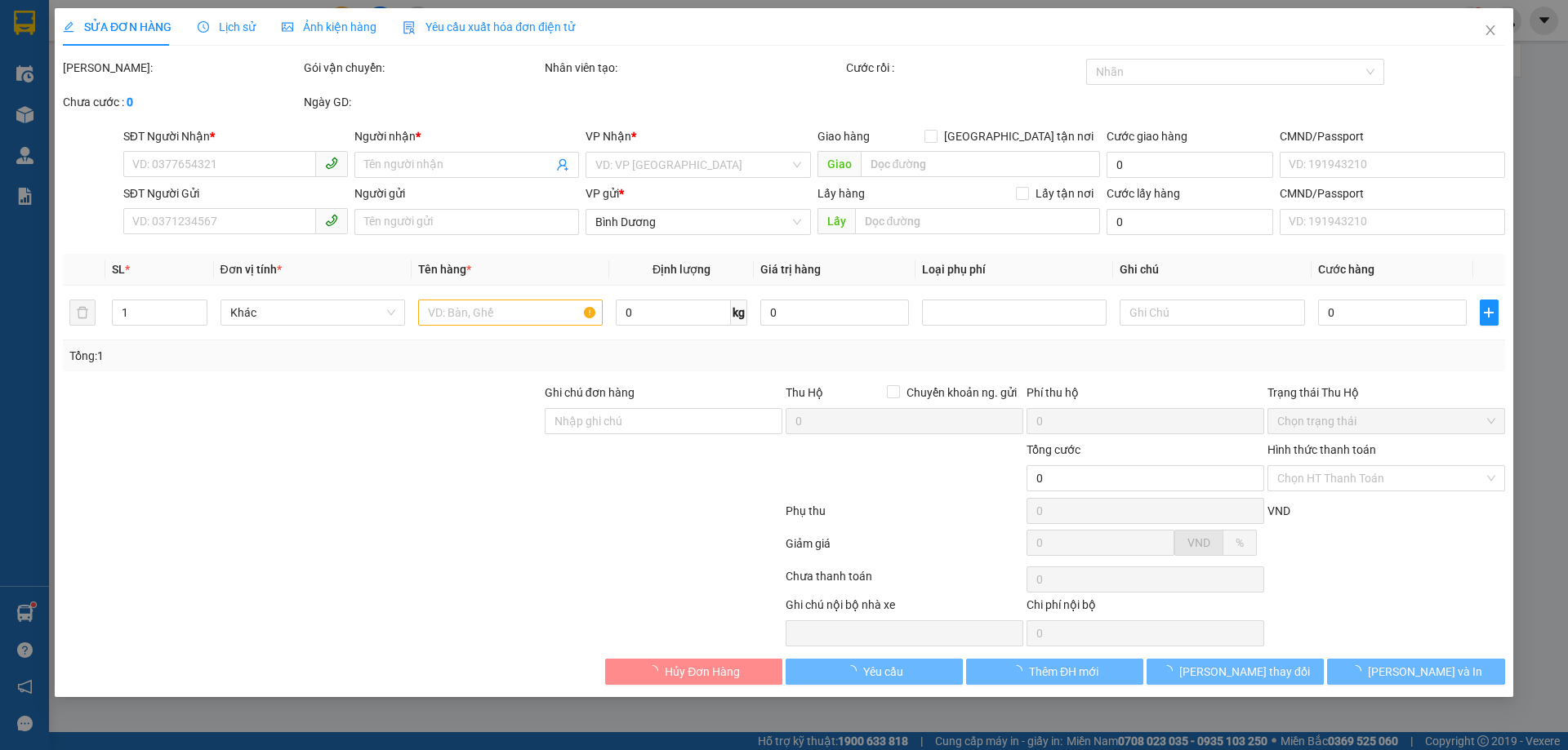
type input "0352666855"
type input "A ĐIỆP"
type input "0352666855"
type input "A ĐIỆP"
type input "40.000"
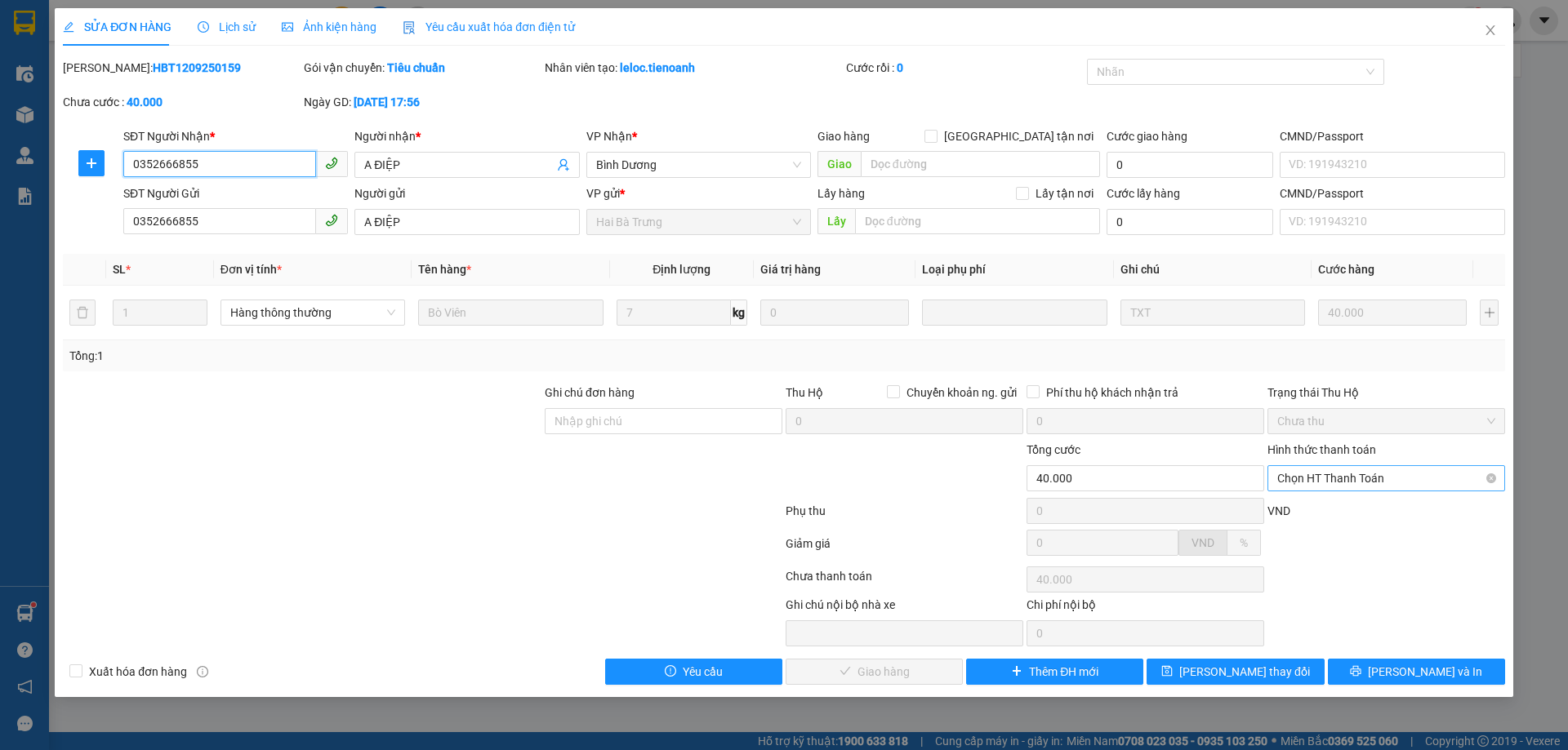
click at [1333, 479] on span "Chọn HT Thanh Toán" at bounding box center [1386, 479] width 218 height 25
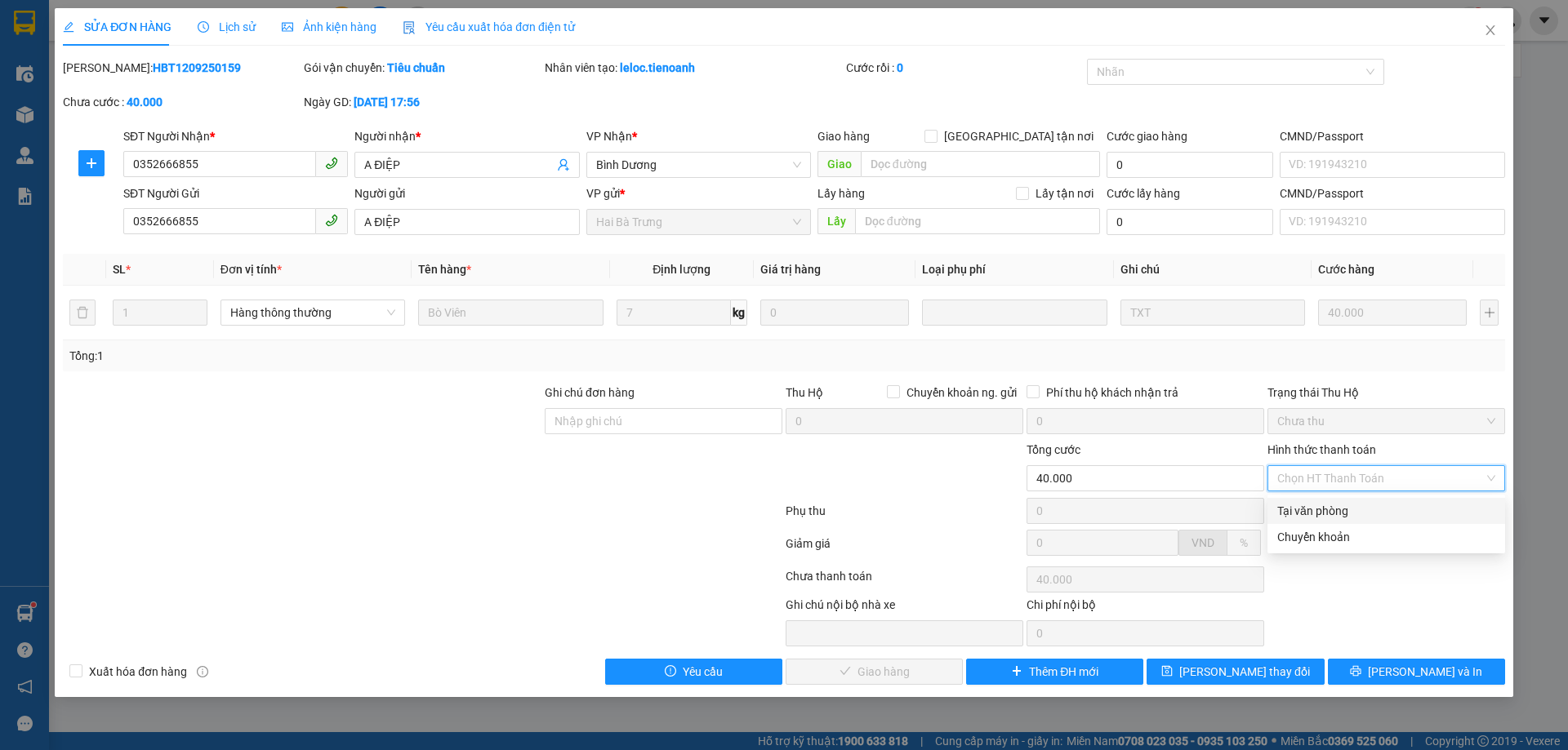
click at [1309, 523] on div "Tại văn phòng" at bounding box center [1386, 510] width 238 height 26
type input "0"
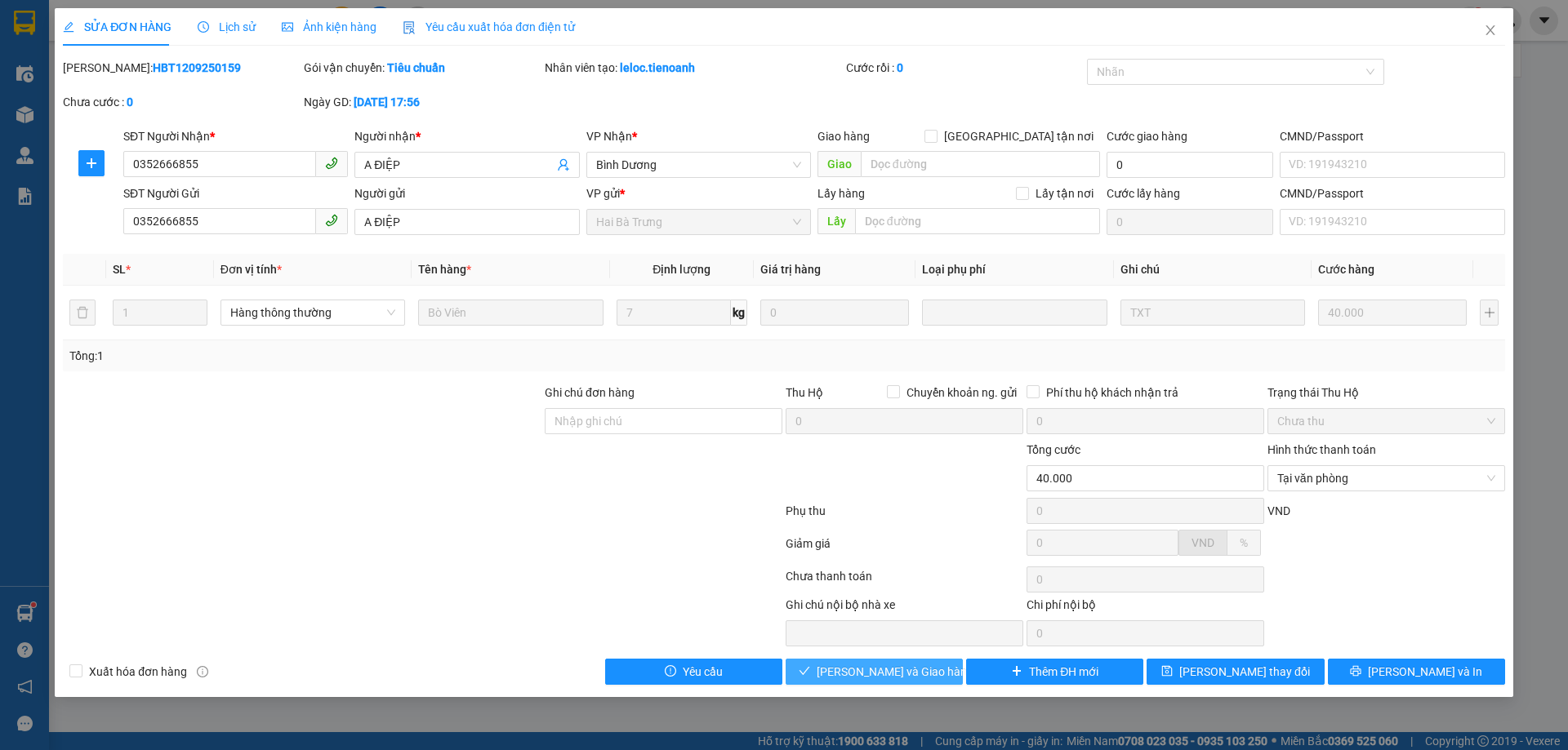
click at [903, 677] on span "[PERSON_NAME] và Giao hàng" at bounding box center [895, 672] width 157 height 18
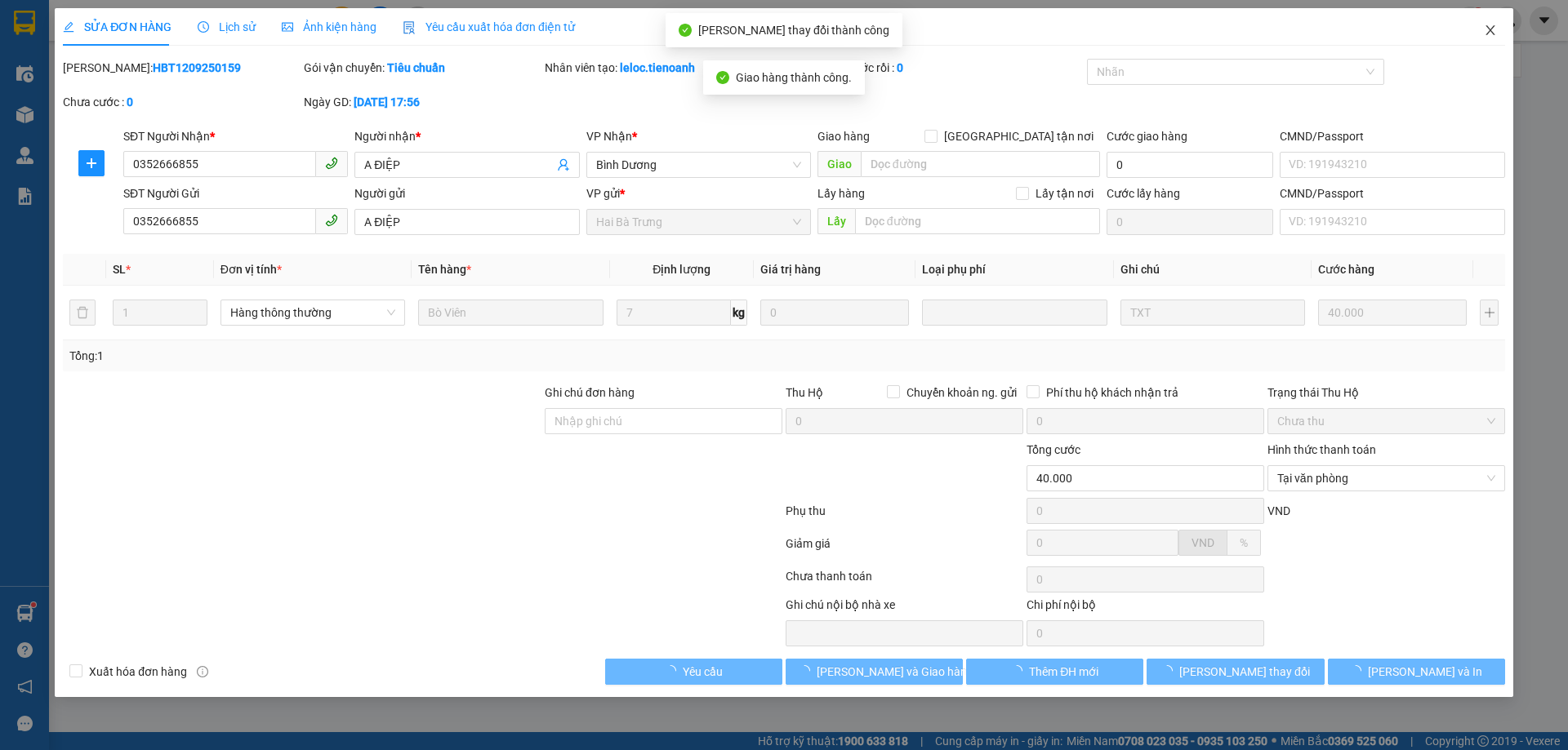
click at [1490, 31] on icon "close" at bounding box center [1490, 31] width 9 height 10
